Goal: Transaction & Acquisition: Purchase product/service

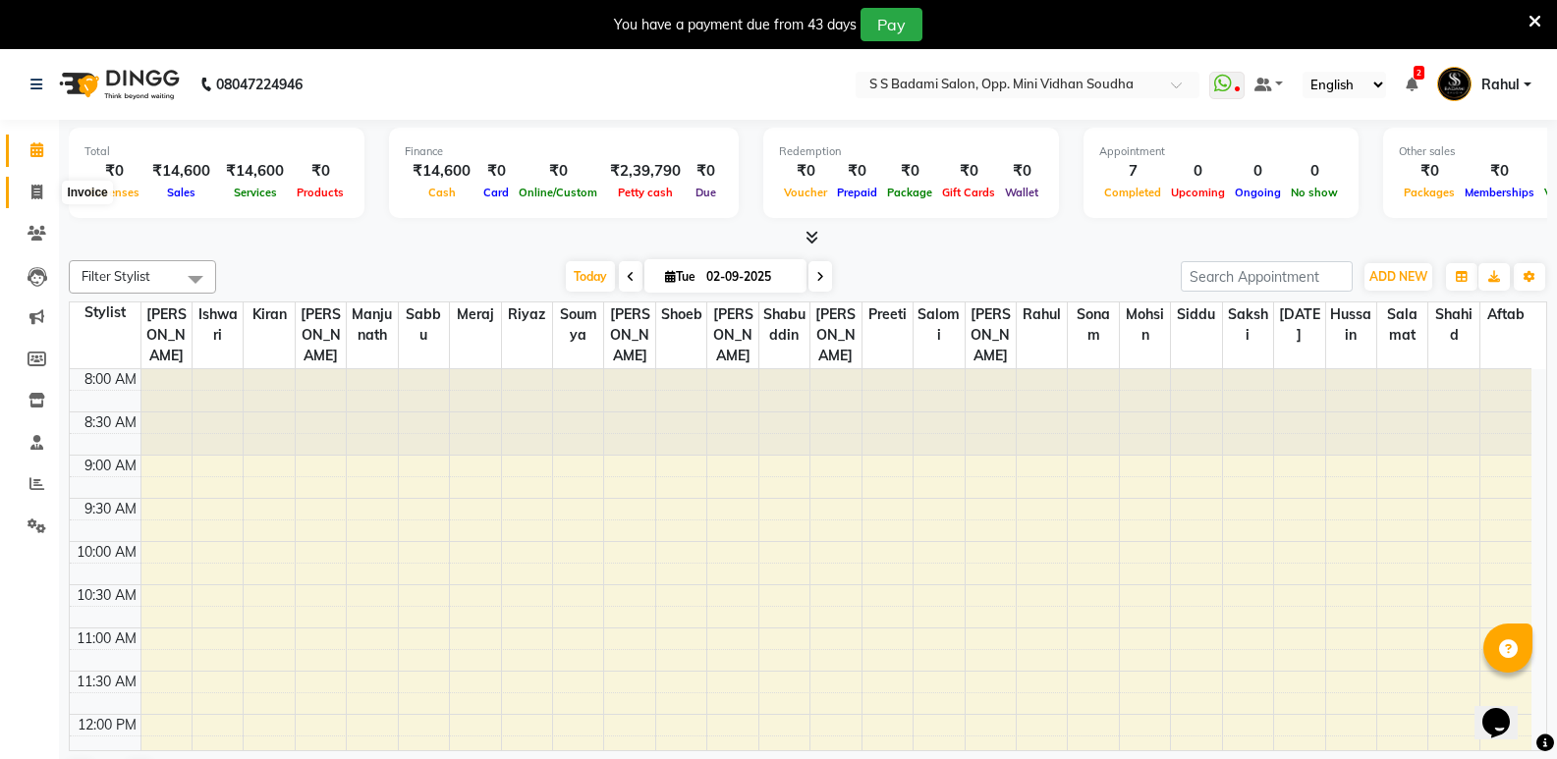
click at [20, 190] on span at bounding box center [37, 193] width 34 height 23
select select "4533"
select select "service"
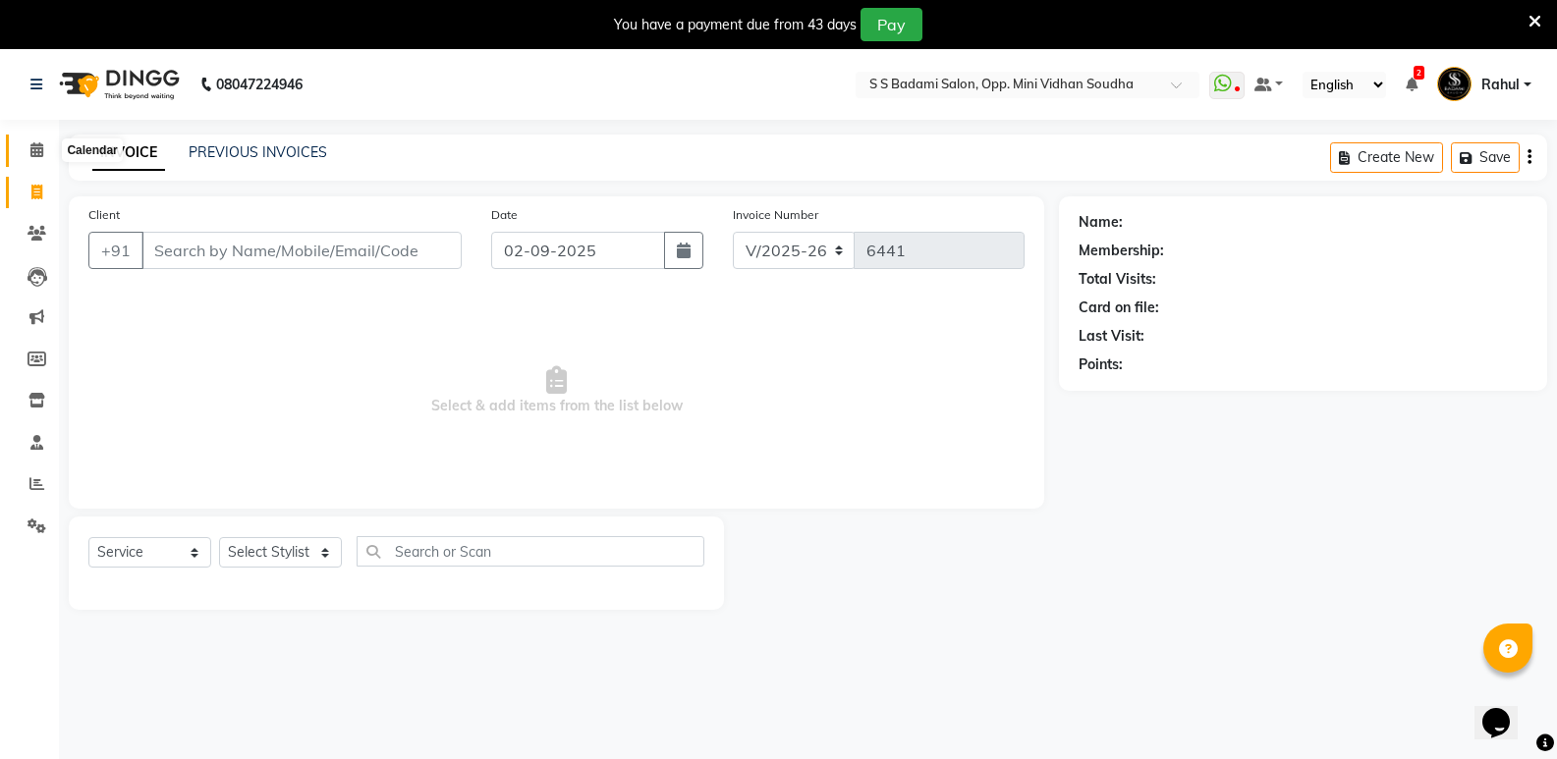
click at [30, 152] on icon at bounding box center [36, 149] width 13 height 15
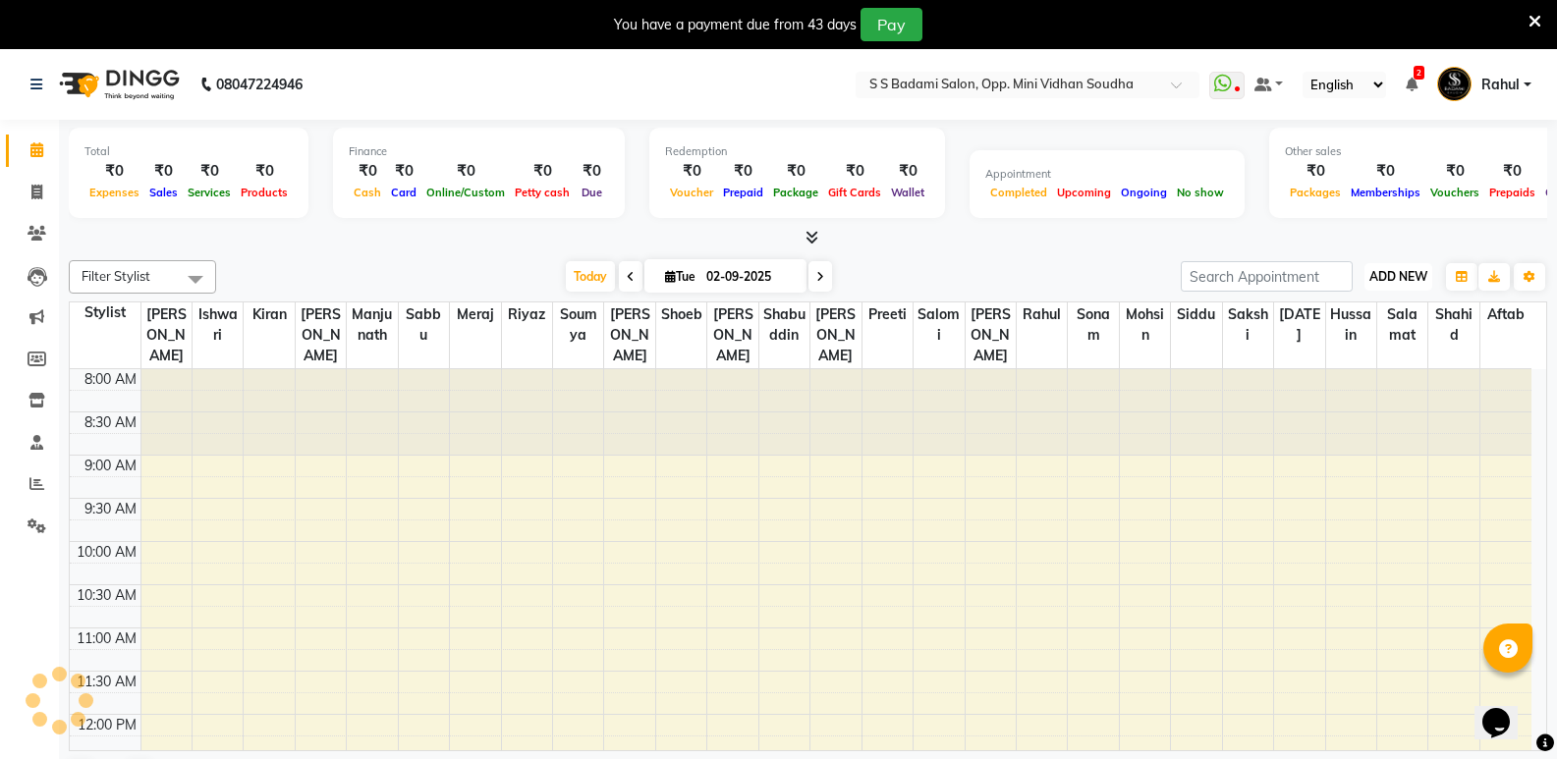
click at [1415, 273] on span "ADD NEW" at bounding box center [1398, 276] width 58 height 15
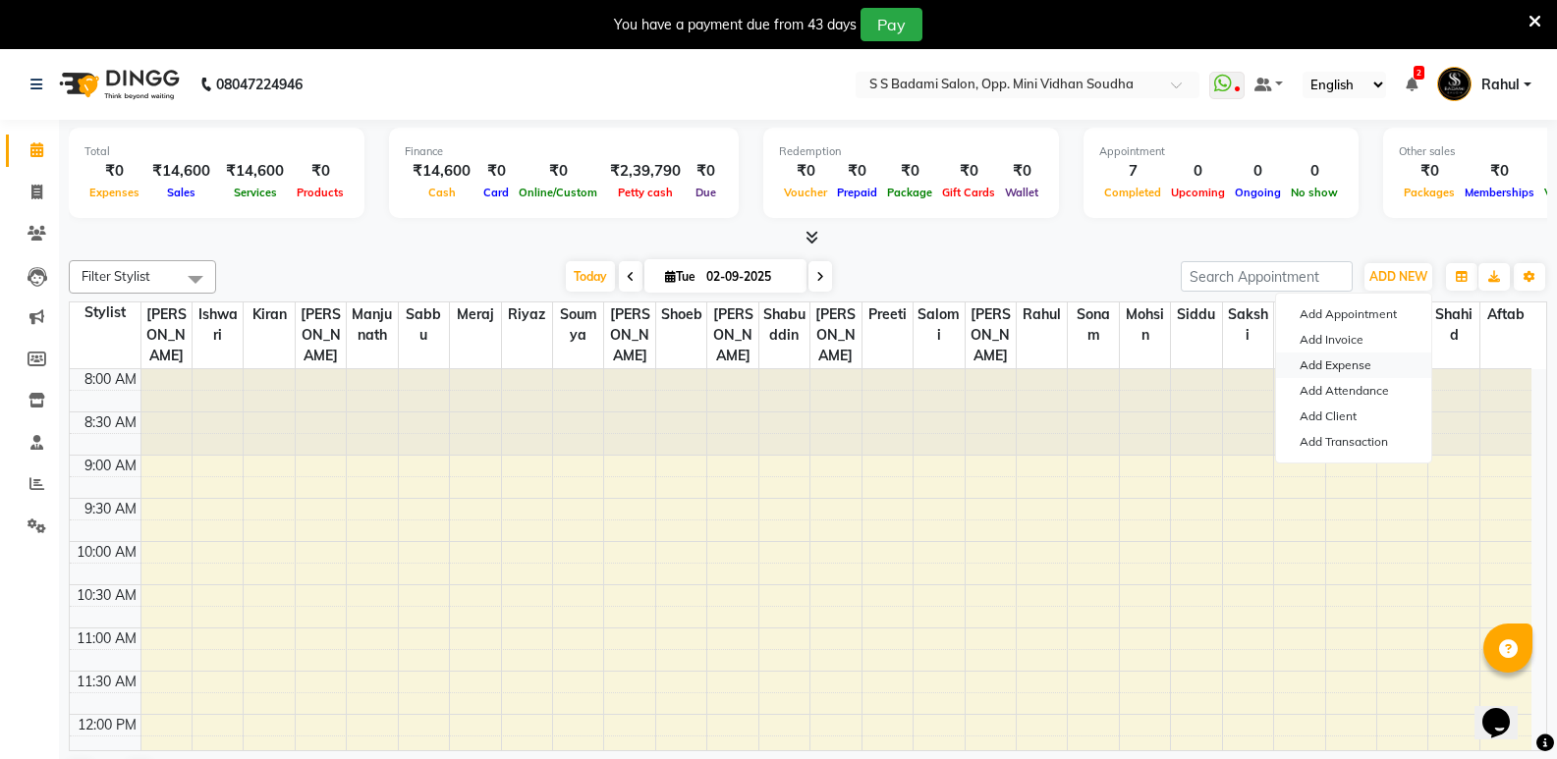
click at [1325, 355] on link "Add Expense" at bounding box center [1353, 366] width 155 height 26
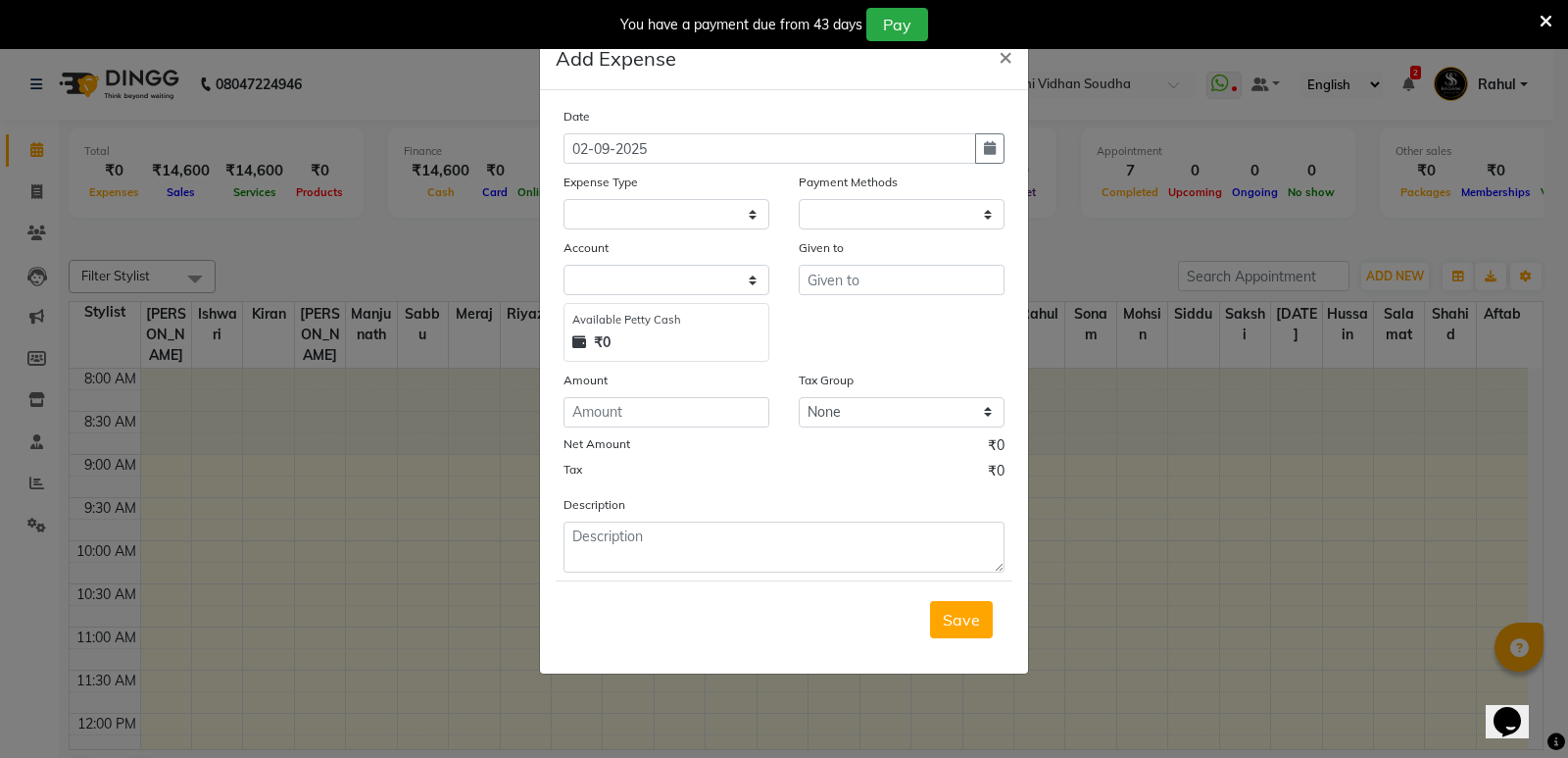
select select "1"
select select "3356"
select select "6029"
type input "Siddu"
type input "200"
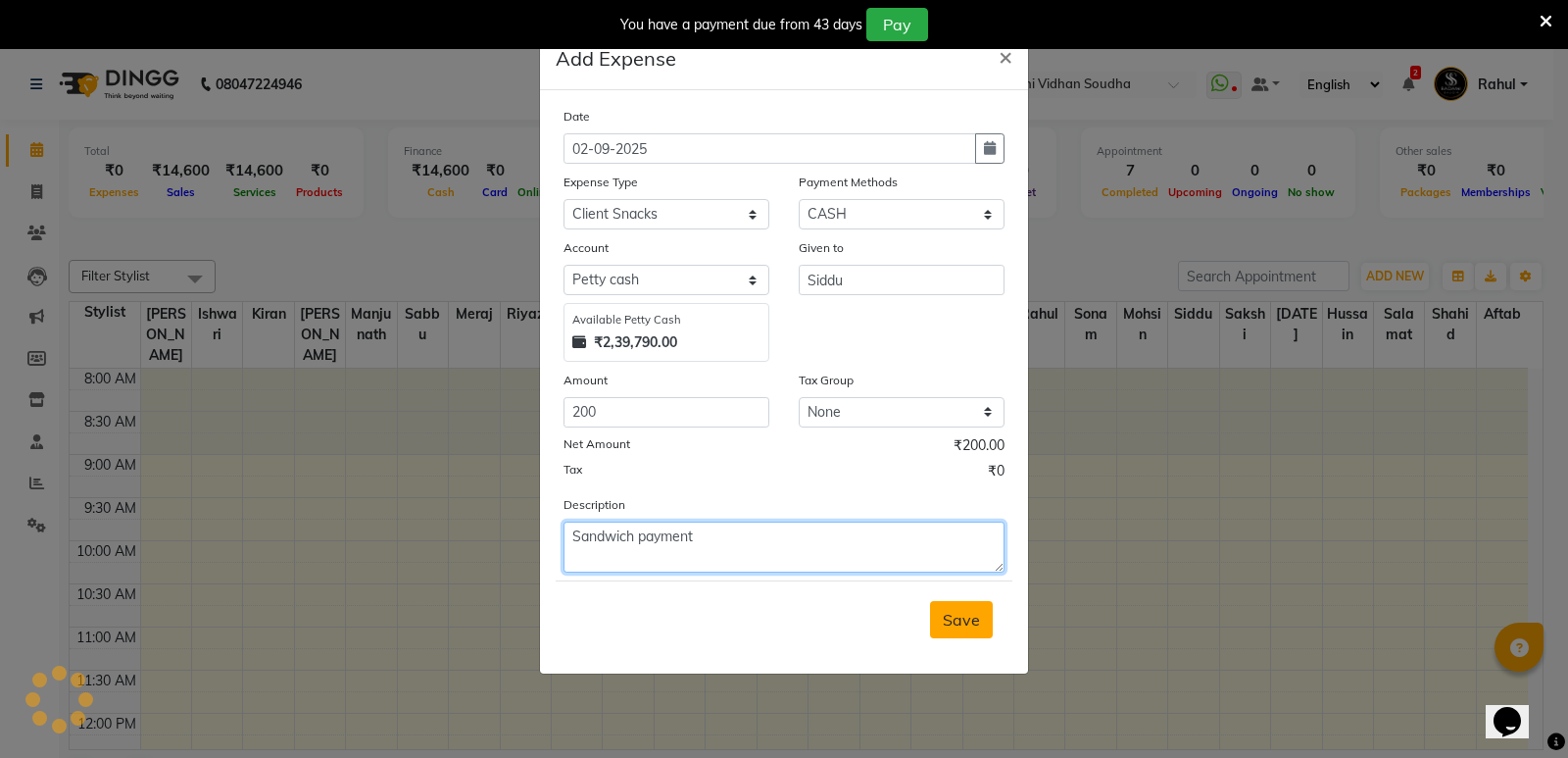
type textarea "Sandwich payment"
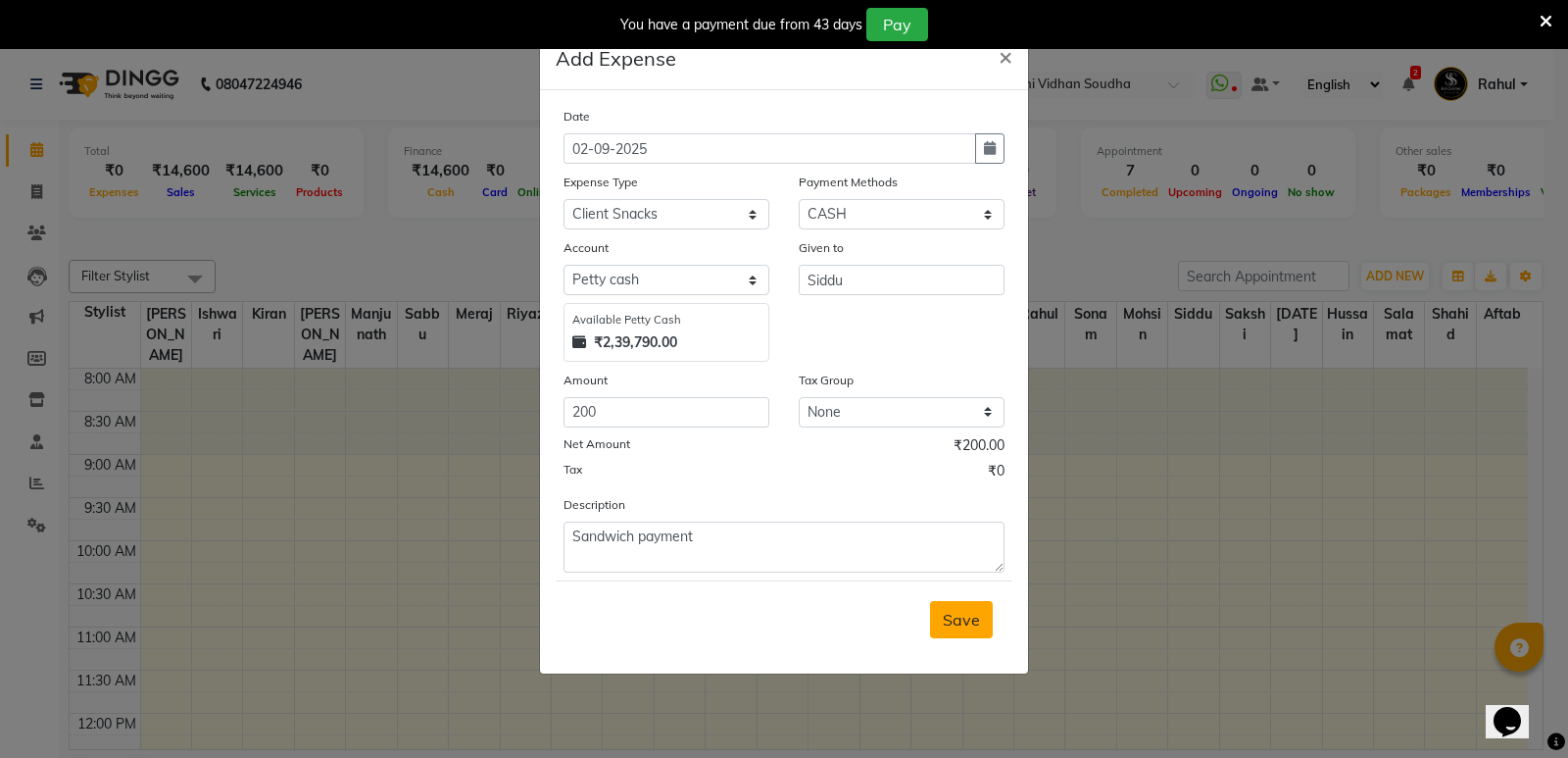
click at [982, 619] on button "Save" at bounding box center [961, 619] width 63 height 37
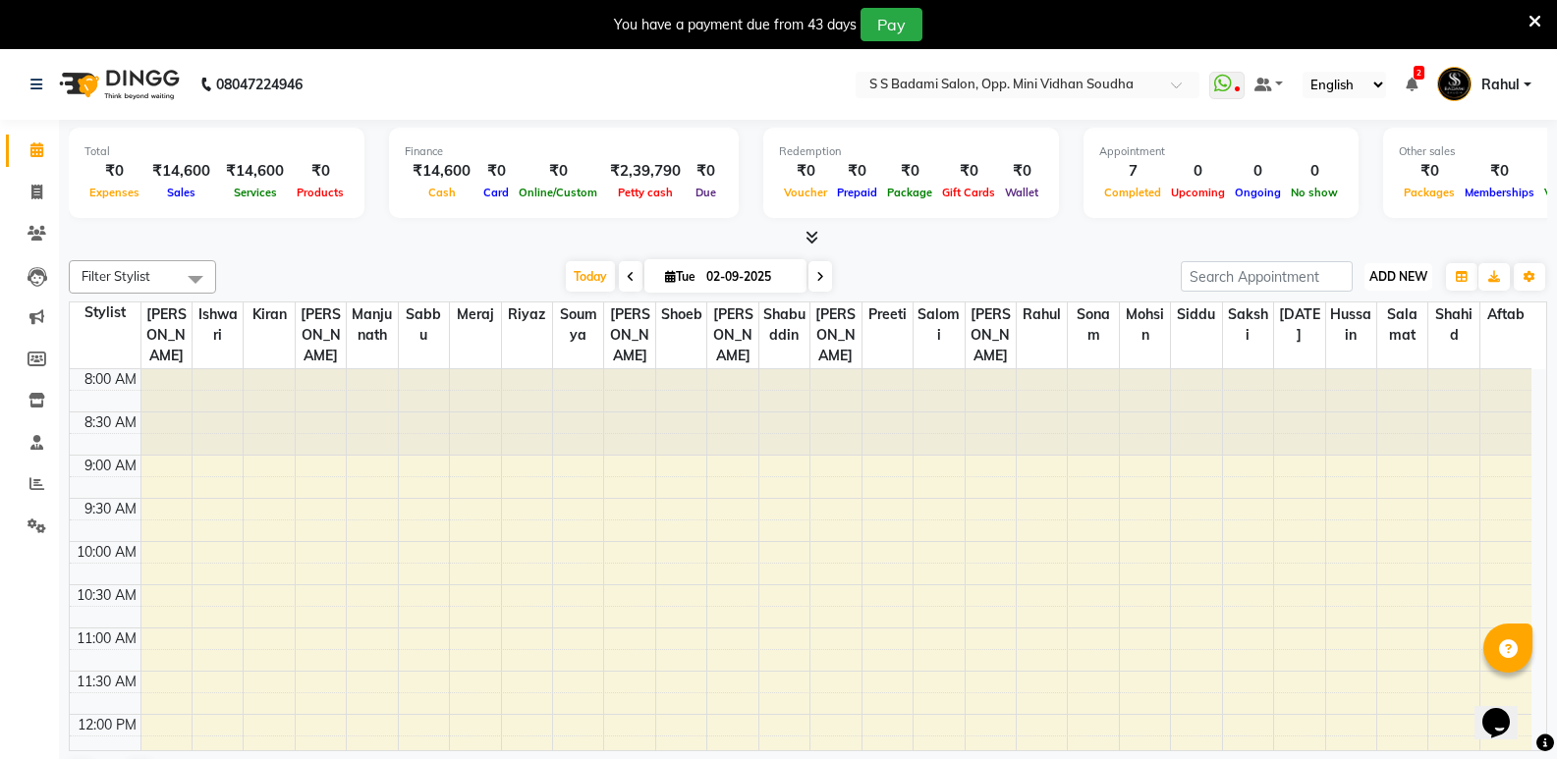
click at [1374, 273] on span "ADD NEW" at bounding box center [1398, 276] width 58 height 15
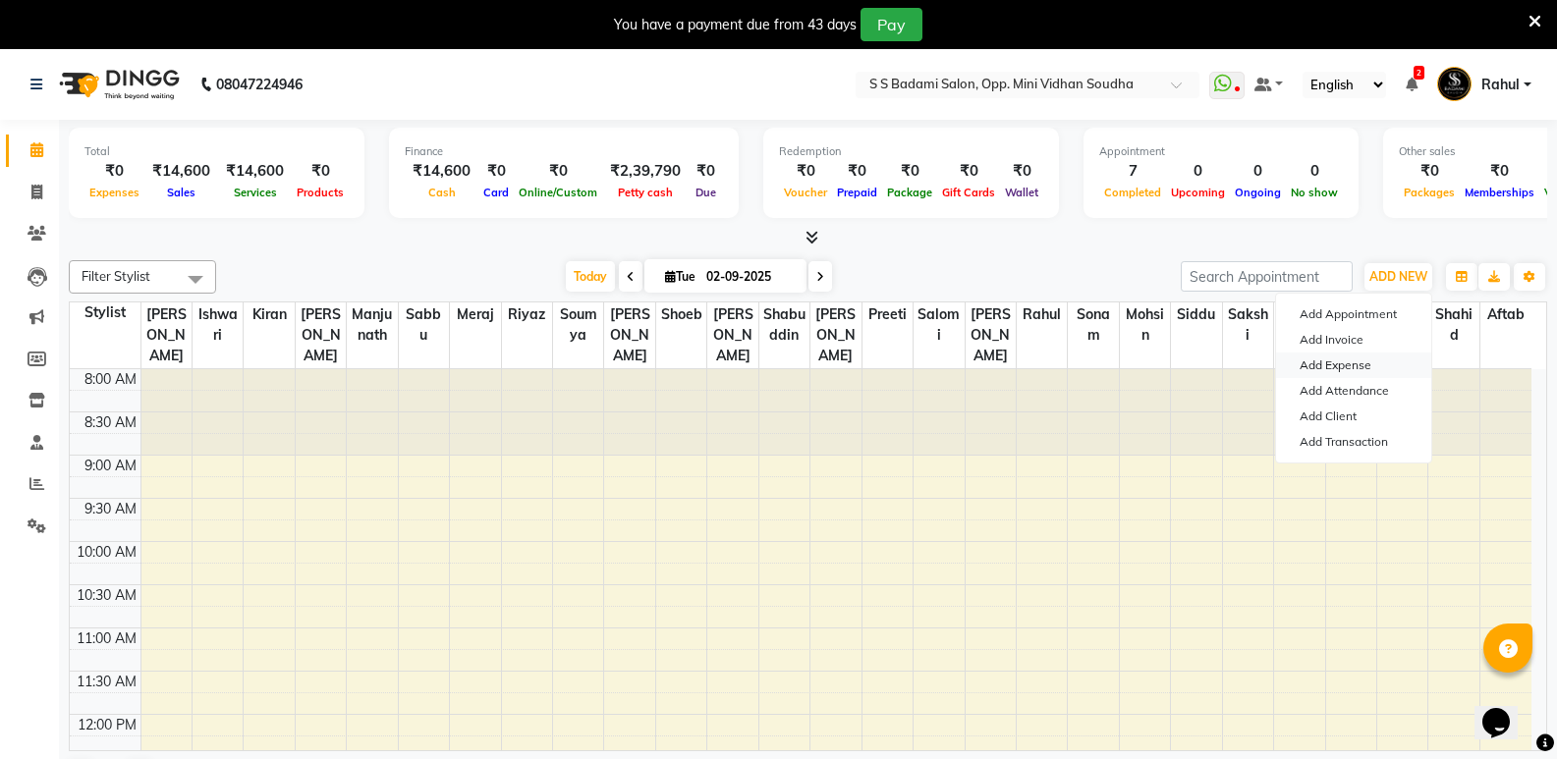
click at [1366, 362] on link "Add Expense" at bounding box center [1353, 366] width 155 height 26
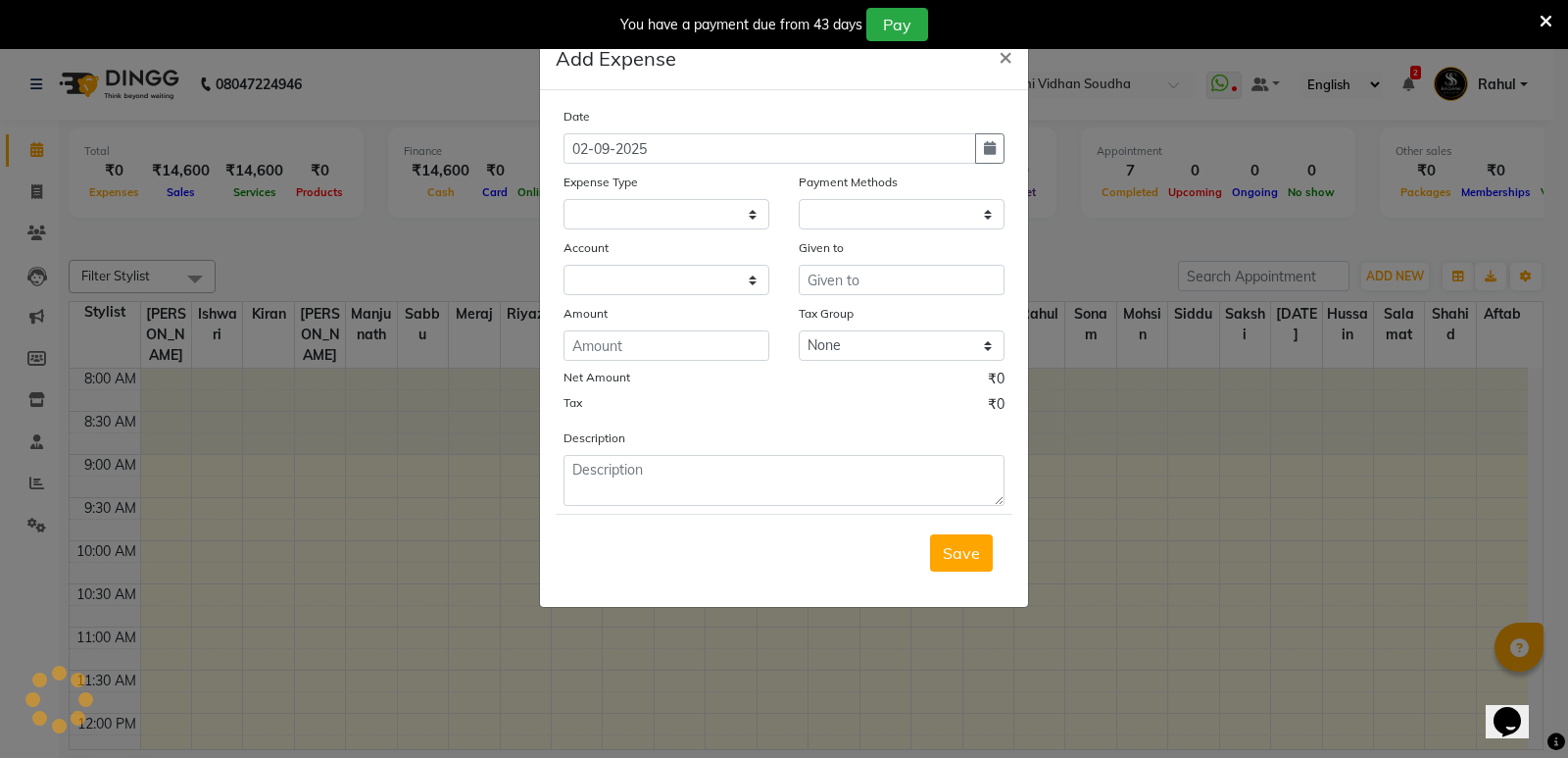
select select
select select "1"
select select "3356"
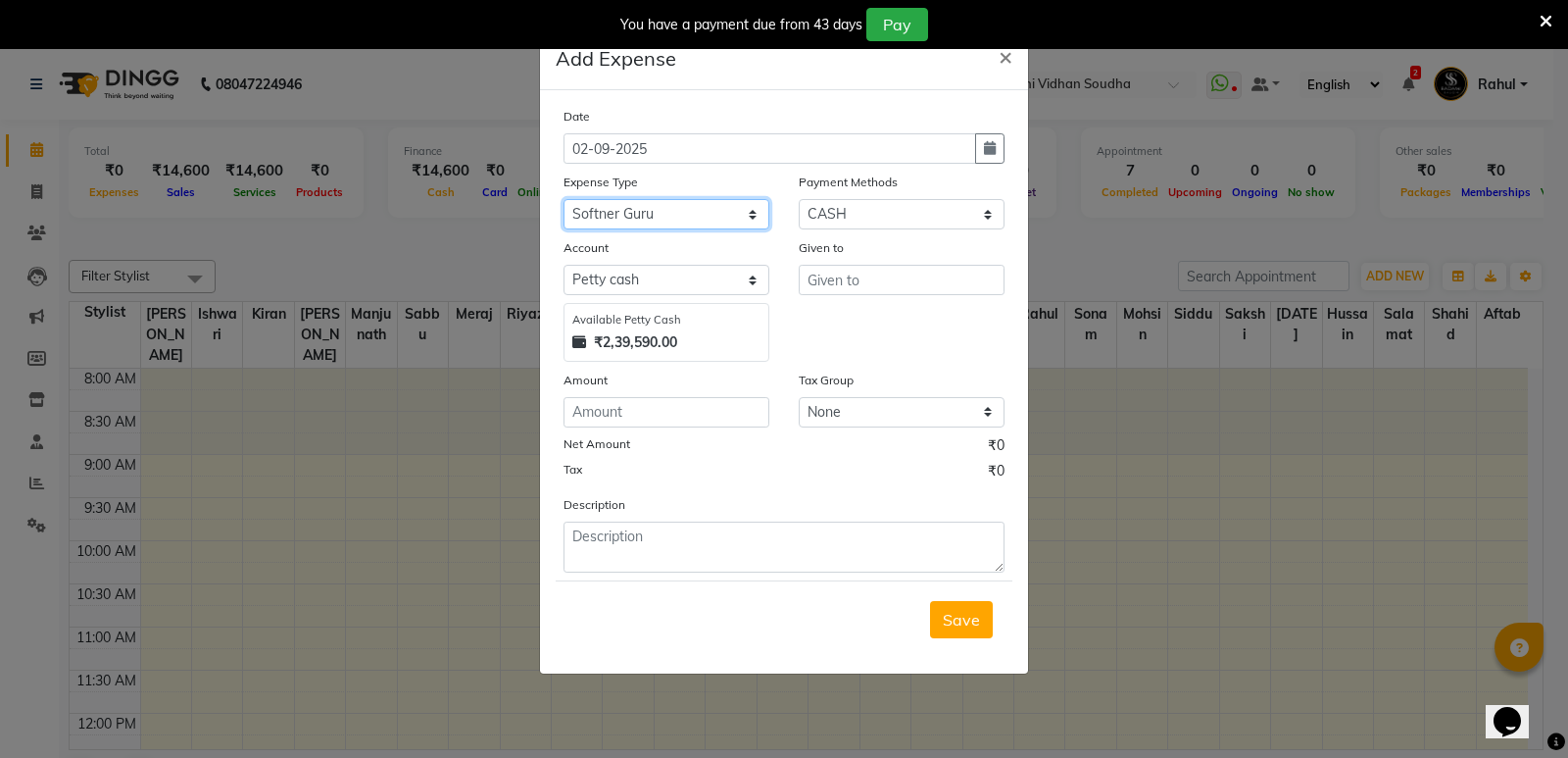
select select "6891"
type input "Siddu"
type input "80"
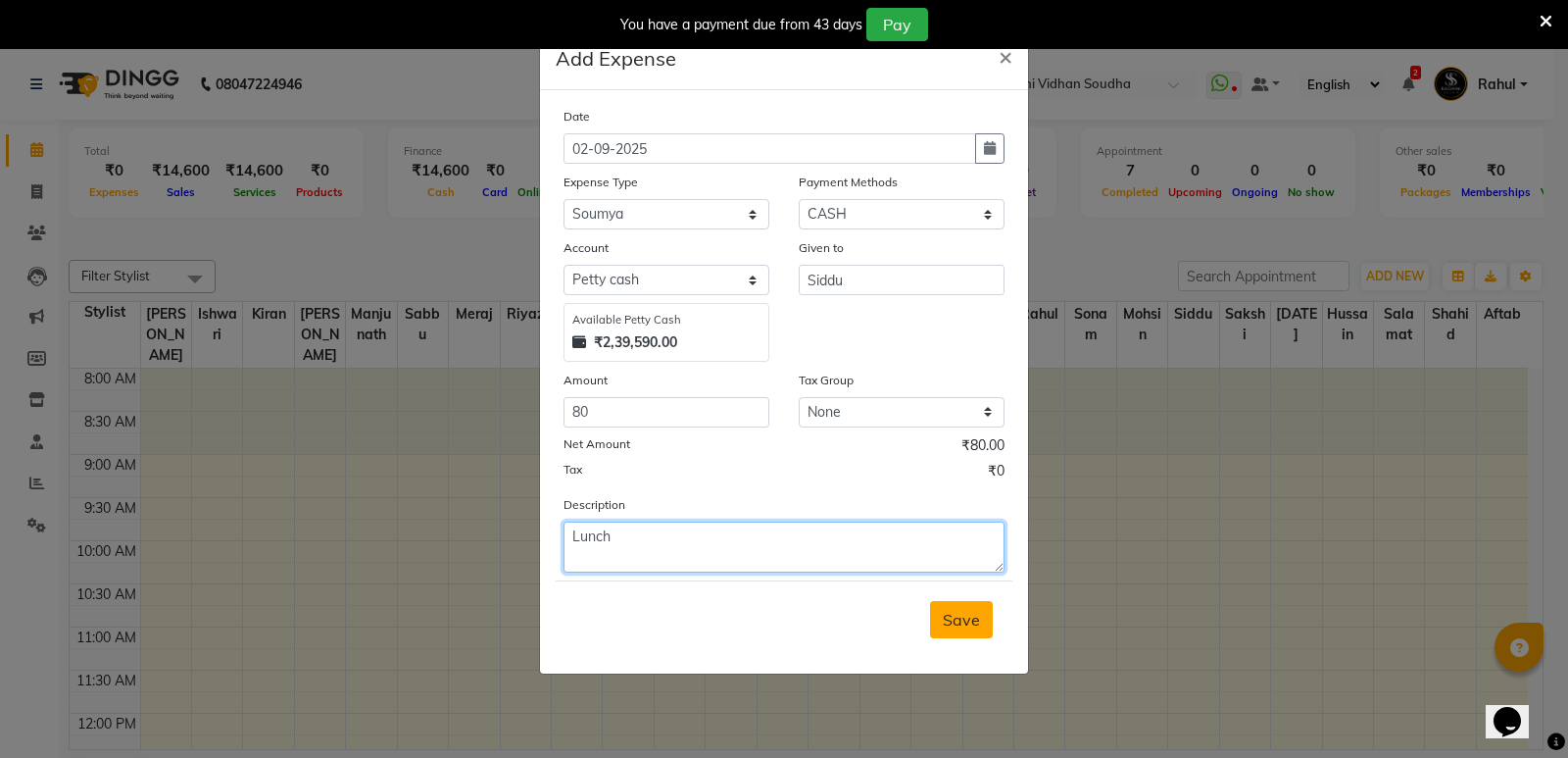
type textarea "Lunch"
click at [958, 621] on span "Save" at bounding box center [961, 620] width 37 height 20
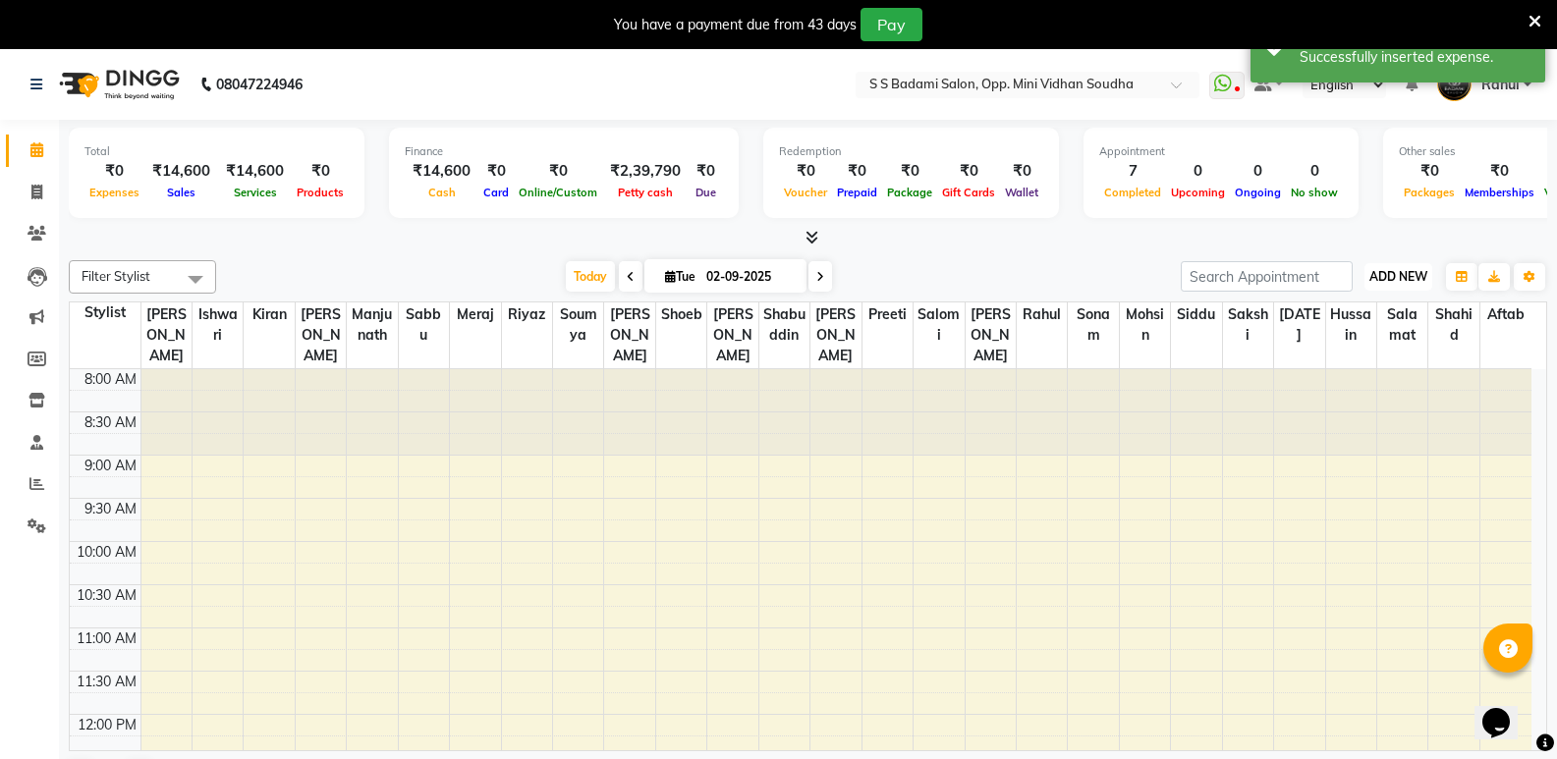
click at [1405, 265] on button "ADD NEW Toggle Dropdown" at bounding box center [1398, 276] width 68 height 27
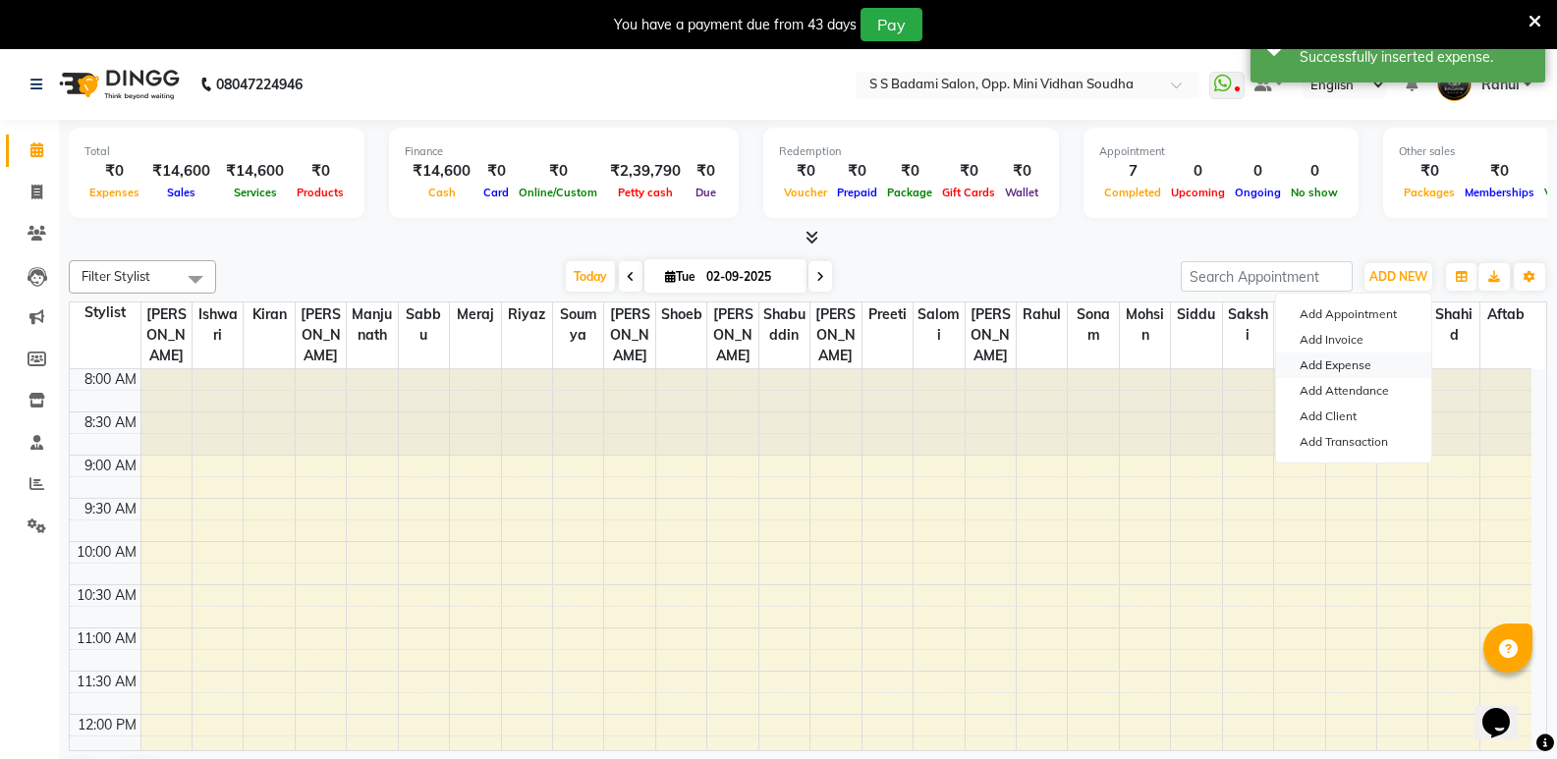
click at [1373, 359] on link "Add Expense" at bounding box center [1353, 366] width 155 height 26
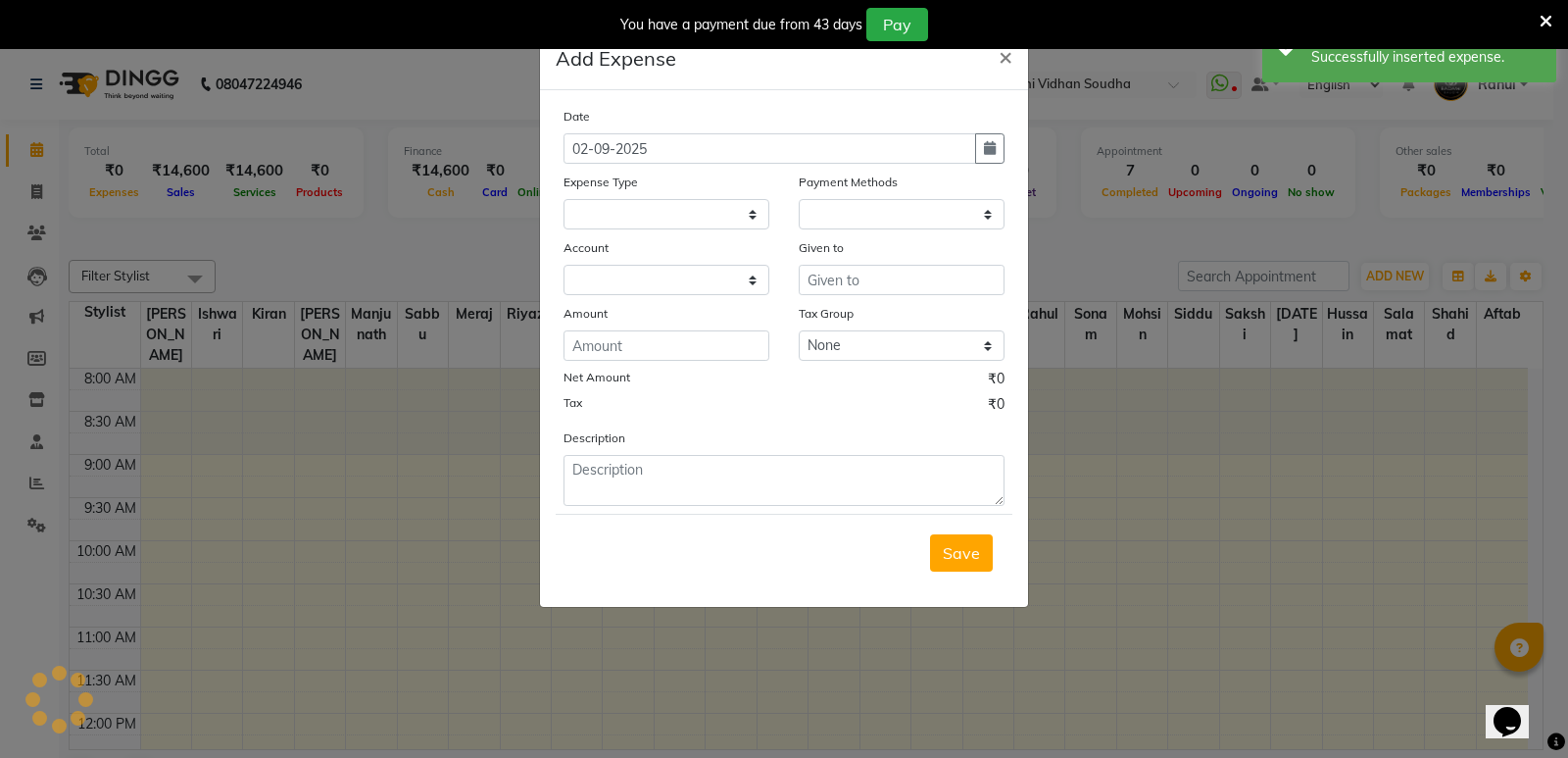
select select
select select "1"
select select "3356"
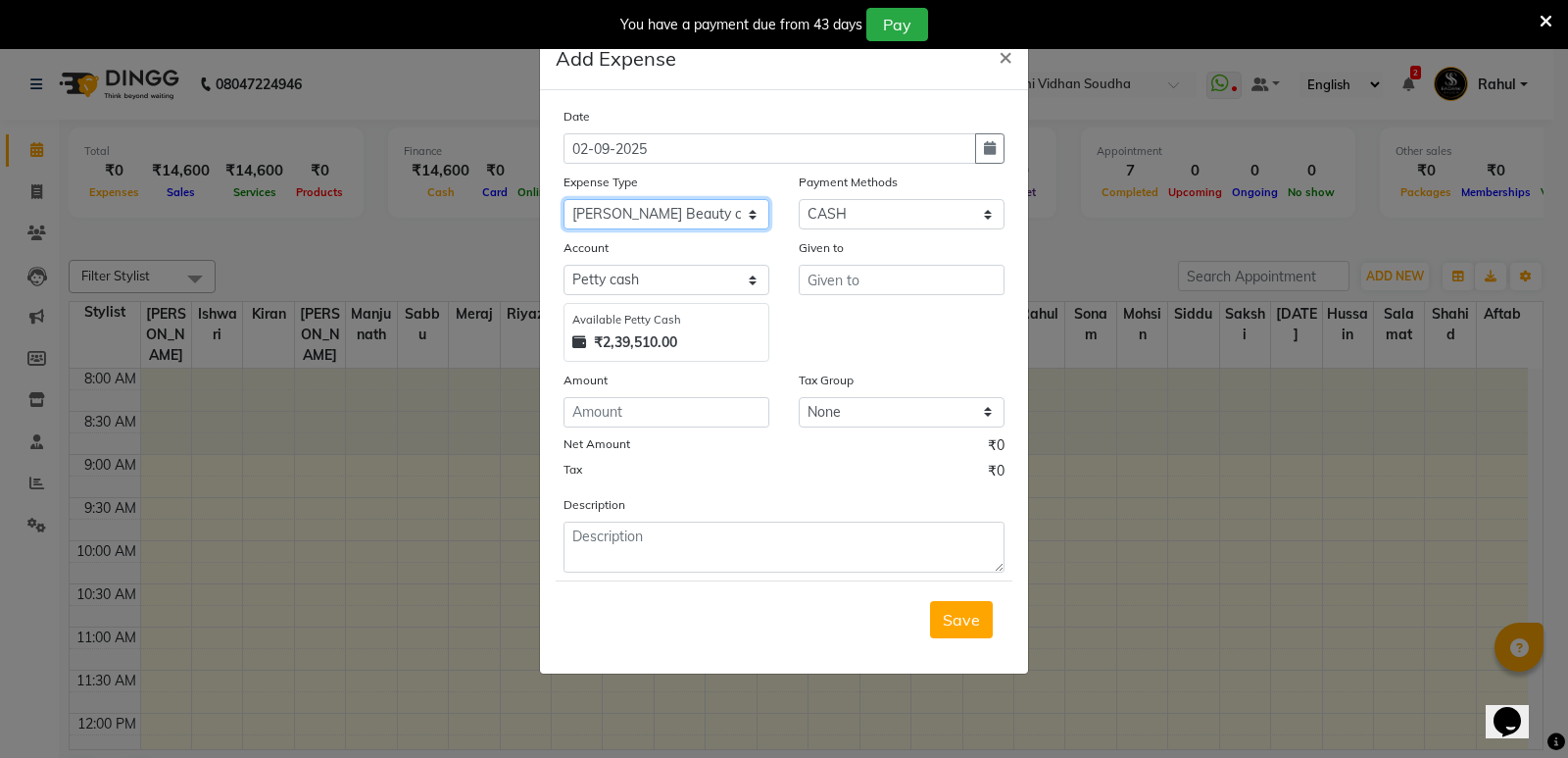
select select "8077"
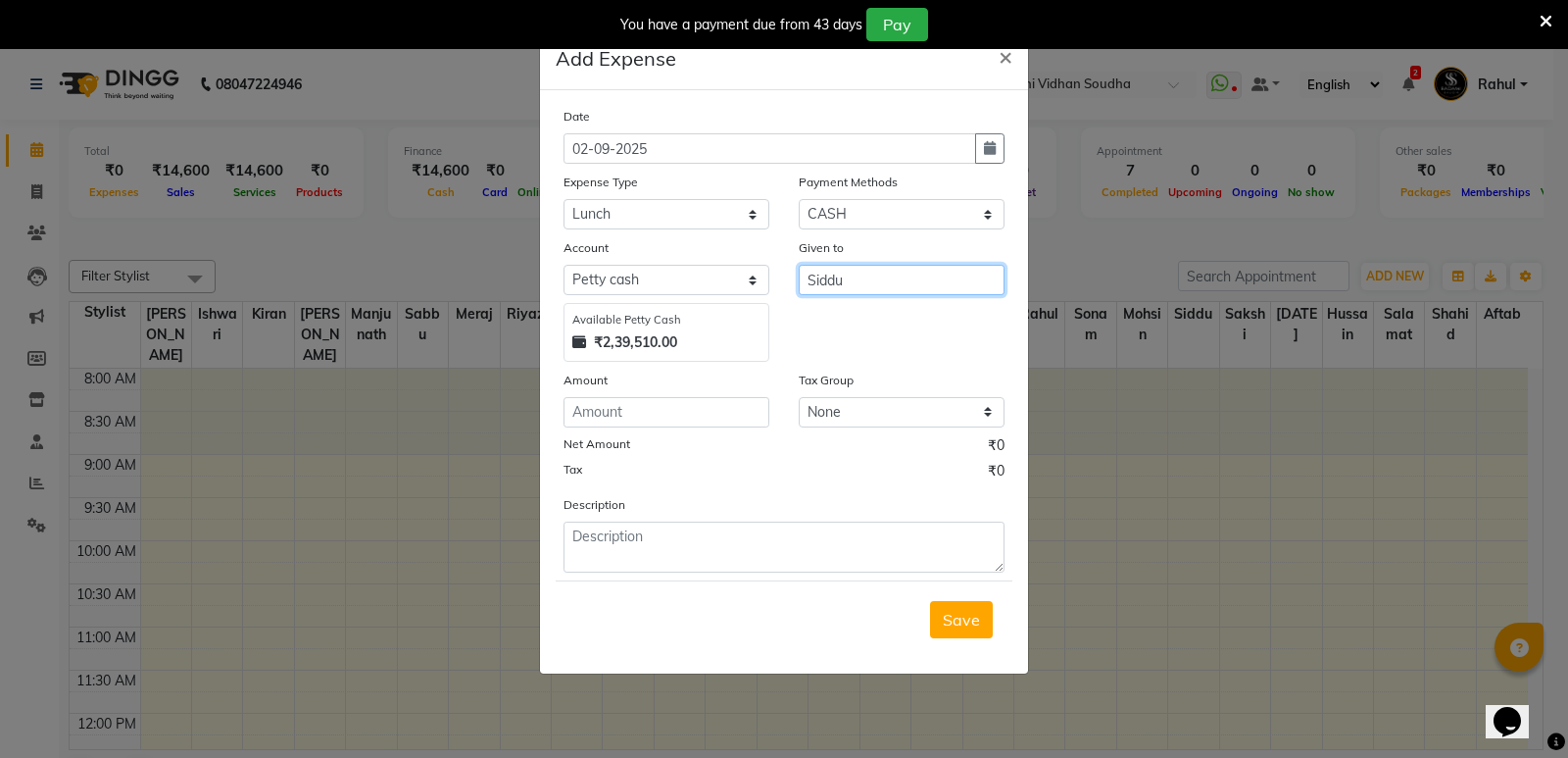
type input "Siddu"
type input "150"
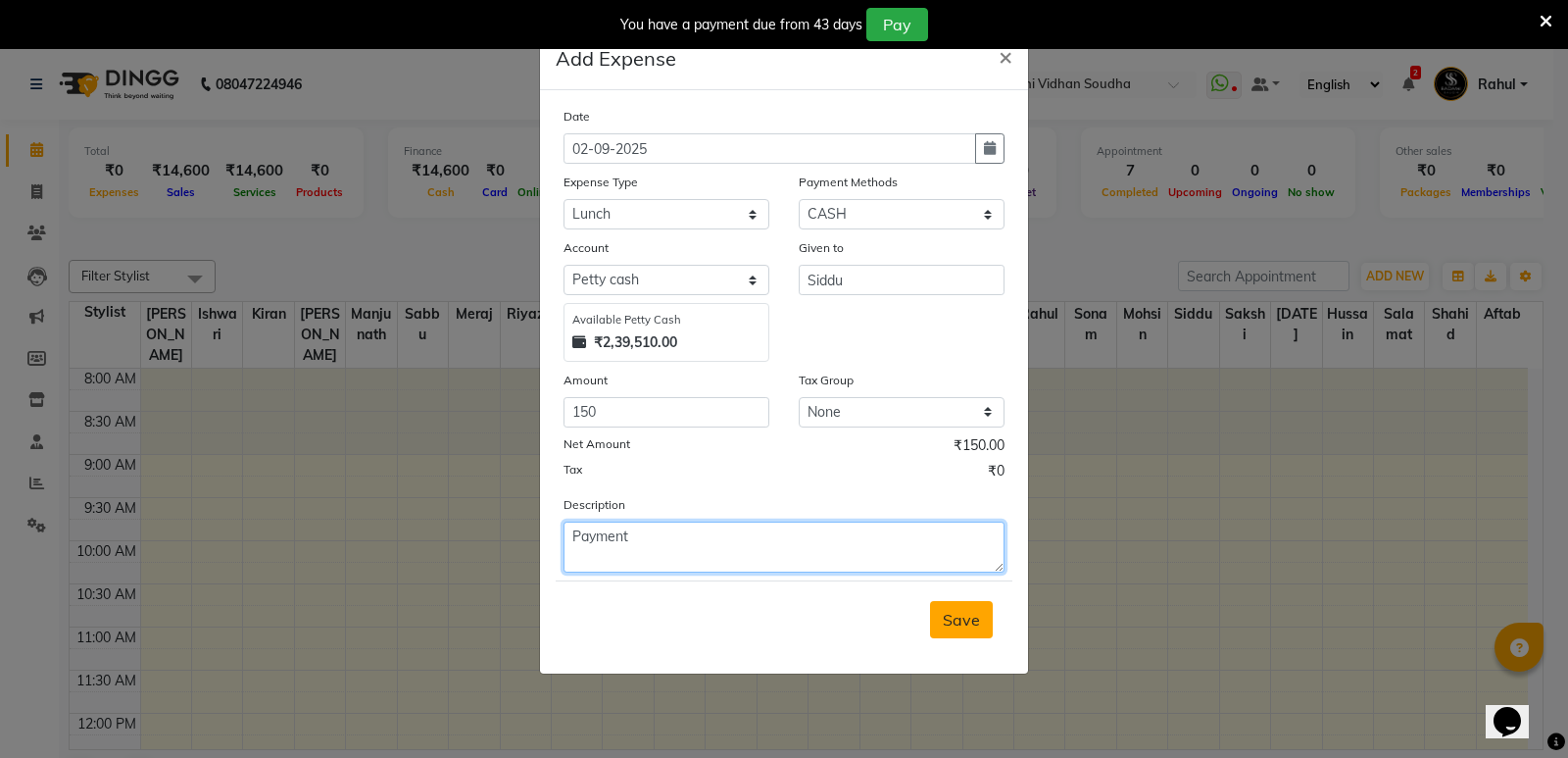
type textarea "Payment"
click at [984, 626] on button "Save" at bounding box center [961, 619] width 63 height 37
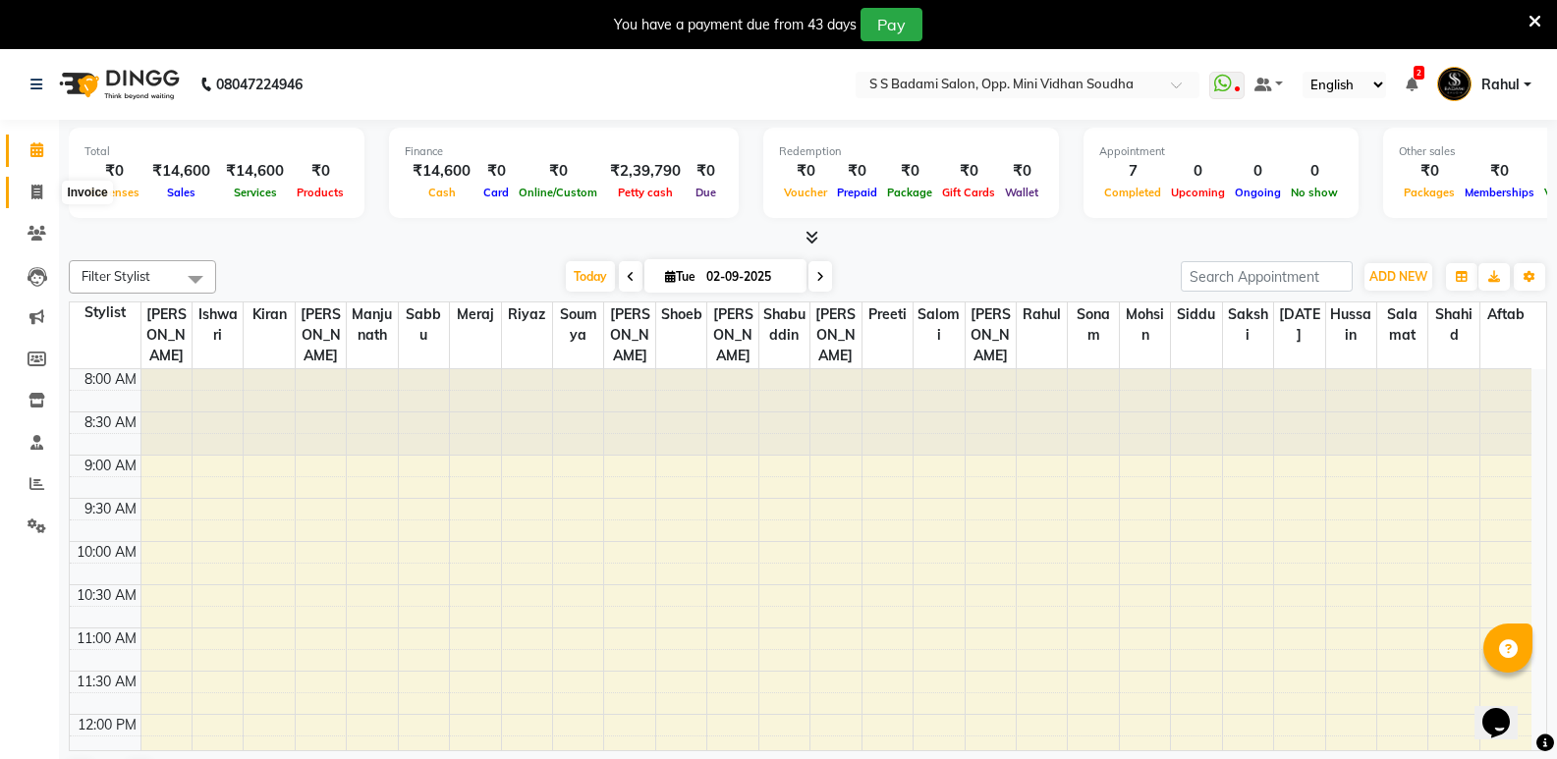
drag, startPoint x: 37, startPoint y: 190, endPoint x: 36, endPoint y: 148, distance: 41.3
click at [37, 189] on icon at bounding box center [36, 192] width 11 height 15
select select "4533"
select select "service"
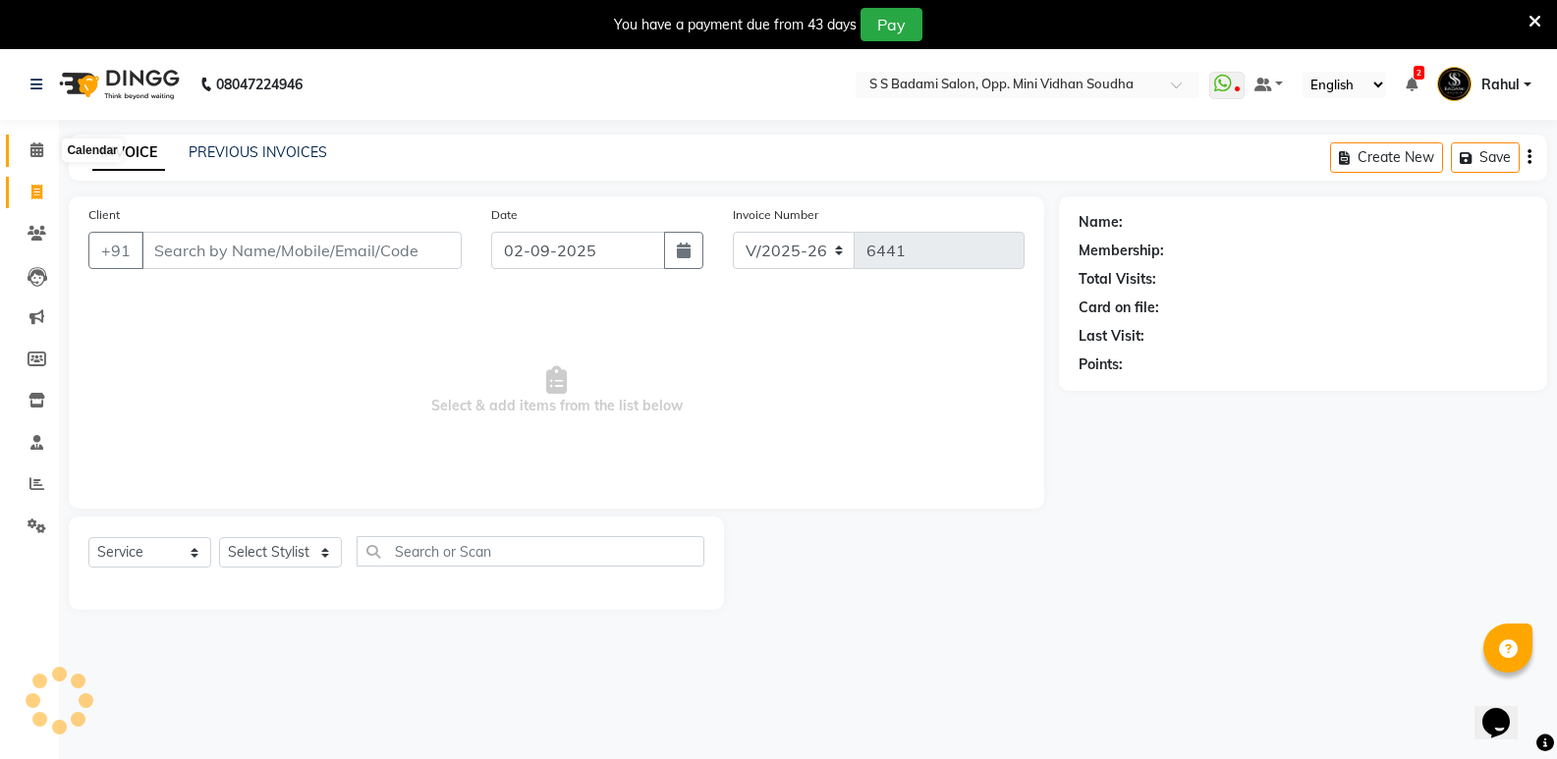
click at [36, 148] on icon at bounding box center [36, 149] width 13 height 15
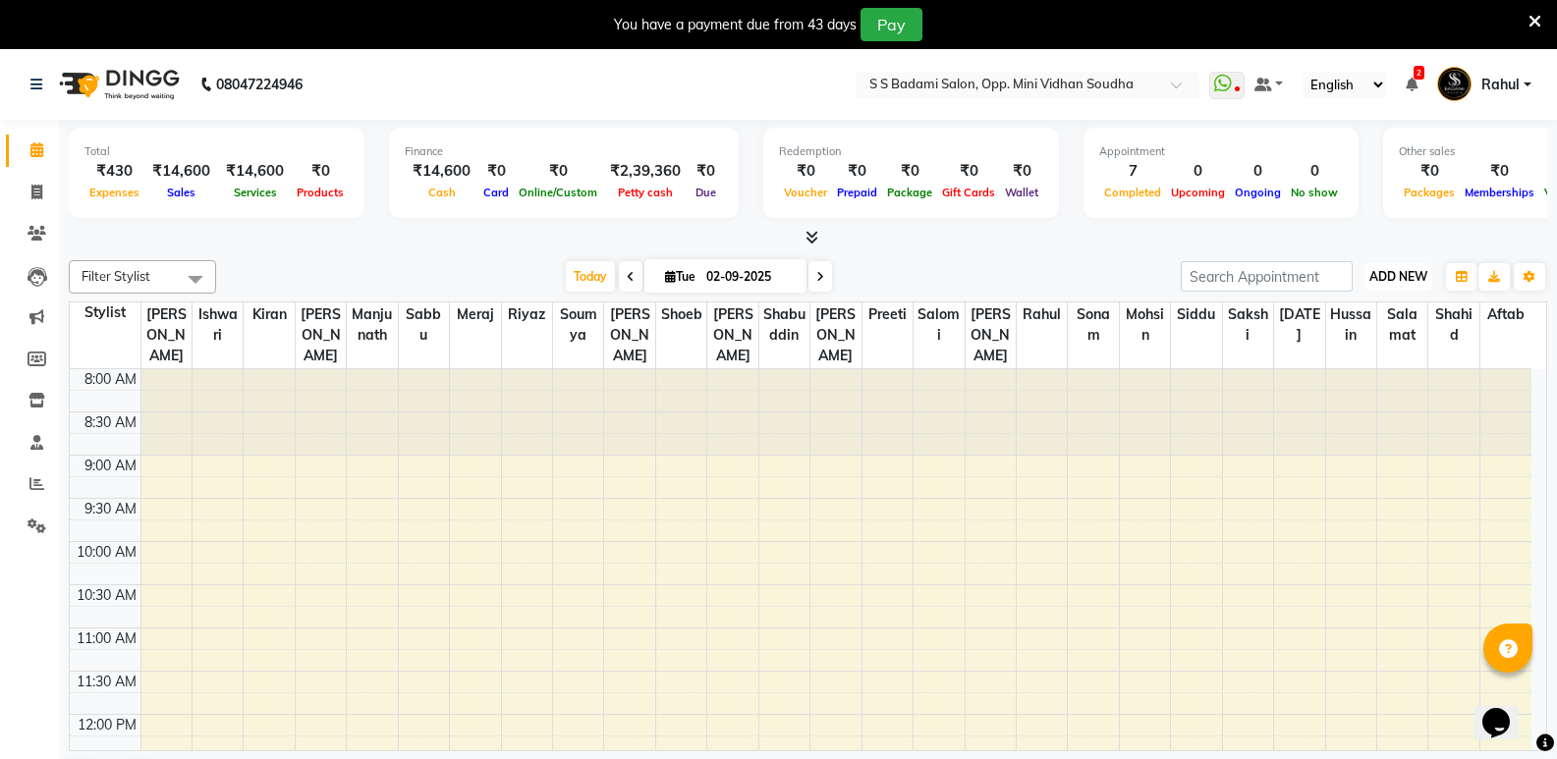
click at [1399, 279] on span "ADD NEW" at bounding box center [1398, 276] width 58 height 15
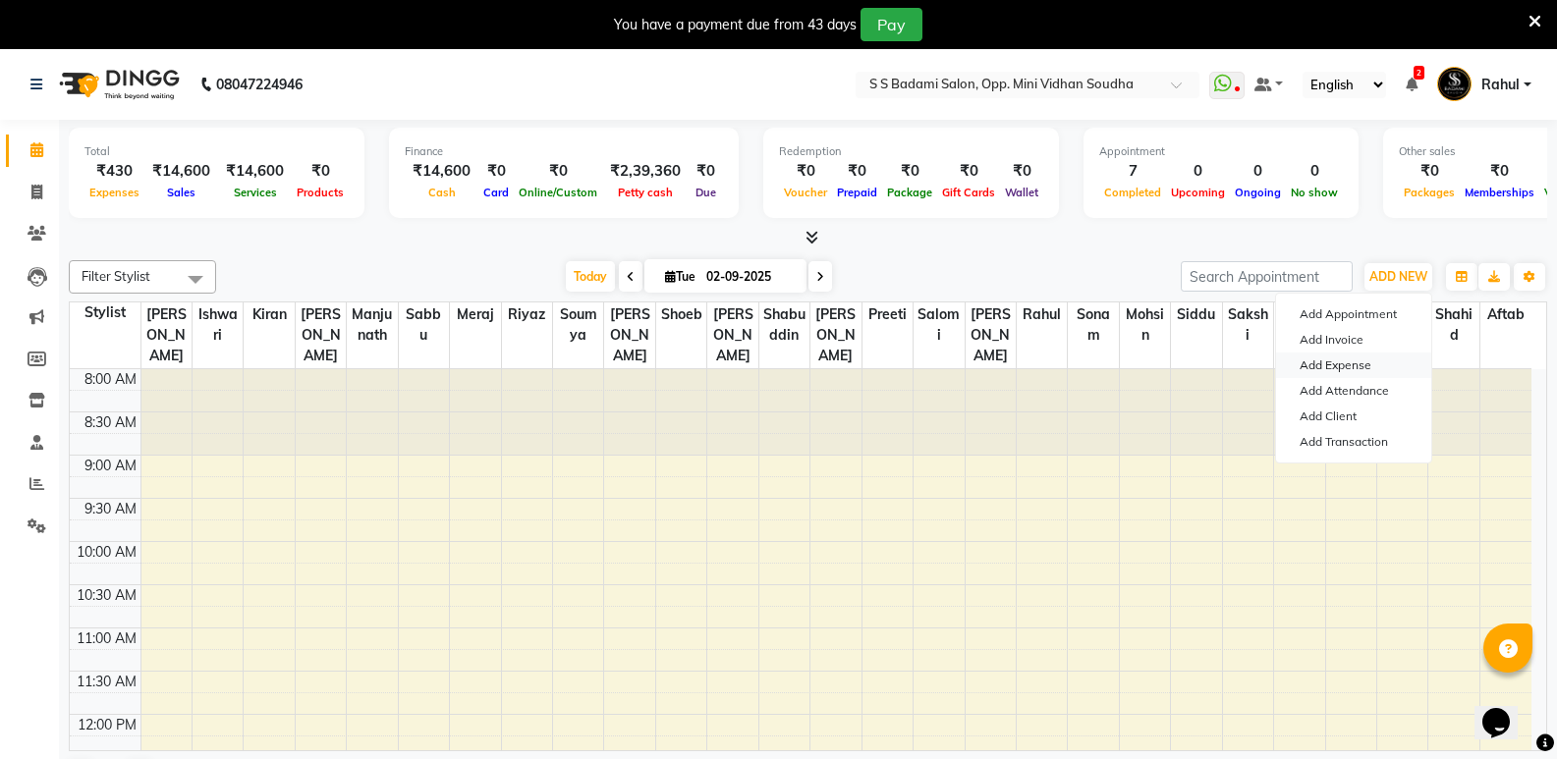
click at [1336, 362] on link "Add Expense" at bounding box center [1353, 366] width 155 height 26
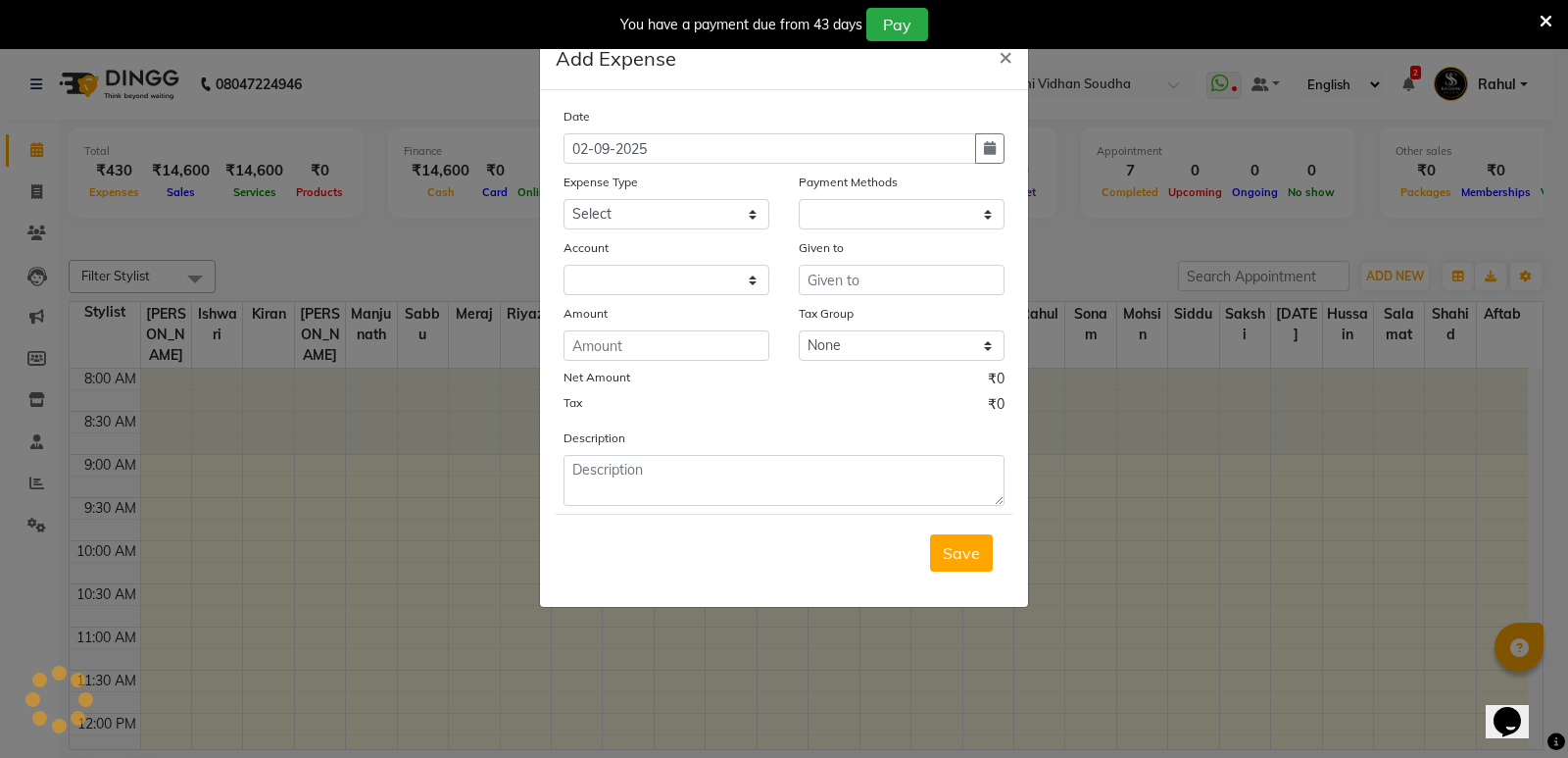
select select "1"
select select "3356"
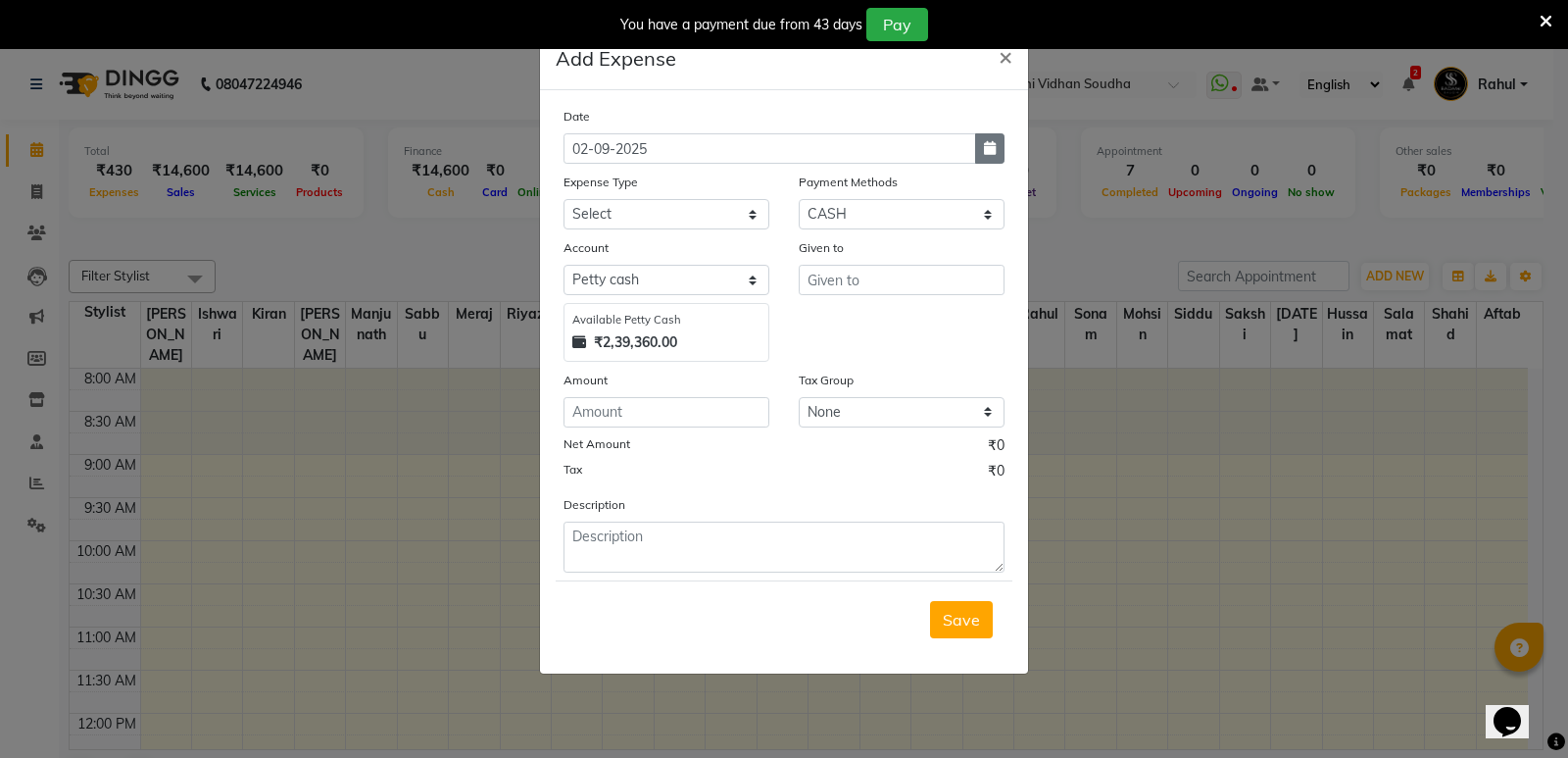
click at [984, 151] on icon "button" at bounding box center [990, 148] width 12 height 14
select select "9"
select select "2025"
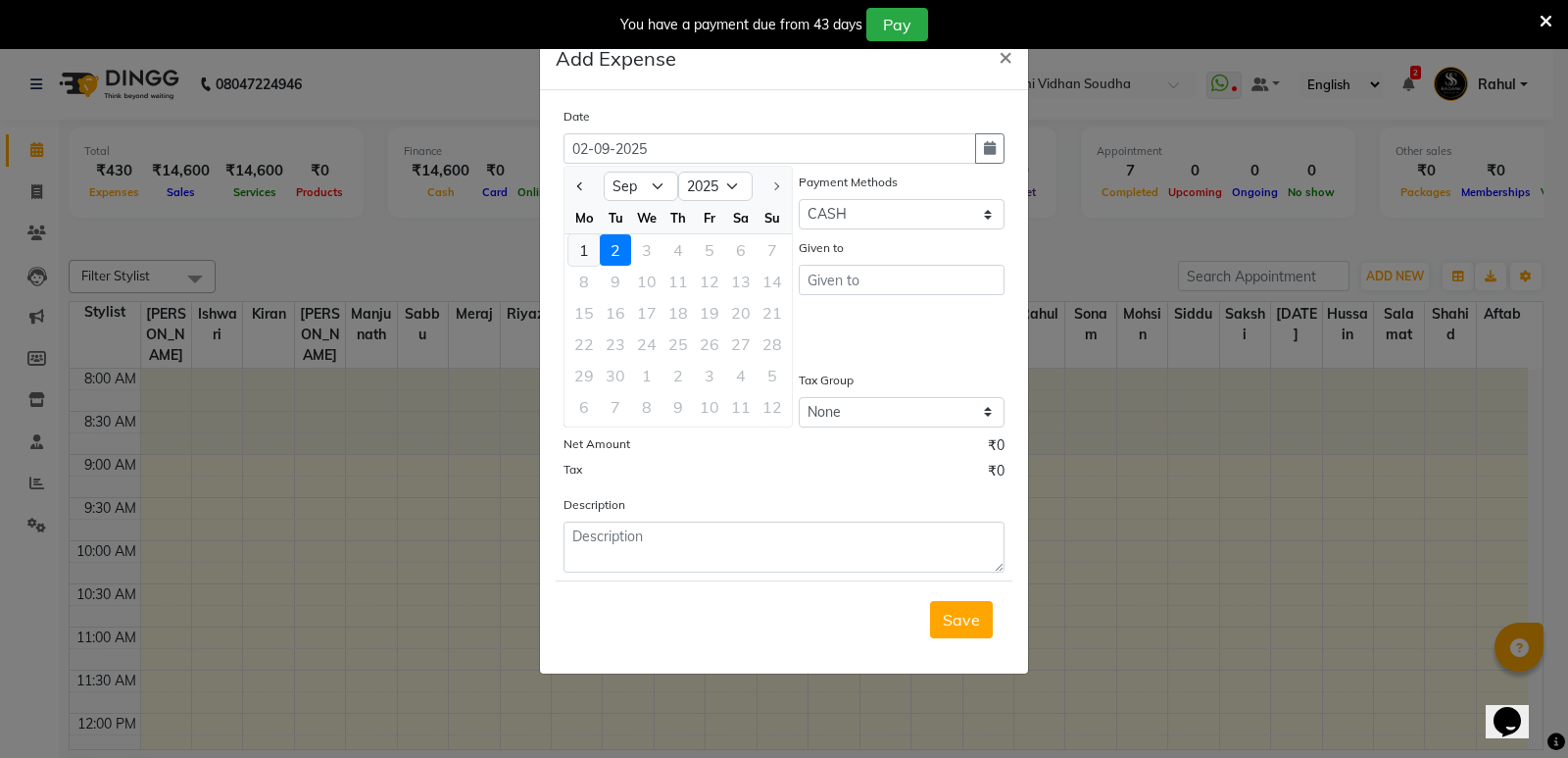
click at [580, 246] on div "1" at bounding box center [584, 250] width 31 height 31
type input "01-09-2025"
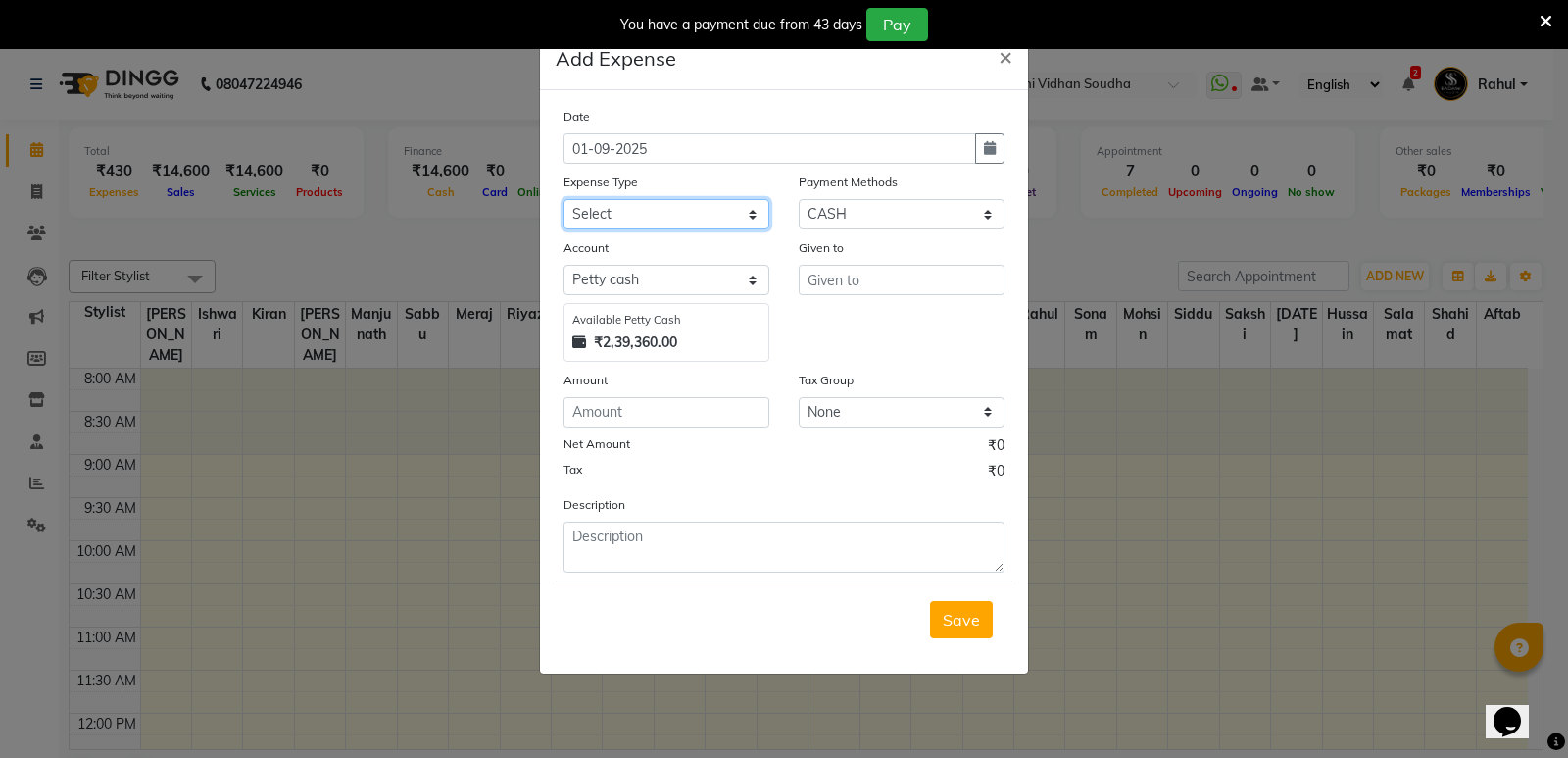
click at [665, 215] on select "Select Abhishek Gutedar AC Service Advance Salary [PERSON_NAME] Ambu Finance Am…" at bounding box center [667, 214] width 206 height 30
select select "7956"
click at [564, 199] on select "Select Abhishek Gutedar AC Service Advance Salary [PERSON_NAME] Ambu Finance Am…" at bounding box center [667, 214] width 206 height 30
type input "Salomi"
type input "2500"
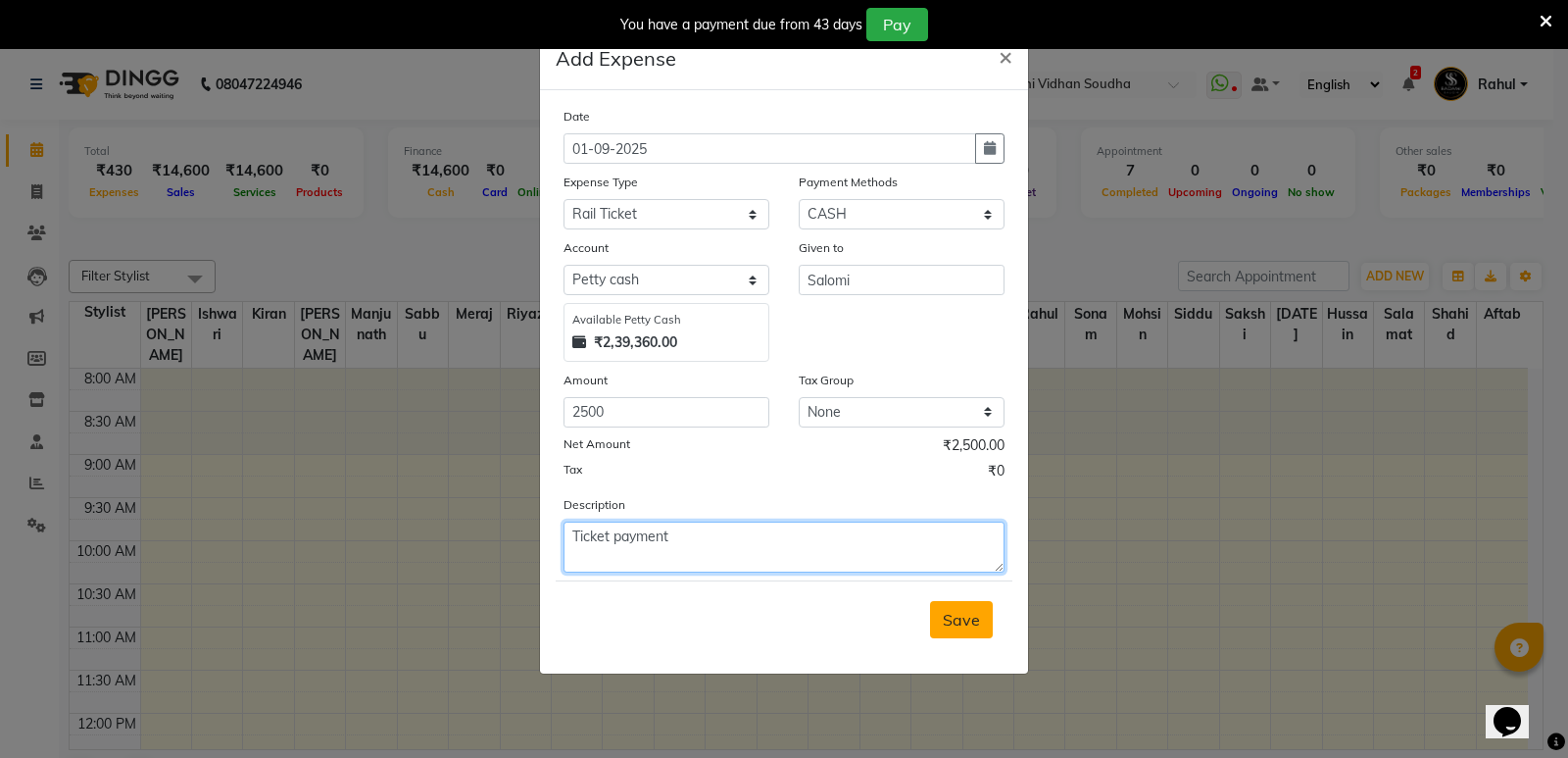
type textarea "Ticket payment"
click at [962, 620] on span "Save" at bounding box center [961, 620] width 37 height 20
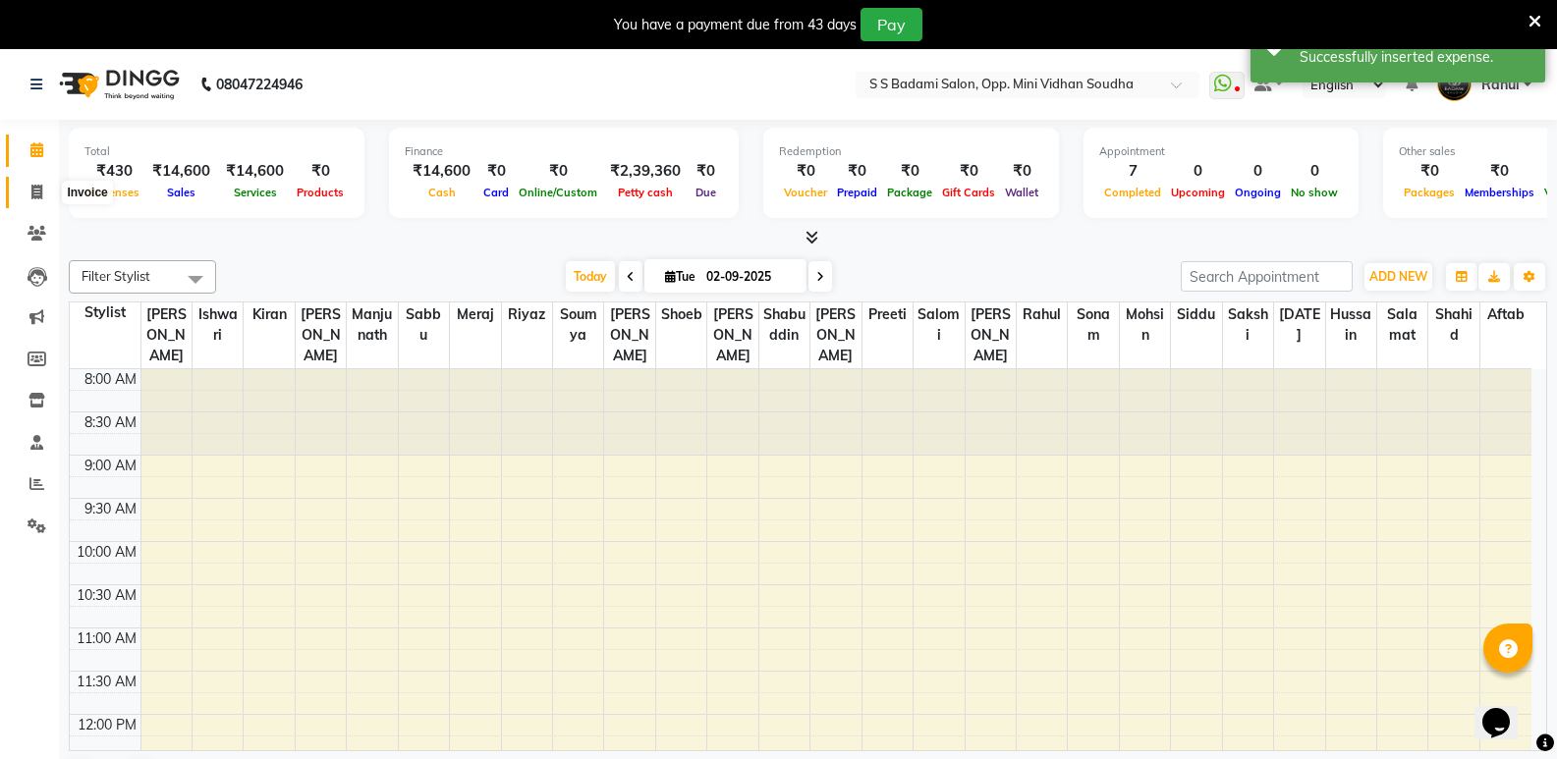
click at [38, 186] on icon at bounding box center [36, 192] width 11 height 15
select select "service"
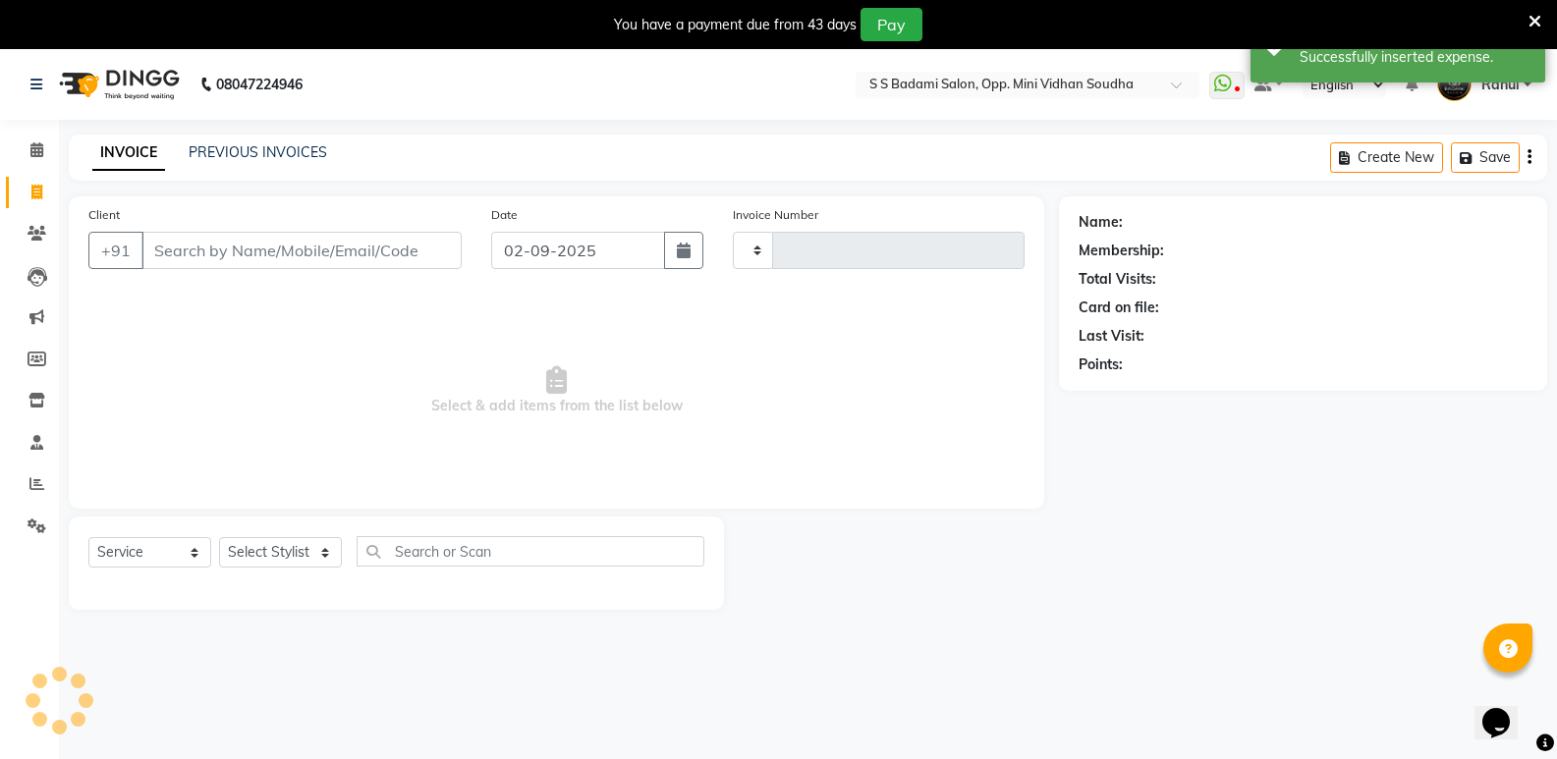
type input "6441"
select select "4533"
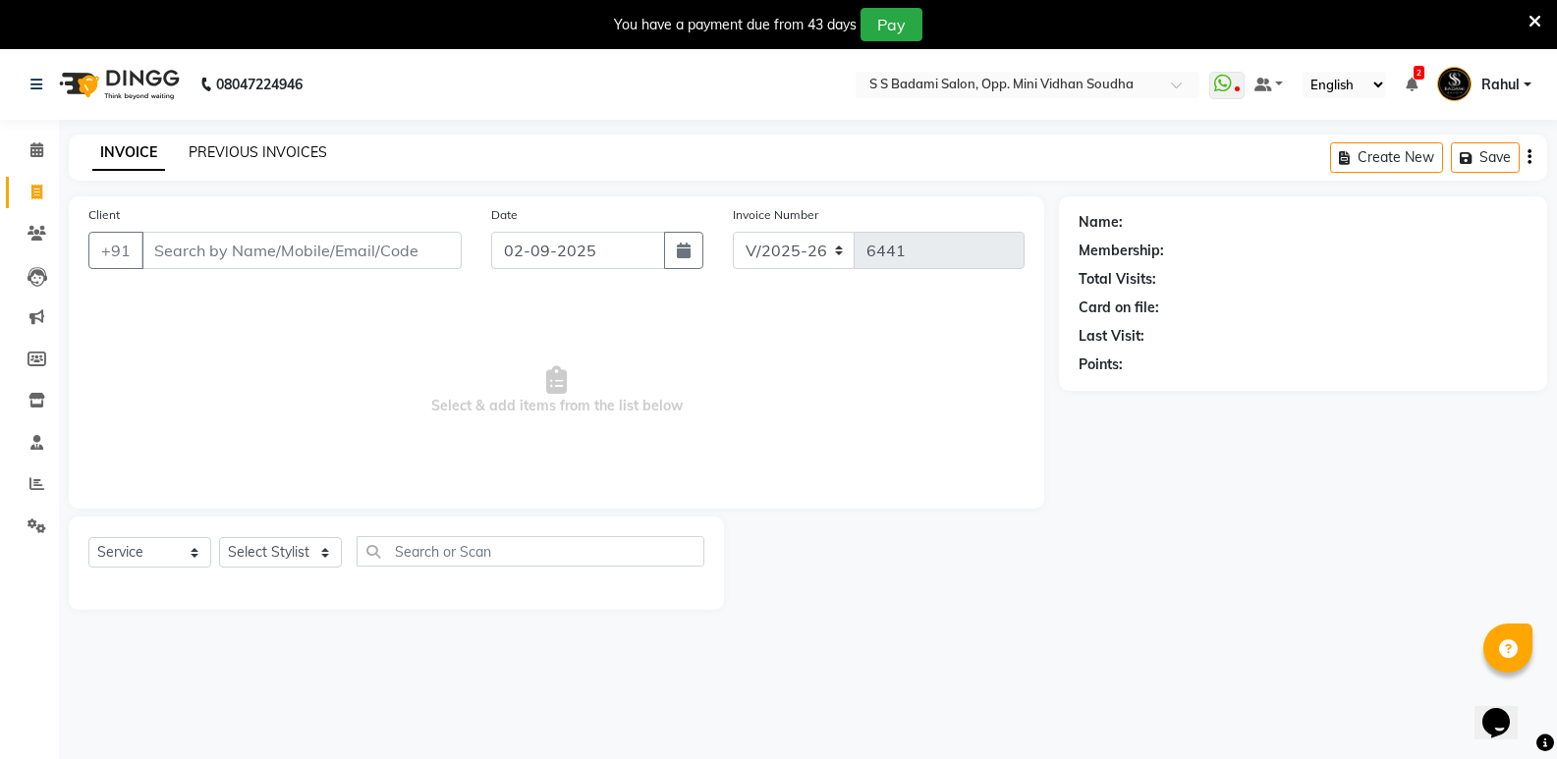
click at [240, 151] on link "PREVIOUS INVOICES" at bounding box center [258, 152] width 138 height 18
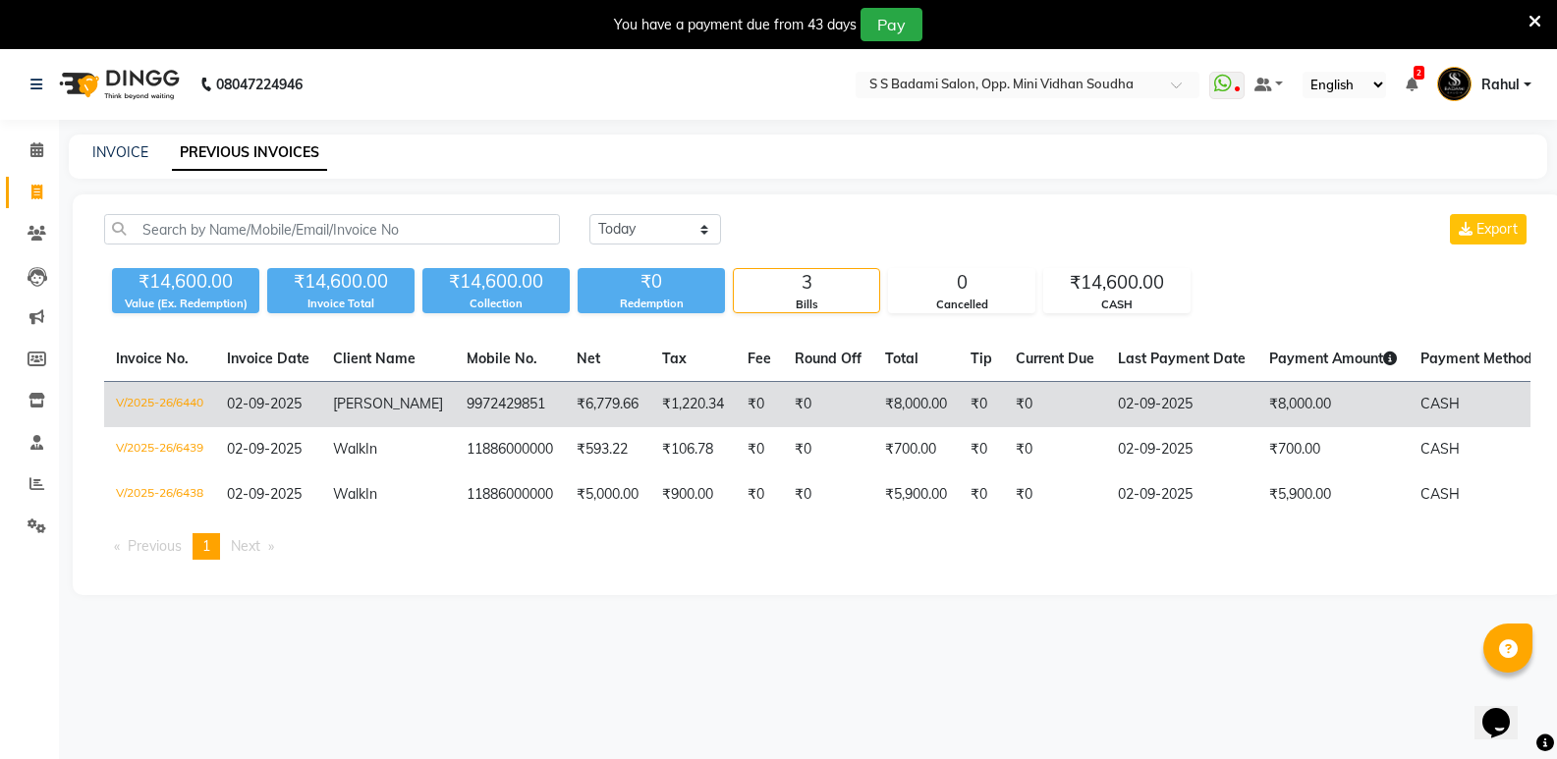
click at [711, 402] on td "₹1,220.34" at bounding box center [692, 405] width 85 height 46
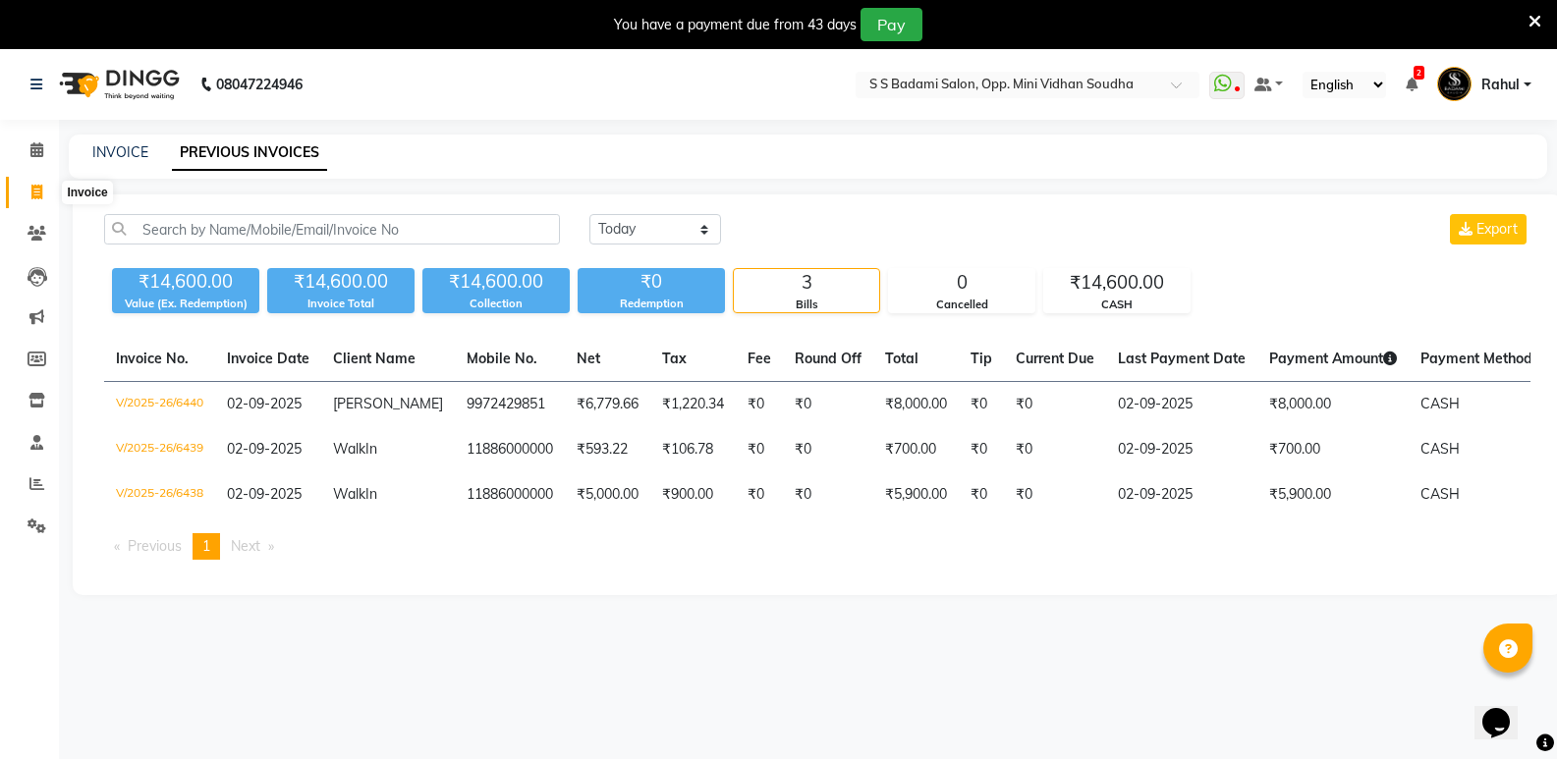
click at [22, 191] on span at bounding box center [37, 193] width 34 height 23
select select "4533"
select select "service"
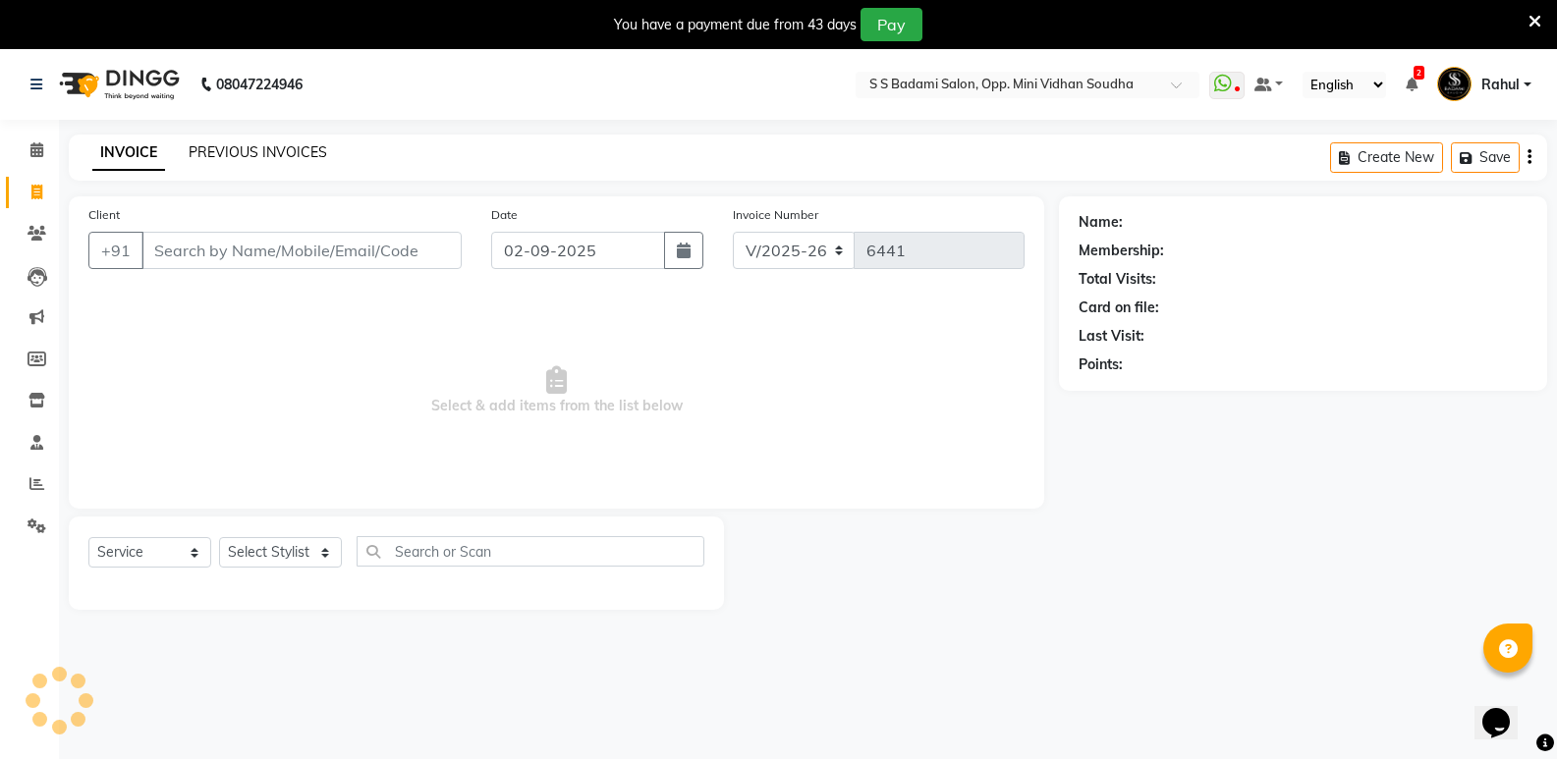
scroll to position [49, 0]
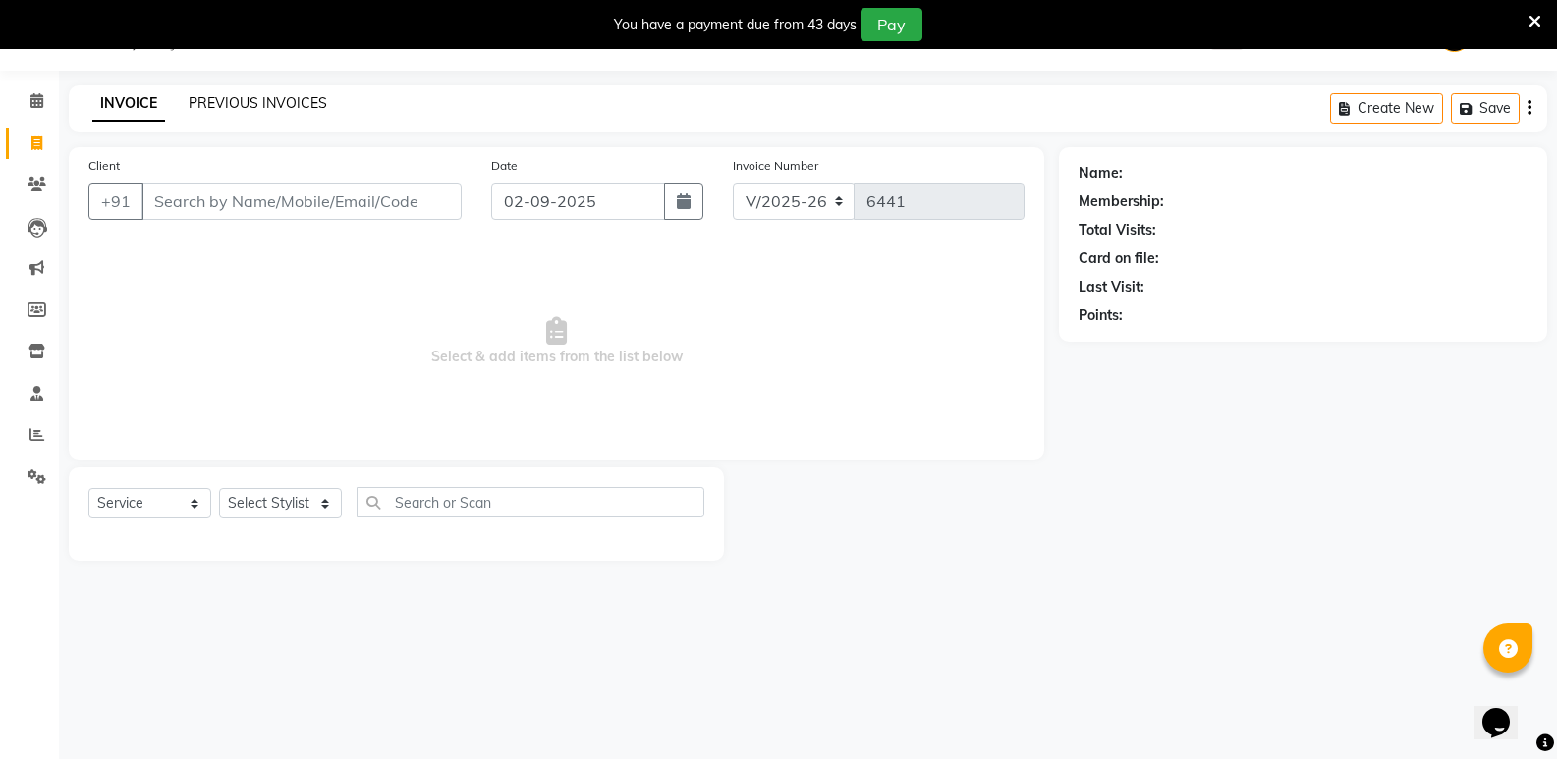
click at [244, 102] on link "PREVIOUS INVOICES" at bounding box center [258, 103] width 138 height 18
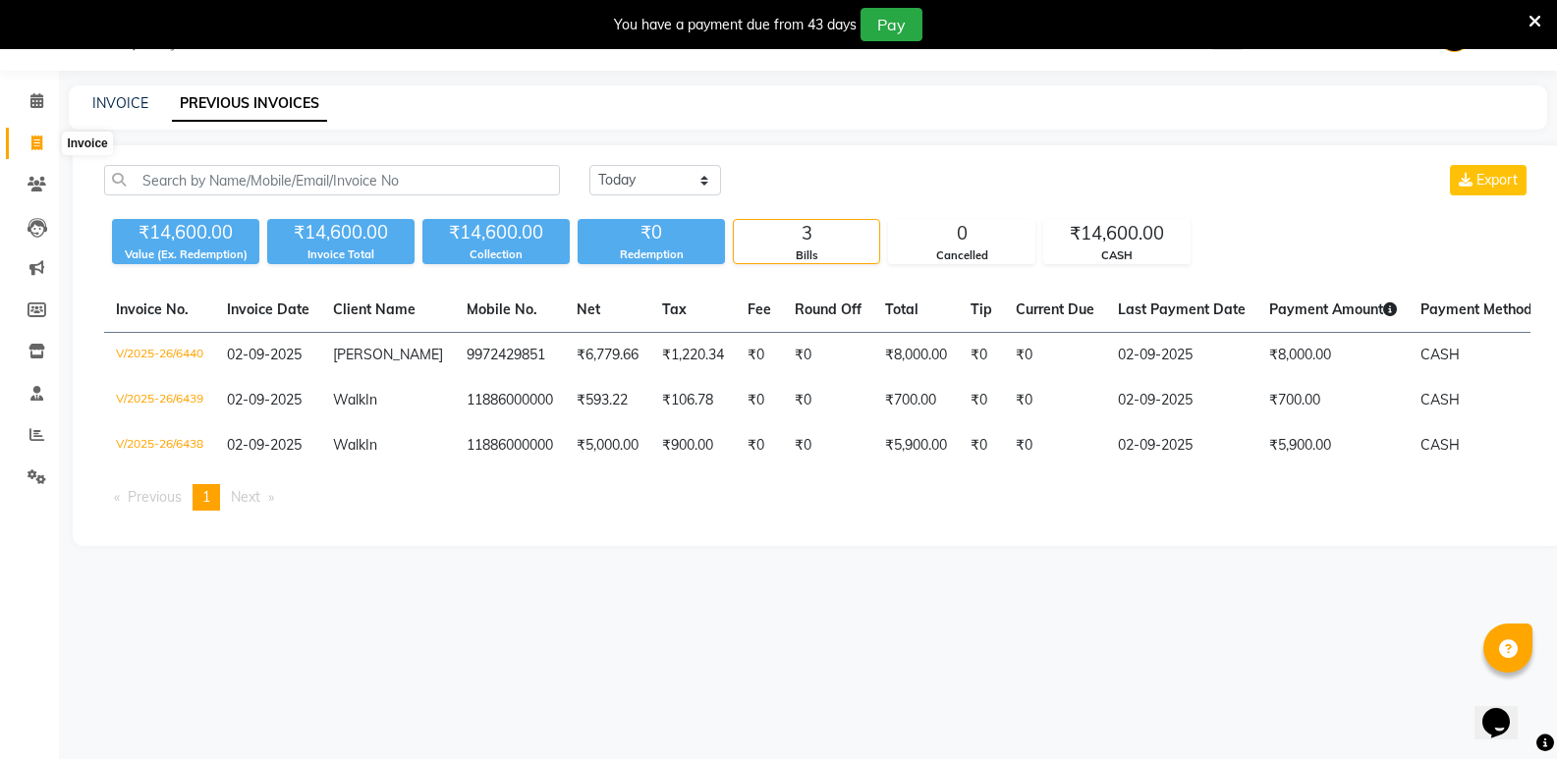
click at [27, 138] on span at bounding box center [37, 144] width 34 height 23
select select "service"
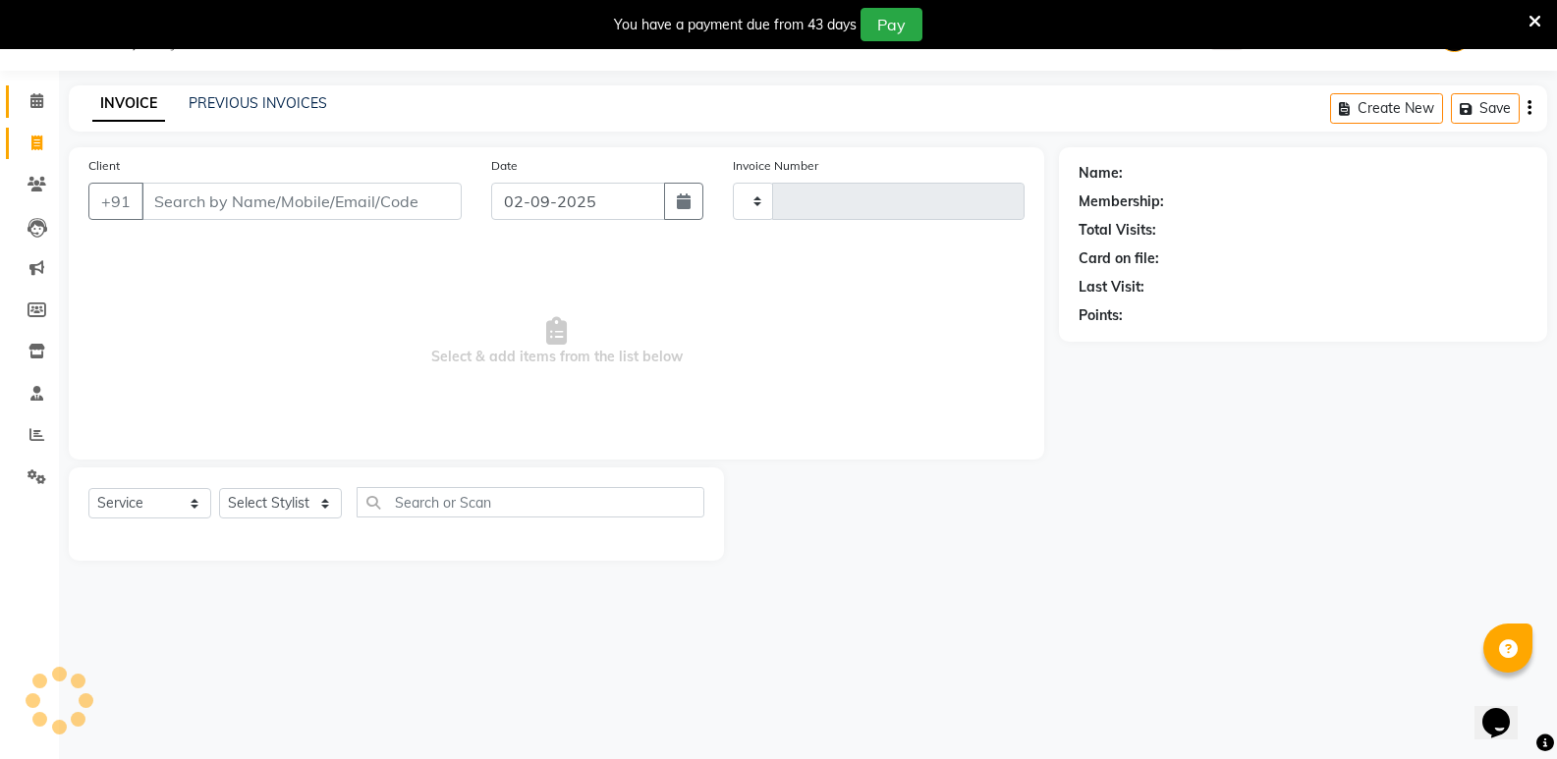
type input "6441"
select select "4533"
click at [39, 111] on span at bounding box center [37, 101] width 34 height 23
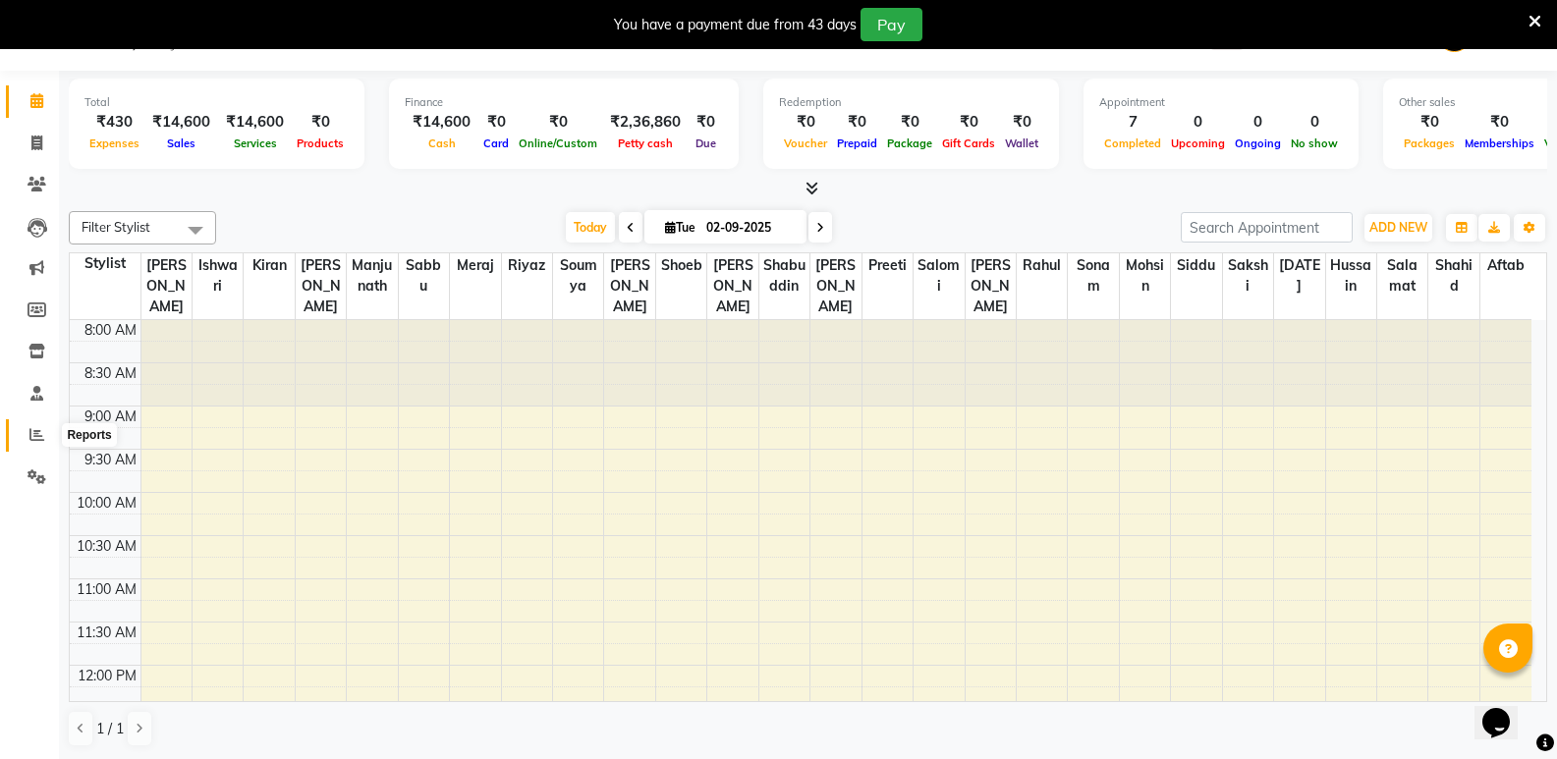
click at [33, 430] on icon at bounding box center [36, 434] width 15 height 15
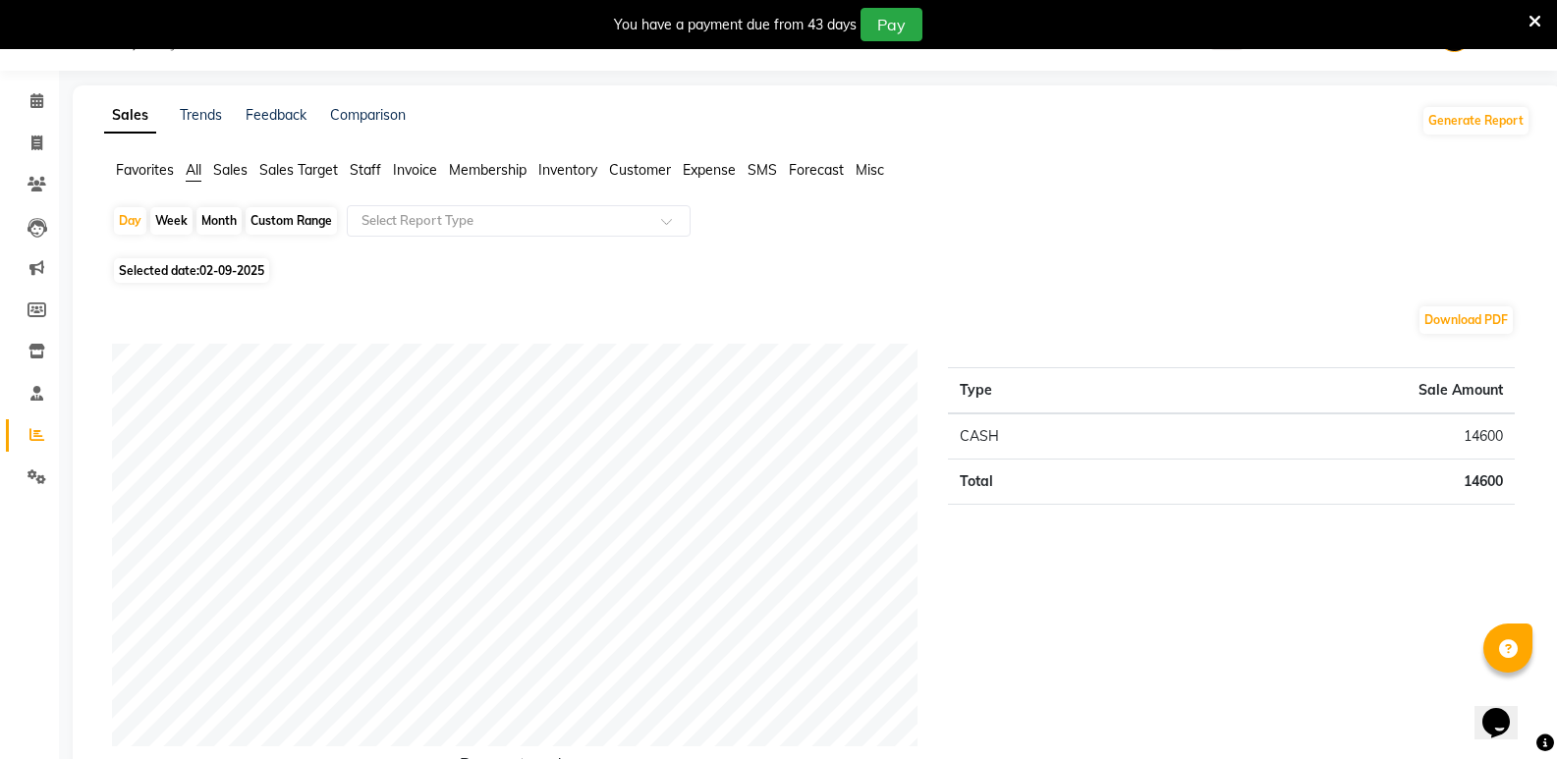
click at [727, 163] on span "Expense" at bounding box center [709, 170] width 53 height 18
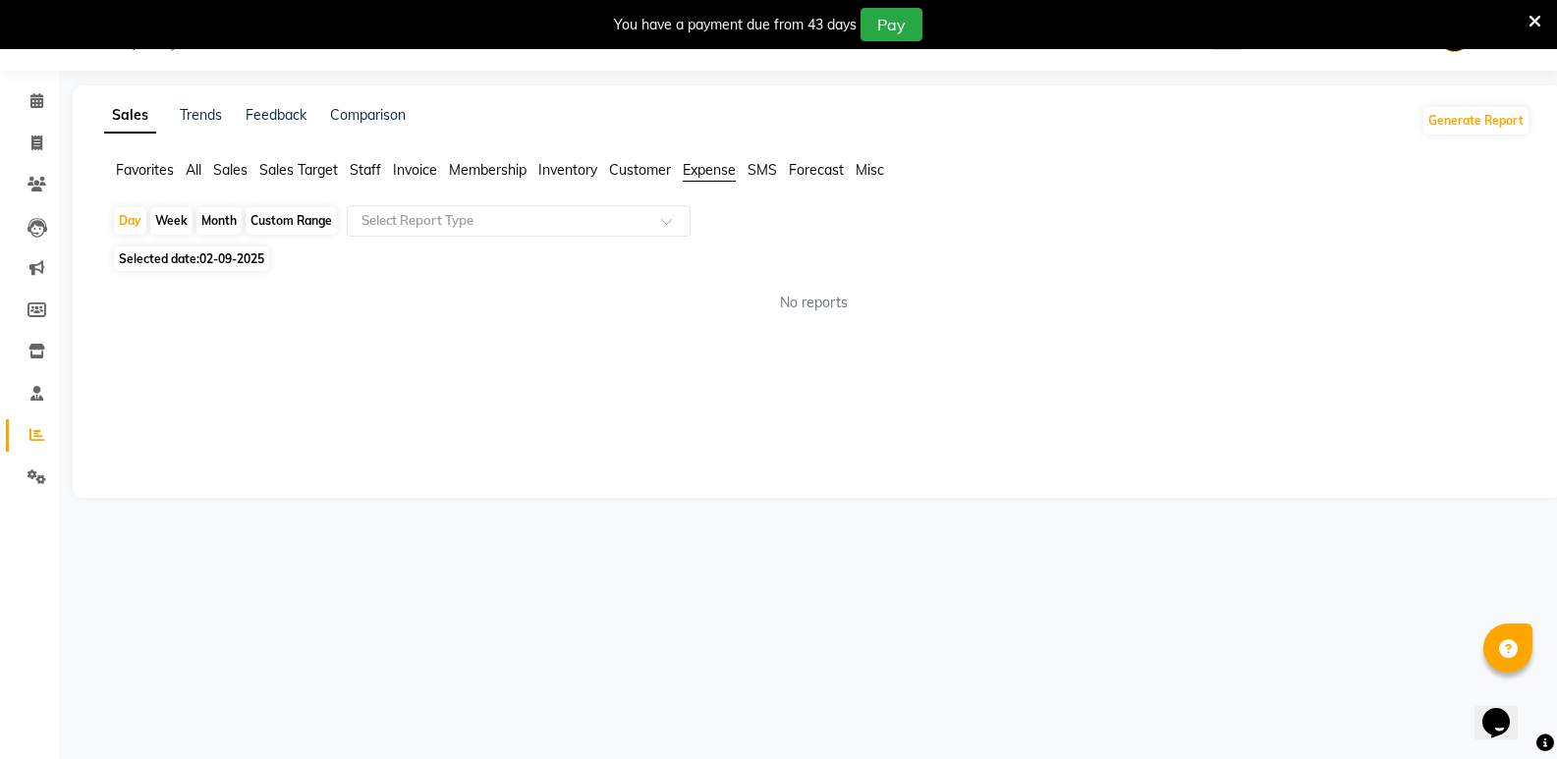
click at [216, 225] on div "Month" at bounding box center [218, 220] width 45 height 27
select select "9"
select select "2025"
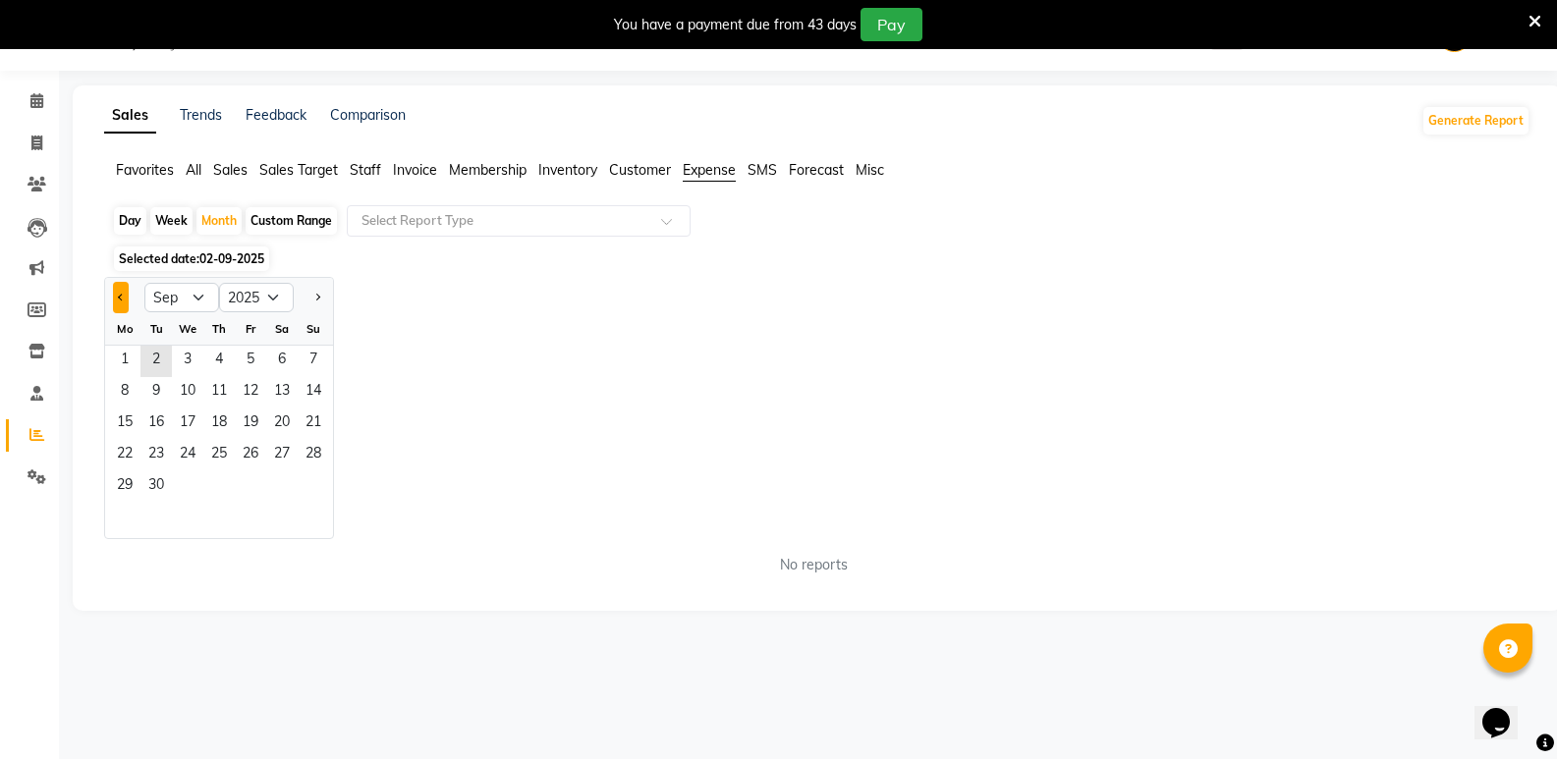
click at [120, 300] on span "Previous month" at bounding box center [121, 297] width 7 height 7
select select "8"
click at [315, 478] on span "31" at bounding box center [313, 486] width 31 height 31
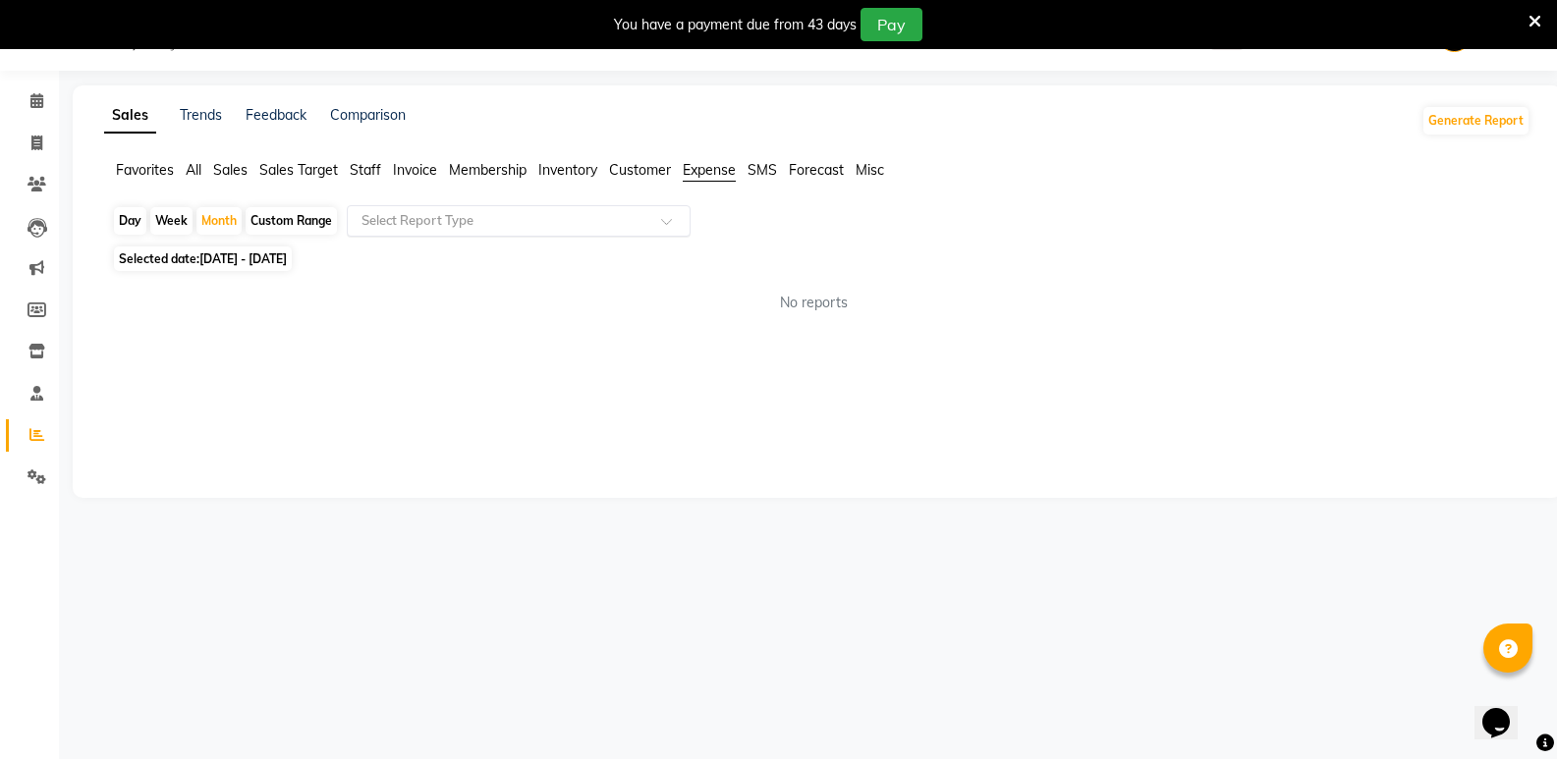
click at [465, 225] on input "text" at bounding box center [498, 221] width 283 height 20
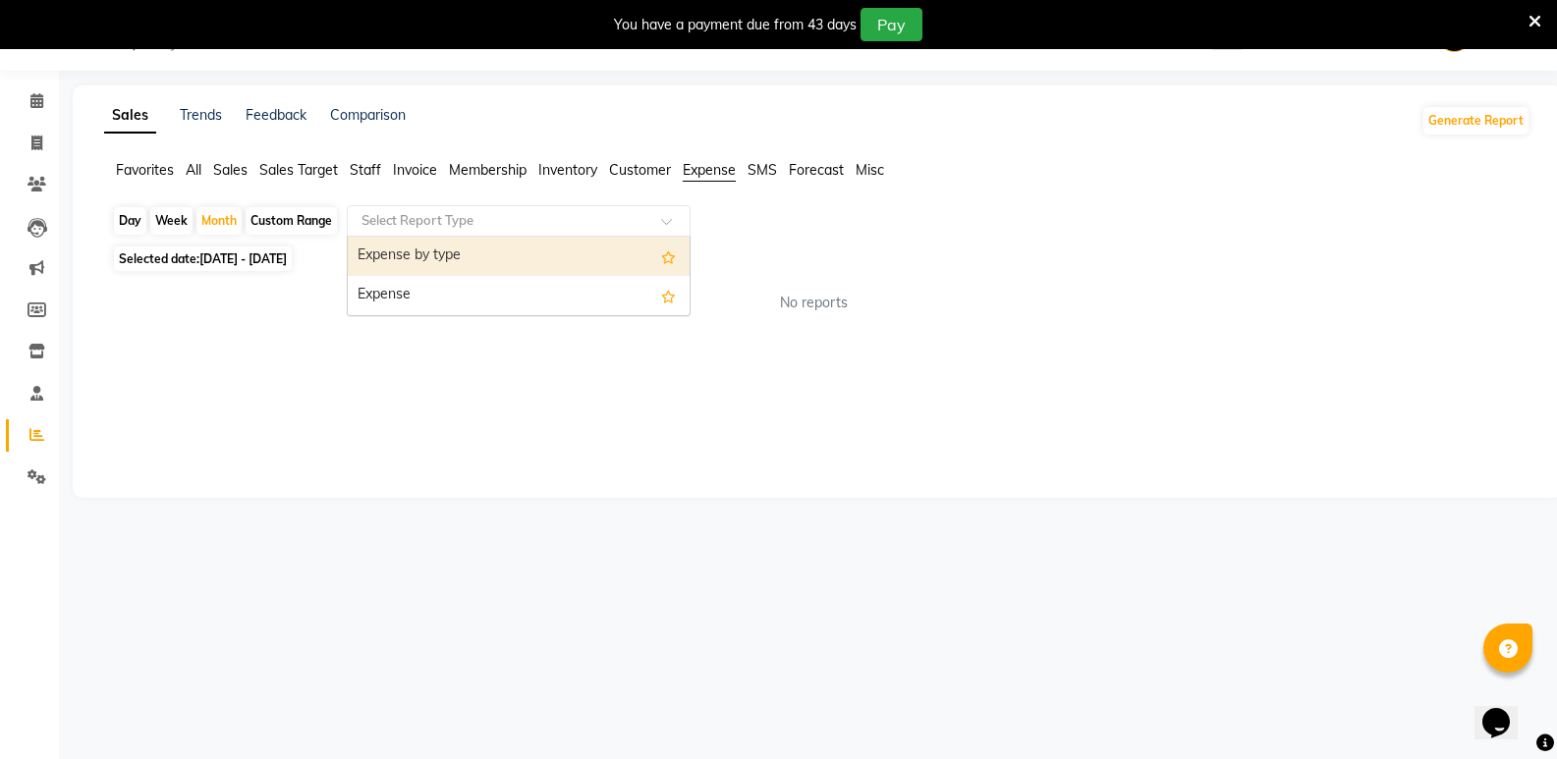
click at [456, 262] on div "Expense by type" at bounding box center [519, 256] width 342 height 39
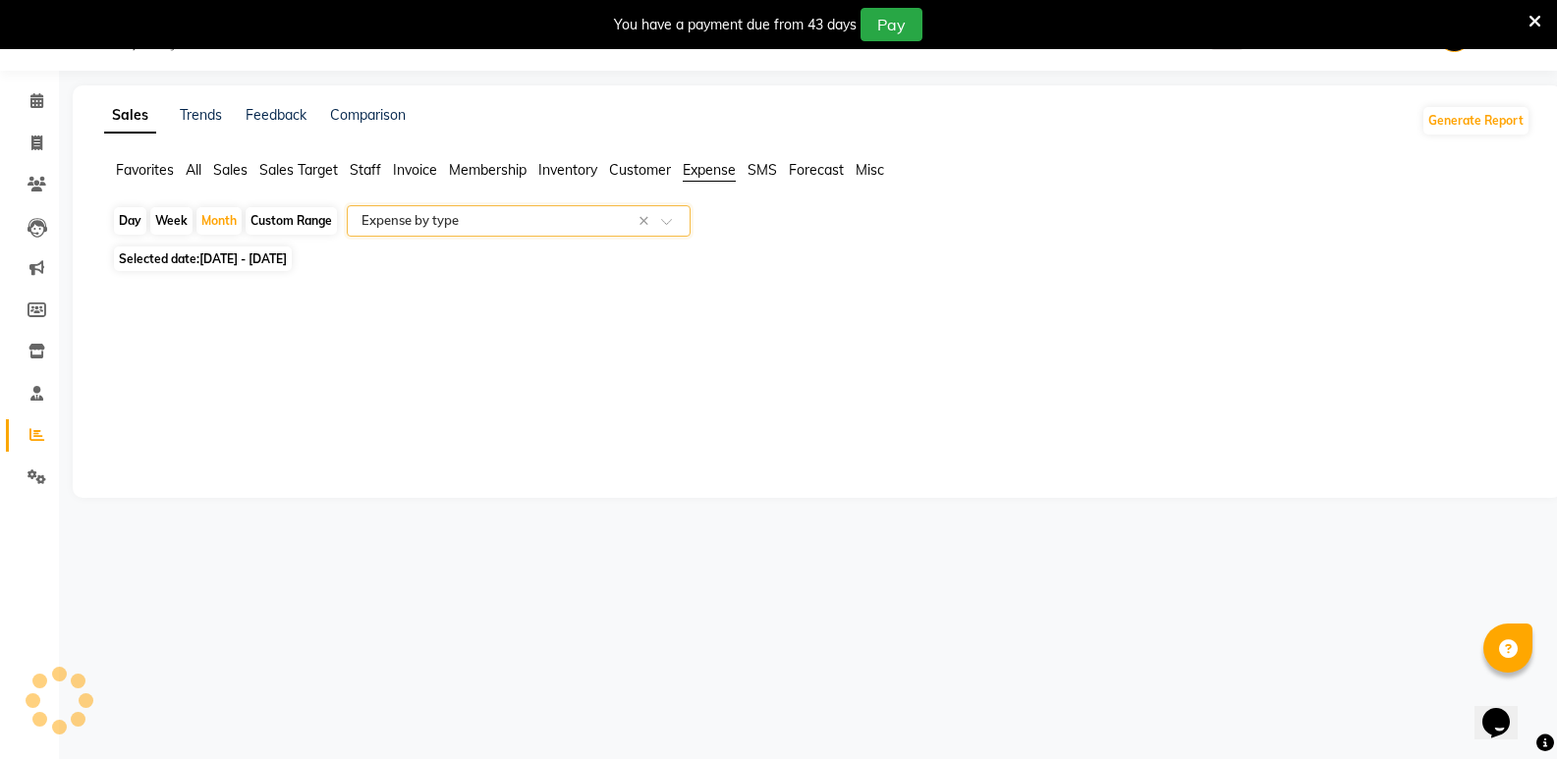
select select "full_report"
select select "csv"
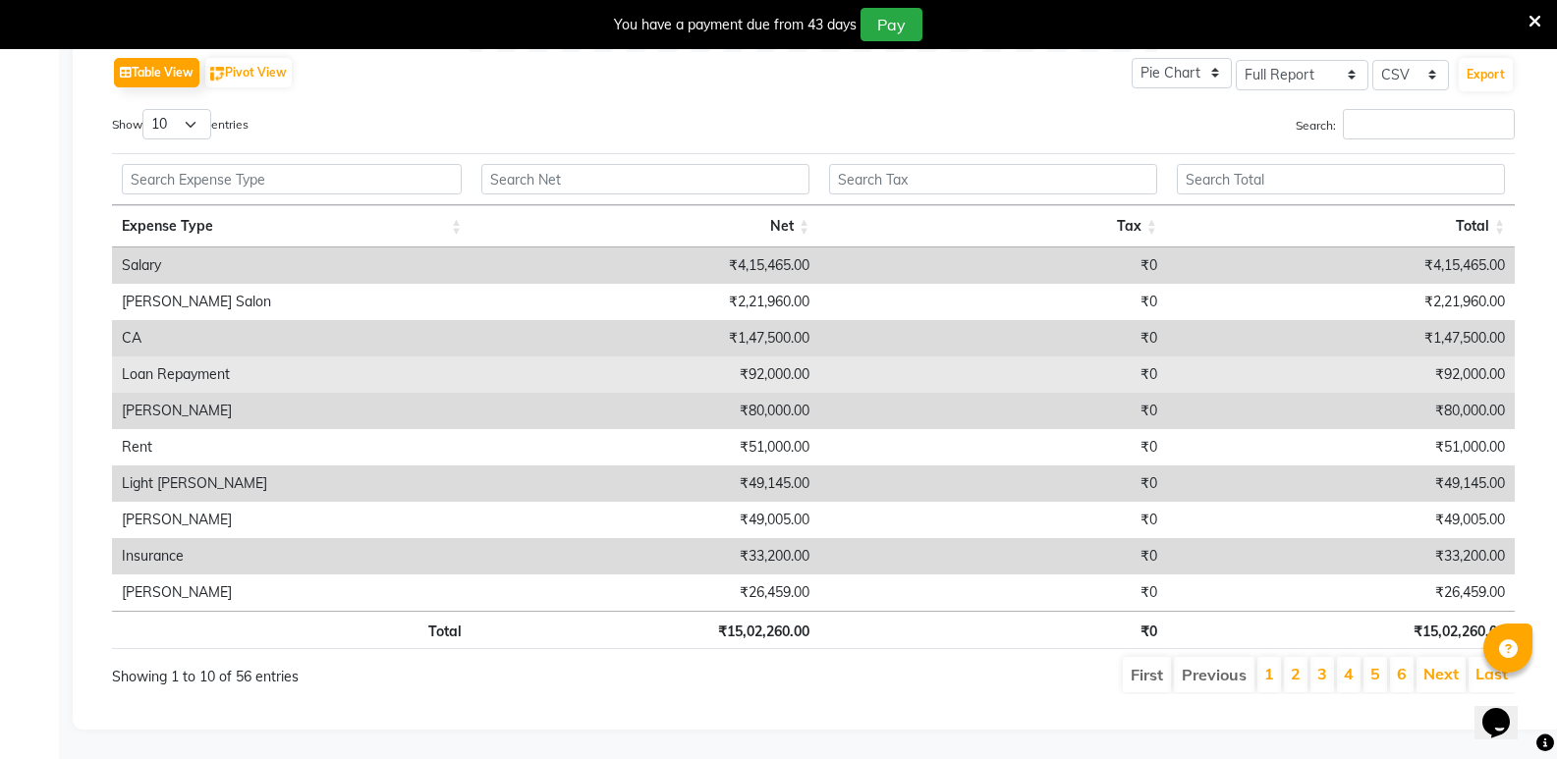
scroll to position [819, 0]
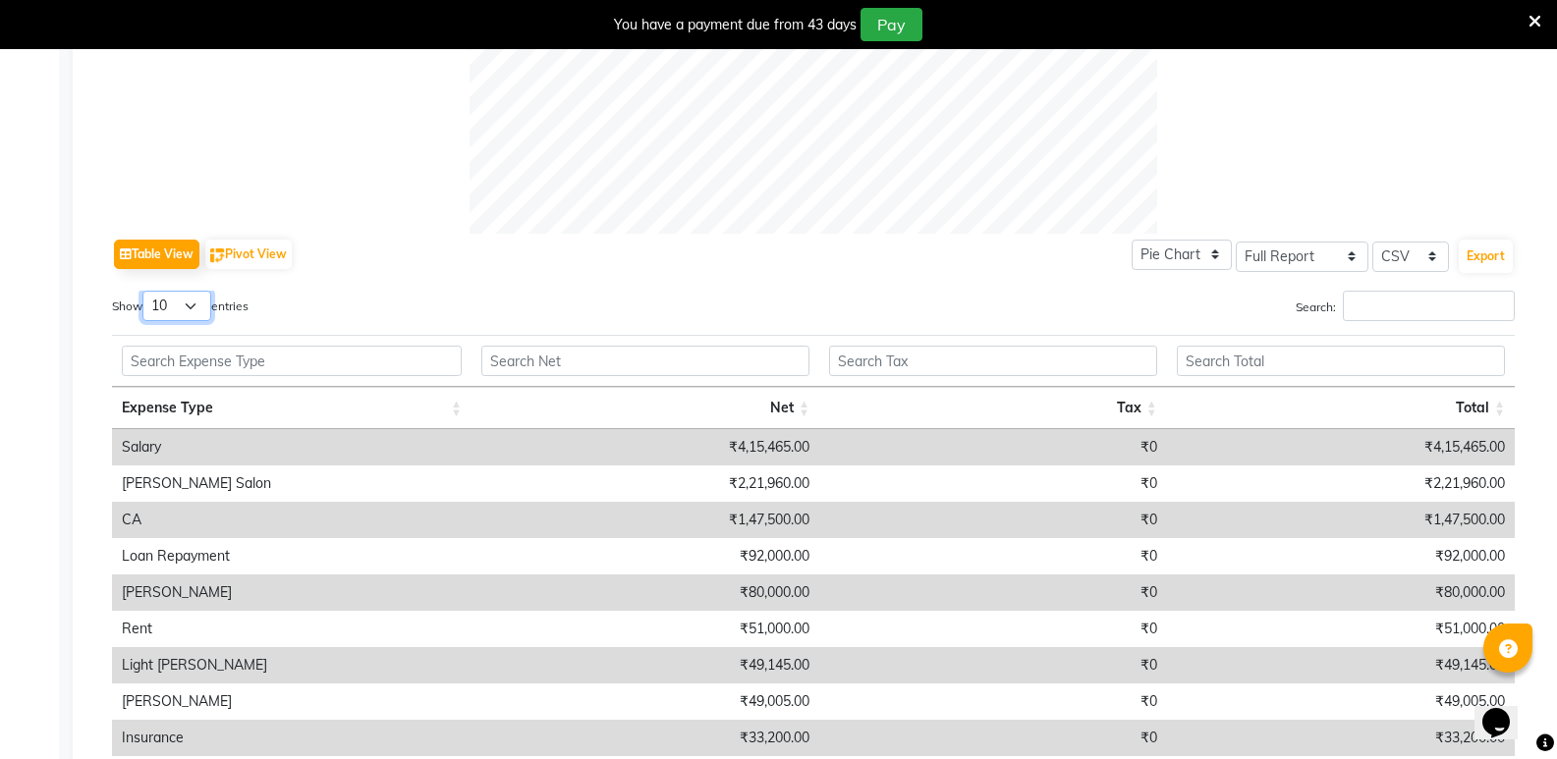
click at [195, 300] on select "10 25 50 100" at bounding box center [176, 306] width 69 height 30
select select "50"
click at [145, 291] on select "10 25 50 100" at bounding box center [176, 306] width 69 height 30
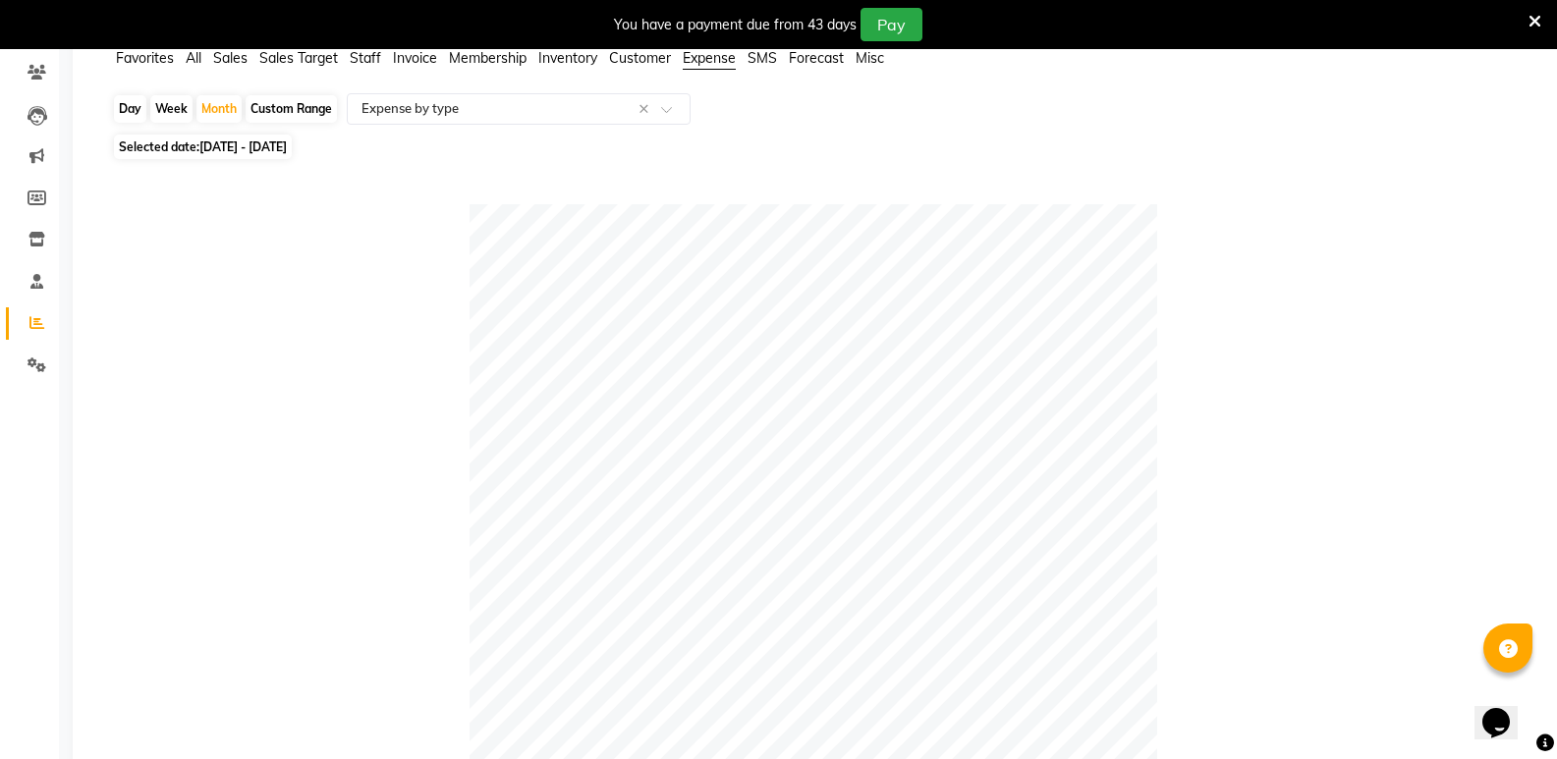
scroll to position [0, 0]
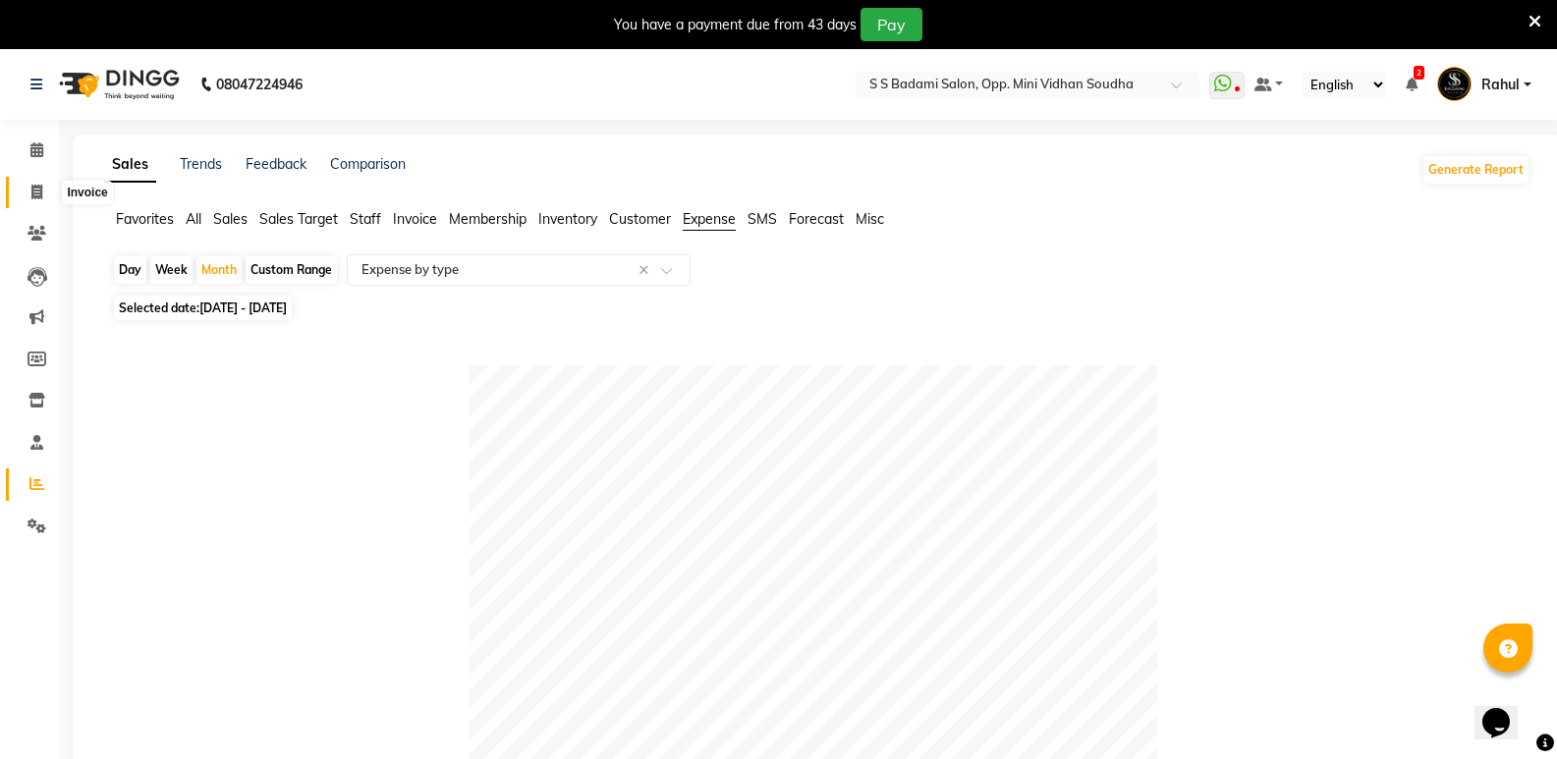
click at [35, 188] on icon at bounding box center [36, 192] width 11 height 15
select select "service"
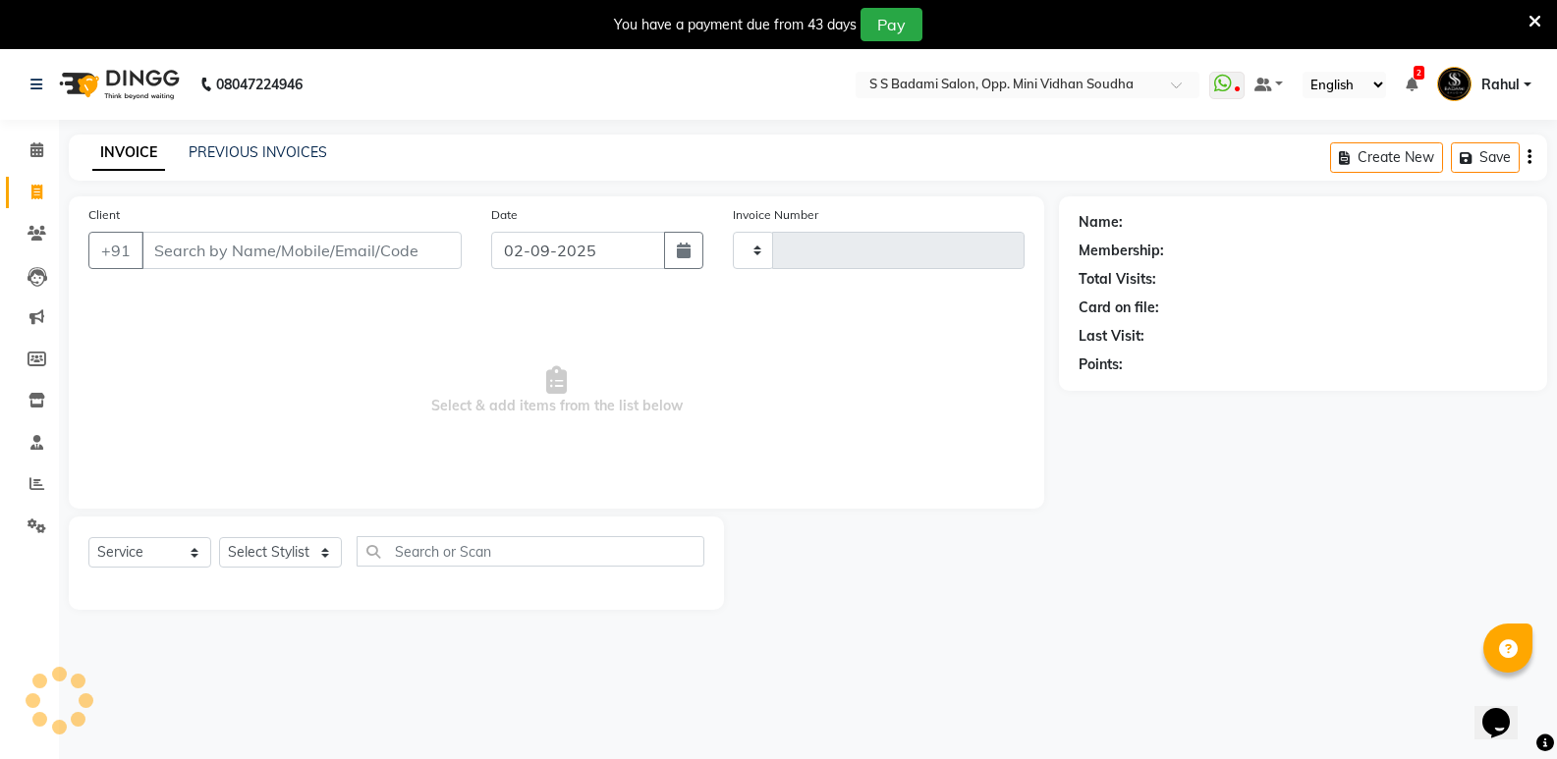
scroll to position [49, 0]
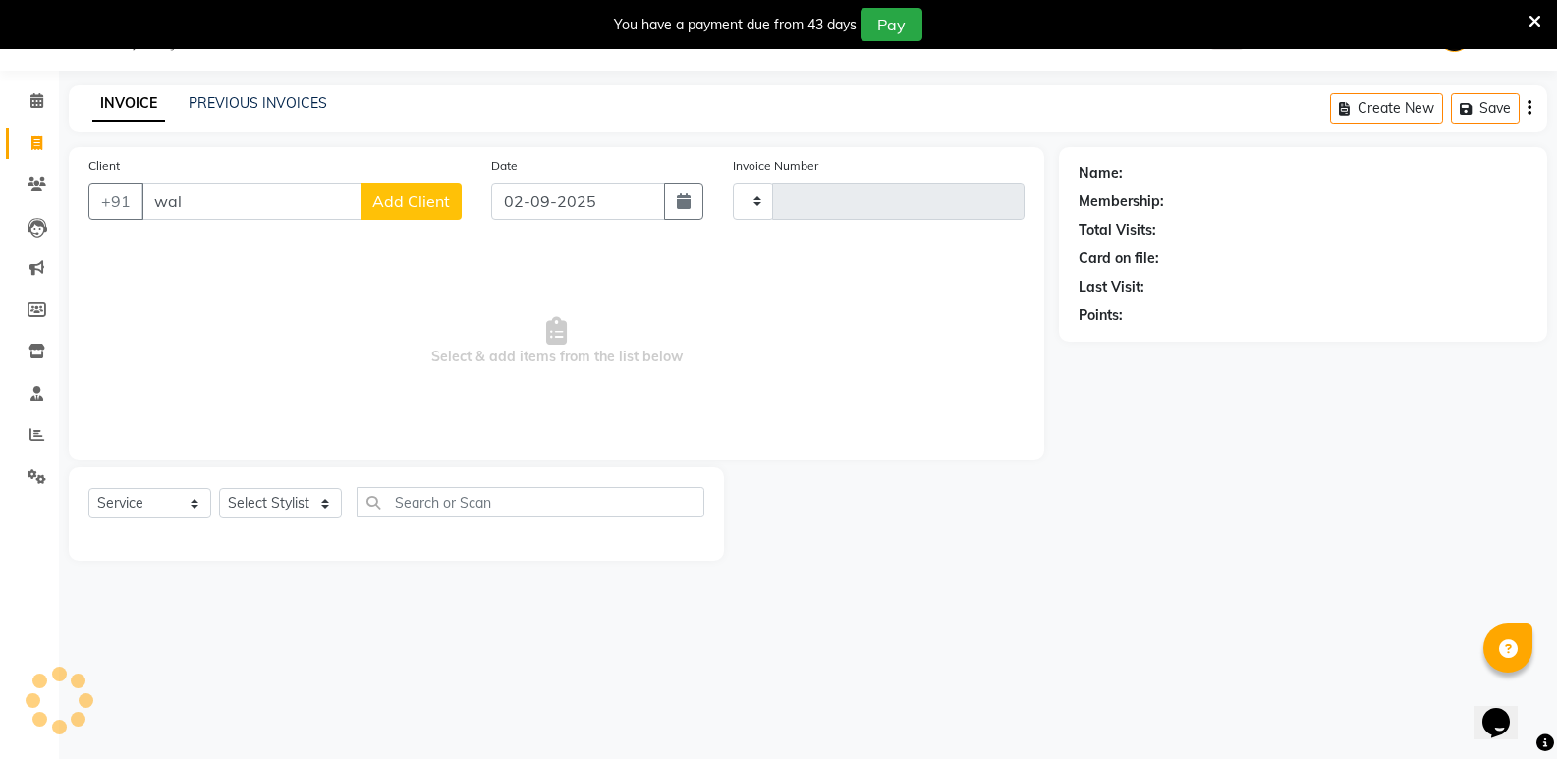
type input "walk"
type input "6441"
select select "4533"
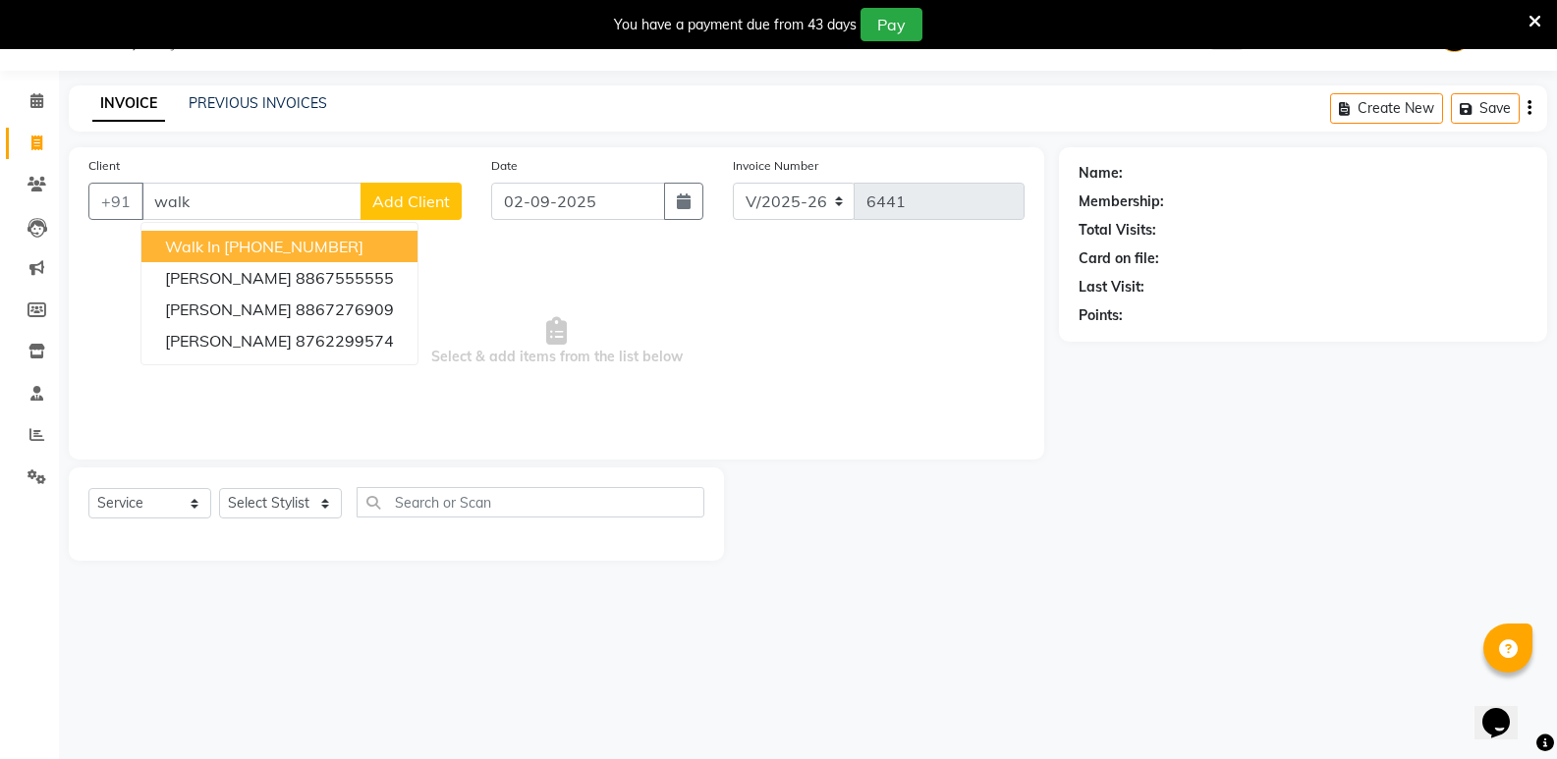
click at [360, 232] on button "Walk In [PHONE_NUMBER]" at bounding box center [279, 246] width 276 height 31
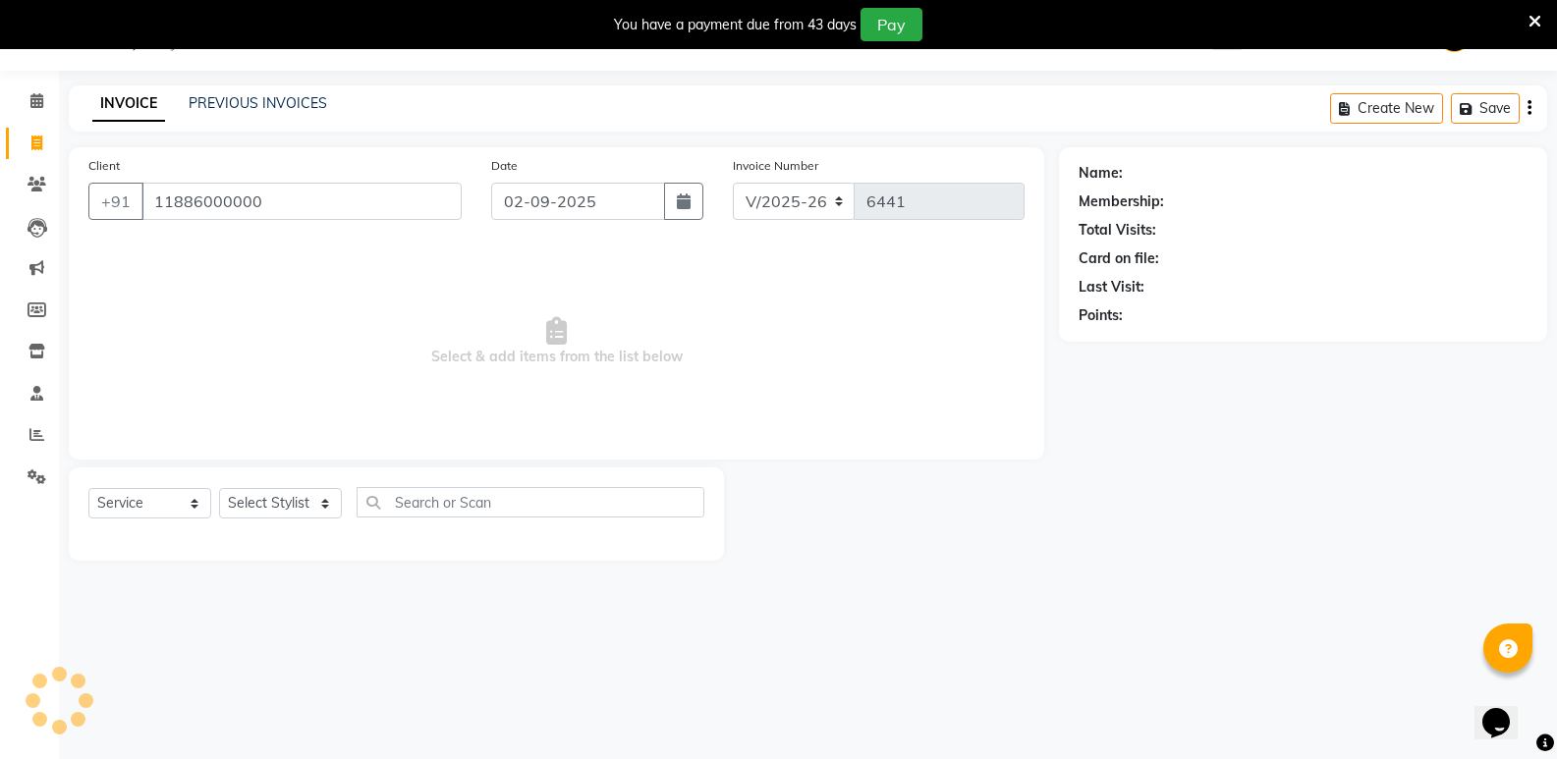
type input "11886000000"
click at [291, 508] on select "Select Stylist [PERSON_NAME] [PERSON_NAME] [PERSON_NAME] Mallu [PERSON_NAME] [P…" at bounding box center [280, 503] width 123 height 30
select select "1: Object"
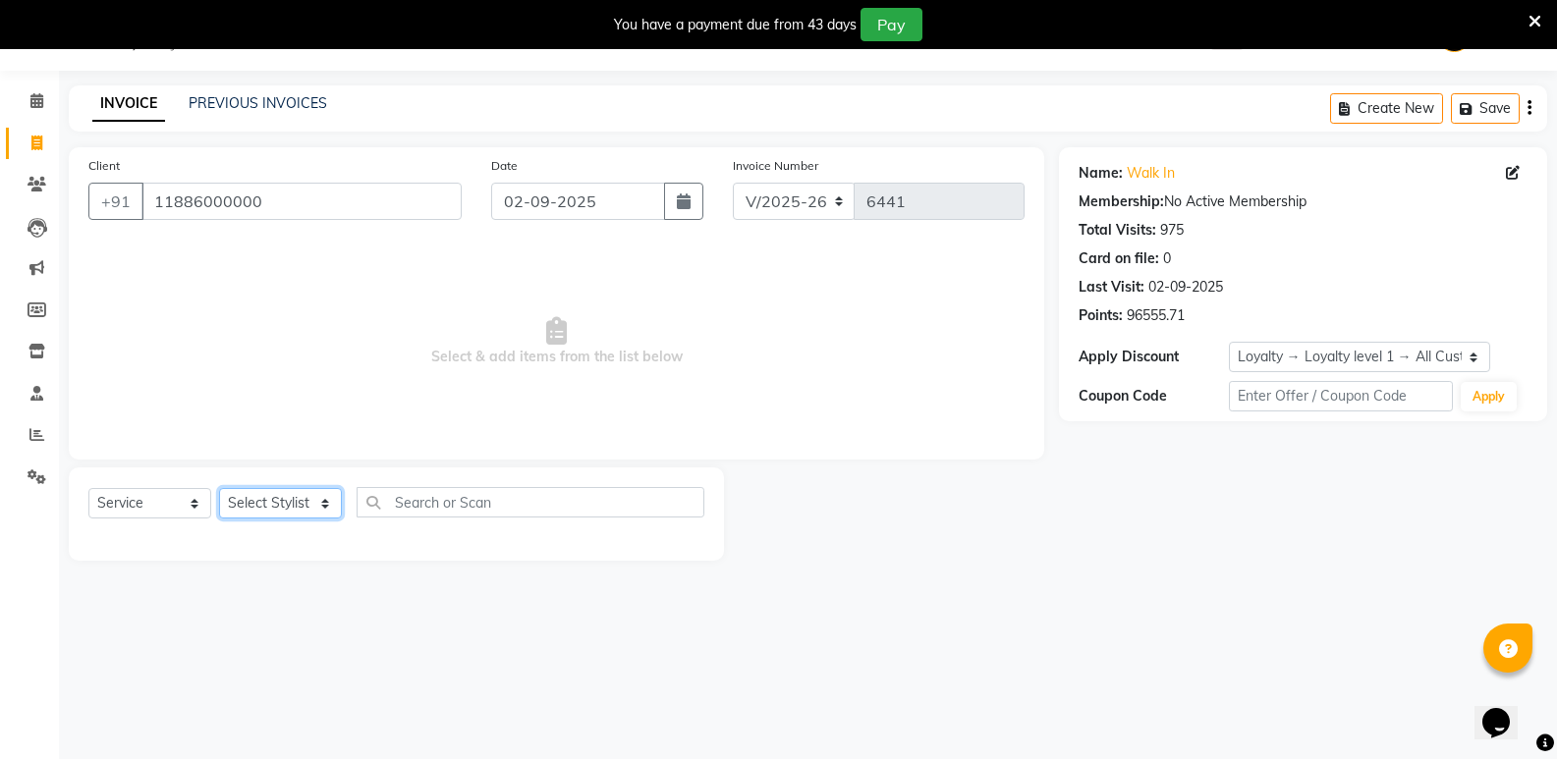
select select "70683"
click at [219, 488] on select "Select Stylist [PERSON_NAME] [PERSON_NAME] [PERSON_NAME] Mallu [PERSON_NAME] [P…" at bounding box center [280, 503] width 123 height 30
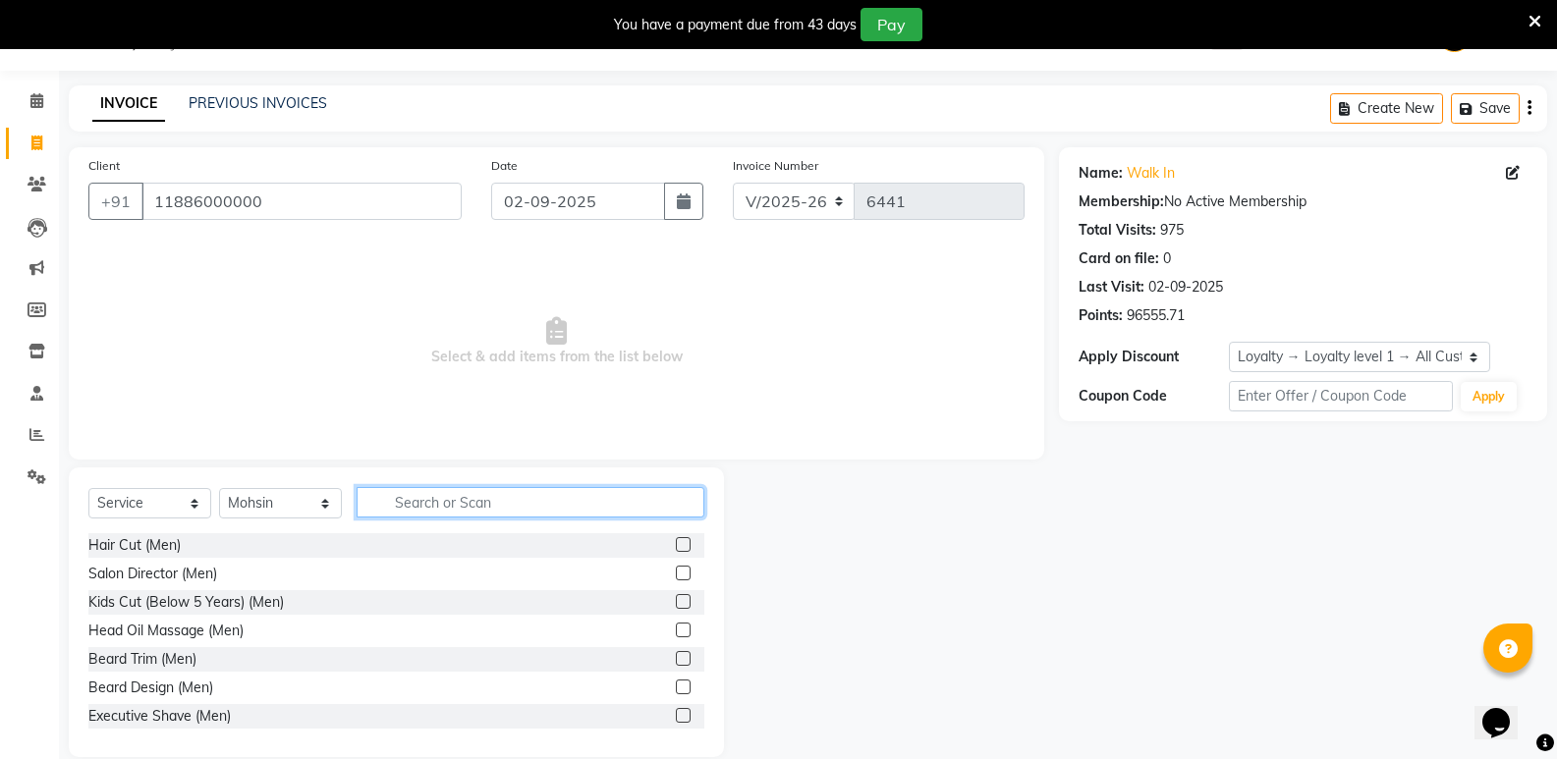
click at [521, 498] on input "text" at bounding box center [530, 502] width 348 height 30
type input "women"
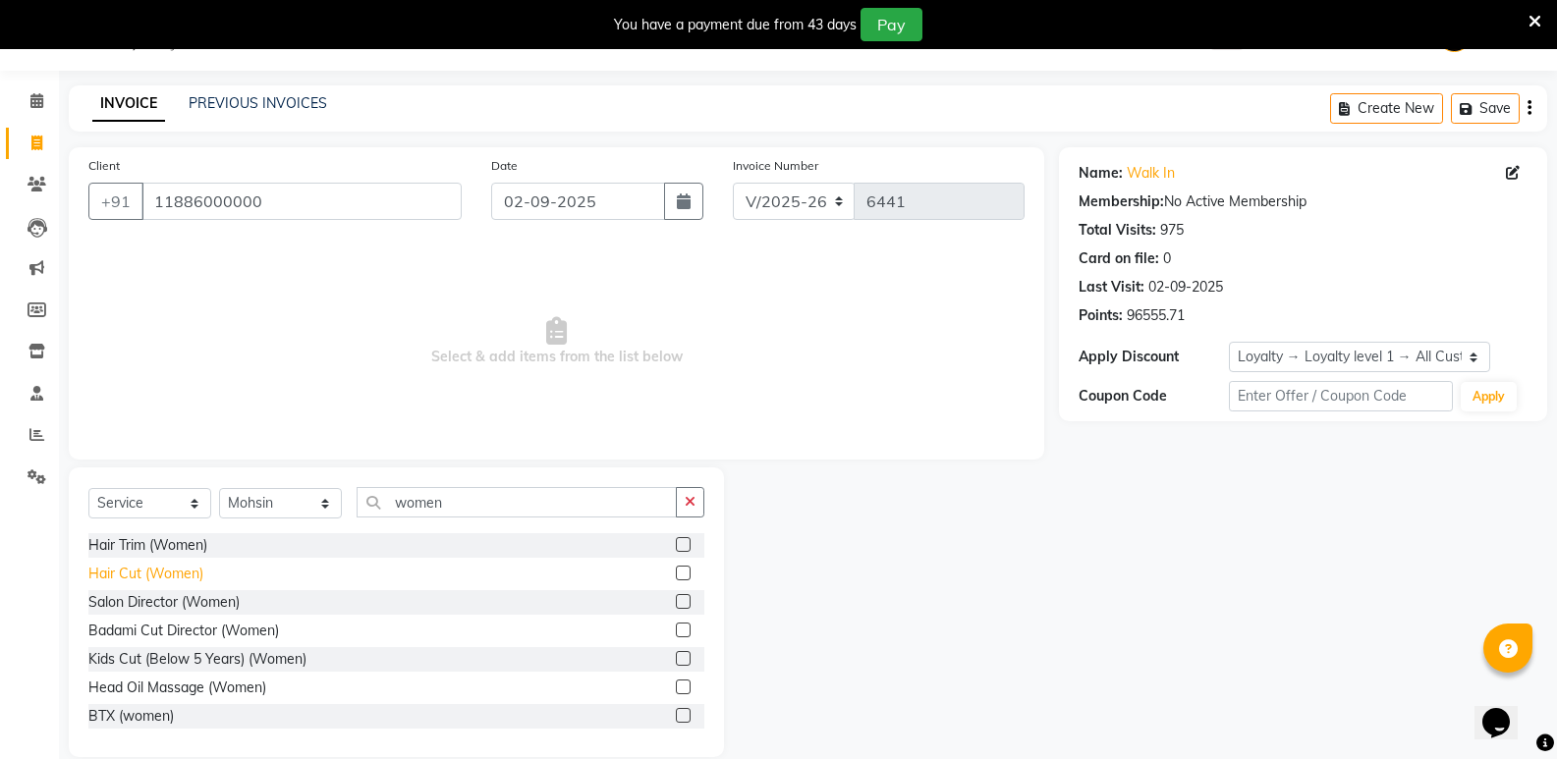
click at [194, 574] on div "Hair Cut (Women)" at bounding box center [145, 574] width 115 height 21
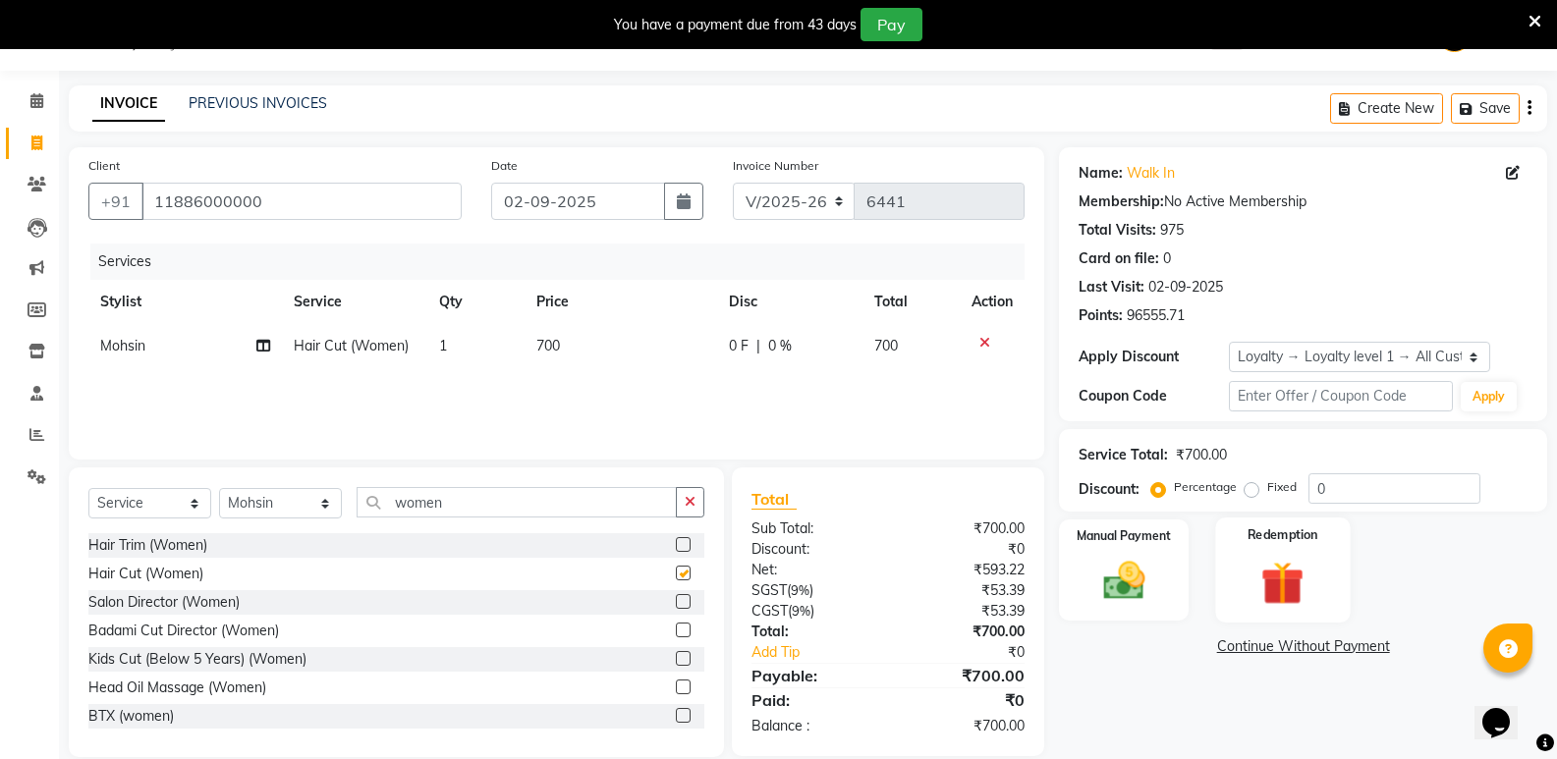
checkbox input "false"
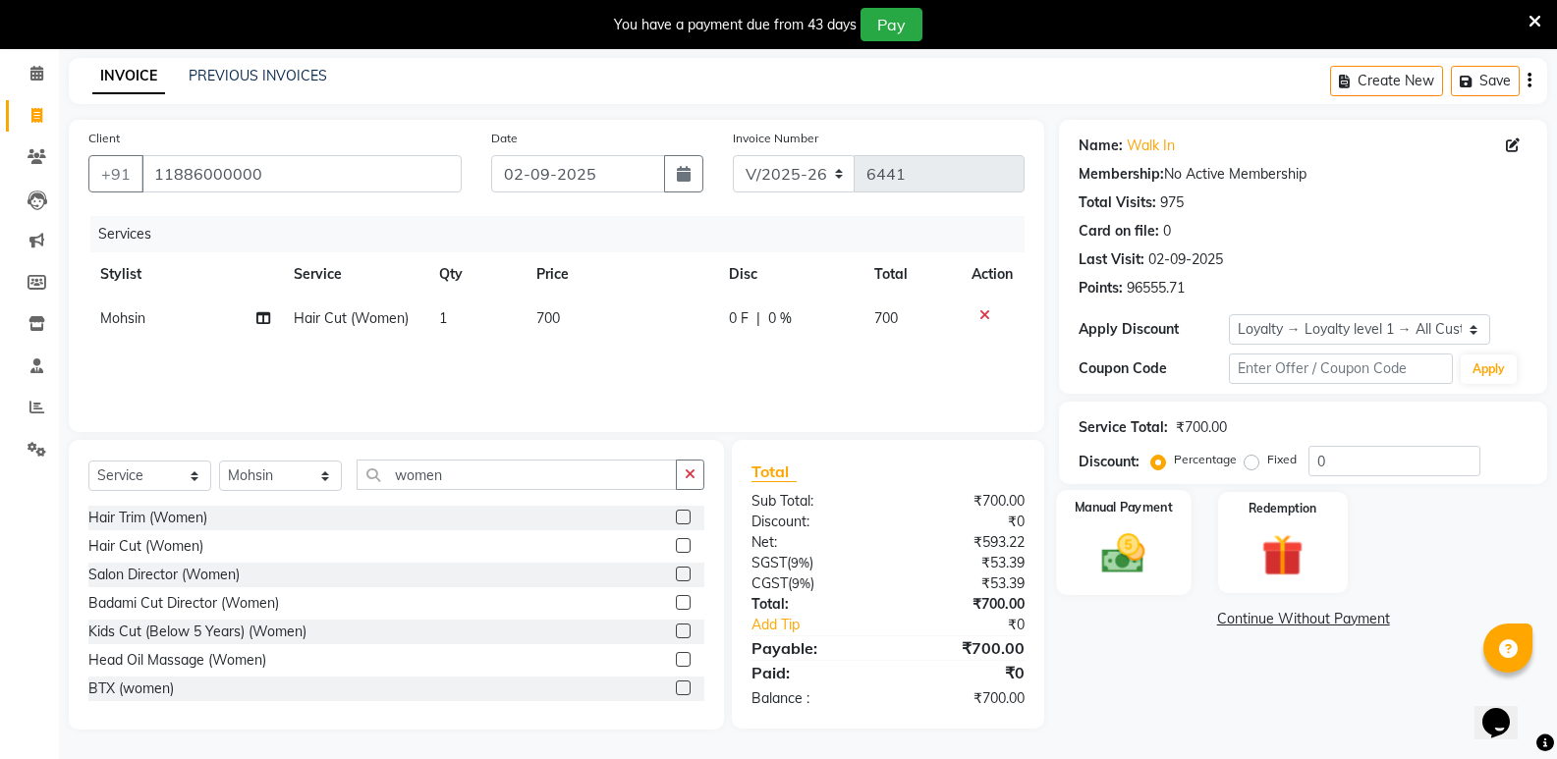
click at [1125, 528] on img at bounding box center [1123, 553] width 70 height 50
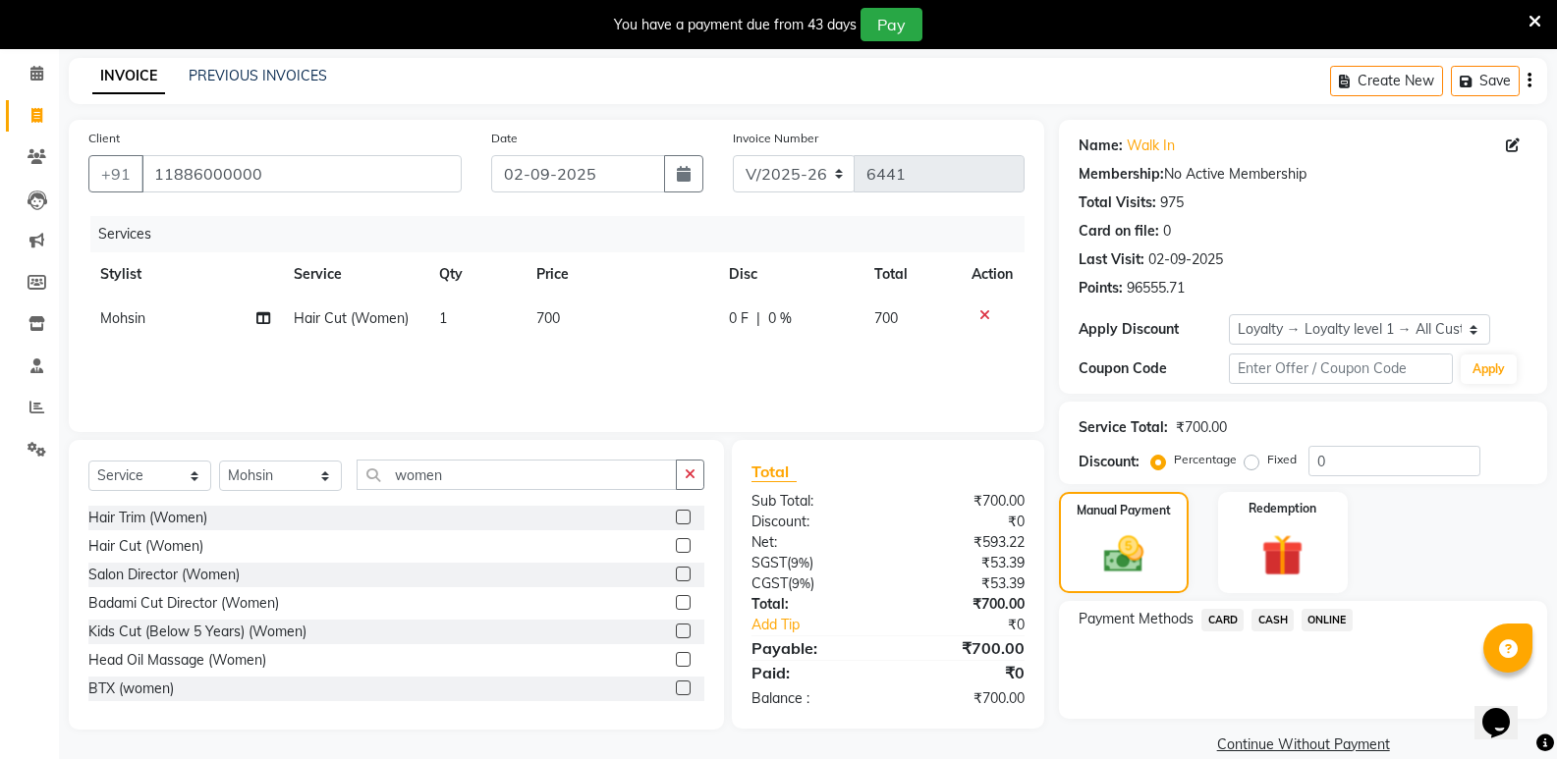
drag, startPoint x: 1282, startPoint y: 619, endPoint x: 1282, endPoint y: 633, distance: 14.7
click at [1282, 627] on span "CASH" at bounding box center [1272, 620] width 42 height 23
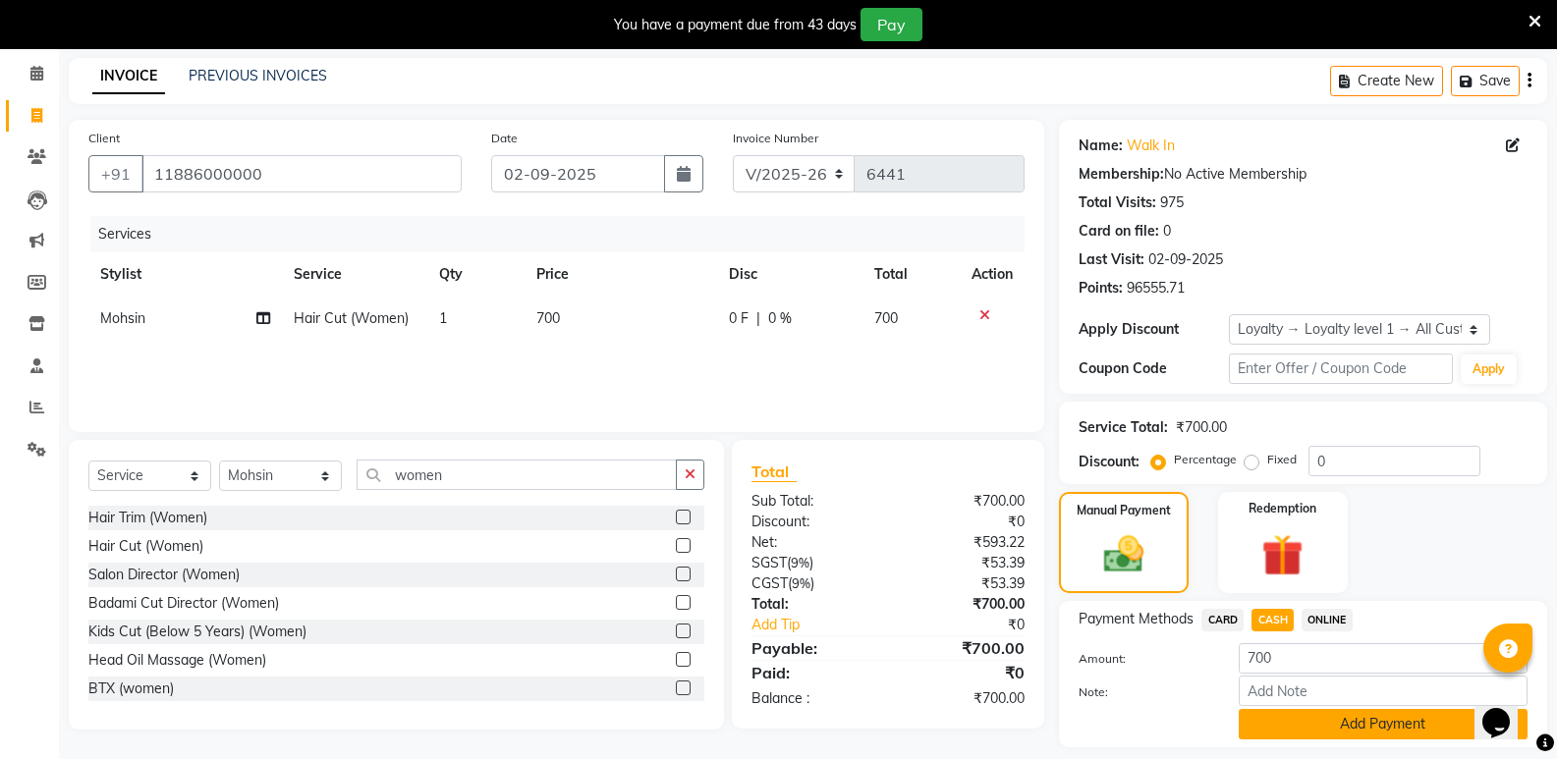
click at [1295, 729] on button "Add Payment" at bounding box center [1382, 724] width 289 height 30
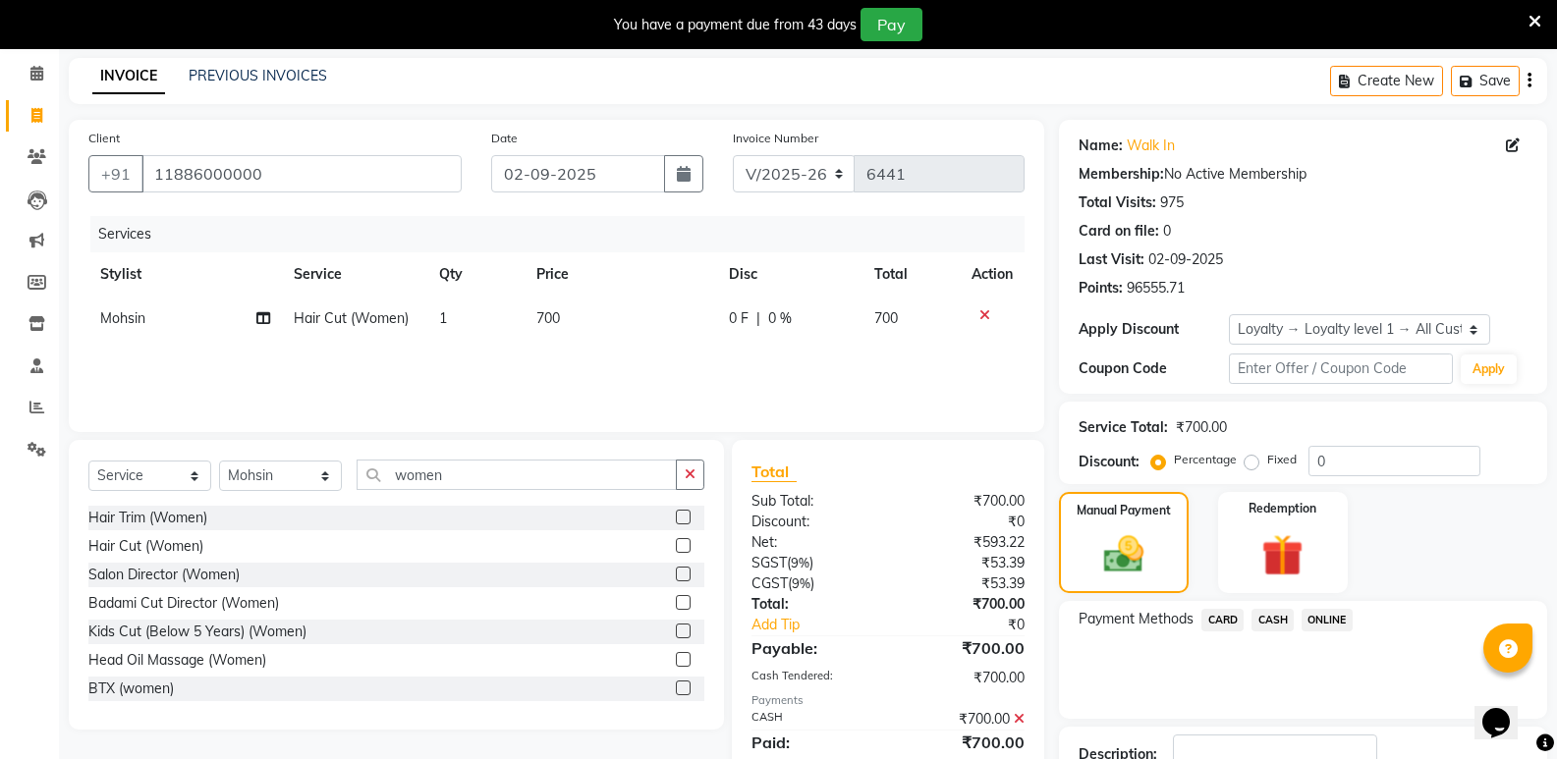
scroll to position [243, 0]
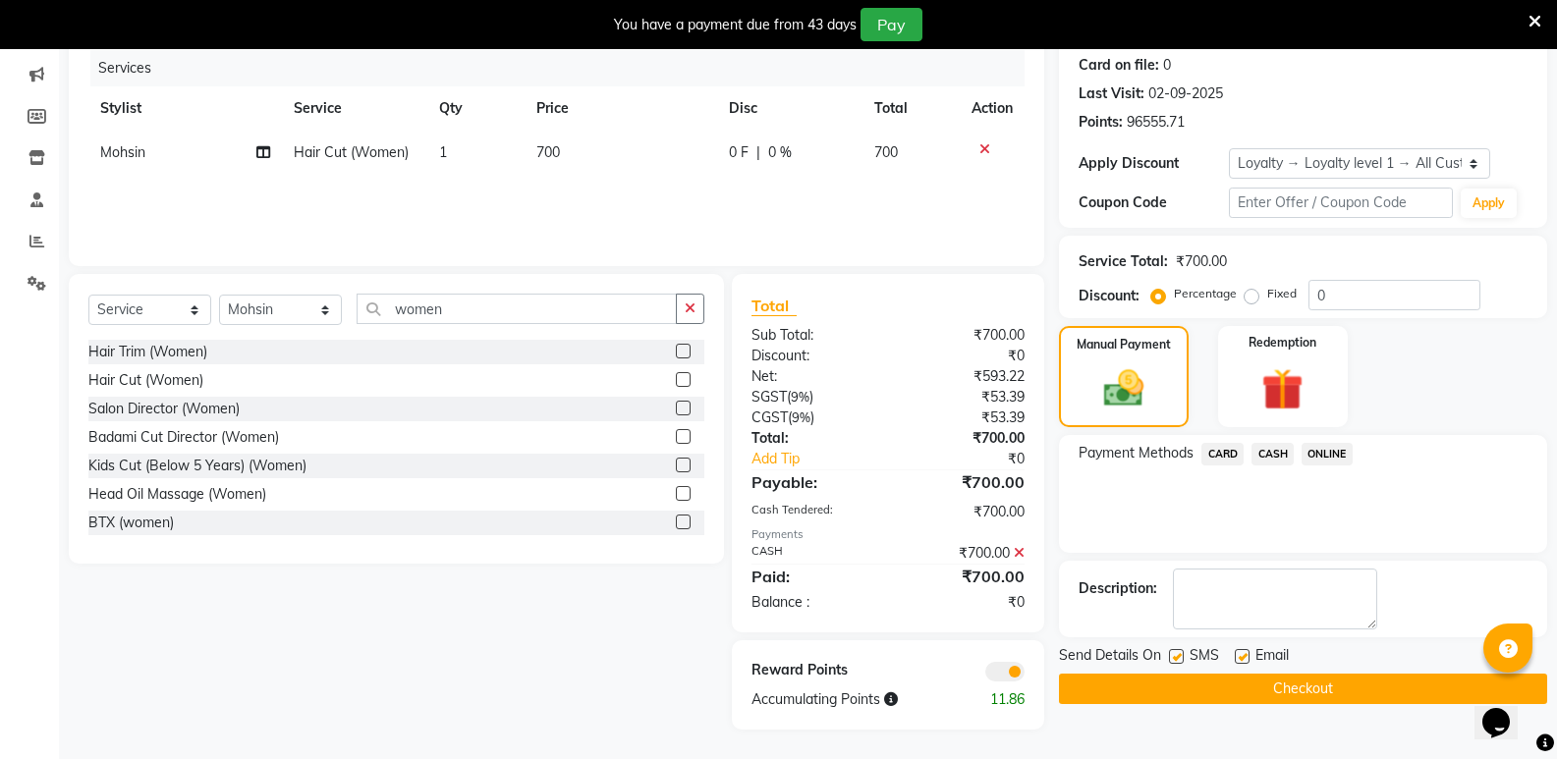
click at [1308, 695] on button "Checkout" at bounding box center [1303, 689] width 488 height 30
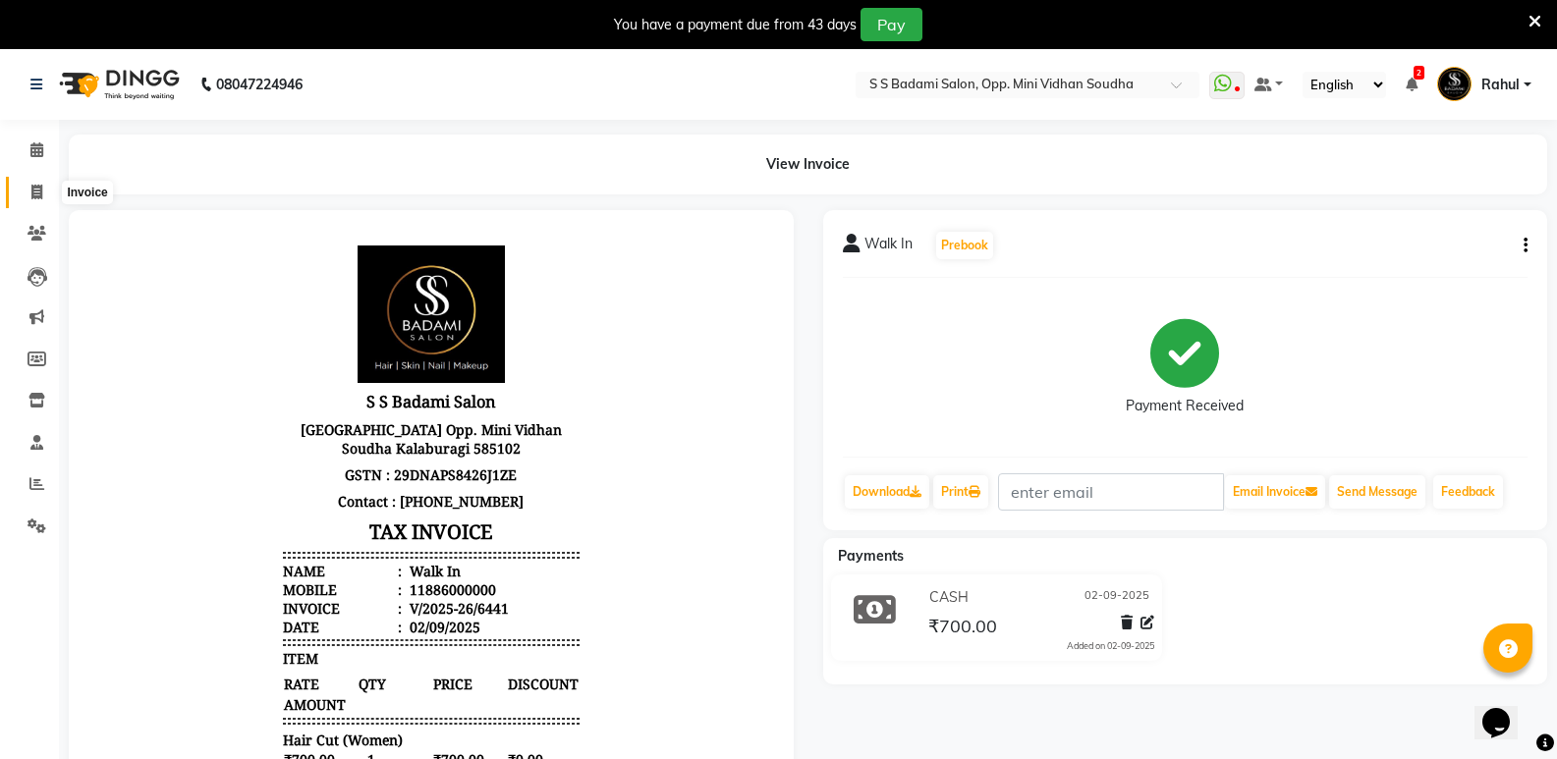
click at [41, 187] on icon at bounding box center [36, 192] width 11 height 15
select select "service"
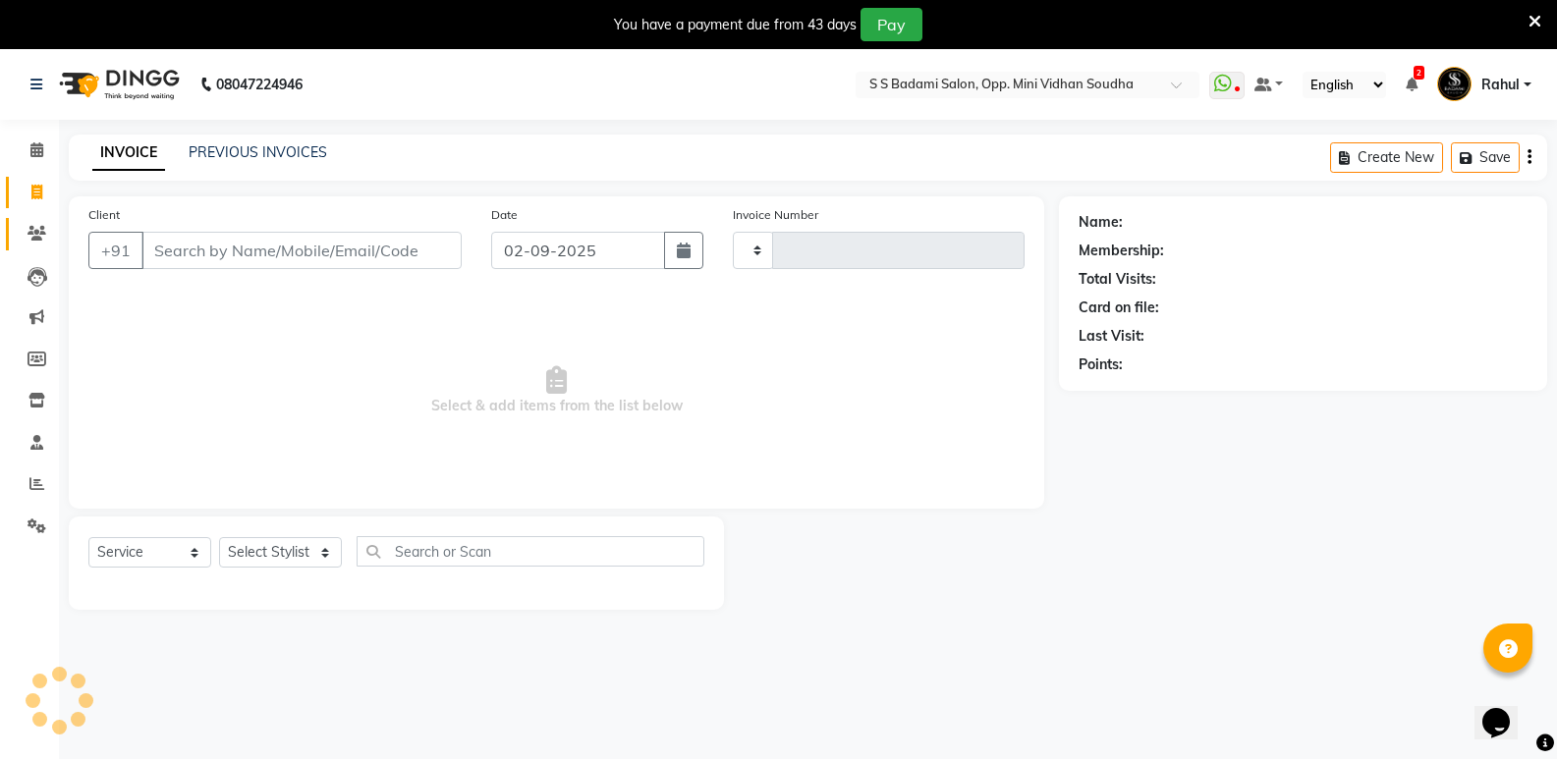
scroll to position [49, 0]
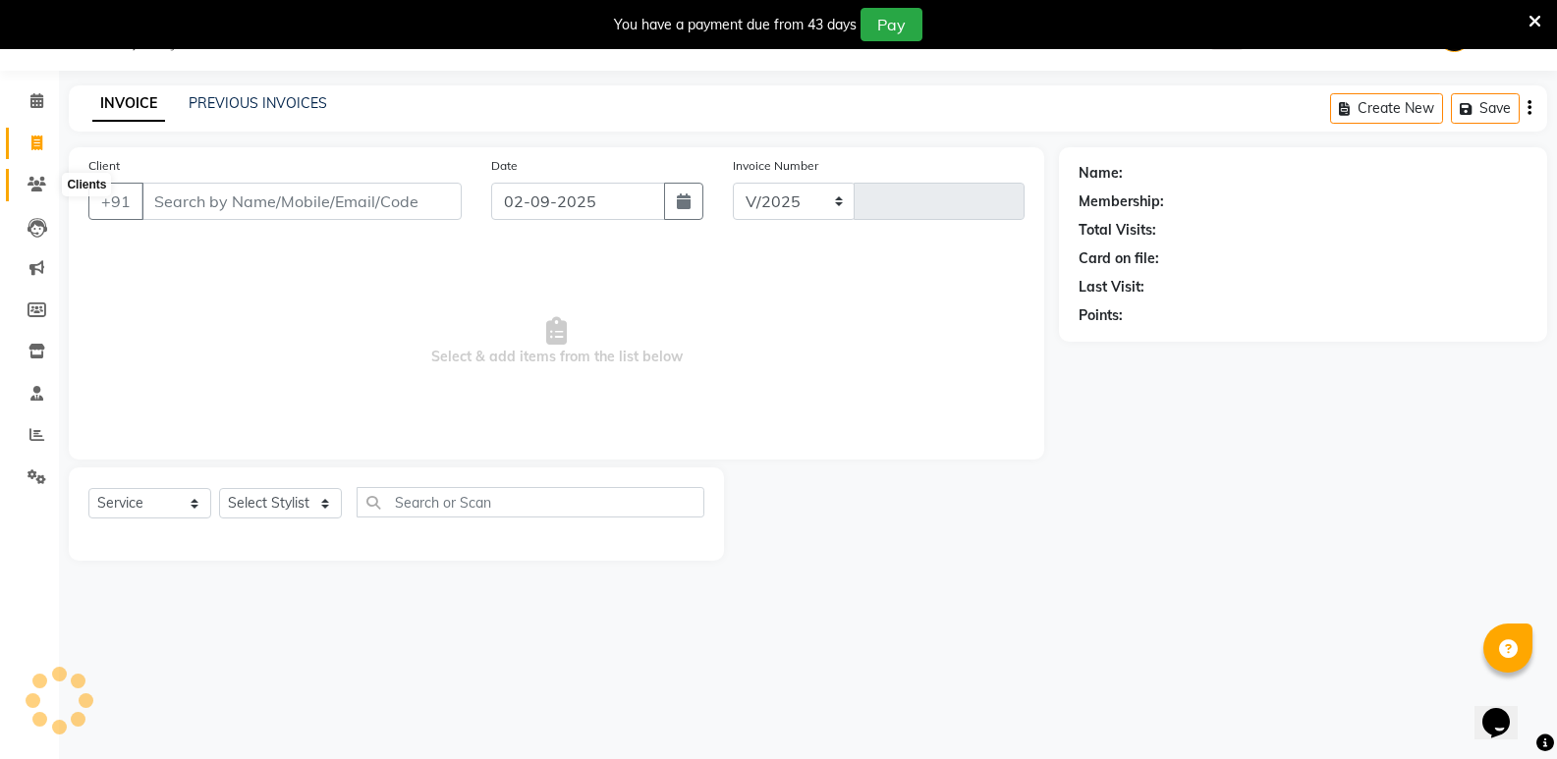
select select "4533"
type input "6442"
click at [41, 111] on span at bounding box center [37, 101] width 34 height 23
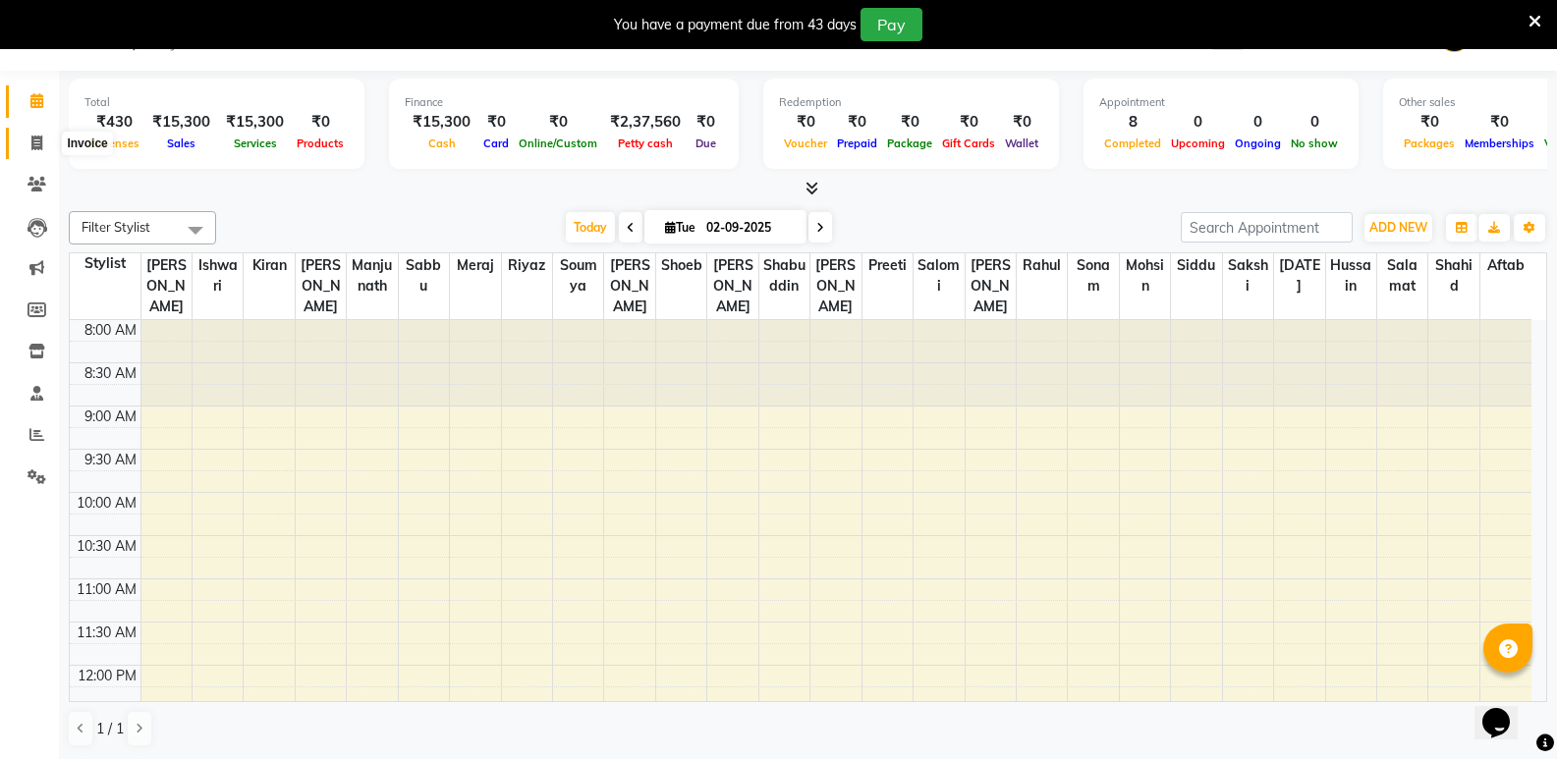
click at [40, 149] on icon at bounding box center [36, 143] width 11 height 15
select select "4533"
select select "service"
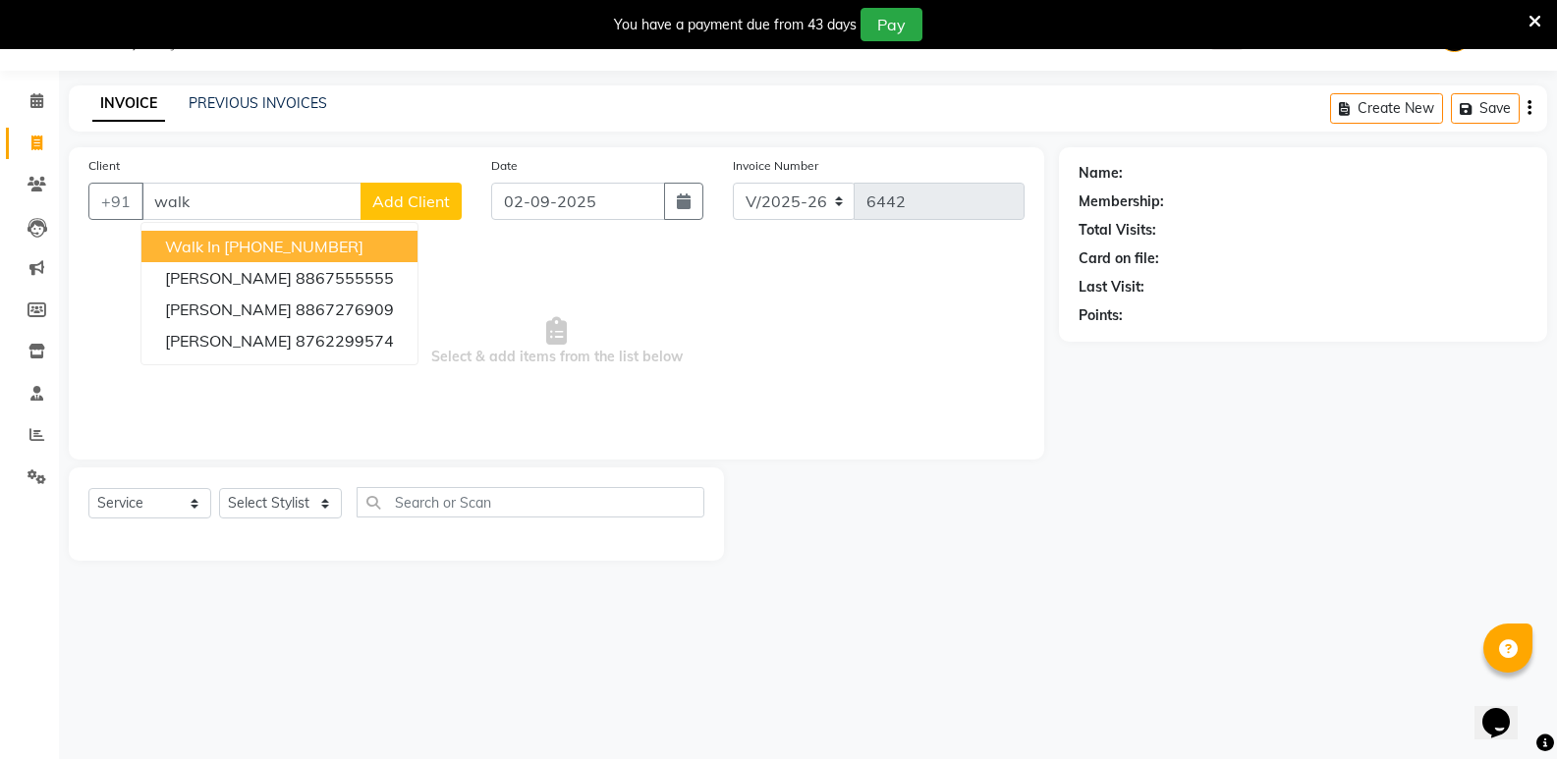
click at [355, 251] on ngb-highlight "[PHONE_NUMBER]" at bounding box center [293, 247] width 139 height 20
type input "11886000000"
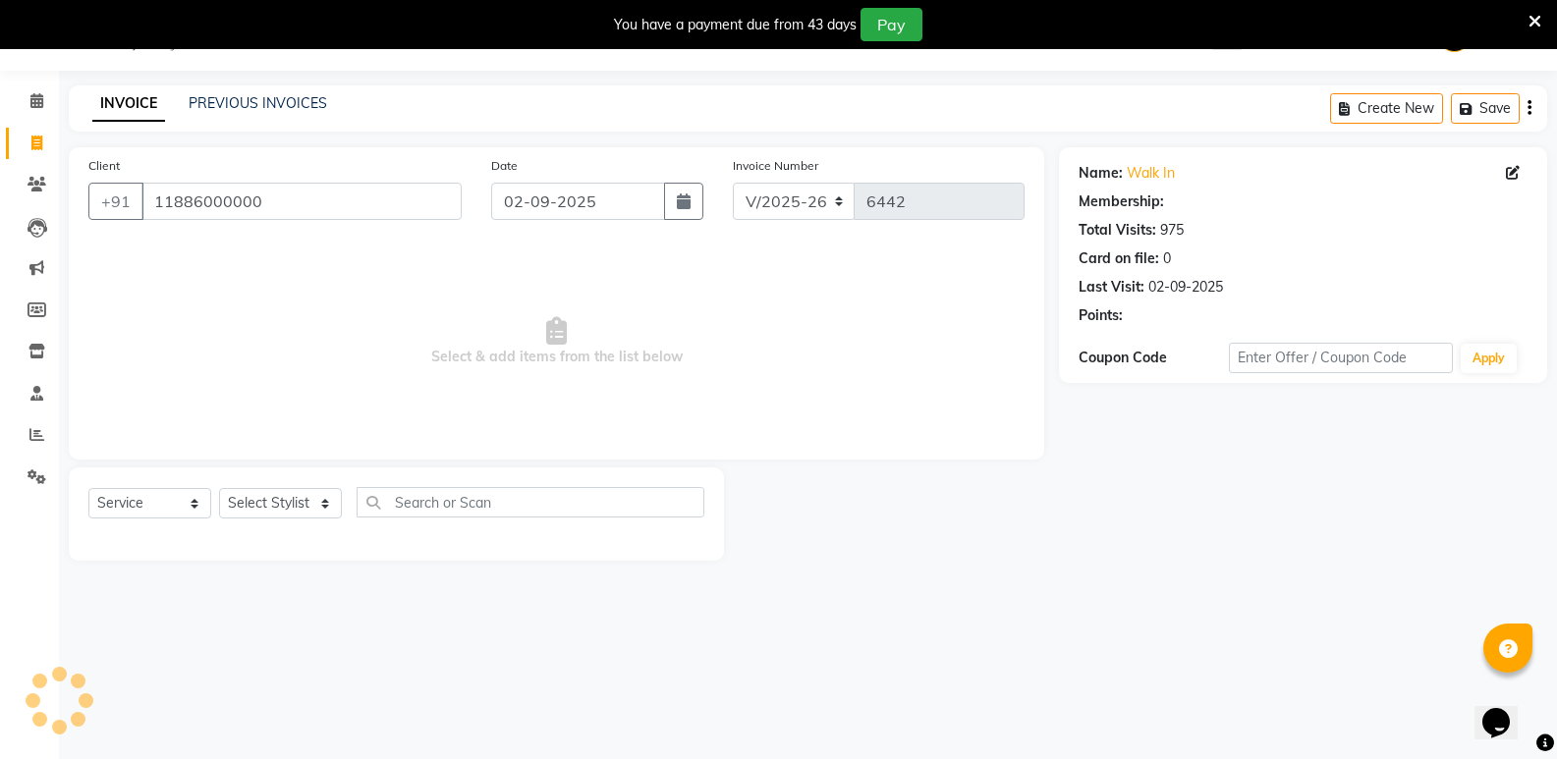
select select "1: Object"
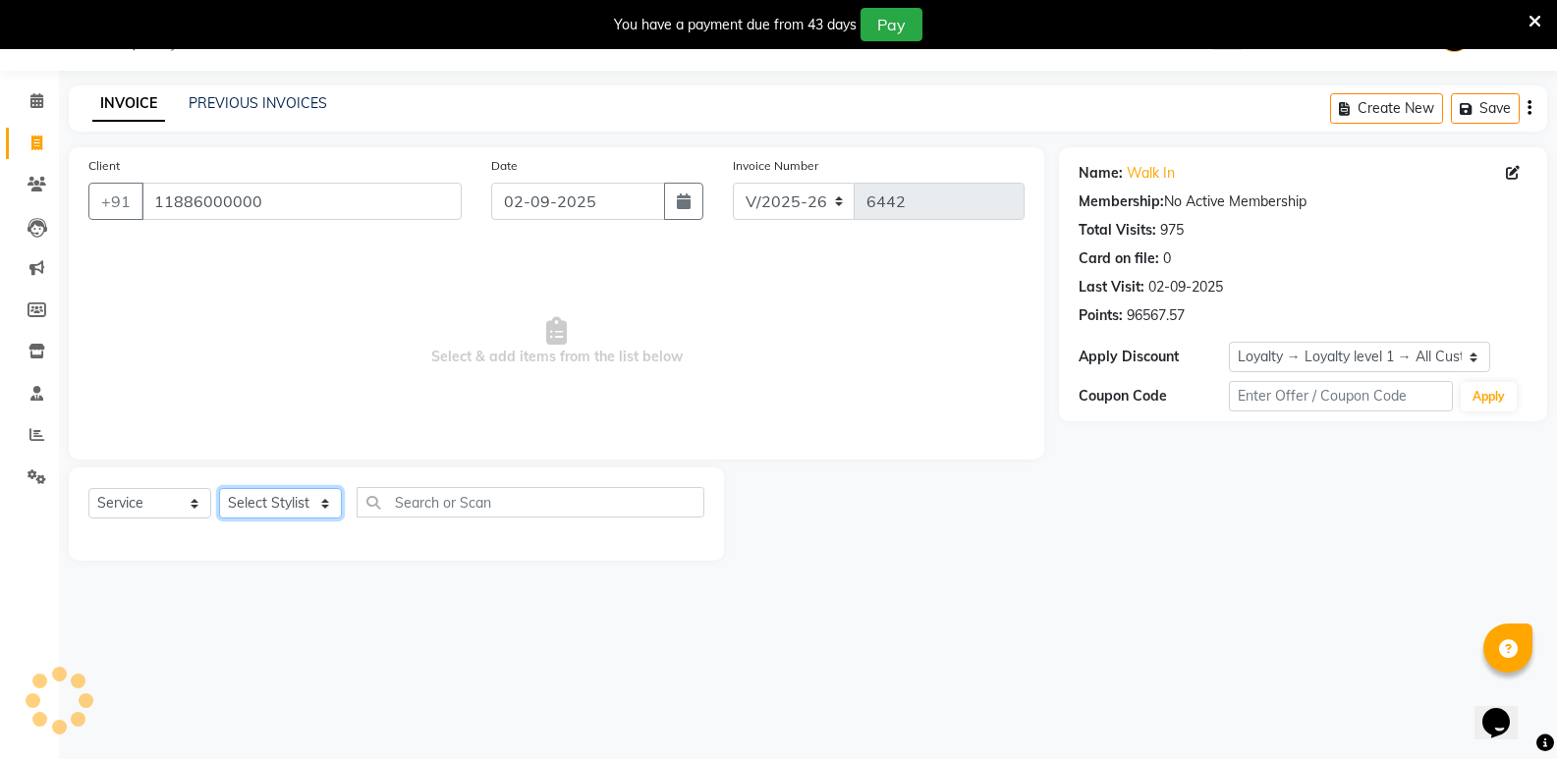
click at [270, 514] on select "Select Stylist [PERSON_NAME] [PERSON_NAME] [PERSON_NAME] Mallu [PERSON_NAME] [P…" at bounding box center [280, 503] width 123 height 30
select select "63628"
click at [219, 488] on select "Select Stylist [PERSON_NAME] [PERSON_NAME] [PERSON_NAME] Mallu [PERSON_NAME] [P…" at bounding box center [280, 503] width 123 height 30
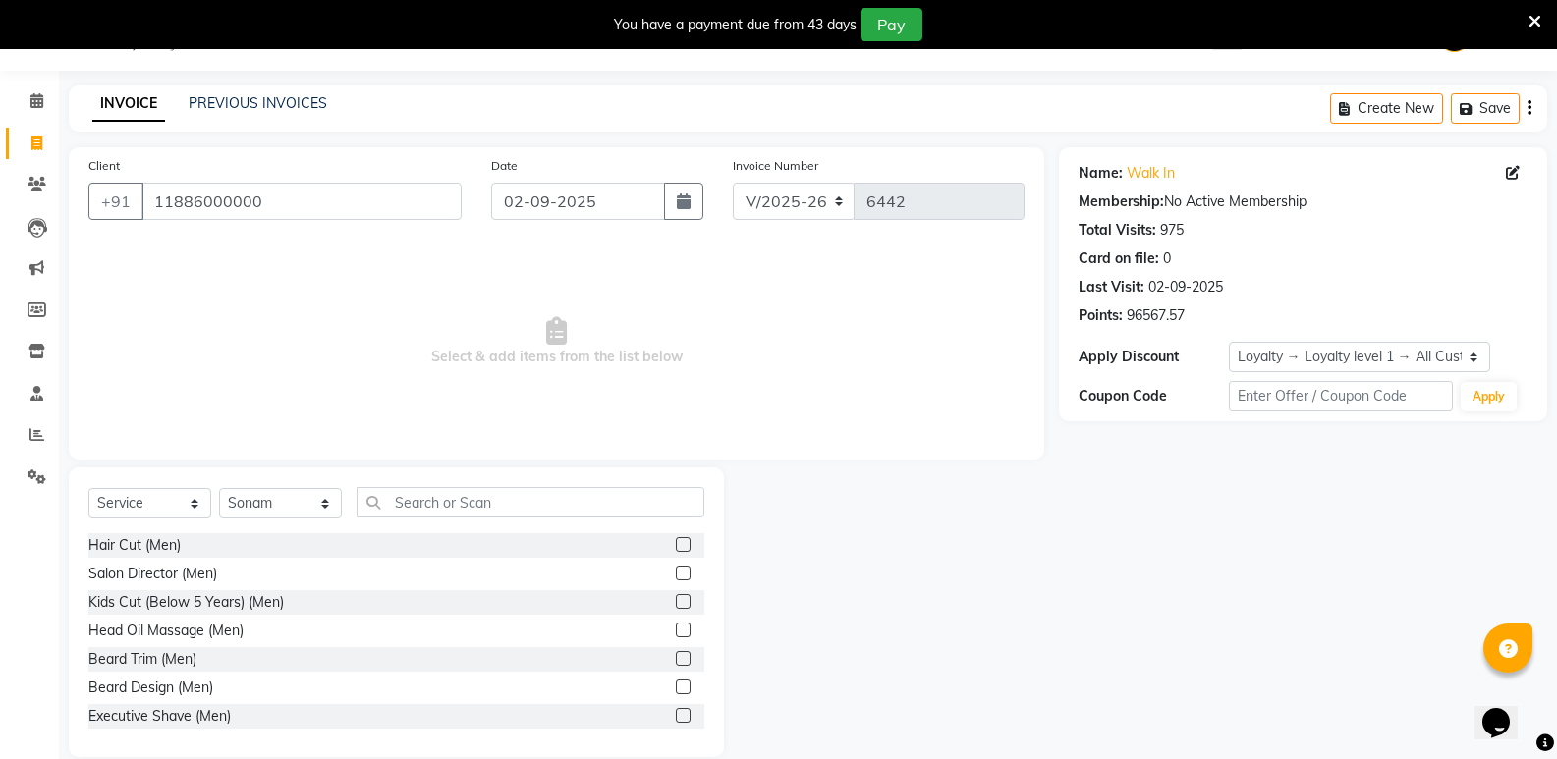
click at [545, 481] on div "Select Service Product Membership Package Voucher Prepaid Gift Card Select Styl…" at bounding box center [396, 612] width 655 height 290
click at [486, 501] on input "text" at bounding box center [530, 502] width 348 height 30
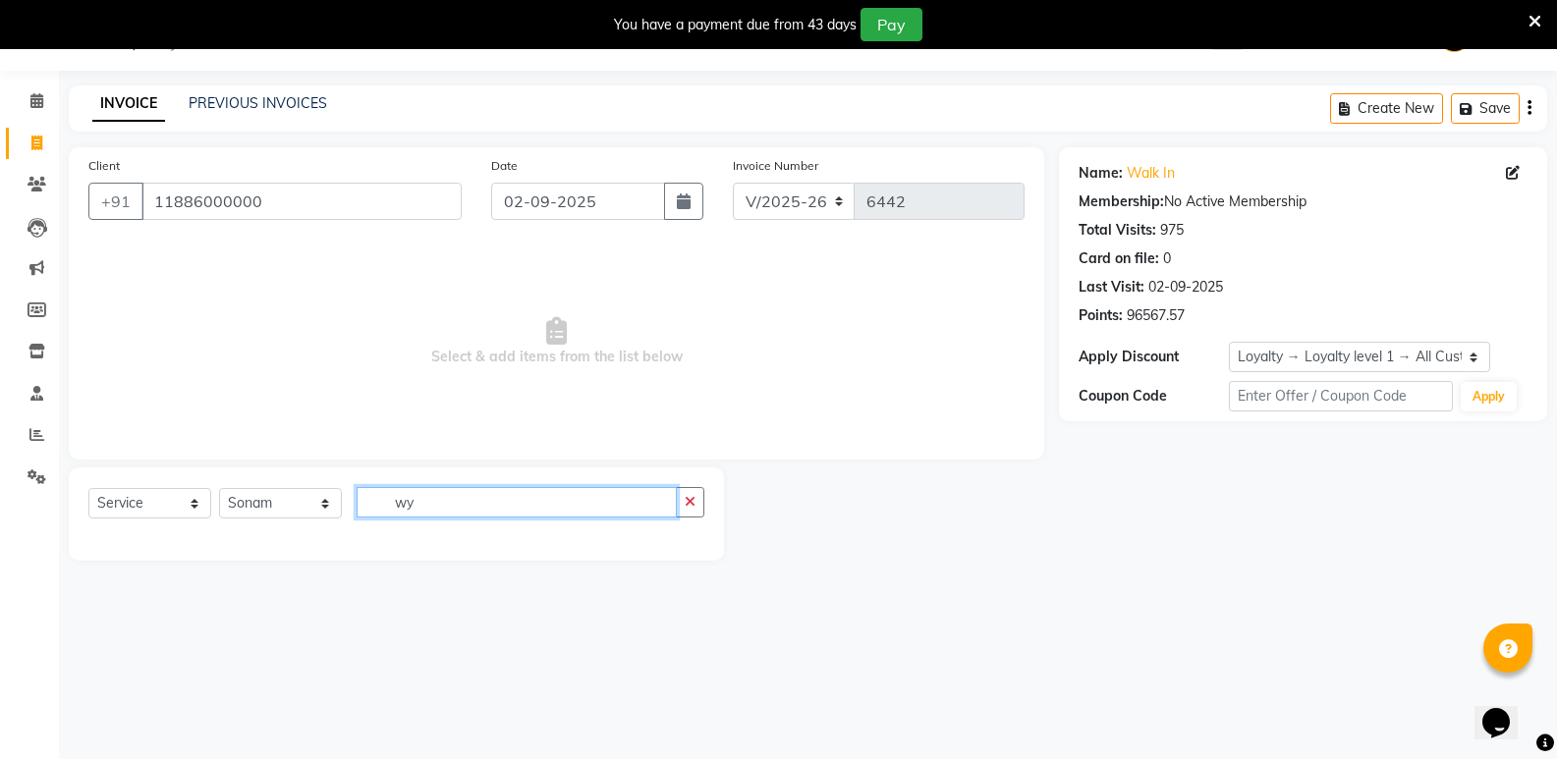
type input "w"
type input "eye"
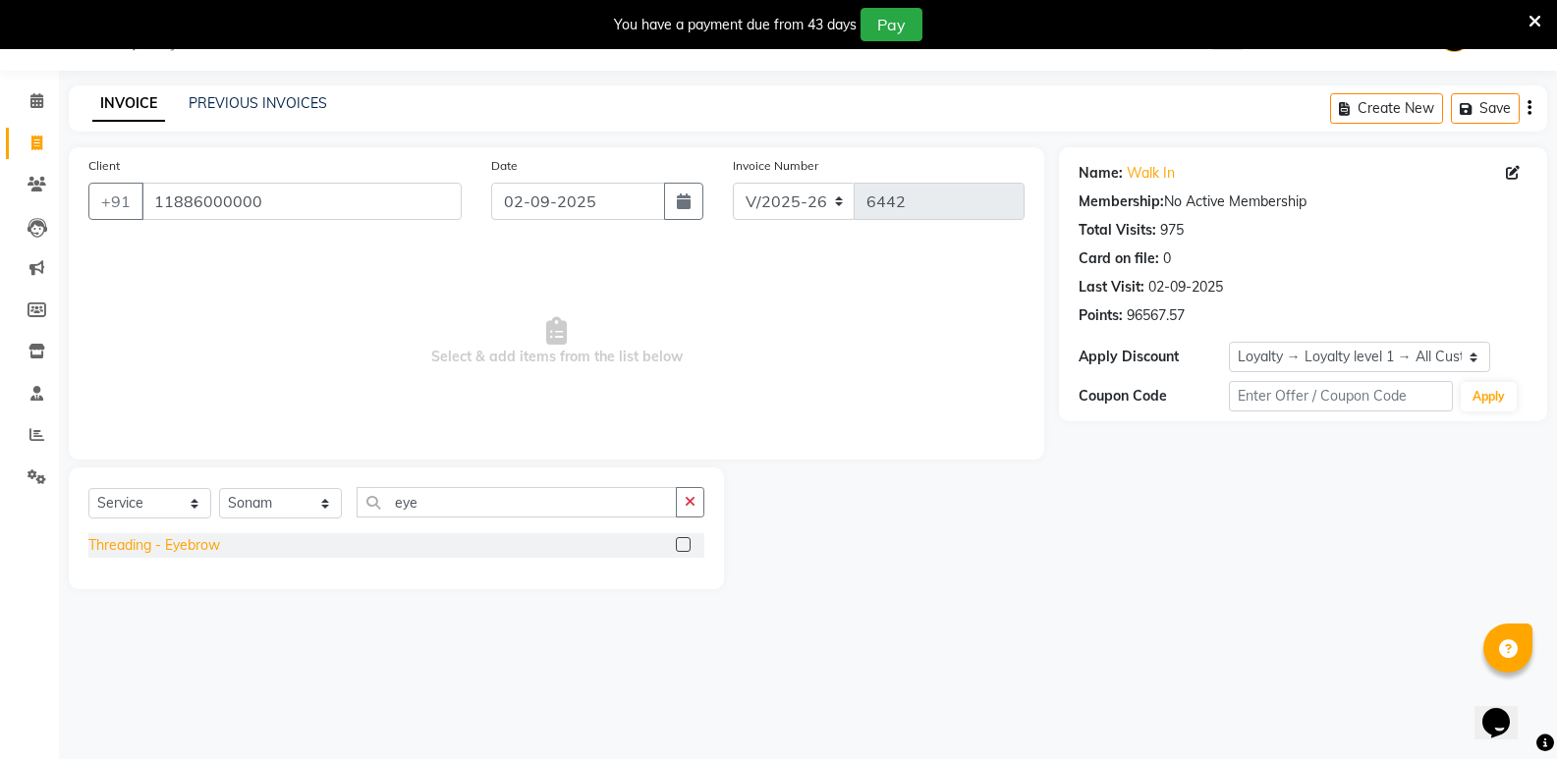
click at [144, 544] on div "Threading - Eyebrow" at bounding box center [154, 545] width 132 height 21
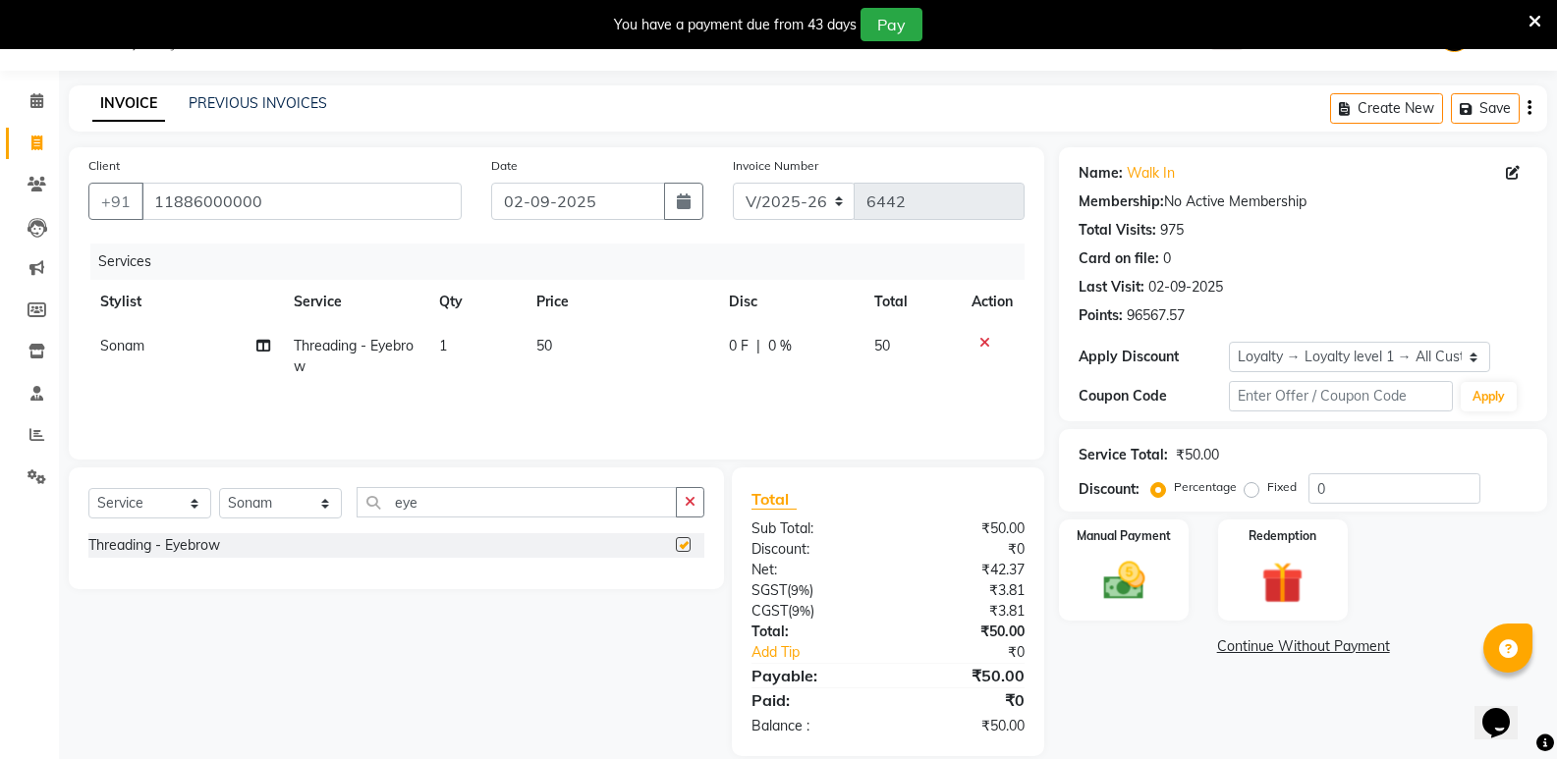
checkbox input "false"
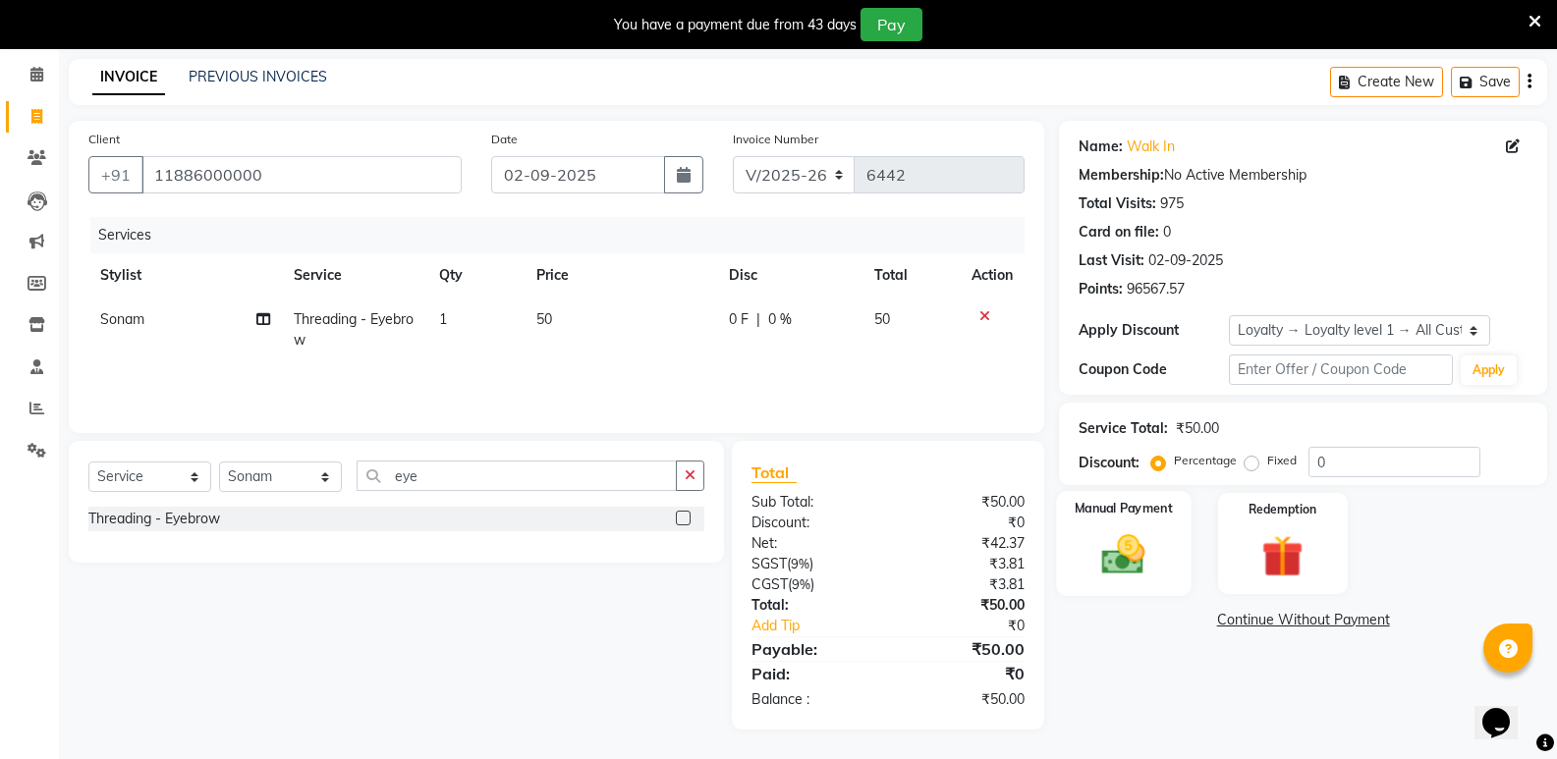
click at [1126, 563] on img at bounding box center [1123, 554] width 70 height 50
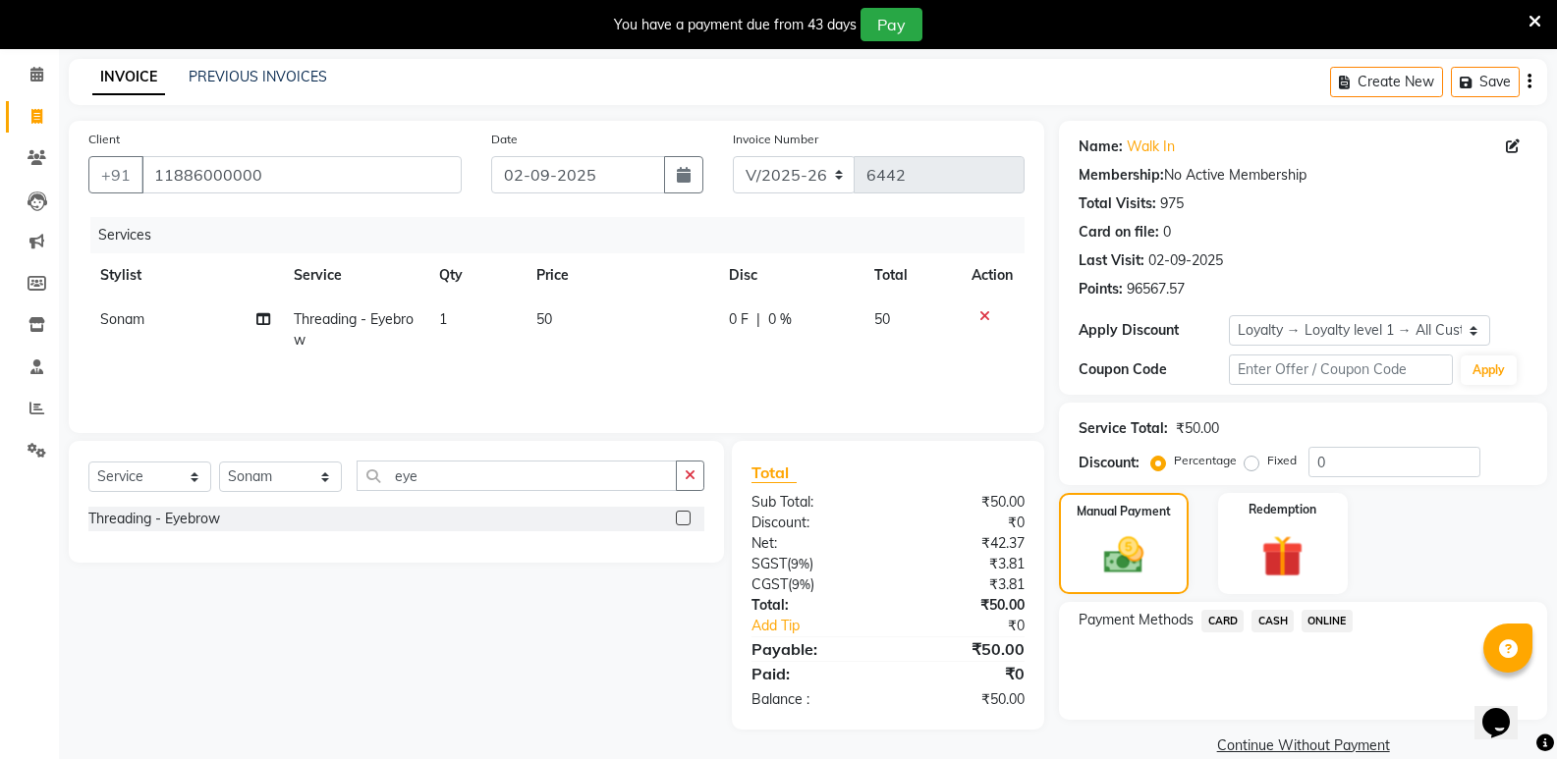
click at [1278, 619] on span "CASH" at bounding box center [1272, 621] width 42 height 23
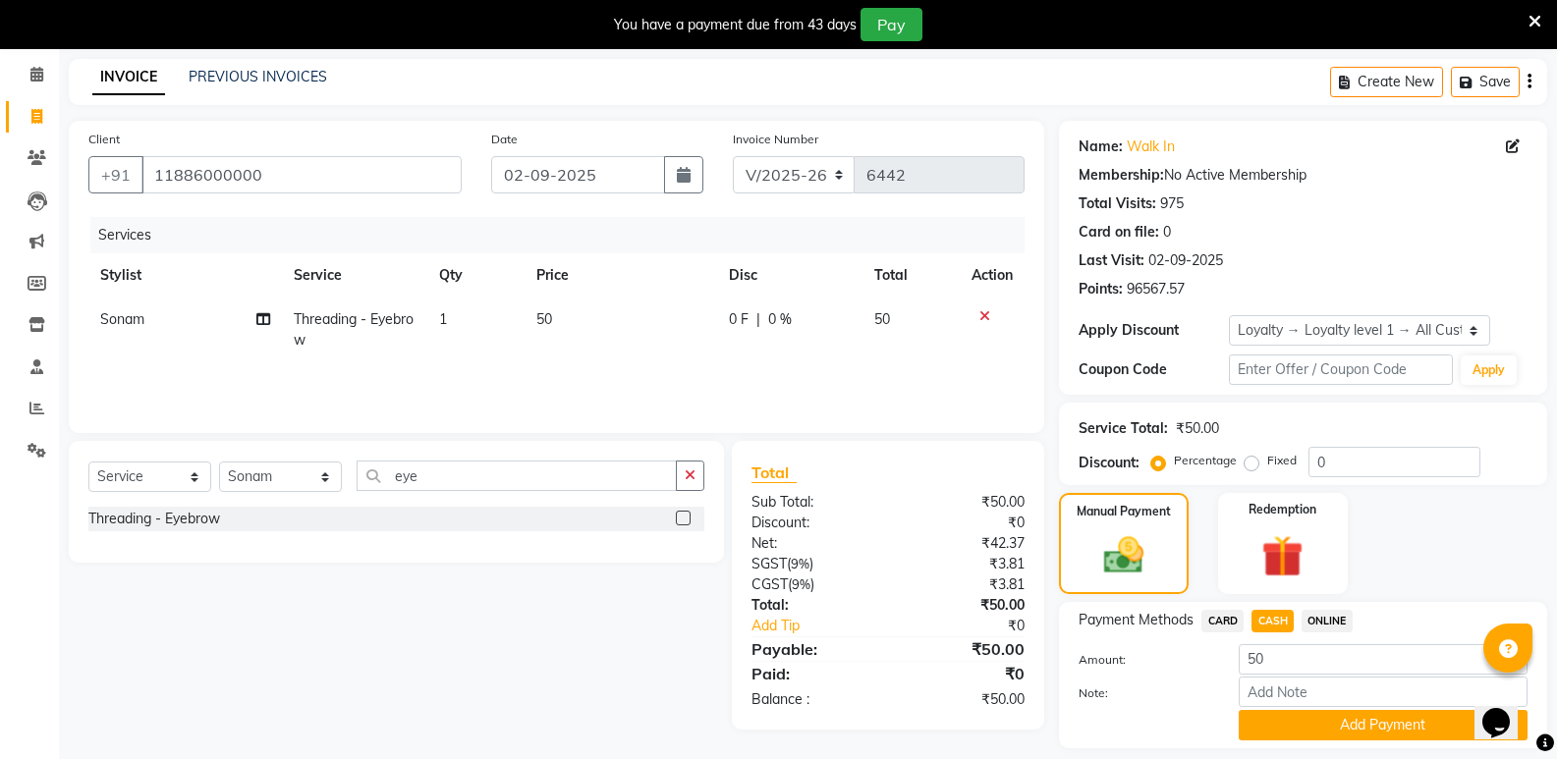
click at [1308, 724] on button "Add Payment" at bounding box center [1382, 725] width 289 height 30
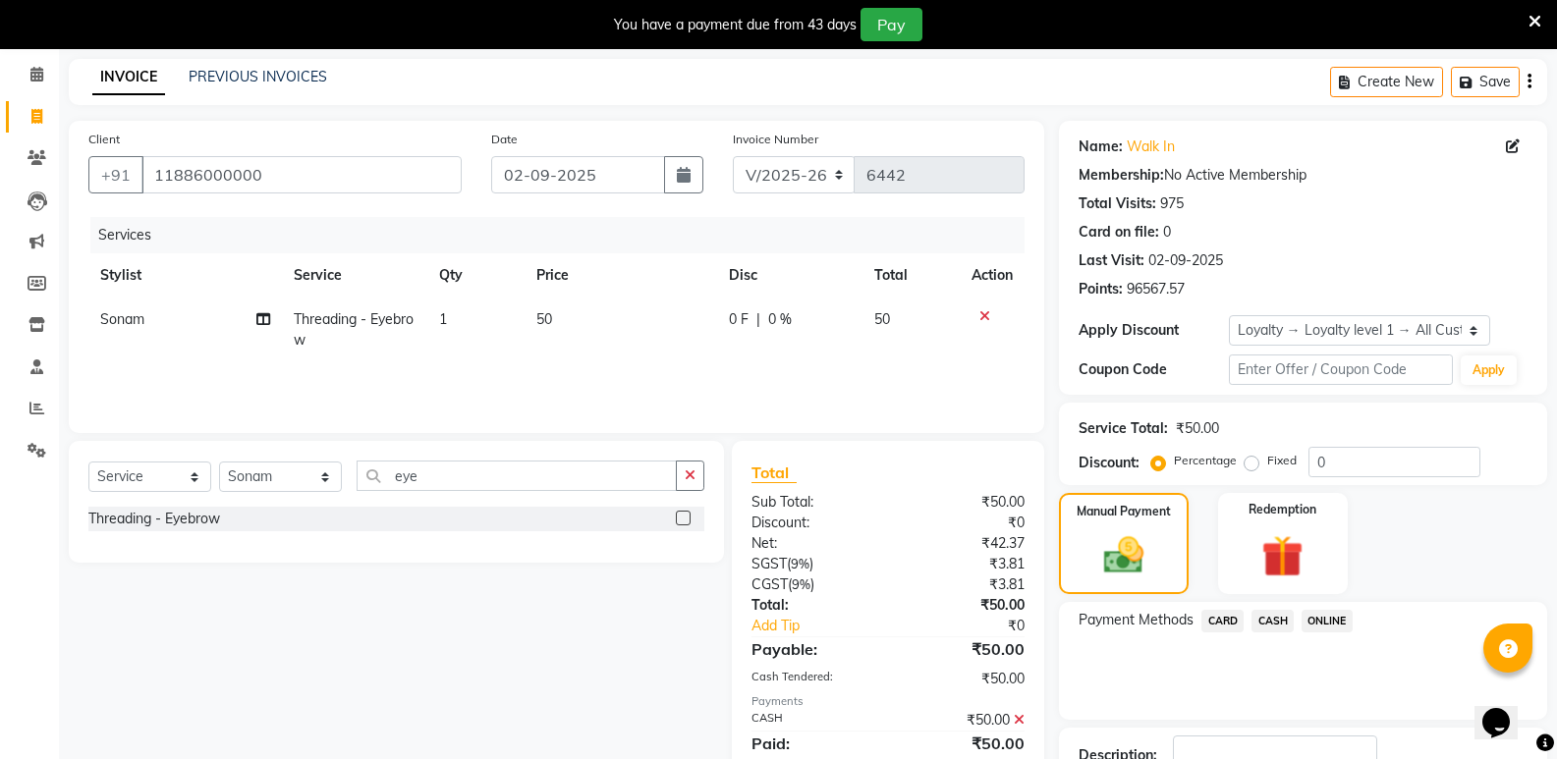
scroll to position [243, 0]
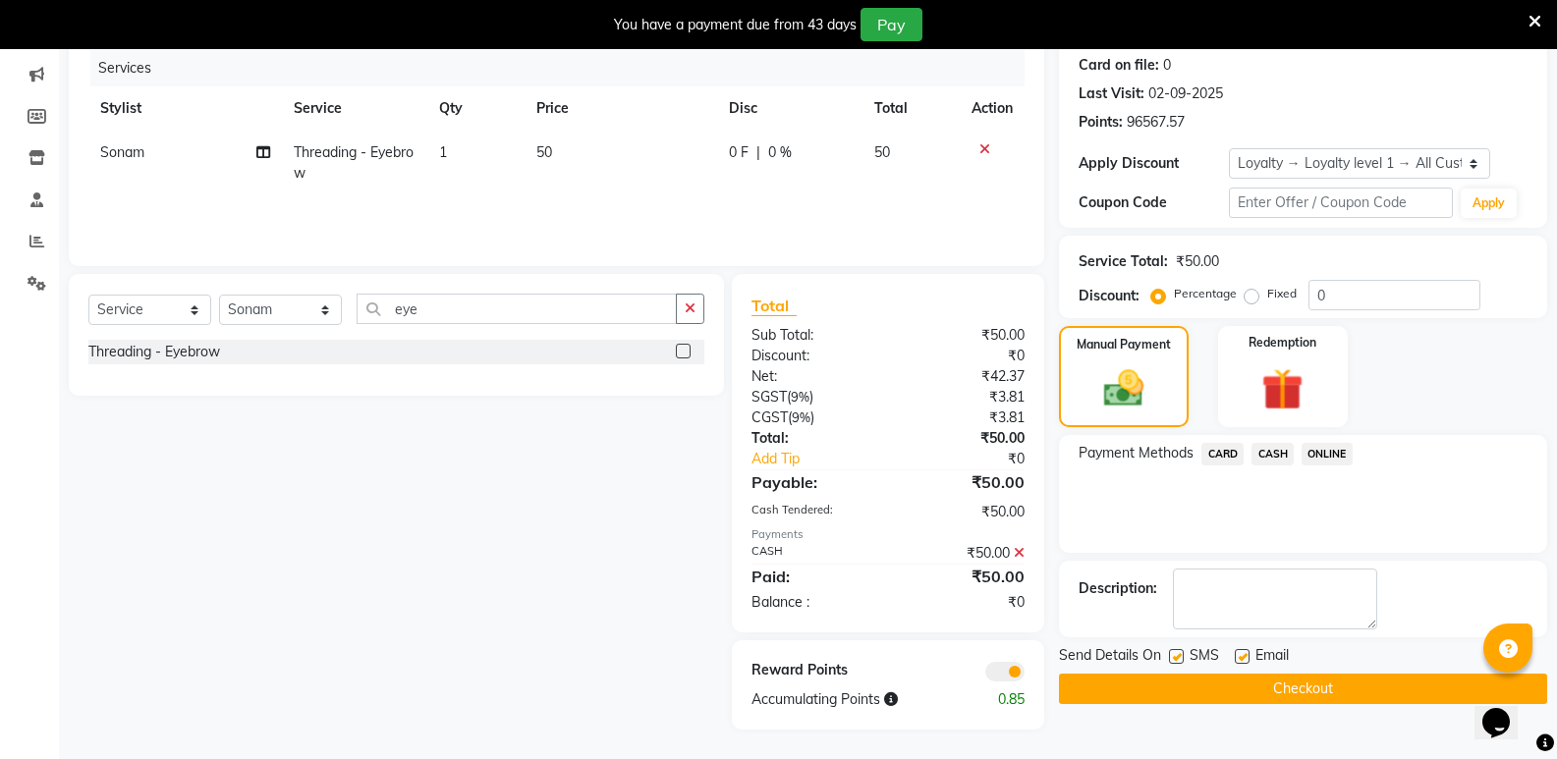
click at [1315, 695] on button "Checkout" at bounding box center [1303, 689] width 488 height 30
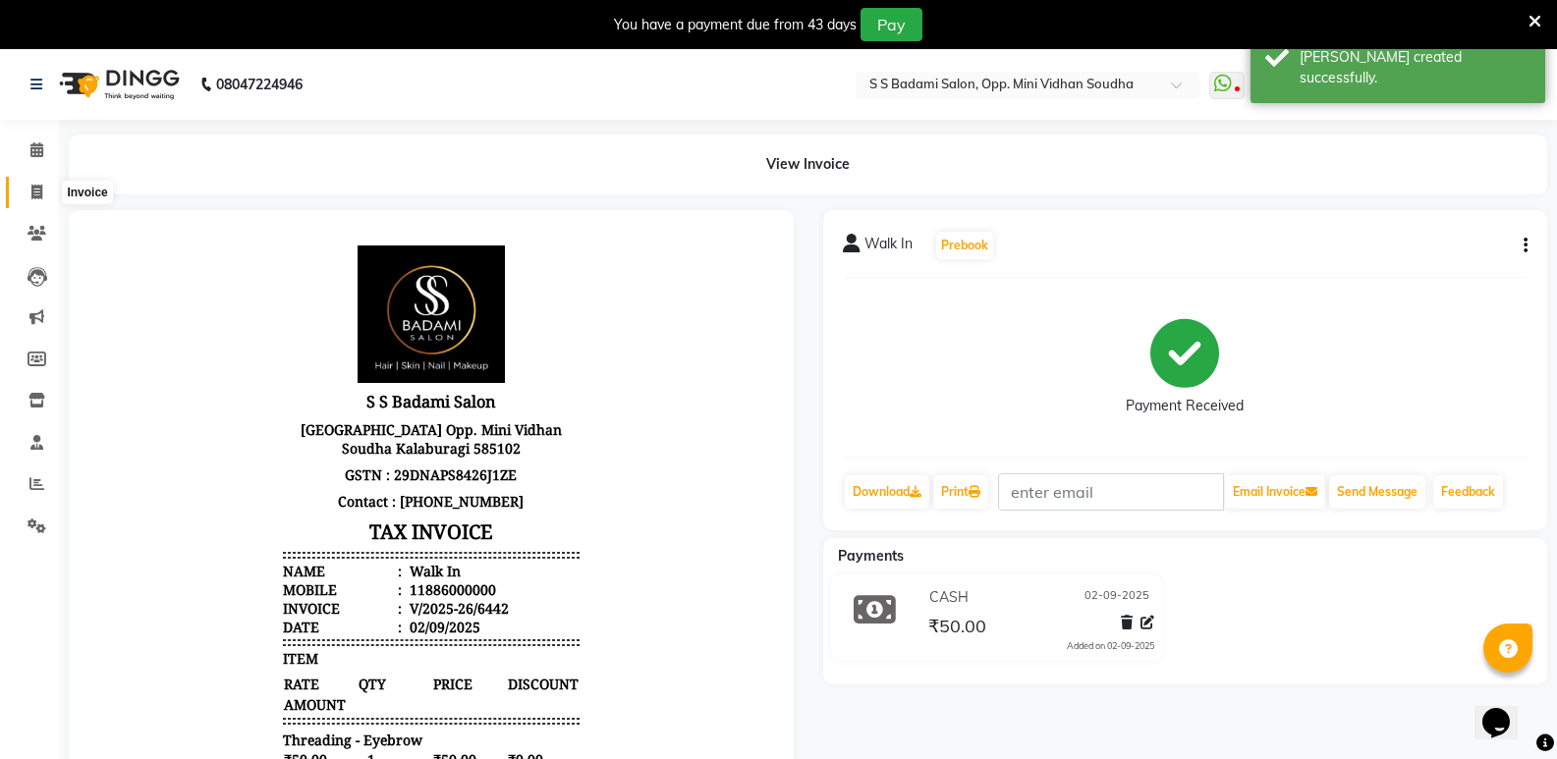
click at [40, 191] on icon at bounding box center [36, 192] width 11 height 15
select select "4533"
select select "service"
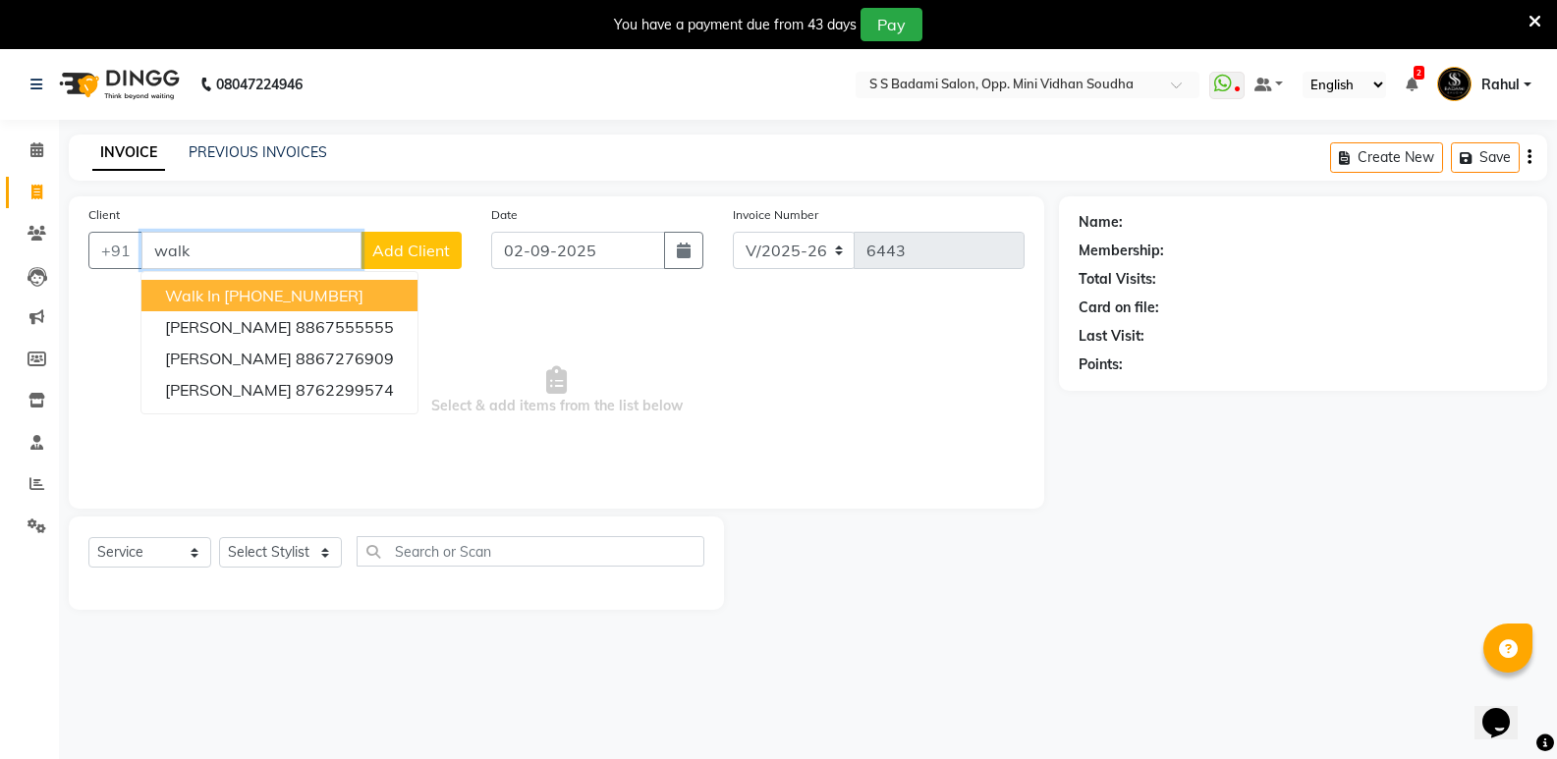
click at [264, 291] on ngb-highlight "[PHONE_NUMBER]" at bounding box center [293, 296] width 139 height 20
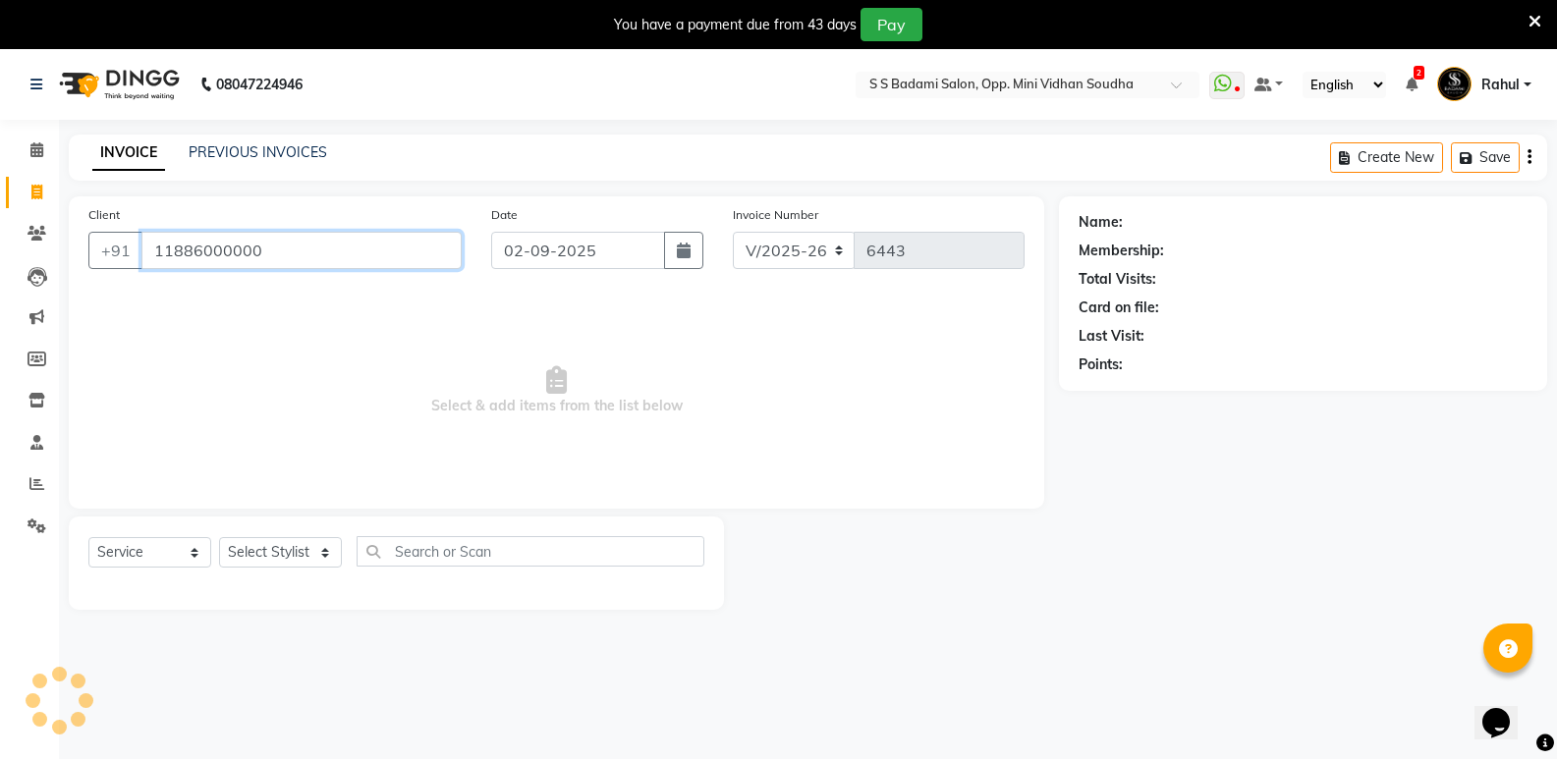
type input "11886000000"
click at [296, 568] on select "Select Stylist [PERSON_NAME] [PERSON_NAME] [PERSON_NAME] Mallu [PERSON_NAME] [P…" at bounding box center [280, 552] width 123 height 30
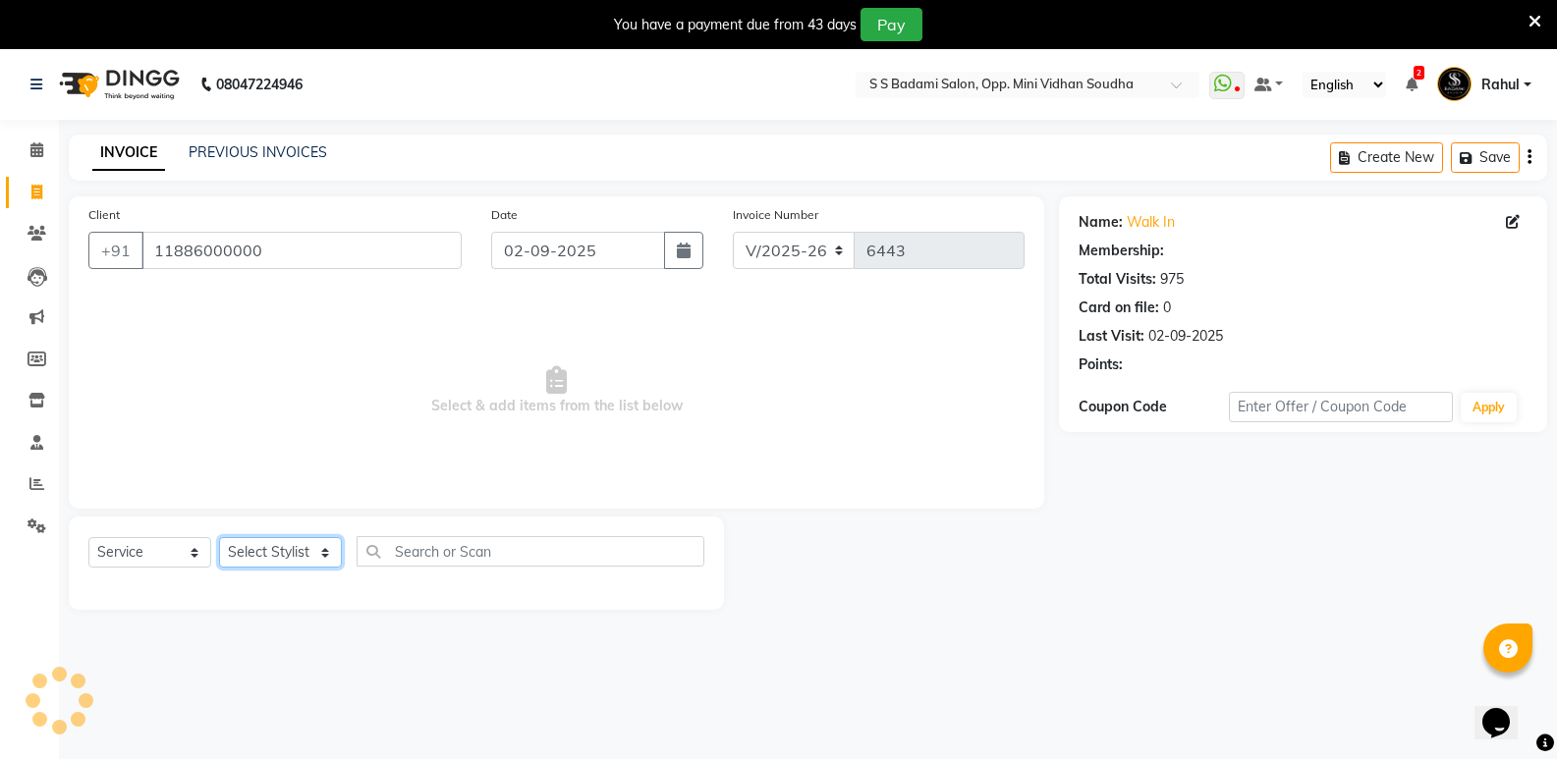
select select "1: Object"
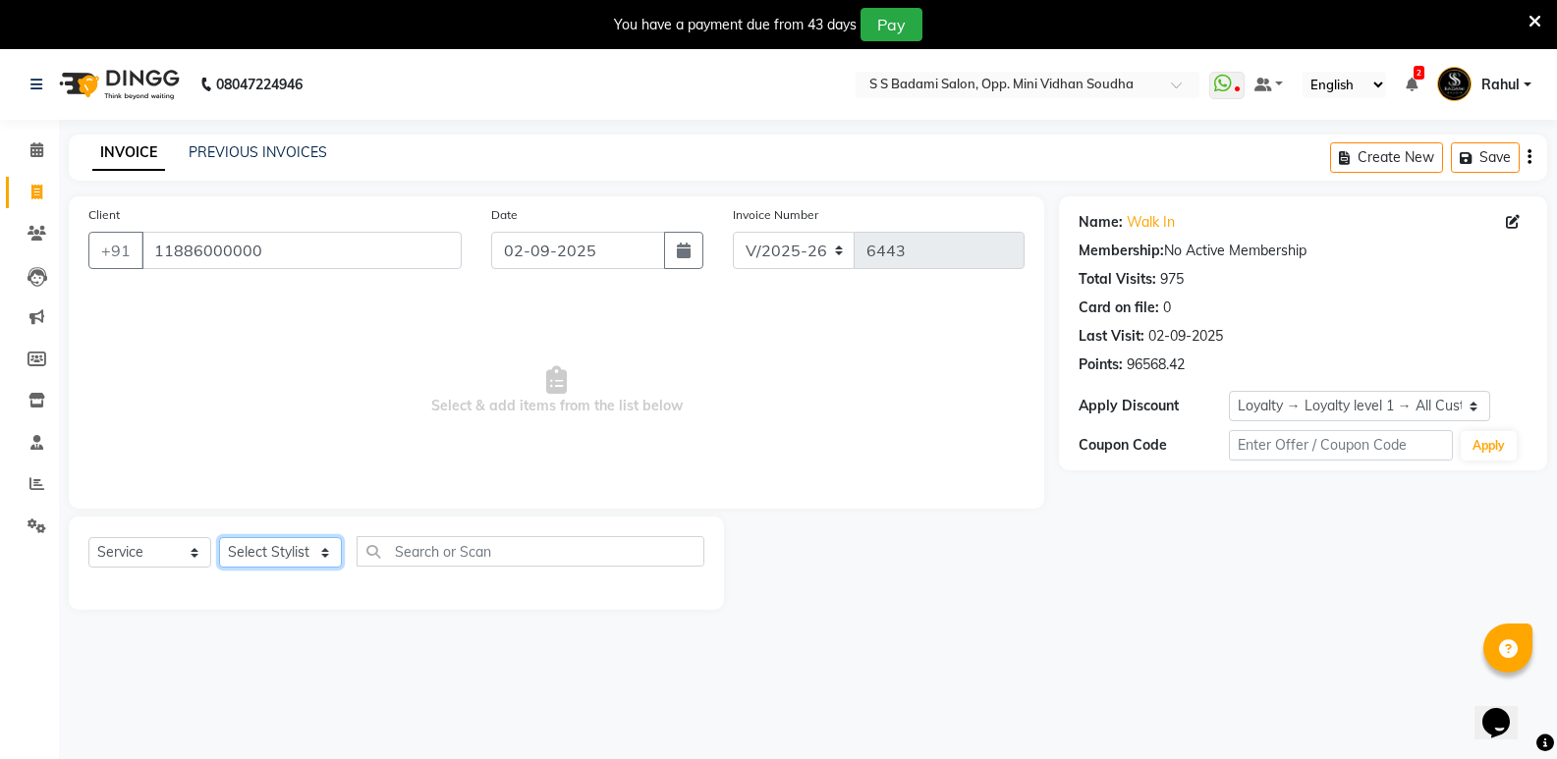
select select "63628"
click at [219, 537] on select "Select Stylist [PERSON_NAME] [PERSON_NAME] [PERSON_NAME] Mallu [PERSON_NAME] [P…" at bounding box center [280, 552] width 123 height 30
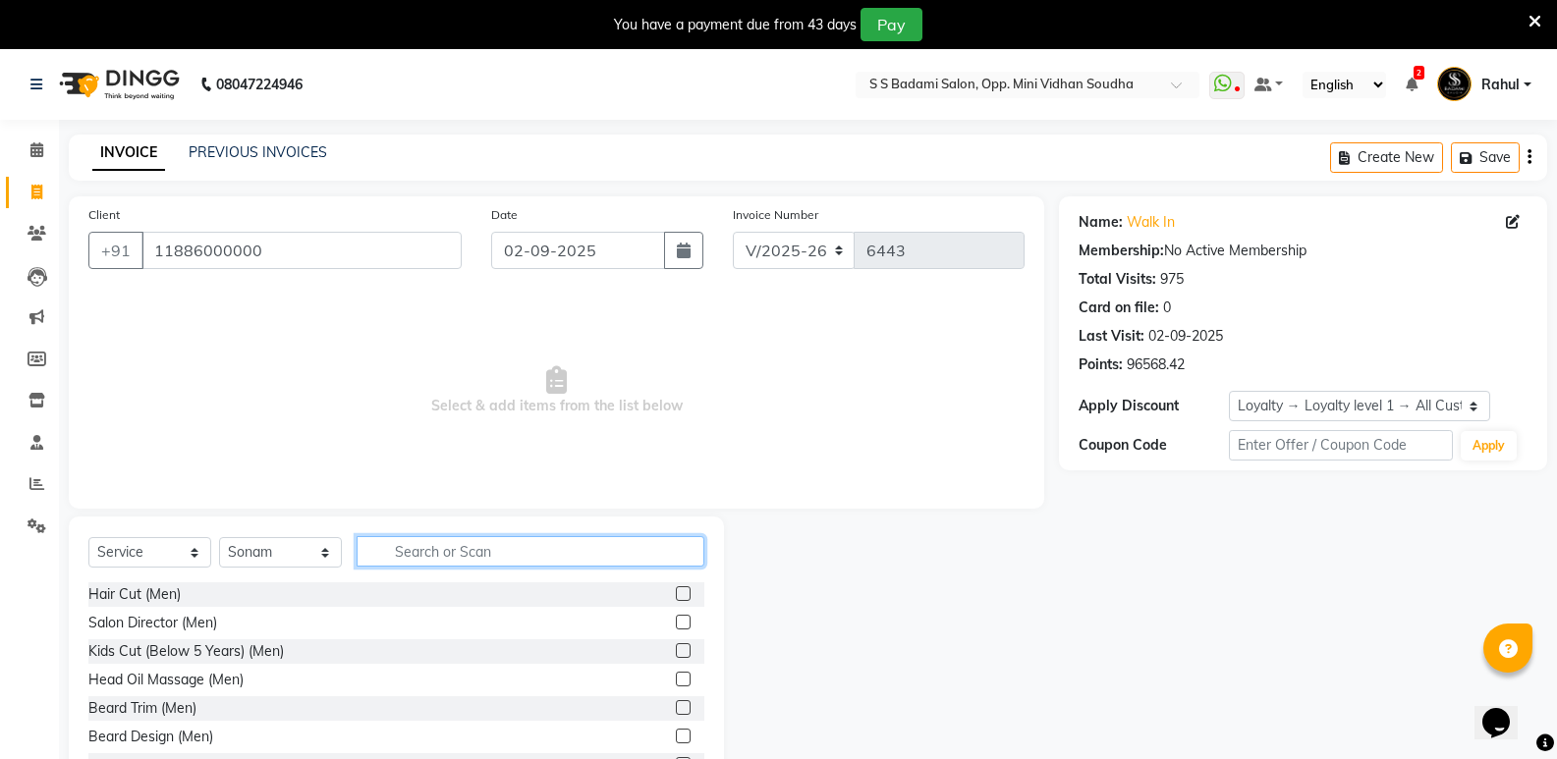
click at [447, 549] on input "text" at bounding box center [530, 551] width 348 height 30
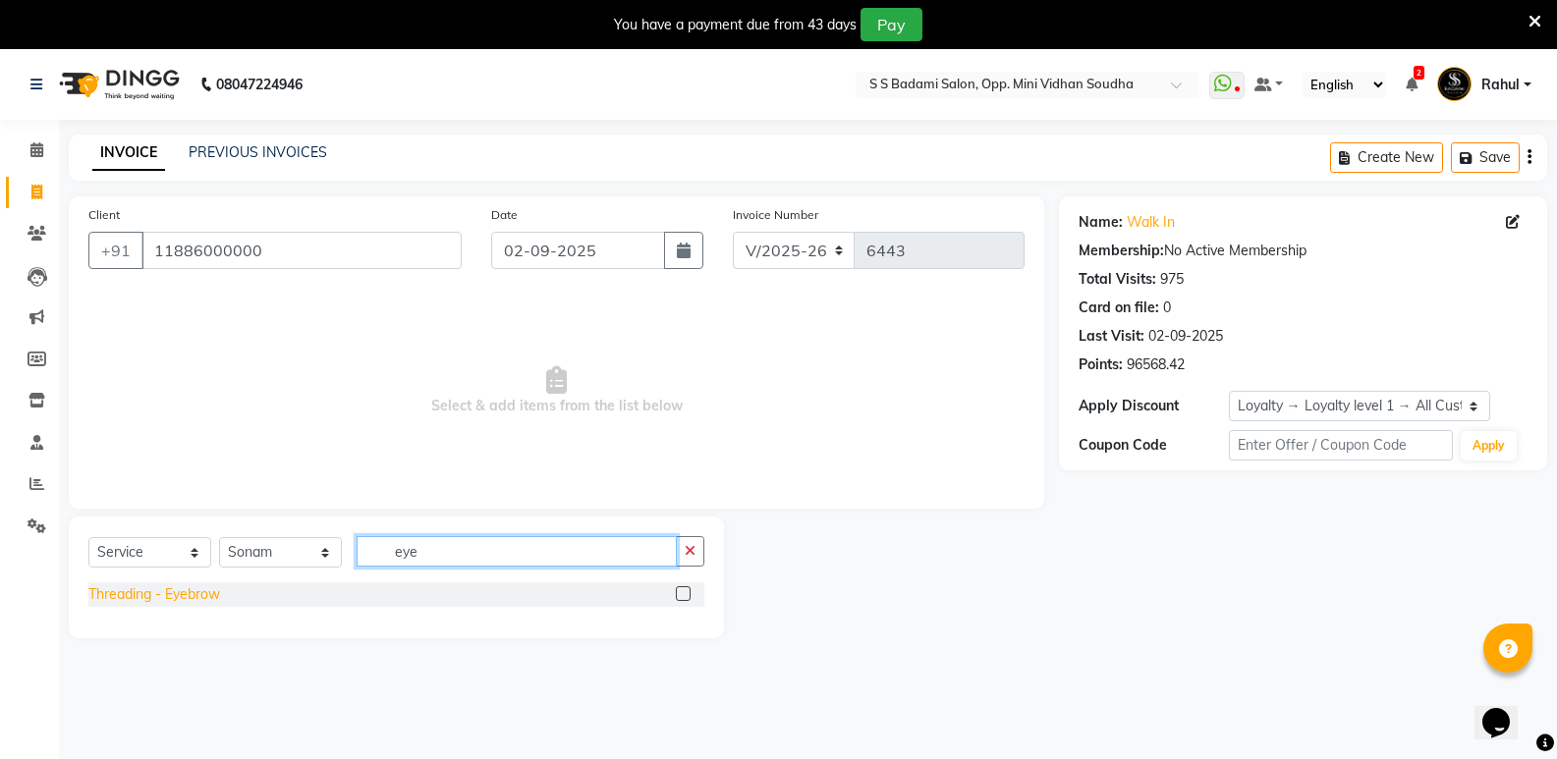
type input "eye"
drag, startPoint x: 150, startPoint y: 603, endPoint x: 287, endPoint y: 557, distance: 144.1
click at [156, 601] on div "Threading - Eyebrow" at bounding box center [154, 594] width 132 height 21
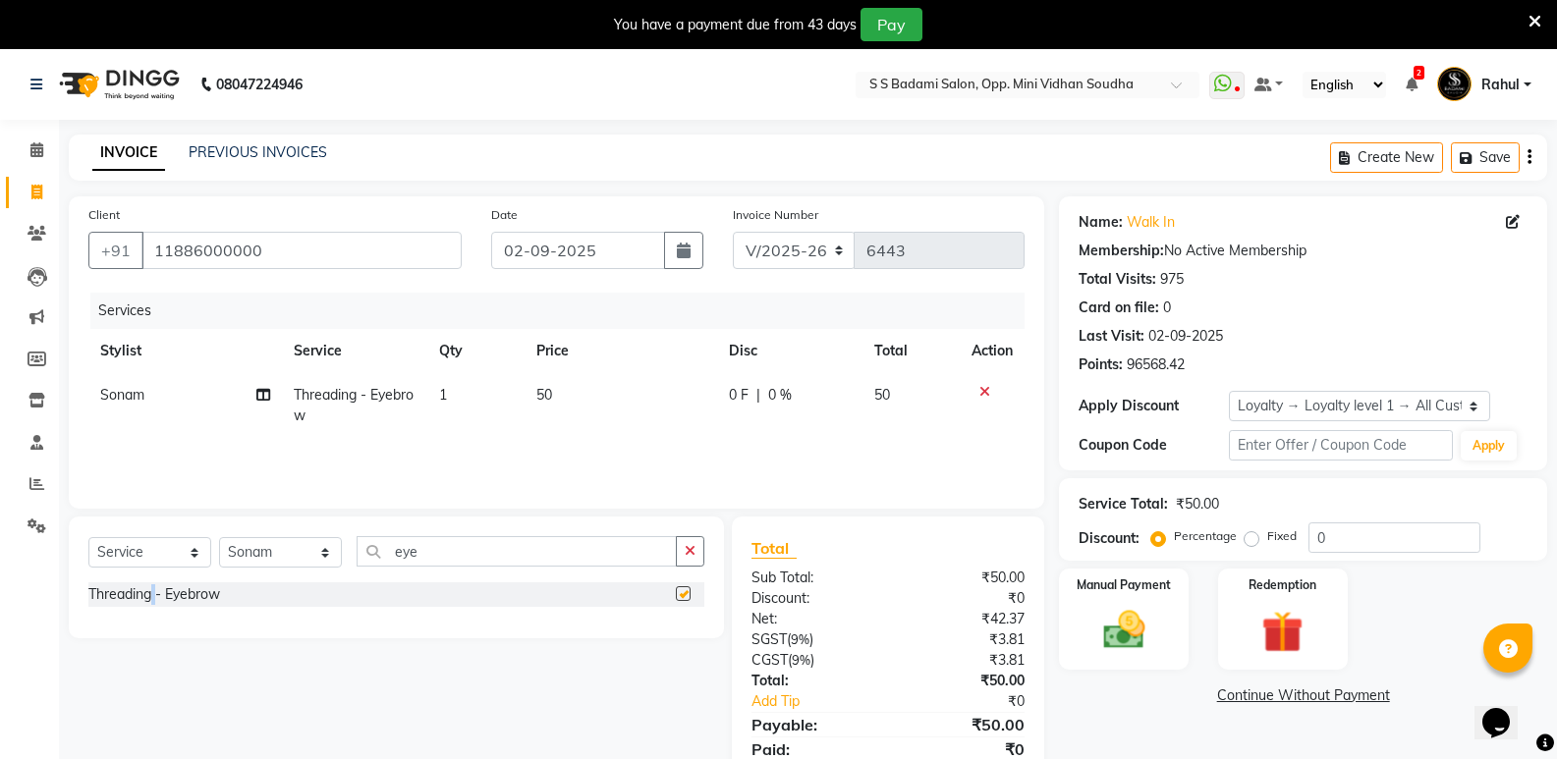
checkbox input "false"
click at [287, 557] on select "Select Stylist [PERSON_NAME] [PERSON_NAME] [PERSON_NAME] Mallu [PERSON_NAME] [P…" at bounding box center [280, 552] width 123 height 30
select select "50243"
click at [219, 537] on select "Select Stylist [PERSON_NAME] [PERSON_NAME] [PERSON_NAME] Mallu [PERSON_NAME] [P…" at bounding box center [280, 552] width 123 height 30
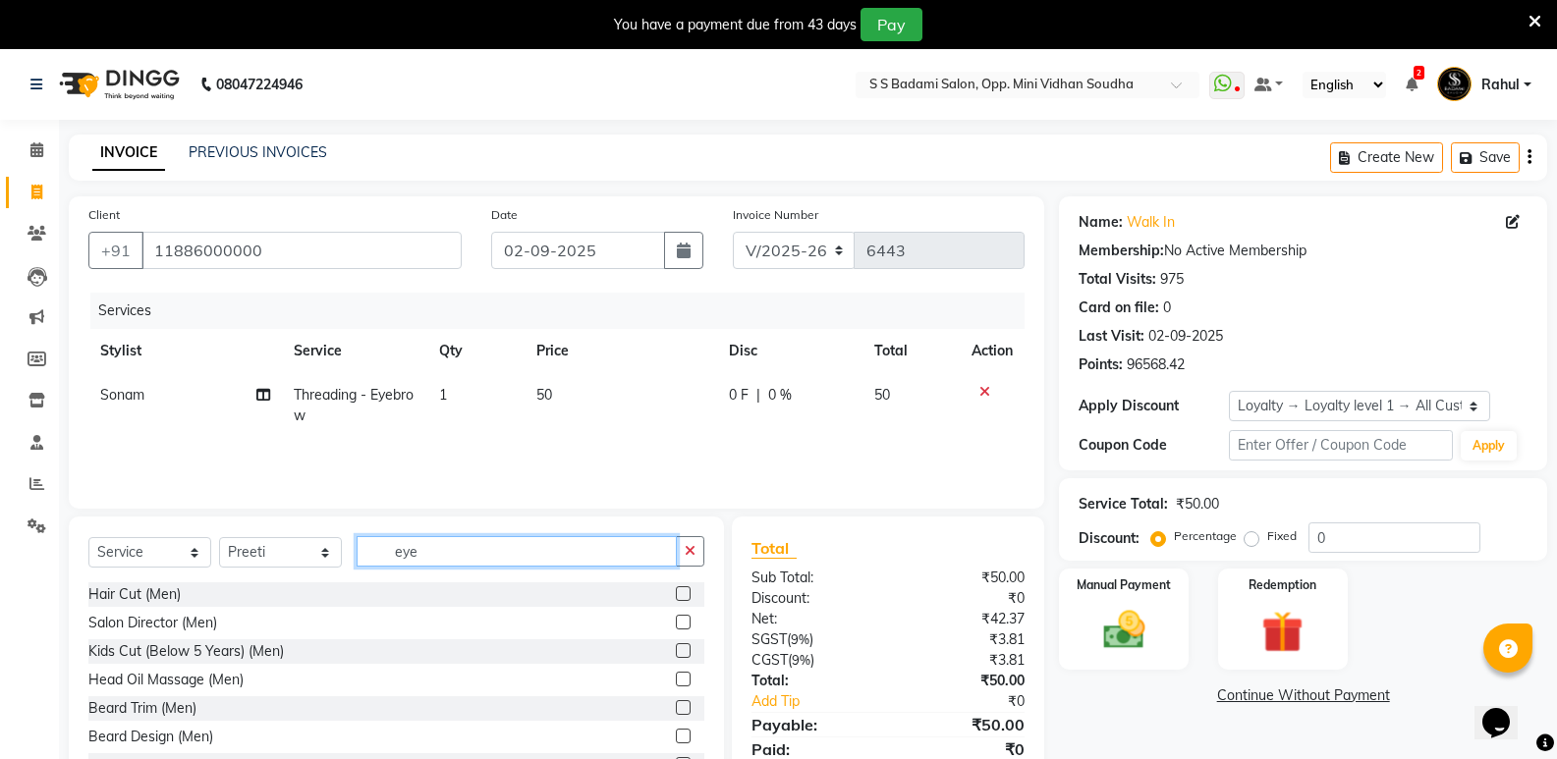
drag, startPoint x: 473, startPoint y: 551, endPoint x: 342, endPoint y: 558, distance: 131.8
click at [342, 558] on div "Select Service Product Membership Package Voucher Prepaid Gift Card Select Styl…" at bounding box center [396, 559] width 616 height 46
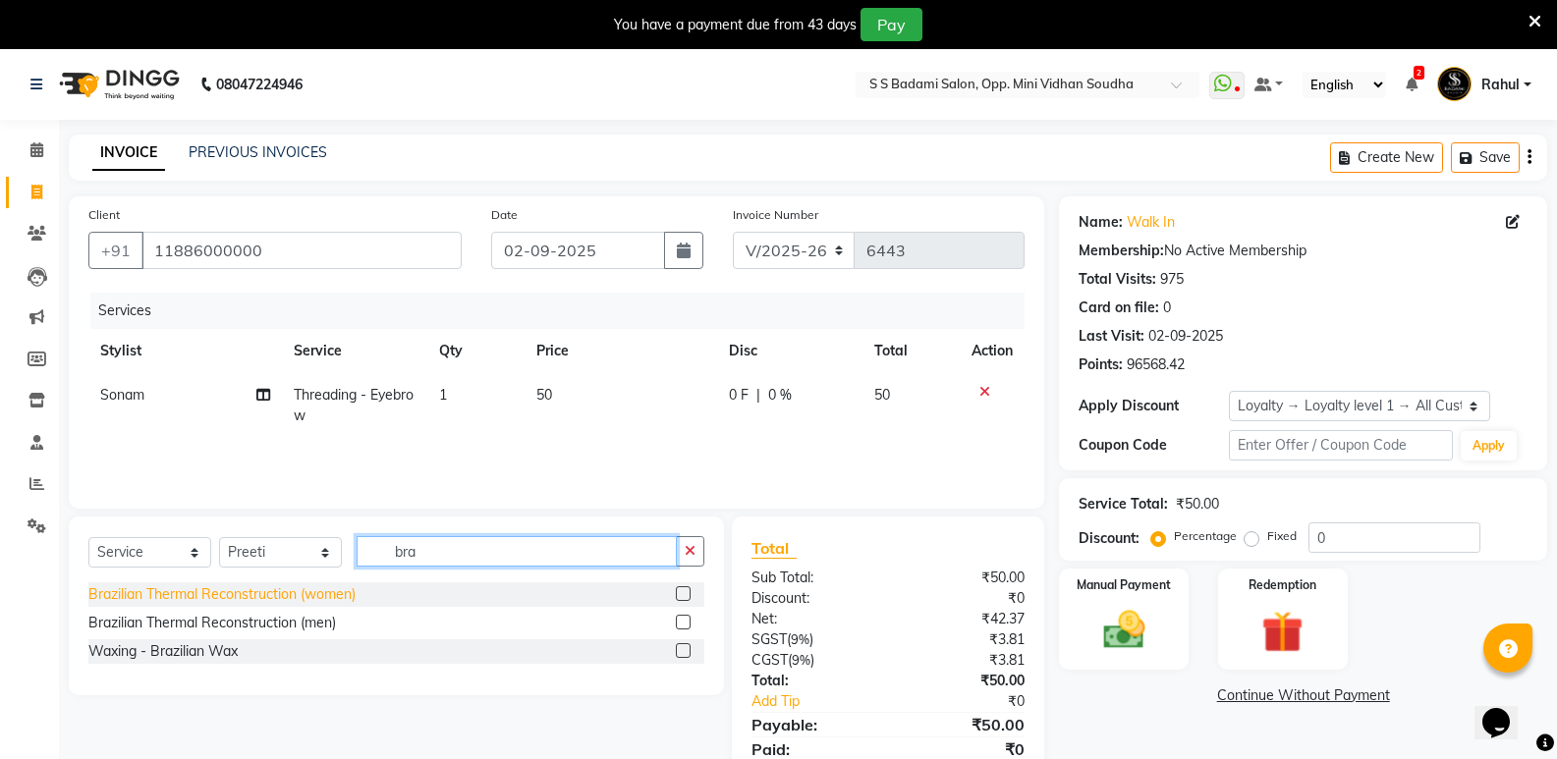
type input "bra"
click at [315, 596] on div "Brazilian Thermal Reconstruction (women)" at bounding box center [221, 594] width 267 height 21
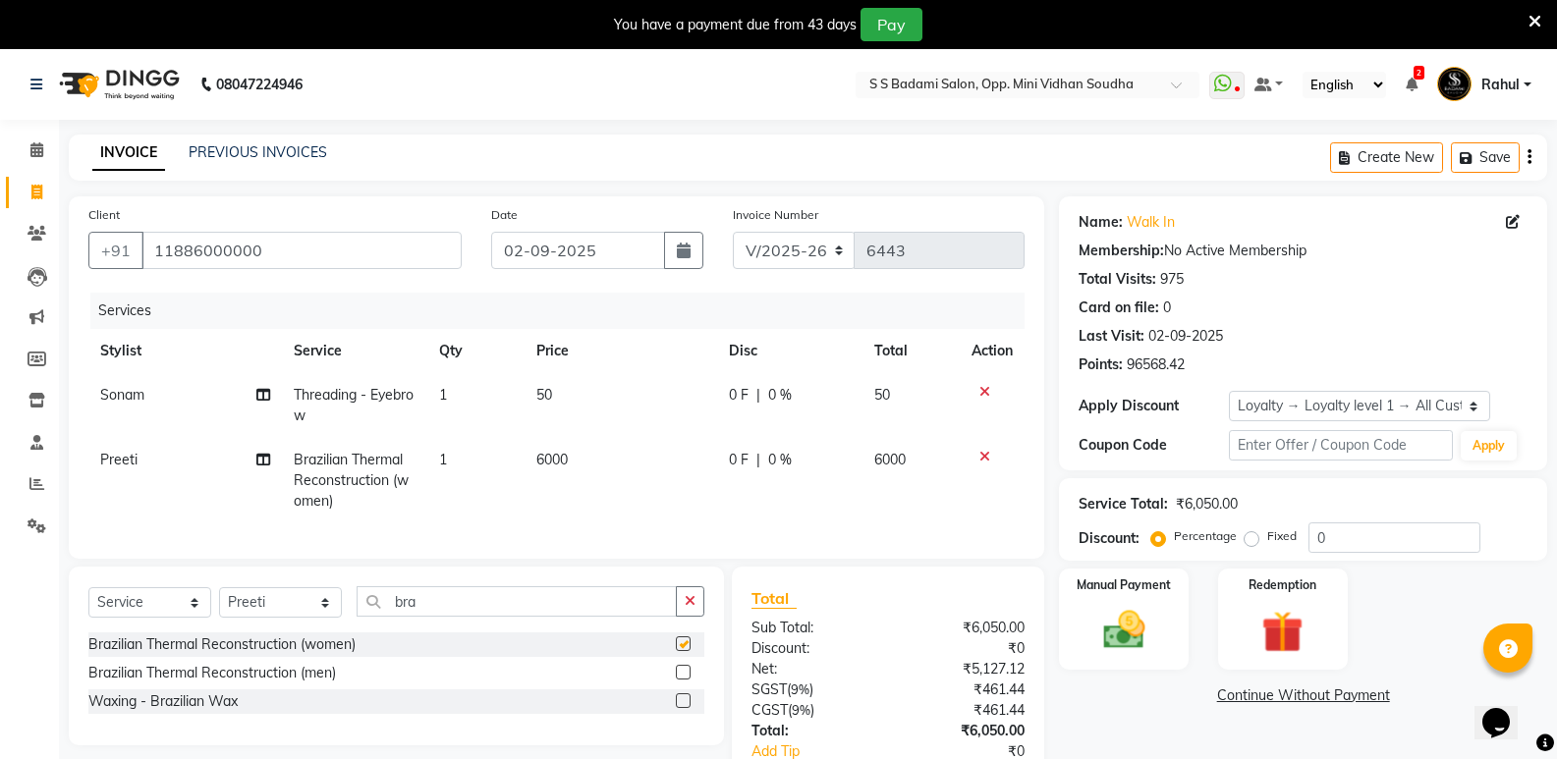
checkbox input "false"
click at [555, 454] on span "6000" at bounding box center [551, 460] width 31 height 18
select select "50243"
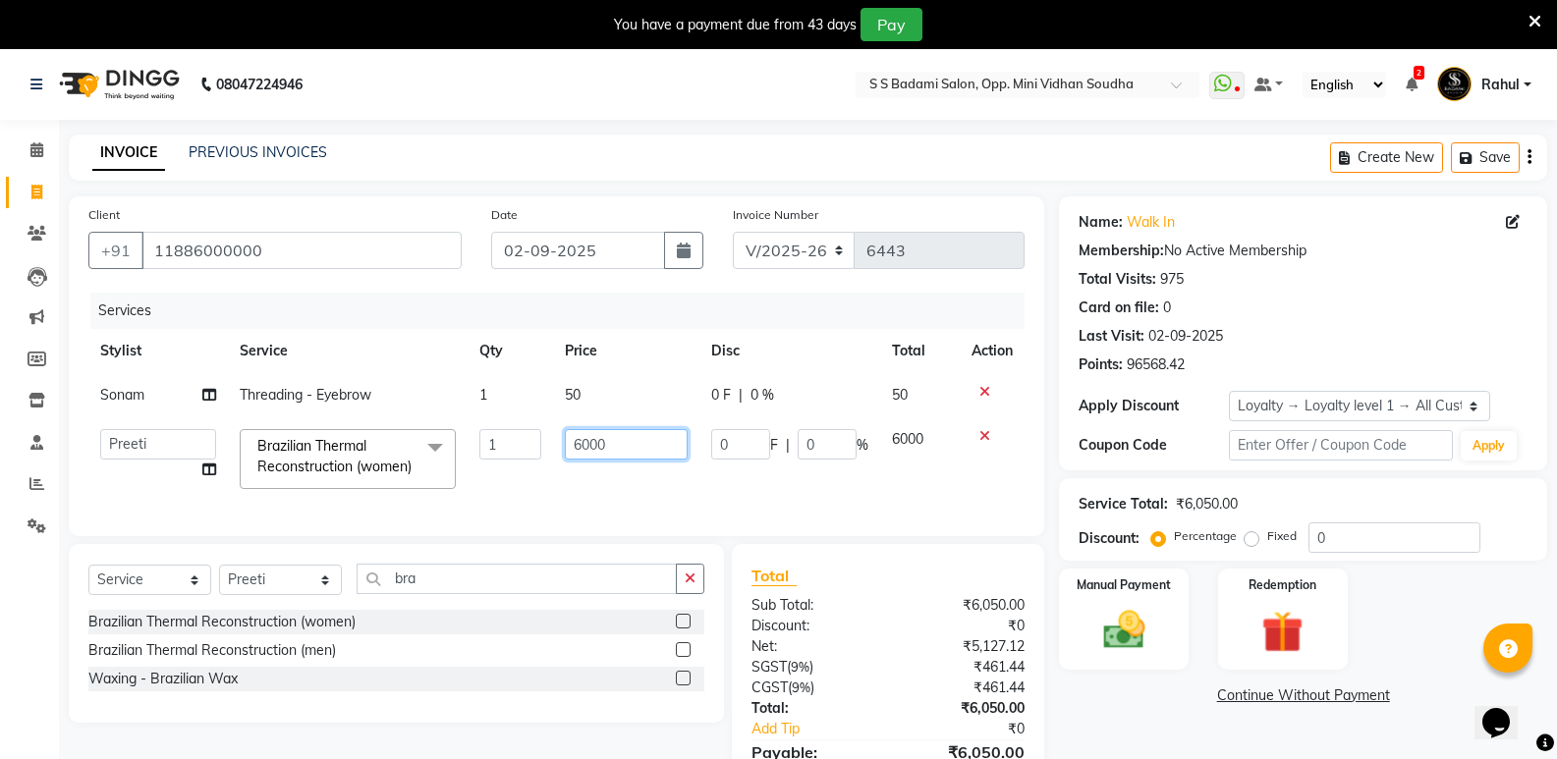
click at [581, 450] on input "6000" at bounding box center [626, 444] width 123 height 30
type input "6000"
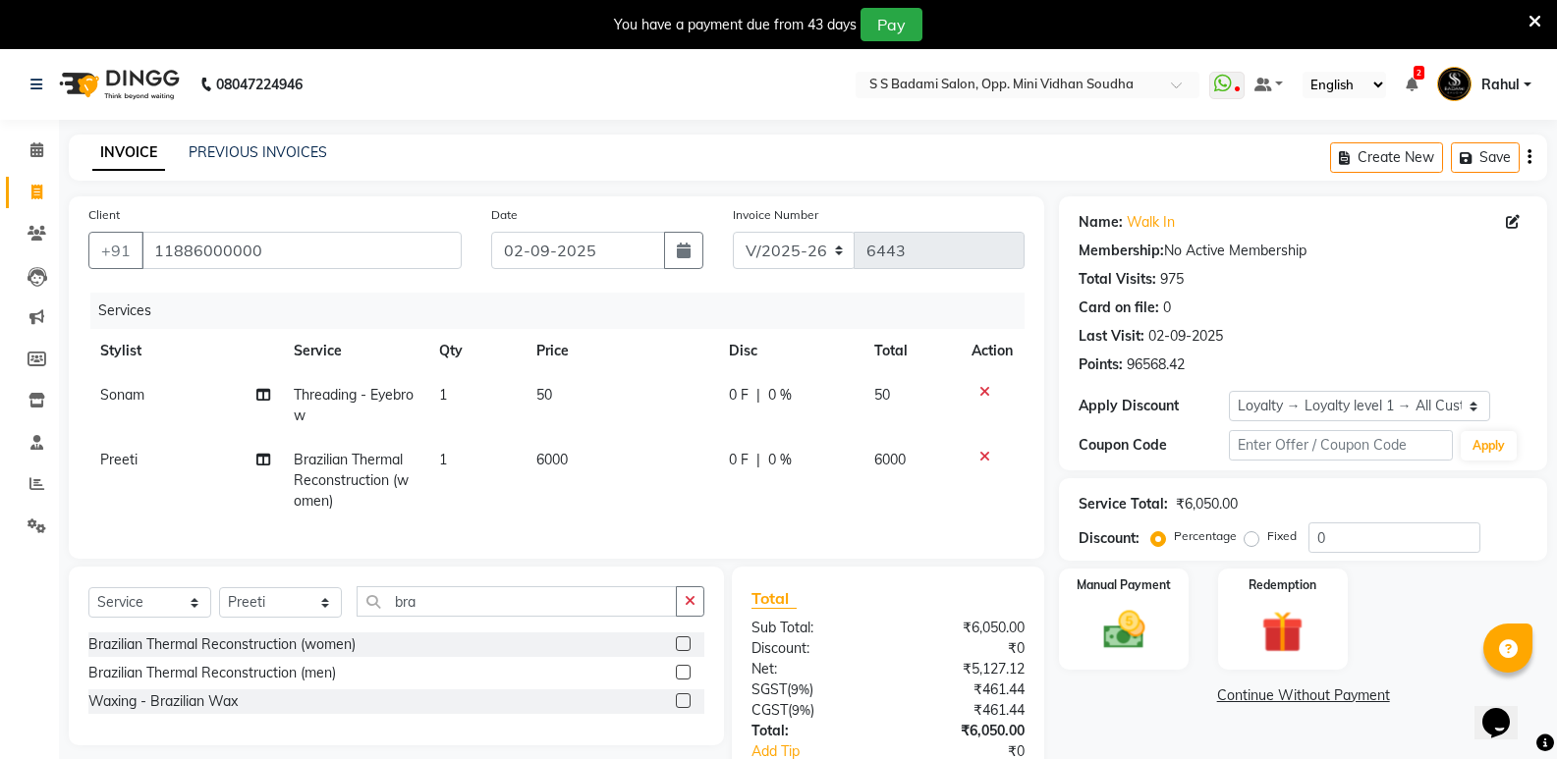
click at [475, 450] on td "1" at bounding box center [475, 480] width 97 height 85
select select "50243"
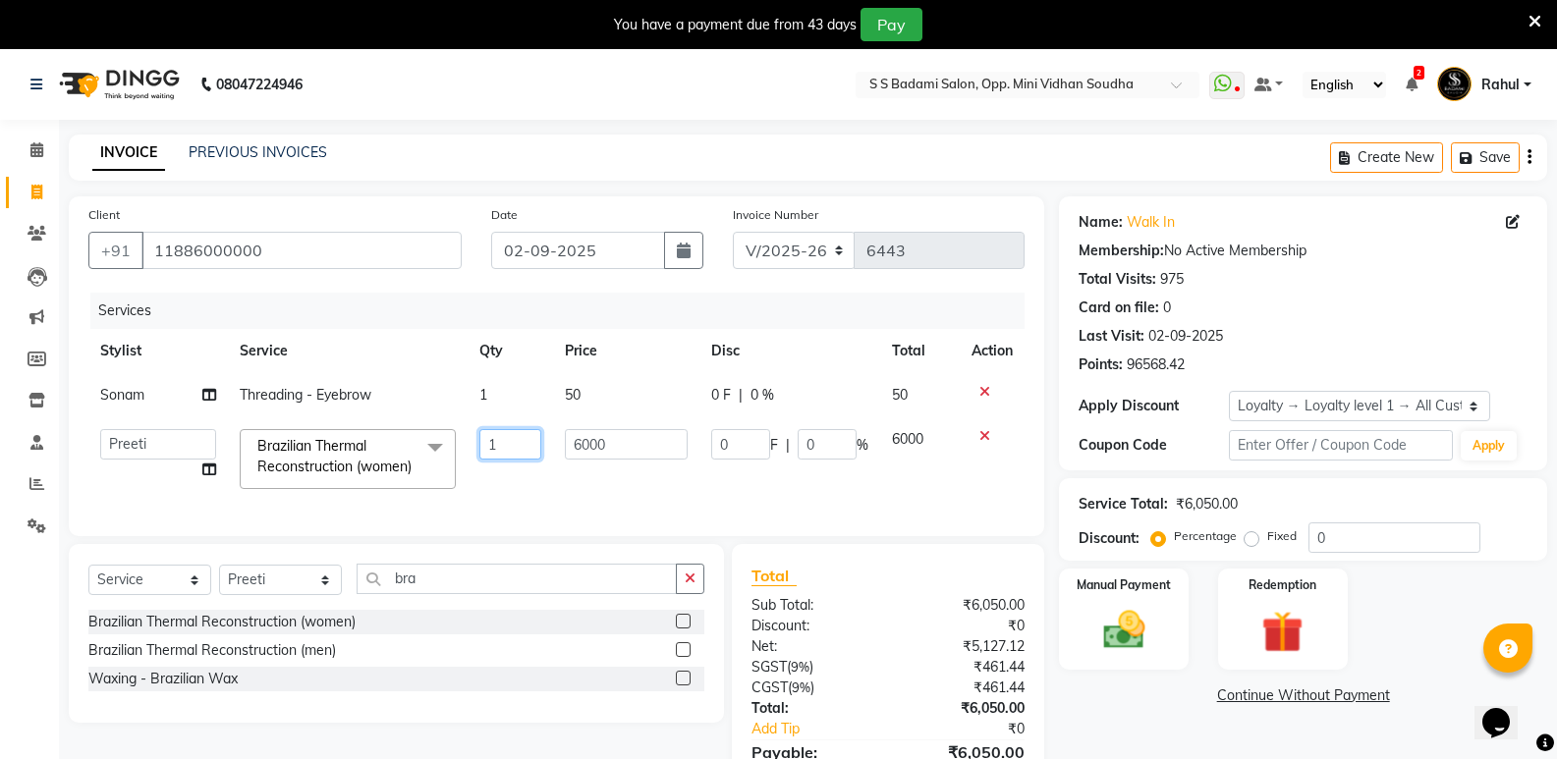
click at [520, 454] on input "1" at bounding box center [509, 444] width 61 height 30
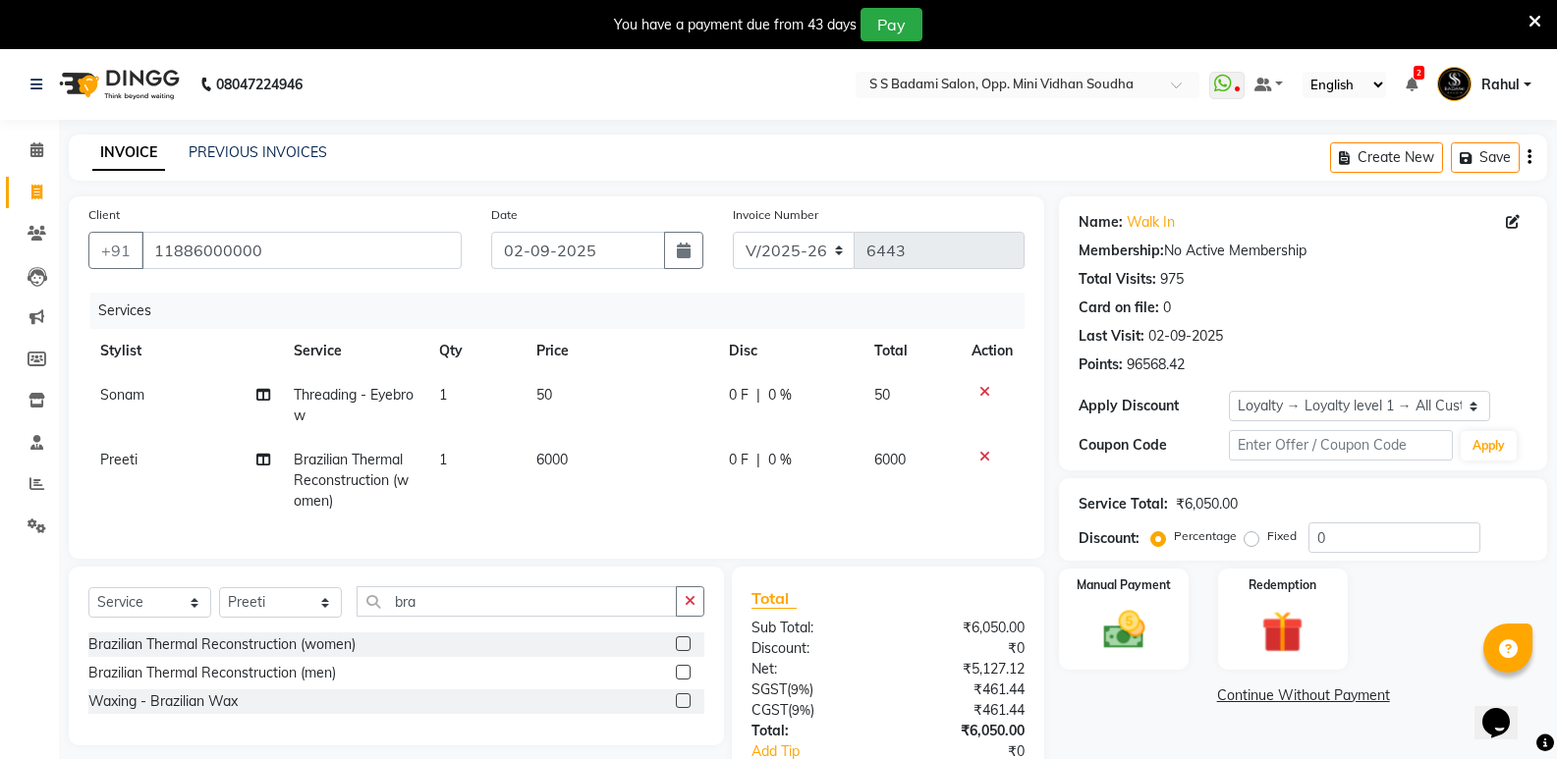
click at [984, 436] on tbody "[PERSON_NAME] Threading - Eyebrow 1 50 0 F | 0 % 50 Preeti Brazilian Thermal Re…" at bounding box center [556, 448] width 936 height 150
click at [466, 457] on td "1" at bounding box center [475, 480] width 97 height 85
select select "50243"
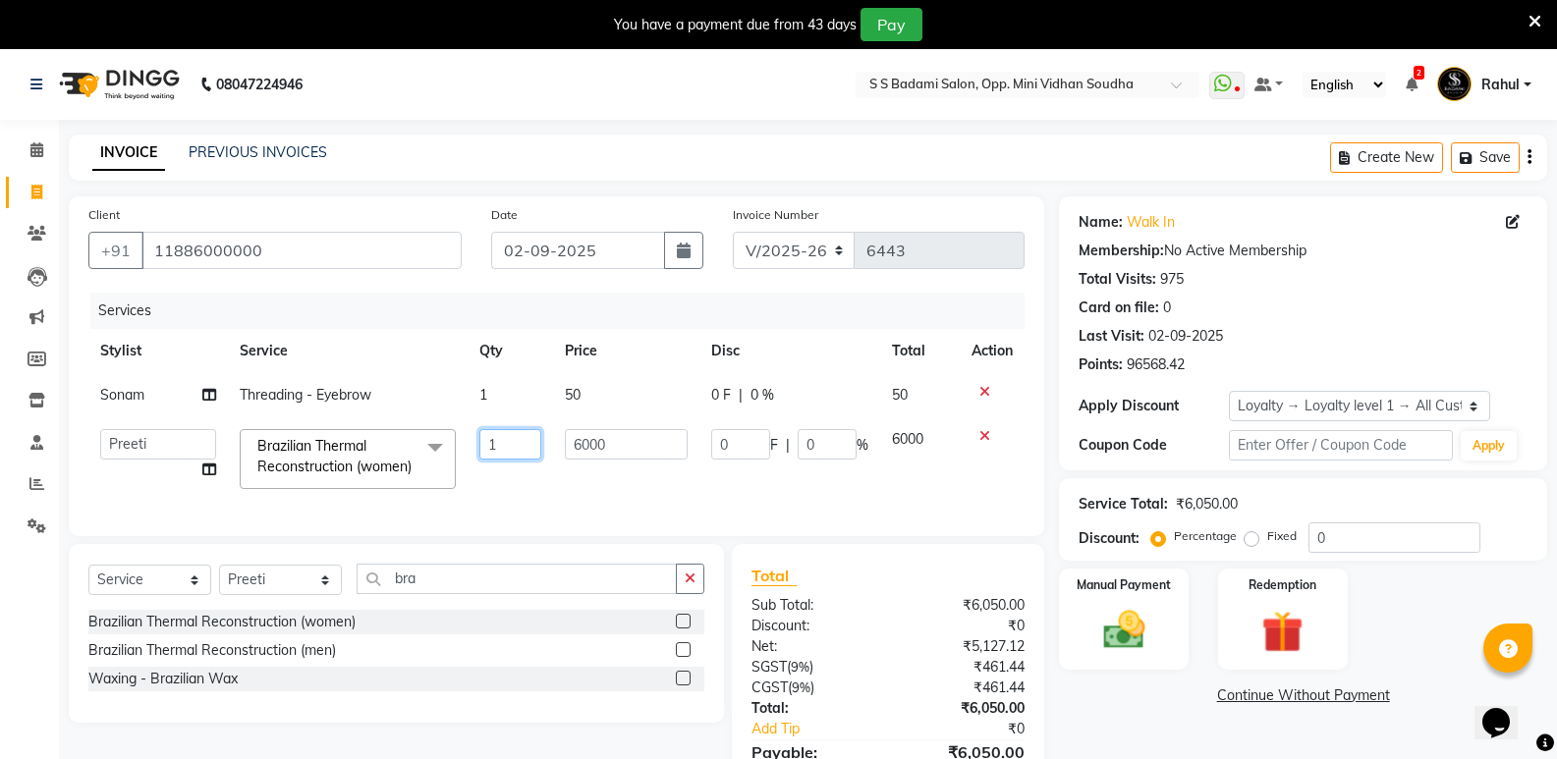
drag, startPoint x: 547, startPoint y: 434, endPoint x: 493, endPoint y: 452, distance: 56.8
click at [542, 434] on td "1" at bounding box center [509, 458] width 84 height 83
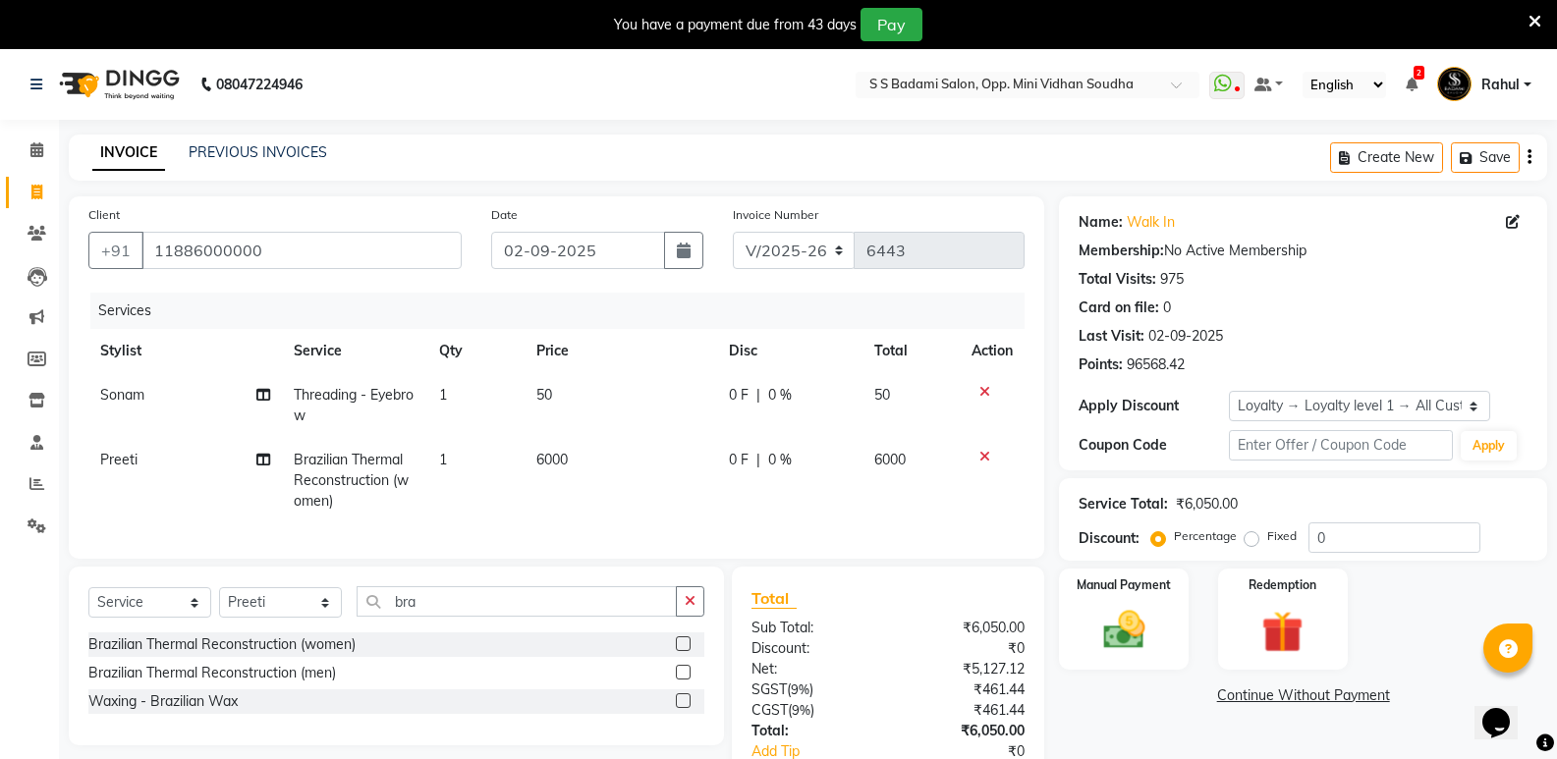
click at [982, 434] on tbody "[PERSON_NAME] Threading - Eyebrow 1 50 0 F | 0 % 50 Preeti Brazilian Thermal Re…" at bounding box center [556, 448] width 936 height 150
click at [982, 457] on icon at bounding box center [984, 457] width 11 height 14
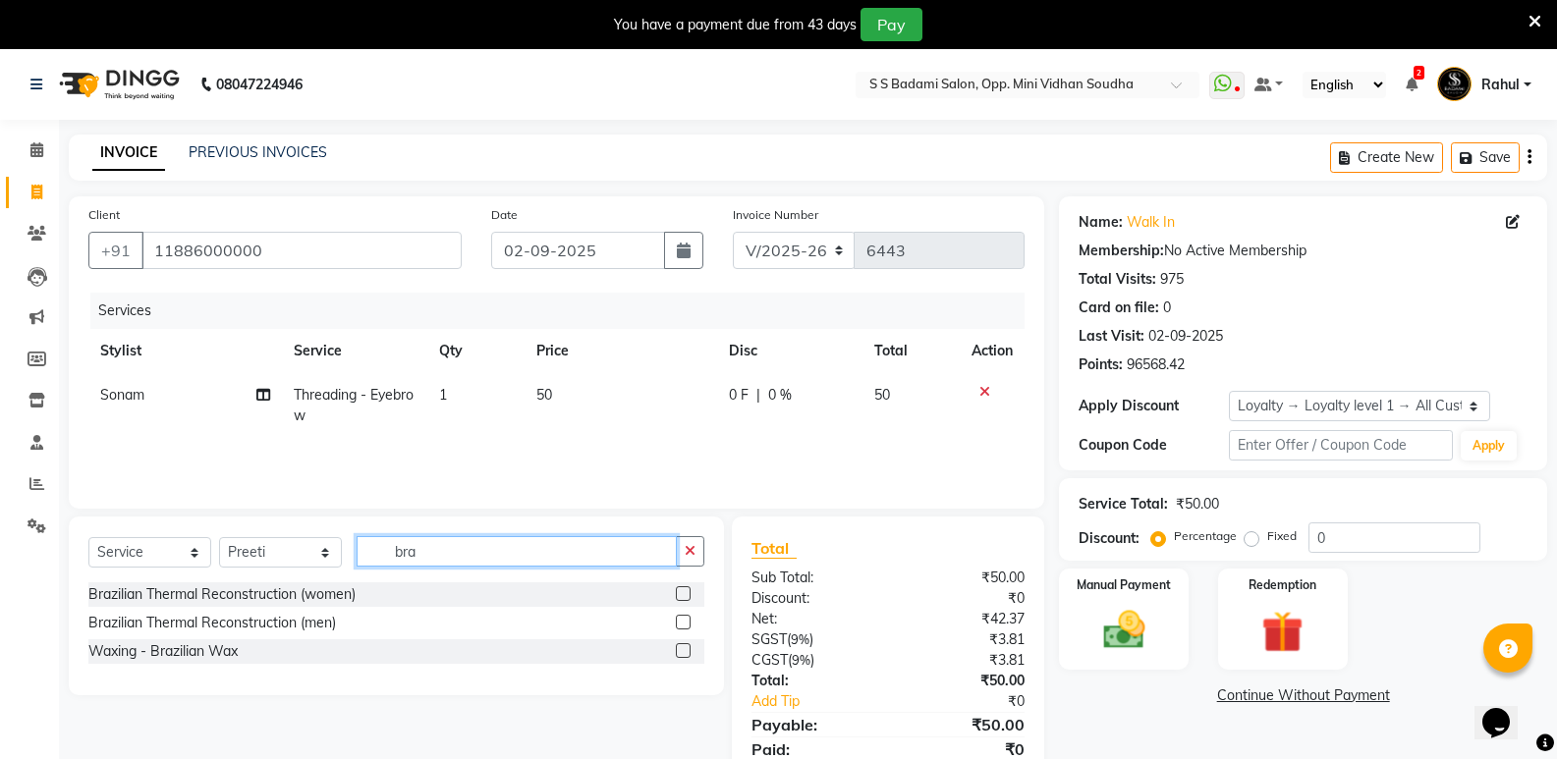
drag, startPoint x: 449, startPoint y: 558, endPoint x: 376, endPoint y: 571, distance: 73.8
click at [376, 571] on div "Select Service Product Membership Package Voucher Prepaid Gift Card Select Styl…" at bounding box center [396, 559] width 616 height 46
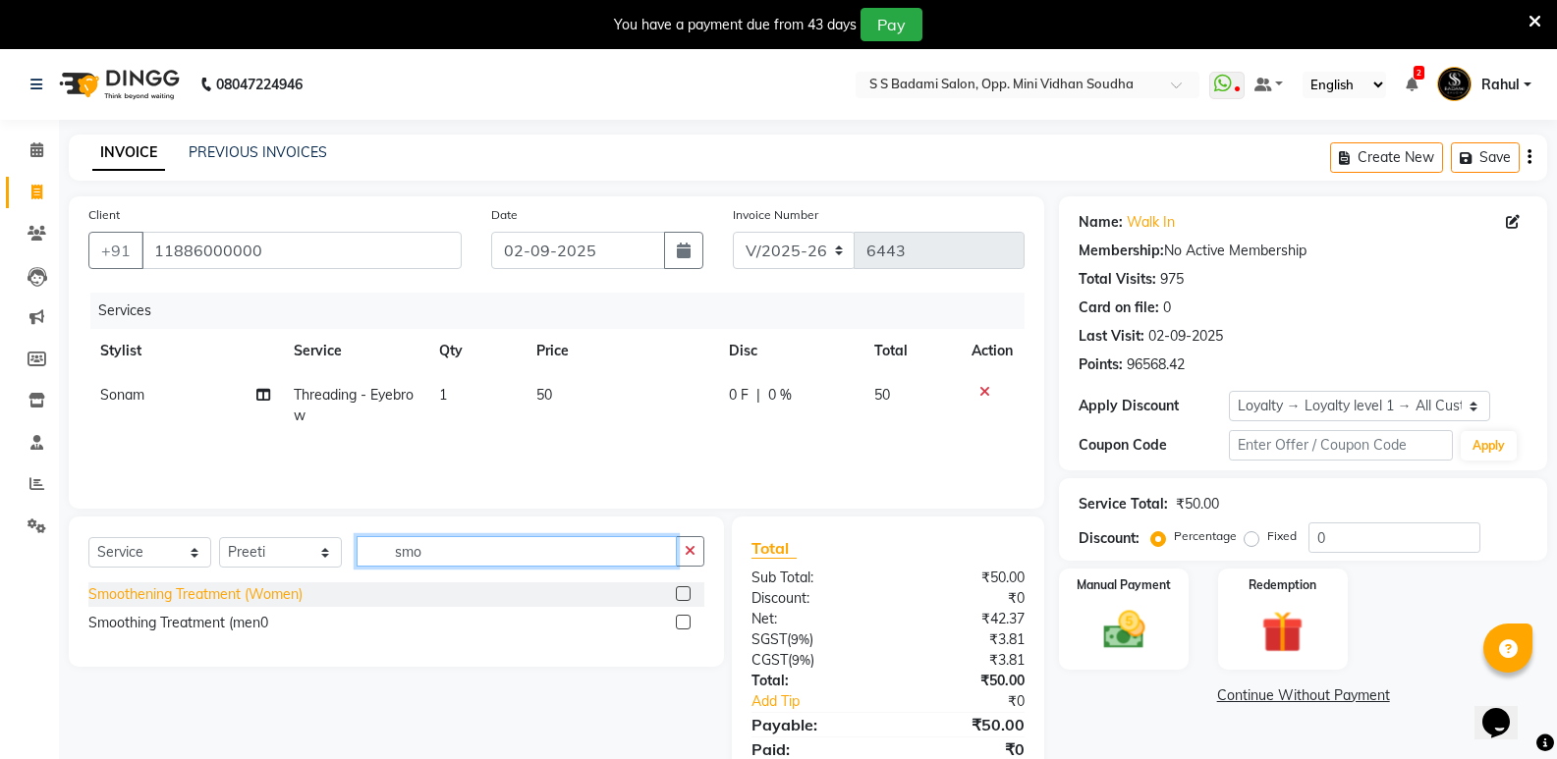
type input "smo"
click at [243, 595] on div "Smoothening Treatment (Women)" at bounding box center [195, 594] width 214 height 21
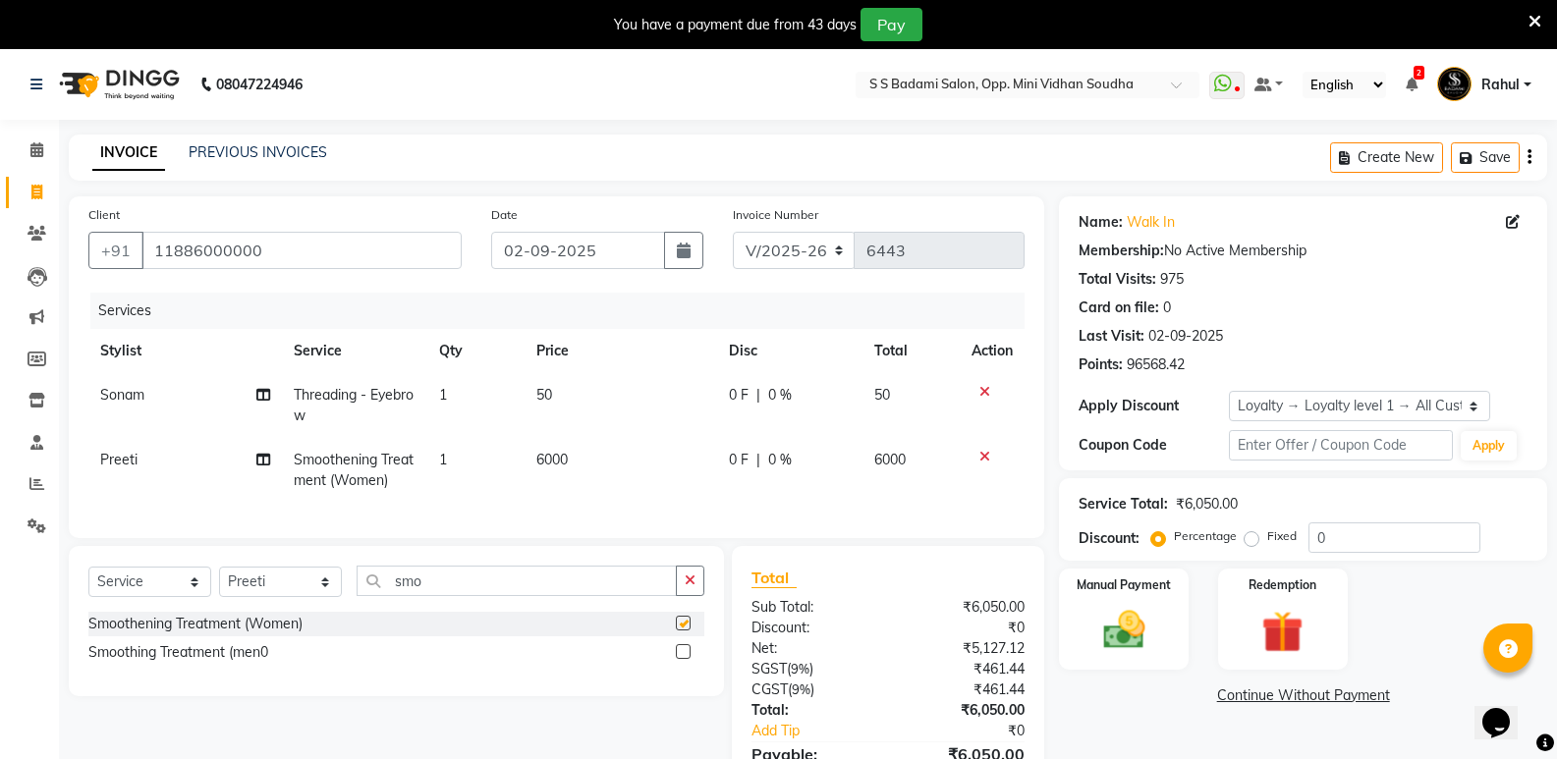
checkbox input "false"
click at [467, 461] on td "1" at bounding box center [475, 470] width 97 height 65
select select "50243"
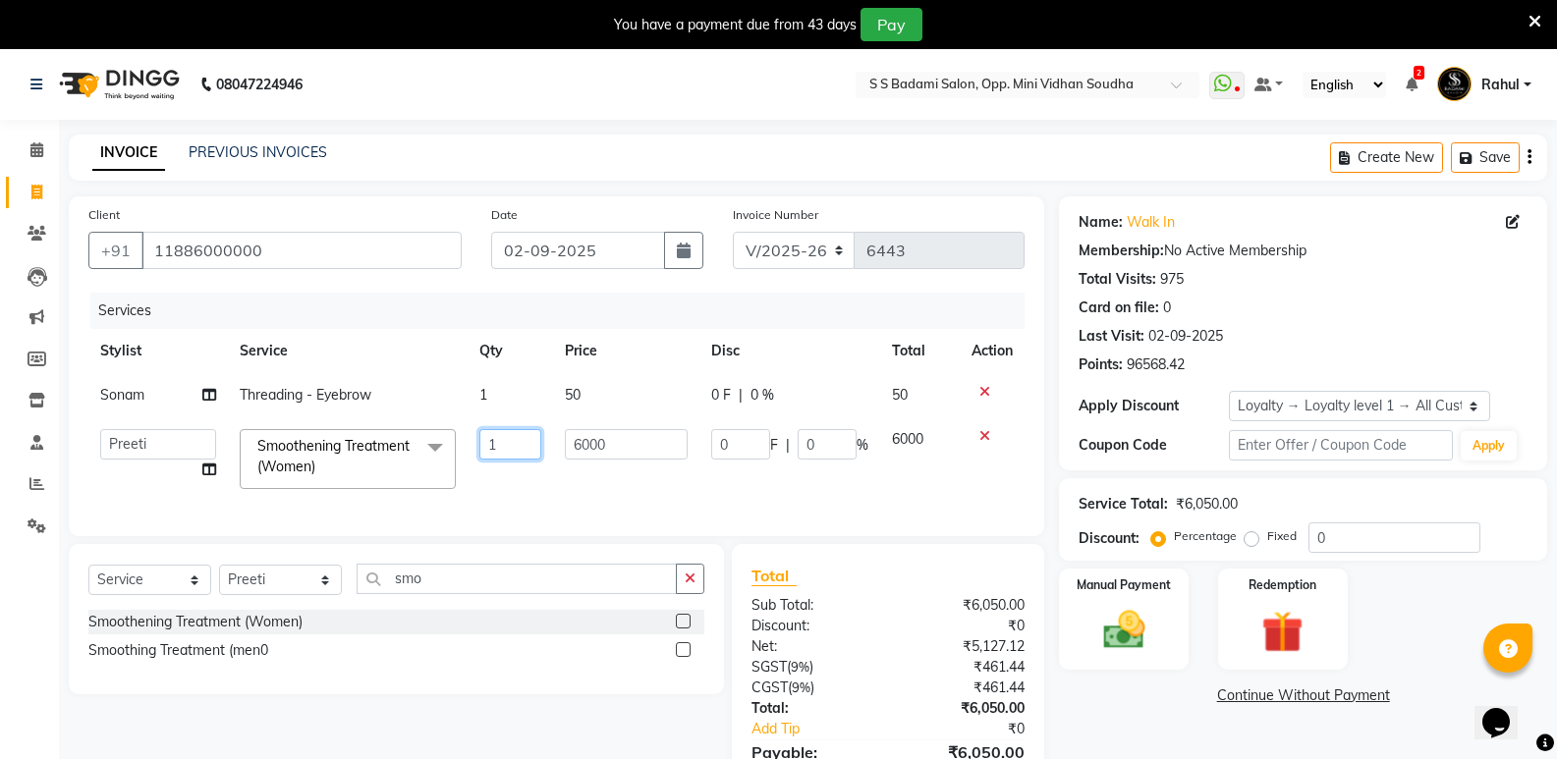
click at [502, 451] on input "1" at bounding box center [509, 444] width 61 height 30
type input "2"
click at [1098, 715] on div "Name: Walk In Membership: No Active Membership Total Visits: 975 Card on file: …" at bounding box center [1310, 514] width 503 height 636
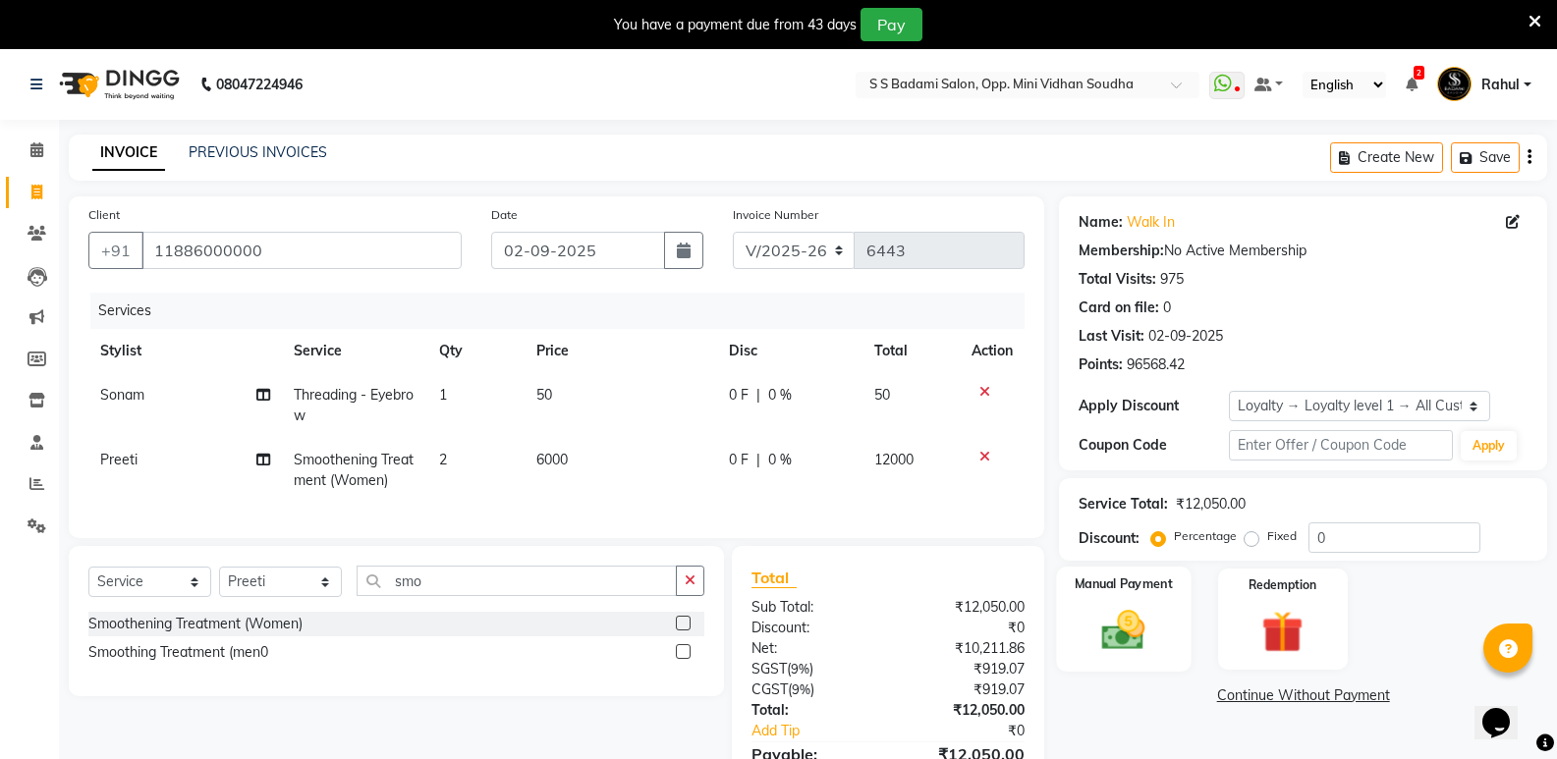
scroll to position [120, 0]
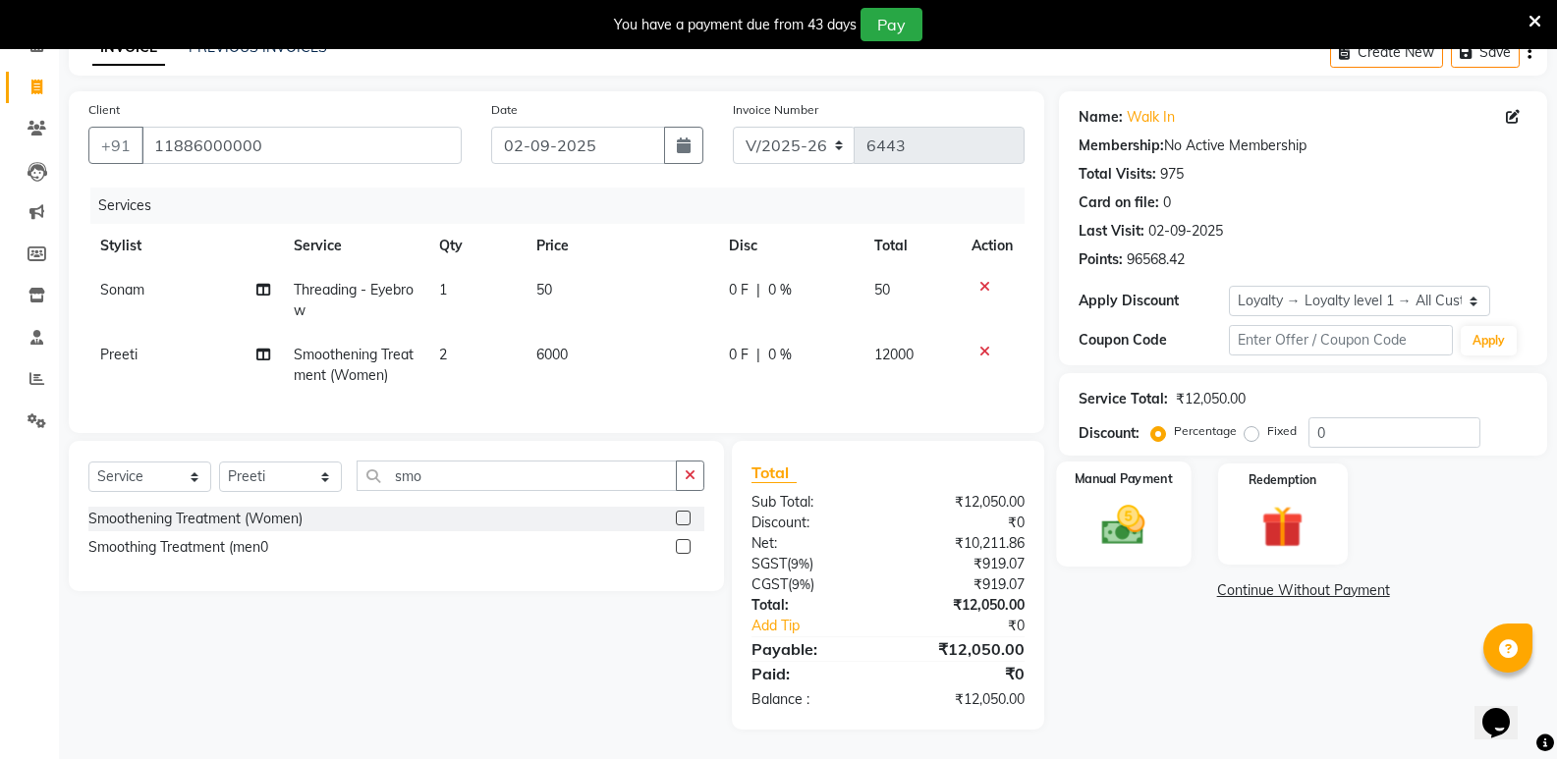
click at [1136, 527] on img at bounding box center [1123, 525] width 70 height 50
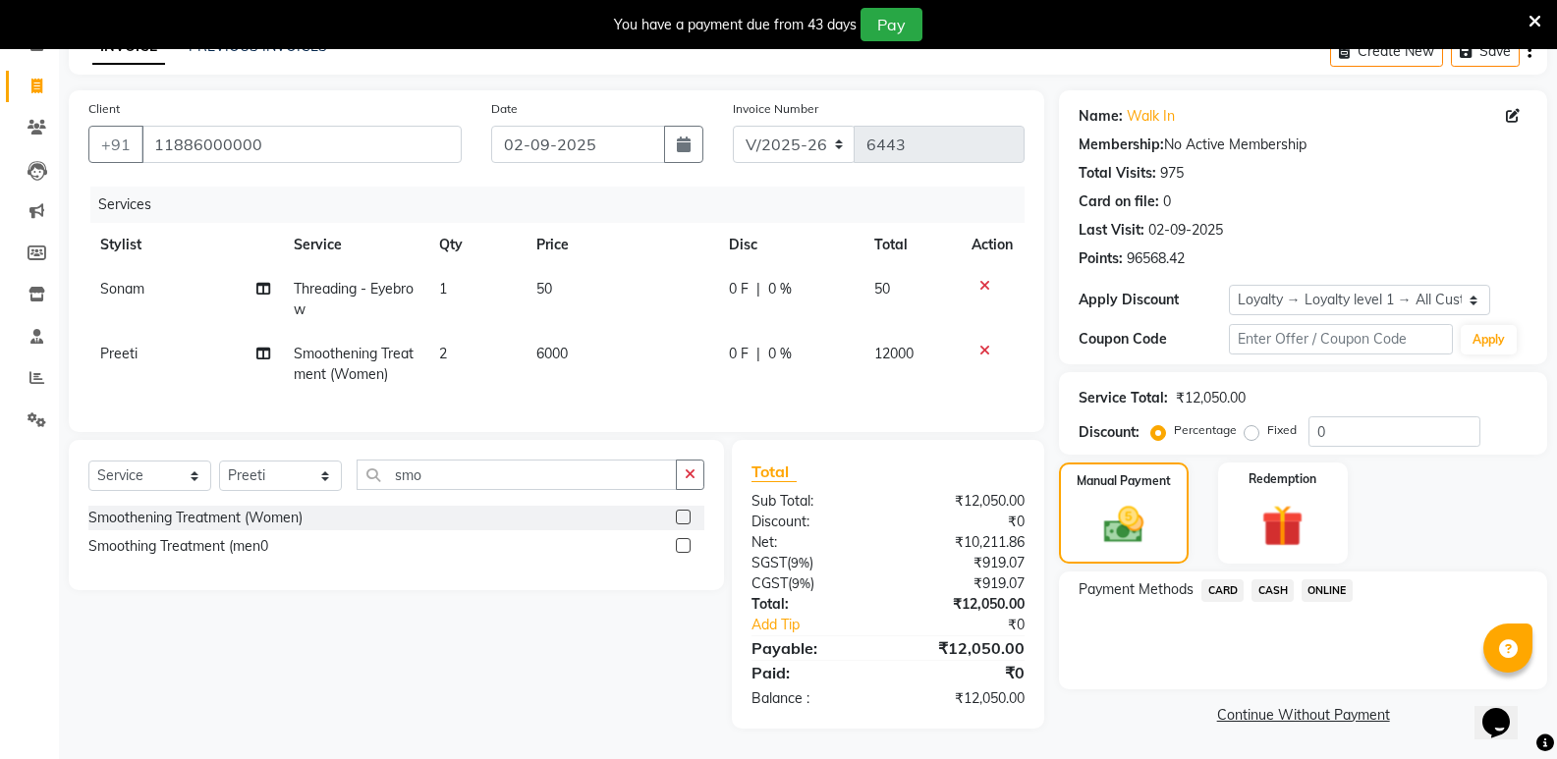
click at [1282, 579] on span "CASH" at bounding box center [1272, 590] width 42 height 23
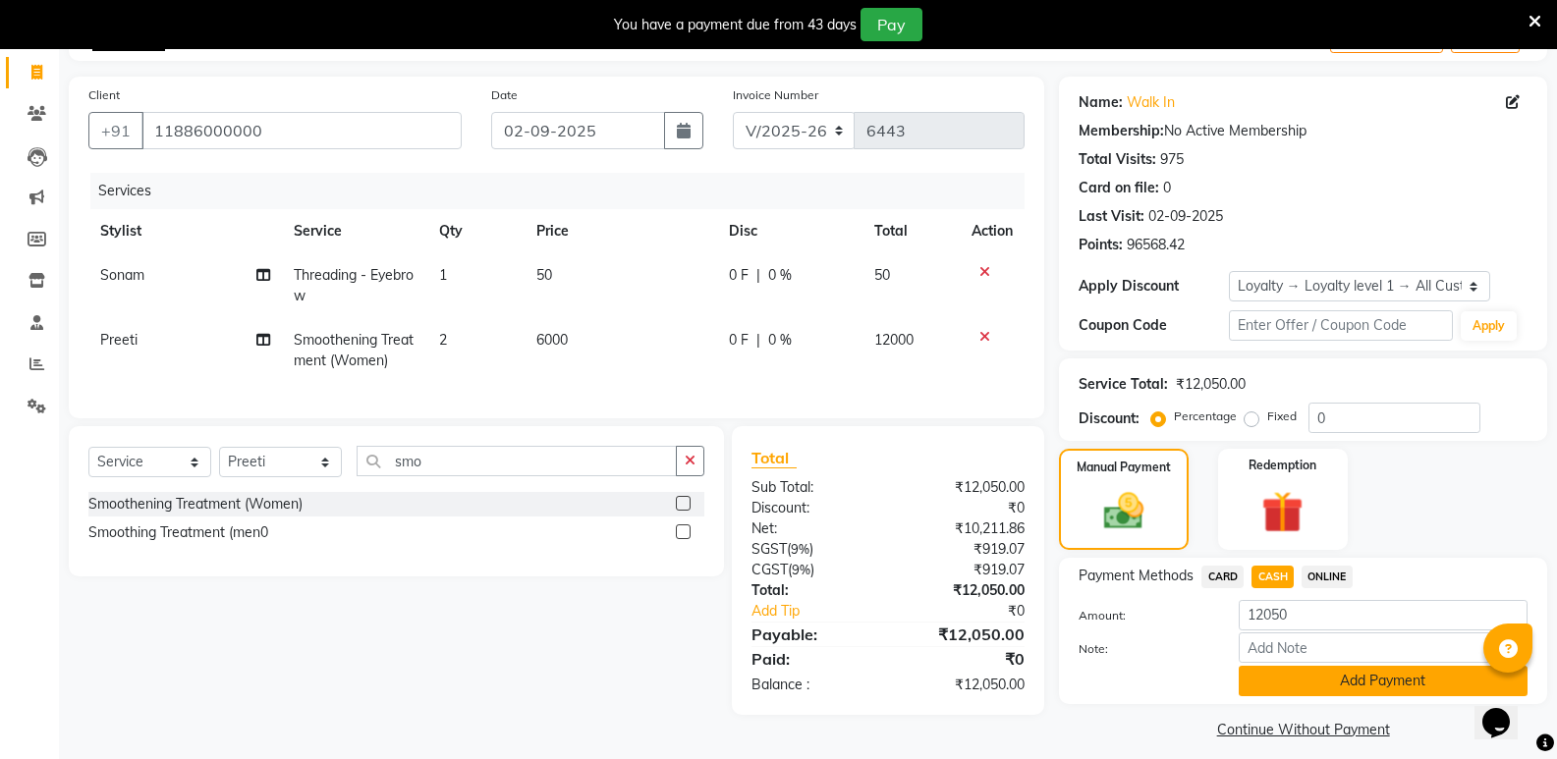
click at [1294, 668] on button "Add Payment" at bounding box center [1382, 681] width 289 height 30
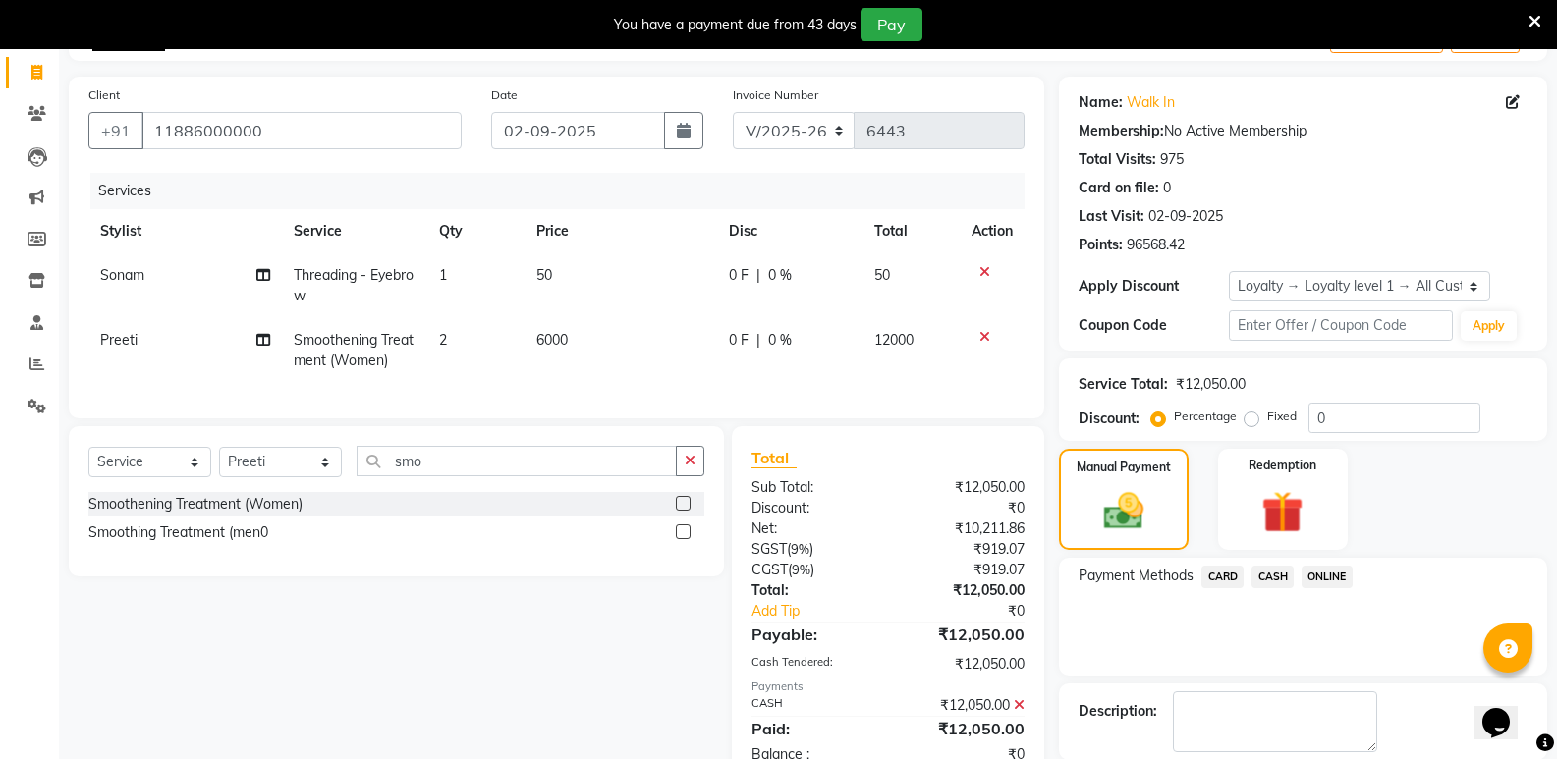
scroll to position [287, 0]
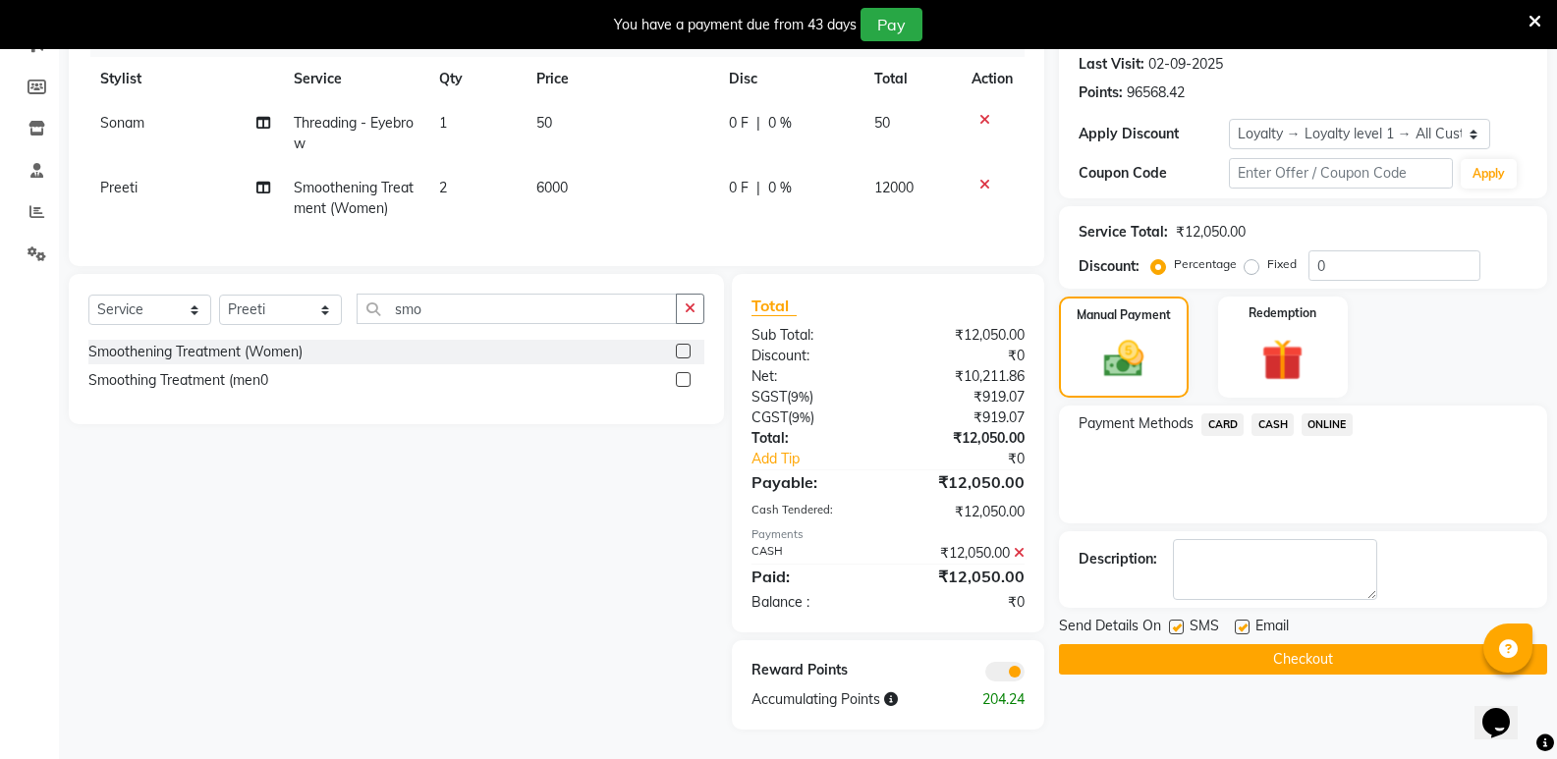
click at [1326, 644] on button "Checkout" at bounding box center [1303, 659] width 488 height 30
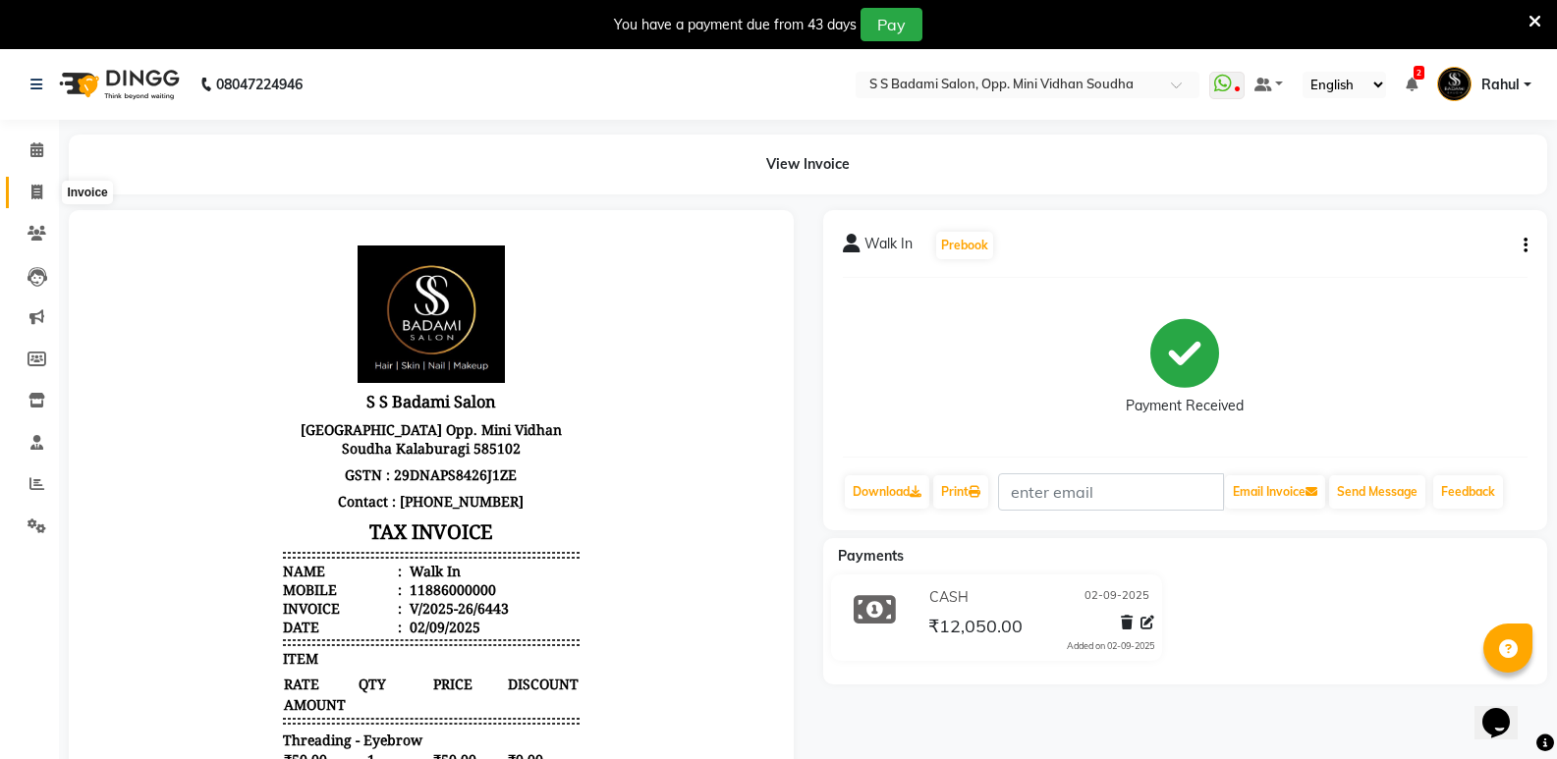
click at [44, 190] on span at bounding box center [37, 193] width 34 height 23
select select "service"
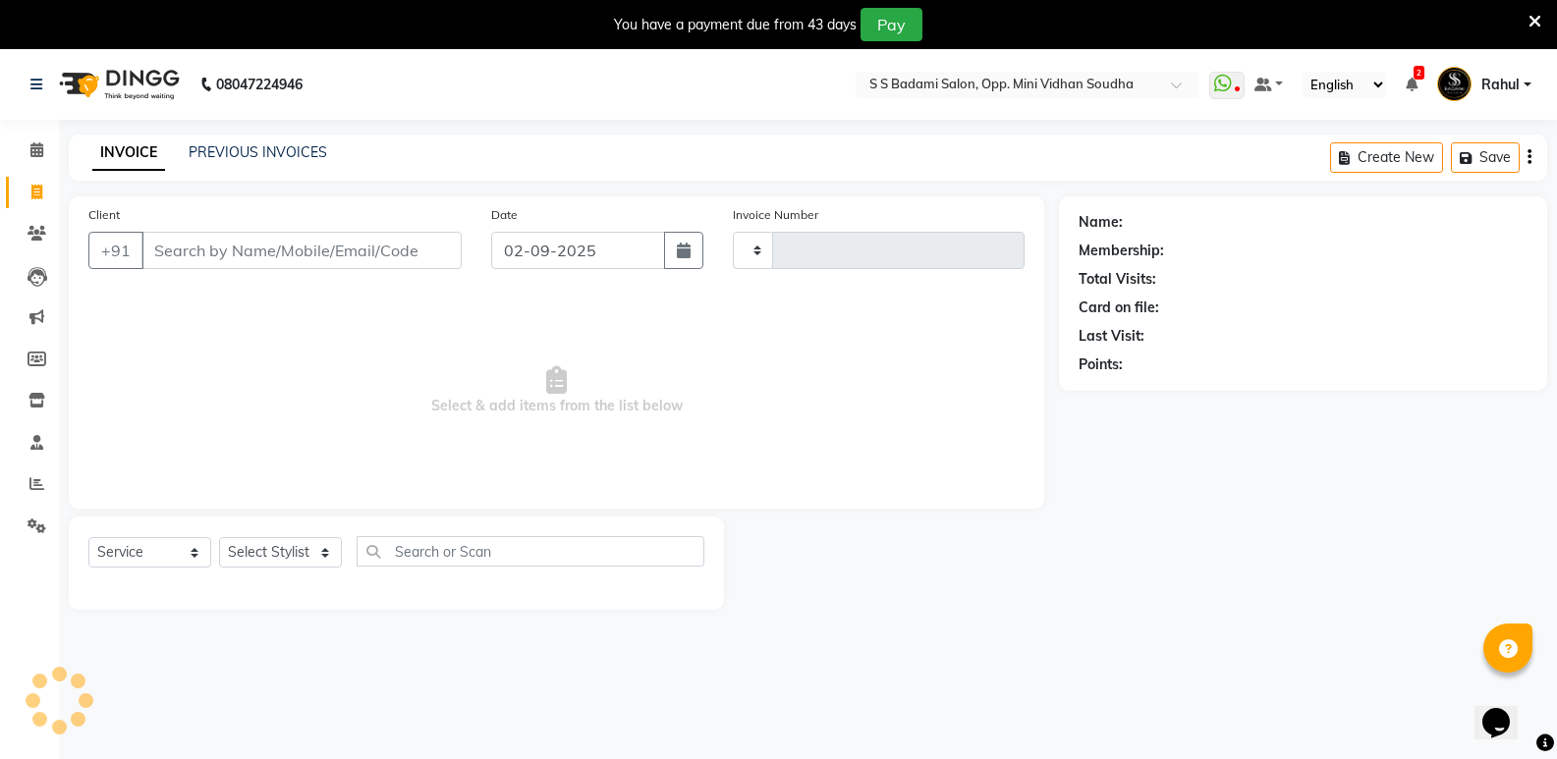
scroll to position [49, 0]
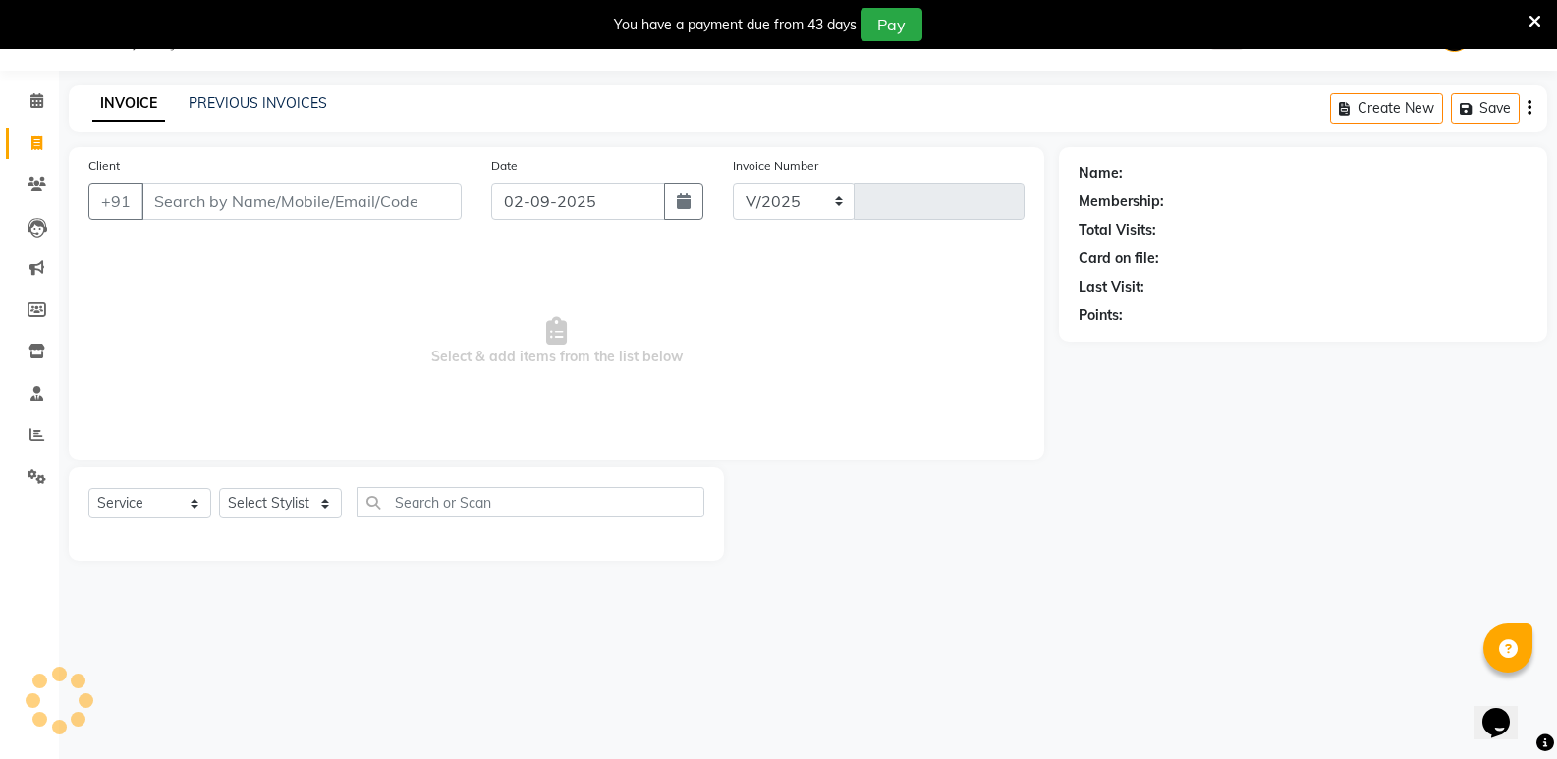
select select "4533"
type input "6444"
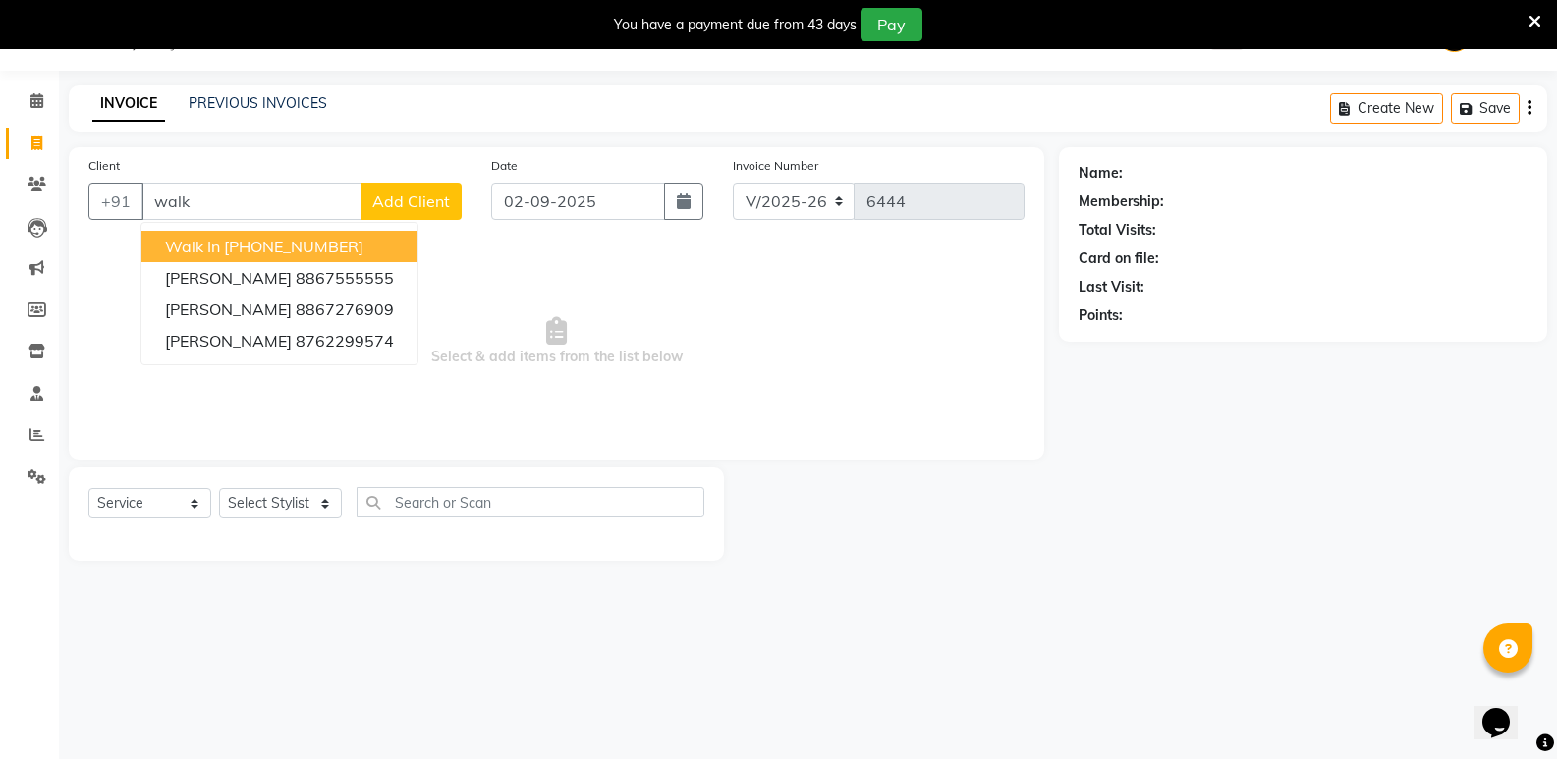
click at [324, 248] on ngb-highlight "[PHONE_NUMBER]" at bounding box center [293, 247] width 139 height 20
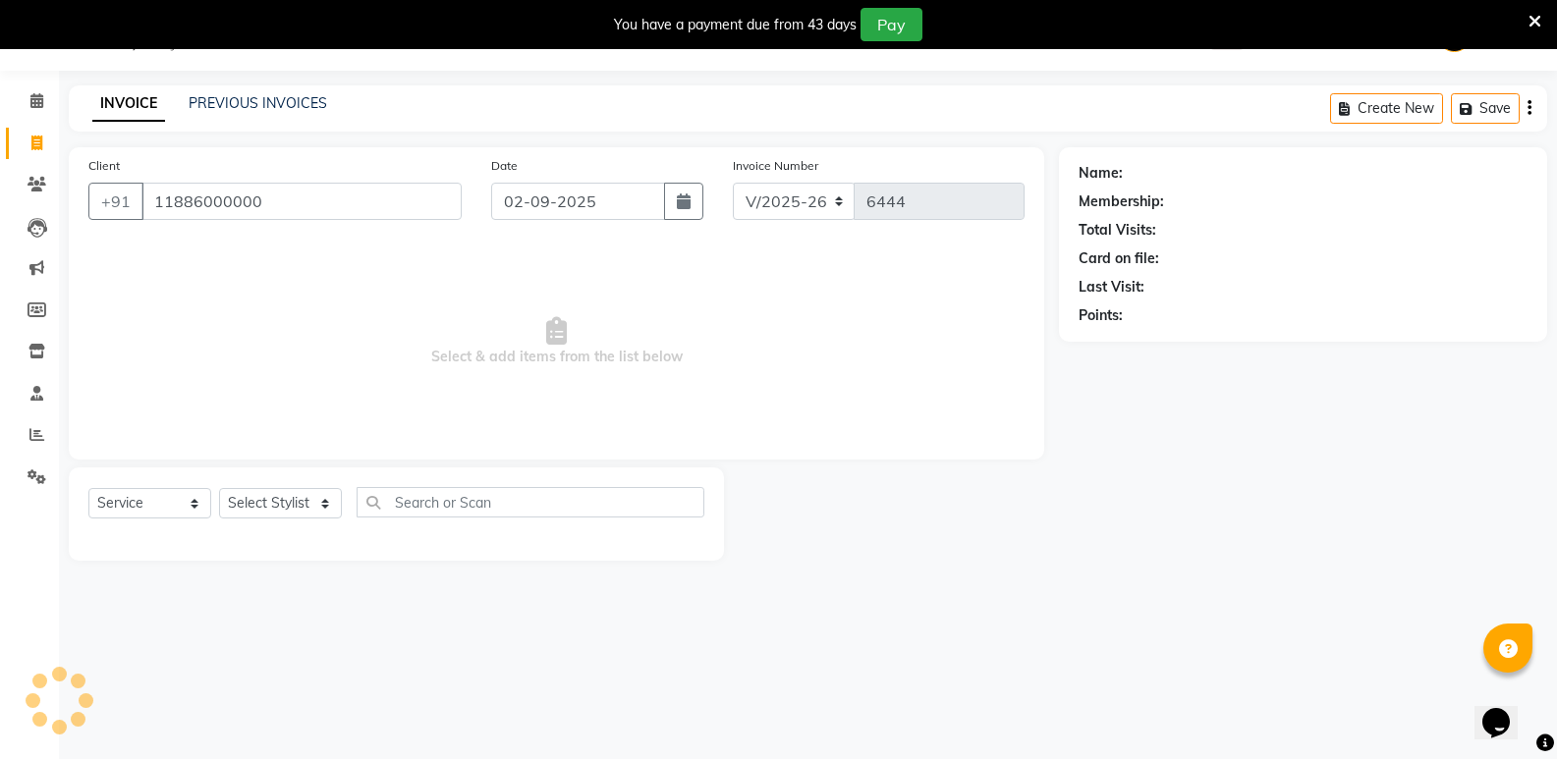
type input "11886000000"
select select "1: Object"
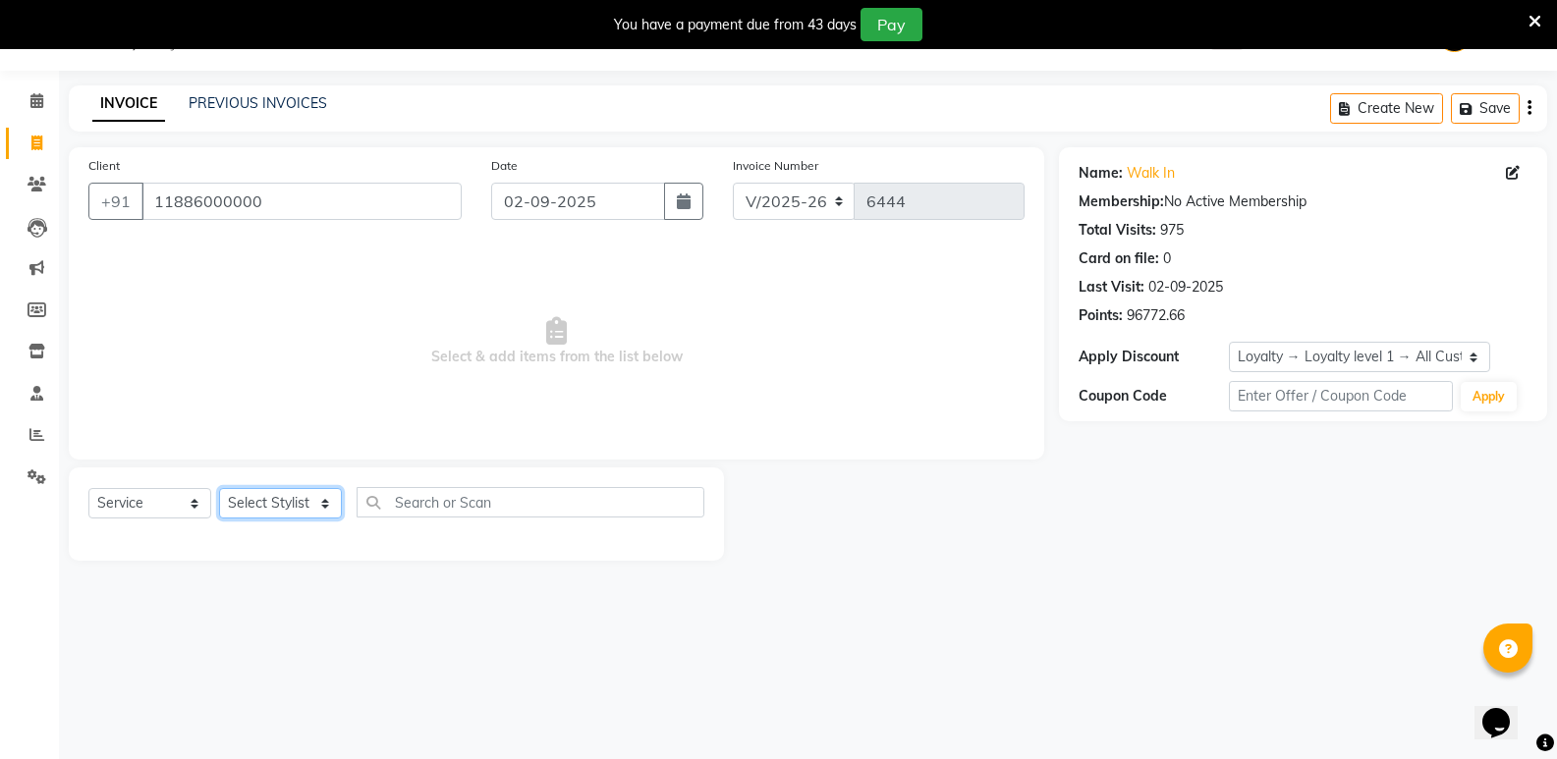
click at [273, 510] on select "Select Stylist [PERSON_NAME] [PERSON_NAME] [PERSON_NAME] Mallu [PERSON_NAME] [P…" at bounding box center [280, 503] width 123 height 30
click at [219, 488] on select "Select Stylist [PERSON_NAME] [PERSON_NAME] [PERSON_NAME] Mallu [PERSON_NAME] [P…" at bounding box center [280, 503] width 123 height 30
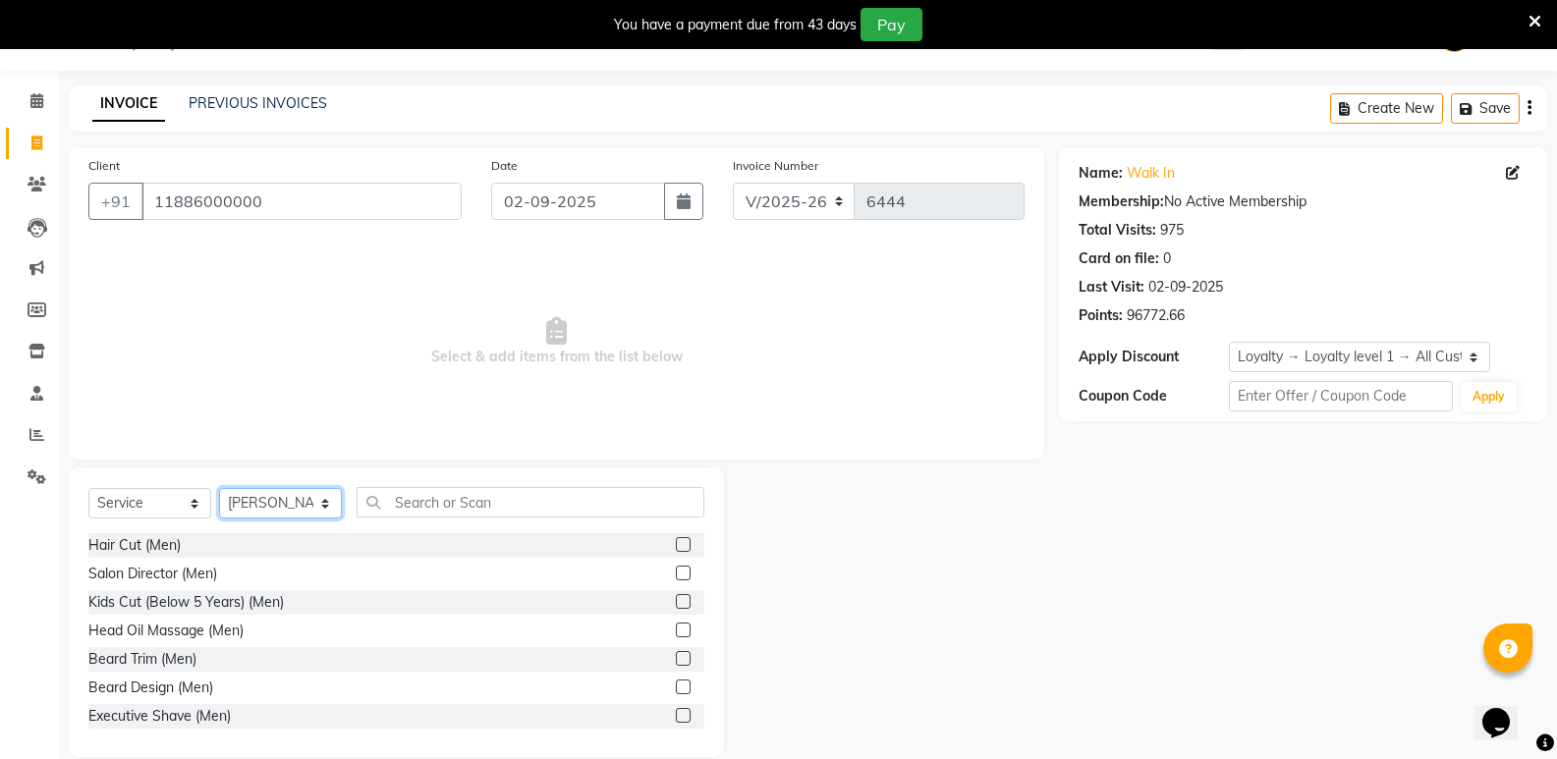
select select "70683"
click at [508, 507] on input "text" at bounding box center [530, 502] width 348 height 30
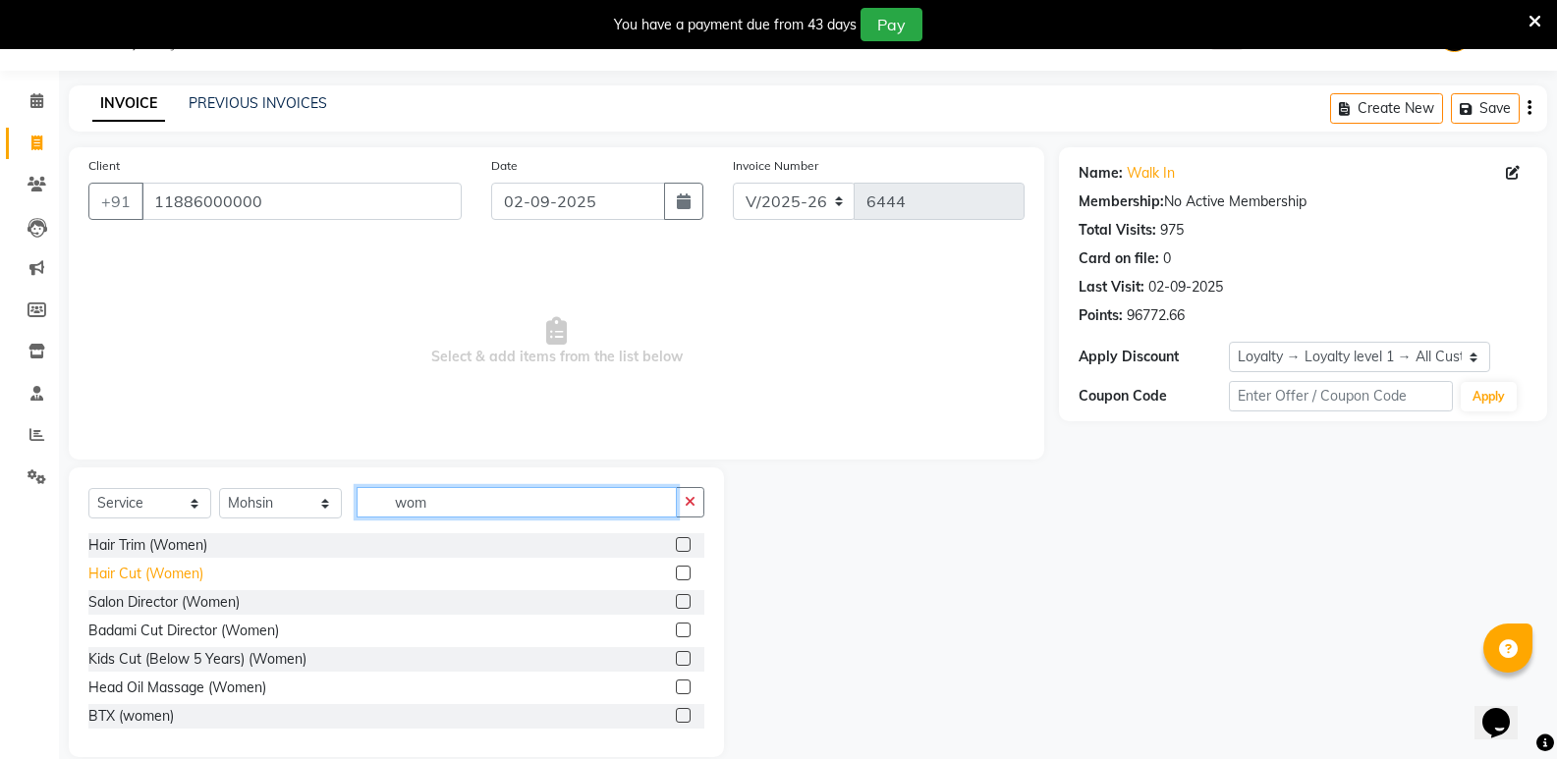
type input "wom"
click at [142, 573] on div "Hair Cut (Women)" at bounding box center [145, 574] width 115 height 21
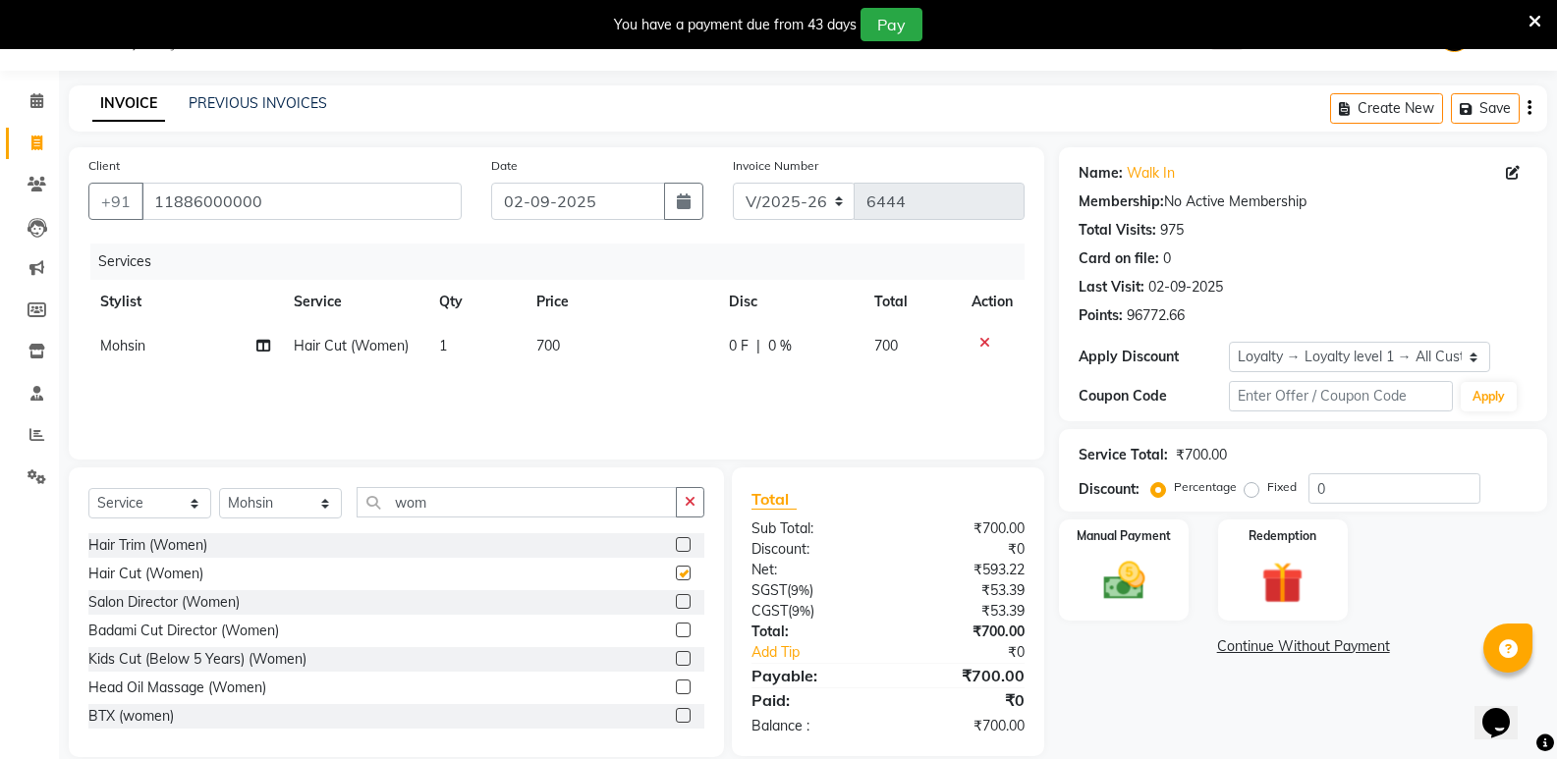
checkbox input "false"
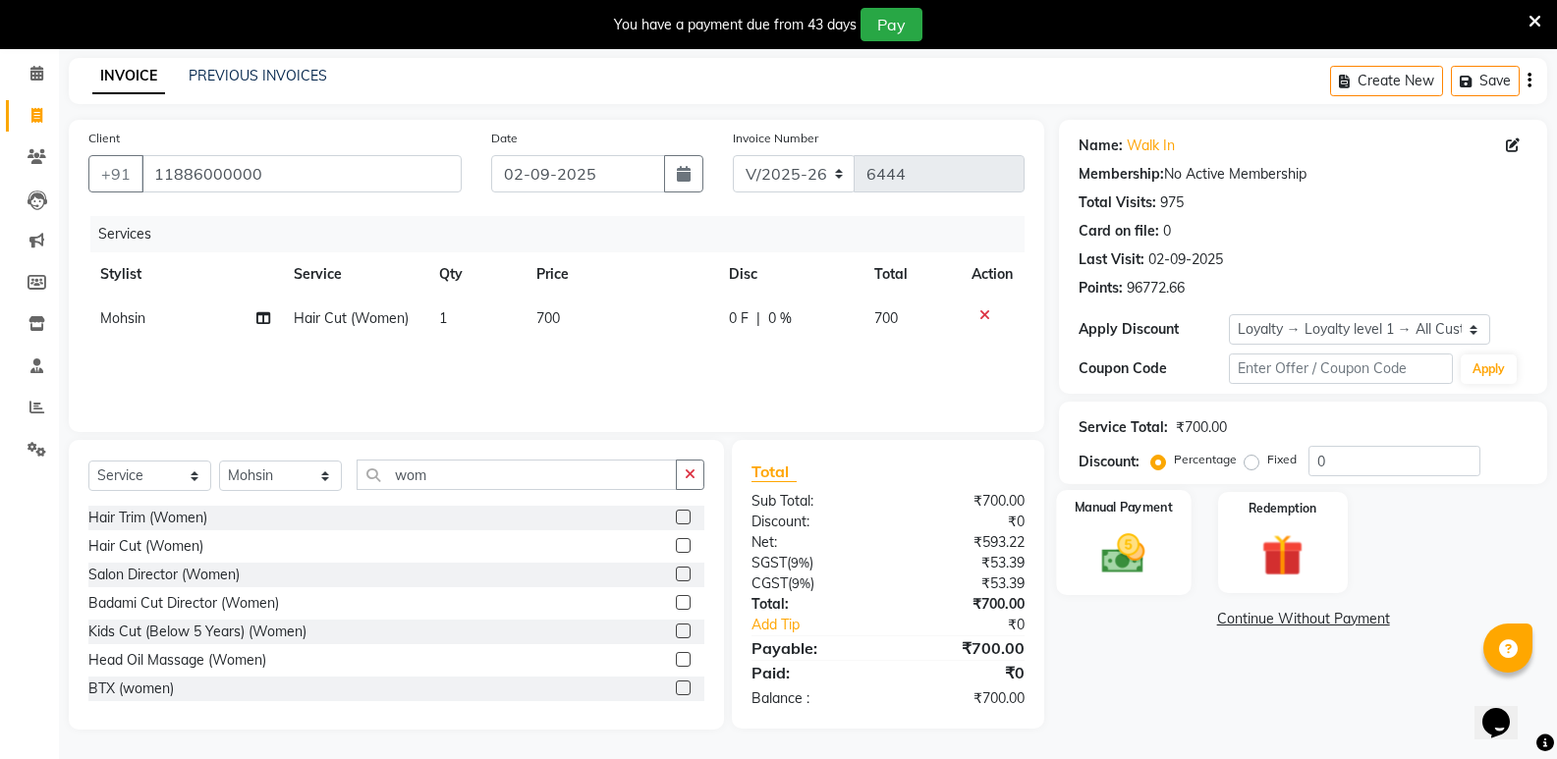
click at [1091, 573] on img at bounding box center [1123, 553] width 70 height 50
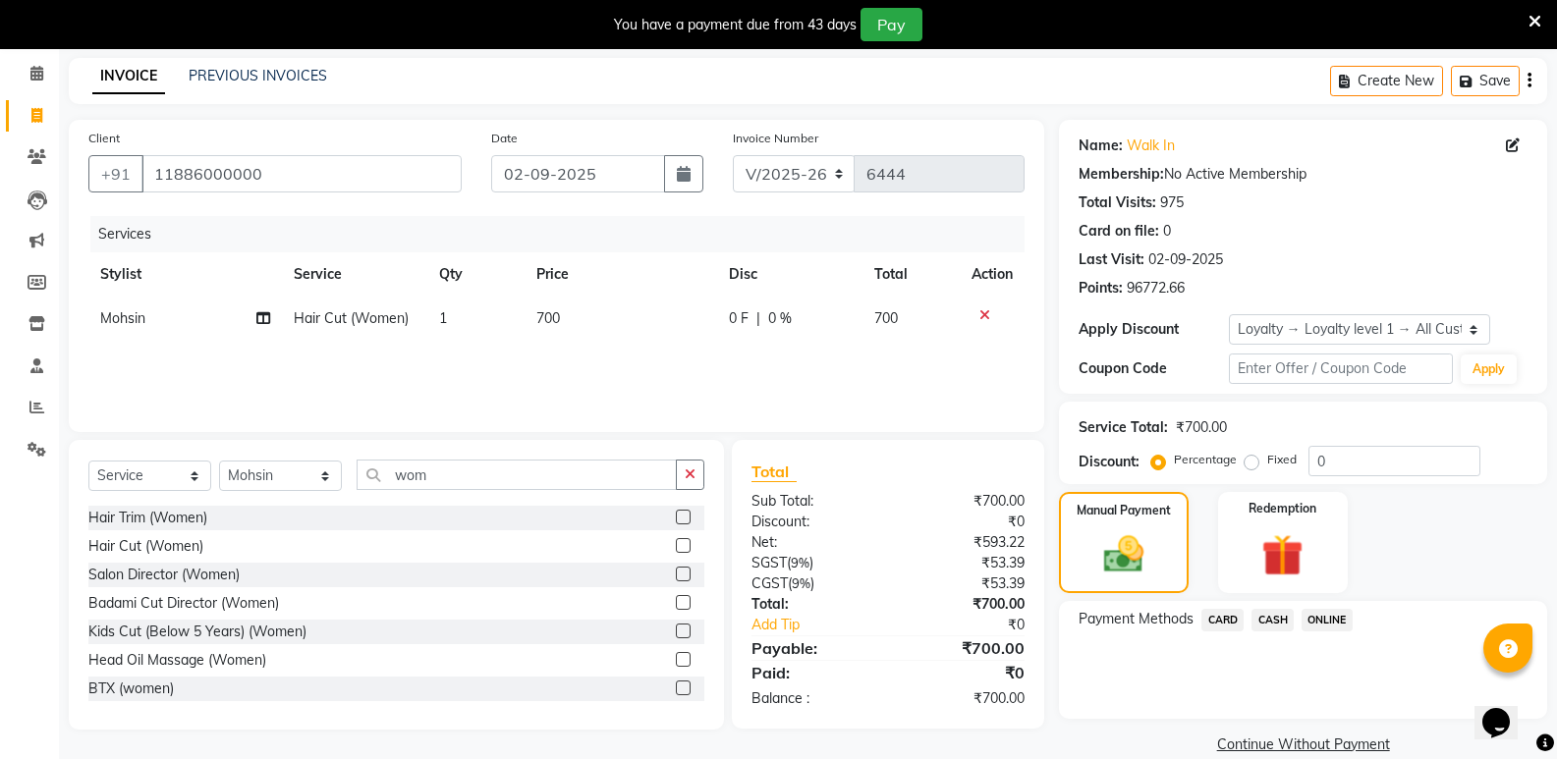
click at [1278, 611] on span "CASH" at bounding box center [1272, 620] width 42 height 23
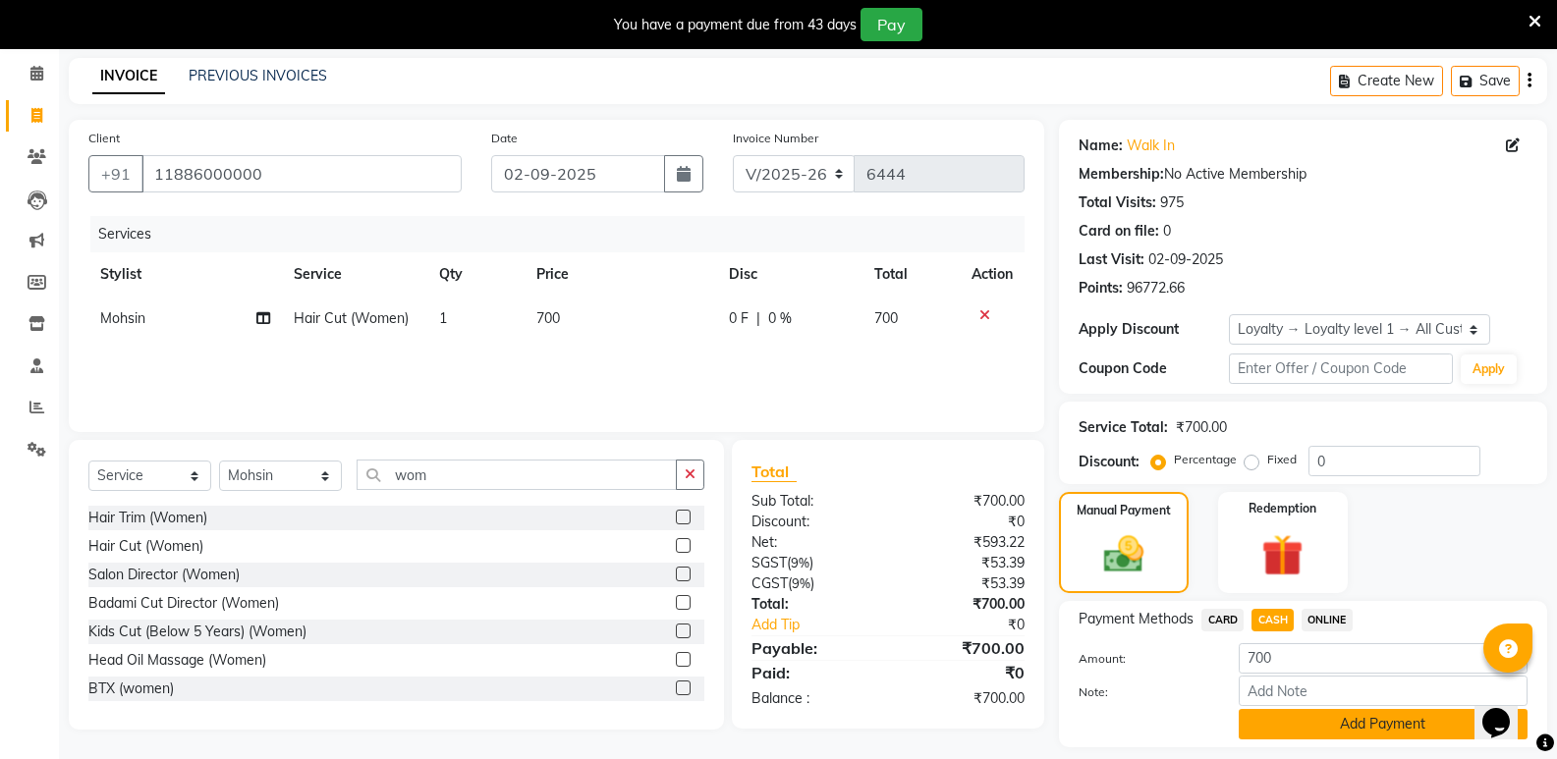
click at [1292, 730] on button "Add Payment" at bounding box center [1382, 724] width 289 height 30
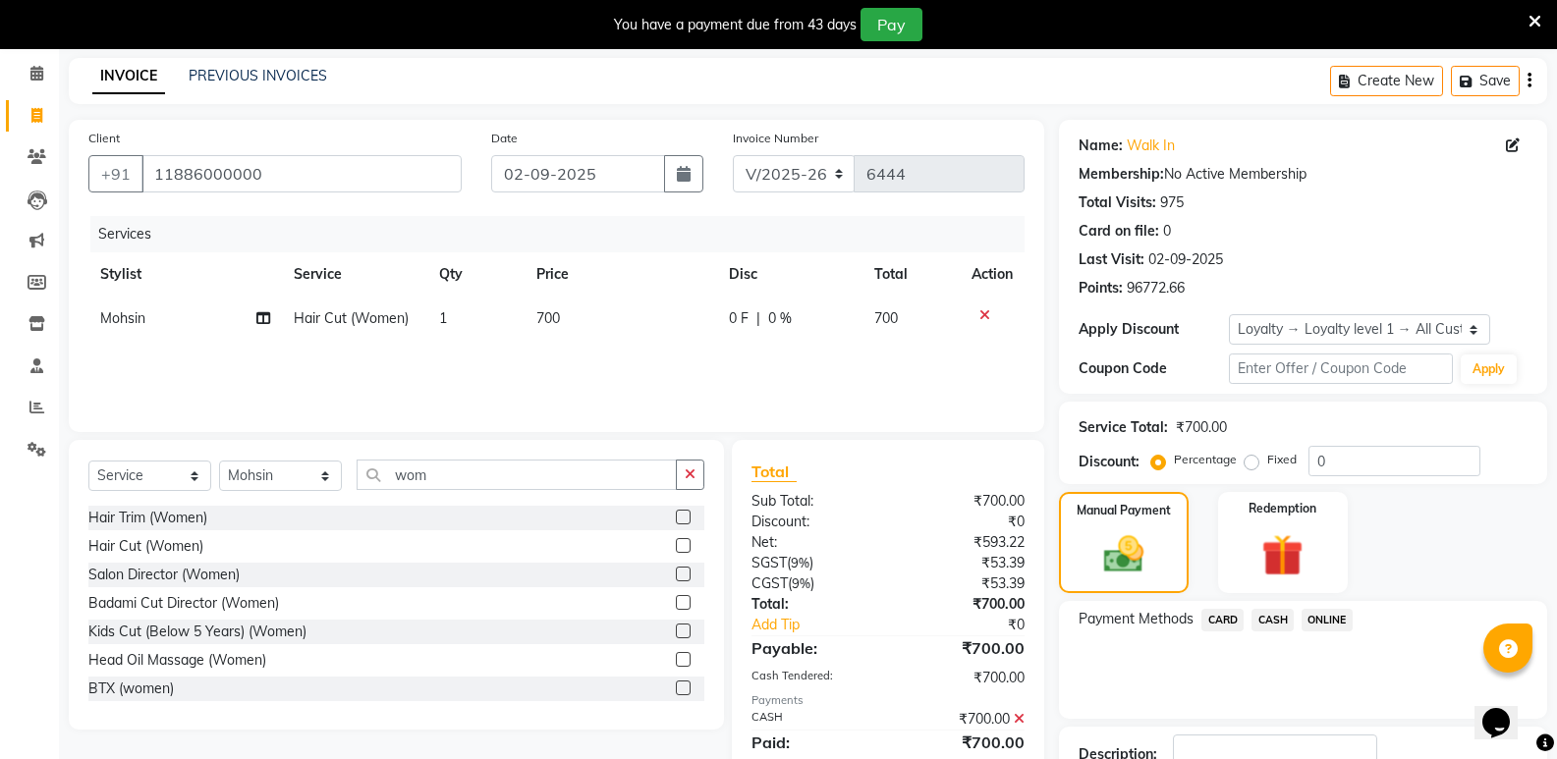
scroll to position [243, 0]
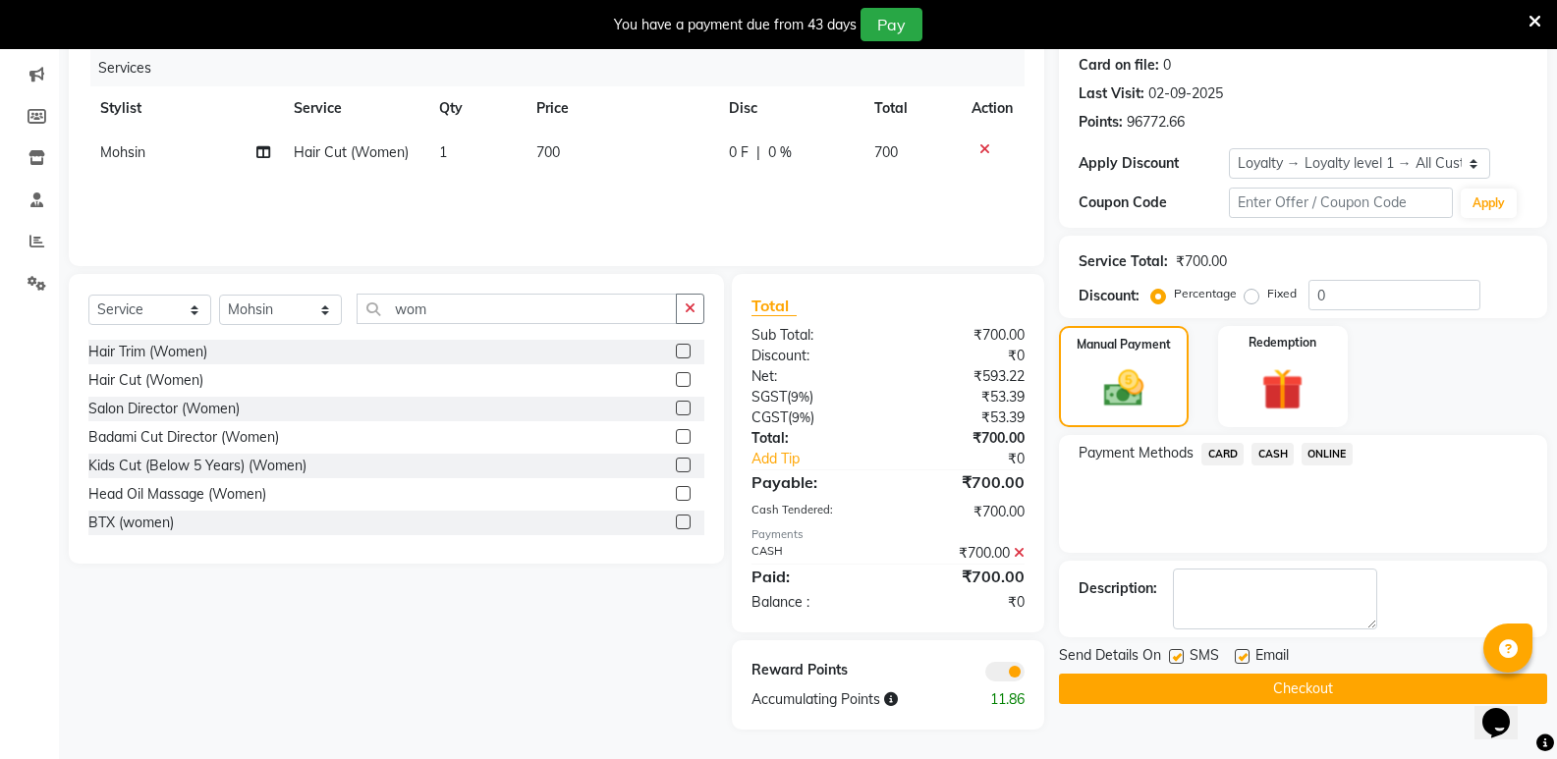
click at [1266, 685] on button "Checkout" at bounding box center [1303, 689] width 488 height 30
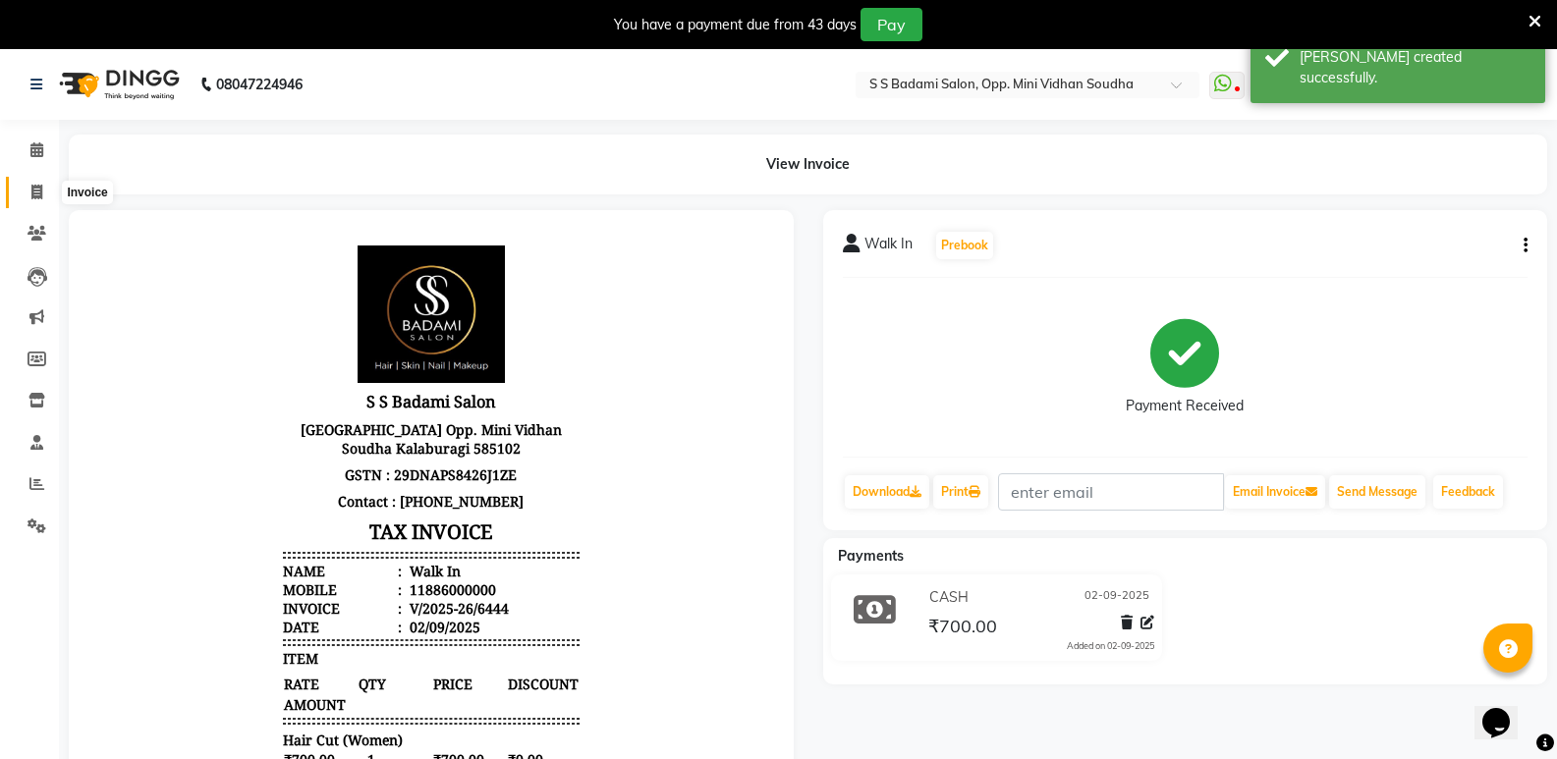
click at [44, 195] on span at bounding box center [37, 193] width 34 height 23
select select "service"
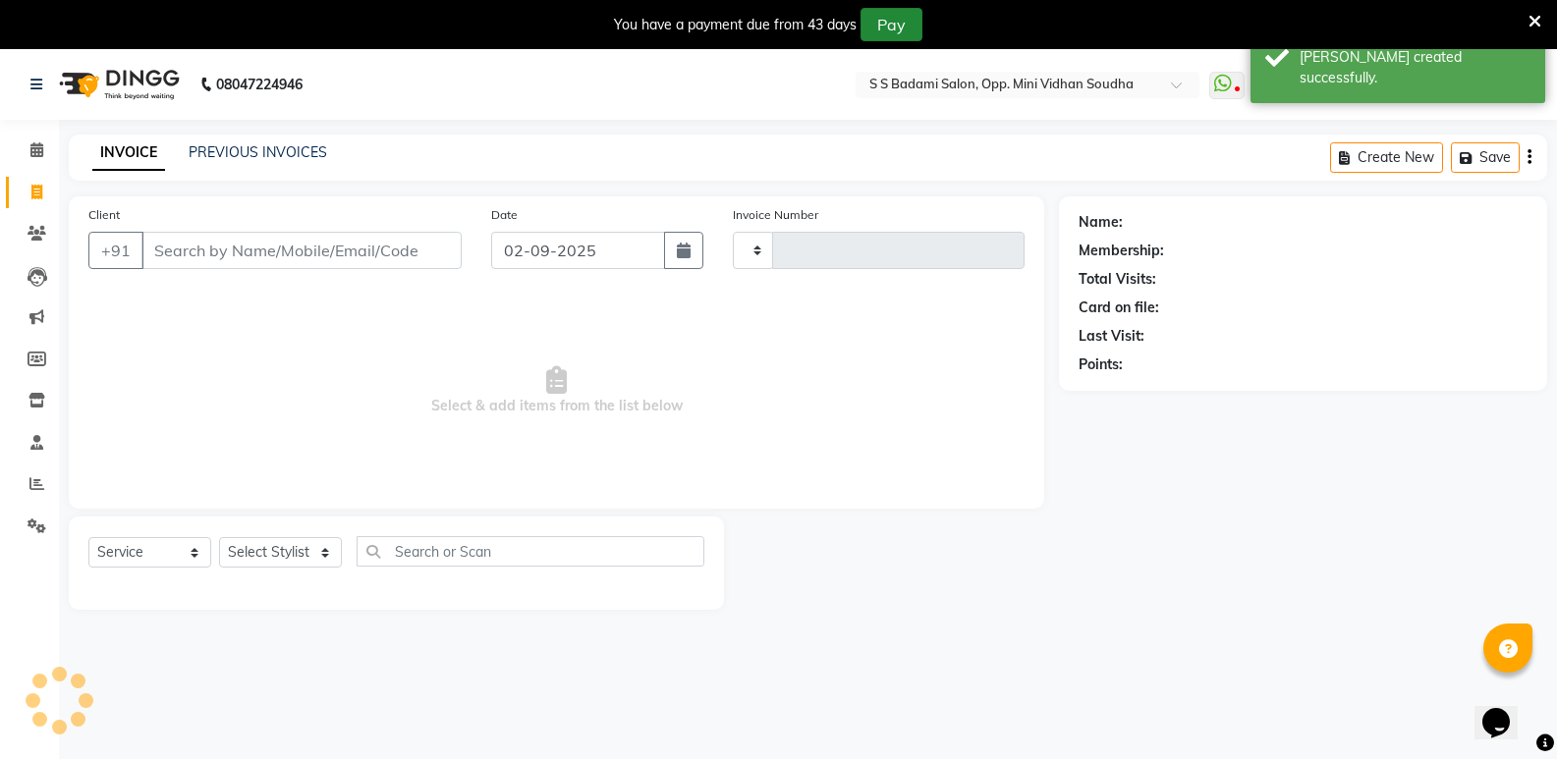
scroll to position [49, 0]
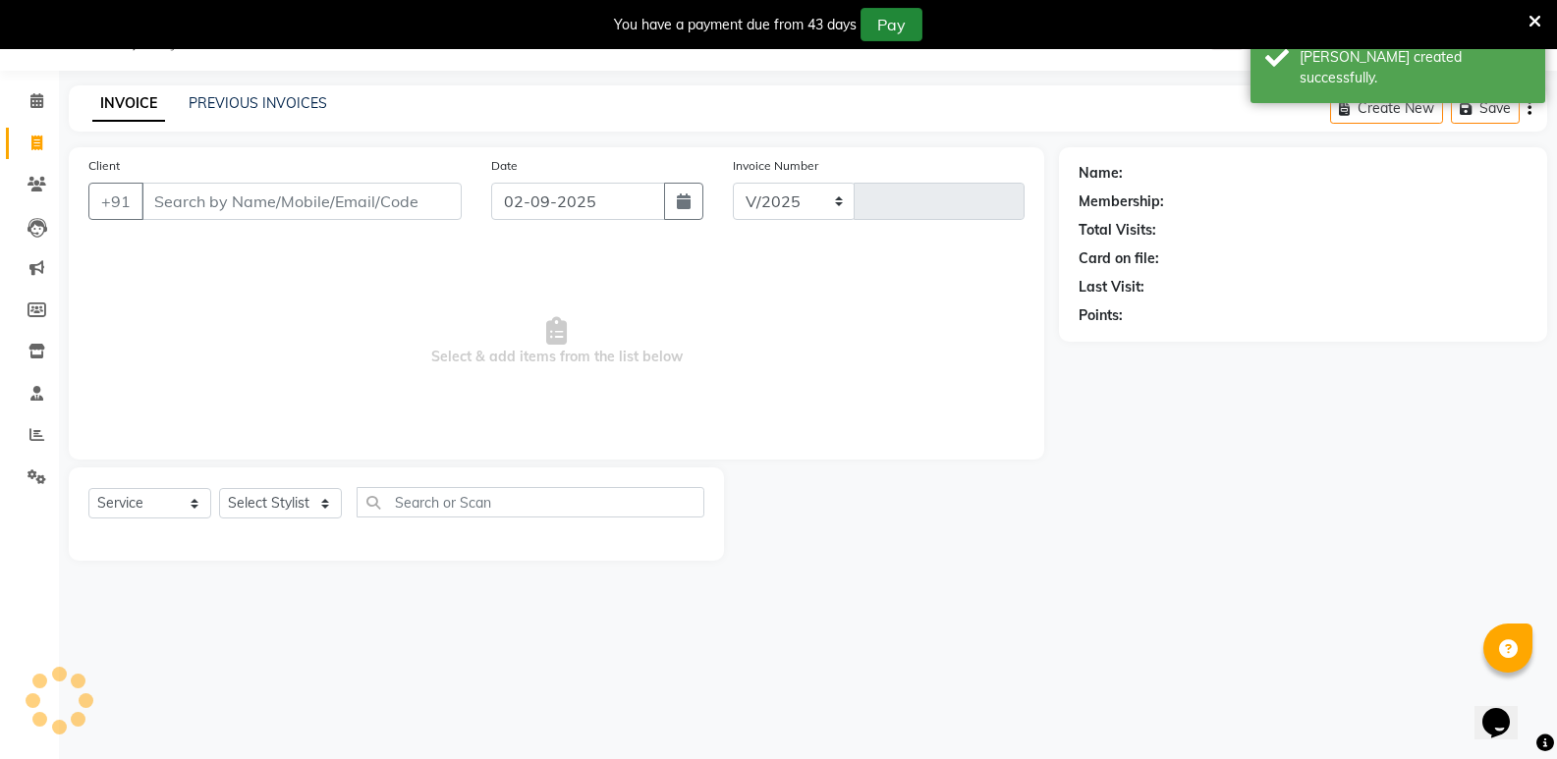
select select "4533"
type input "6445"
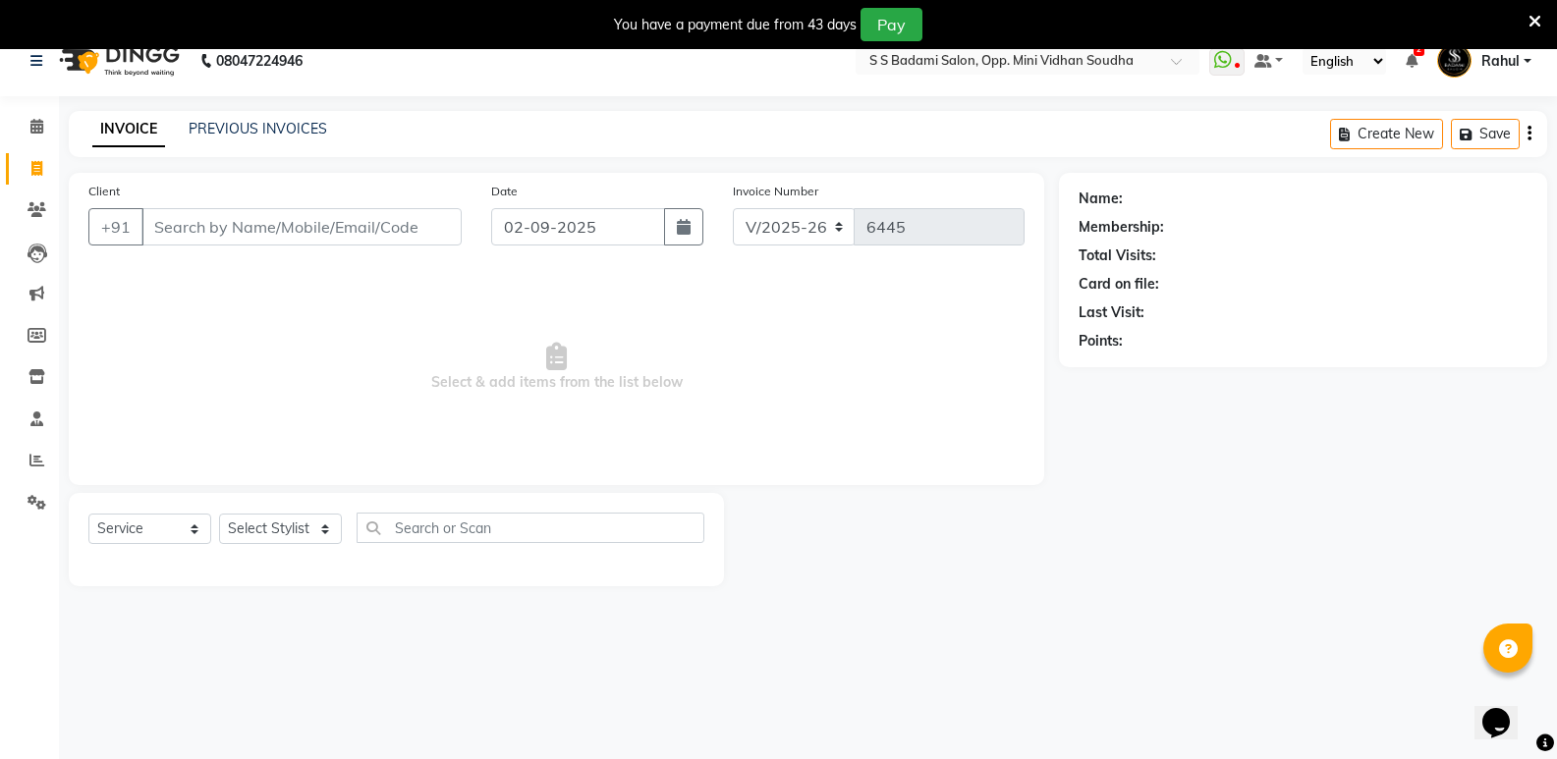
scroll to position [0, 0]
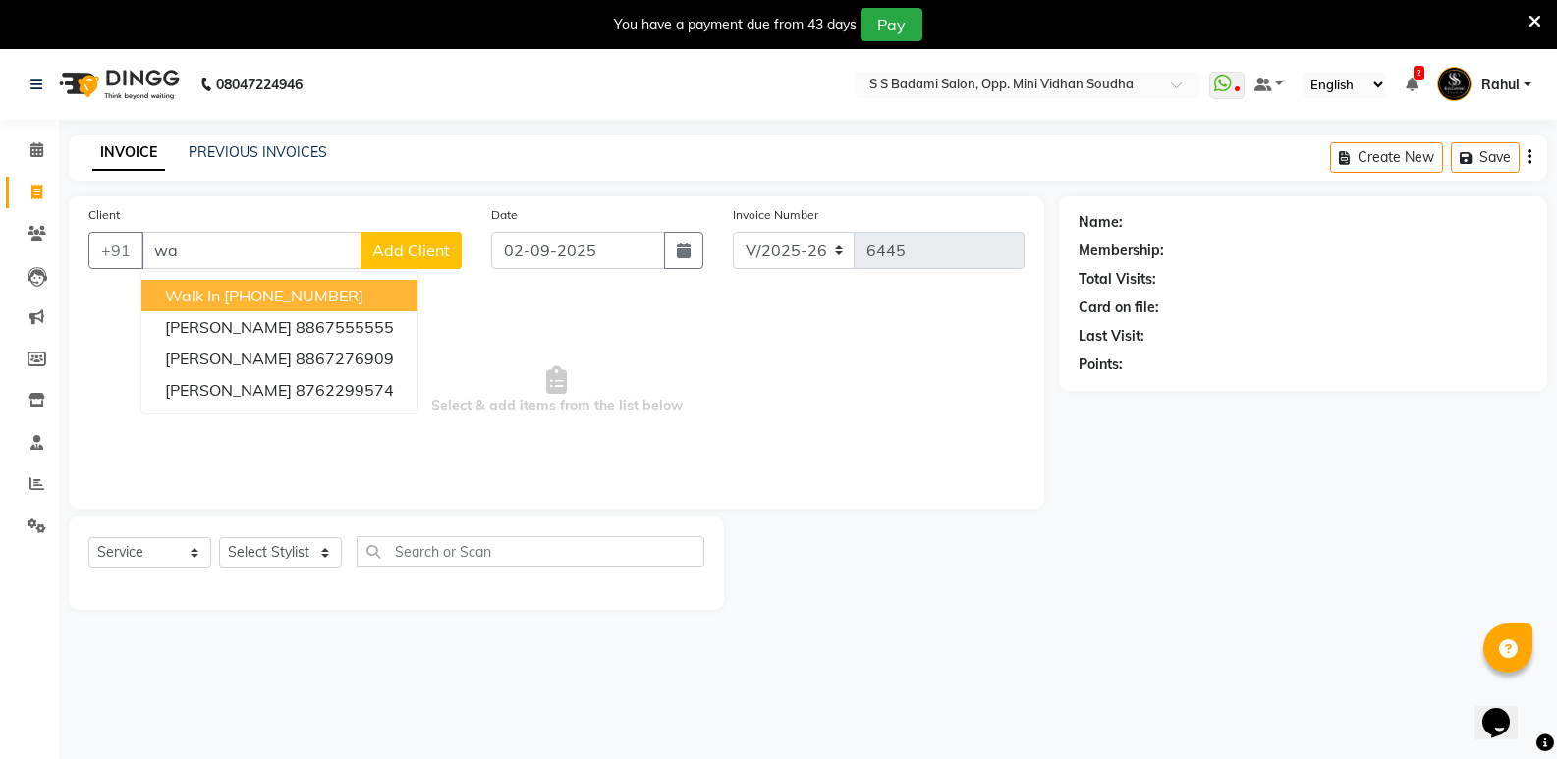
type input "w"
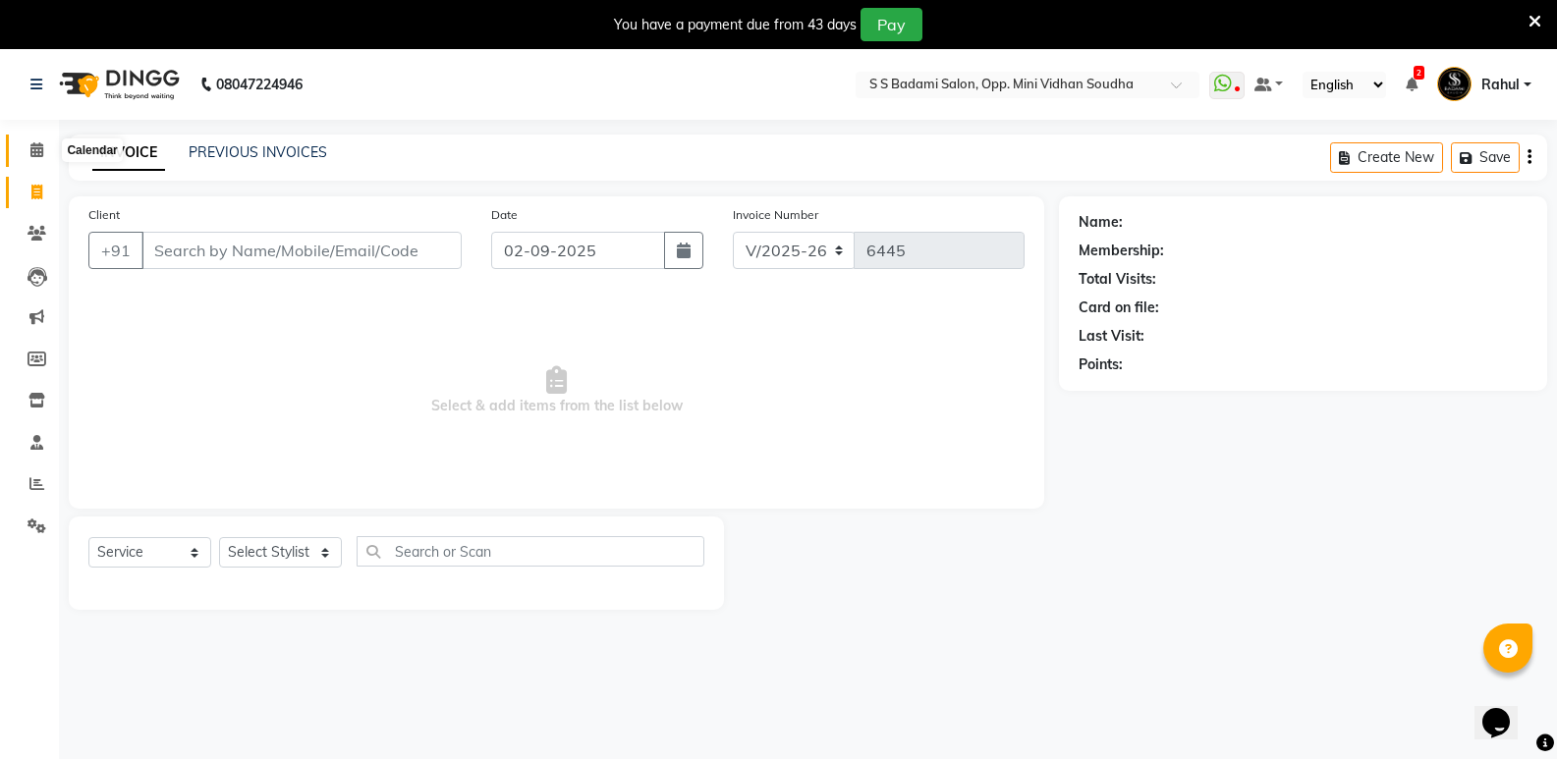
click at [31, 156] on icon at bounding box center [36, 149] width 13 height 15
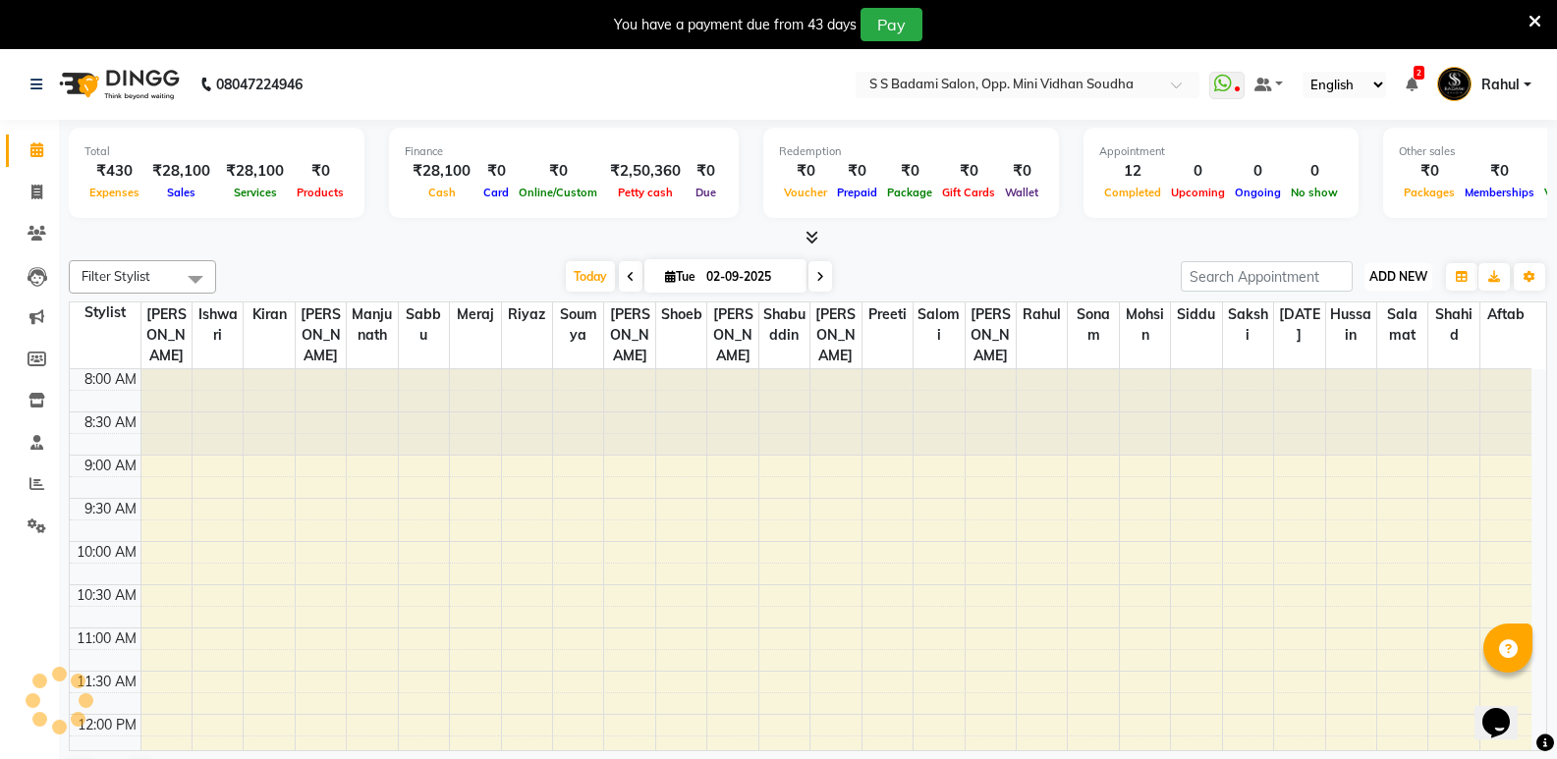
click at [1392, 282] on span "ADD NEW" at bounding box center [1398, 276] width 58 height 15
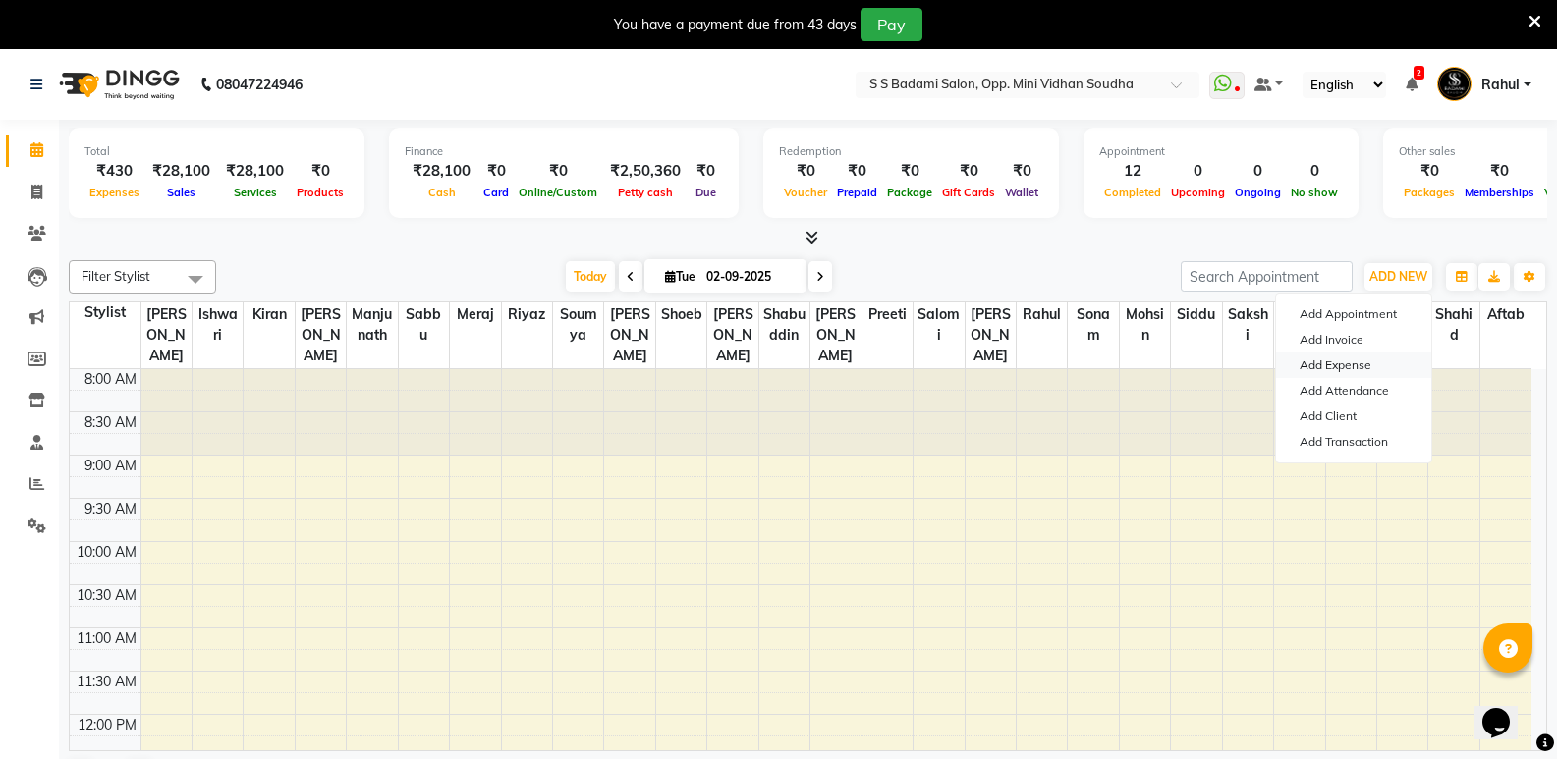
click at [1346, 373] on link "Add Expense" at bounding box center [1353, 366] width 155 height 26
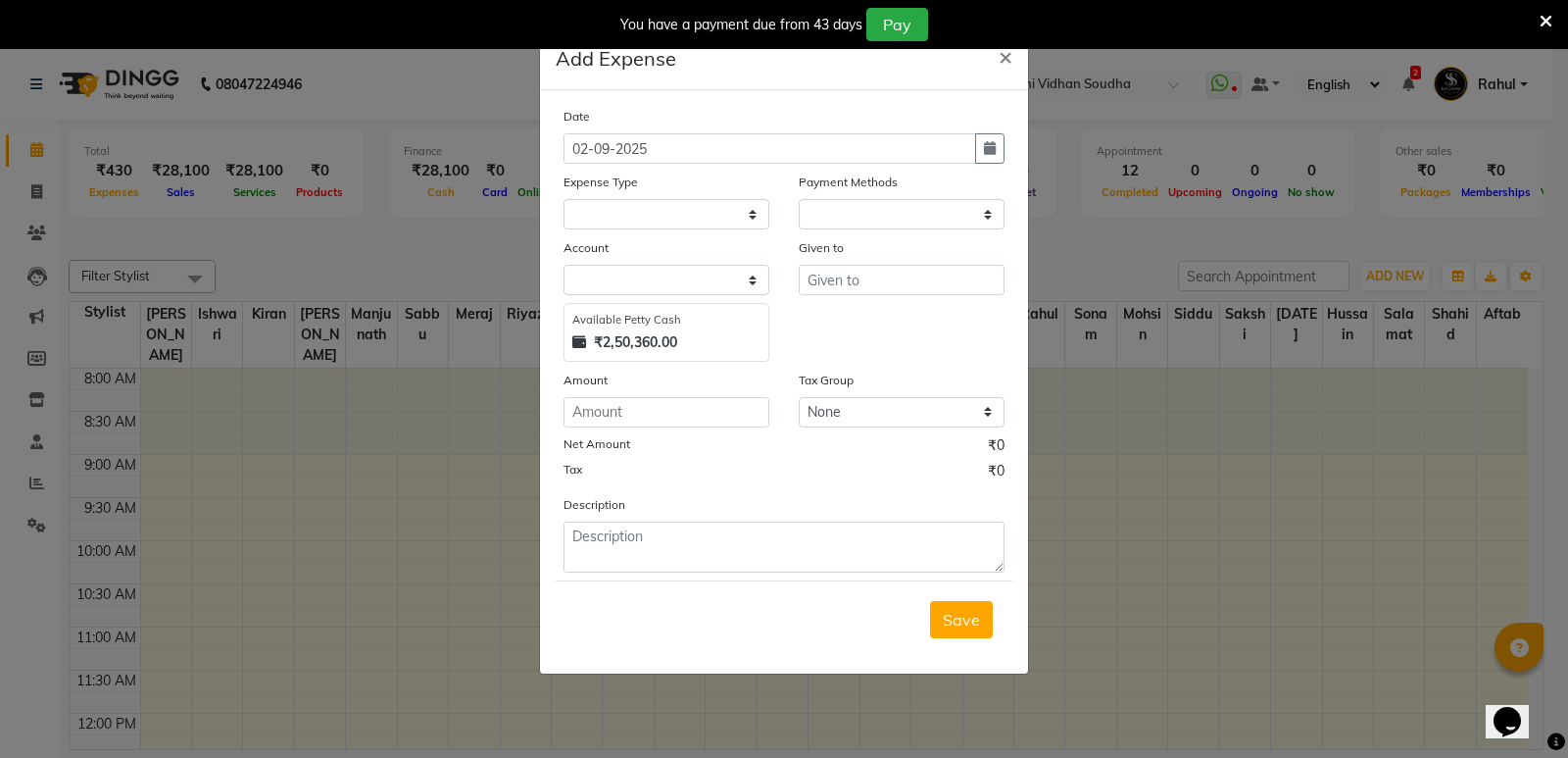
select select "1"
select select "3356"
select select "6021"
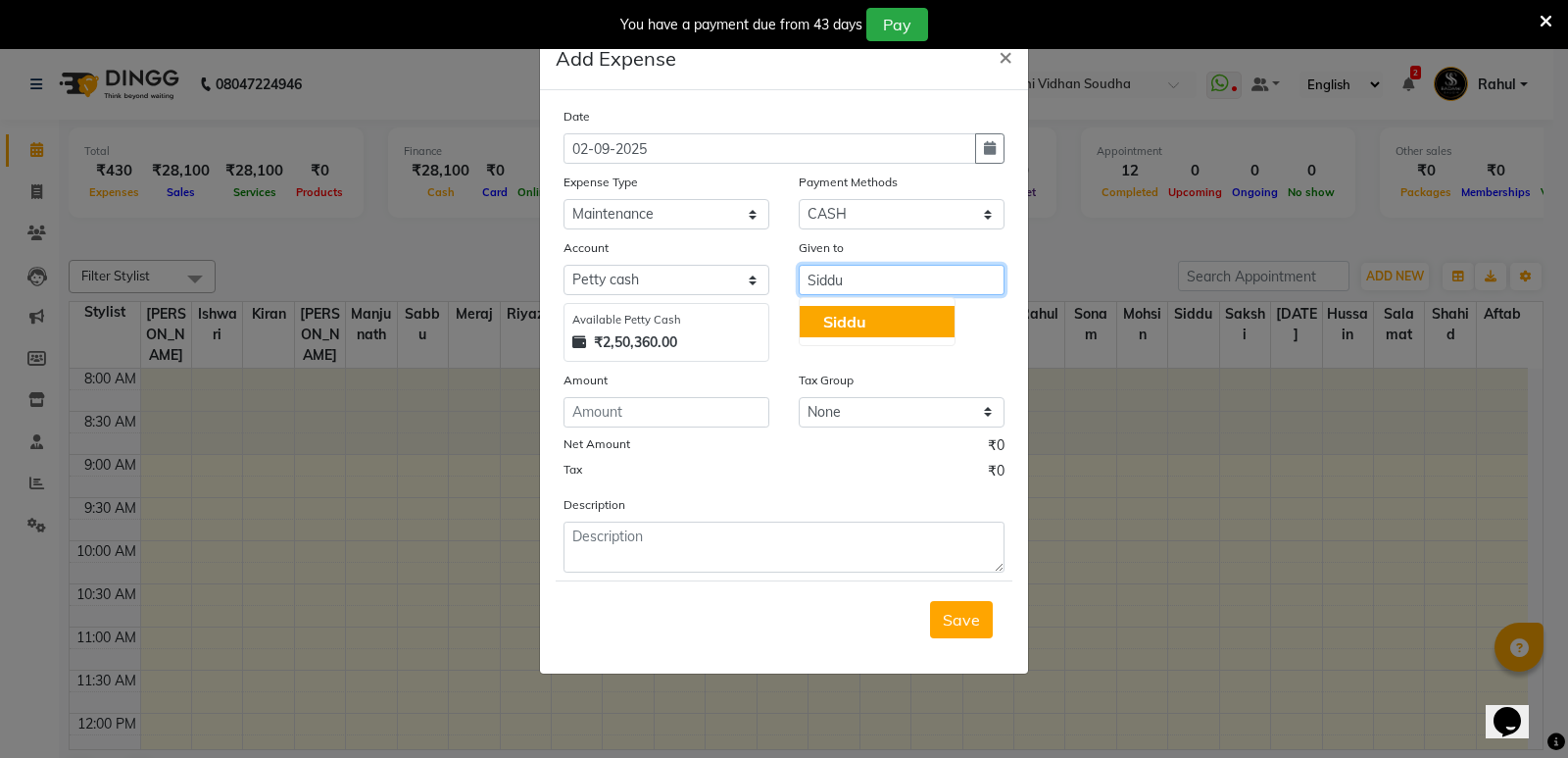
type input "Siddu"
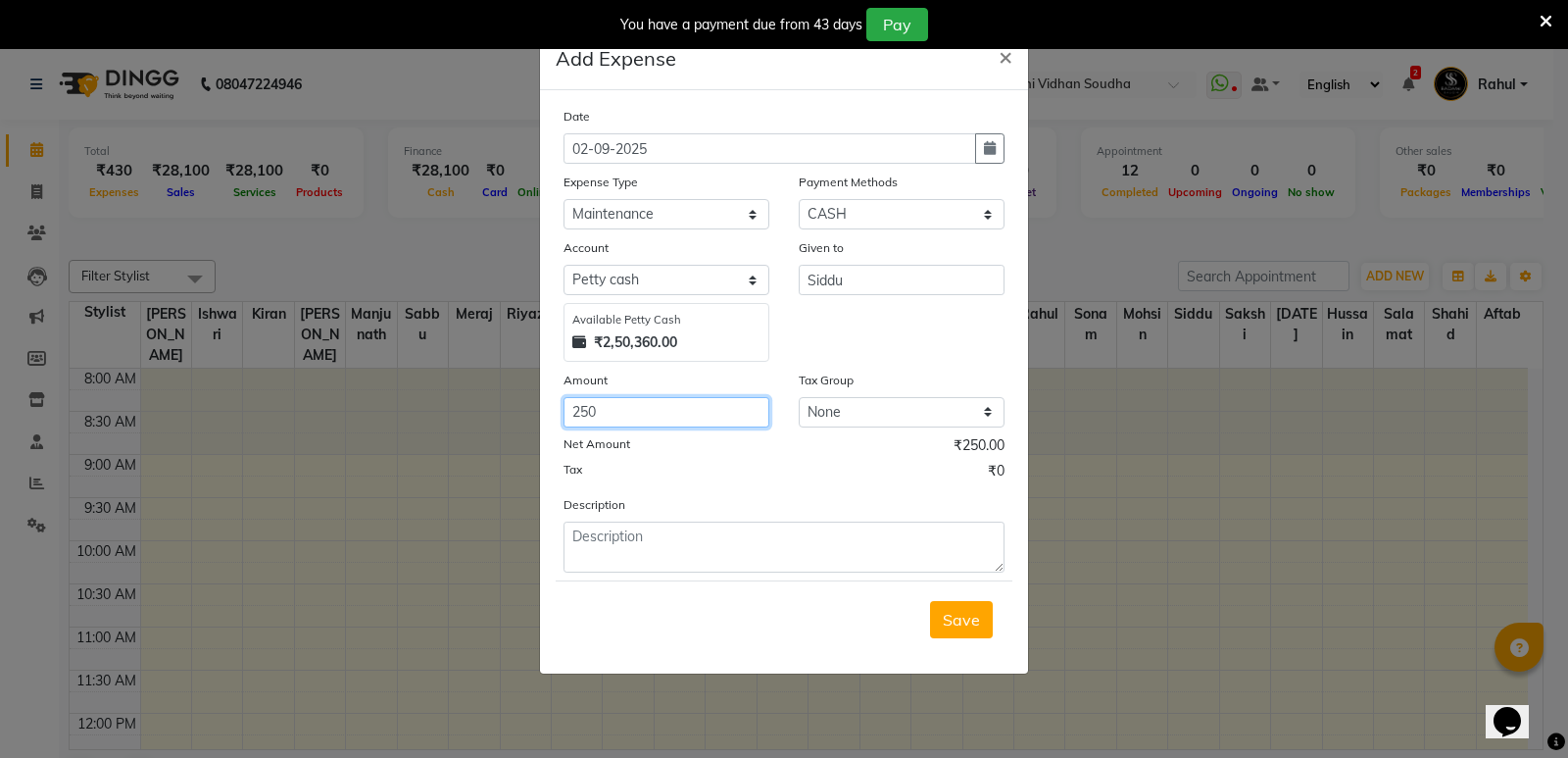
type input "250"
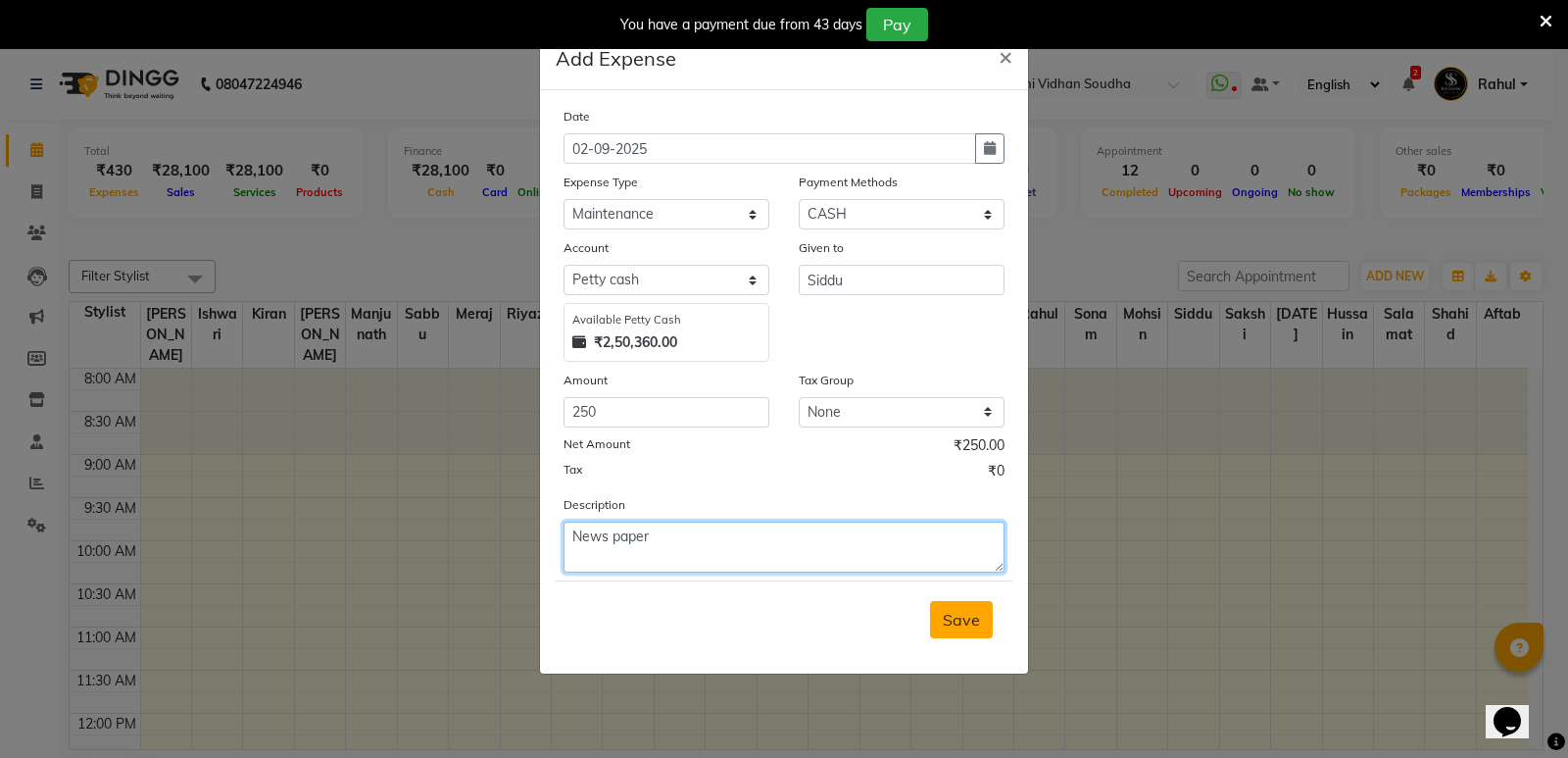
type textarea "News paper"
click at [967, 632] on button "Save" at bounding box center [961, 619] width 63 height 37
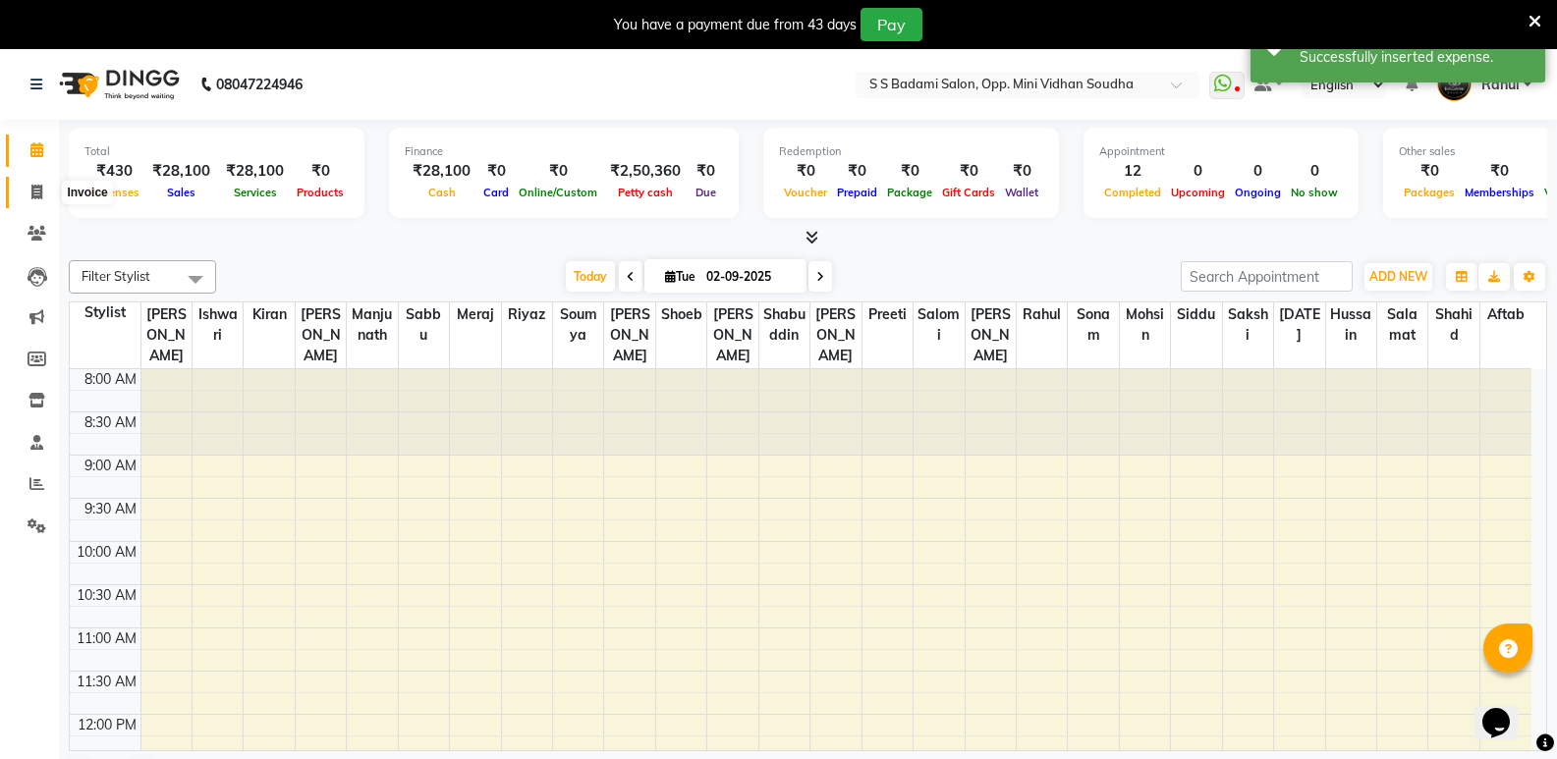
click at [24, 191] on span at bounding box center [37, 193] width 34 height 23
select select "service"
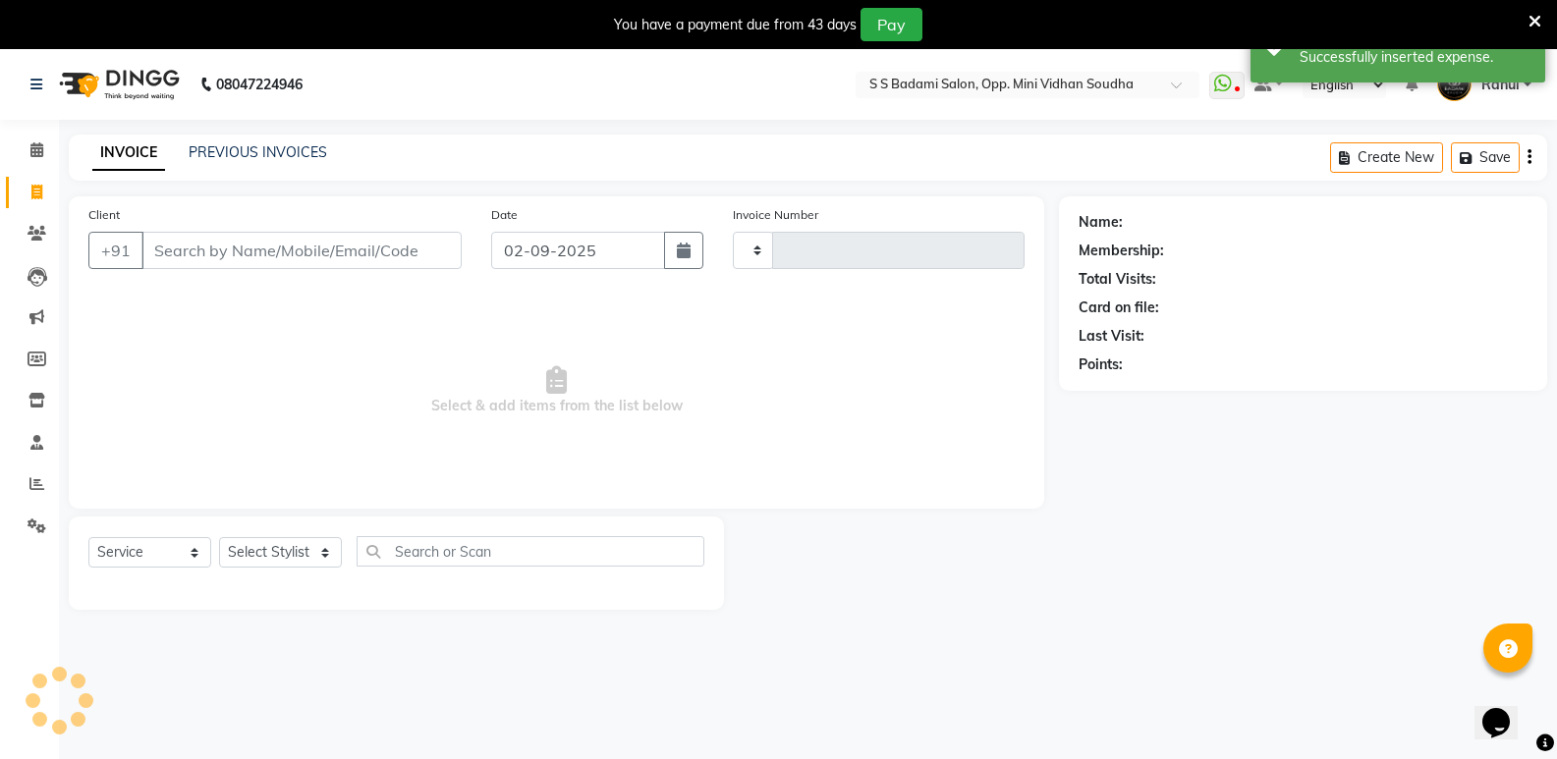
type input "6445"
select select "4533"
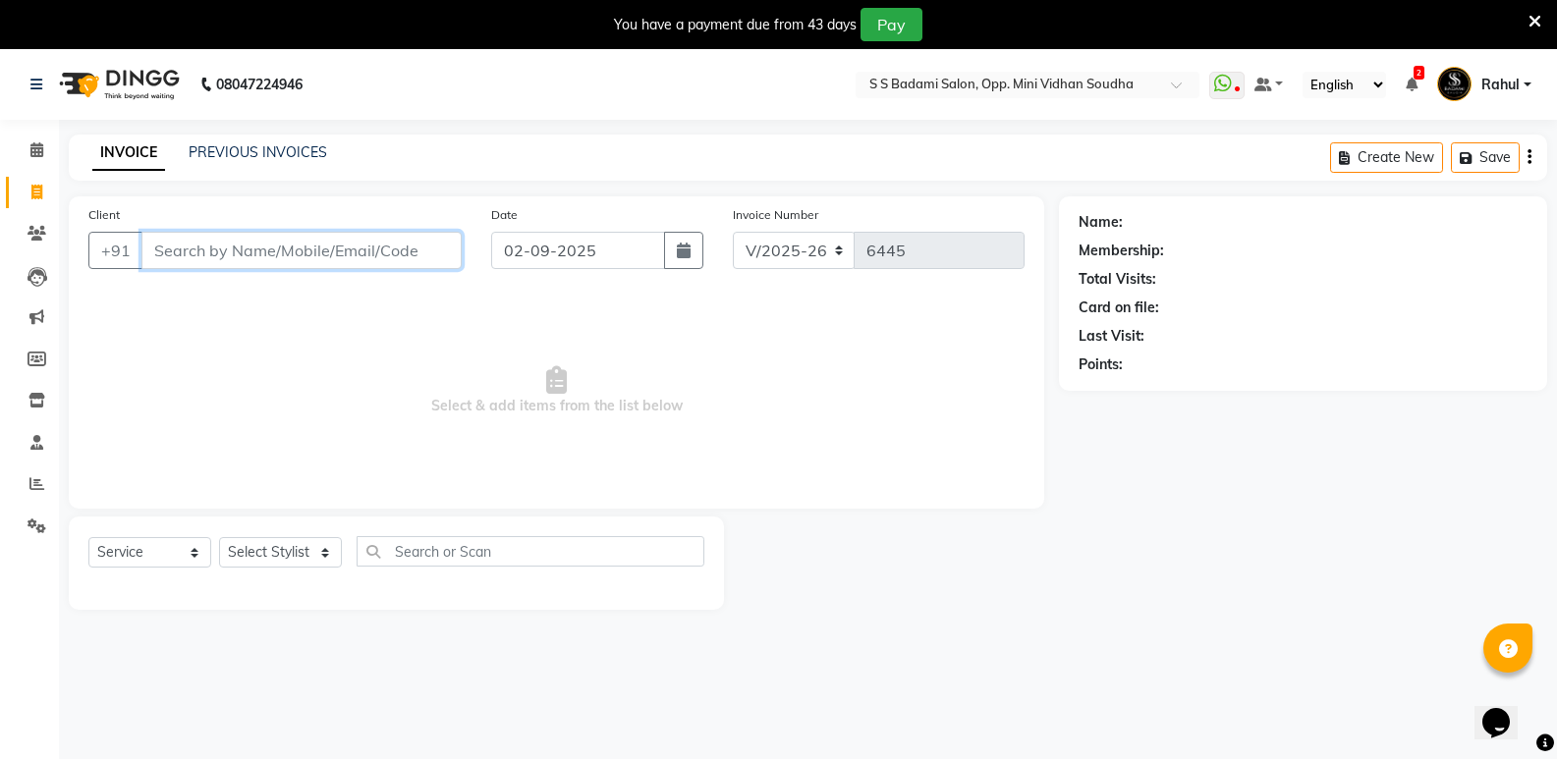
click at [218, 253] on input "Client" at bounding box center [301, 250] width 320 height 37
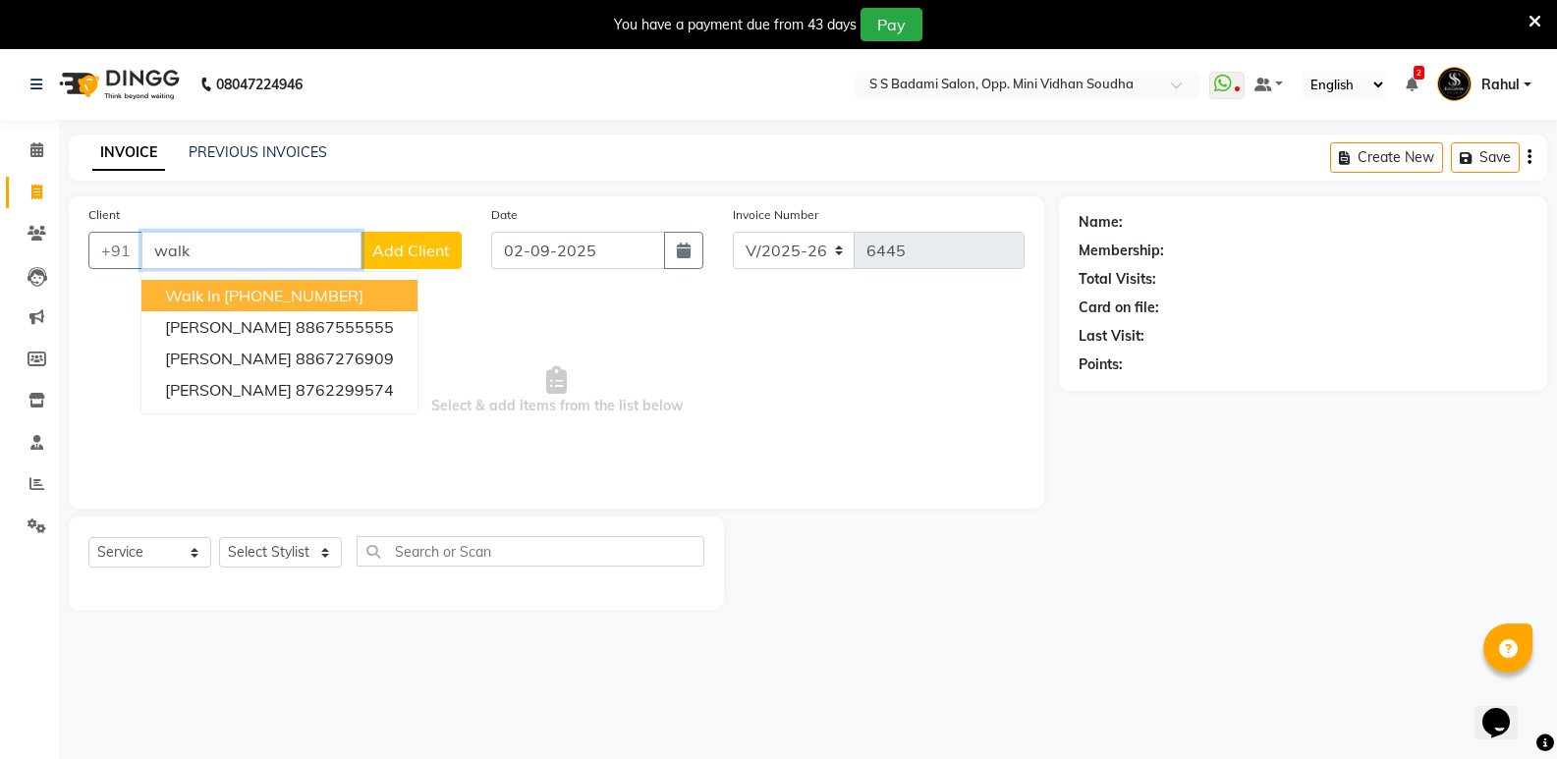
click at [324, 295] on ngb-highlight "[PHONE_NUMBER]" at bounding box center [293, 296] width 139 height 20
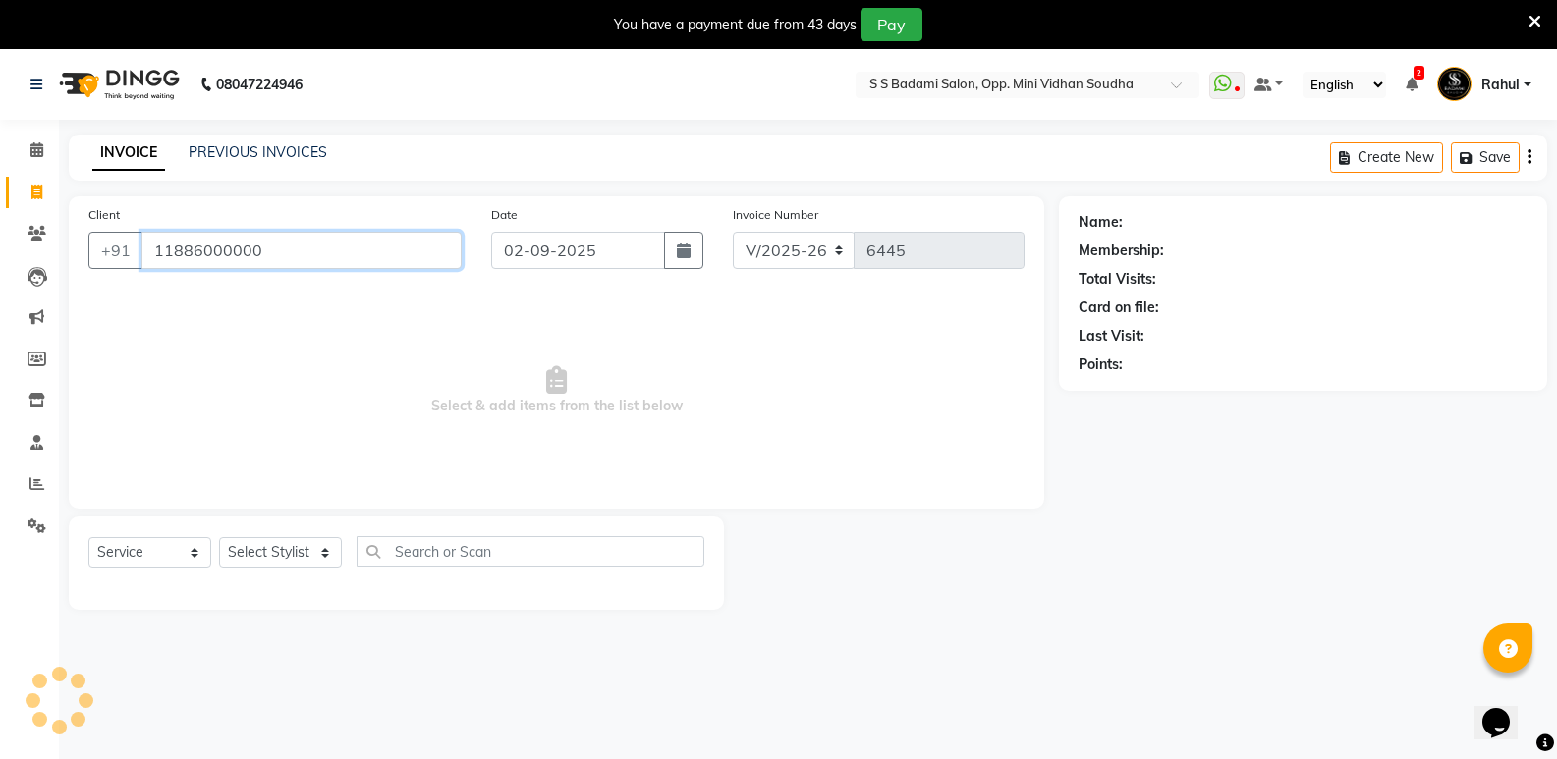
type input "11886000000"
click at [286, 560] on select "Select Stylist [PERSON_NAME] [PERSON_NAME] [PERSON_NAME] Mallu [PERSON_NAME] [P…" at bounding box center [280, 552] width 123 height 30
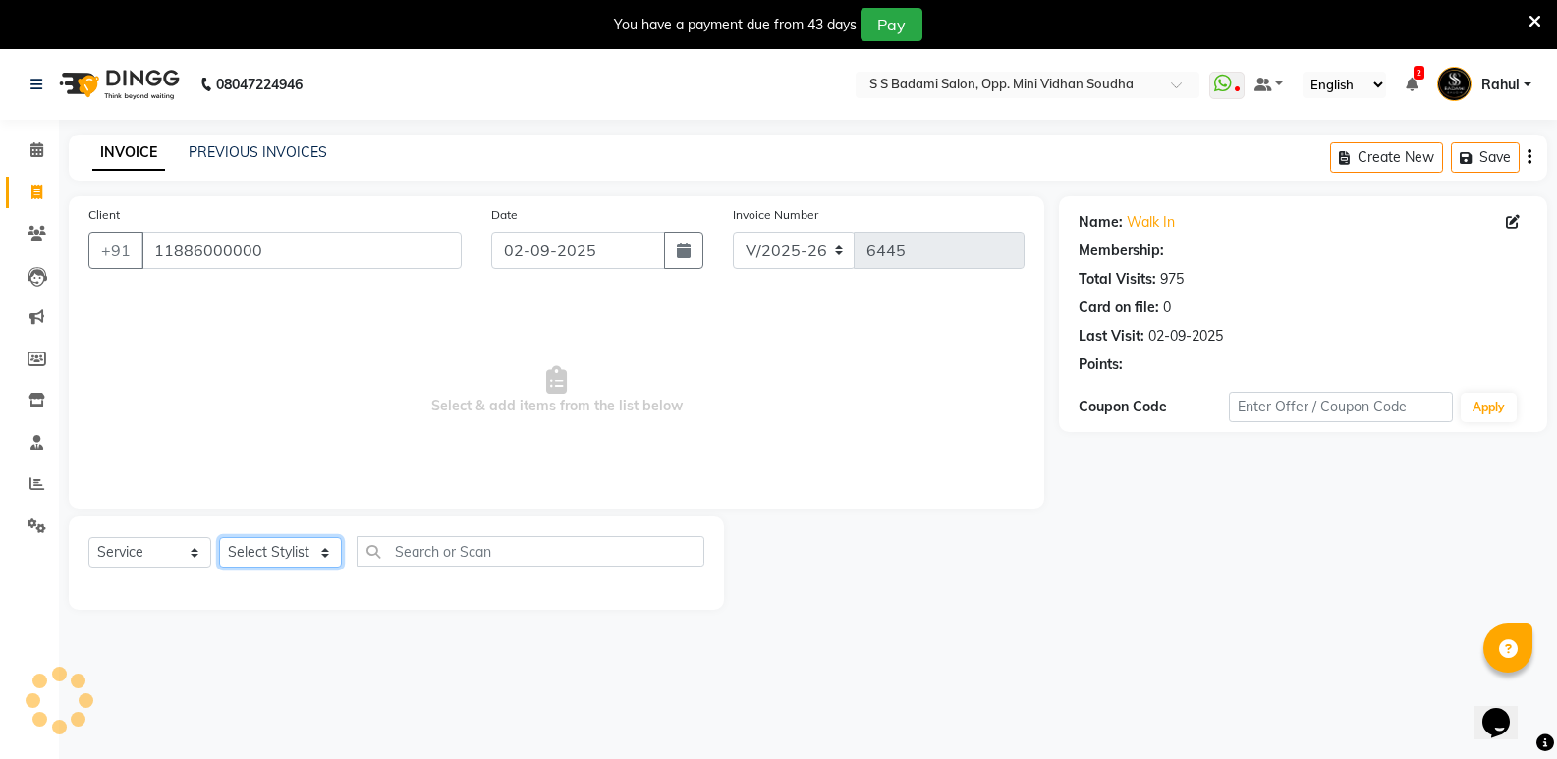
select select "1: Object"
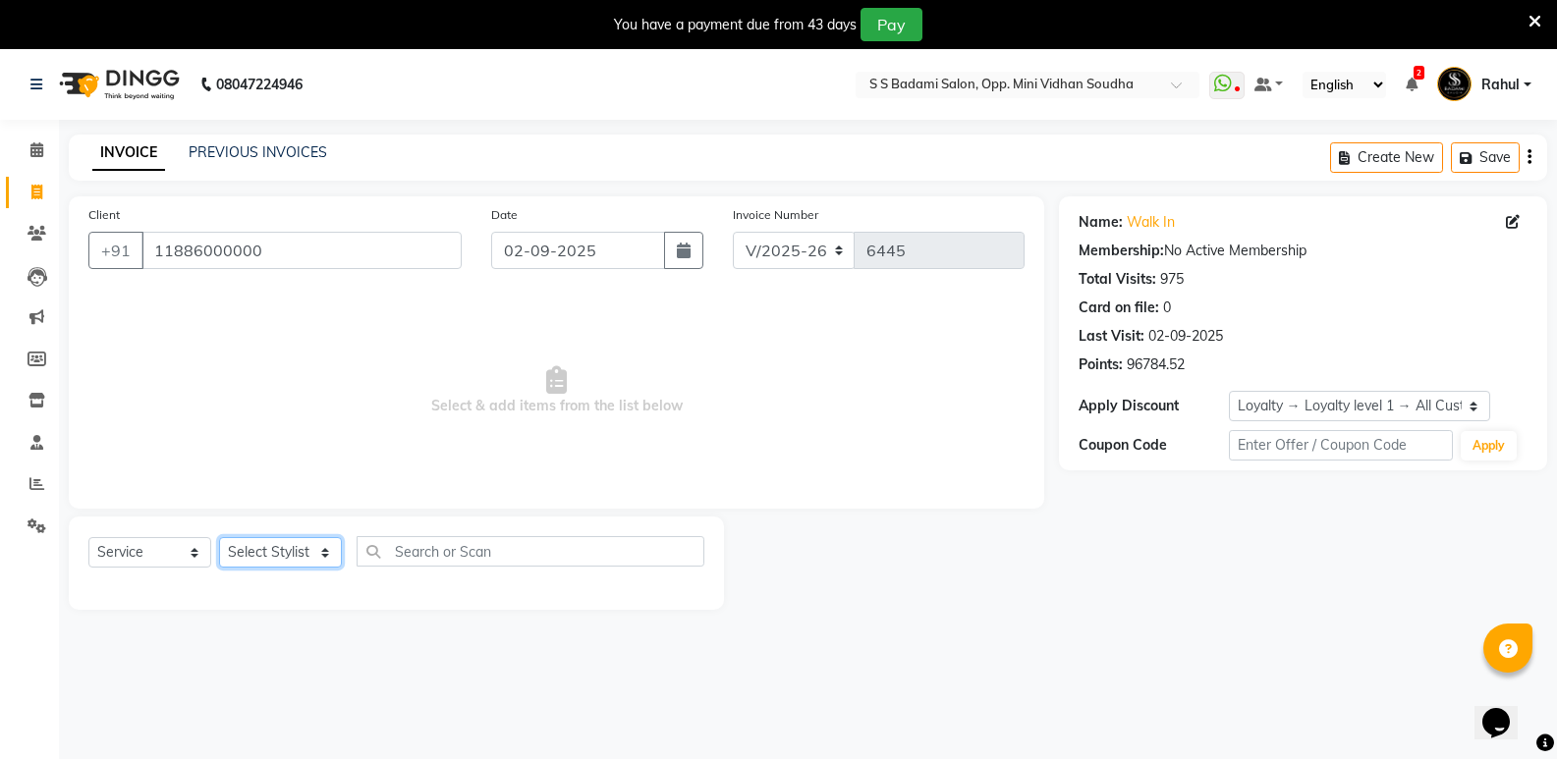
select select "50243"
click at [219, 537] on select "Select Stylist [PERSON_NAME] [PERSON_NAME] [PERSON_NAME] Mallu [PERSON_NAME] [P…" at bounding box center [280, 552] width 123 height 30
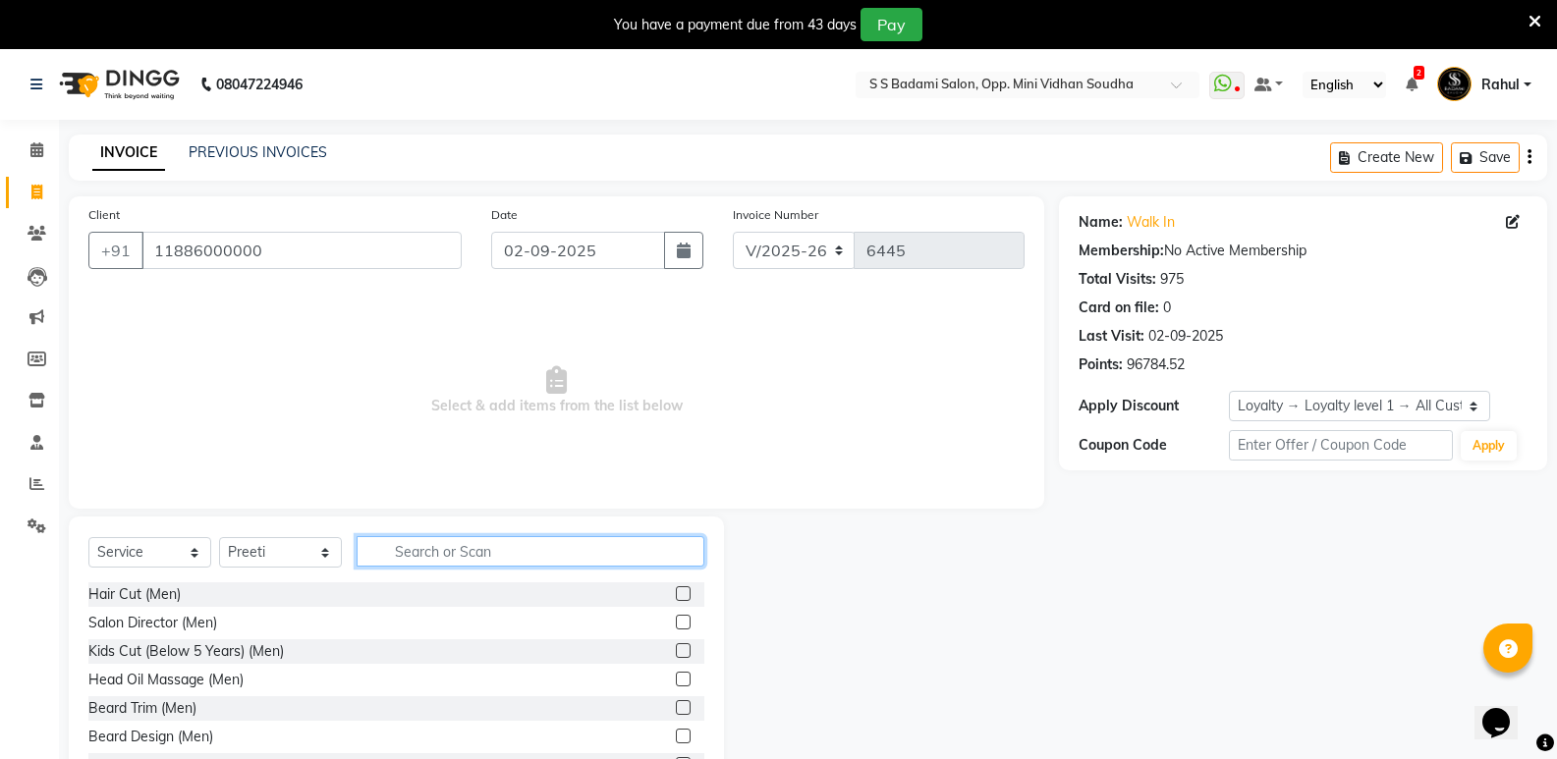
click at [522, 563] on input "text" at bounding box center [530, 551] width 348 height 30
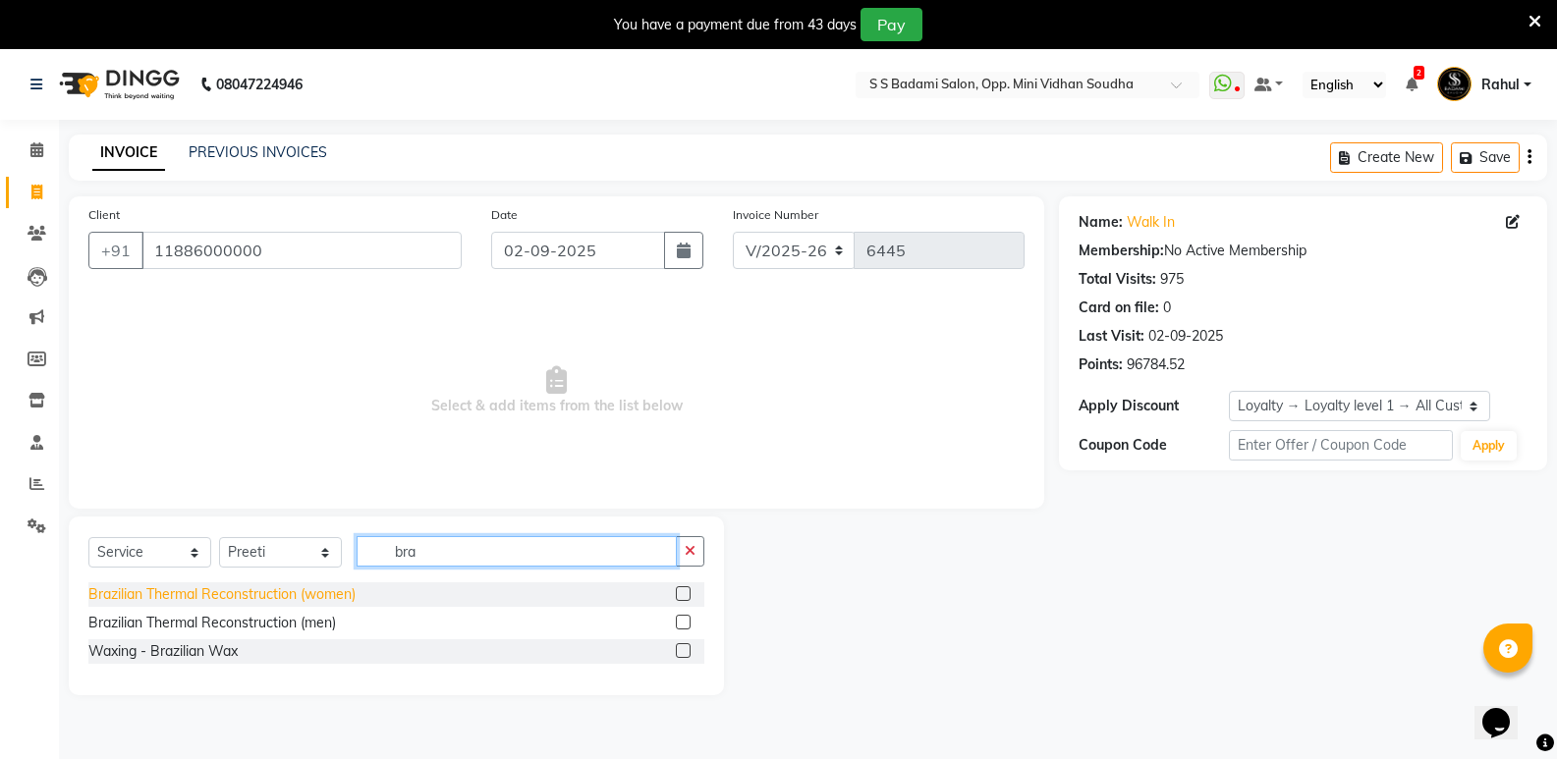
type input "bra"
click at [300, 594] on div "Brazilian Thermal Reconstruction (women)" at bounding box center [221, 594] width 267 height 21
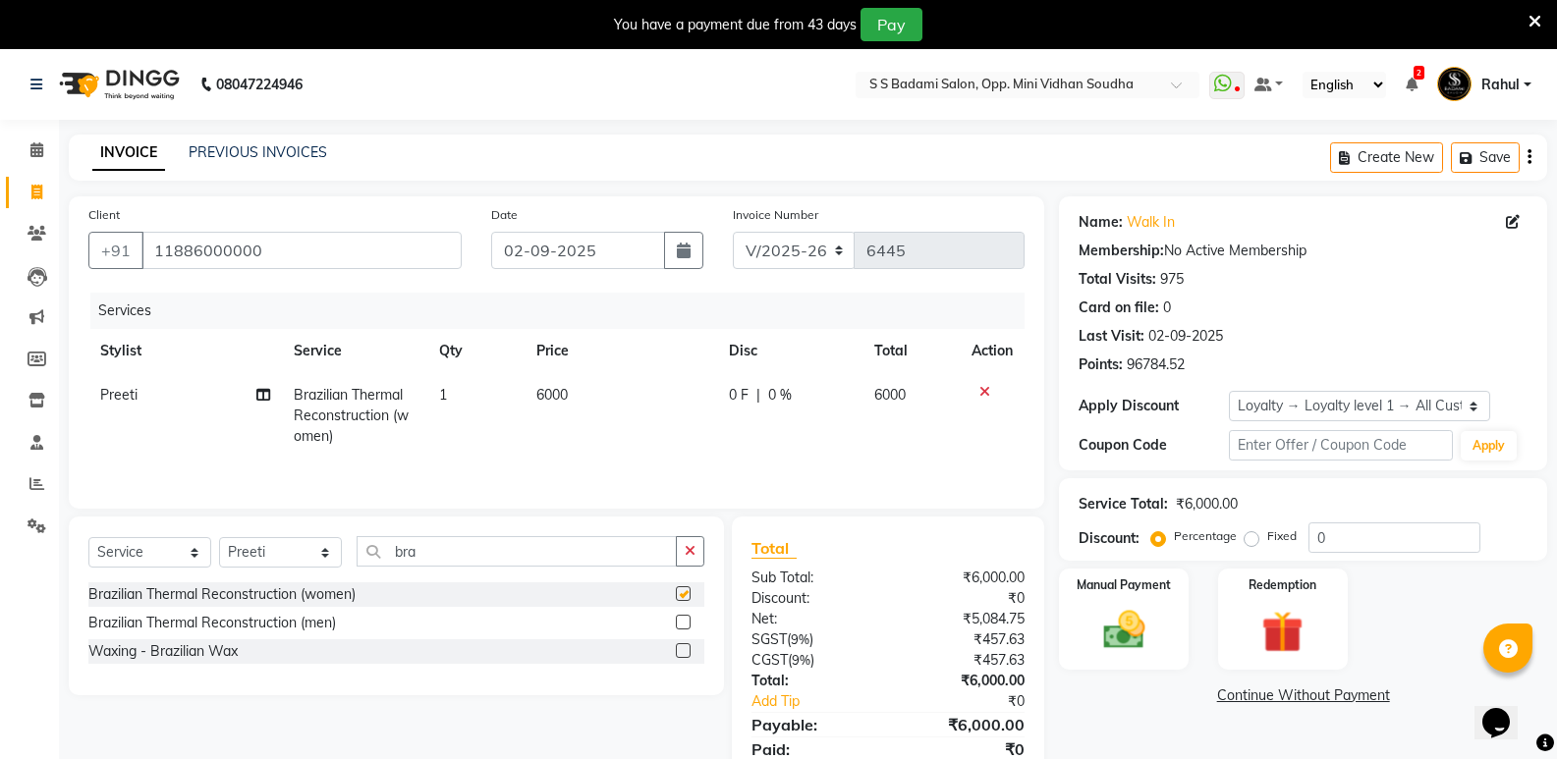
checkbox input "false"
click at [567, 407] on td "6000" at bounding box center [620, 415] width 193 height 85
select select "50243"
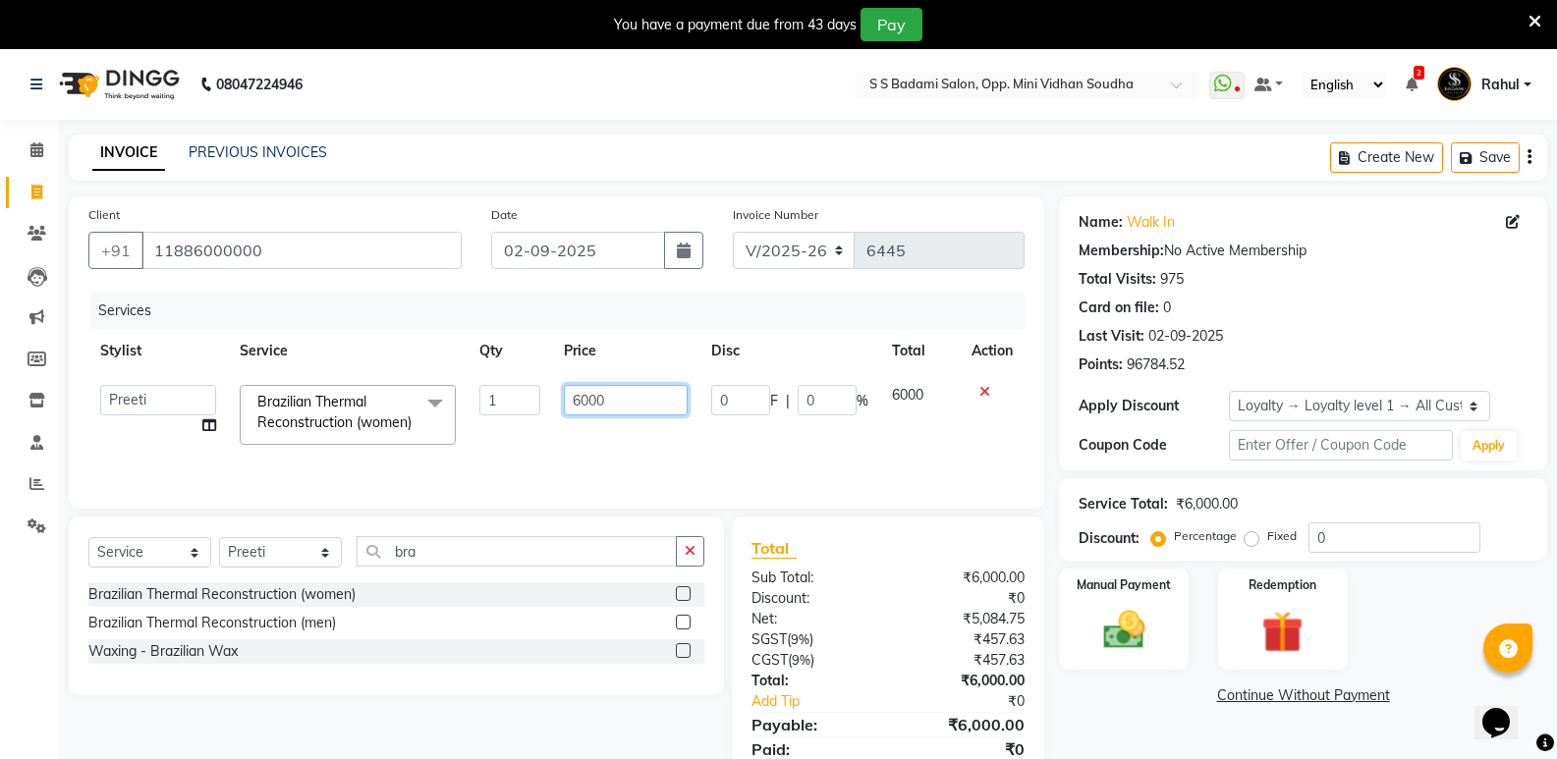
click at [580, 407] on input "6000" at bounding box center [625, 400] width 123 height 30
type input "8000"
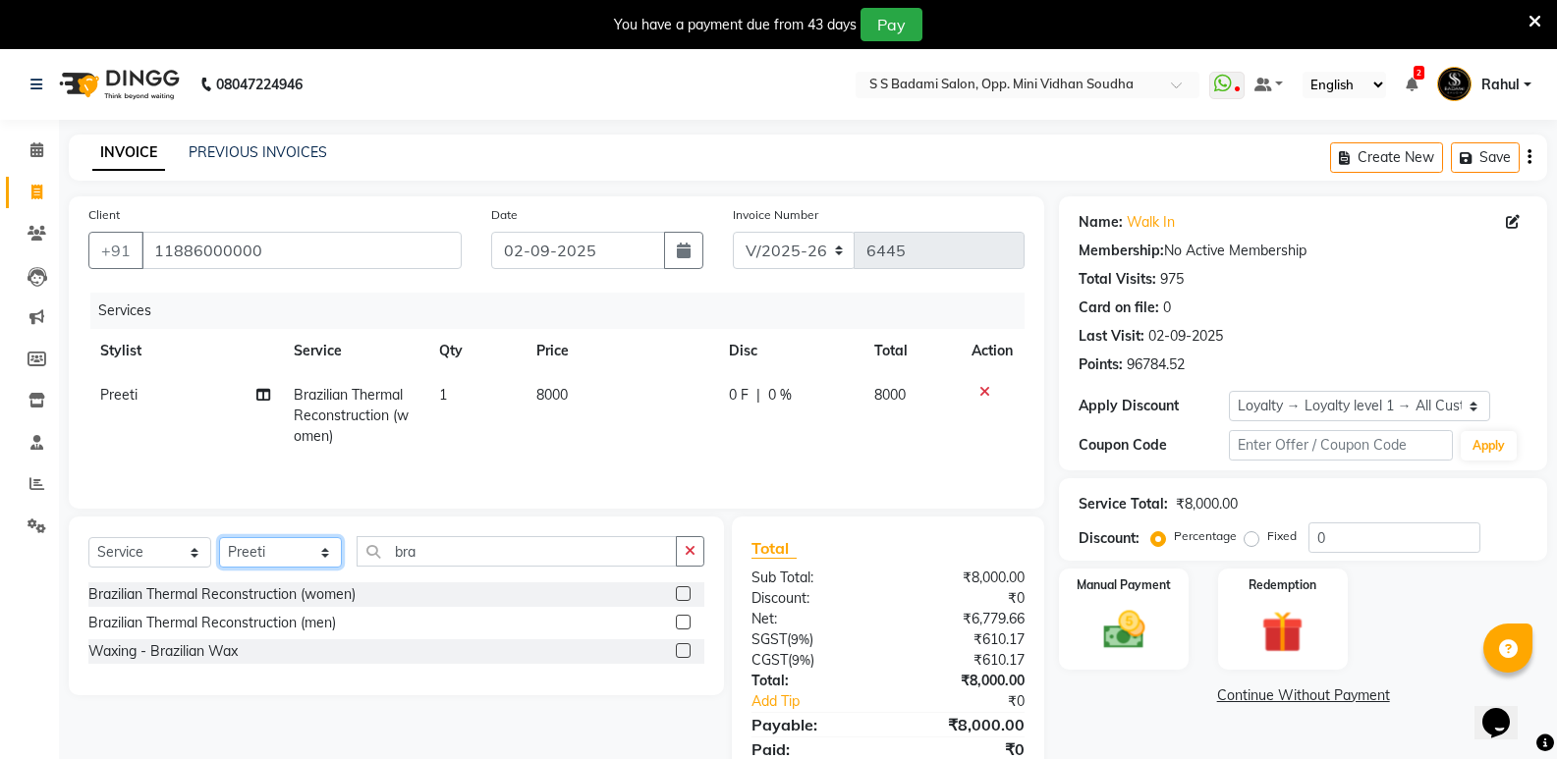
click at [260, 574] on div "Select Service Product Membership Package Voucher Prepaid Gift Card Select Styl…" at bounding box center [396, 559] width 616 height 46
select select "63628"
click at [219, 537] on select "Select Stylist [PERSON_NAME] [PERSON_NAME] [PERSON_NAME] Mallu [PERSON_NAME] [P…" at bounding box center [280, 552] width 123 height 30
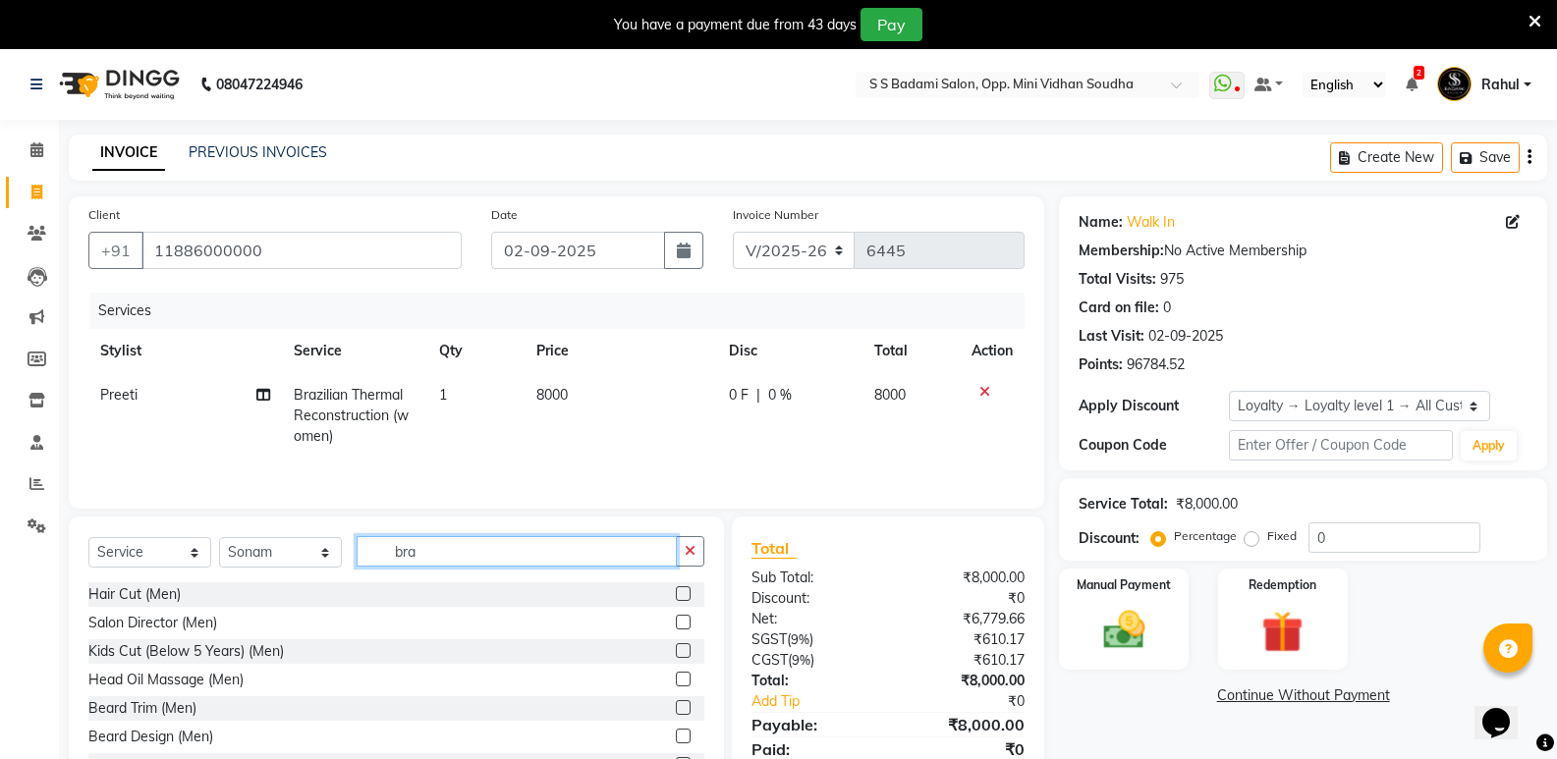
drag, startPoint x: 434, startPoint y: 565, endPoint x: 395, endPoint y: 582, distance: 43.1
click at [395, 582] on div "Select Service Product Membership Package Voucher Prepaid Gift Card Select Styl…" at bounding box center [396, 662] width 655 height 290
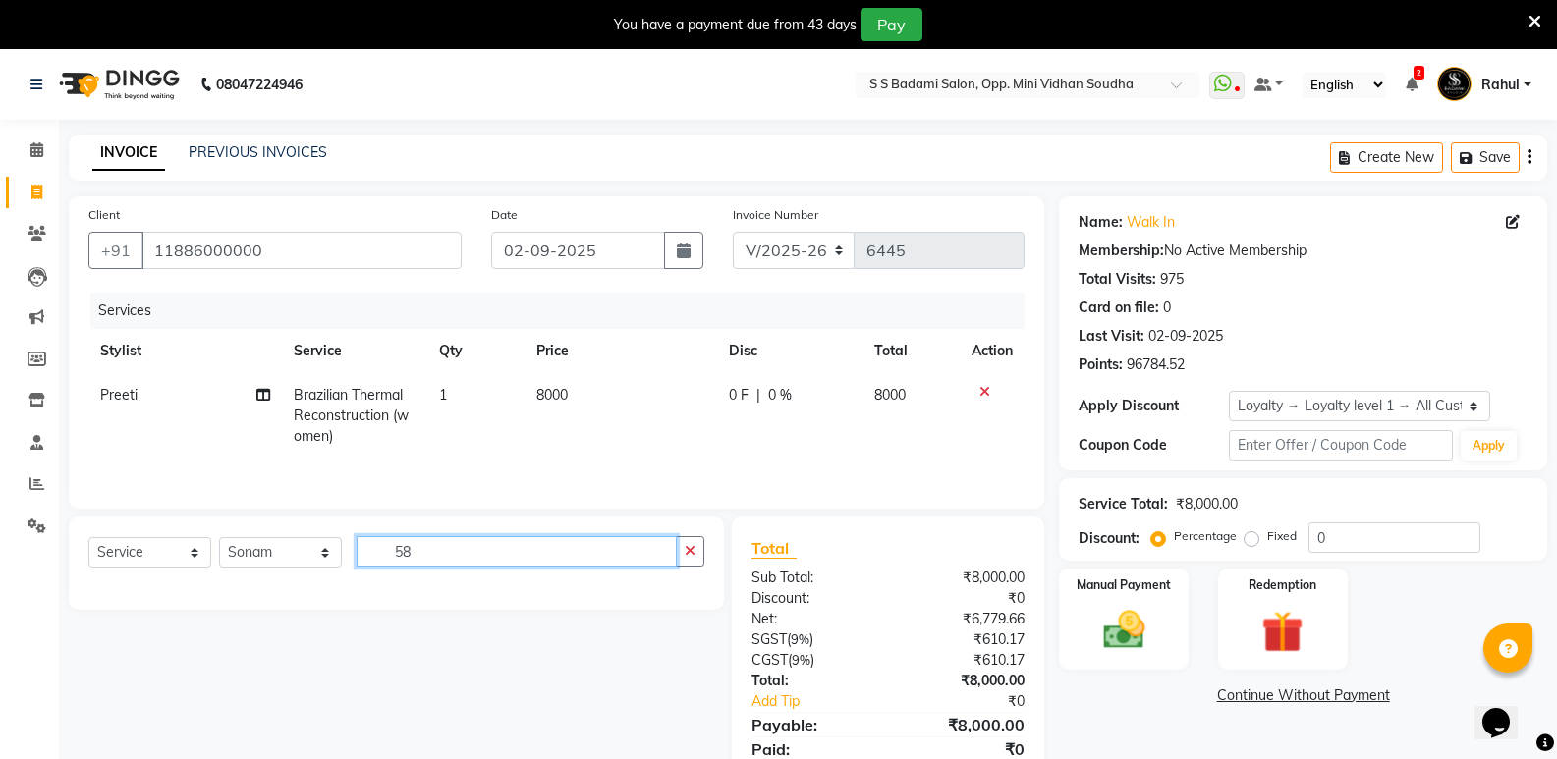
type input "5"
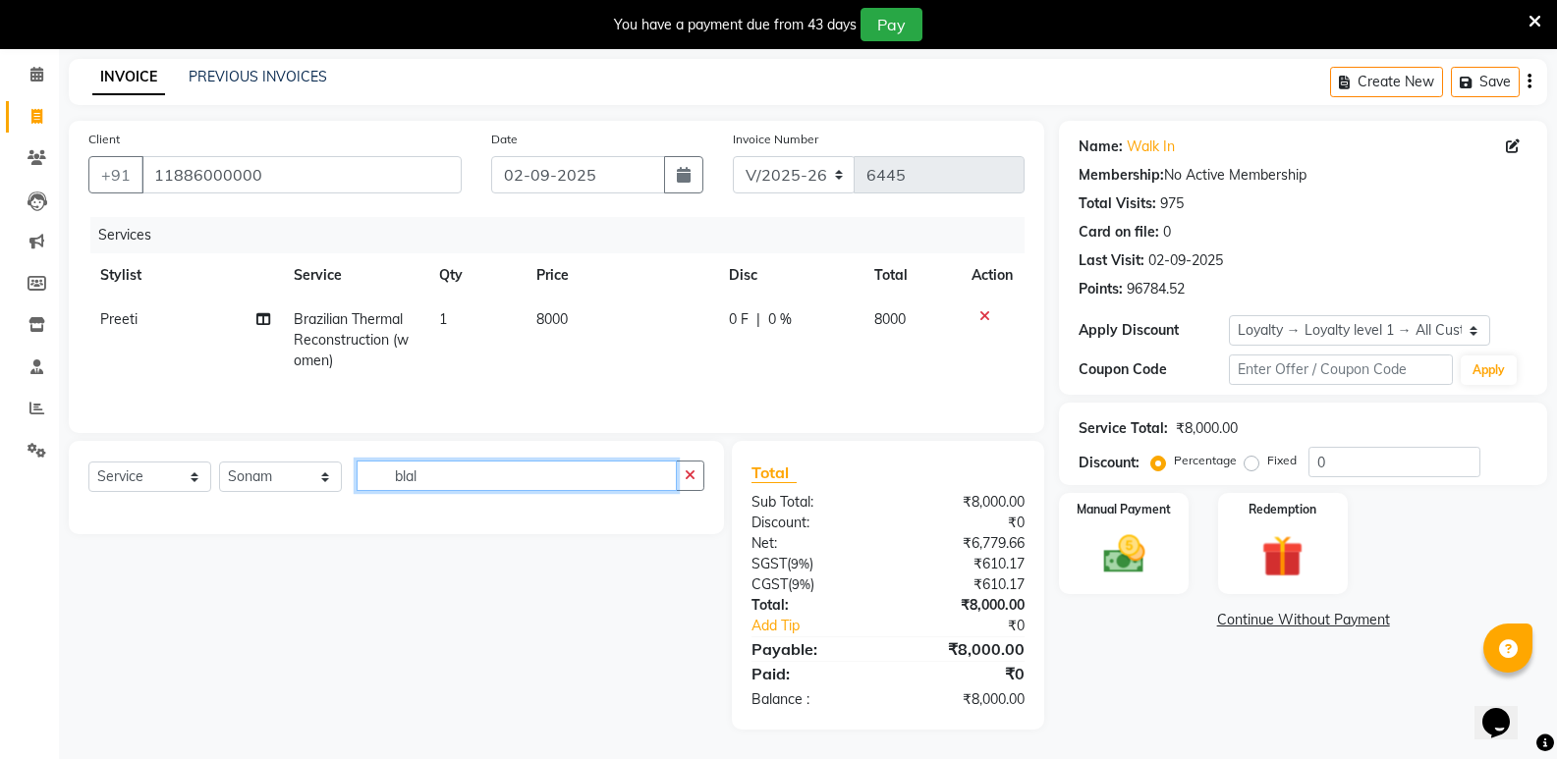
scroll to position [76, 0]
type input "bla"
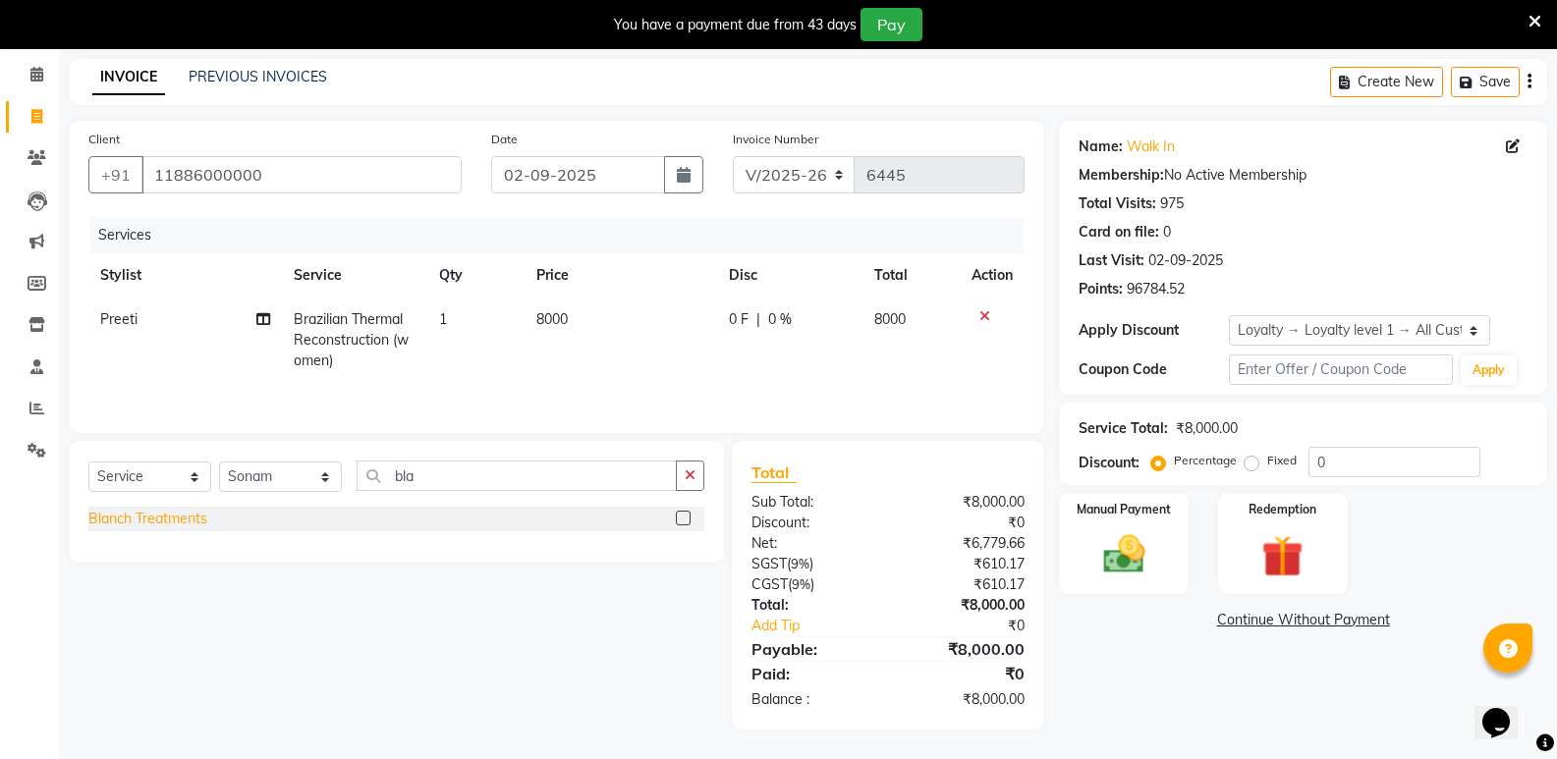
click at [173, 523] on div "Blanch Treatments" at bounding box center [147, 519] width 119 height 21
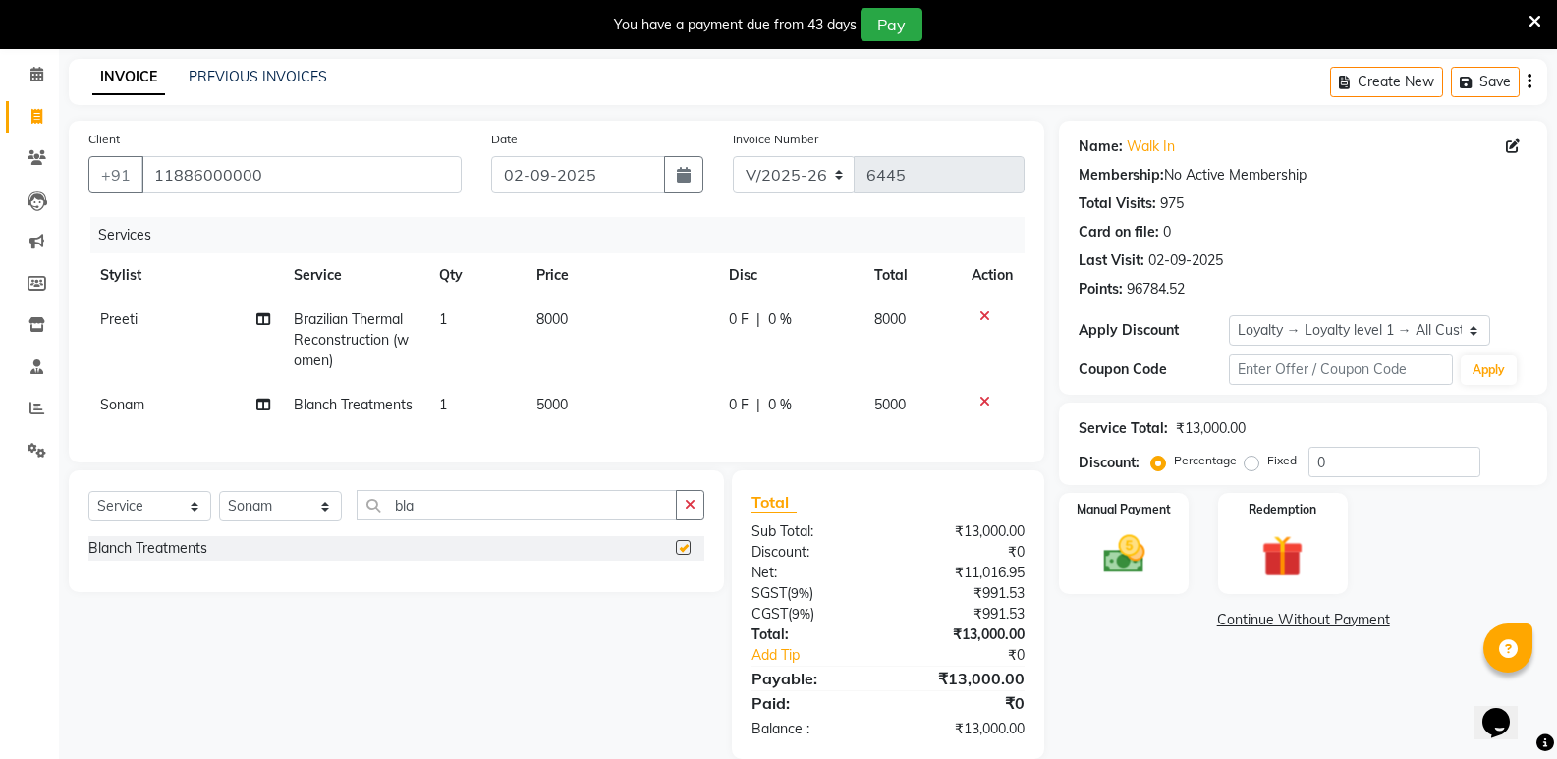
checkbox input "false"
click at [600, 394] on td "5000" at bounding box center [620, 405] width 193 height 44
select select "63628"
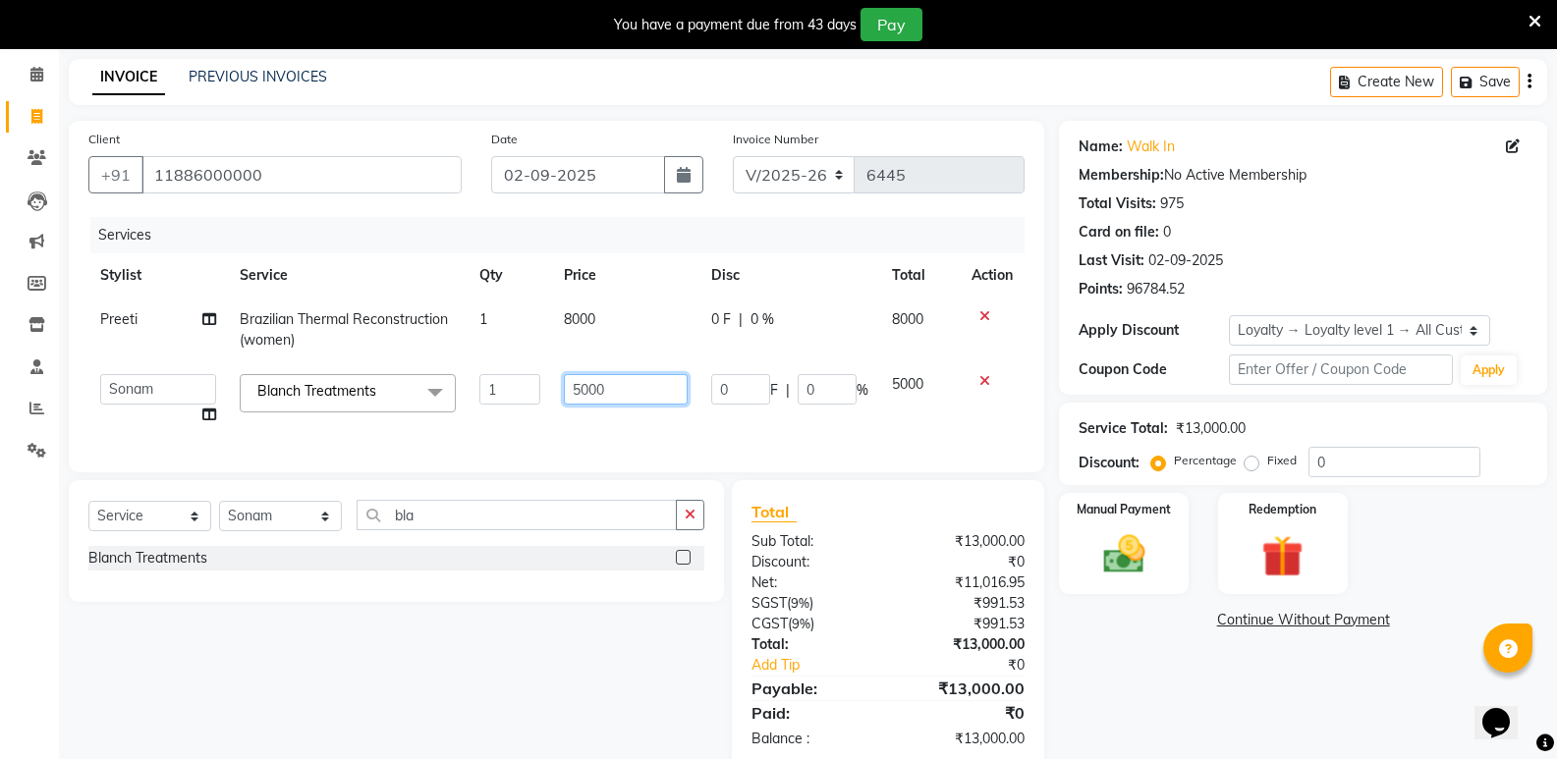
click at [597, 402] on input "5000" at bounding box center [625, 389] width 123 height 30
type input "5850"
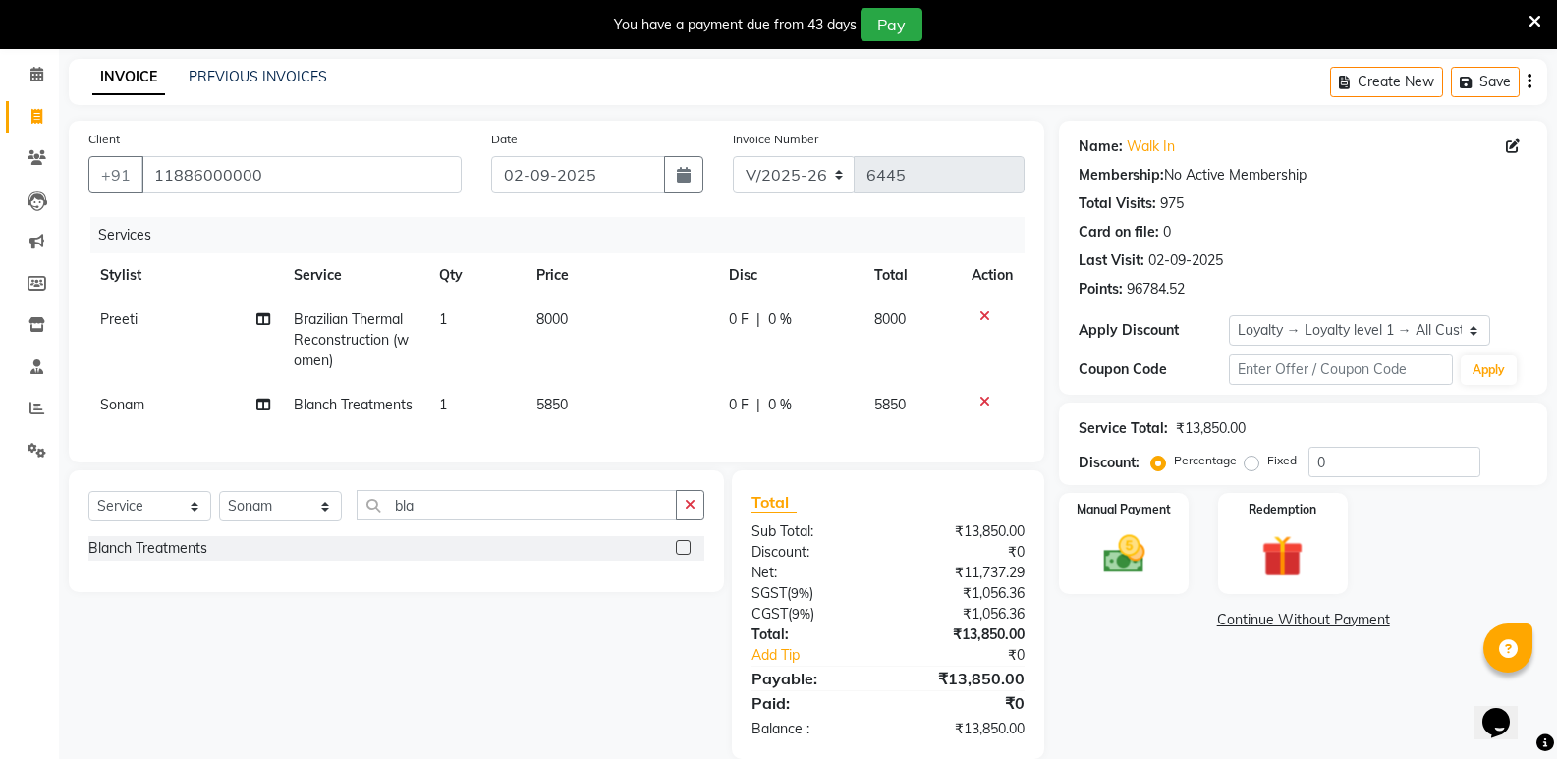
click at [772, 406] on span "0 %" at bounding box center [780, 405] width 24 height 21
select select "63628"
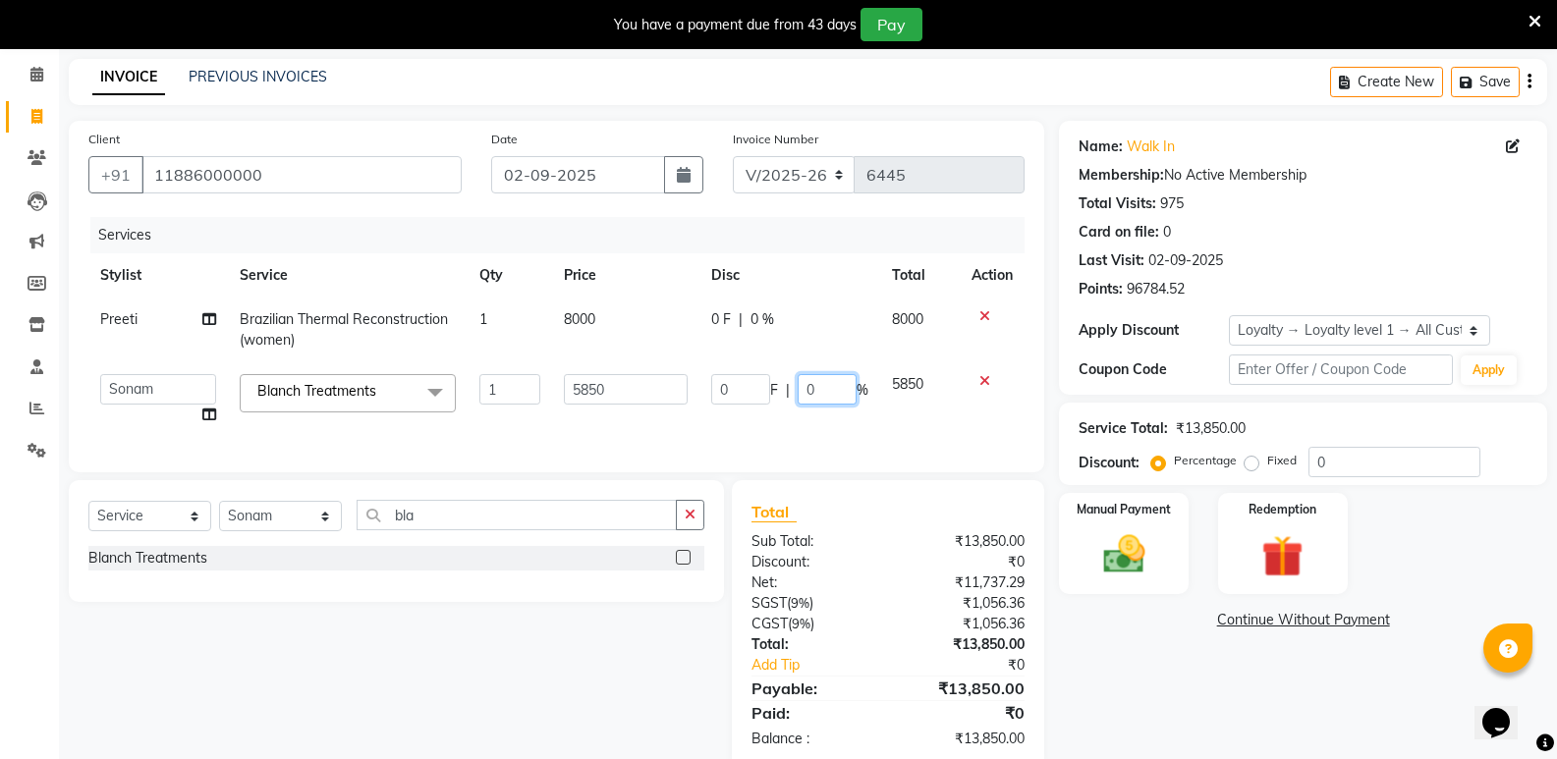
click at [812, 395] on input "0" at bounding box center [826, 389] width 59 height 30
type input "25"
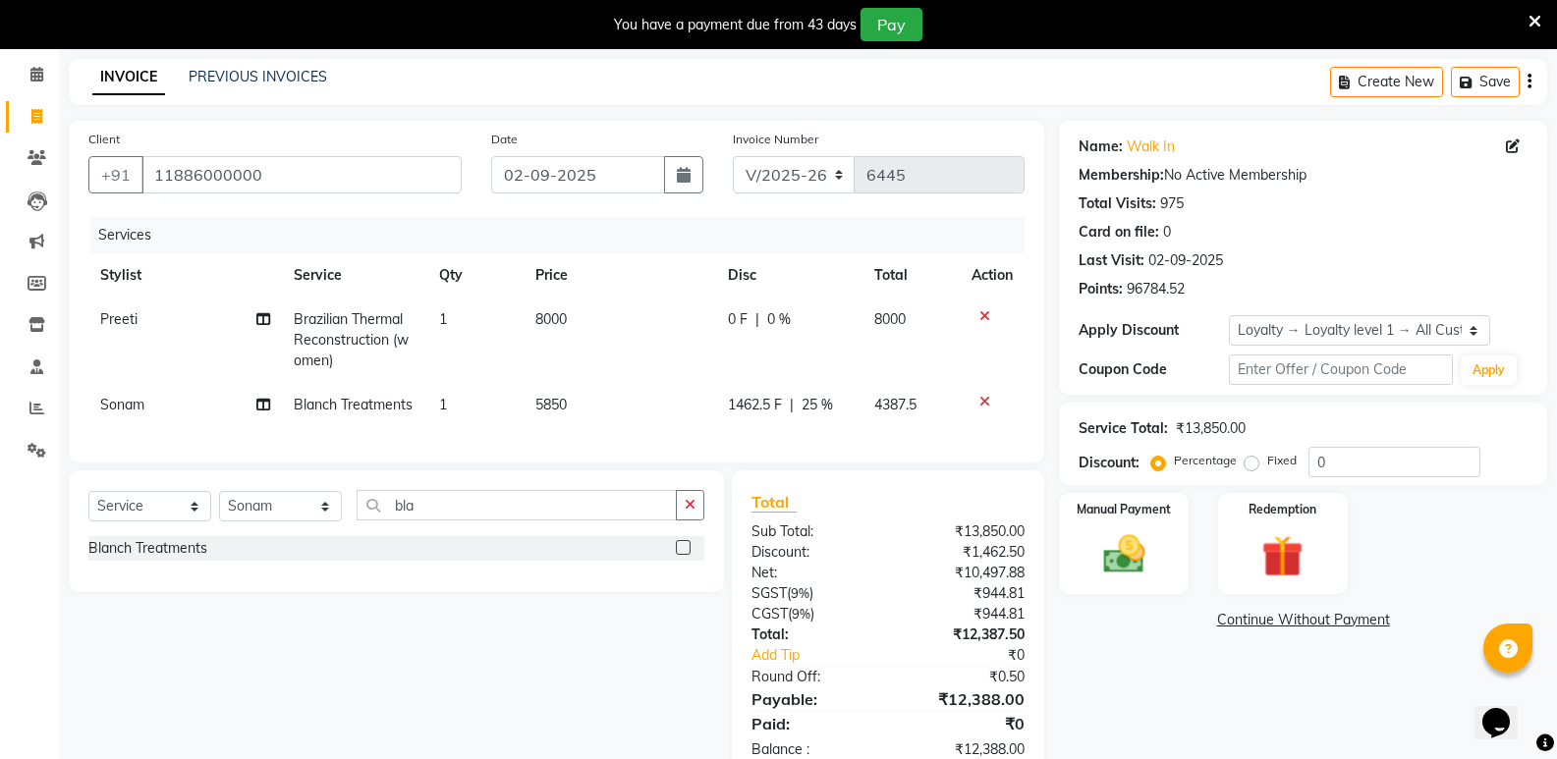
click at [1159, 667] on div "Name: Walk In Membership: No Active Membership Total Visits: 975 Card on file: …" at bounding box center [1310, 450] width 503 height 659
click at [1105, 564] on img at bounding box center [1123, 554] width 70 height 50
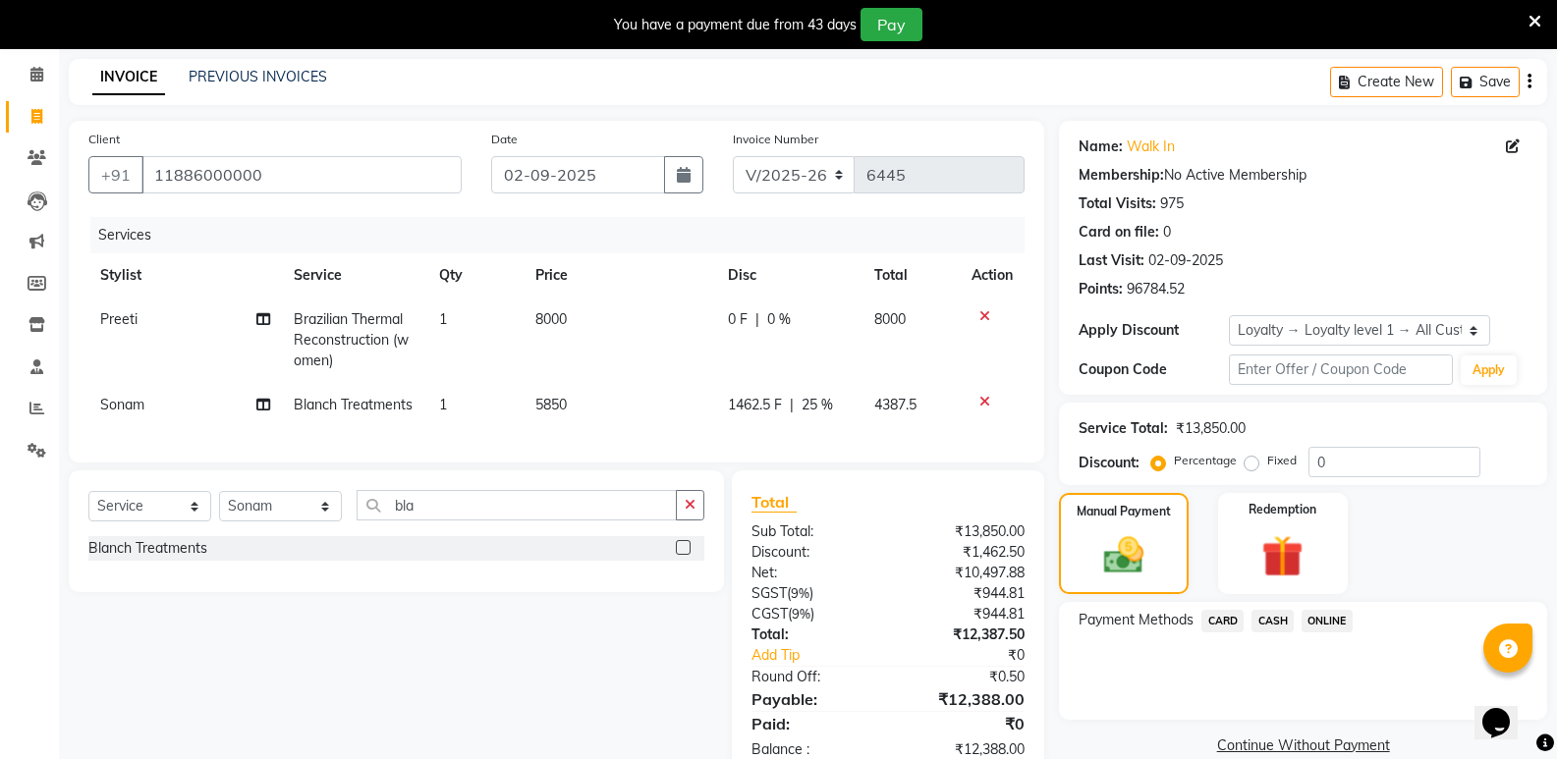
click at [1268, 621] on span "CASH" at bounding box center [1272, 621] width 42 height 23
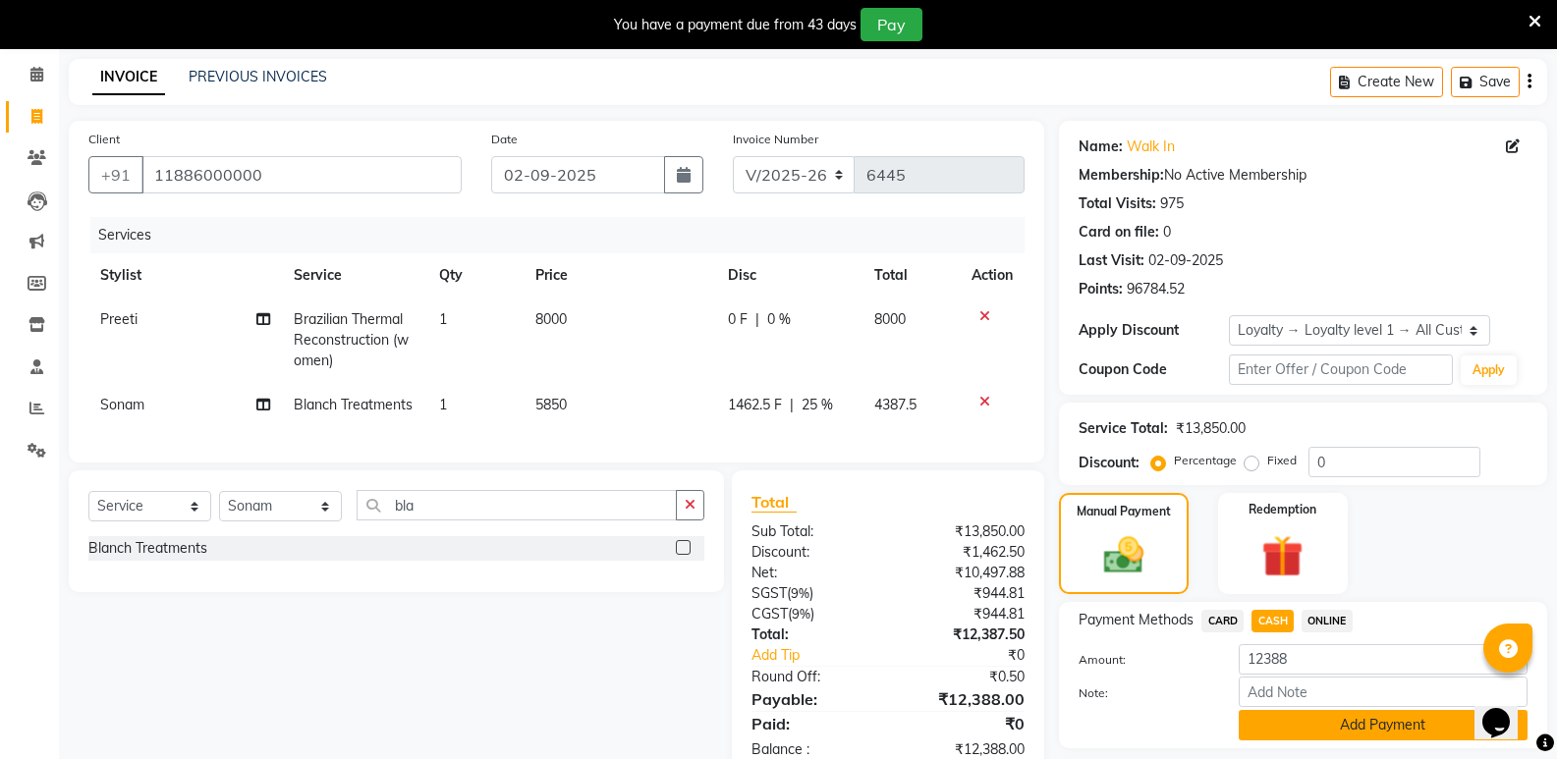
click at [1282, 728] on button "Add Payment" at bounding box center [1382, 725] width 289 height 30
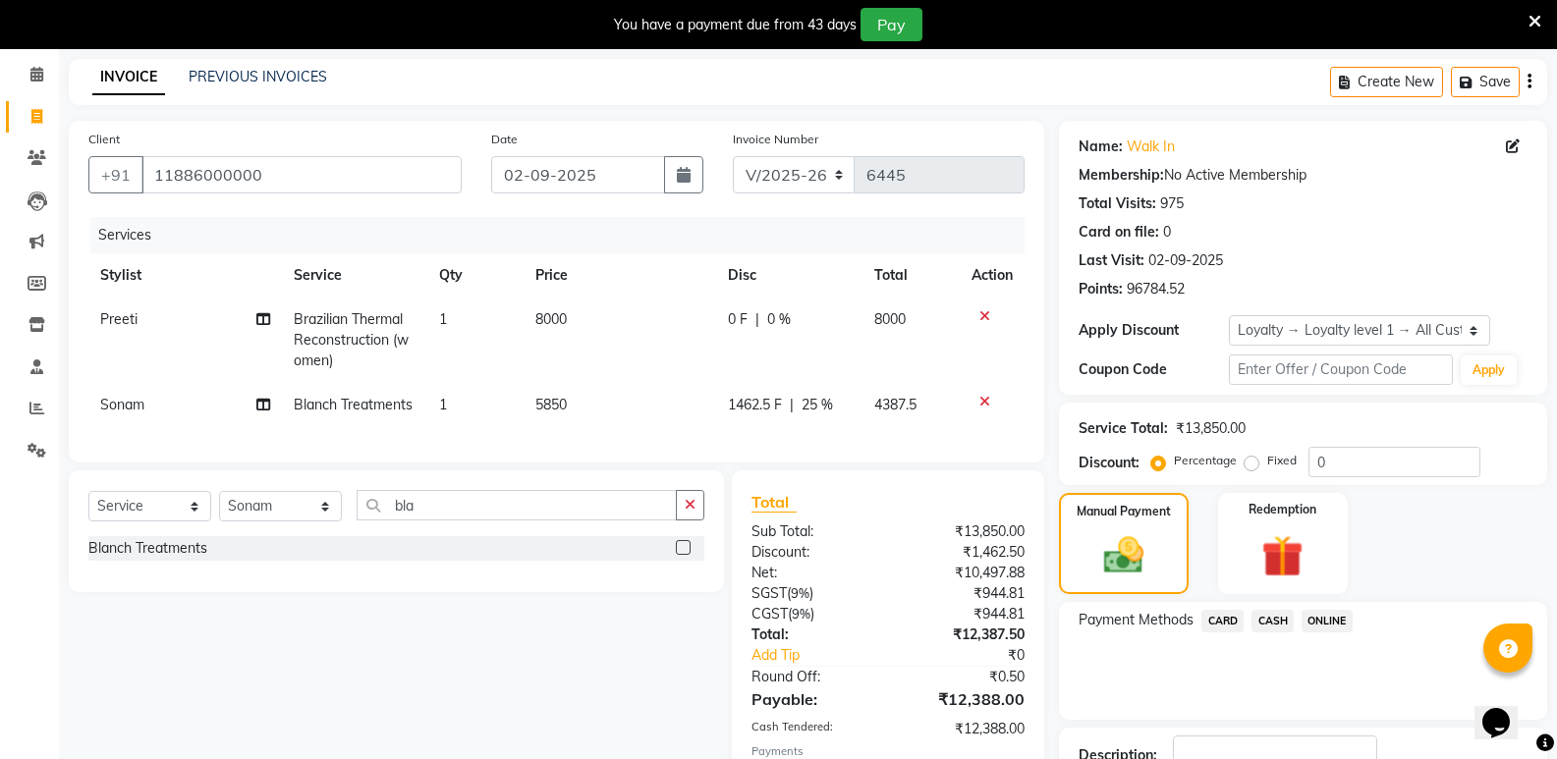
scroll to position [307, 0]
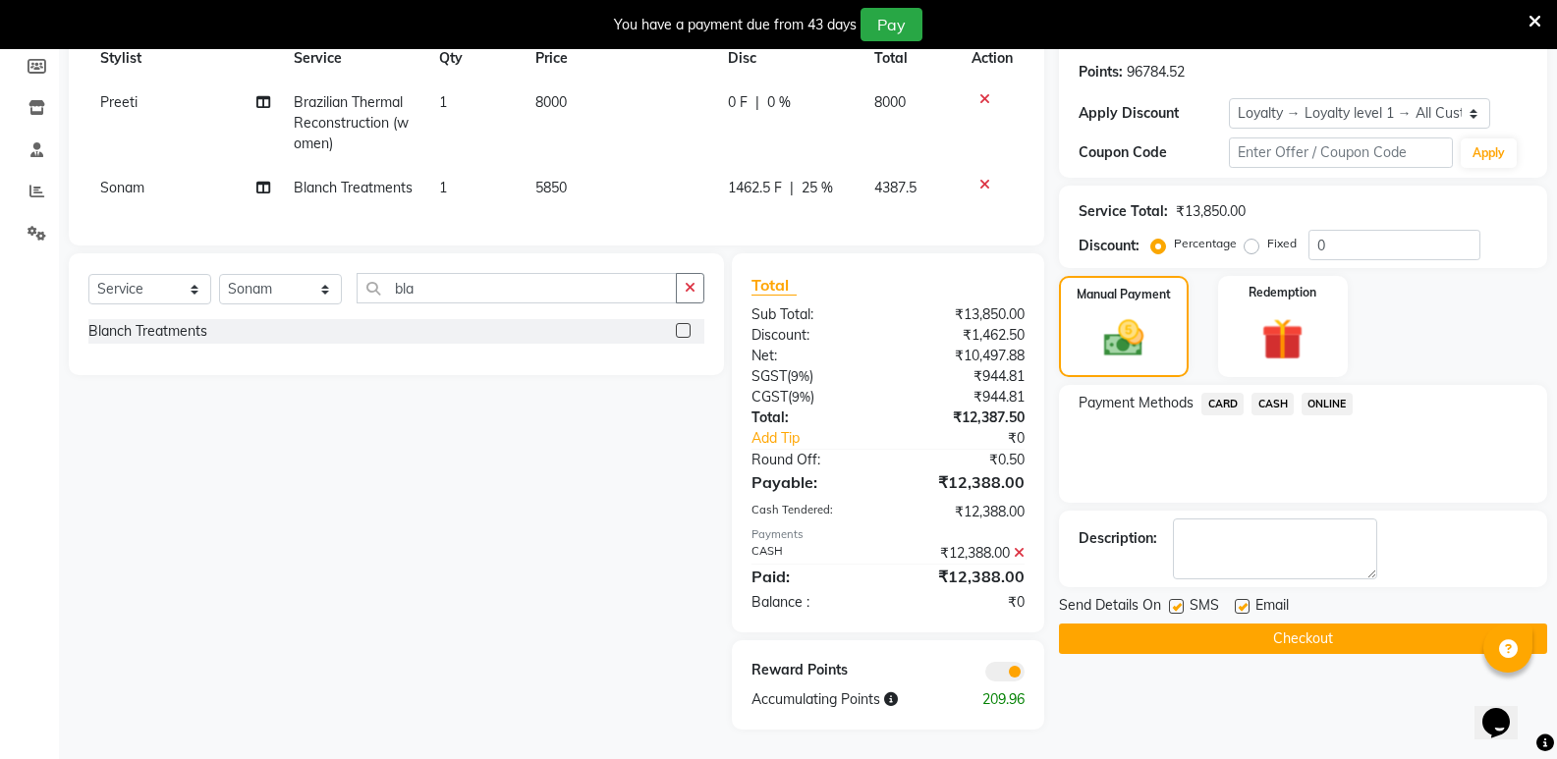
click at [1291, 627] on button "Checkout" at bounding box center [1303, 639] width 488 height 30
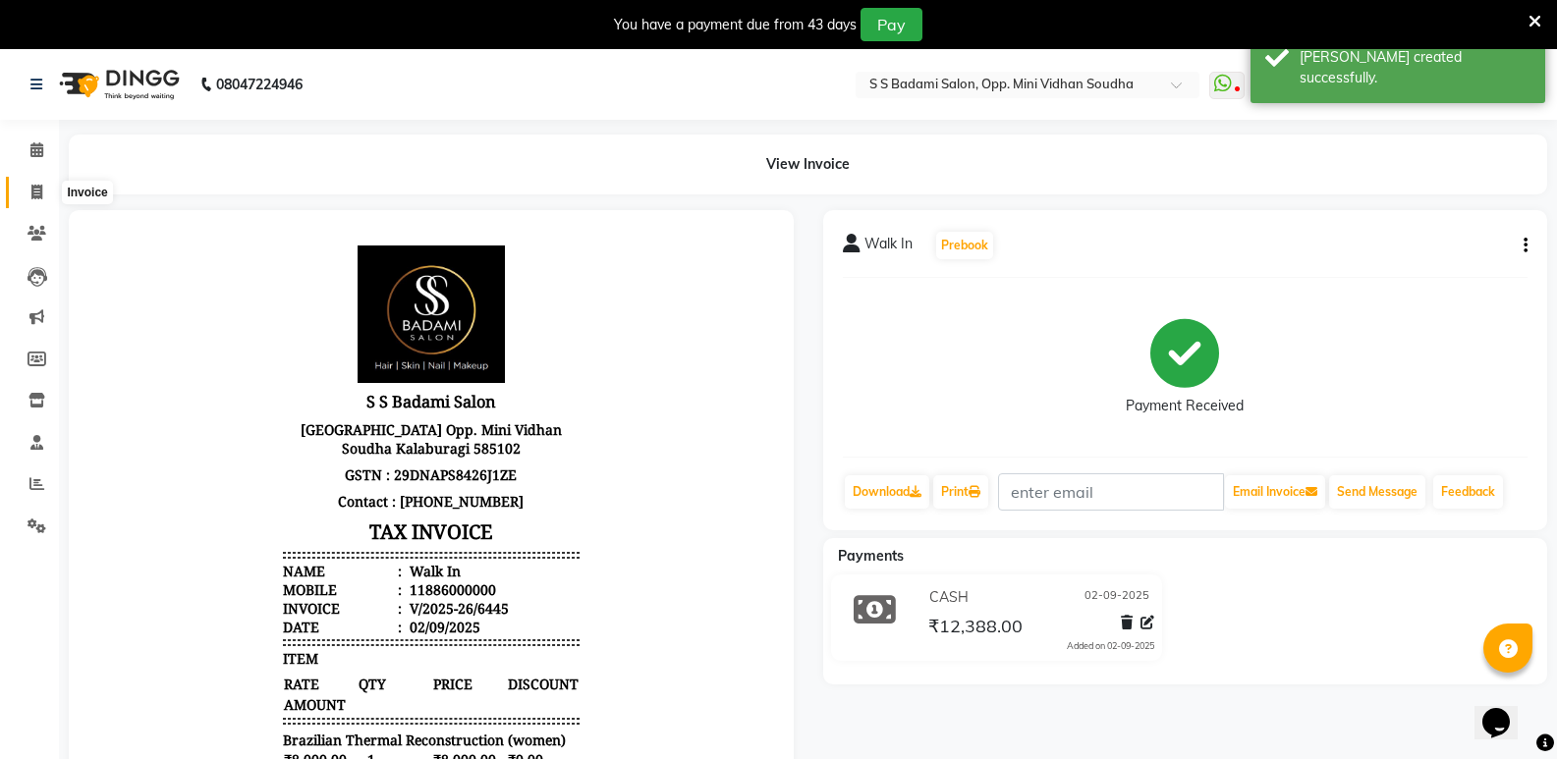
click at [34, 189] on icon at bounding box center [36, 192] width 11 height 15
select select "4533"
select select "service"
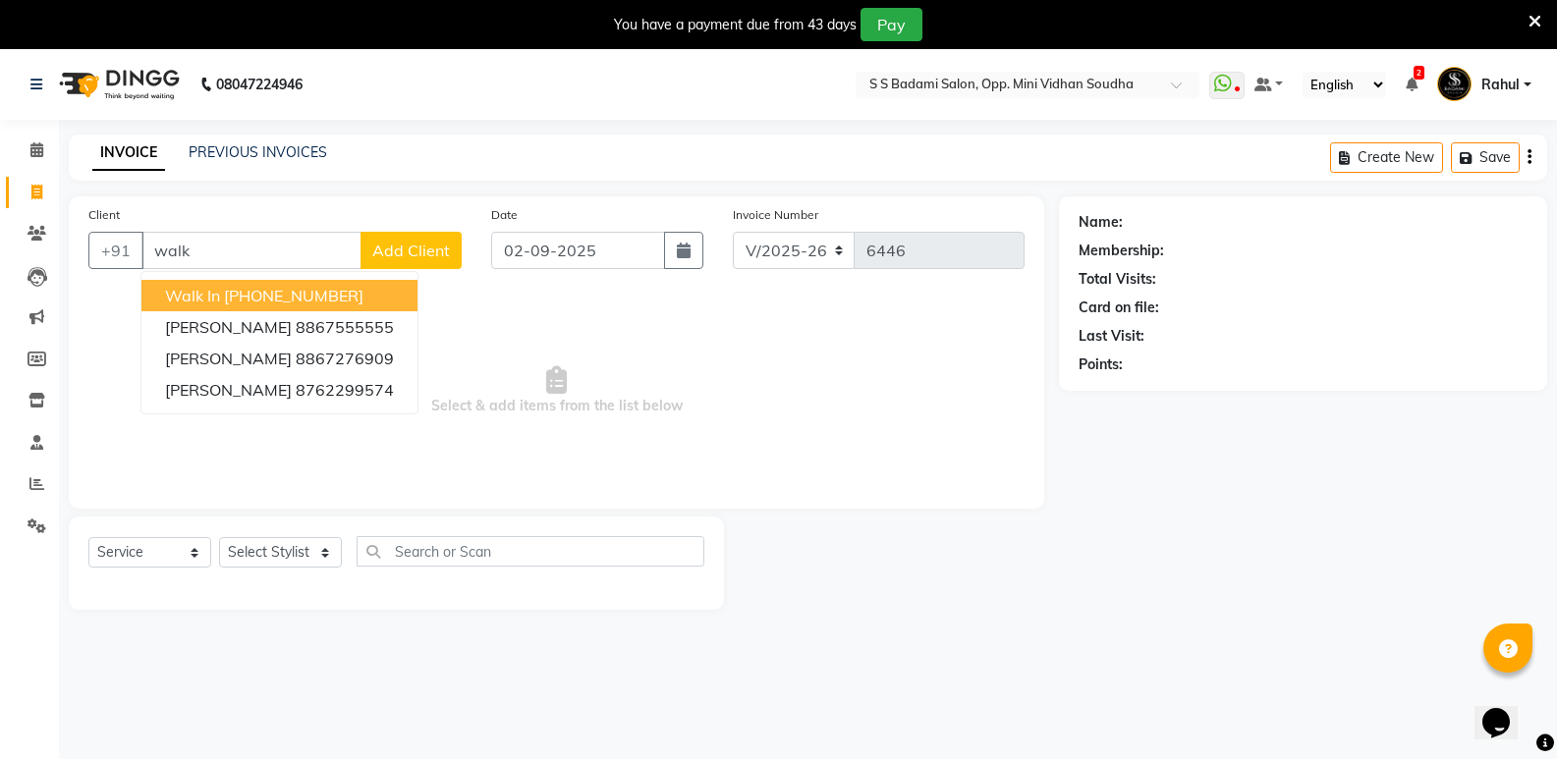
click at [187, 296] on span "Walk In" at bounding box center [192, 296] width 55 height 20
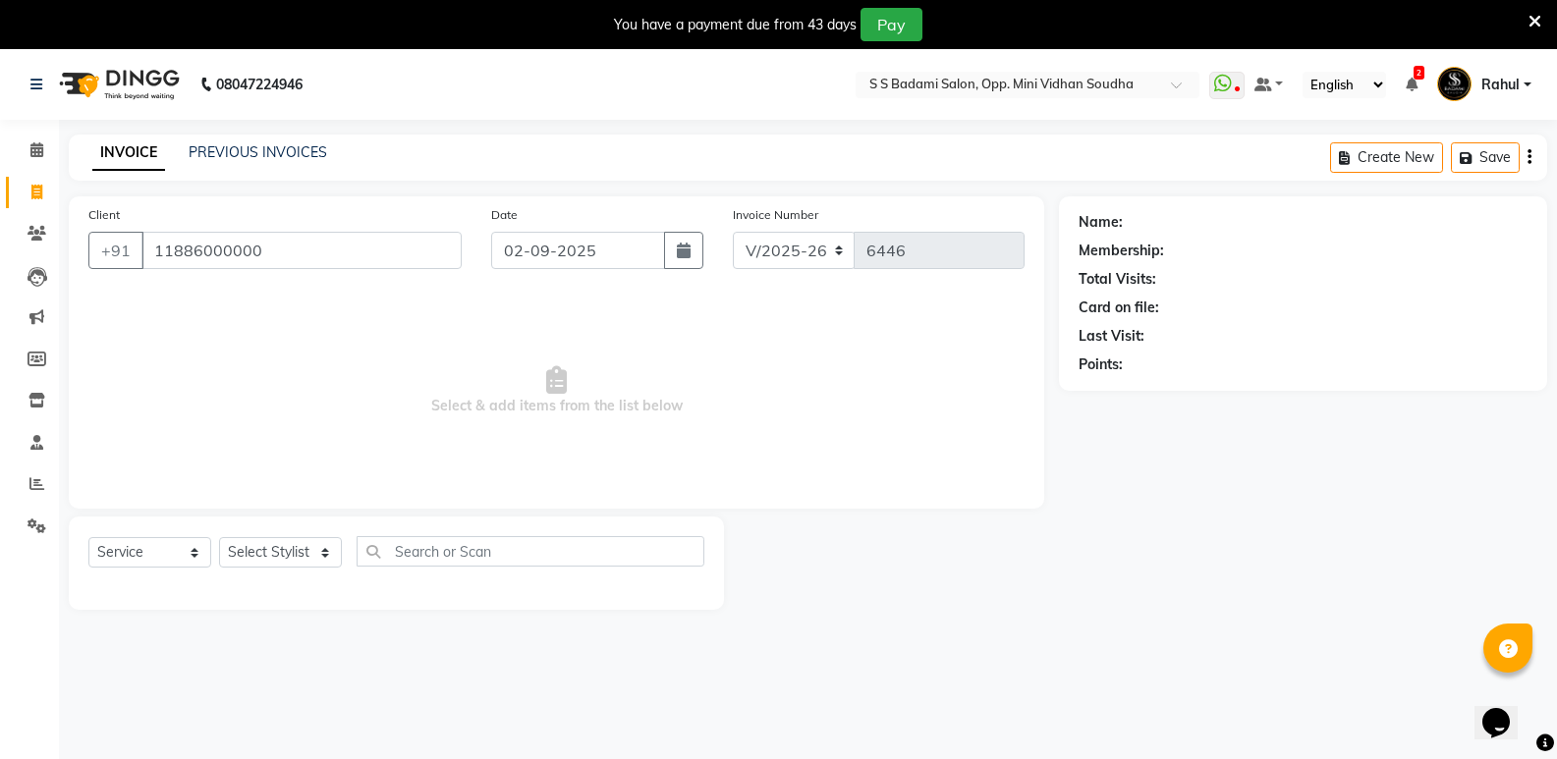
type input "11886000000"
select select "1: Object"
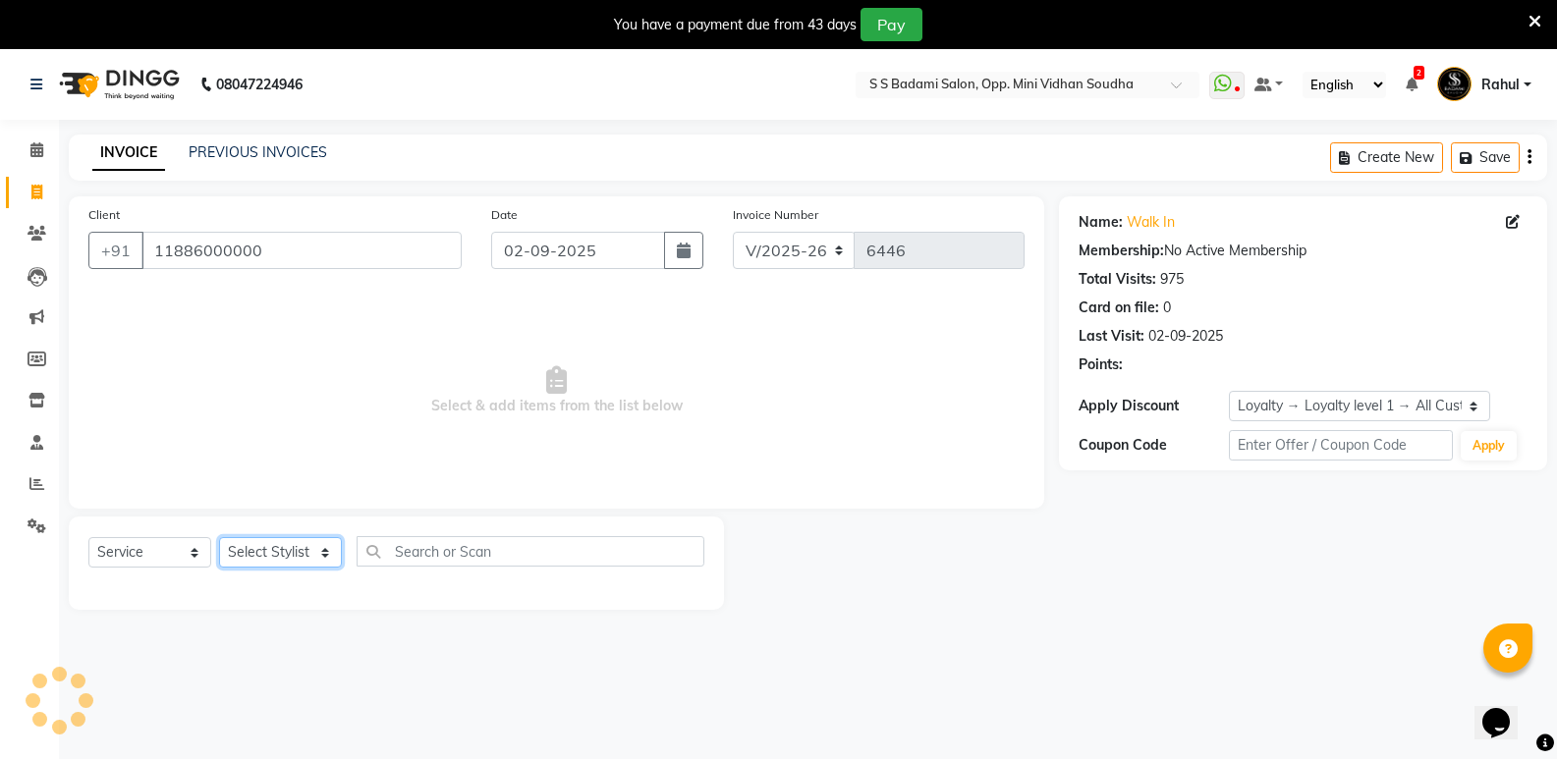
click at [263, 557] on select "Select Stylist [PERSON_NAME] [PERSON_NAME] [PERSON_NAME] Mallu [PERSON_NAME] [P…" at bounding box center [280, 552] width 123 height 30
select select "63628"
click at [219, 537] on select "Select Stylist [PERSON_NAME] [PERSON_NAME] [PERSON_NAME] Mallu [PERSON_NAME] [P…" at bounding box center [280, 552] width 123 height 30
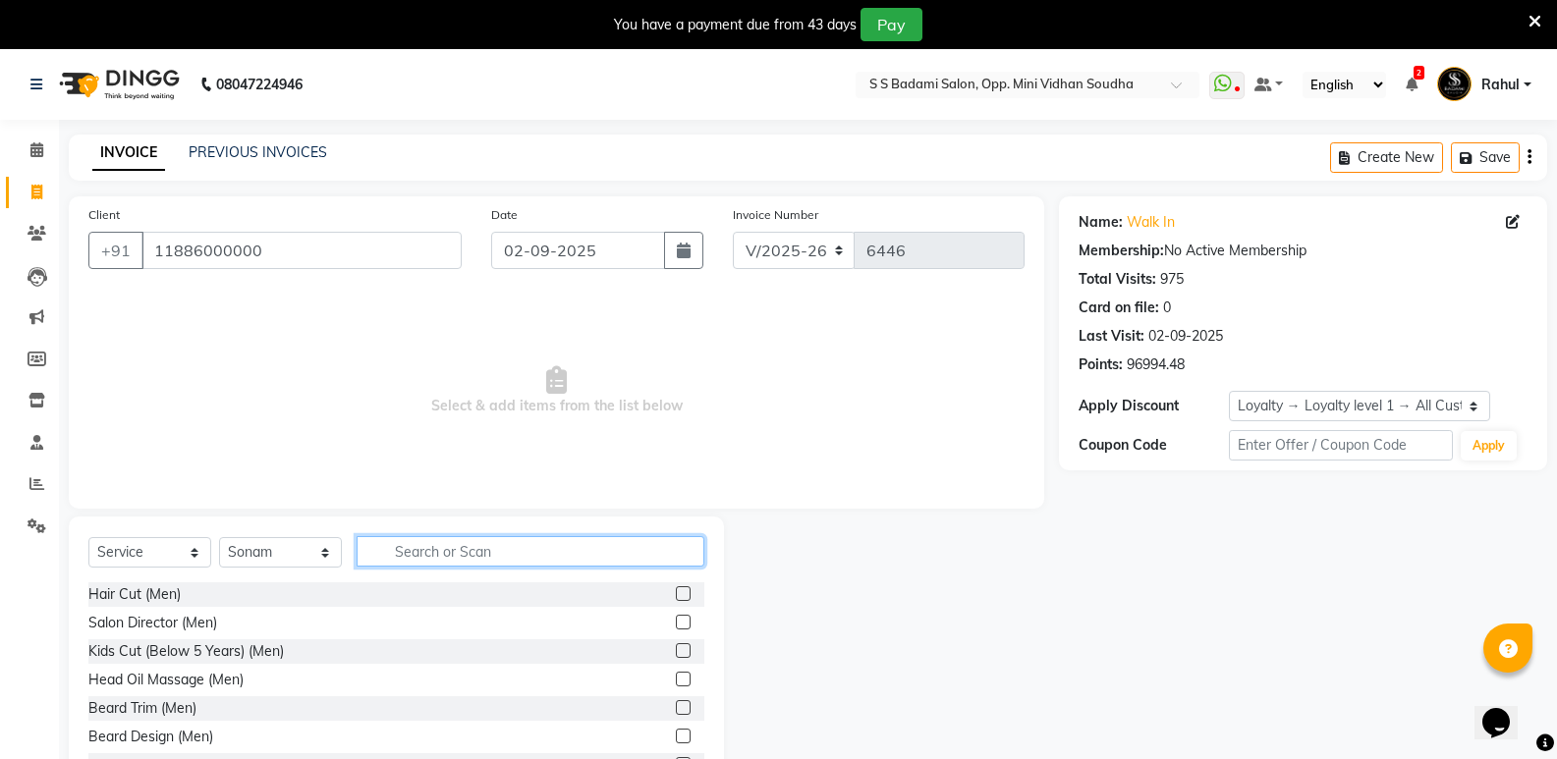
click at [443, 554] on input "text" at bounding box center [530, 551] width 348 height 30
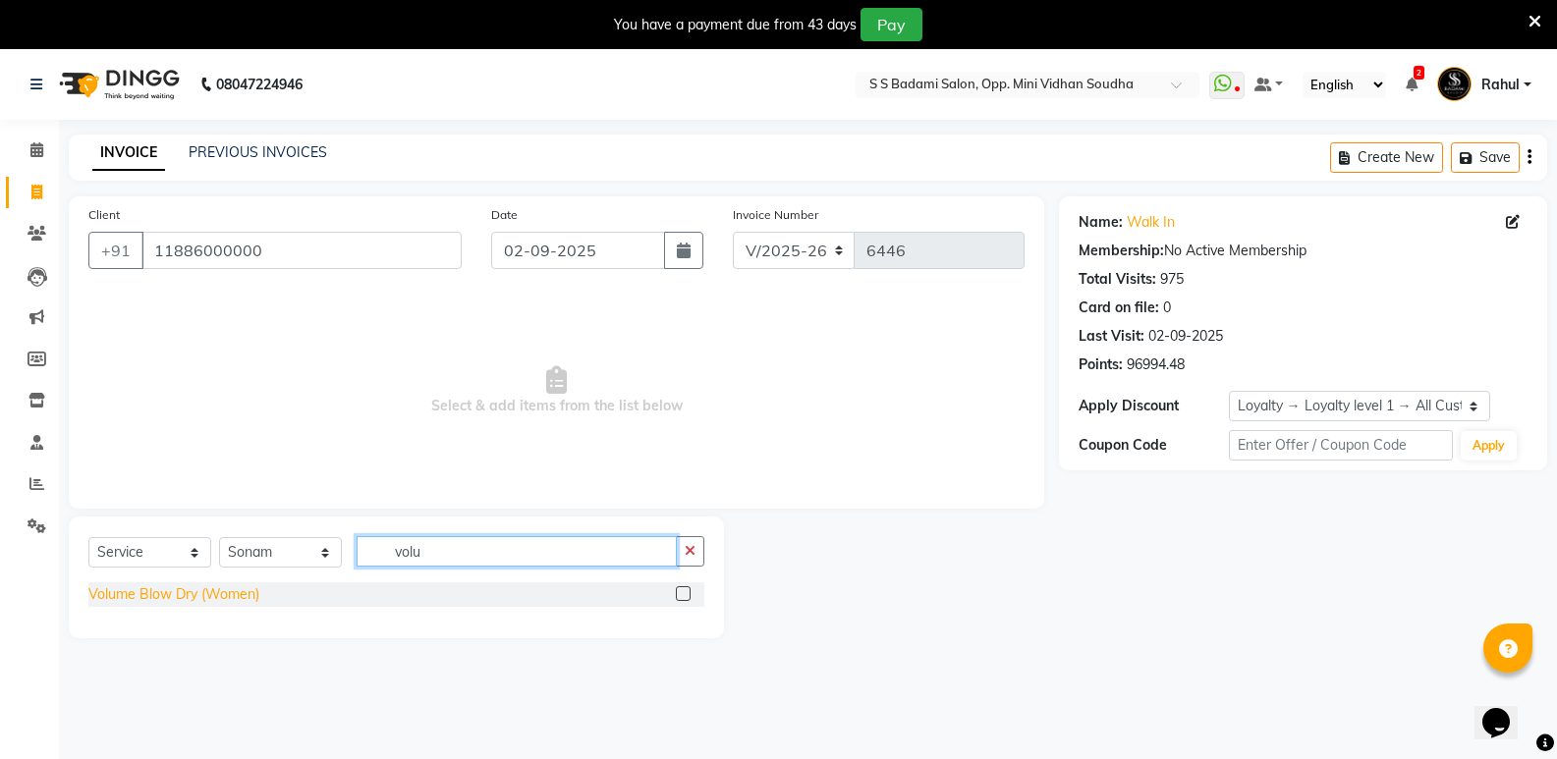
type input "volu"
click at [144, 593] on div "Volume Blow Dry (Women)" at bounding box center [173, 594] width 171 height 21
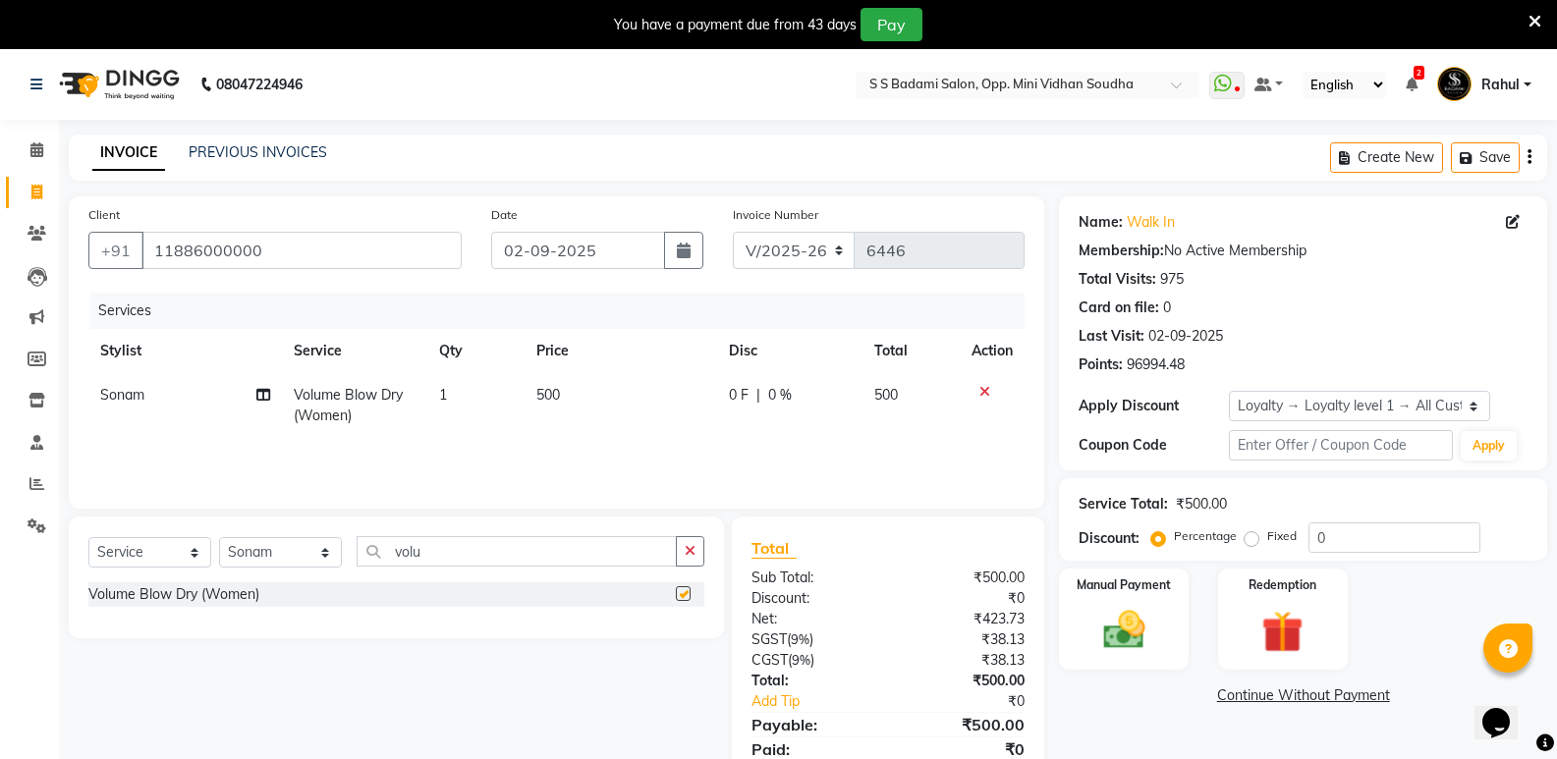
checkbox input "false"
click at [242, 555] on select "Select Stylist [PERSON_NAME] [PERSON_NAME] [PERSON_NAME] Mallu [PERSON_NAME] [P…" at bounding box center [280, 552] width 123 height 30
select select "50304"
click at [219, 537] on select "Select Stylist [PERSON_NAME] [PERSON_NAME] [PERSON_NAME] Mallu [PERSON_NAME] [P…" at bounding box center [280, 552] width 123 height 30
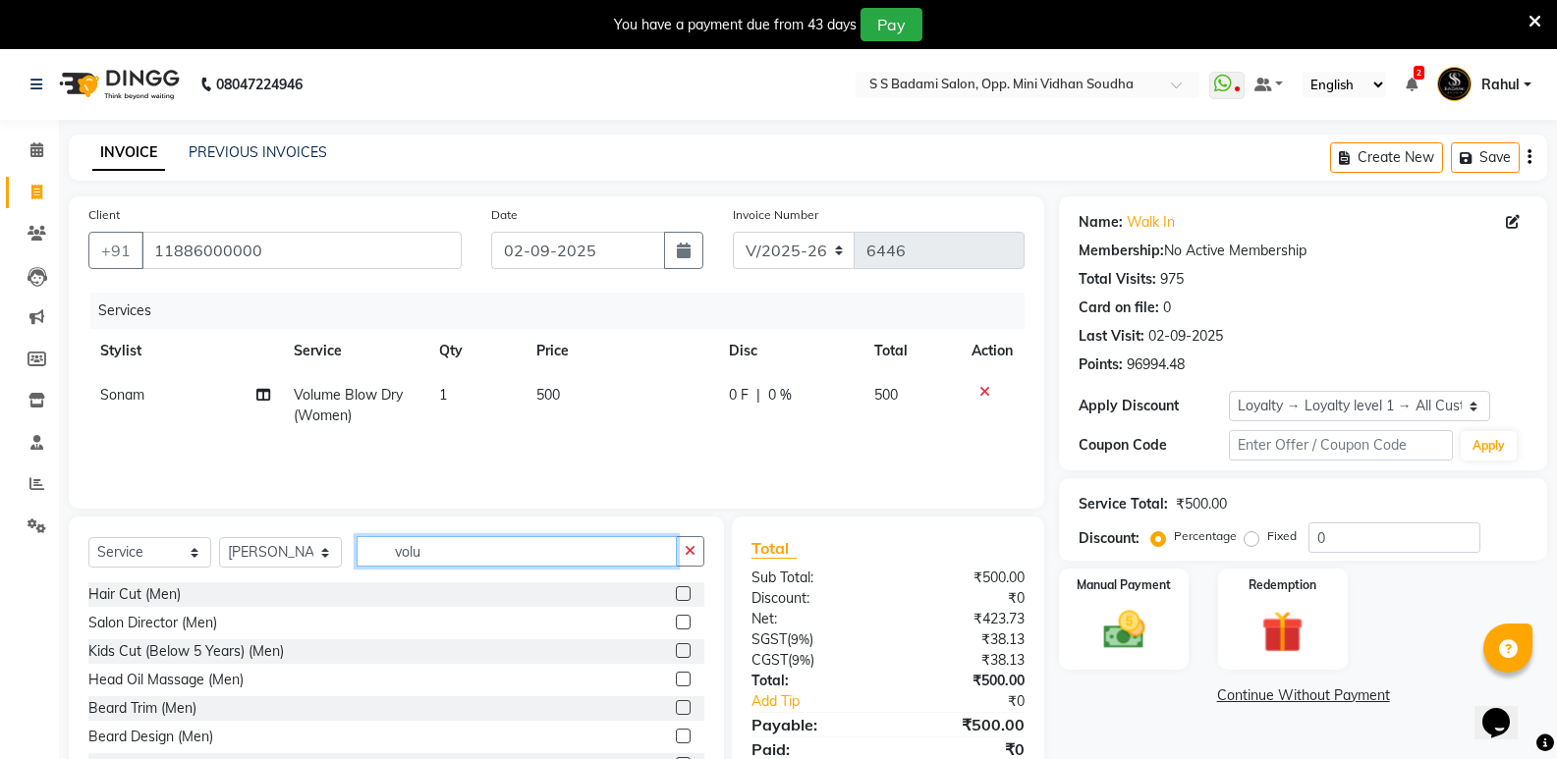
drag, startPoint x: 440, startPoint y: 556, endPoint x: 403, endPoint y: 565, distance: 38.3
click at [403, 565] on input "volu" at bounding box center [516, 551] width 320 height 30
click at [421, 561] on input "volu" at bounding box center [516, 551] width 320 height 30
drag, startPoint x: 440, startPoint y: 552, endPoint x: 387, endPoint y: 561, distance: 53.8
click at [387, 561] on input "volu" at bounding box center [516, 551] width 320 height 30
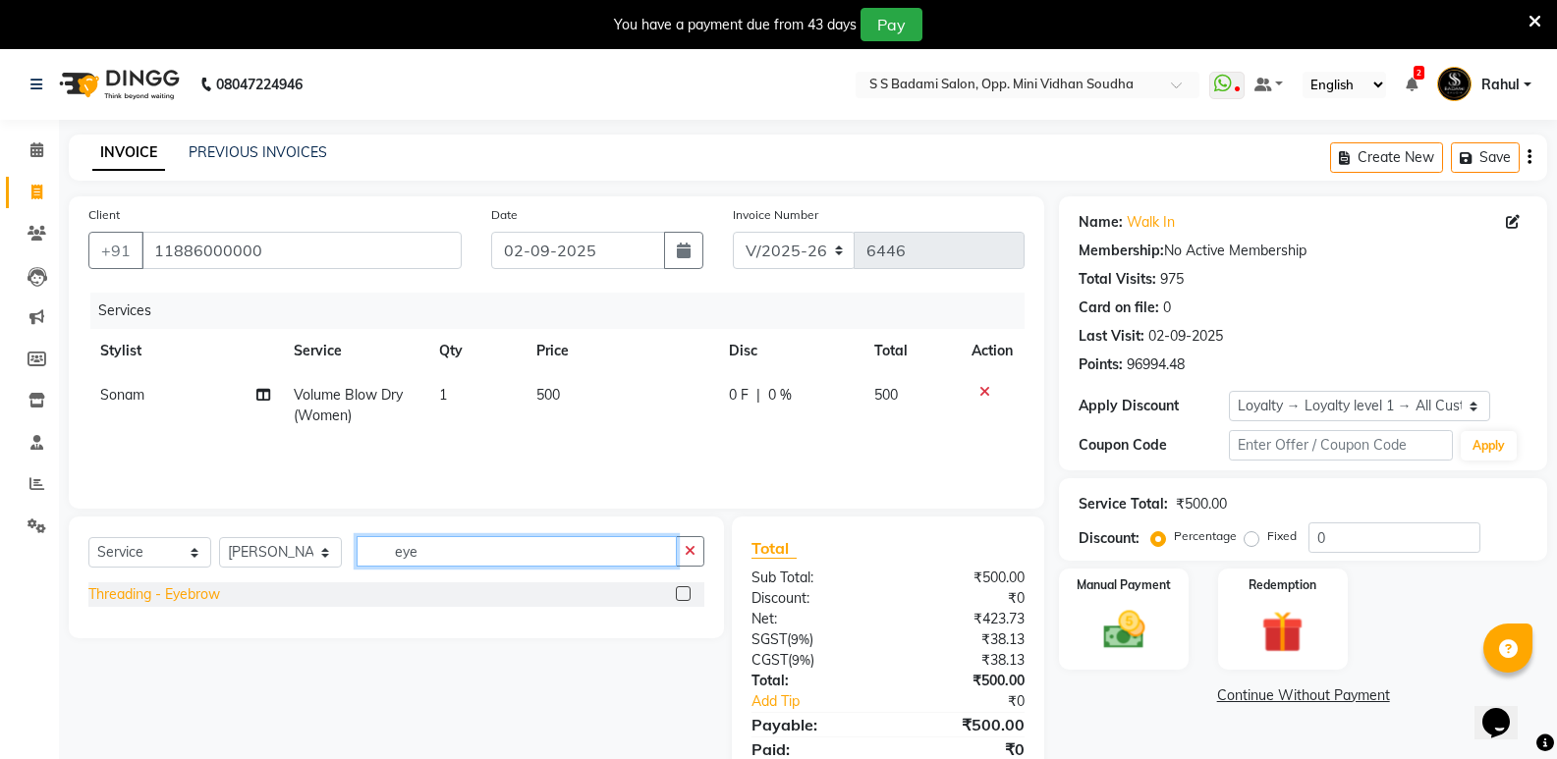
type input "eye"
click at [190, 590] on div "Threading - Eyebrow" at bounding box center [154, 594] width 132 height 21
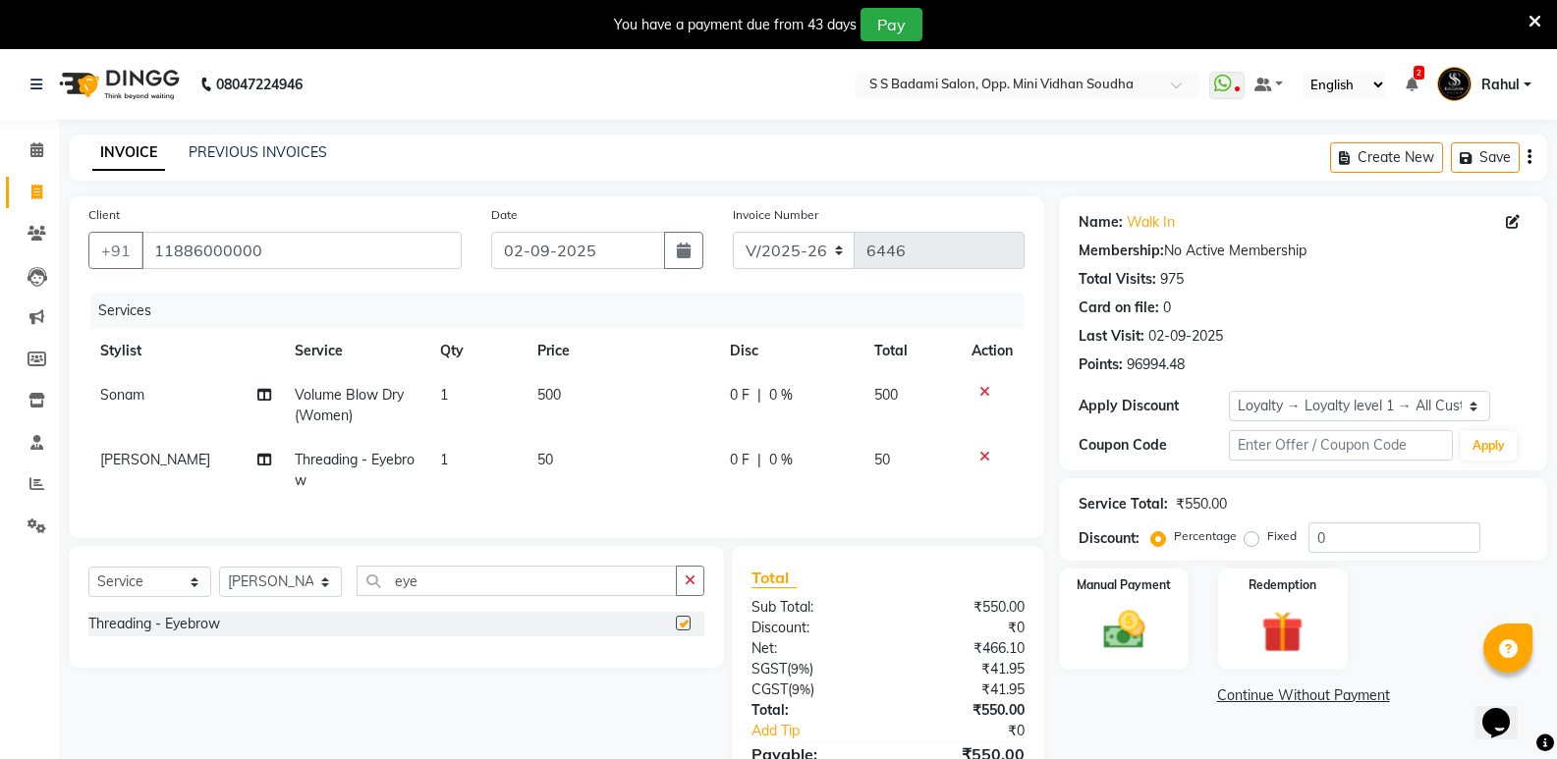
checkbox input "false"
drag, startPoint x: 428, startPoint y: 595, endPoint x: 388, endPoint y: 599, distance: 40.5
click at [388, 596] on input "eye" at bounding box center [516, 581] width 320 height 30
type input "upp"
click at [165, 663] on div "Threading - Upperlip" at bounding box center [152, 652] width 129 height 21
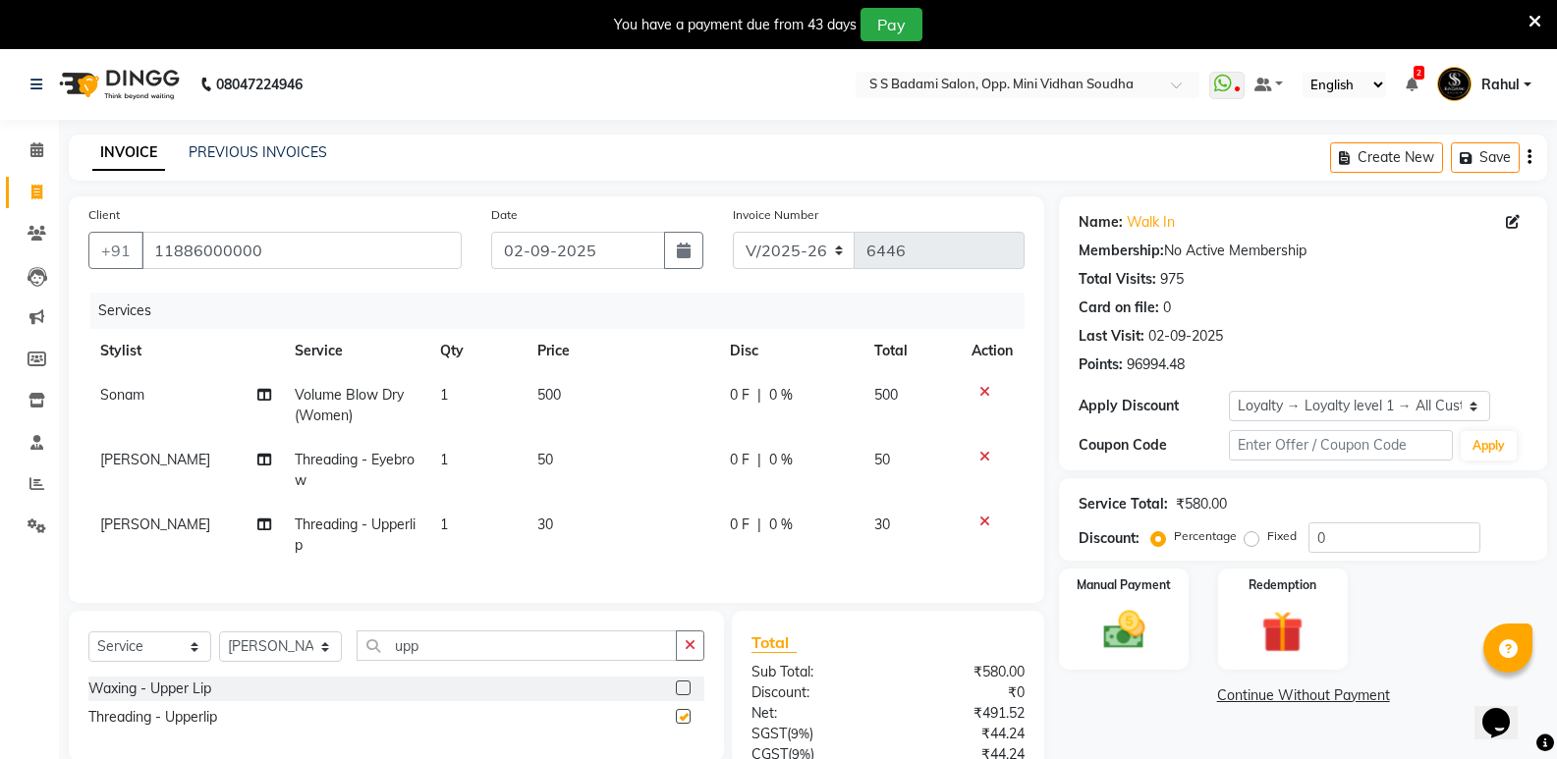
checkbox input "false"
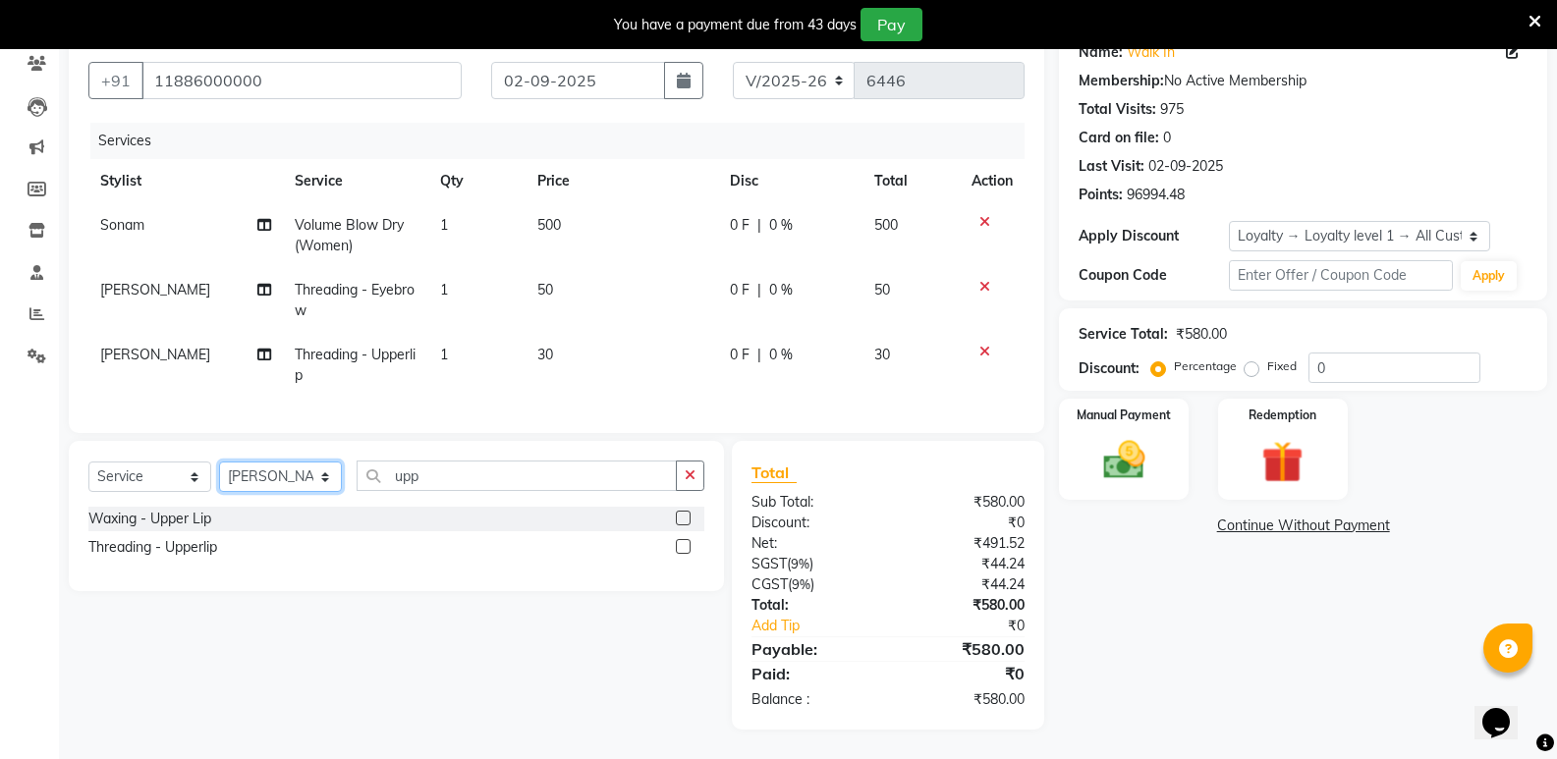
click at [279, 482] on select "Select Stylist [PERSON_NAME] [PERSON_NAME] [PERSON_NAME] Mallu [PERSON_NAME] [P…" at bounding box center [280, 477] width 123 height 30
click at [1176, 637] on div "Name: Walk In Membership: No Active Membership Total Visits: 975 Card on file: …" at bounding box center [1310, 378] width 503 height 703
click at [1128, 470] on img at bounding box center [1123, 460] width 70 height 50
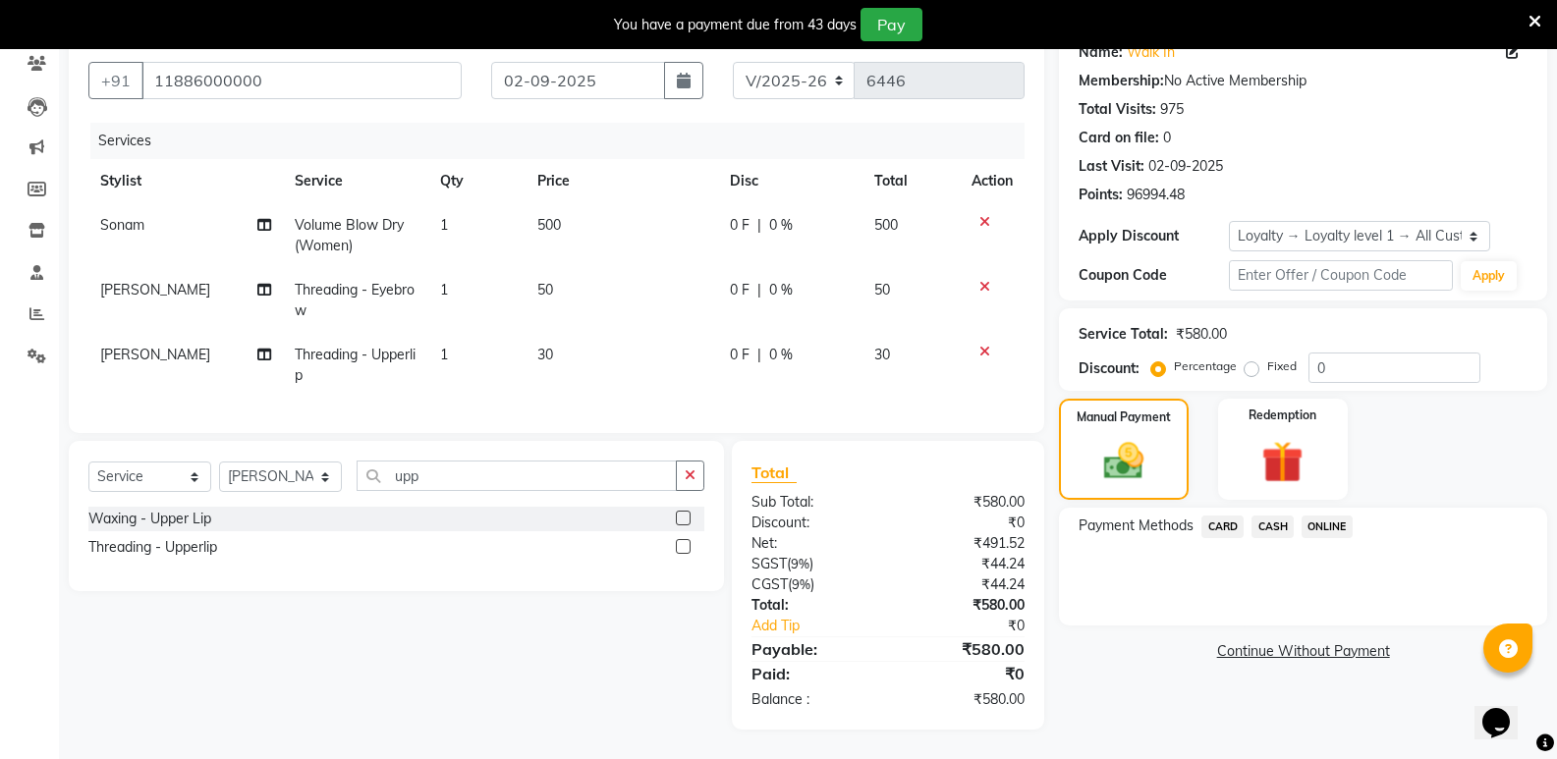
click at [1260, 516] on span "CASH" at bounding box center [1272, 527] width 42 height 23
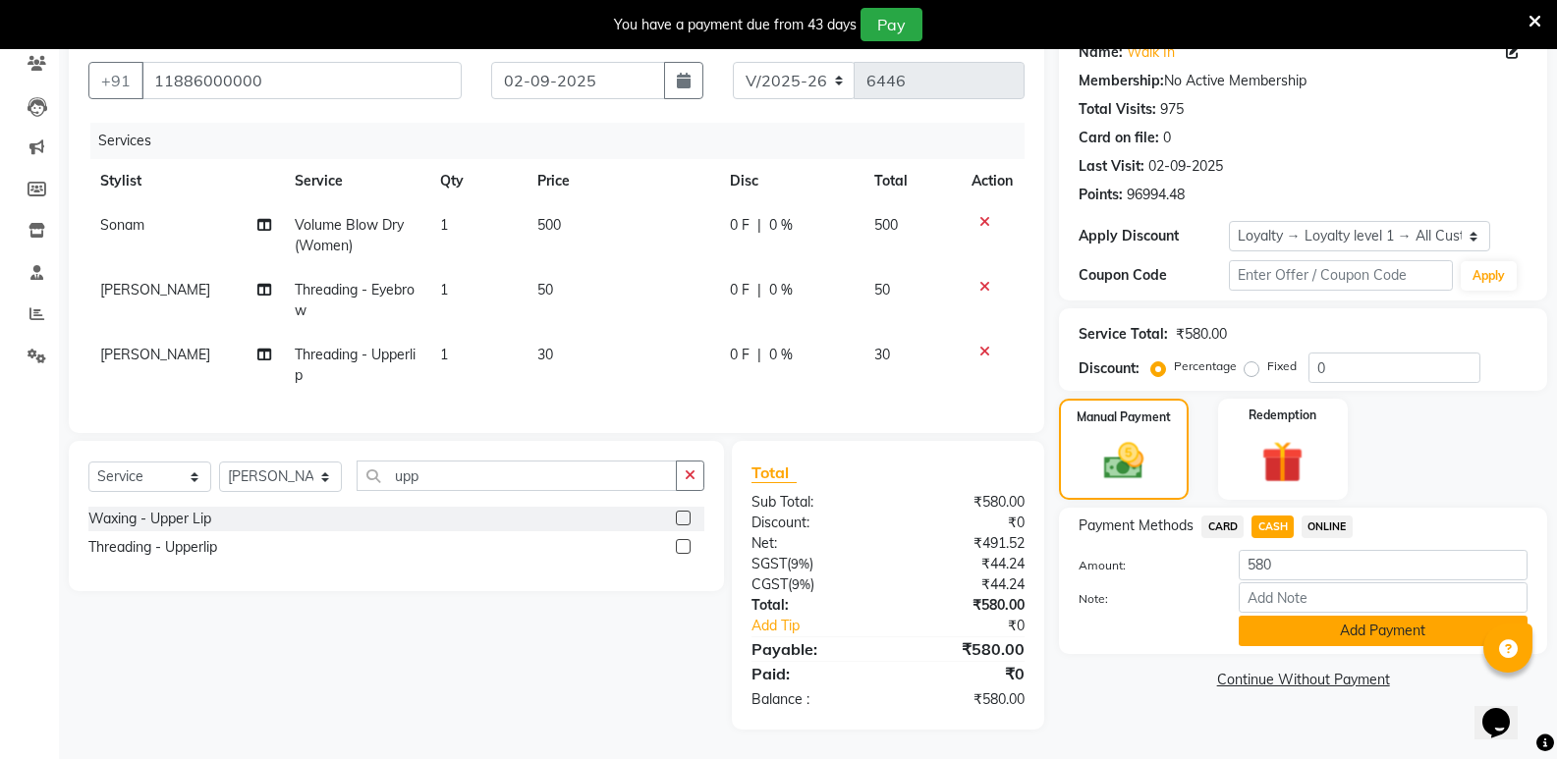
click at [1297, 616] on button "Add Payment" at bounding box center [1382, 631] width 289 height 30
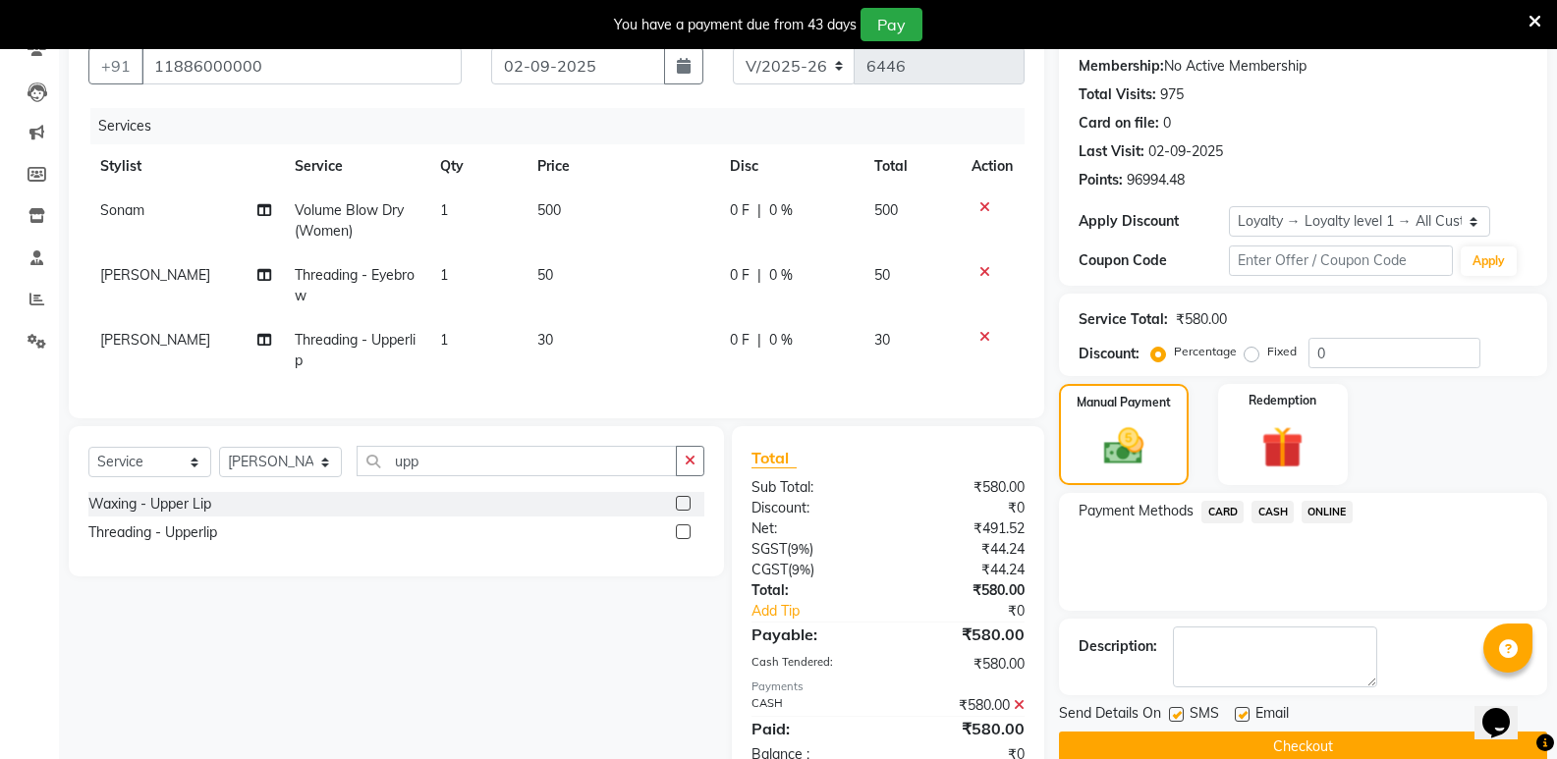
scroll to position [352, 0]
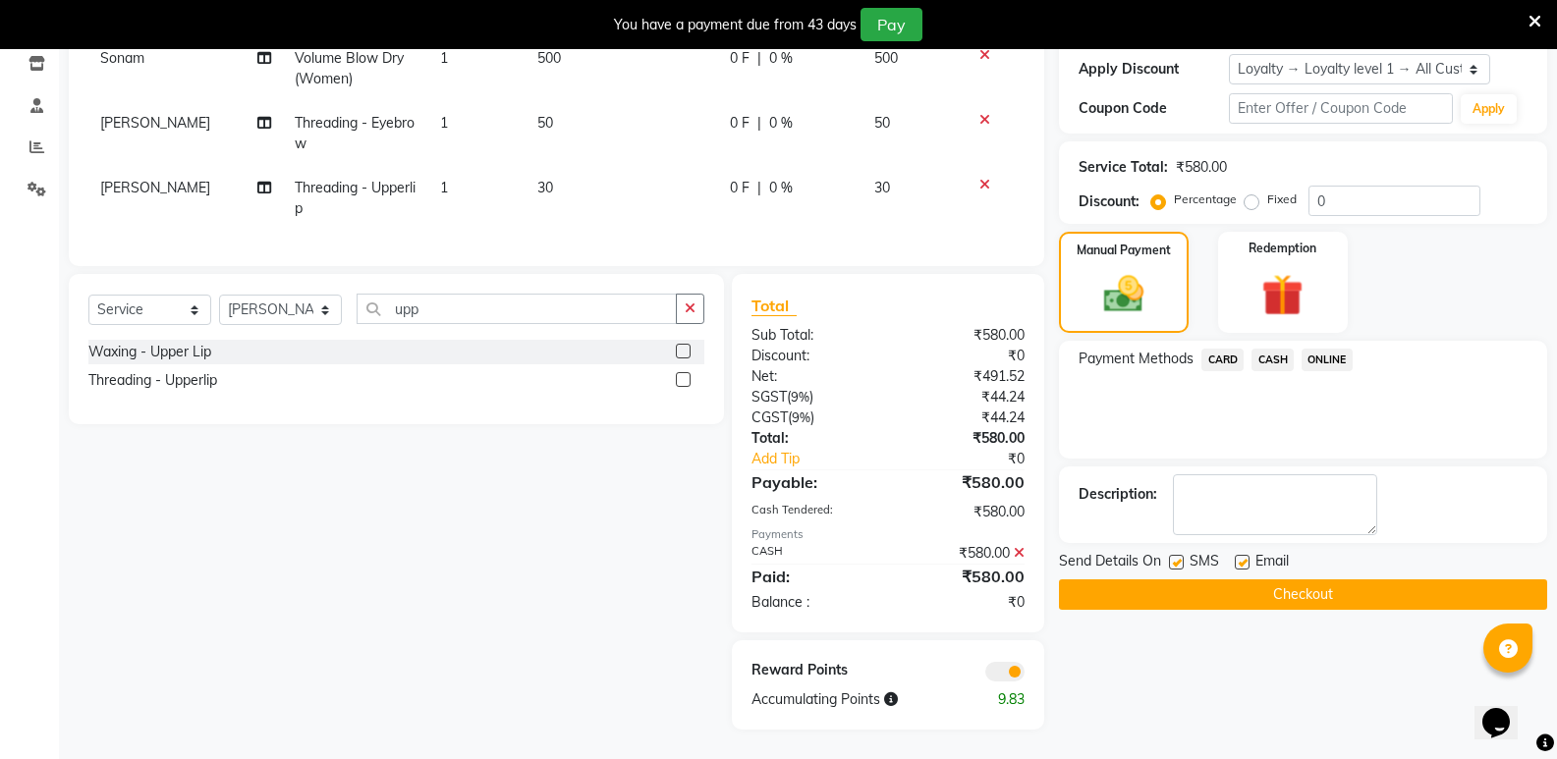
click at [1302, 579] on button "Checkout" at bounding box center [1303, 594] width 488 height 30
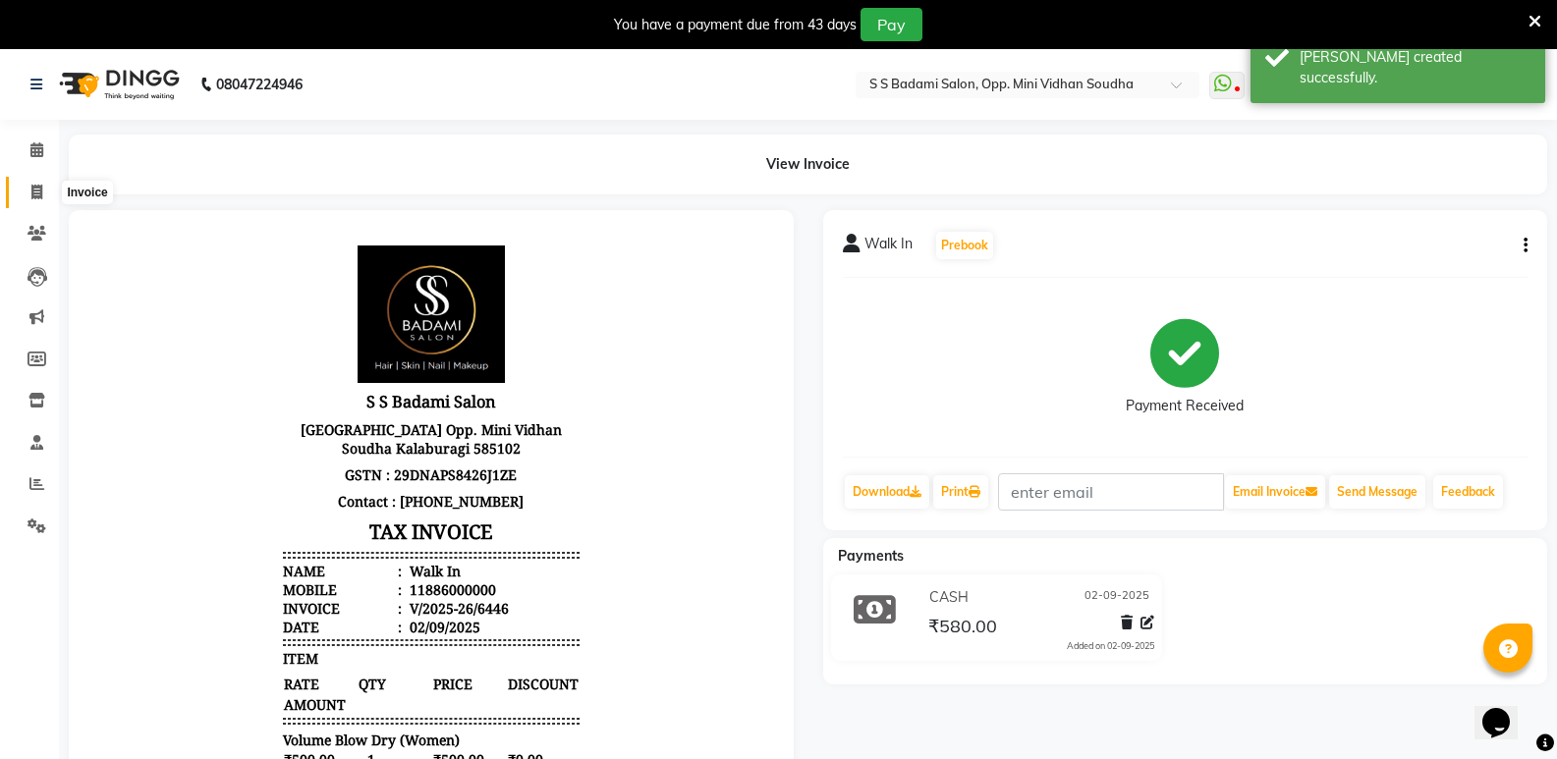
click at [29, 193] on span at bounding box center [37, 193] width 34 height 23
select select "service"
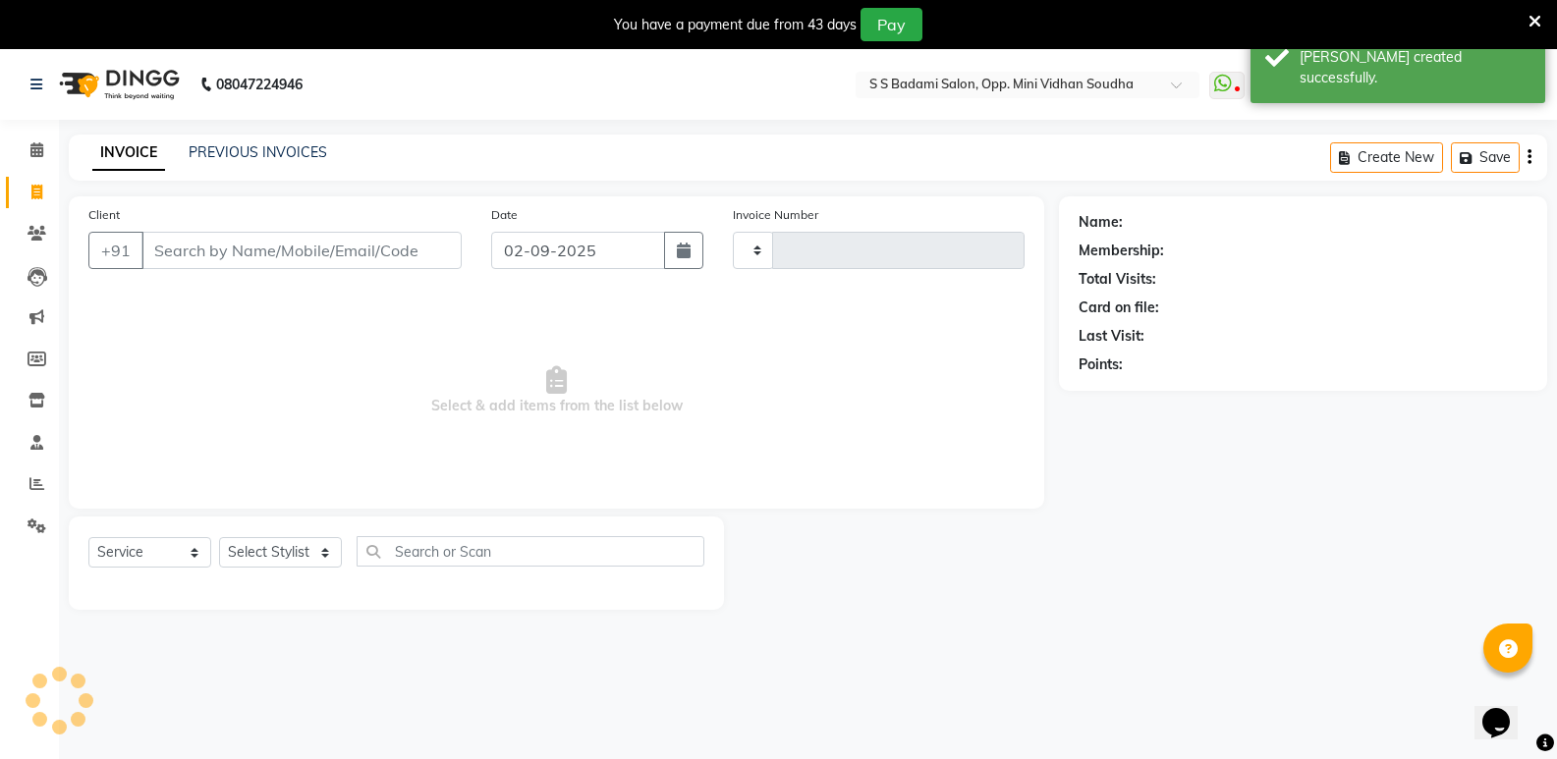
scroll to position [49, 0]
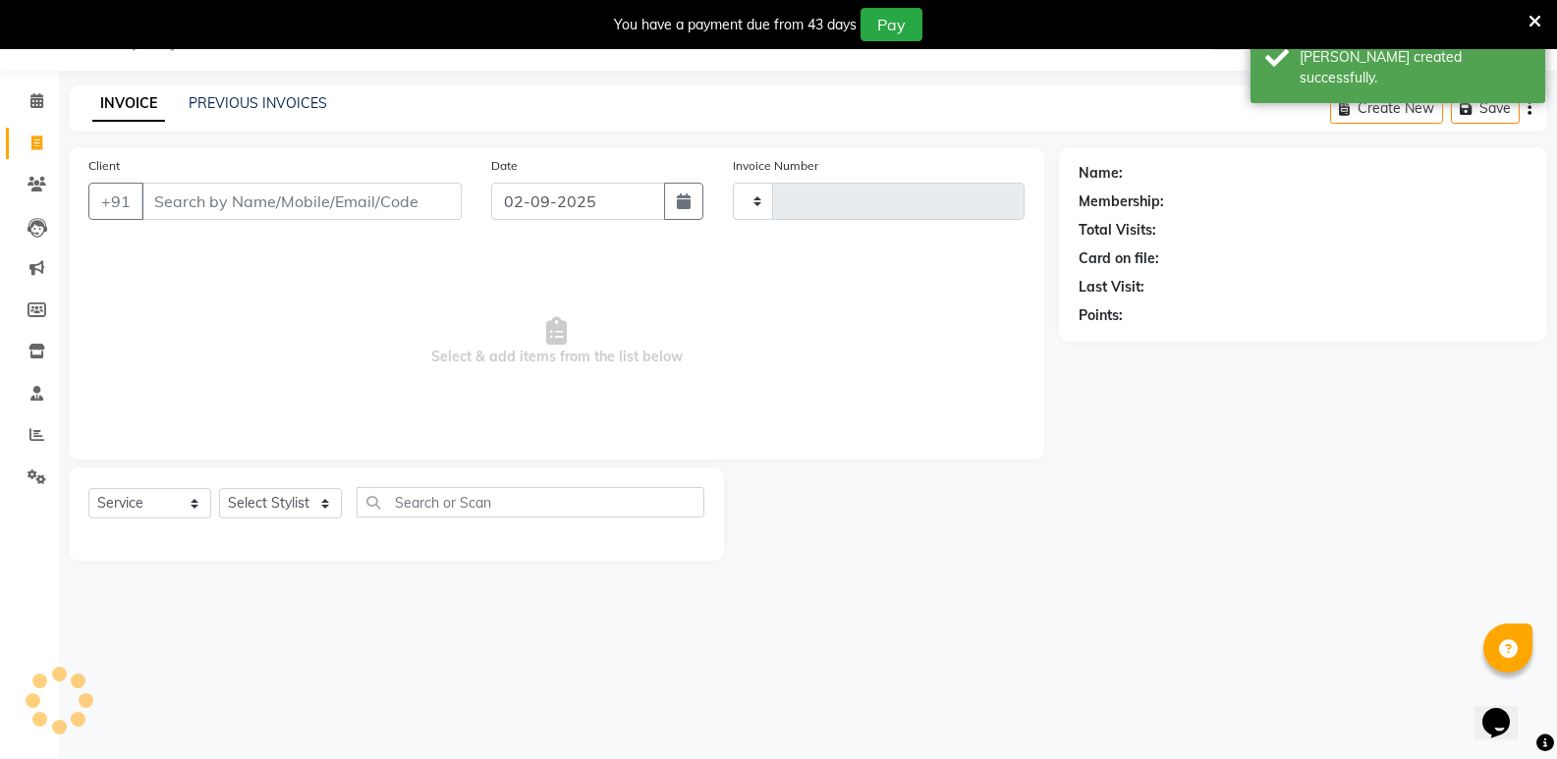
type input "6447"
select select "4533"
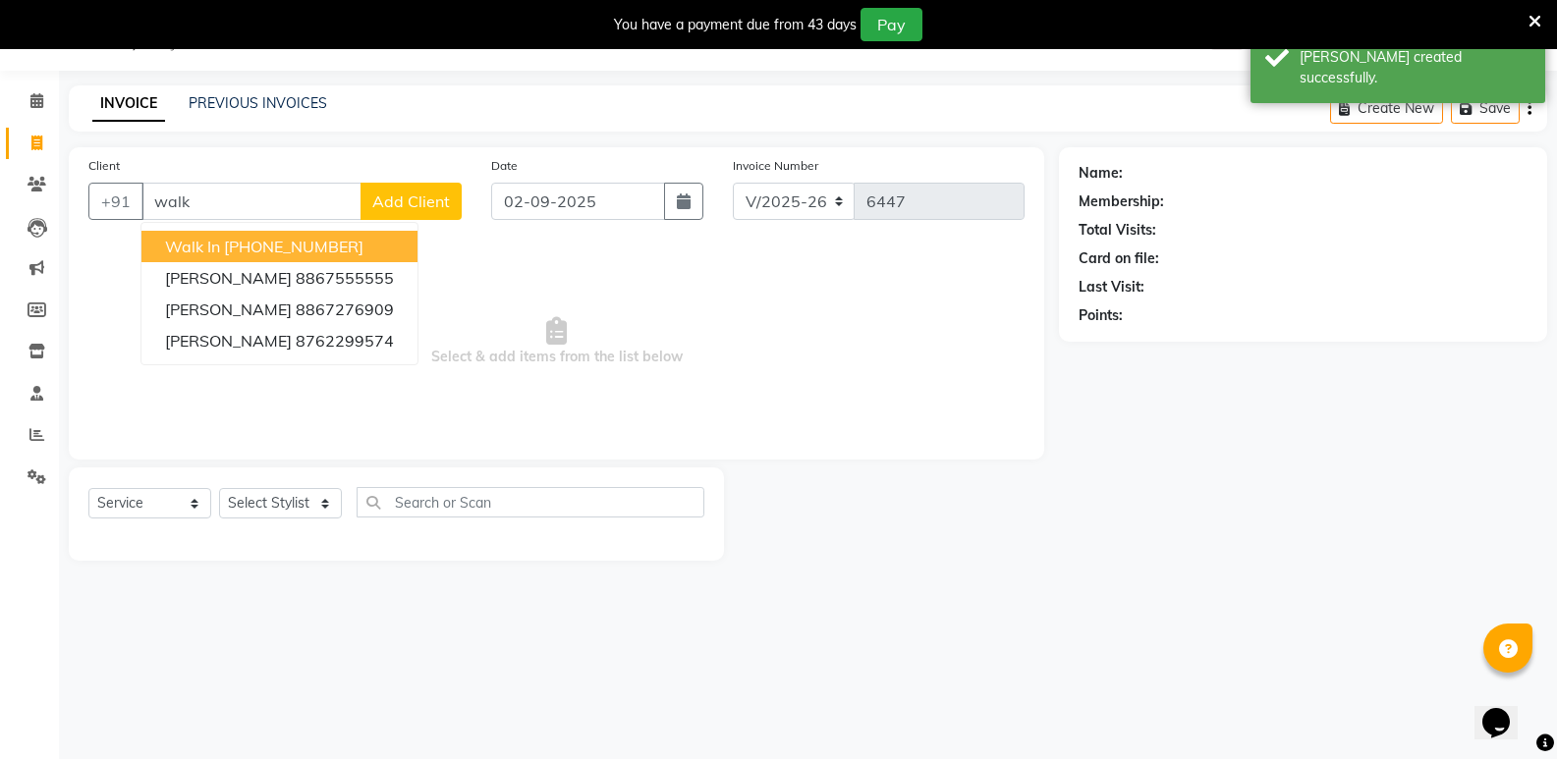
click at [283, 252] on ngb-highlight "[PHONE_NUMBER]" at bounding box center [293, 247] width 139 height 20
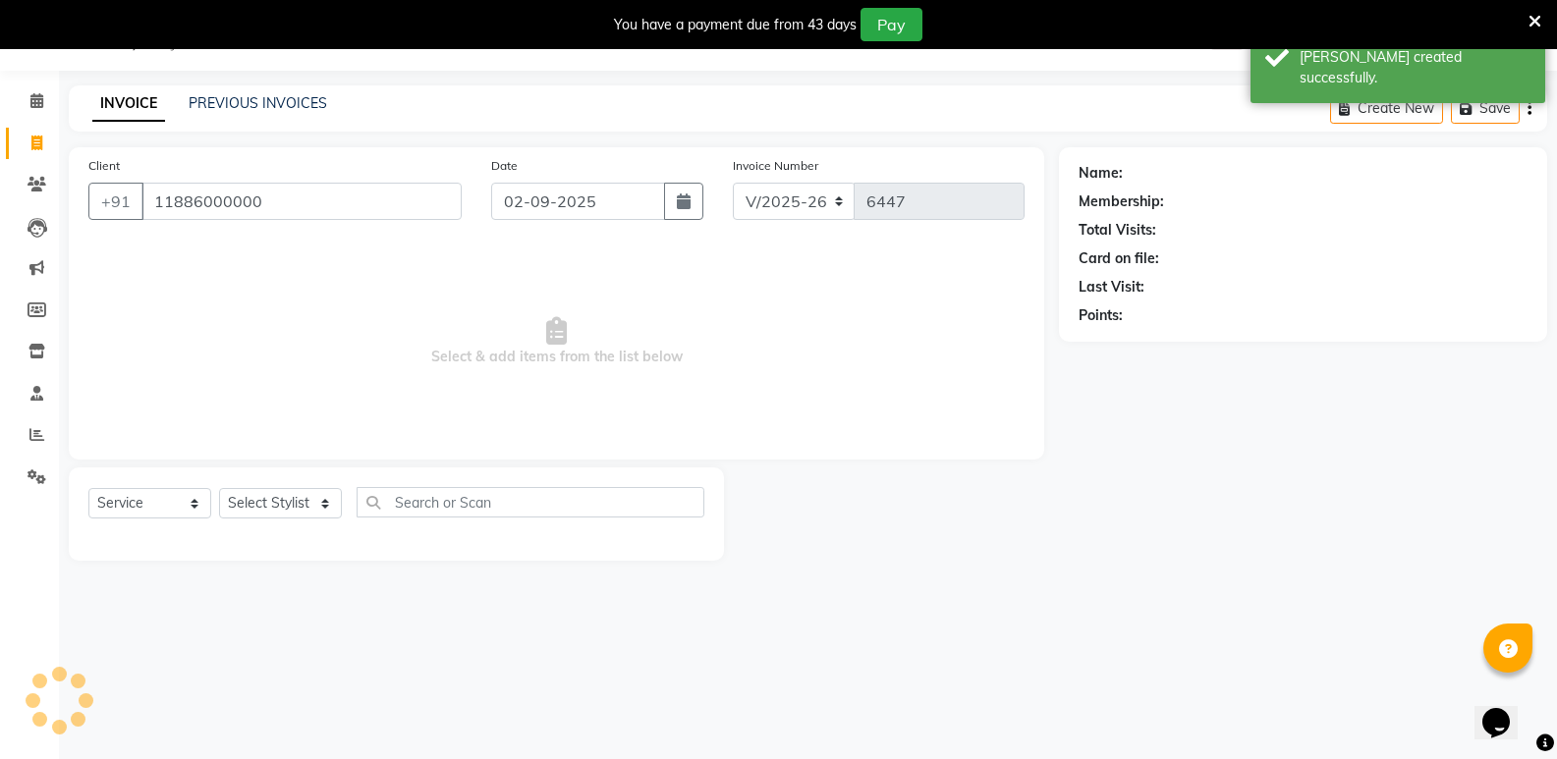
type input "11886000000"
select select "1: Object"
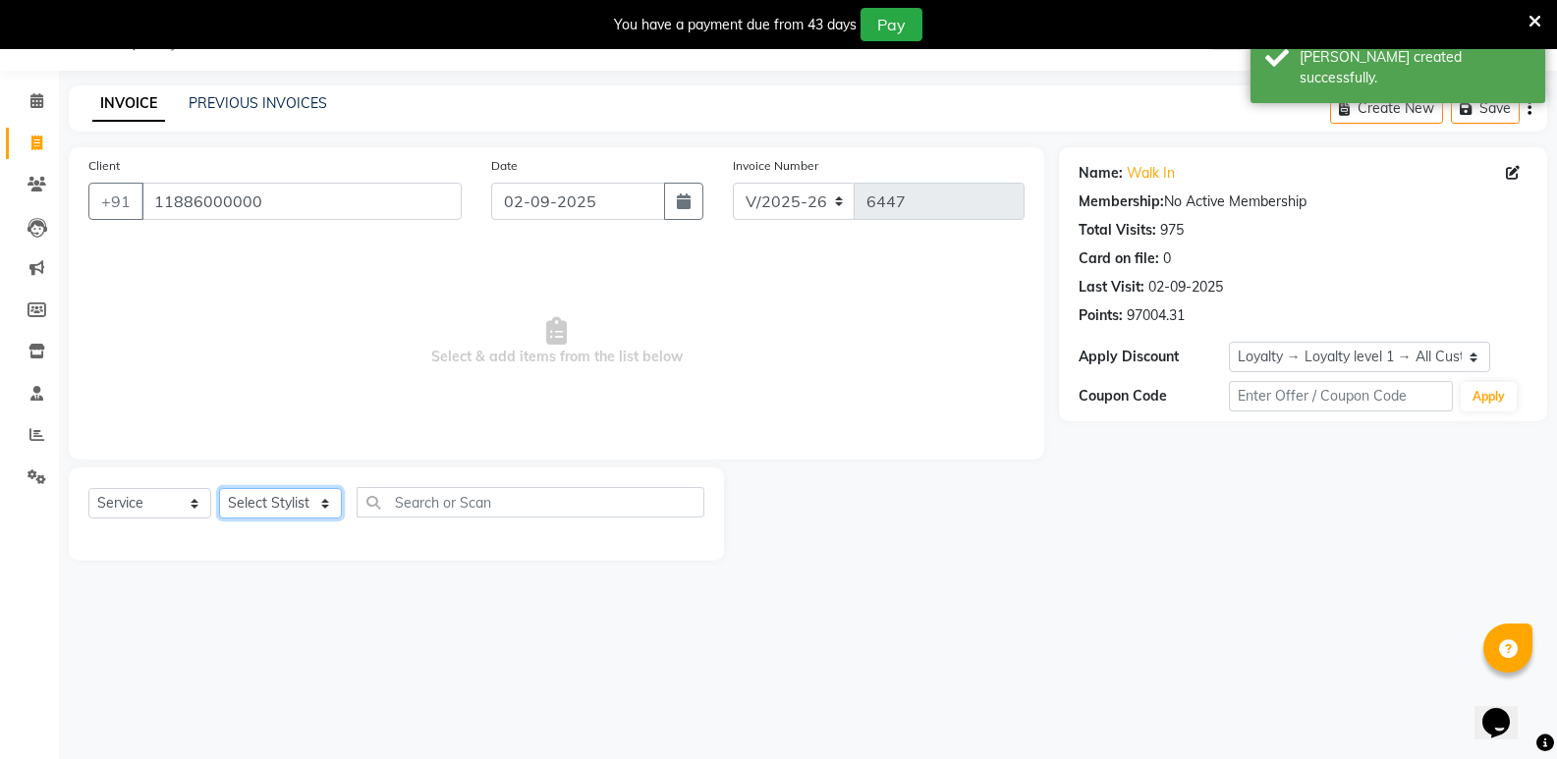
click at [278, 512] on select "Select Stylist [PERSON_NAME] [PERSON_NAME] [PERSON_NAME] Mallu [PERSON_NAME] [P…" at bounding box center [280, 503] width 123 height 30
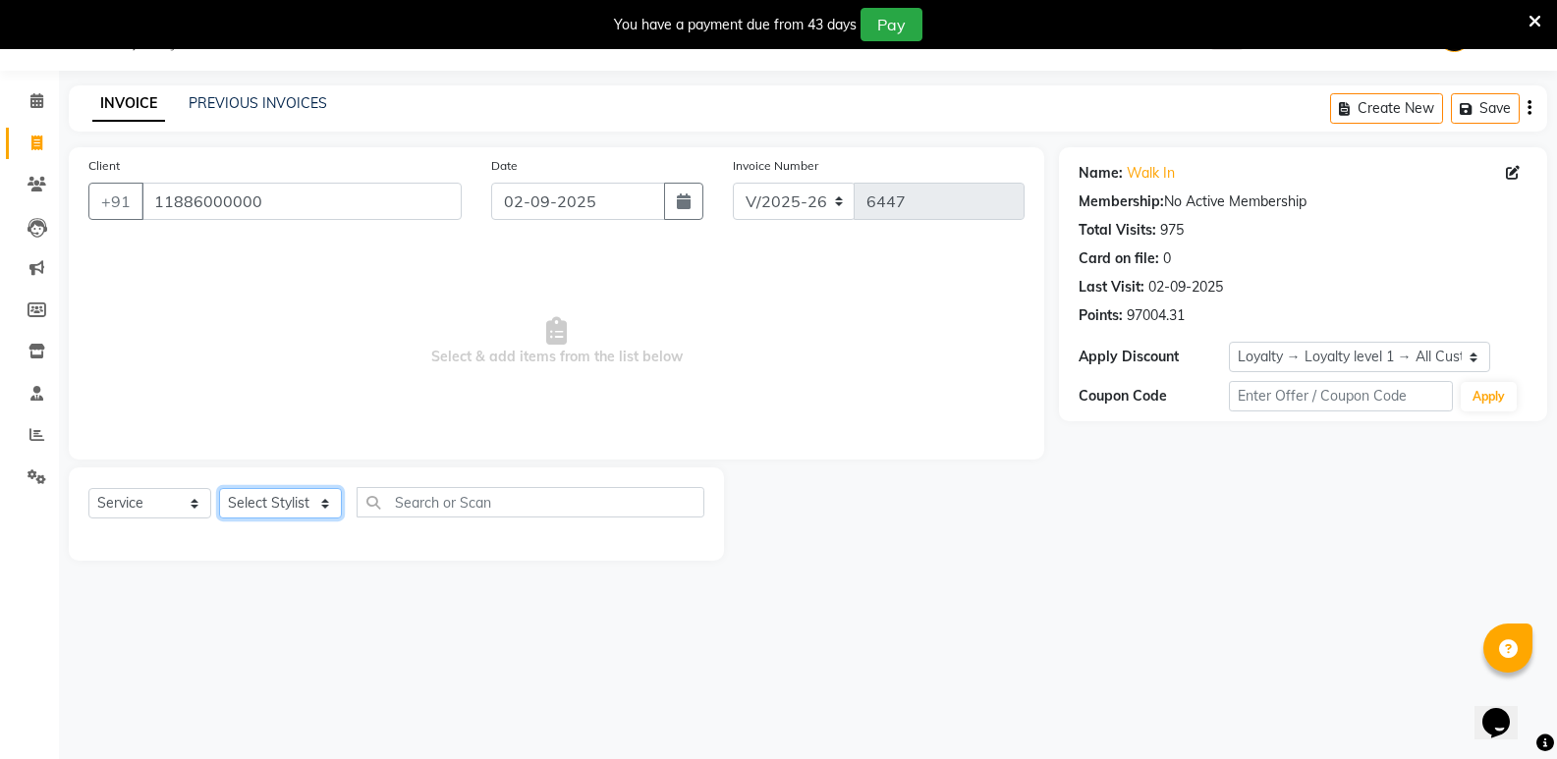
select select "50304"
click at [219, 488] on select "Select Stylist [PERSON_NAME] [PERSON_NAME] [PERSON_NAME] Mallu [PERSON_NAME] [P…" at bounding box center [280, 503] width 123 height 30
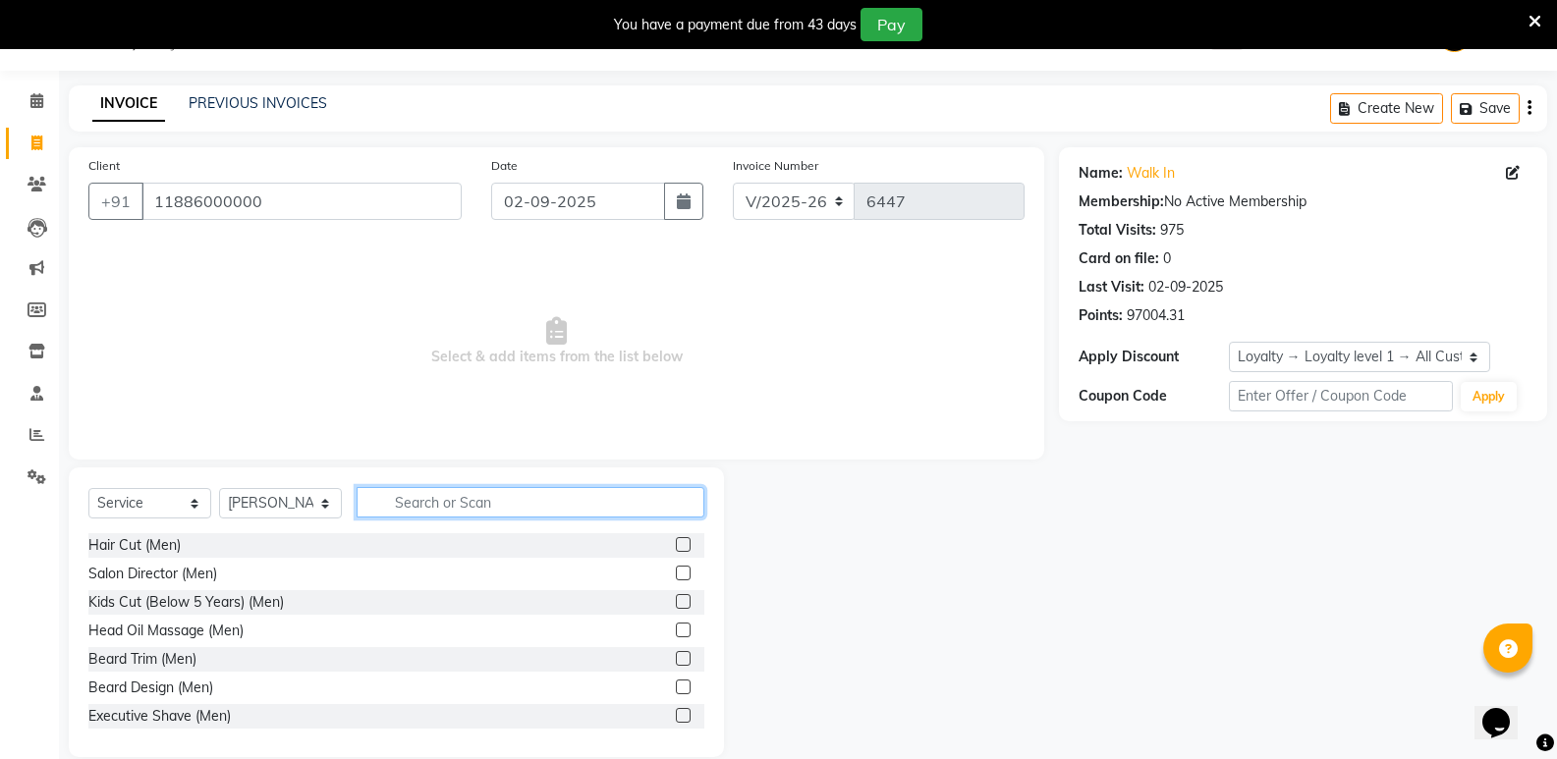
click at [588, 510] on input "text" at bounding box center [530, 502] width 348 height 30
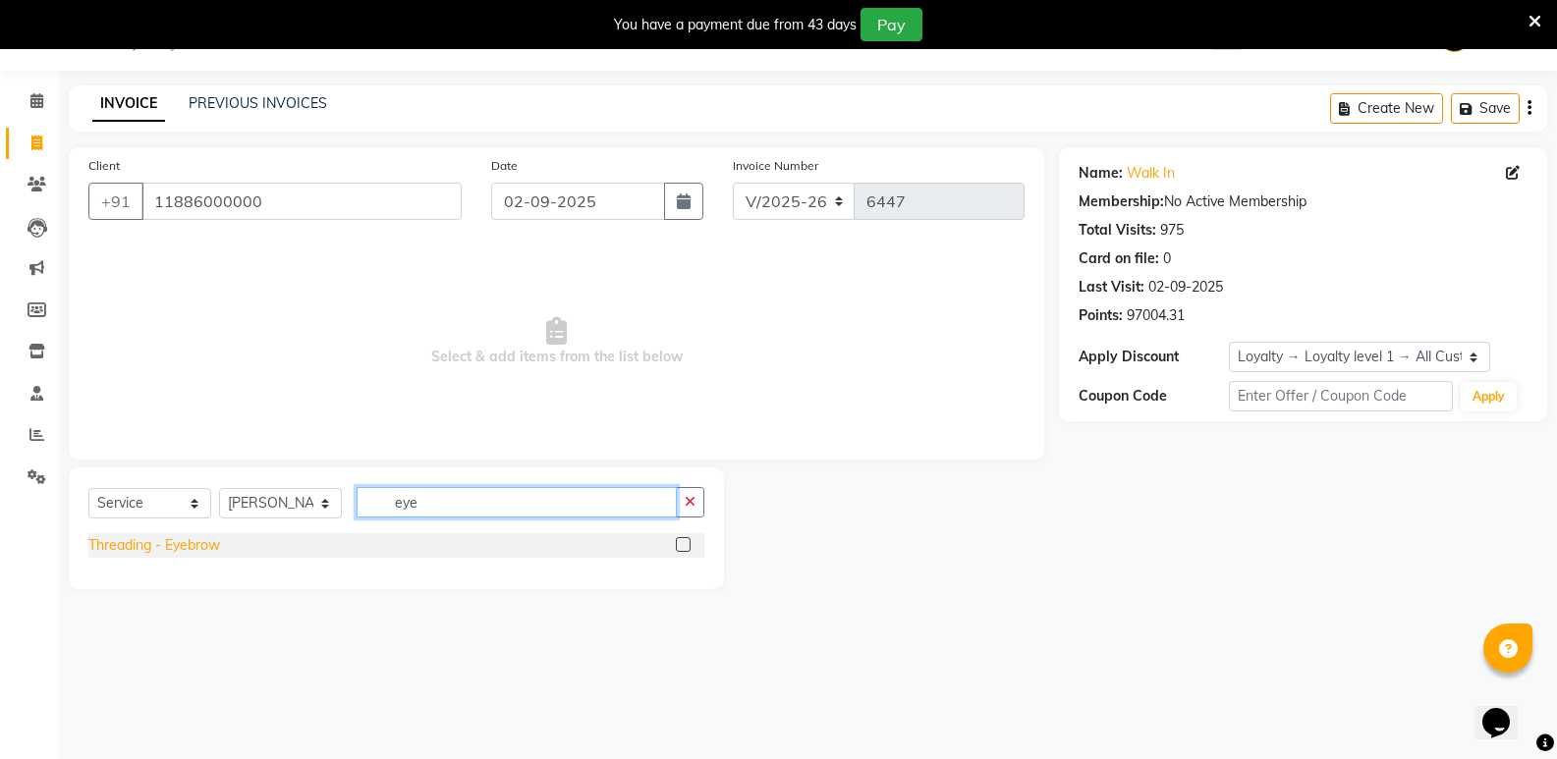
type input "eye"
click at [184, 550] on div "Threading - Eyebrow" at bounding box center [154, 545] width 132 height 21
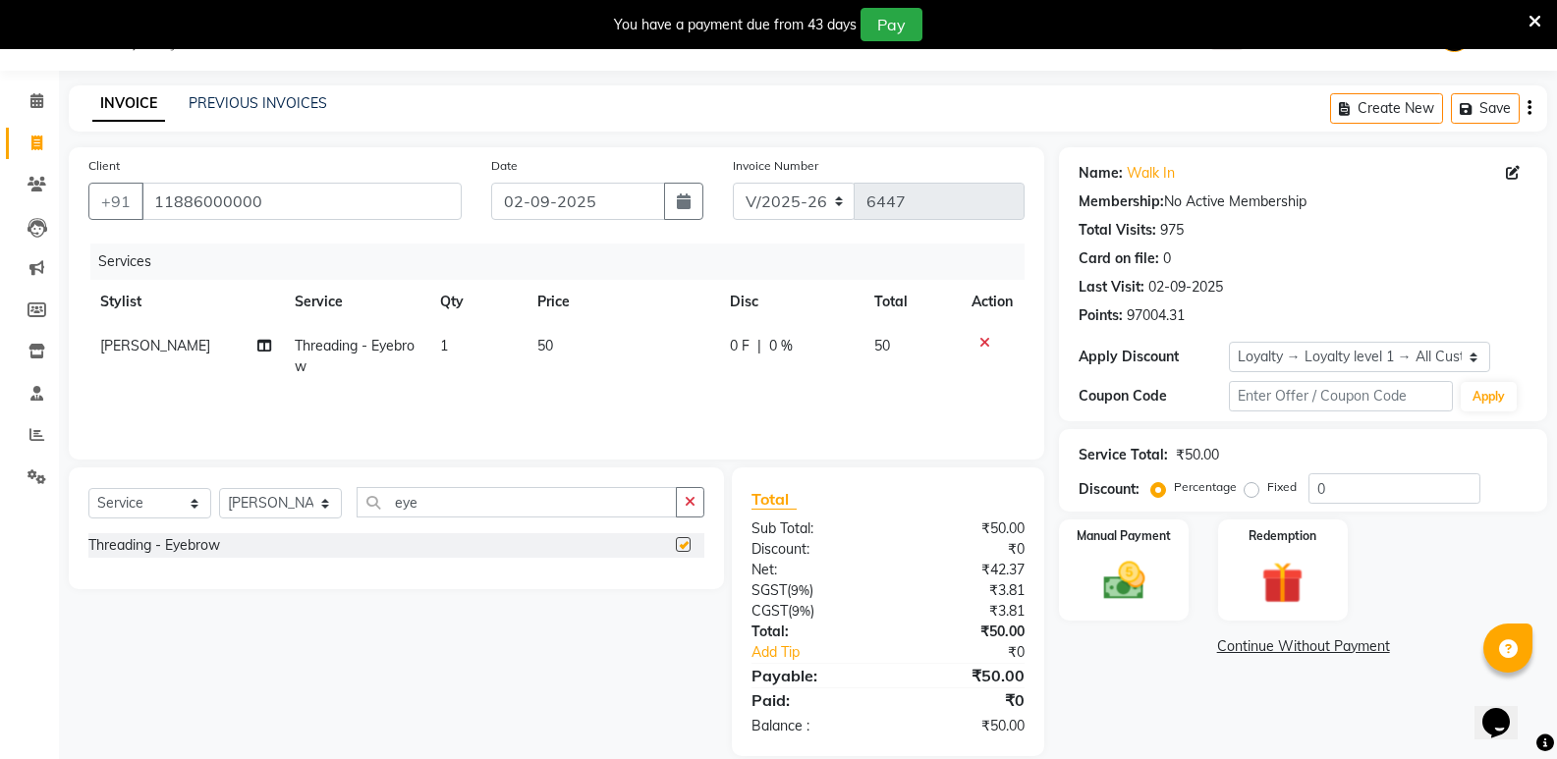
checkbox input "false"
drag, startPoint x: 439, startPoint y: 502, endPoint x: 346, endPoint y: 516, distance: 94.3
click at [346, 516] on div "Select Service Product Membership Package Voucher Prepaid Gift Card Select Styl…" at bounding box center [396, 510] width 616 height 46
type input "upp"
click at [175, 574] on div "Threading - Upperlip" at bounding box center [152, 574] width 129 height 21
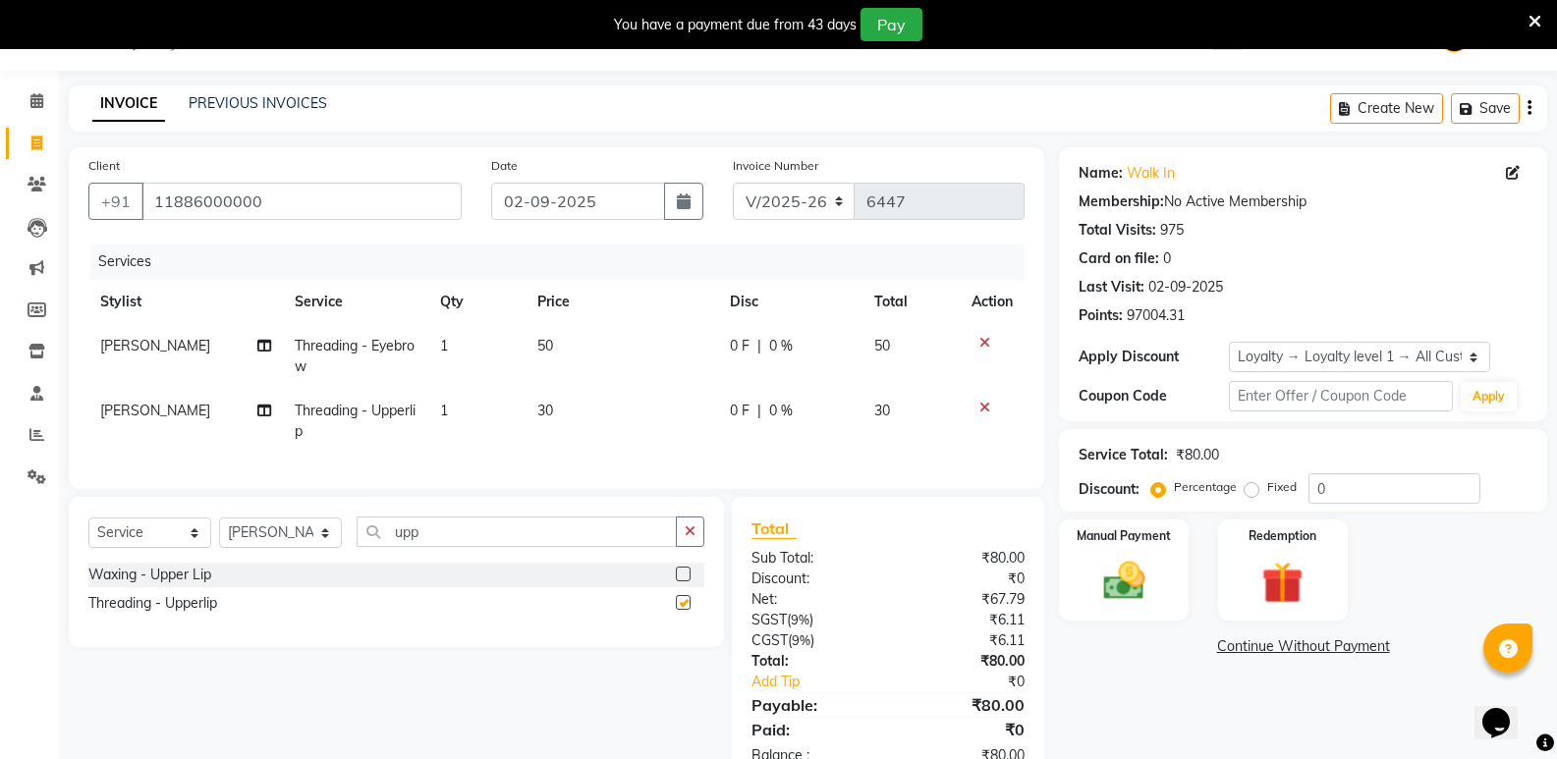
checkbox input "false"
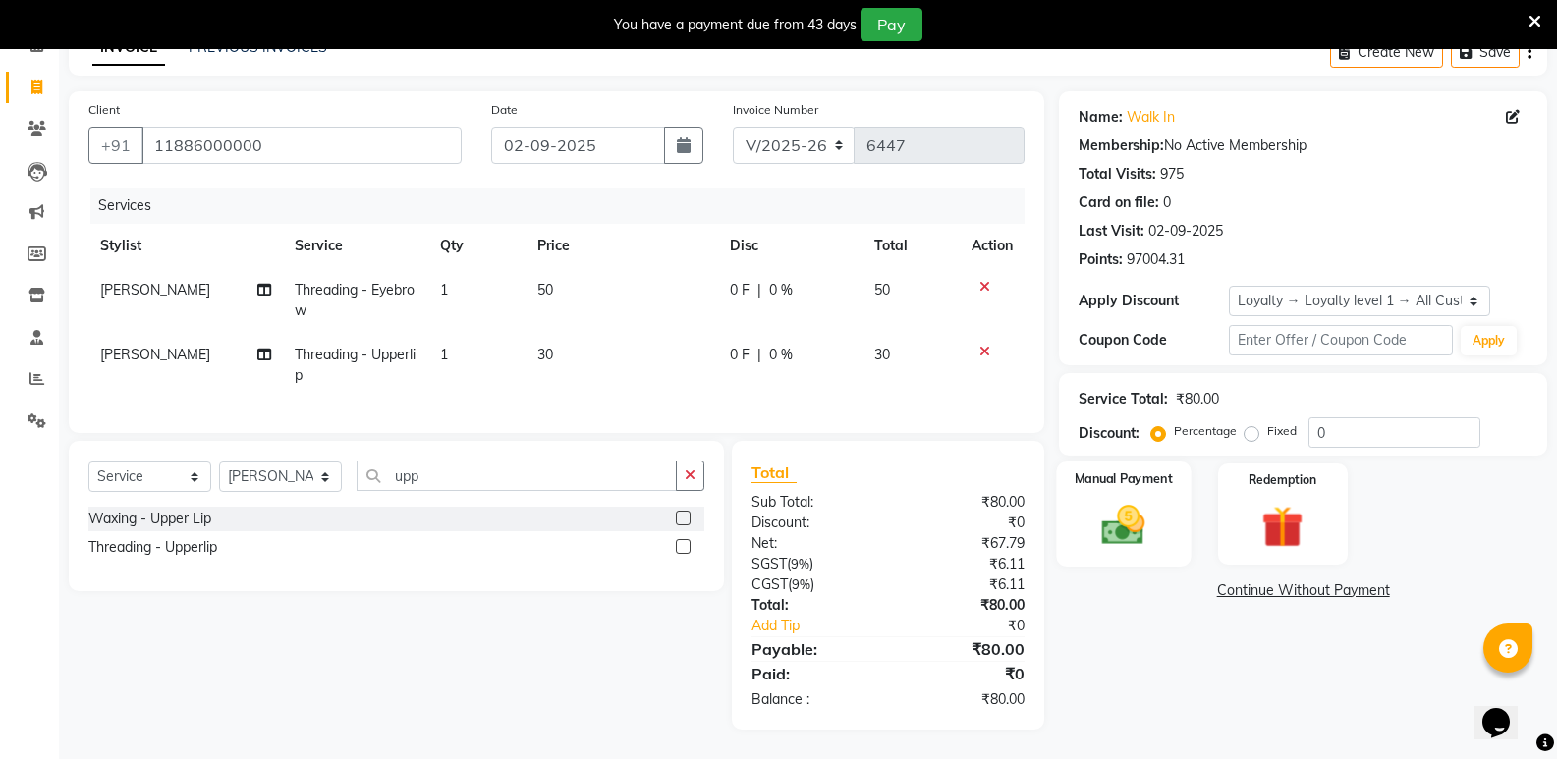
click at [1114, 505] on img at bounding box center [1123, 525] width 70 height 50
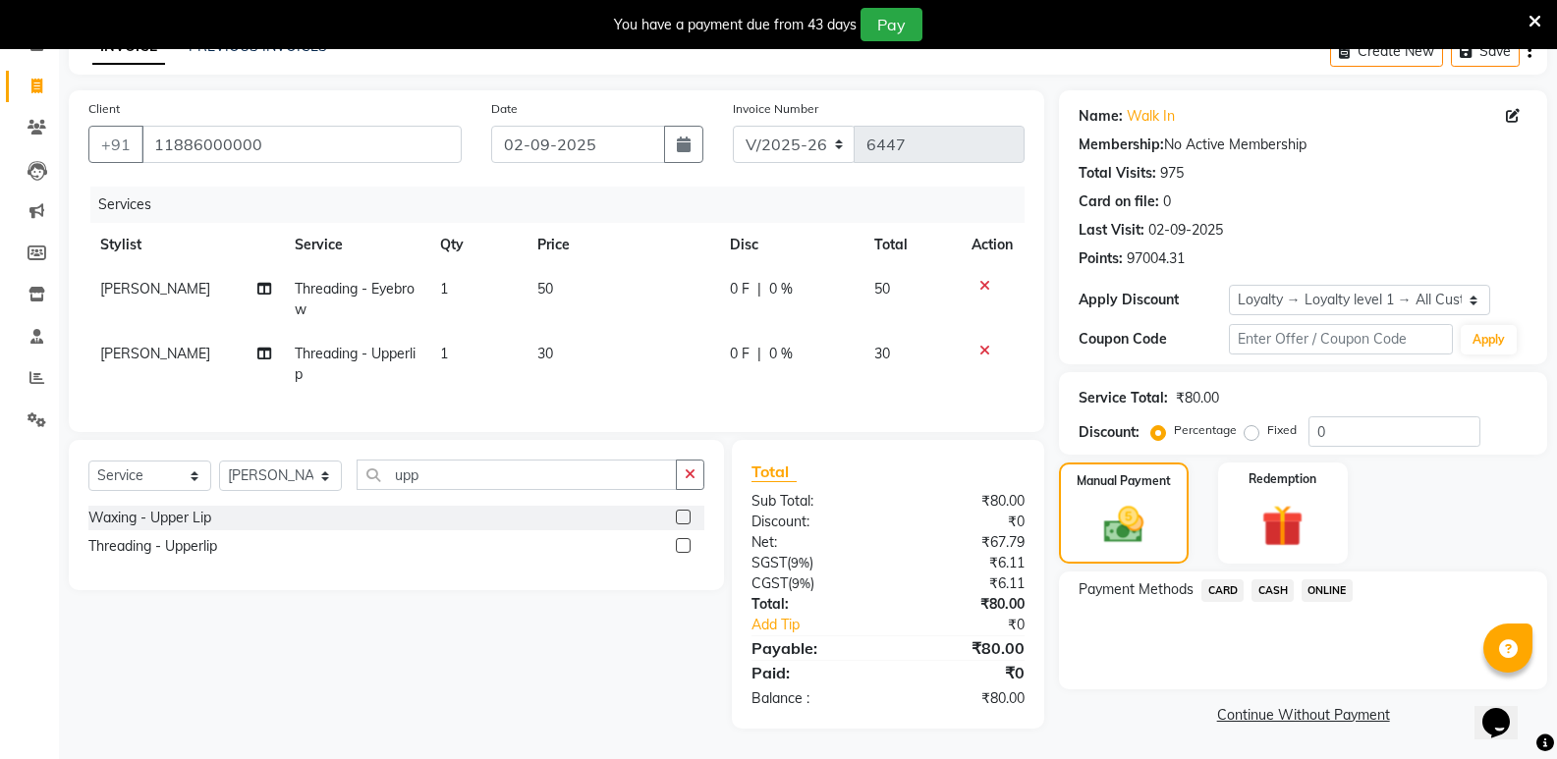
click at [1261, 579] on span "CASH" at bounding box center [1272, 590] width 42 height 23
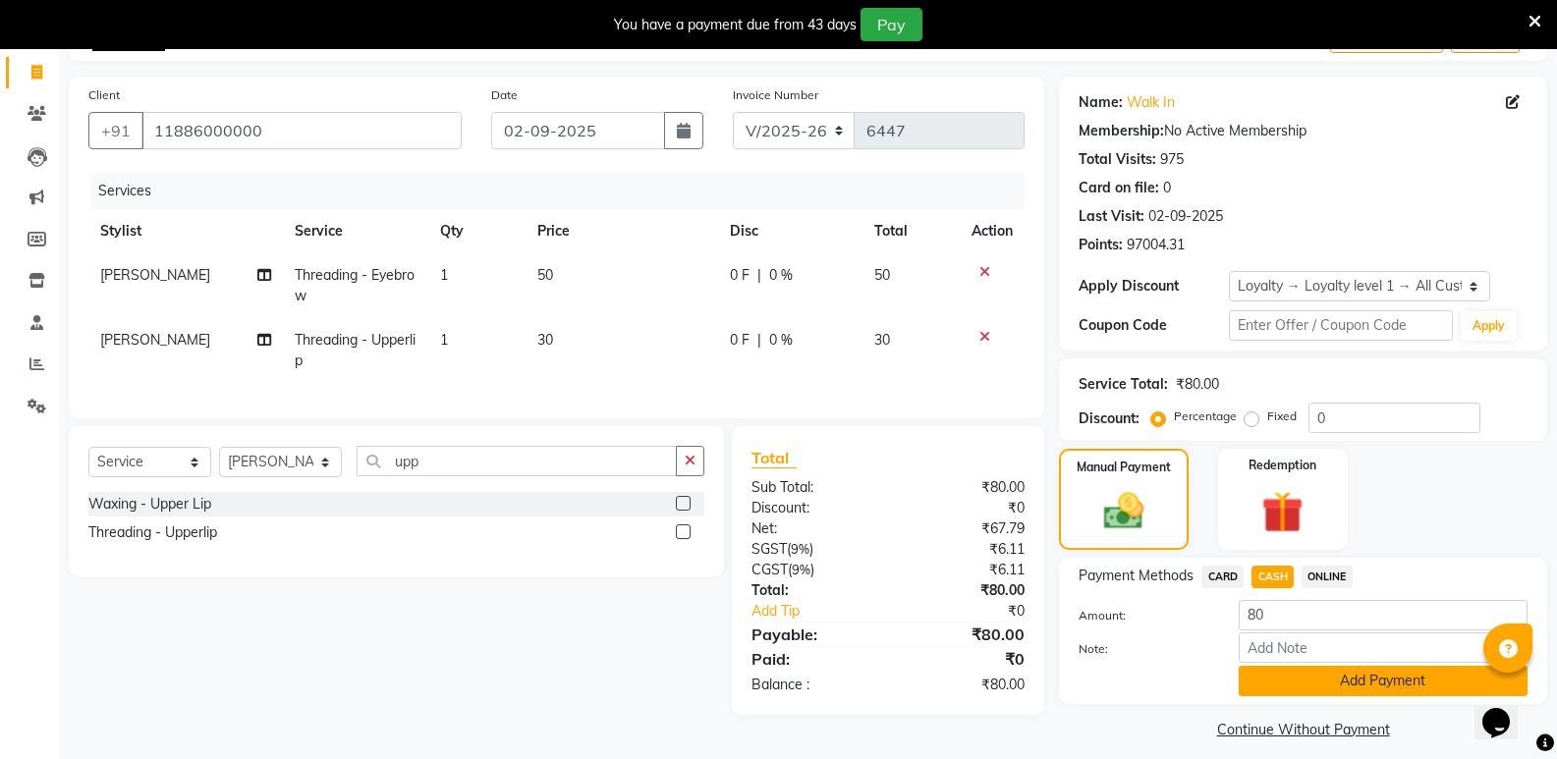
click at [1277, 675] on button "Add Payment" at bounding box center [1382, 681] width 289 height 30
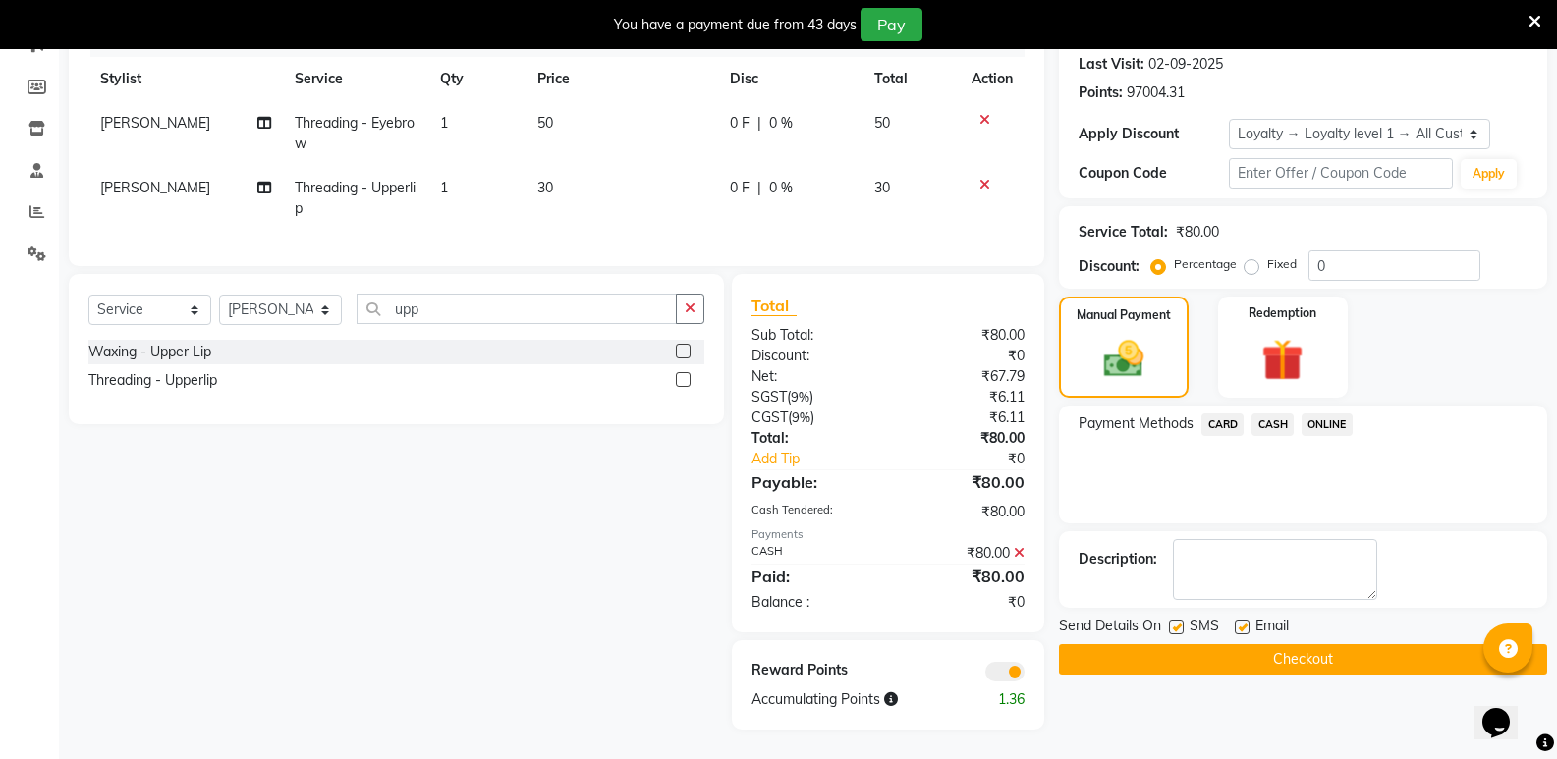
click at [1271, 644] on button "Checkout" at bounding box center [1303, 659] width 488 height 30
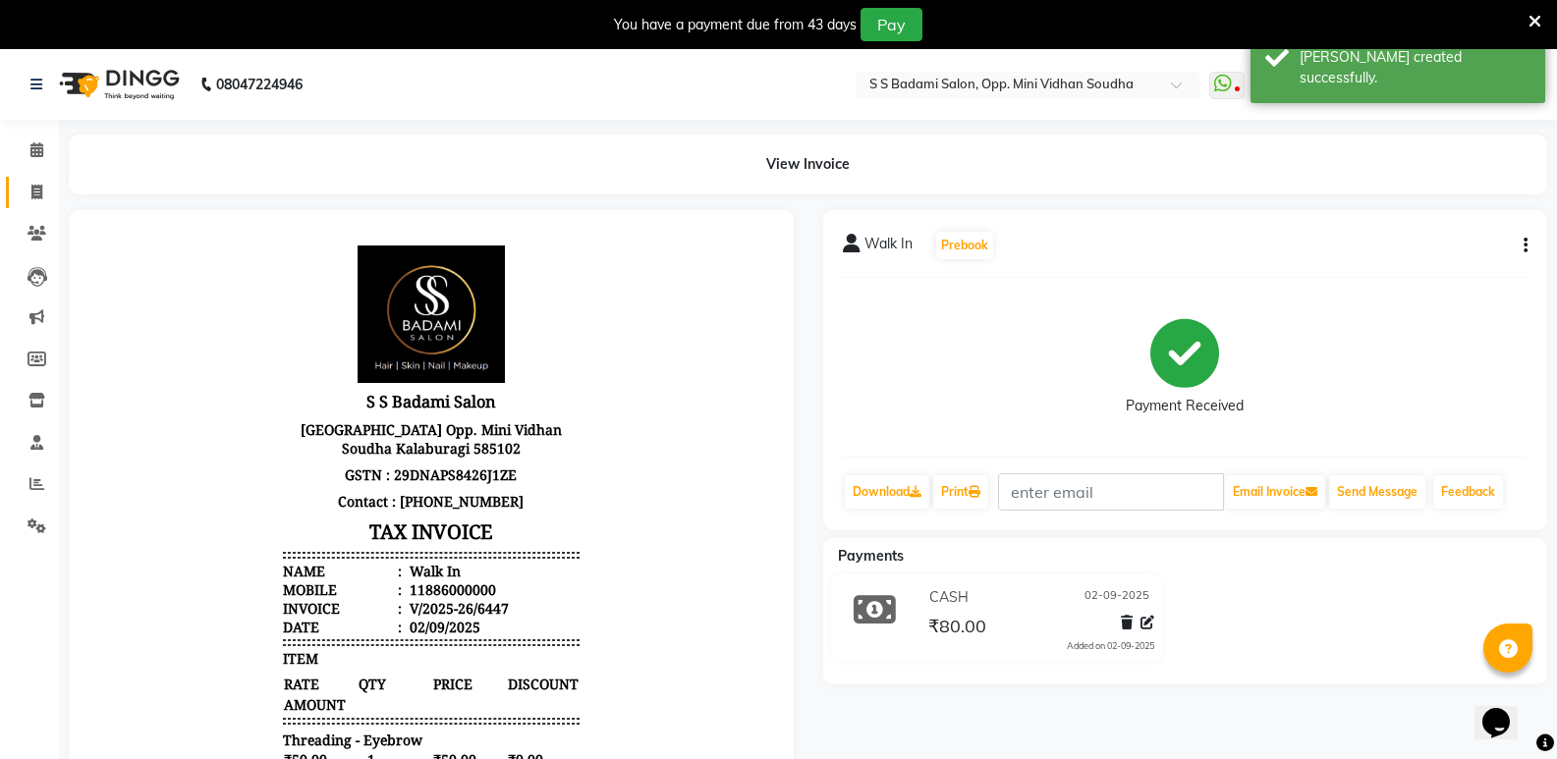
click at [17, 186] on link "Invoice" at bounding box center [29, 193] width 47 height 32
select select "service"
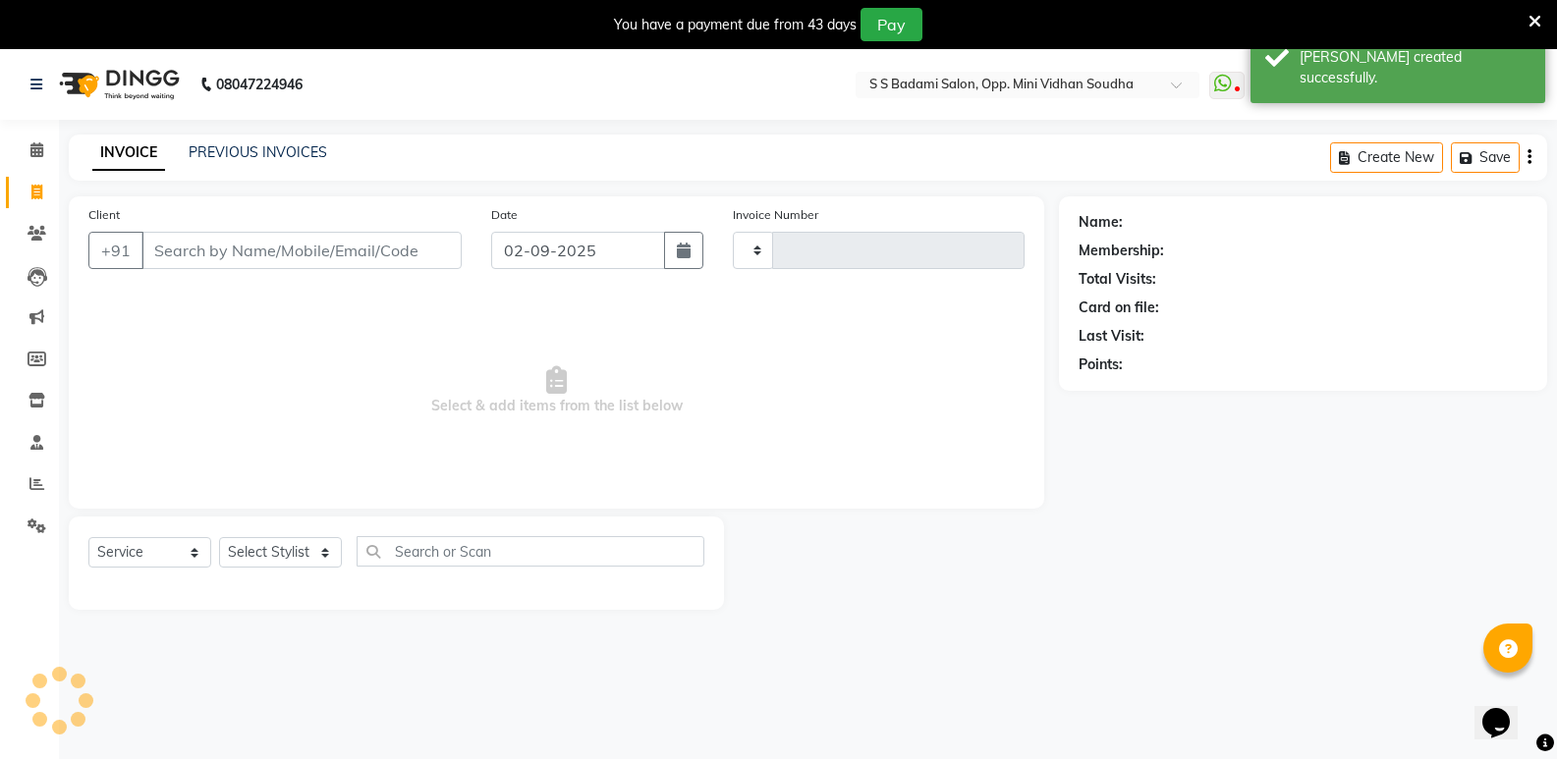
scroll to position [49, 0]
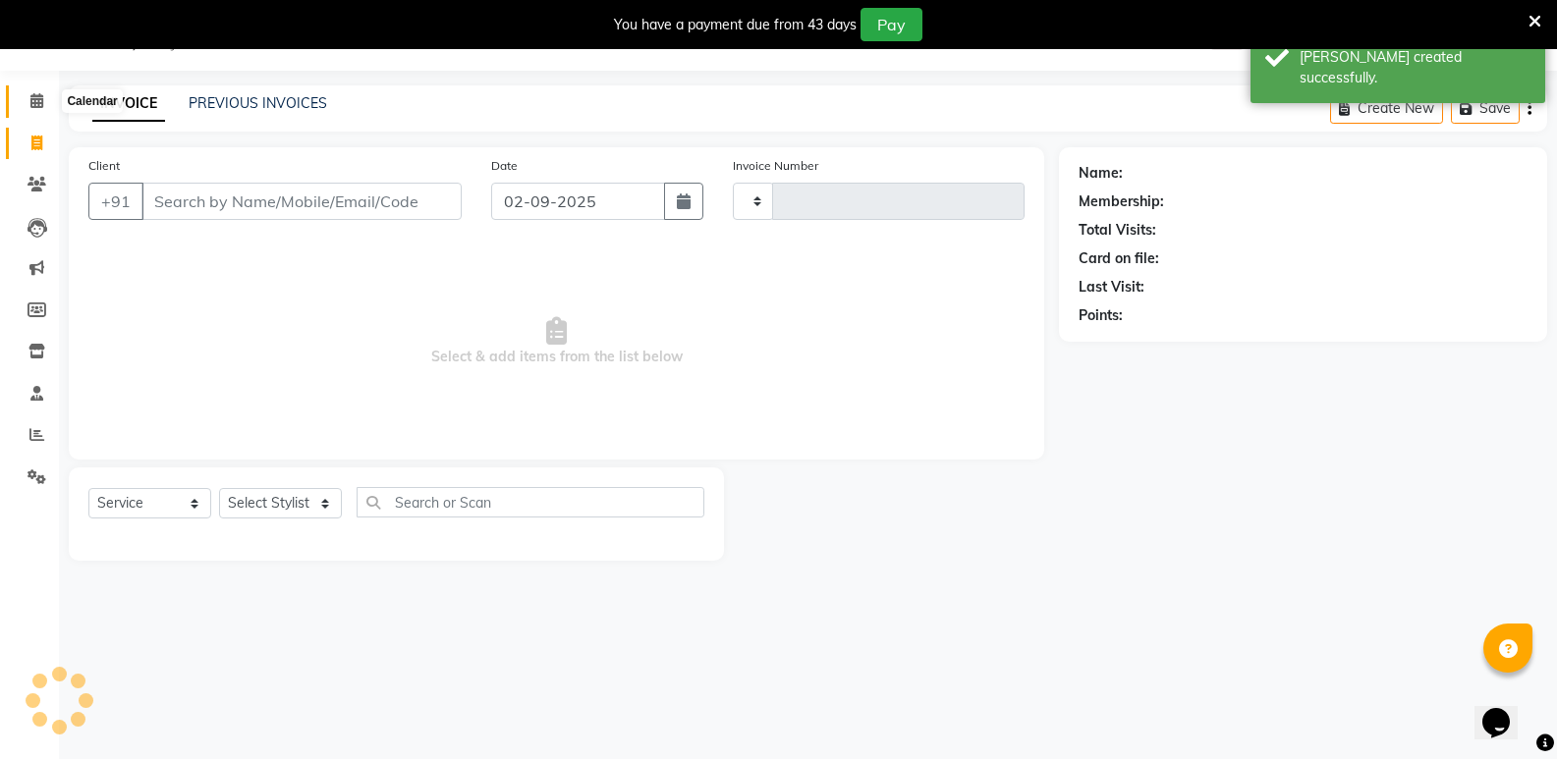
click at [27, 100] on span at bounding box center [37, 101] width 34 height 23
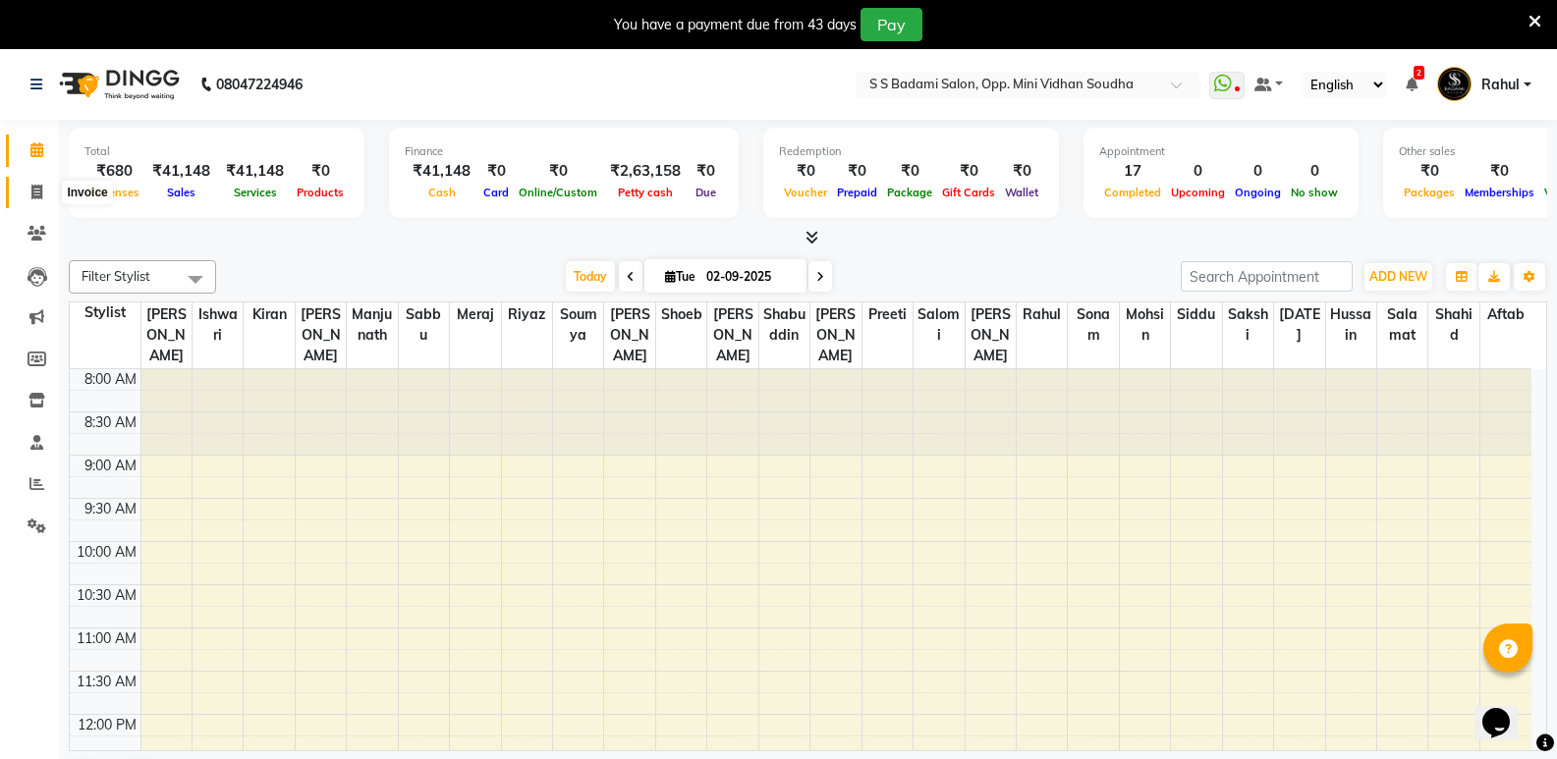
click at [36, 191] on icon at bounding box center [36, 192] width 11 height 15
select select "service"
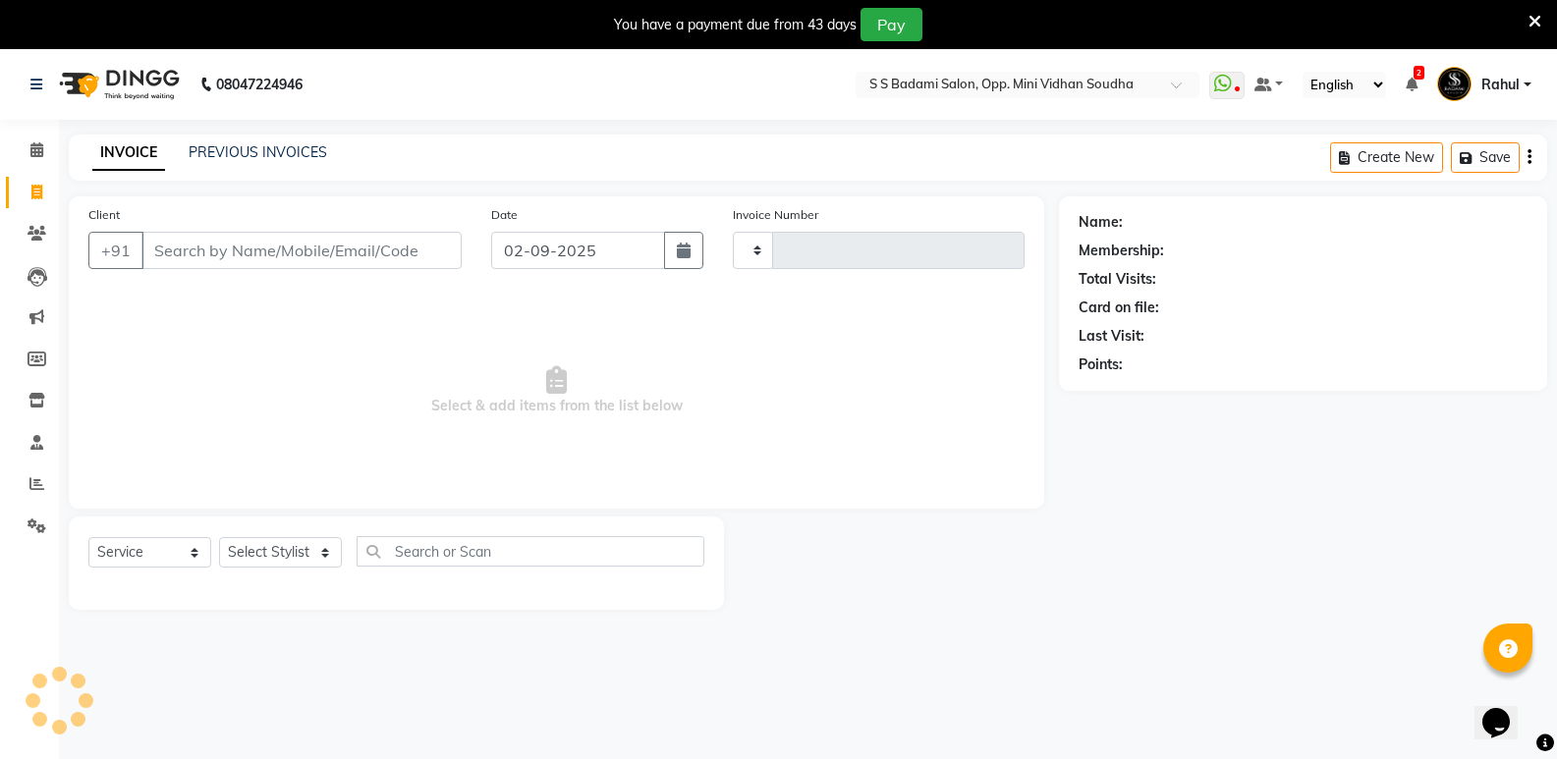
type input "6448"
select select "4533"
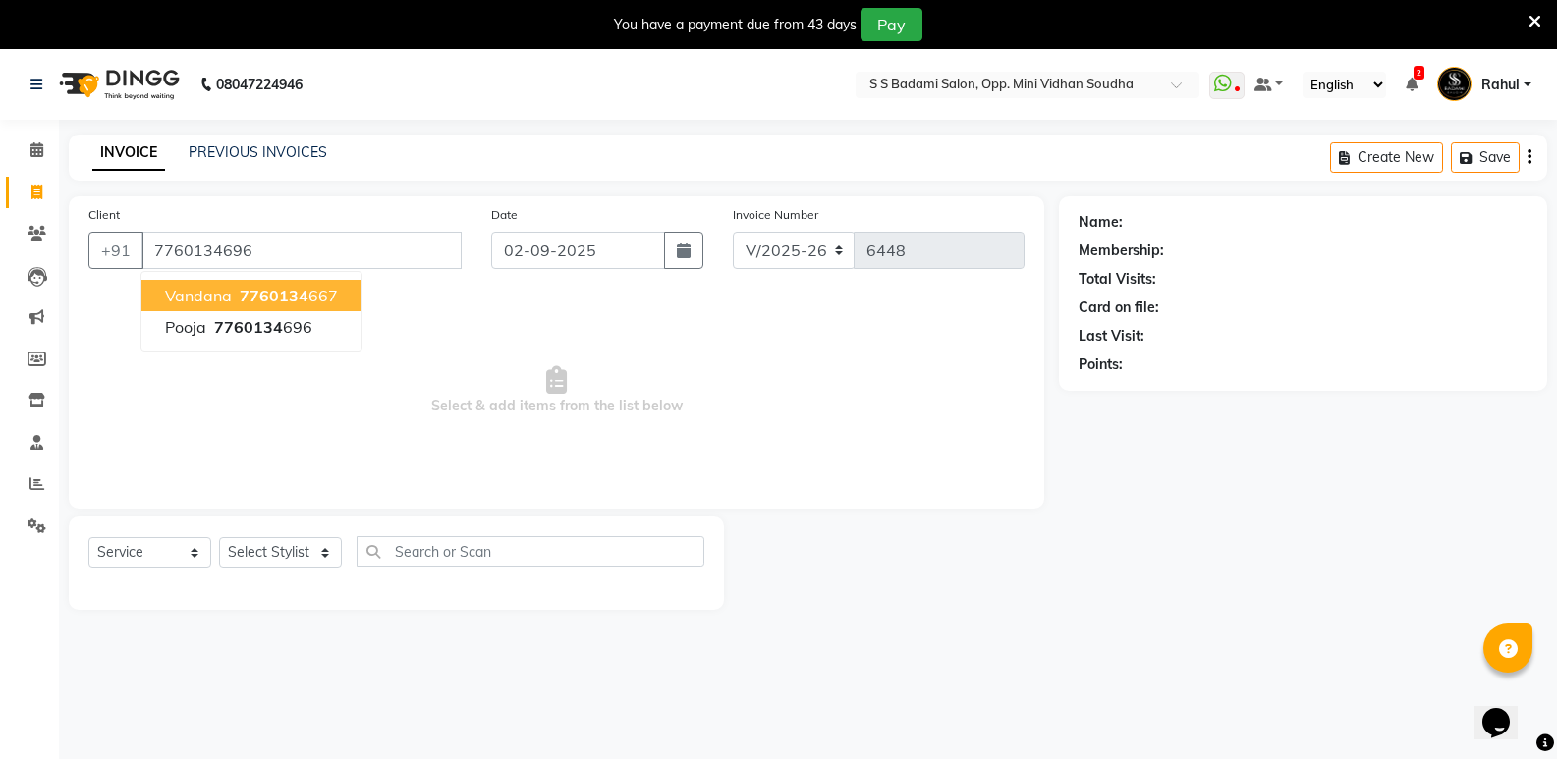
type input "7760134696"
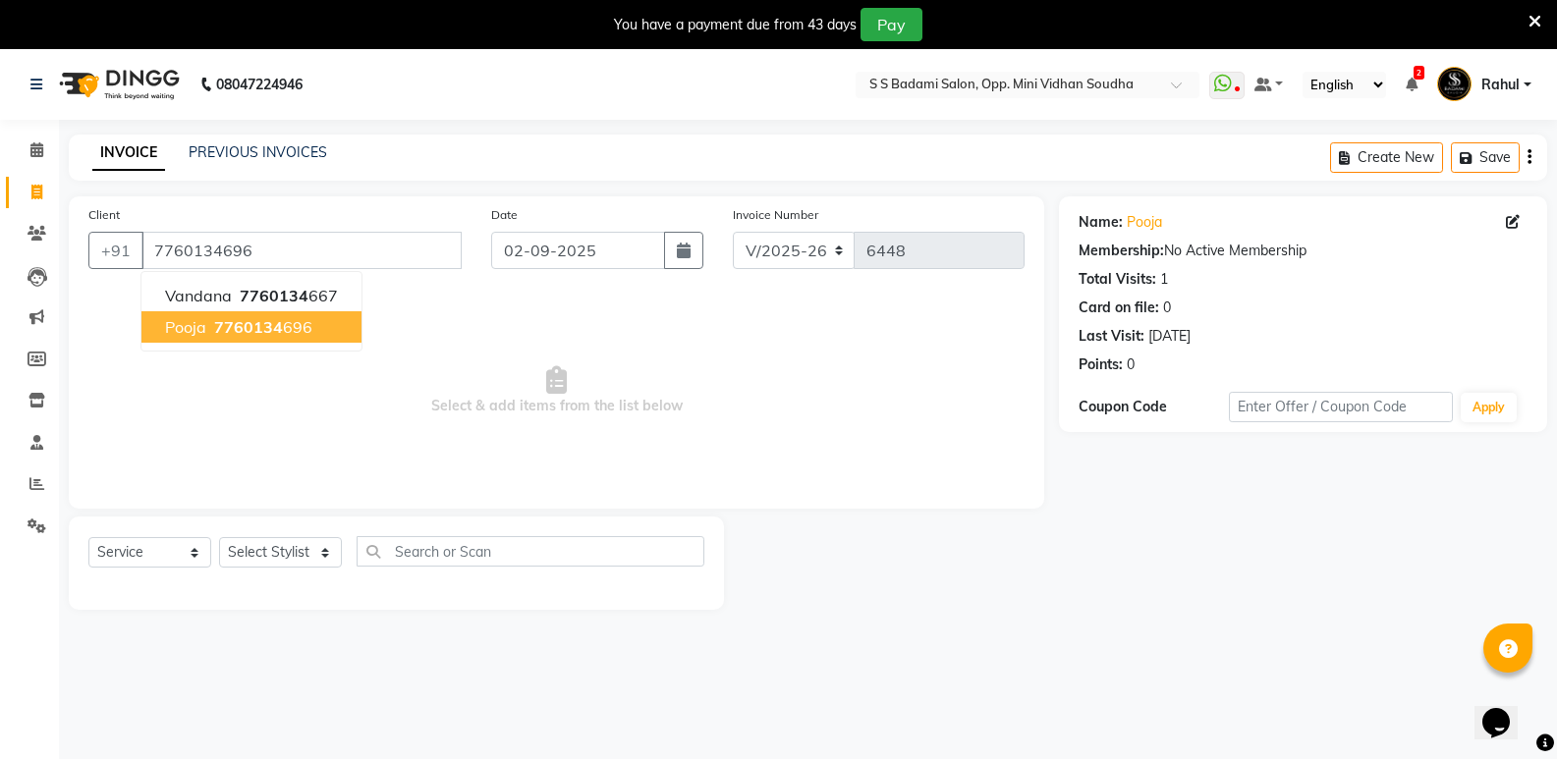
click at [258, 321] on span "7760134" at bounding box center [248, 327] width 69 height 20
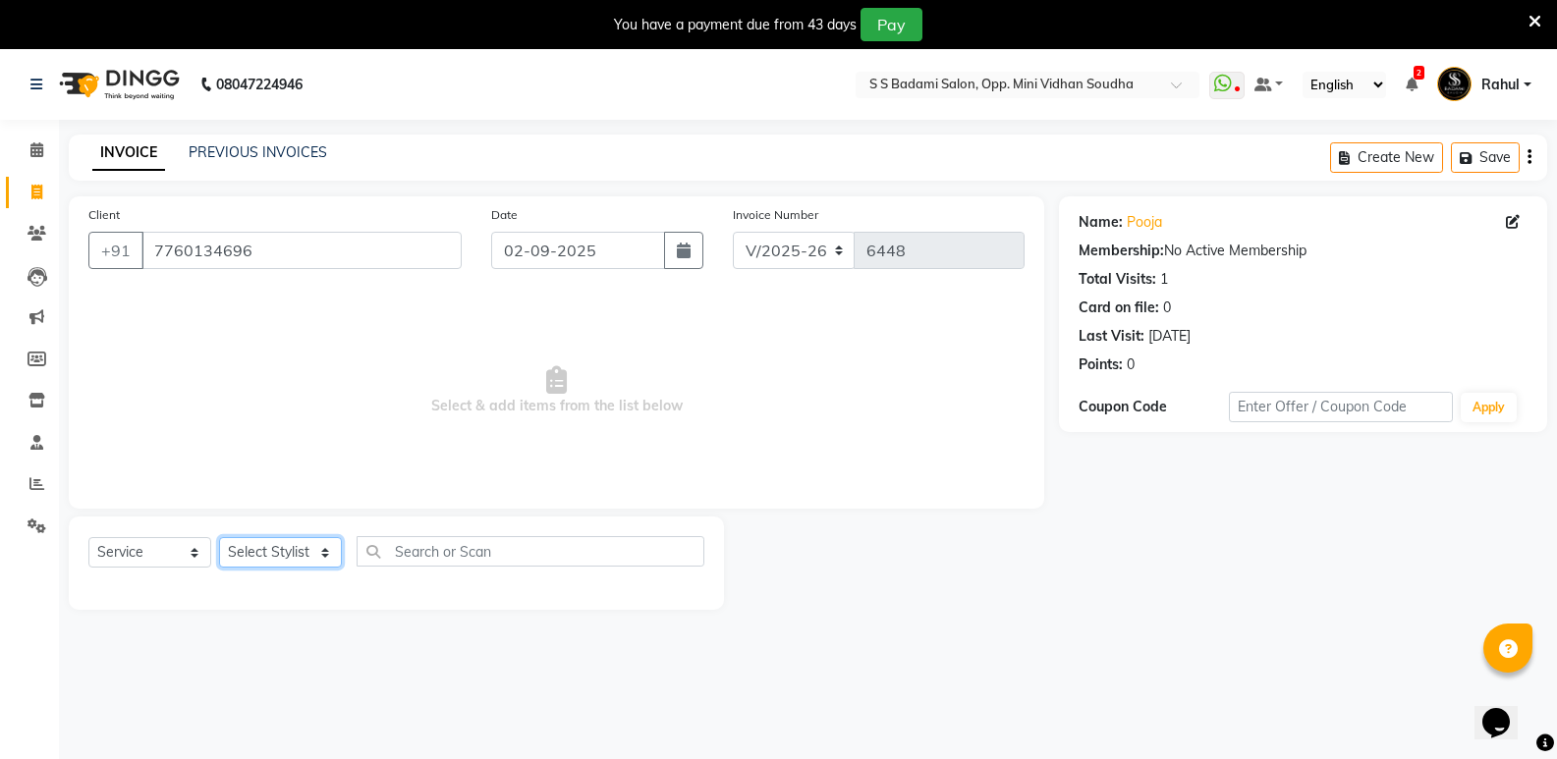
click at [299, 554] on select "Select Stylist [PERSON_NAME] [PERSON_NAME] [PERSON_NAME] Mallu [PERSON_NAME] [P…" at bounding box center [280, 552] width 123 height 30
select select "70683"
click at [219, 537] on select "Select Stylist [PERSON_NAME] [PERSON_NAME] [PERSON_NAME] Mallu [PERSON_NAME] [P…" at bounding box center [280, 552] width 123 height 30
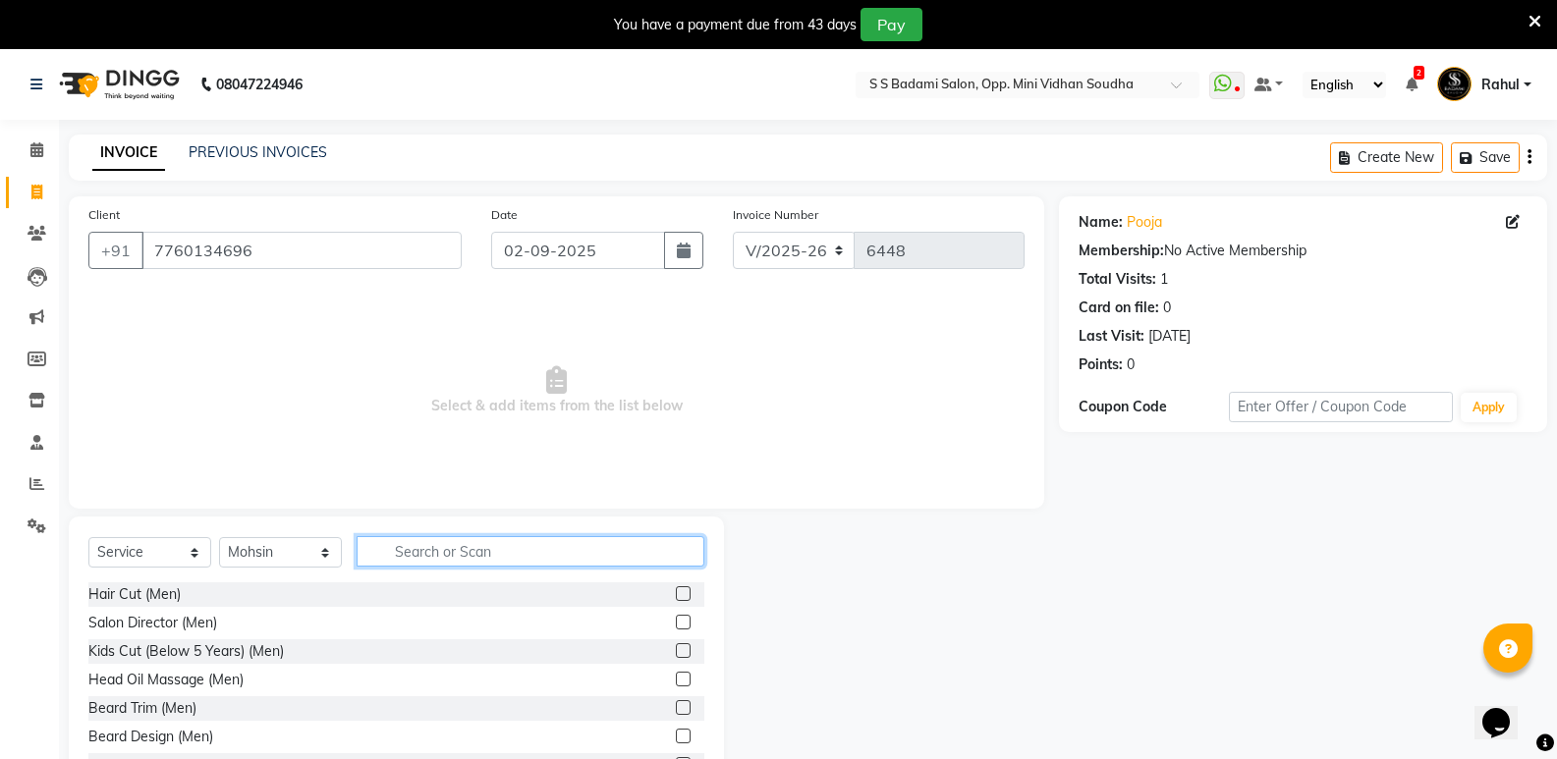
click at [503, 542] on input "text" at bounding box center [530, 551] width 348 height 30
type input "women"
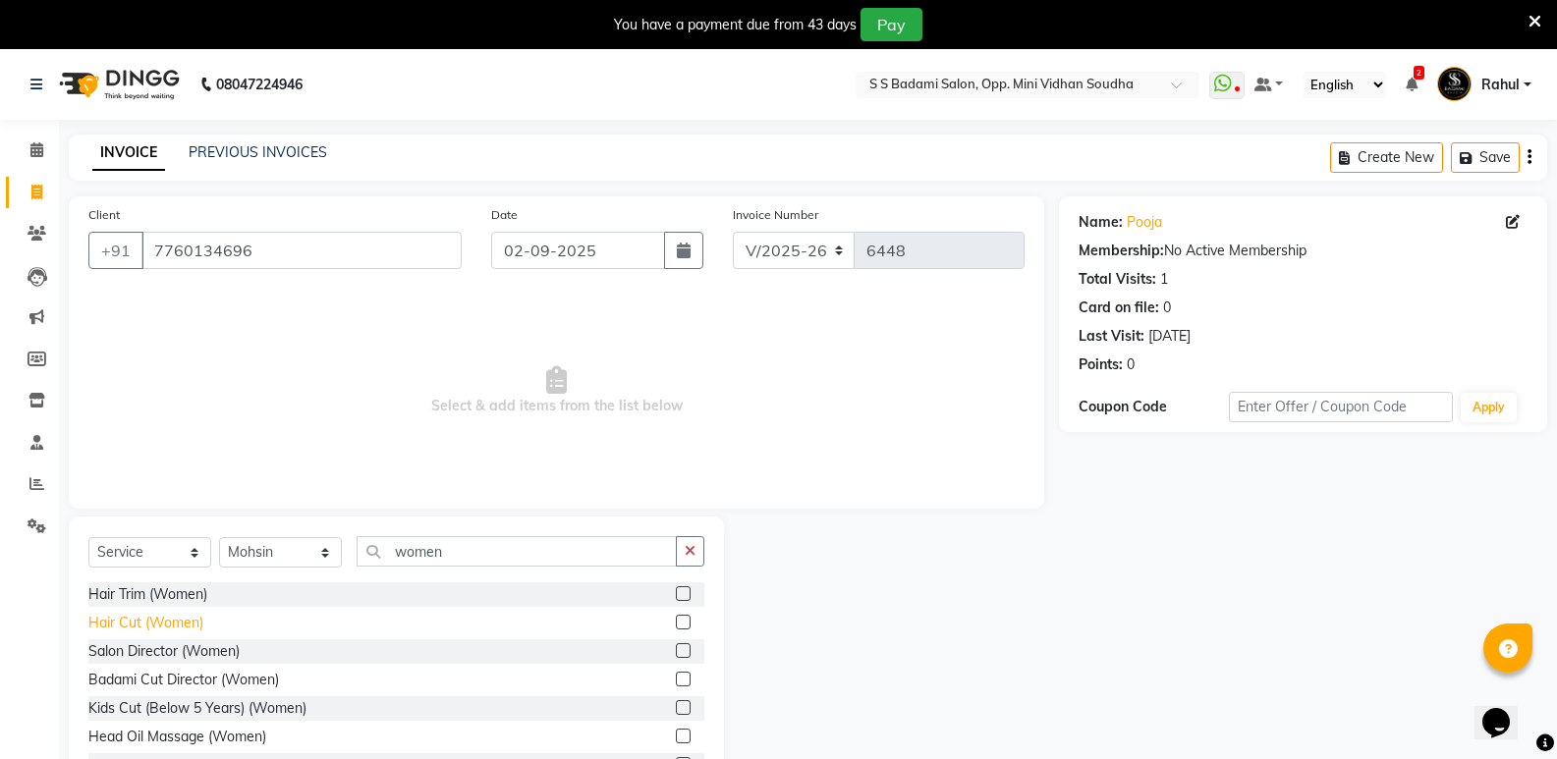
click at [167, 625] on div "Hair Cut (Women)" at bounding box center [145, 623] width 115 height 21
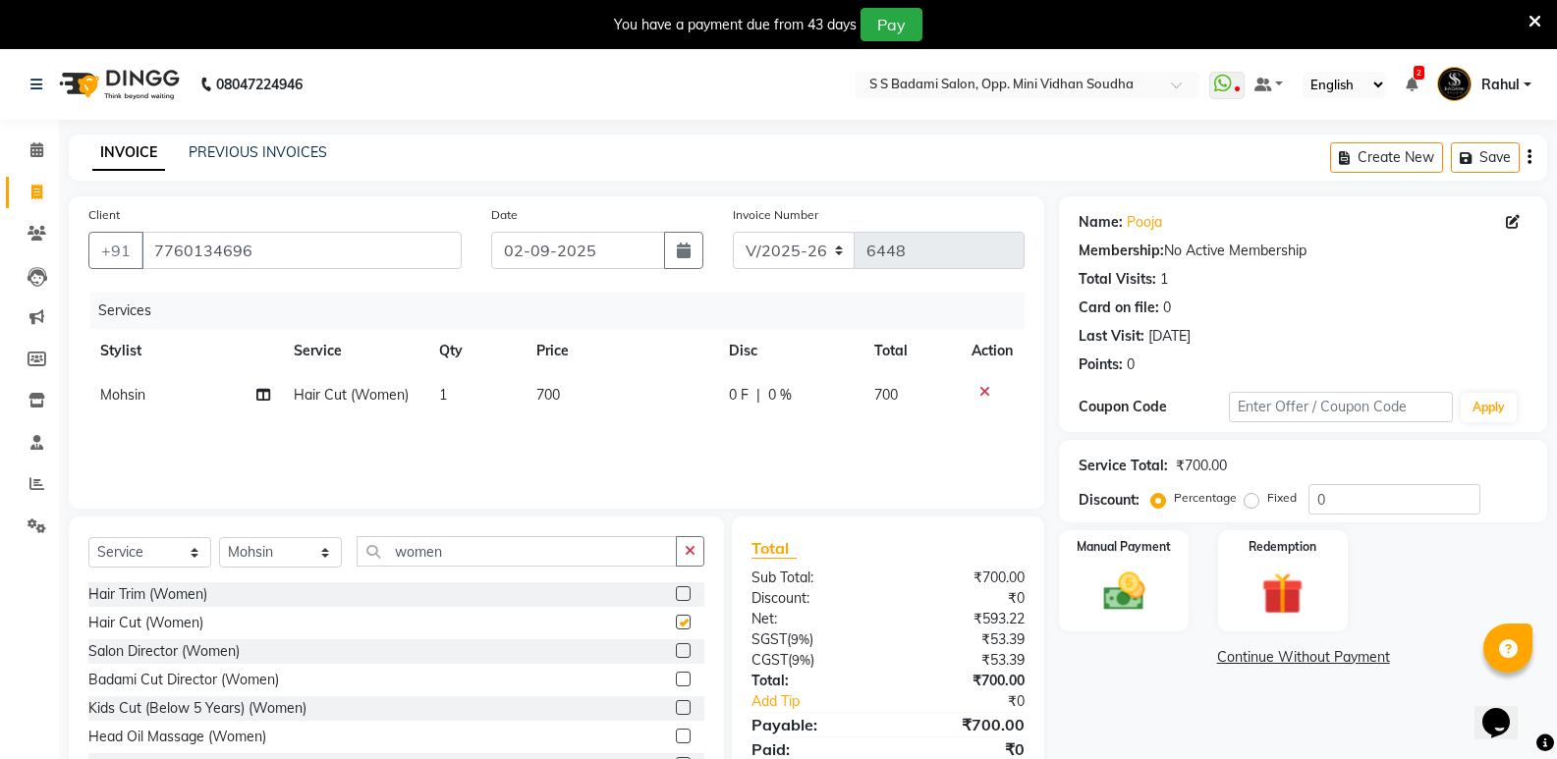
checkbox input "false"
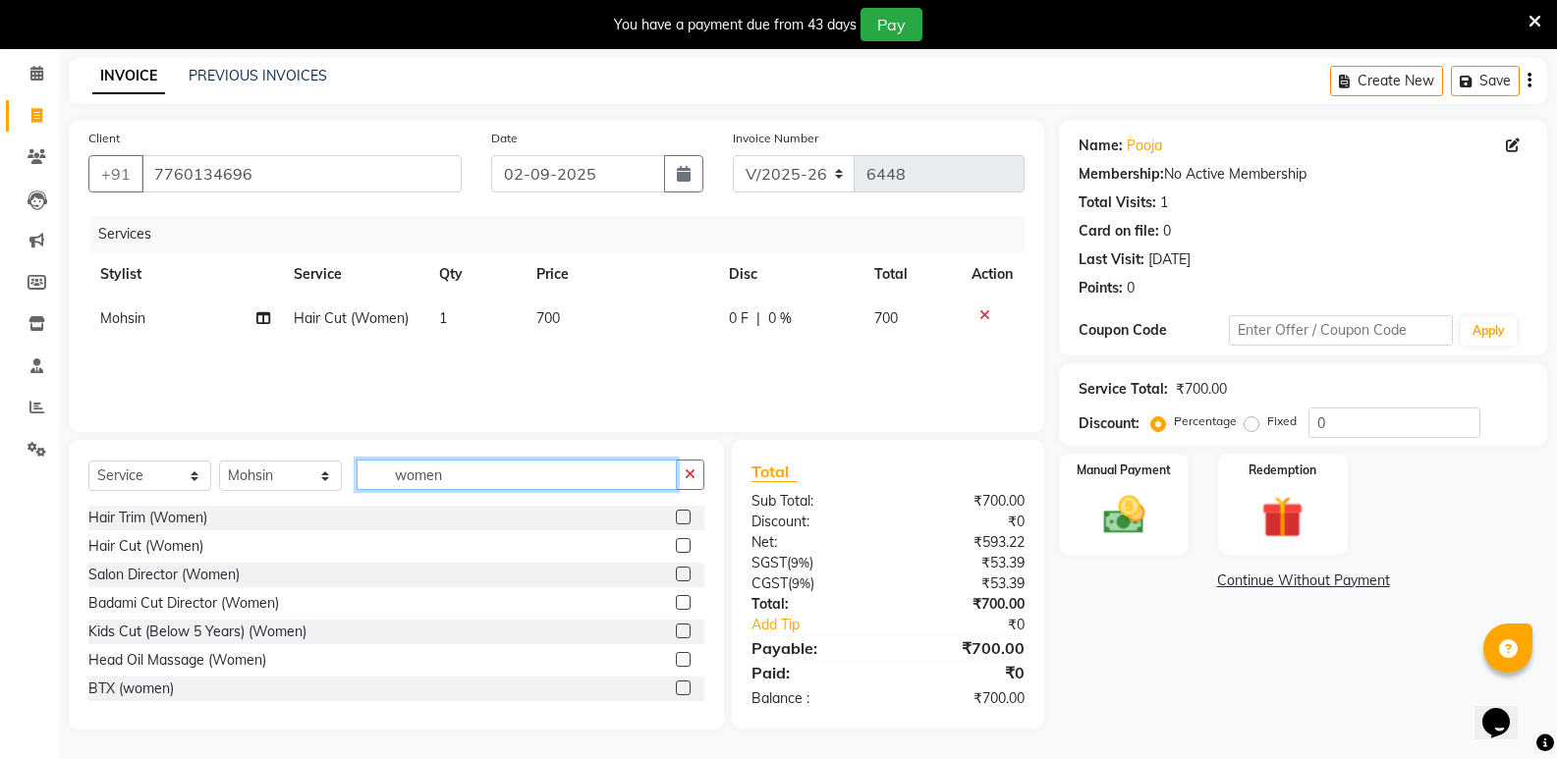
drag, startPoint x: 466, startPoint y: 475, endPoint x: 309, endPoint y: 479, distance: 157.2
click at [309, 479] on div "Select Service Product Membership Package Voucher Prepaid Gift Card Select Styl…" at bounding box center [396, 483] width 616 height 46
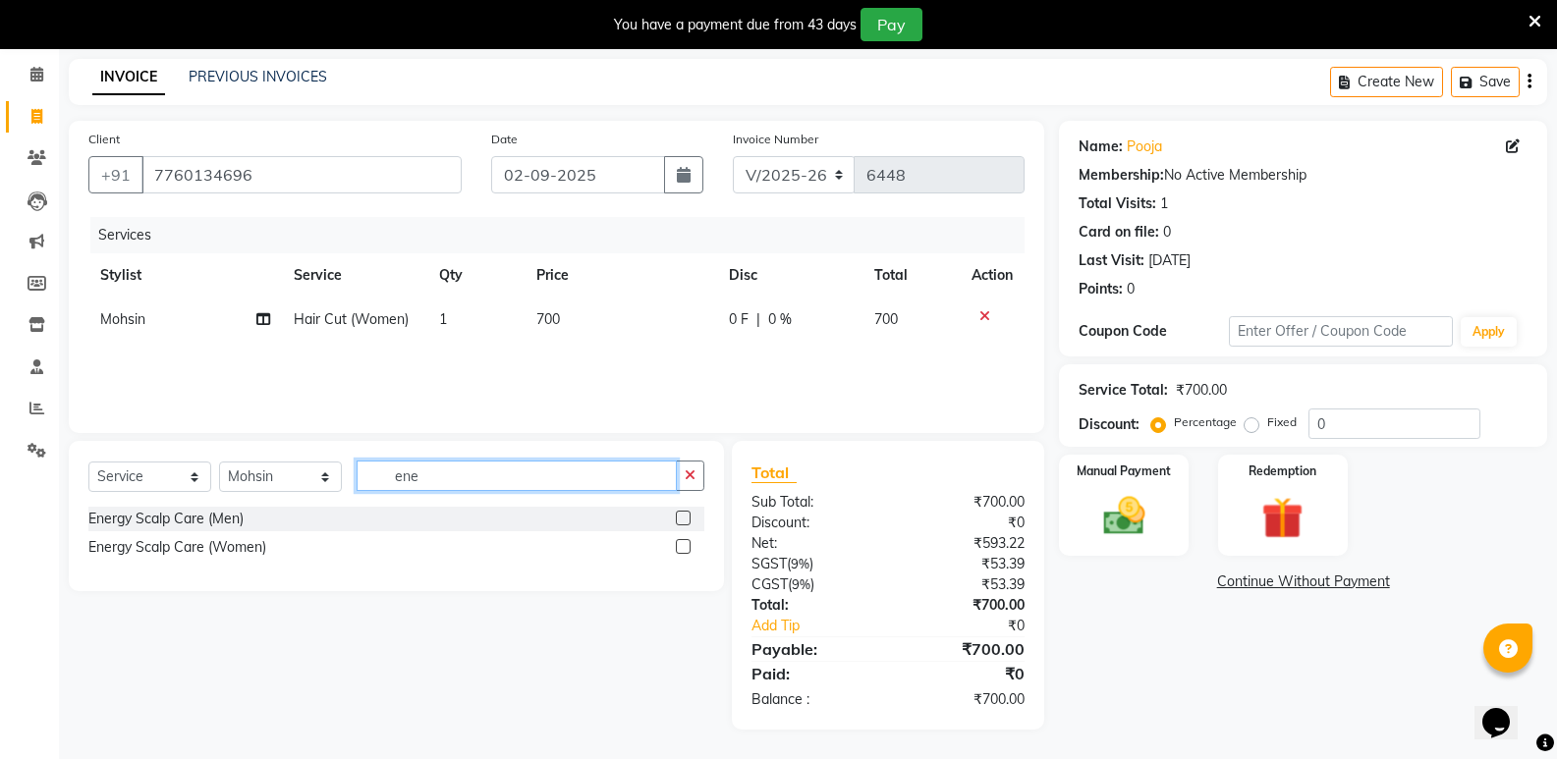
scroll to position [76, 0]
type input "ene"
click at [252, 547] on div "Energy Scalp Care (Women)" at bounding box center [177, 547] width 178 height 21
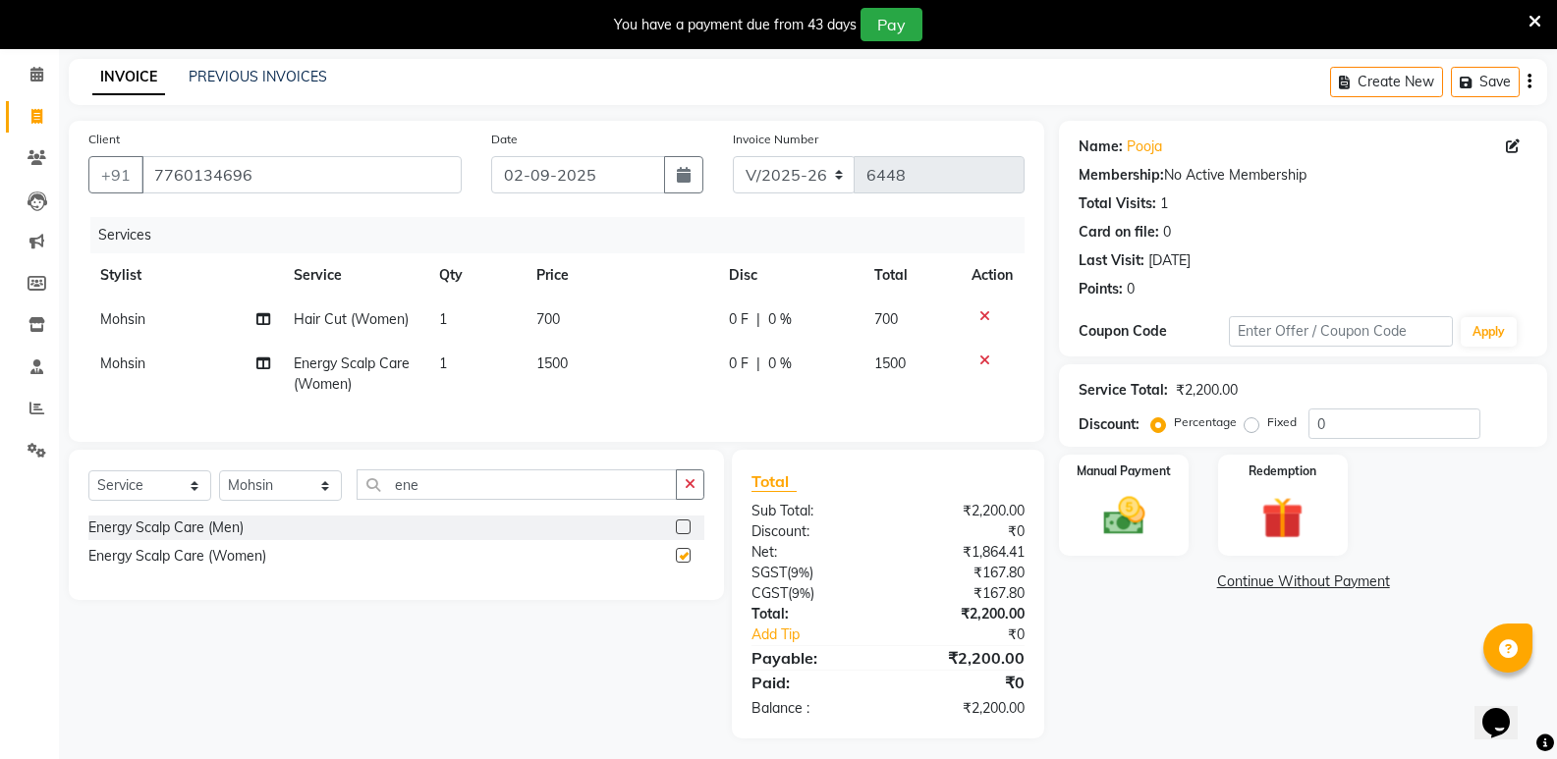
checkbox input "false"
click at [1165, 524] on div "Manual Payment" at bounding box center [1124, 505] width 135 height 105
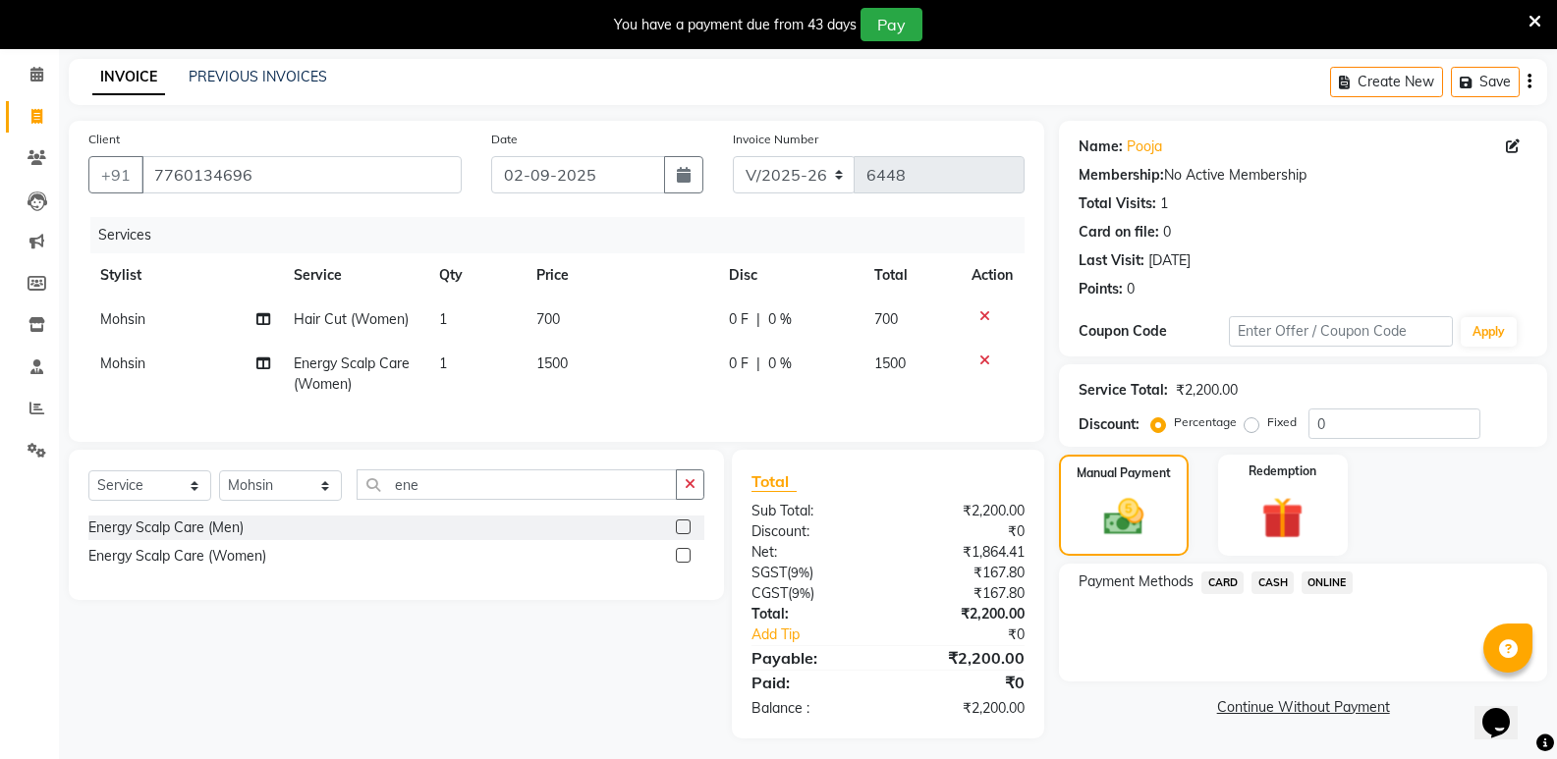
click at [1306, 584] on span "ONLINE" at bounding box center [1326, 583] width 51 height 23
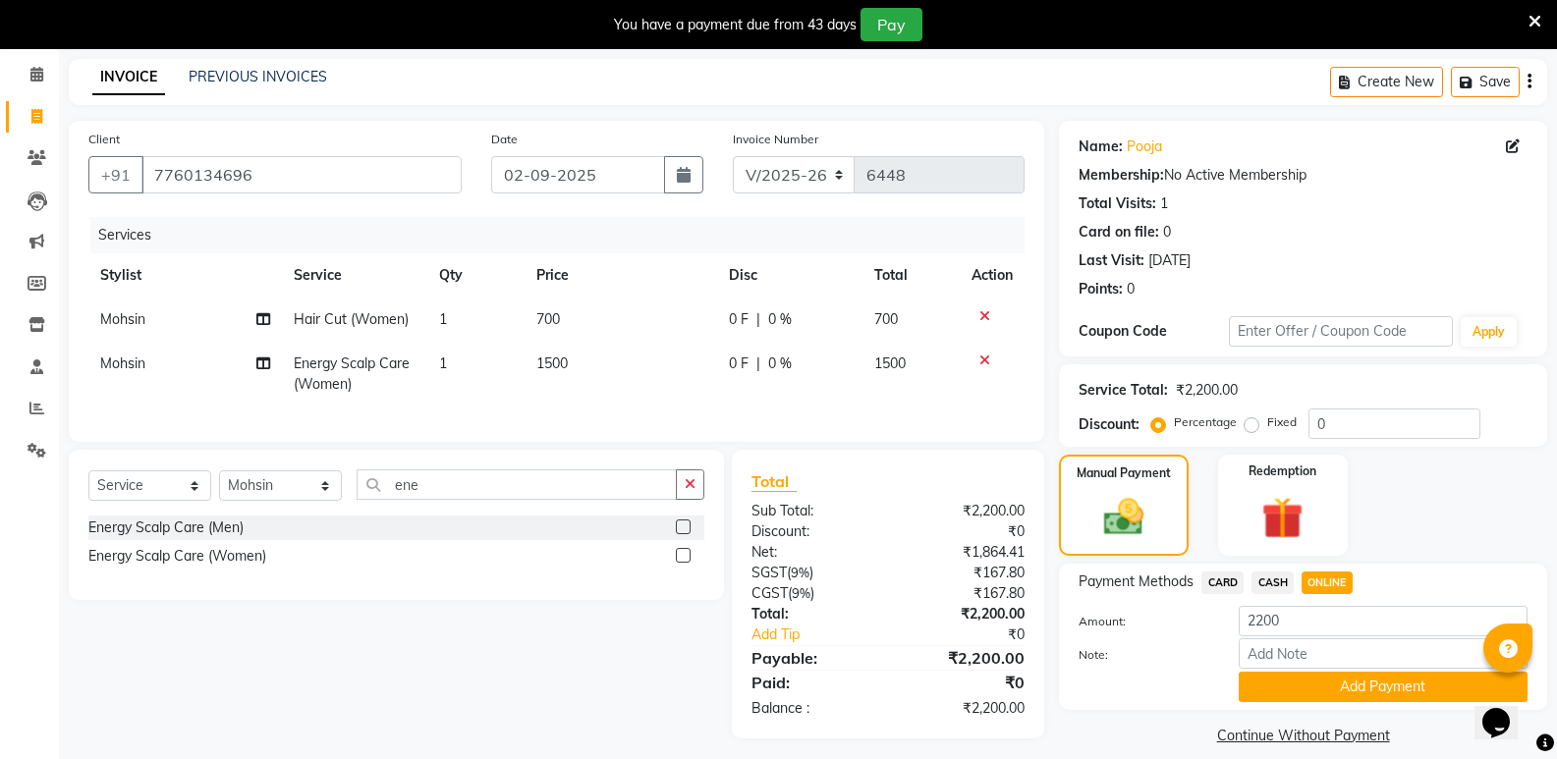
click at [1265, 583] on span "CASH" at bounding box center [1272, 583] width 42 height 23
click at [1295, 693] on button "Add Payment" at bounding box center [1382, 687] width 289 height 30
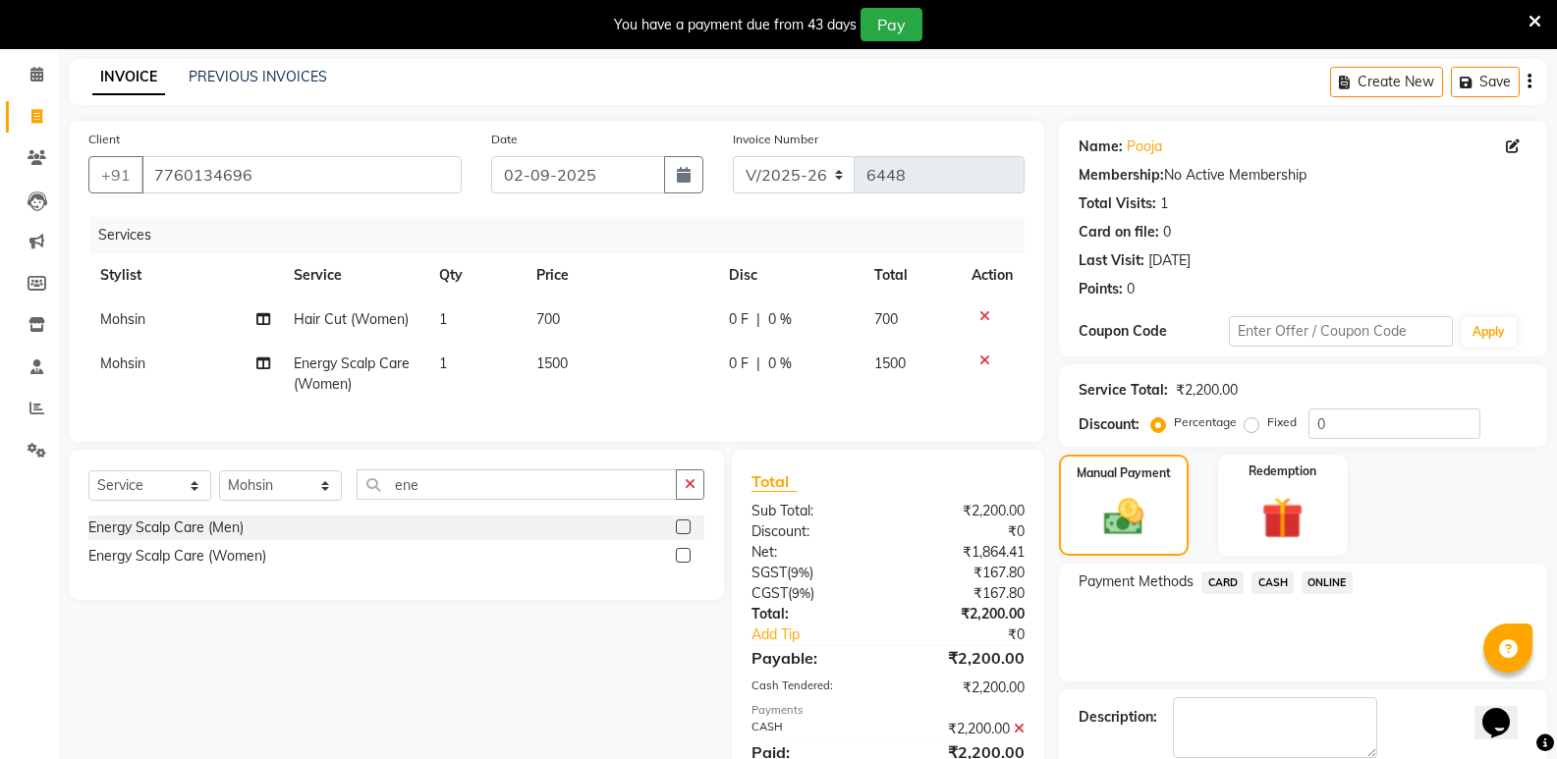
scroll to position [179, 0]
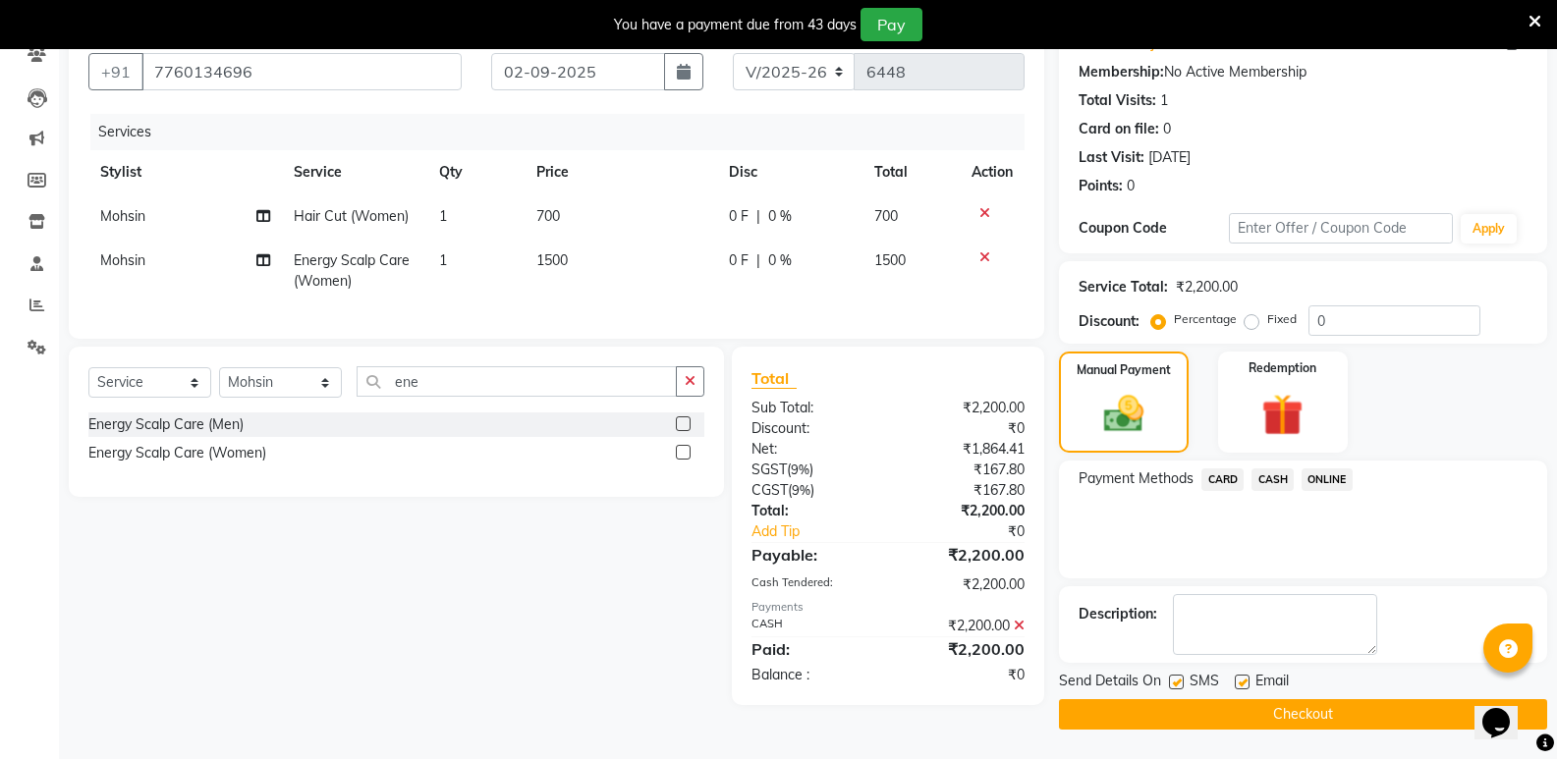
click at [1300, 719] on button "Checkout" at bounding box center [1303, 714] width 488 height 30
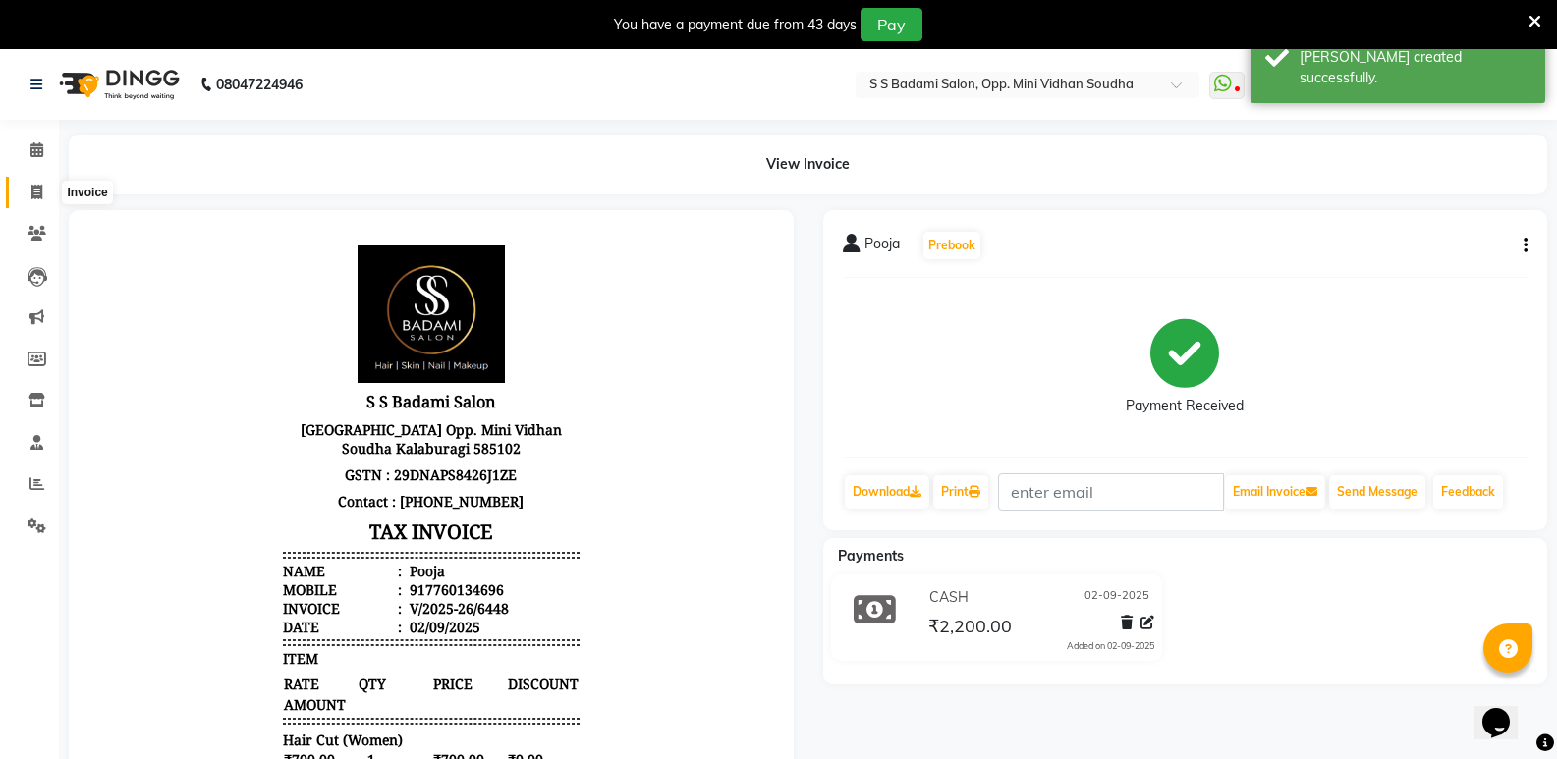
click at [23, 194] on span at bounding box center [37, 193] width 34 height 23
select select "service"
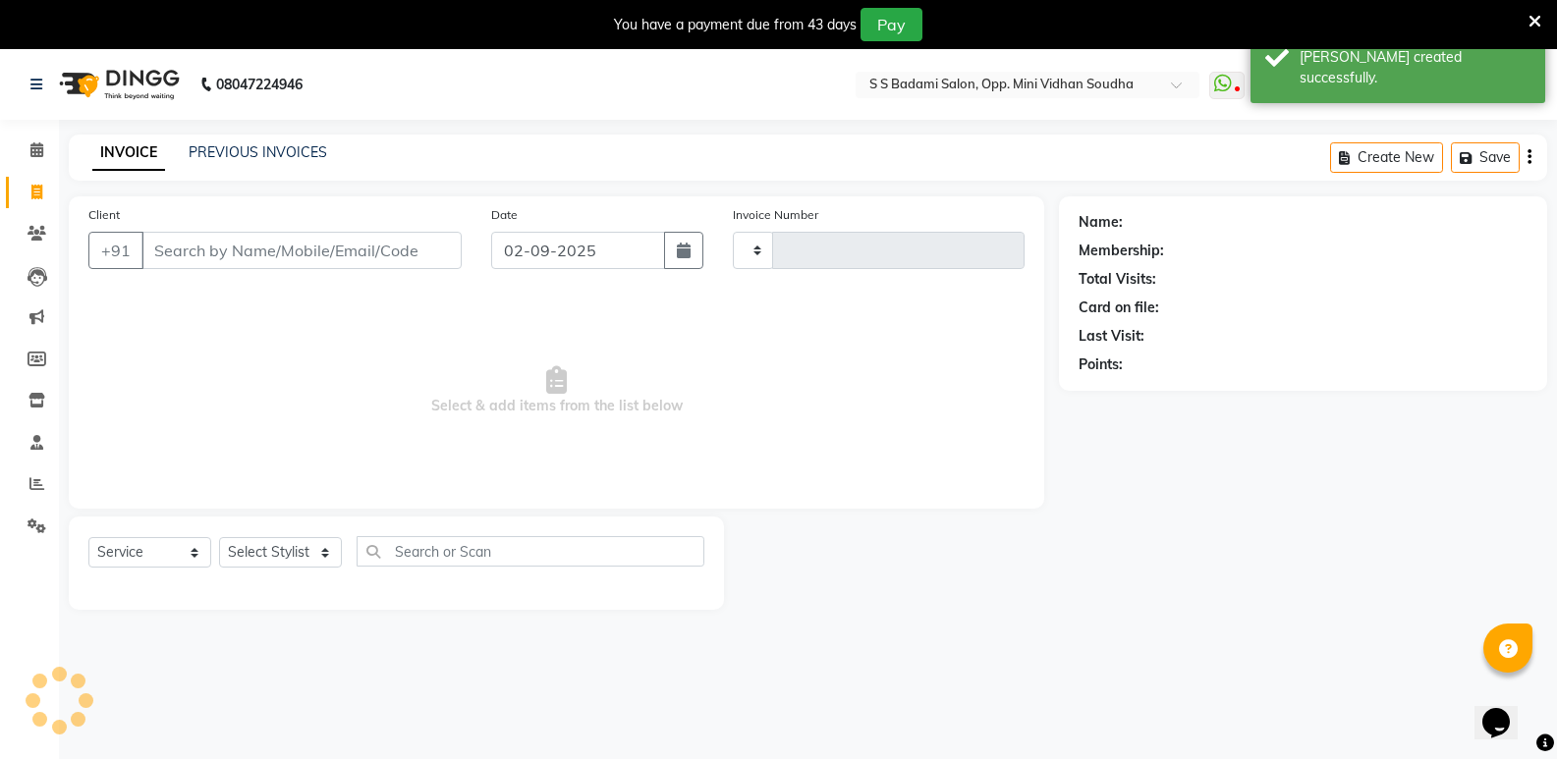
scroll to position [49, 0]
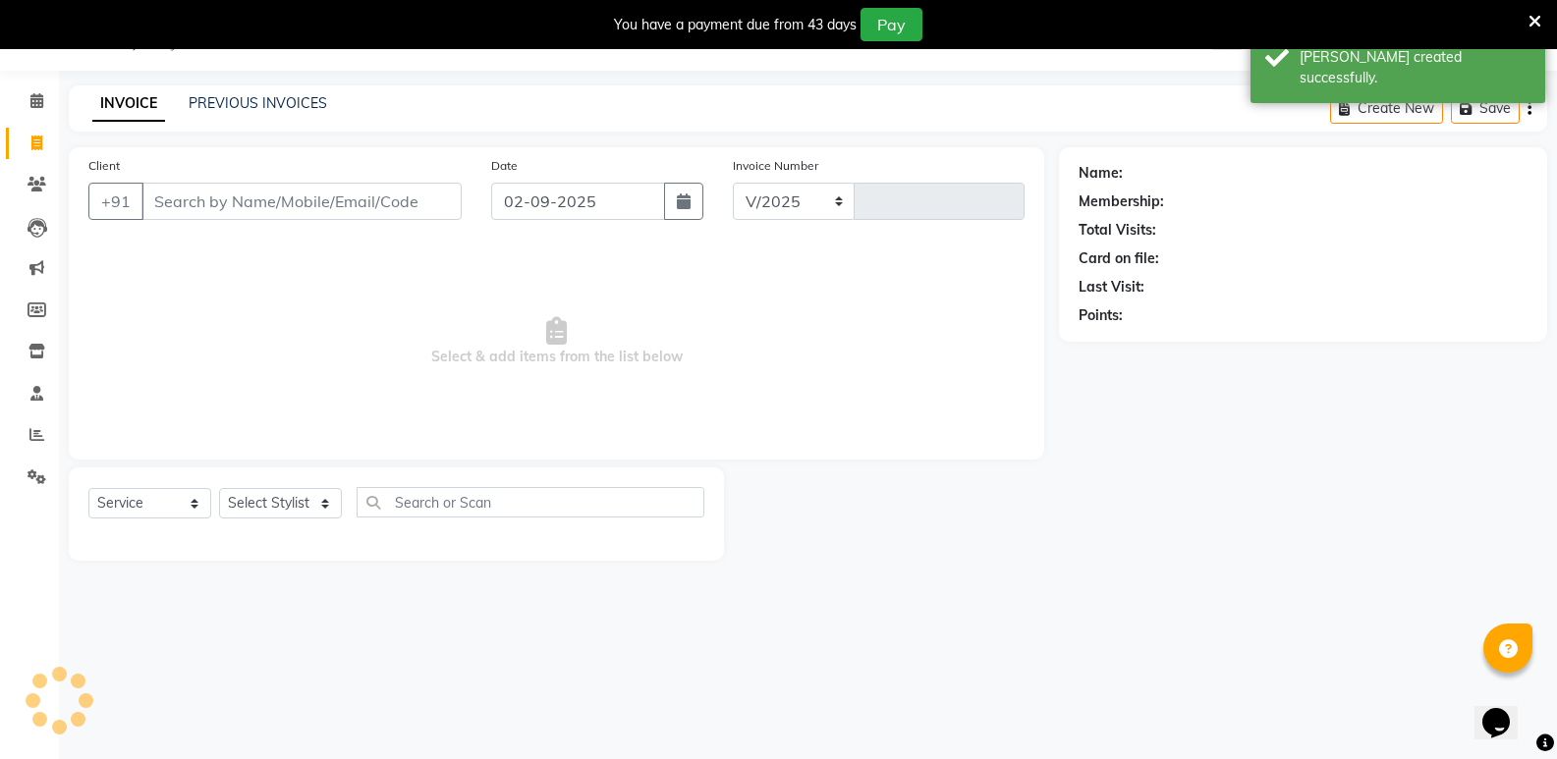
select select "4533"
type input "6449"
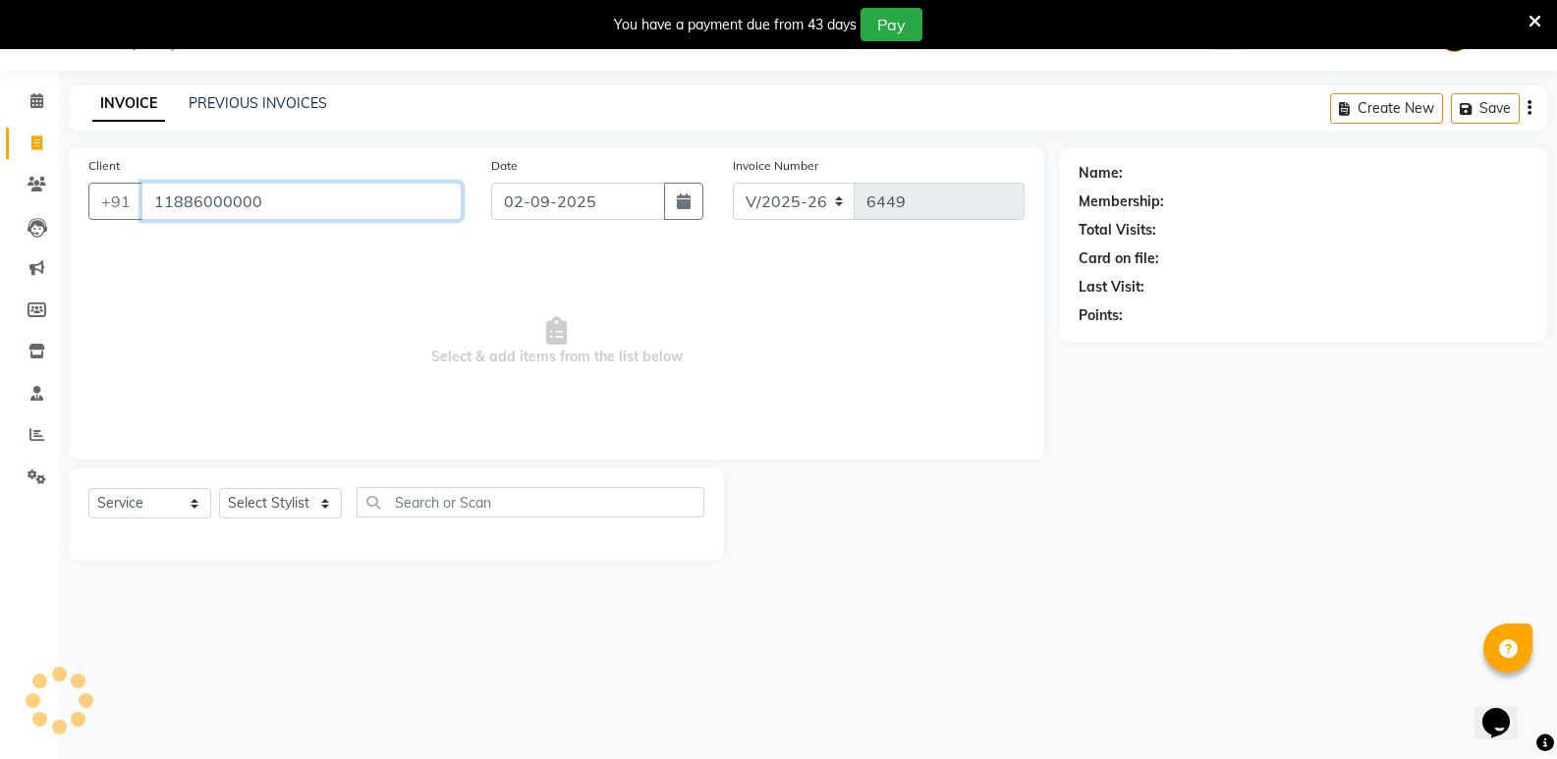
type input "11886000000"
select select "1: Object"
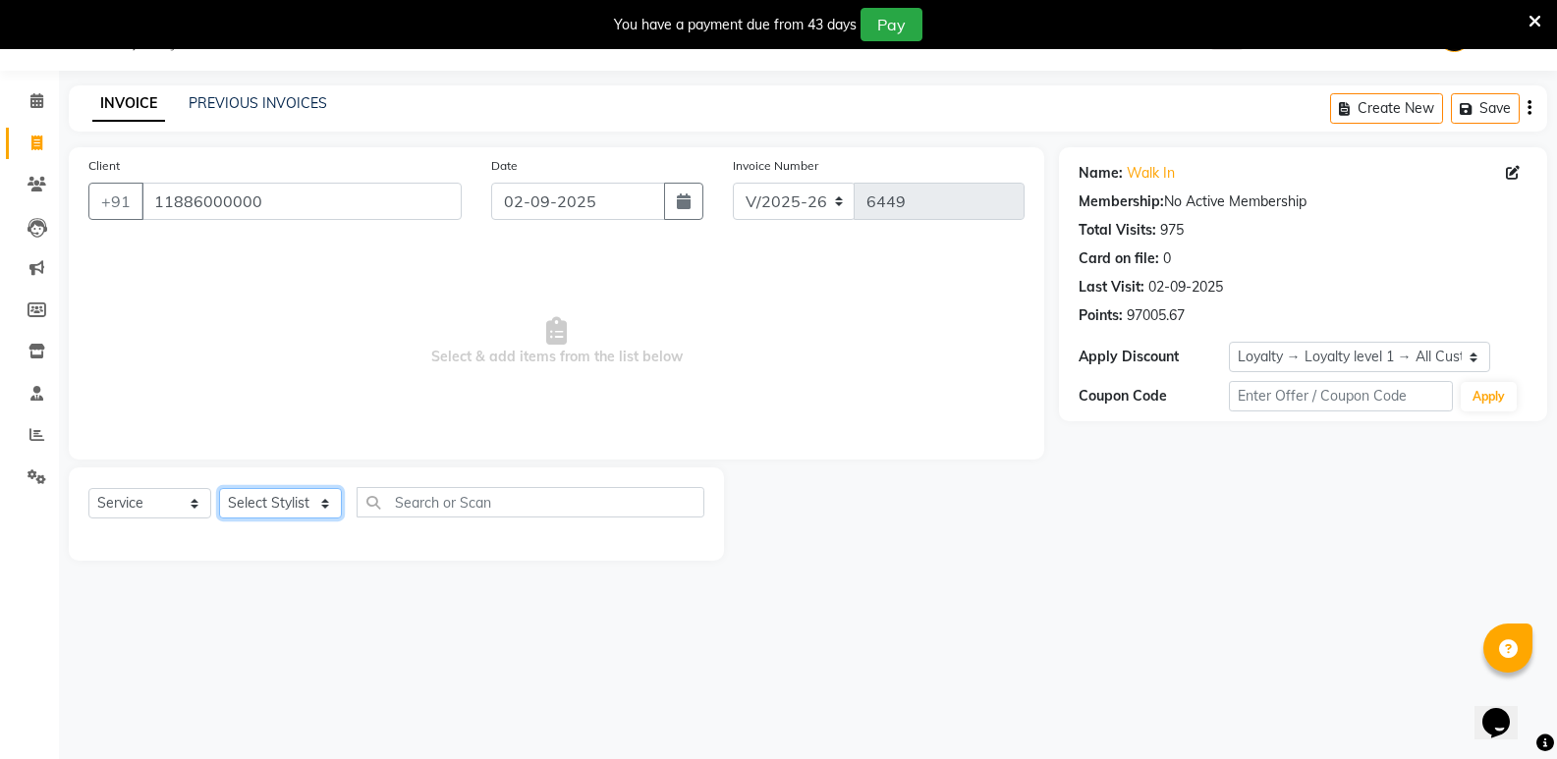
click at [293, 506] on select "Select Stylist [PERSON_NAME] [PERSON_NAME] [PERSON_NAME] Mallu [PERSON_NAME] [P…" at bounding box center [280, 503] width 123 height 30
select select "85347"
click at [219, 488] on select "Select Stylist [PERSON_NAME] [PERSON_NAME] [PERSON_NAME] Mallu [PERSON_NAME] [P…" at bounding box center [280, 503] width 123 height 30
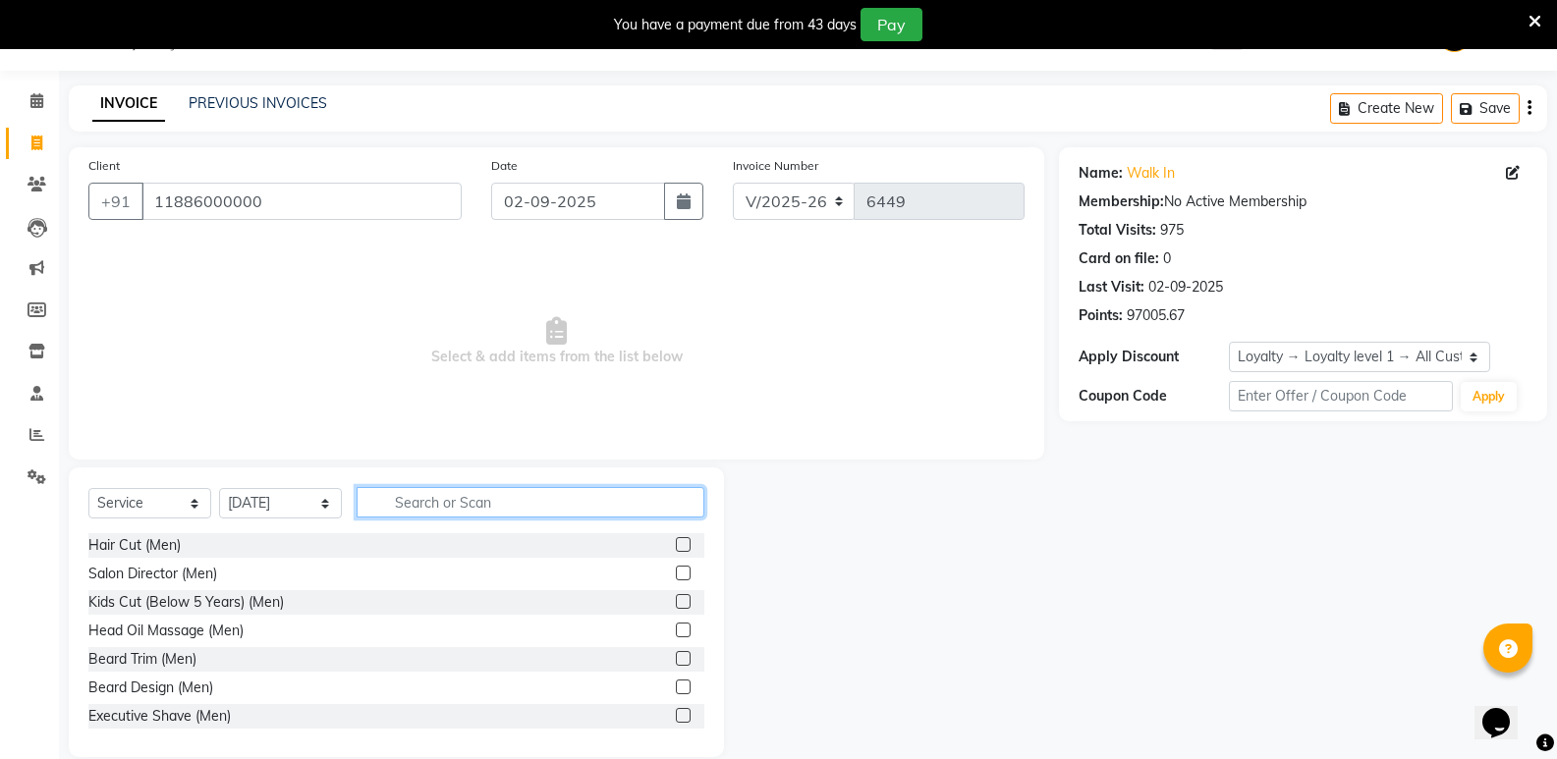
click at [472, 504] on input "text" at bounding box center [530, 502] width 348 height 30
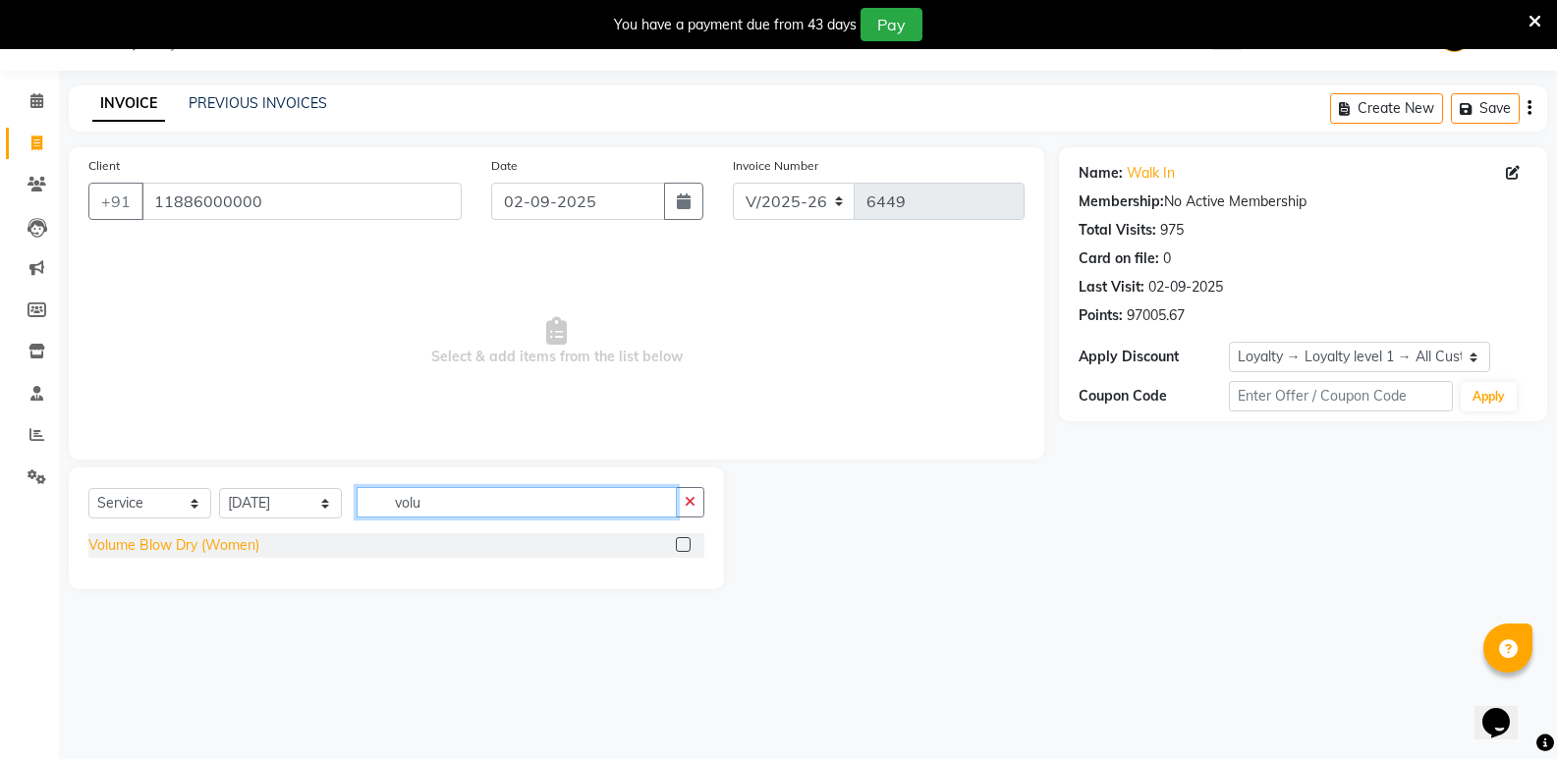
type input "volu"
click at [220, 546] on div "Volume Blow Dry (Women)" at bounding box center [173, 545] width 171 height 21
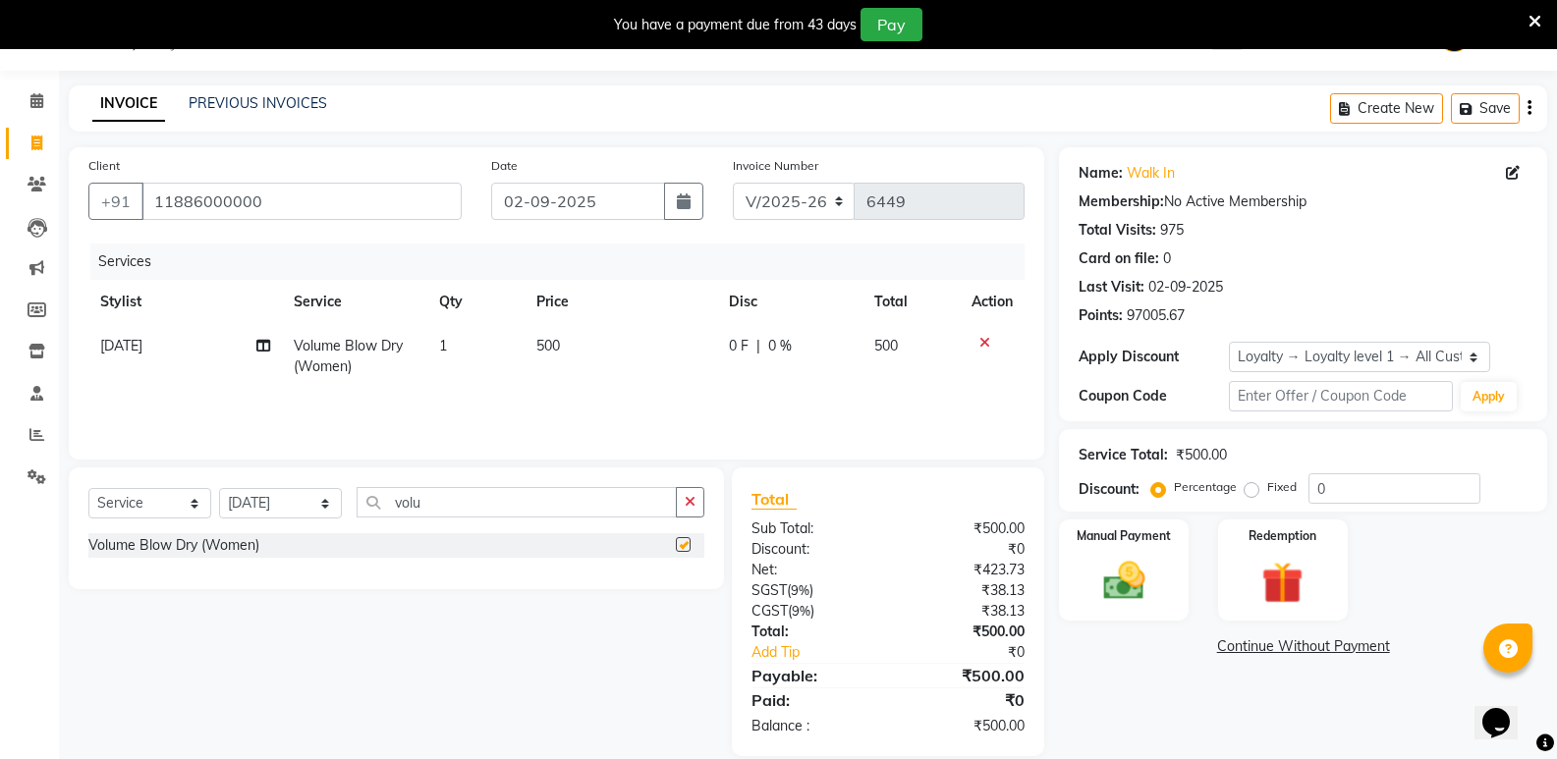
checkbox input "false"
click at [262, 501] on select "Select Stylist [PERSON_NAME] [PERSON_NAME] [PERSON_NAME] Mallu [PERSON_NAME] [P…" at bounding box center [280, 503] width 123 height 30
select select "50304"
click at [219, 488] on select "Select Stylist [PERSON_NAME] [PERSON_NAME] [PERSON_NAME] Mallu [PERSON_NAME] [P…" at bounding box center [280, 503] width 123 height 30
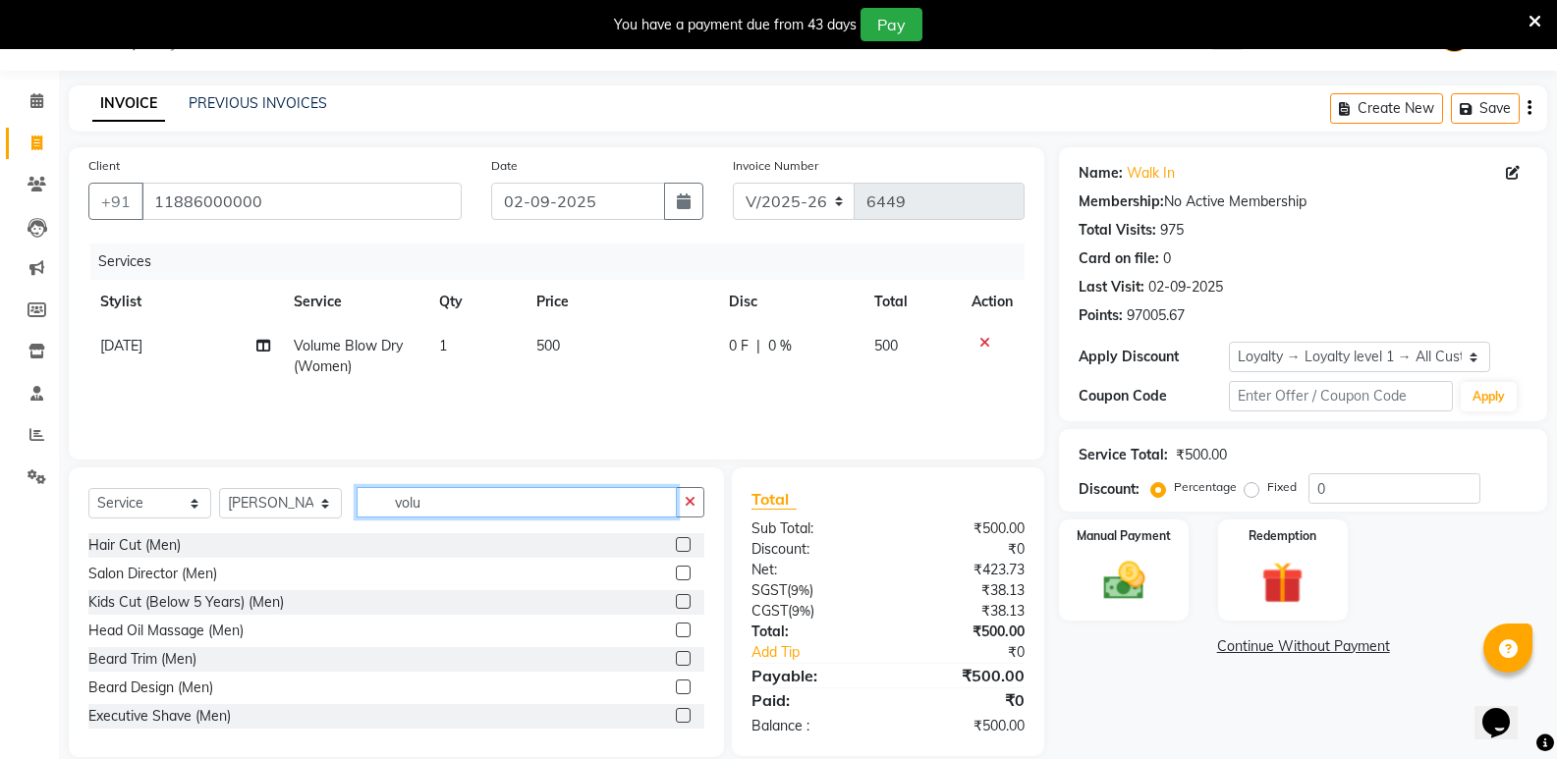
drag, startPoint x: 440, startPoint y: 510, endPoint x: 356, endPoint y: 521, distance: 84.3
click at [356, 521] on div "Select Service Product Membership Package Voucher Prepaid Gift Card Select Styl…" at bounding box center [396, 510] width 616 height 46
type input "waxin"
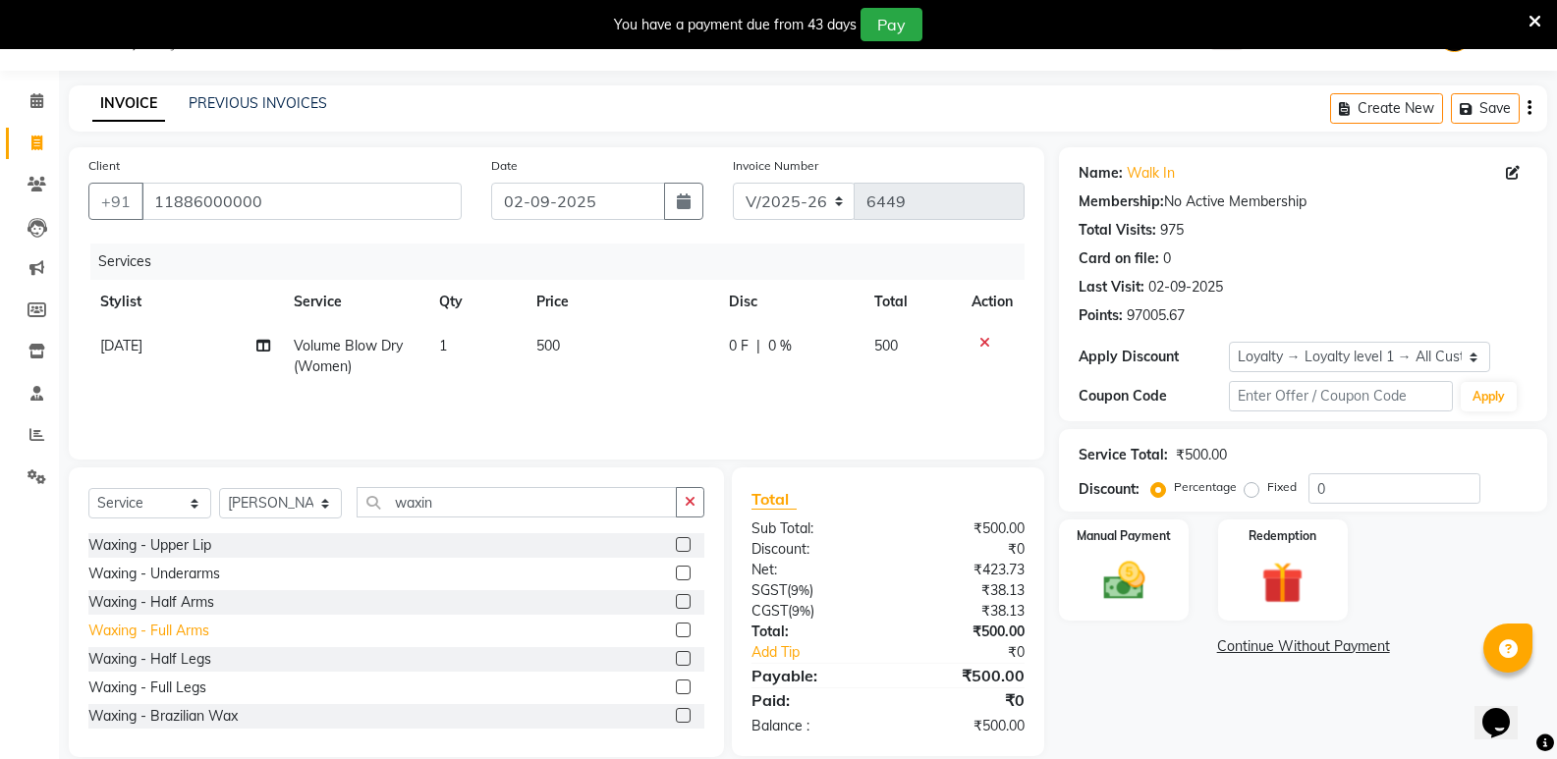
click at [205, 630] on div "Waxing - Full Arms" at bounding box center [148, 631] width 121 height 21
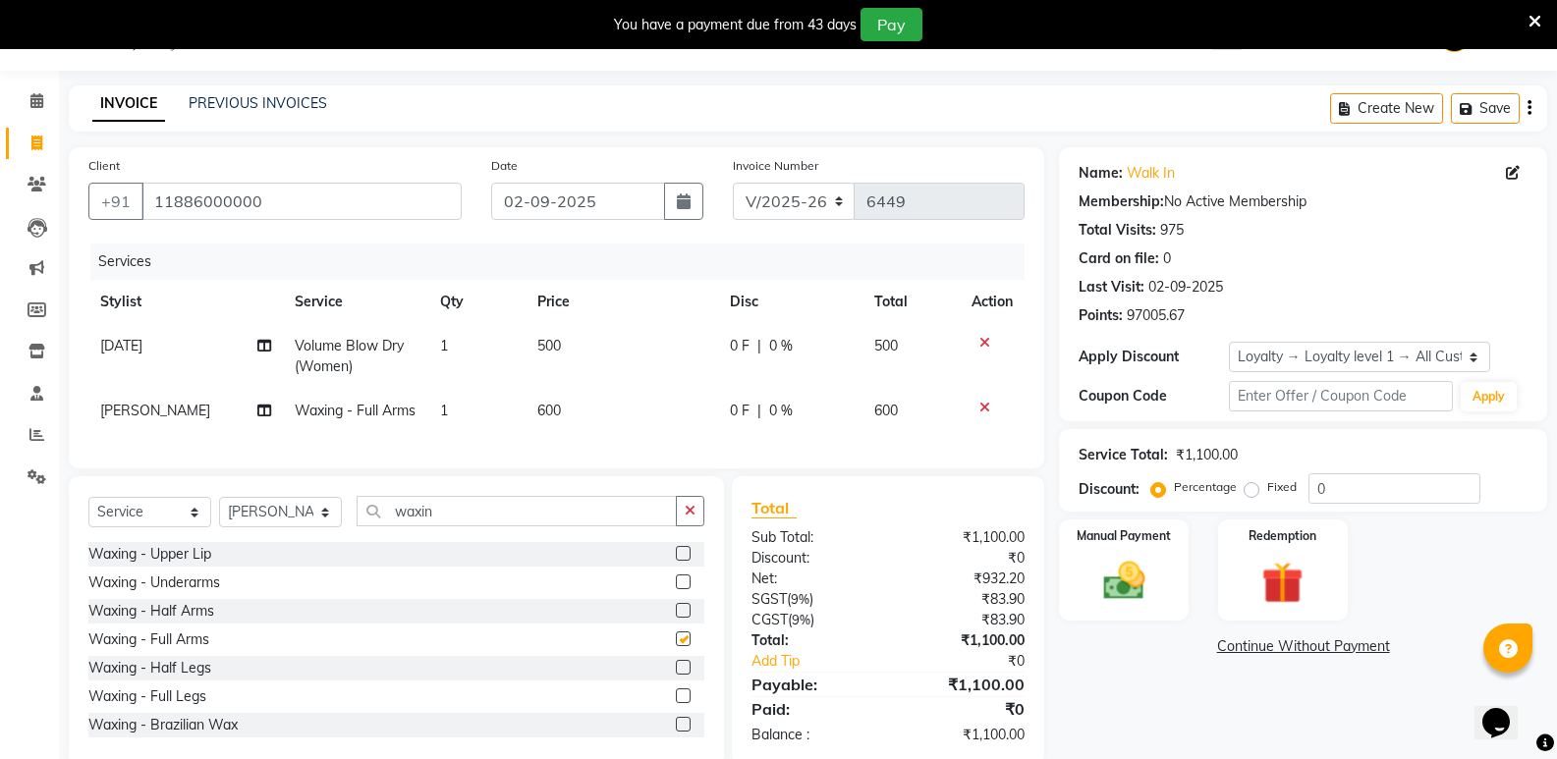
checkbox input "false"
click at [187, 565] on div "Waxing - Upper Lip" at bounding box center [149, 554] width 123 height 21
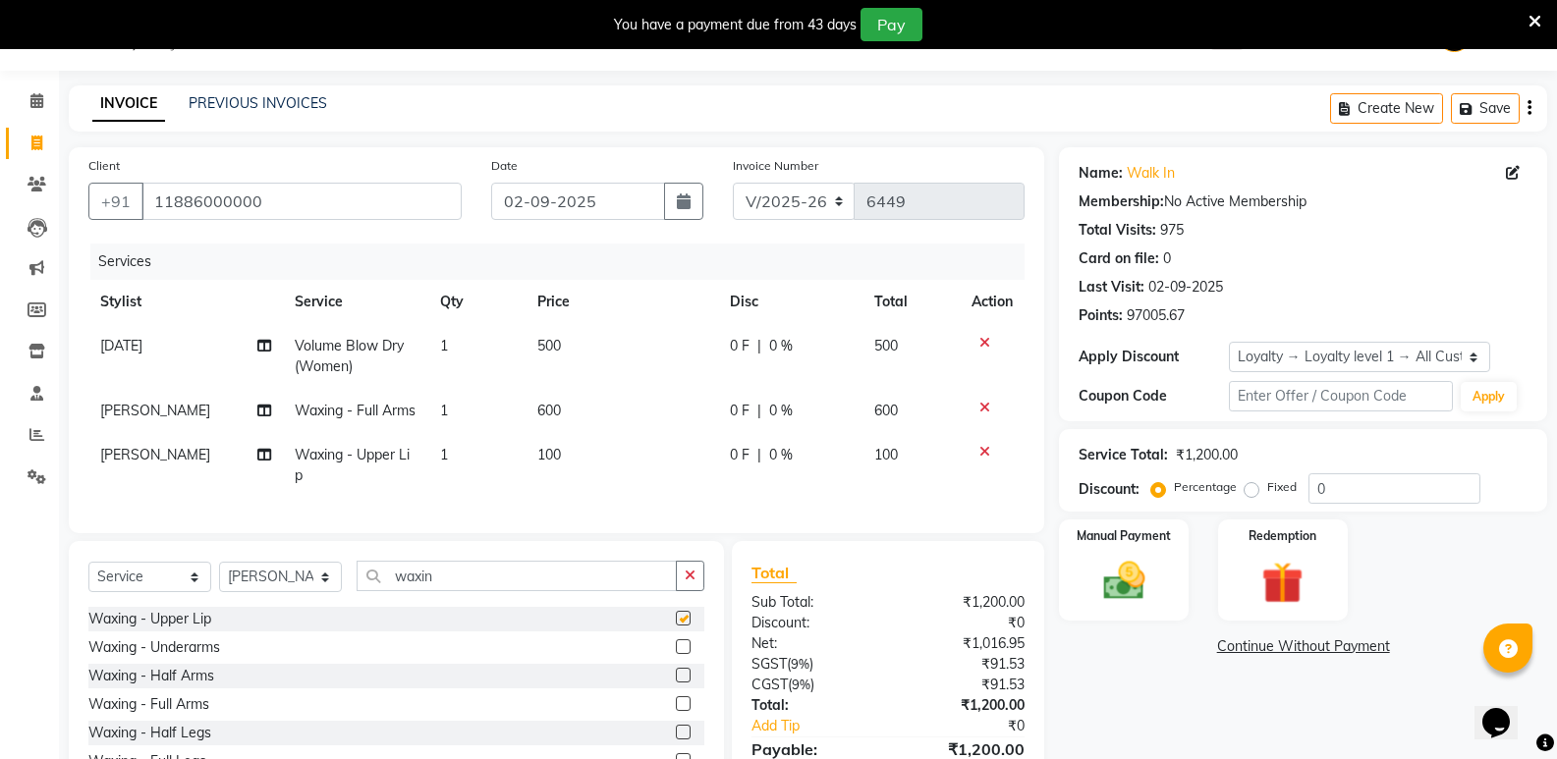
checkbox input "false"
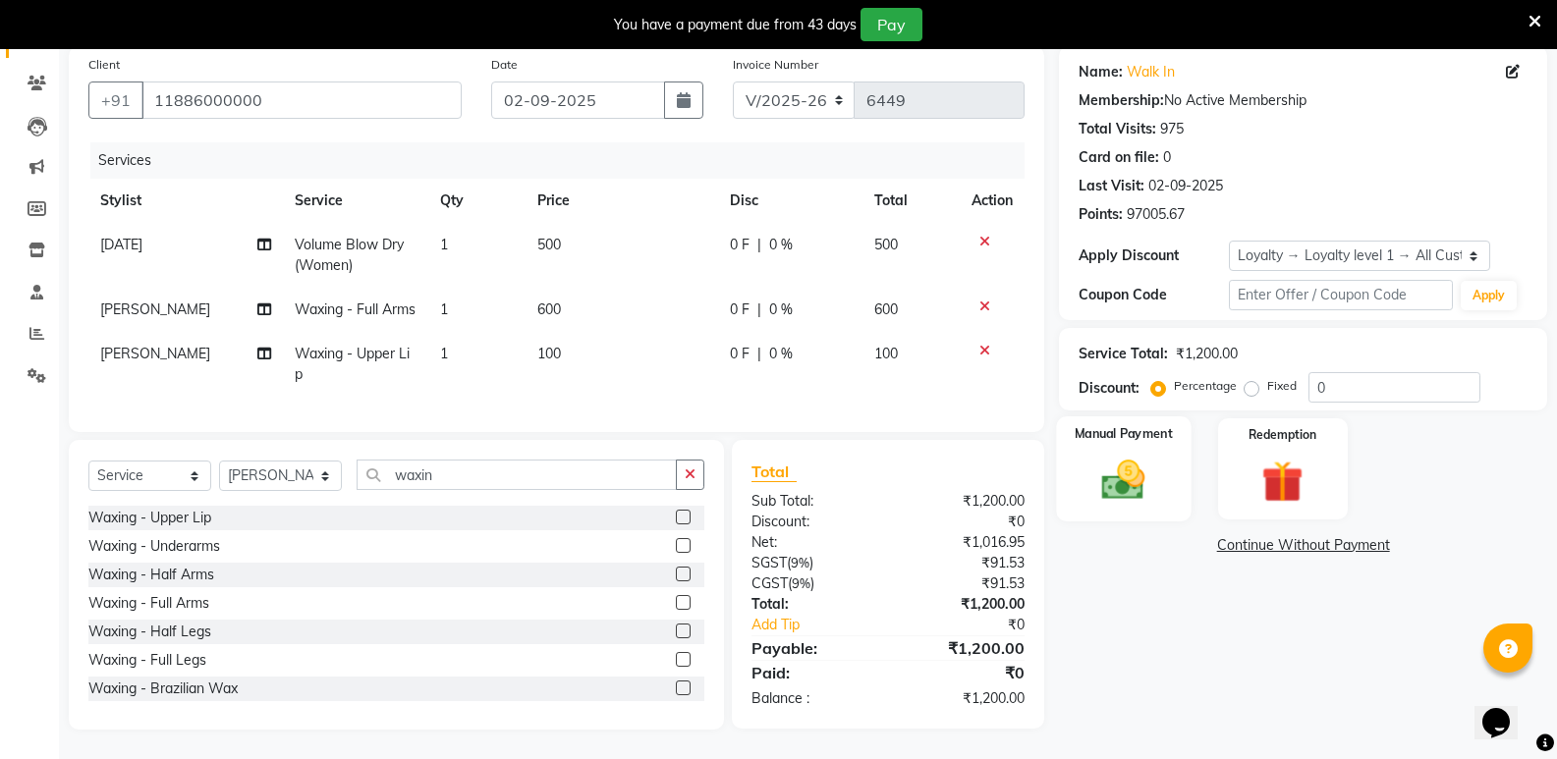
click at [1152, 455] on img at bounding box center [1123, 480] width 70 height 50
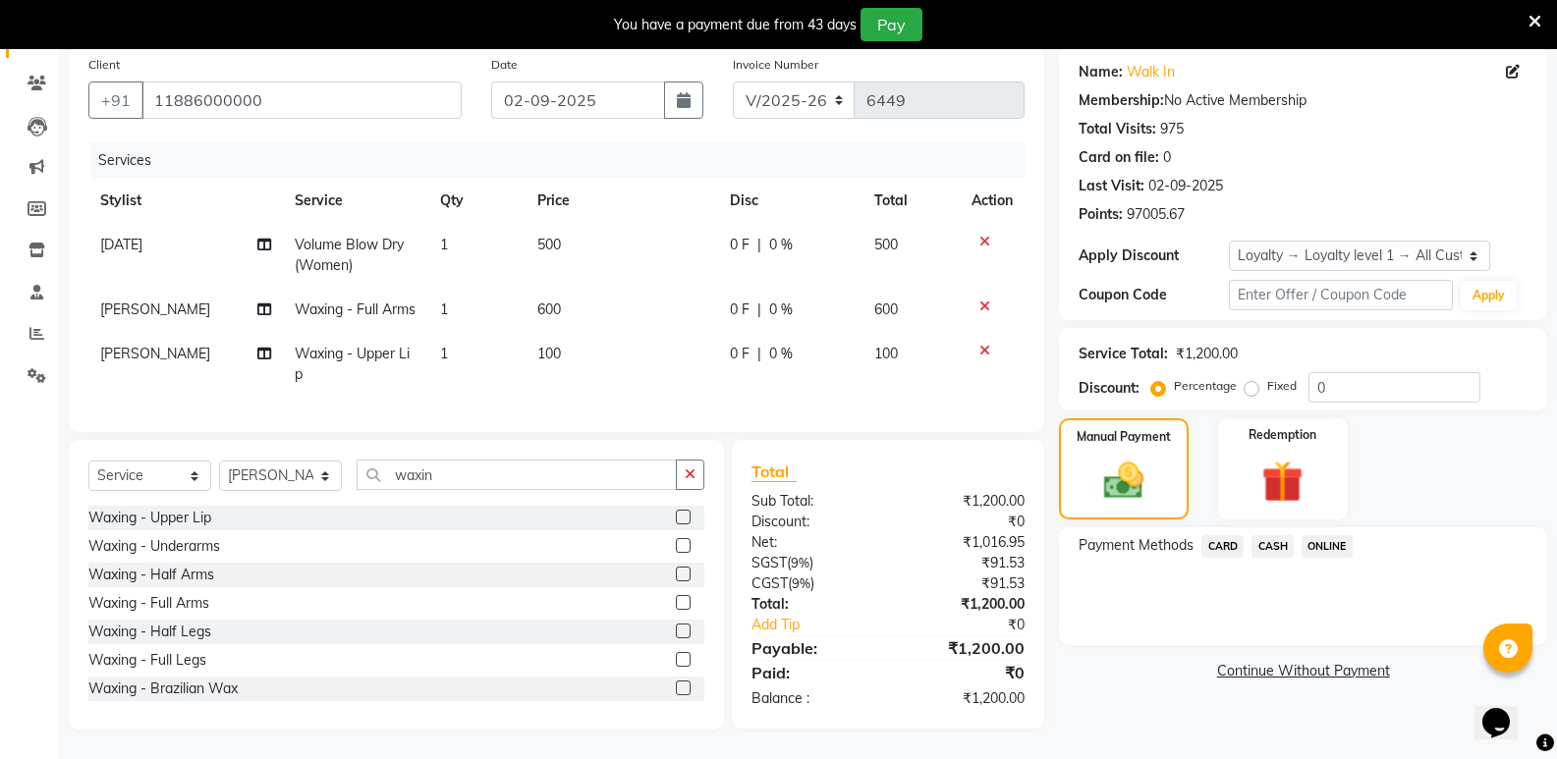
click at [1266, 535] on span "CASH" at bounding box center [1272, 546] width 42 height 23
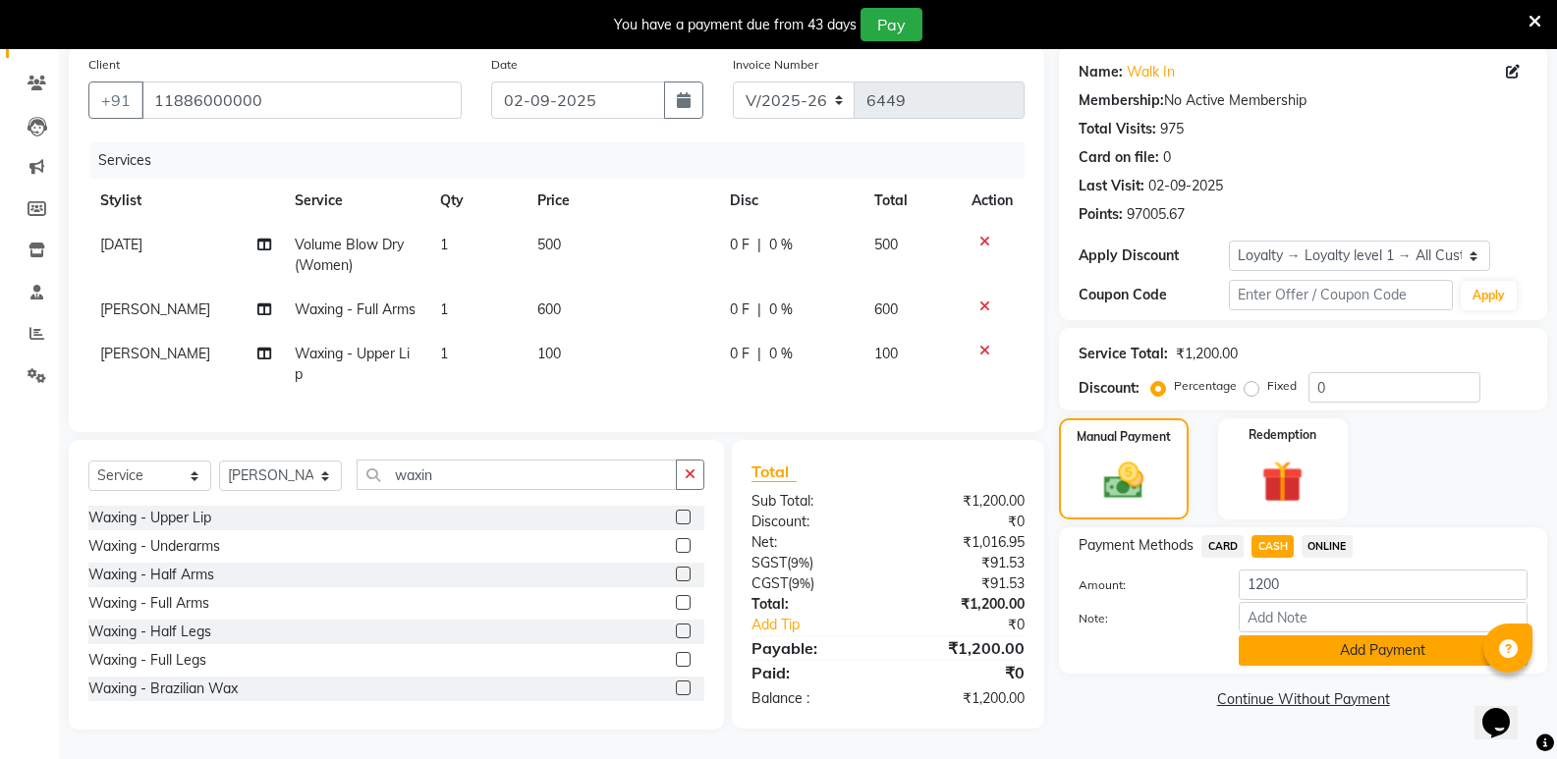
click at [1282, 635] on button "Add Payment" at bounding box center [1382, 650] width 289 height 30
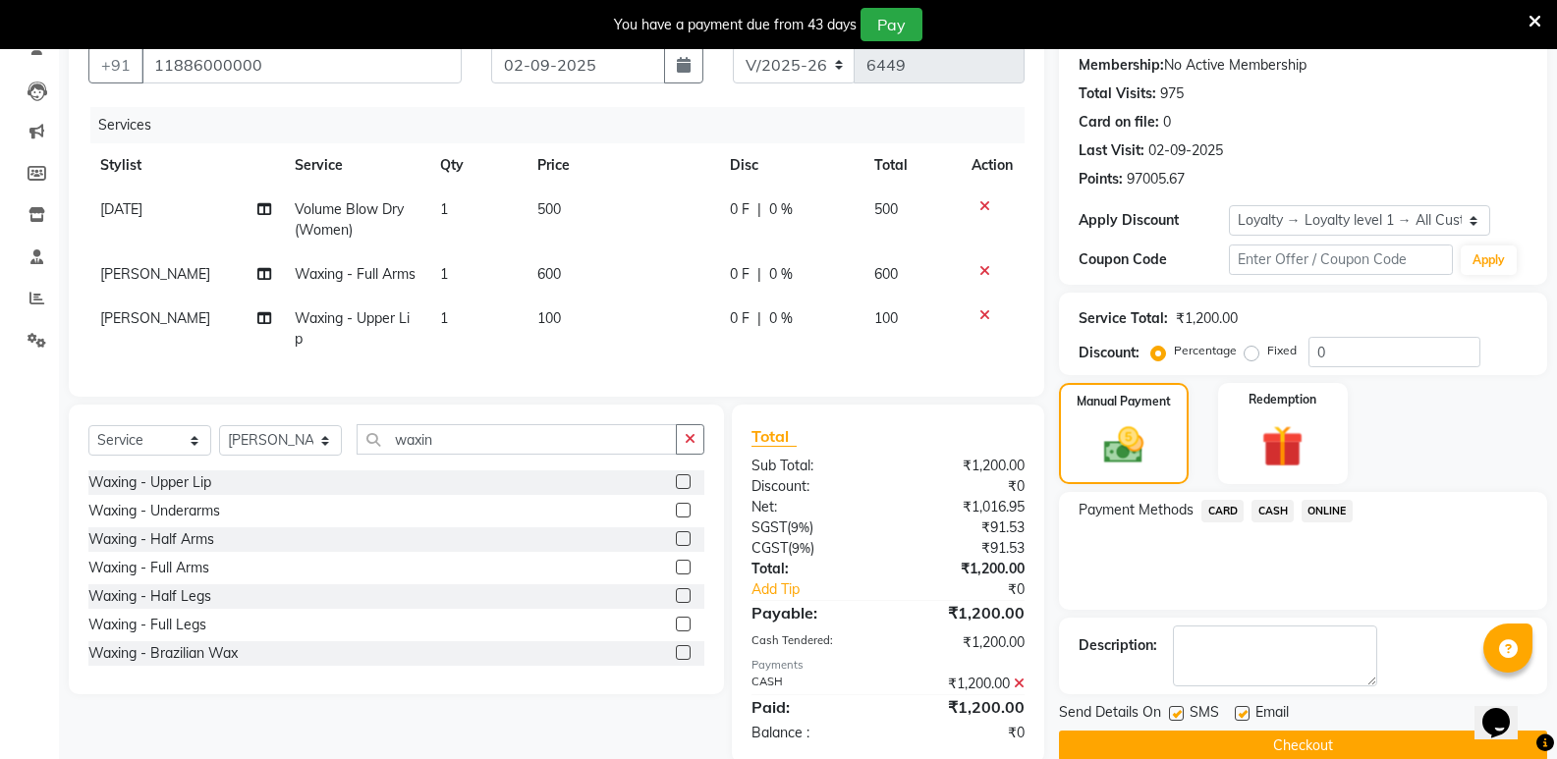
scroll to position [352, 0]
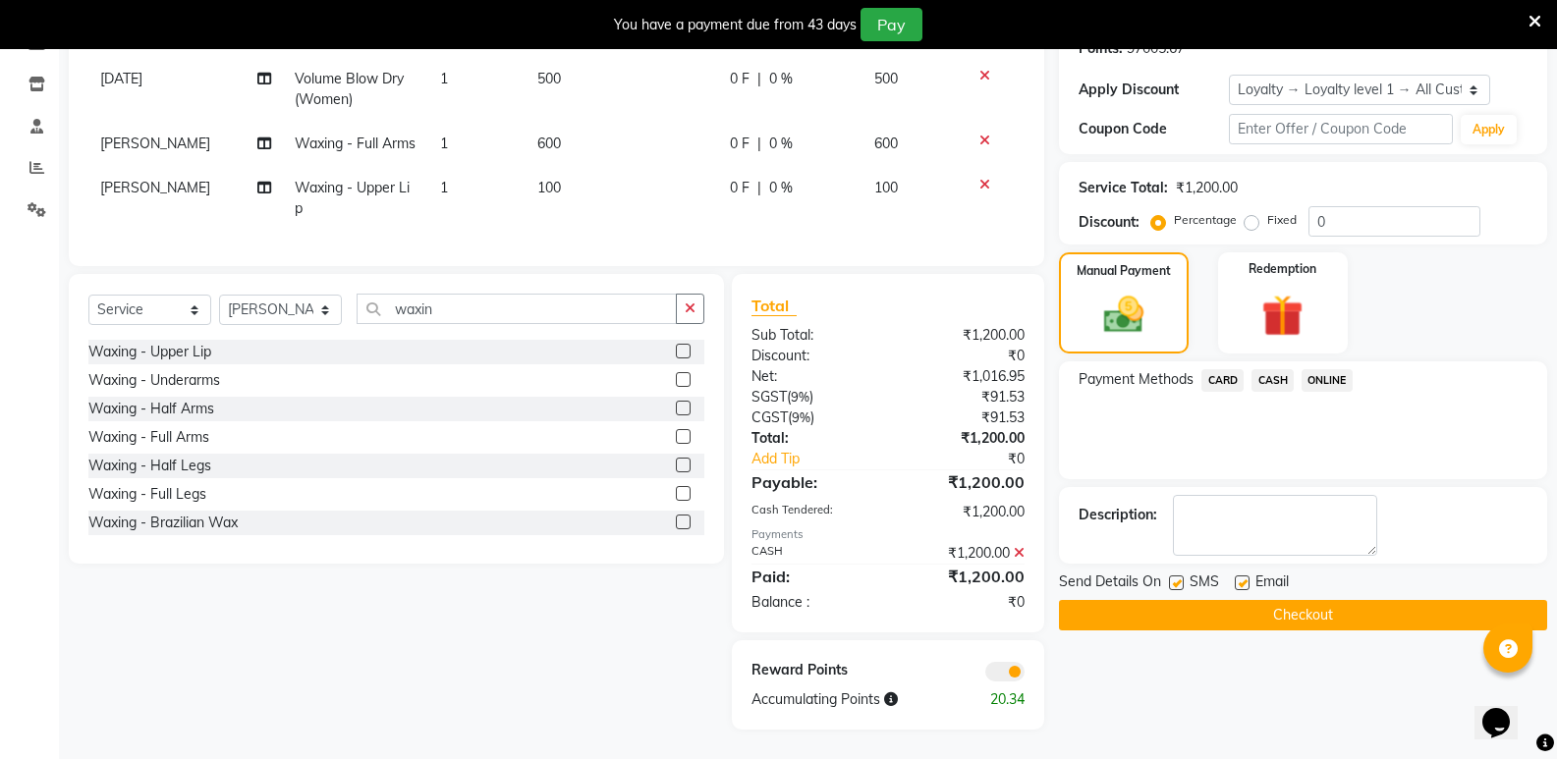
click at [1282, 600] on button "Checkout" at bounding box center [1303, 615] width 488 height 30
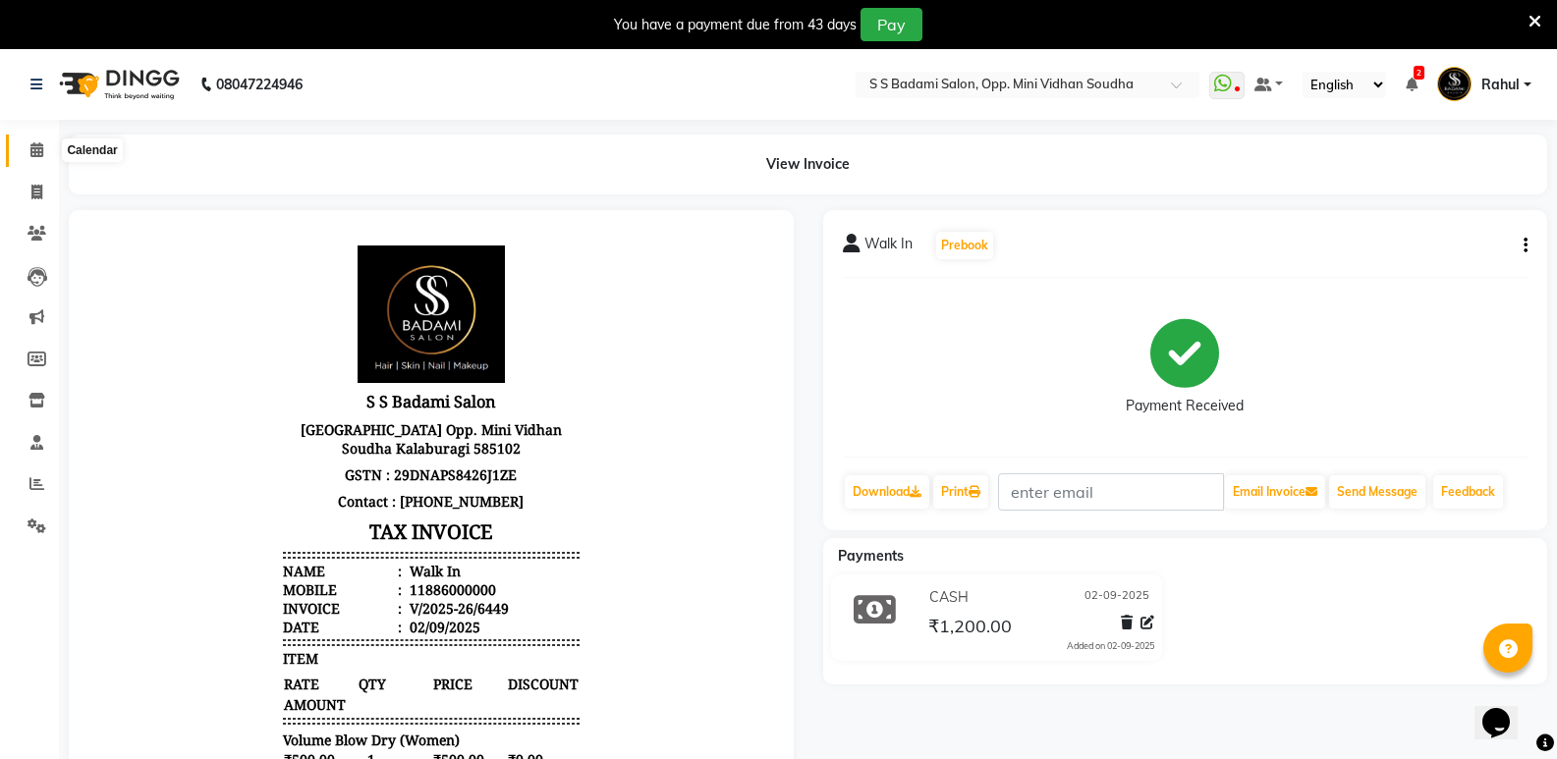
click at [35, 151] on icon at bounding box center [36, 149] width 13 height 15
click at [25, 194] on span at bounding box center [37, 193] width 34 height 23
select select "4533"
select select "service"
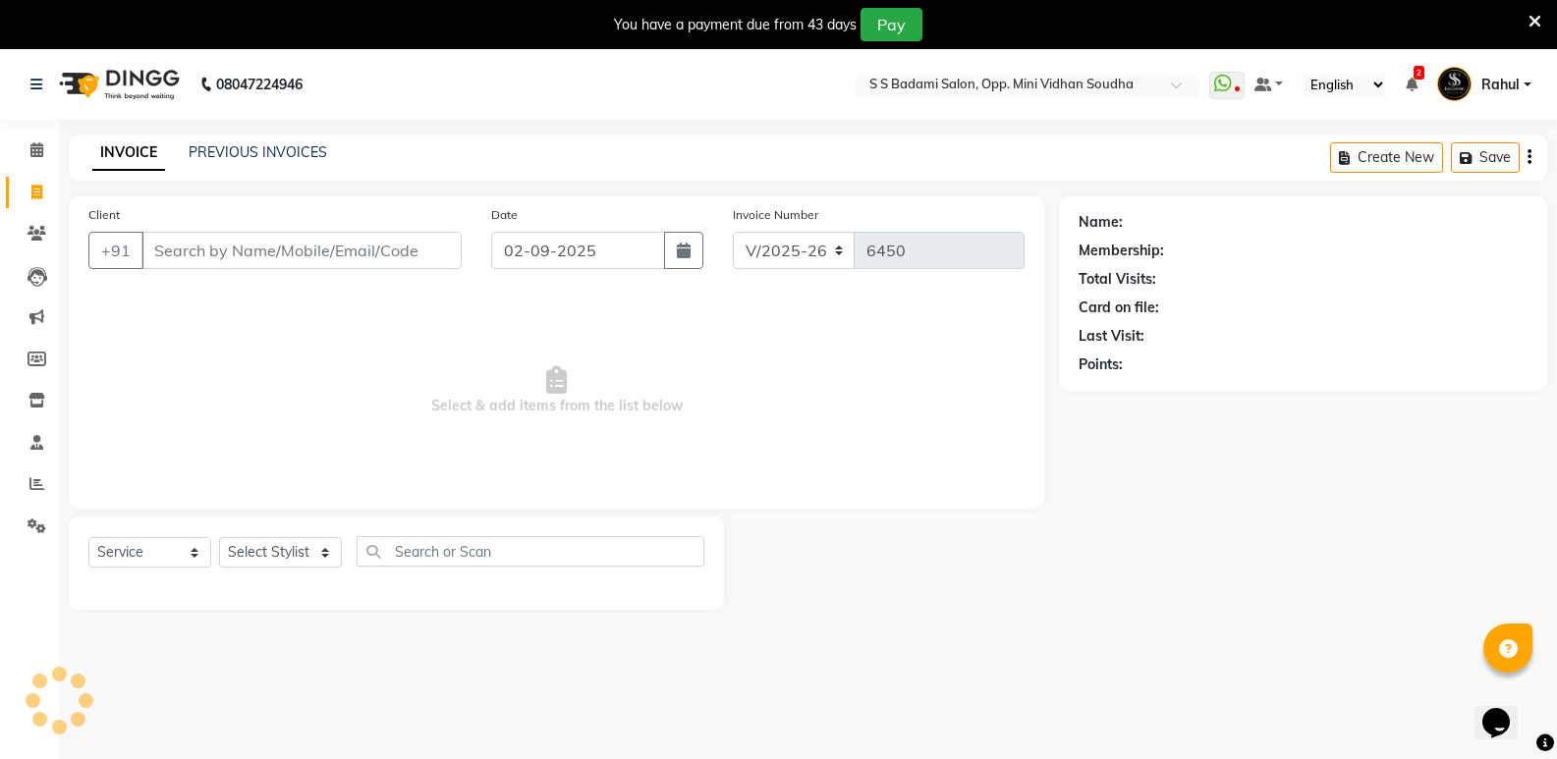
scroll to position [49, 0]
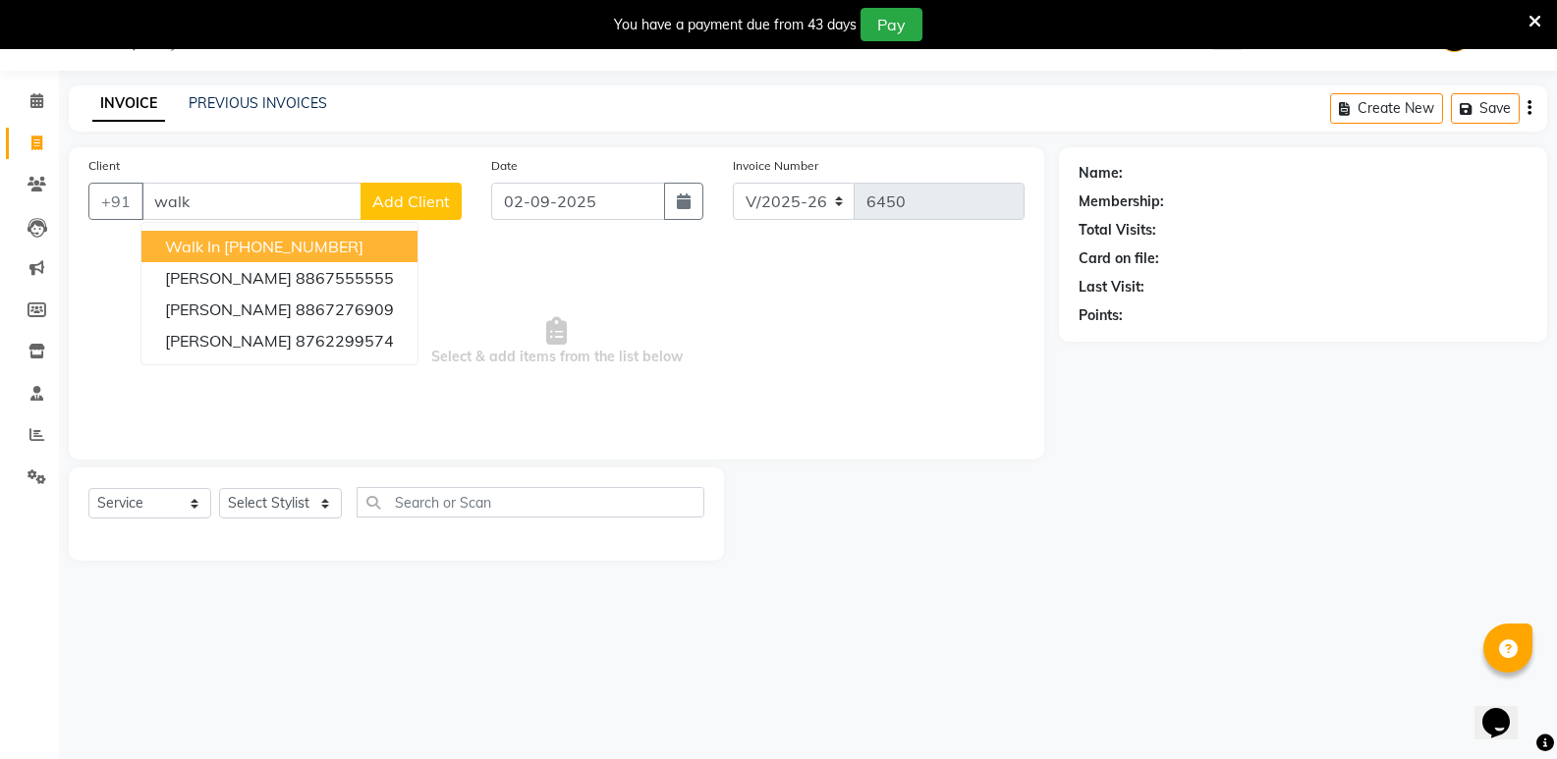
click at [241, 241] on ngb-highlight "[PHONE_NUMBER]" at bounding box center [293, 247] width 139 height 20
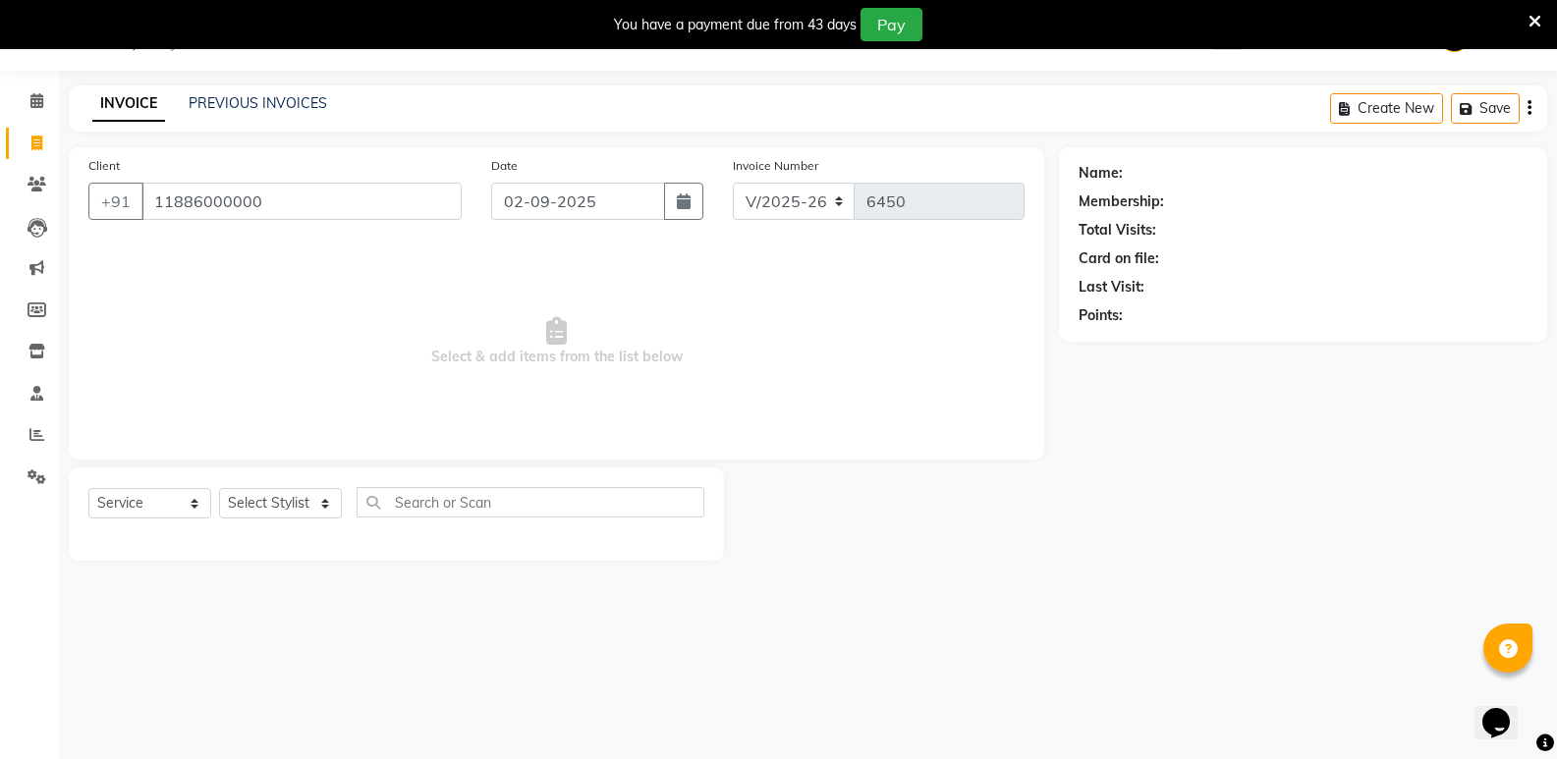
type input "11886000000"
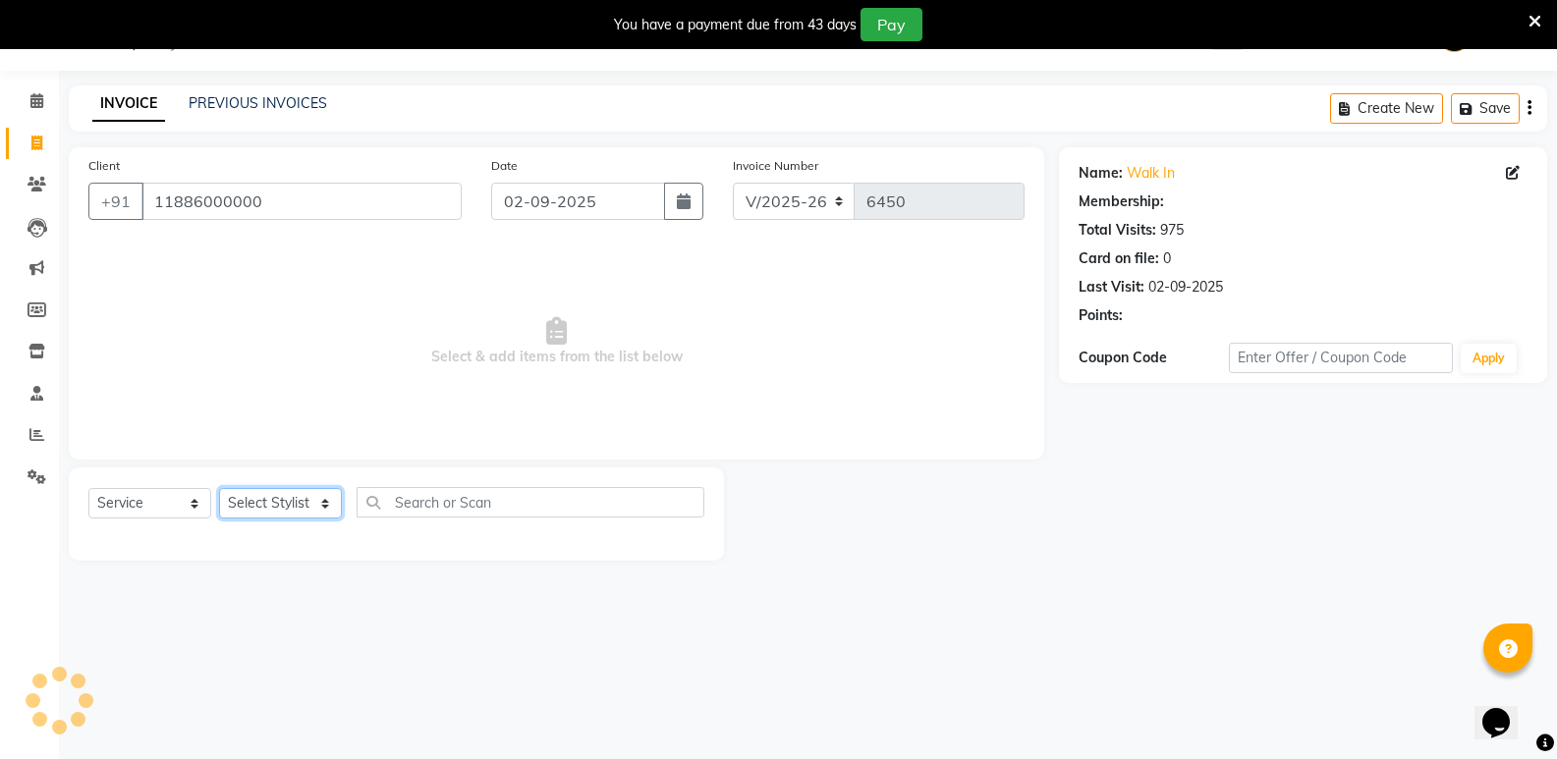
click at [276, 514] on select "Select Stylist [PERSON_NAME] [PERSON_NAME] [PERSON_NAME] Mallu [PERSON_NAME] [P…" at bounding box center [280, 503] width 123 height 30
select select "1: Object"
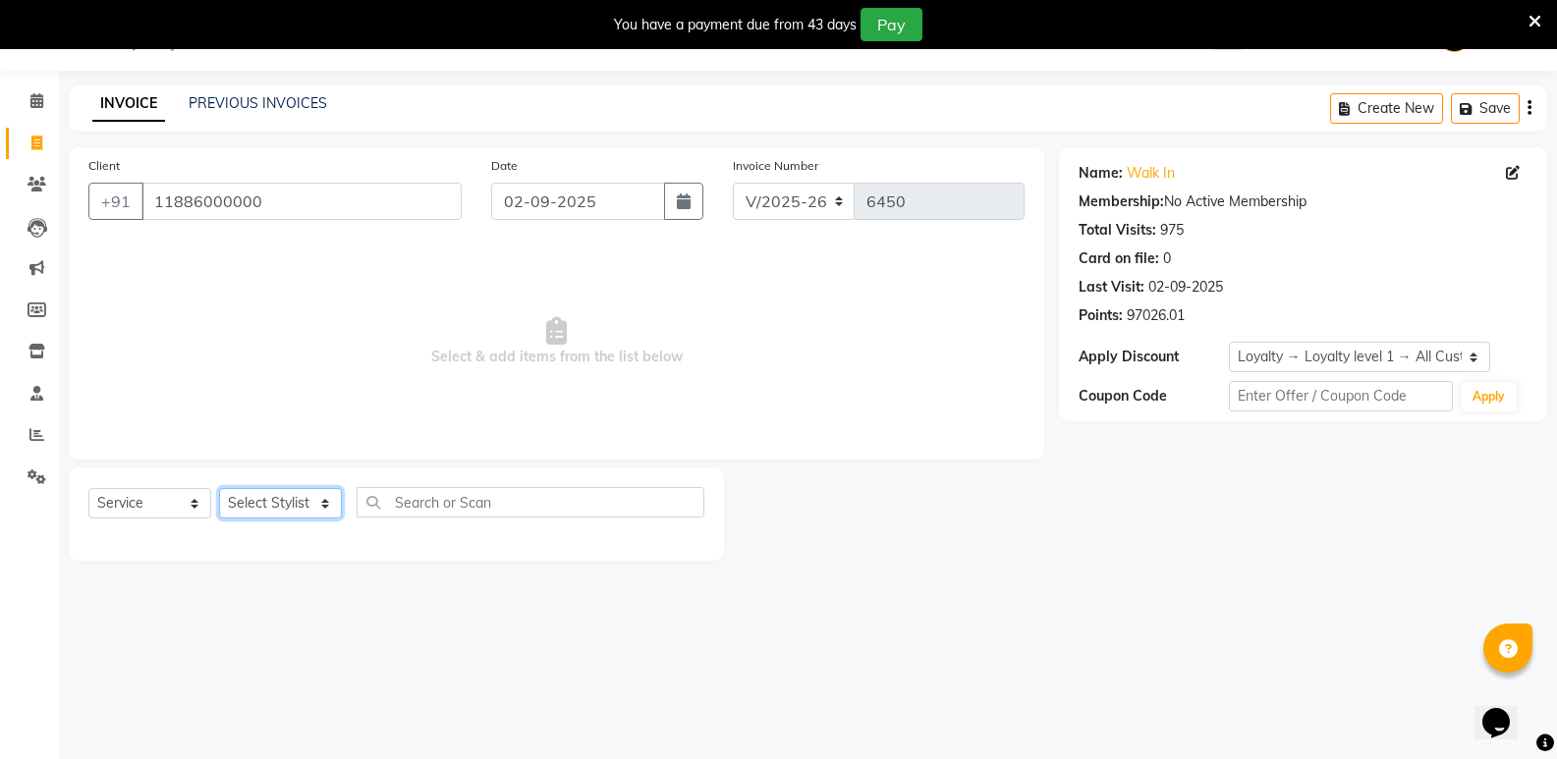
select select "50243"
click at [219, 488] on select "Select Stylist [PERSON_NAME] [PERSON_NAME] [PERSON_NAME] Mallu [PERSON_NAME] [P…" at bounding box center [280, 503] width 123 height 30
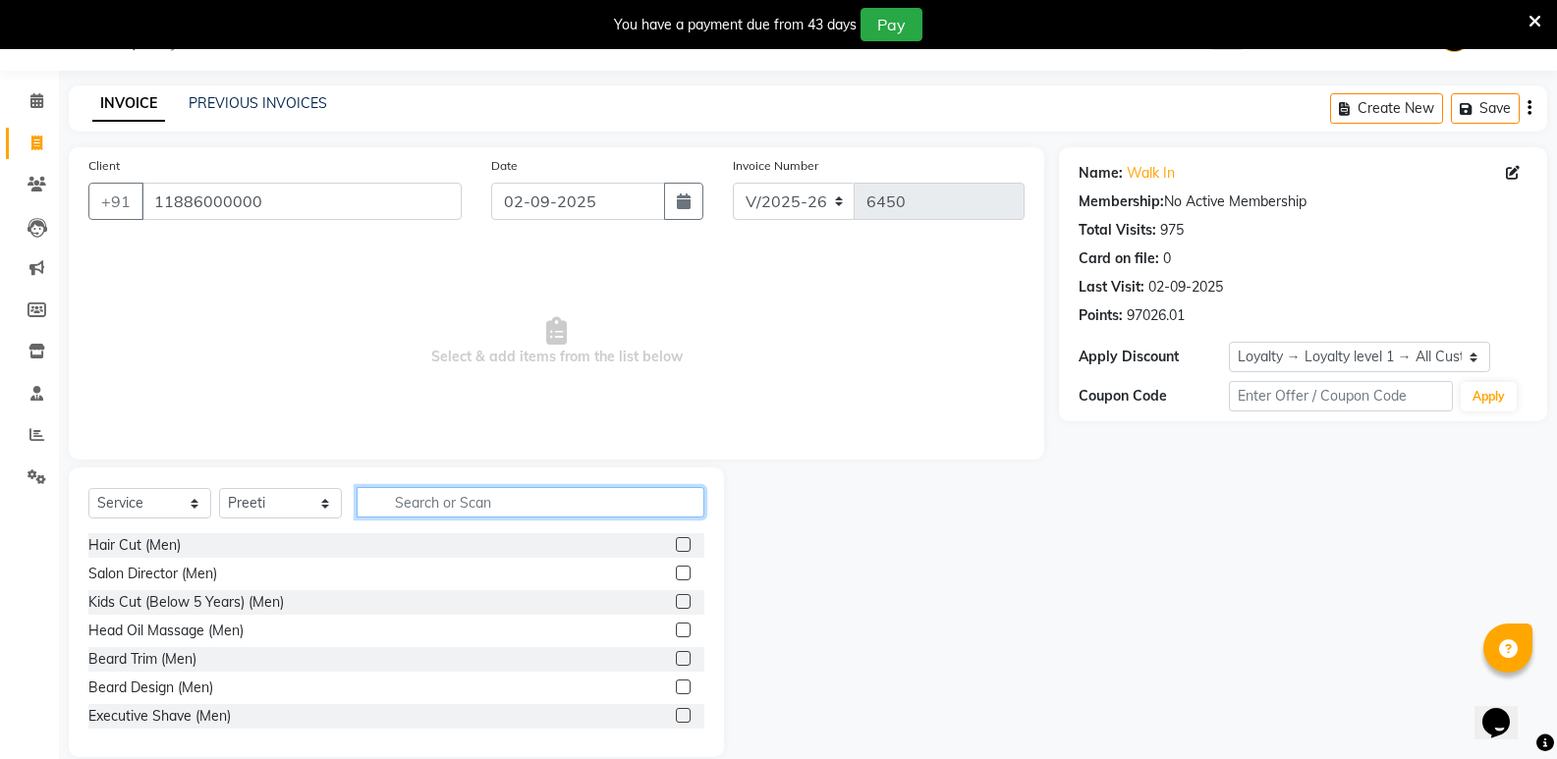
click at [466, 500] on input "text" at bounding box center [530, 502] width 348 height 30
type input "wom"
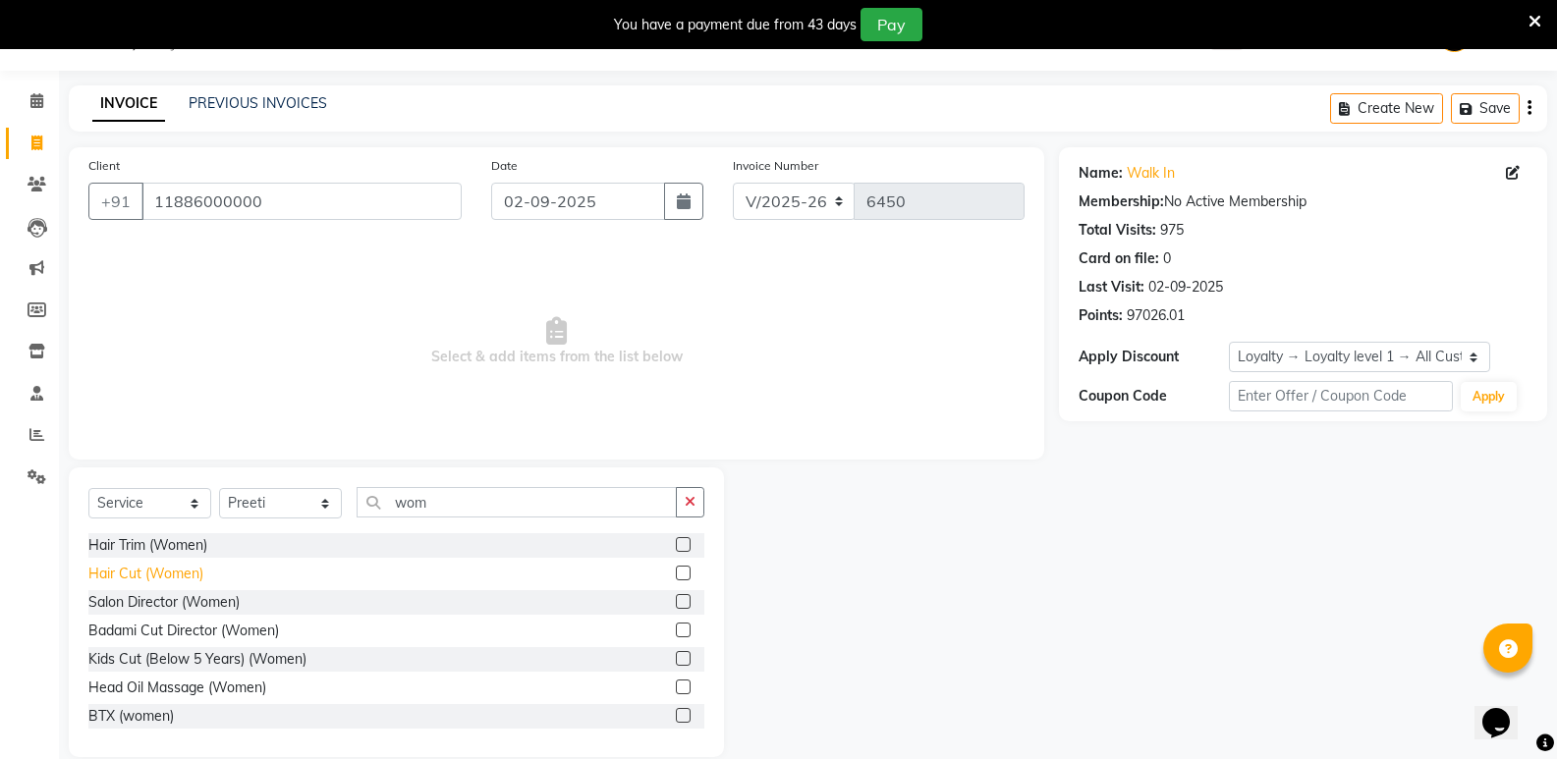
click at [156, 579] on div "Hair Cut (Women)" at bounding box center [145, 574] width 115 height 21
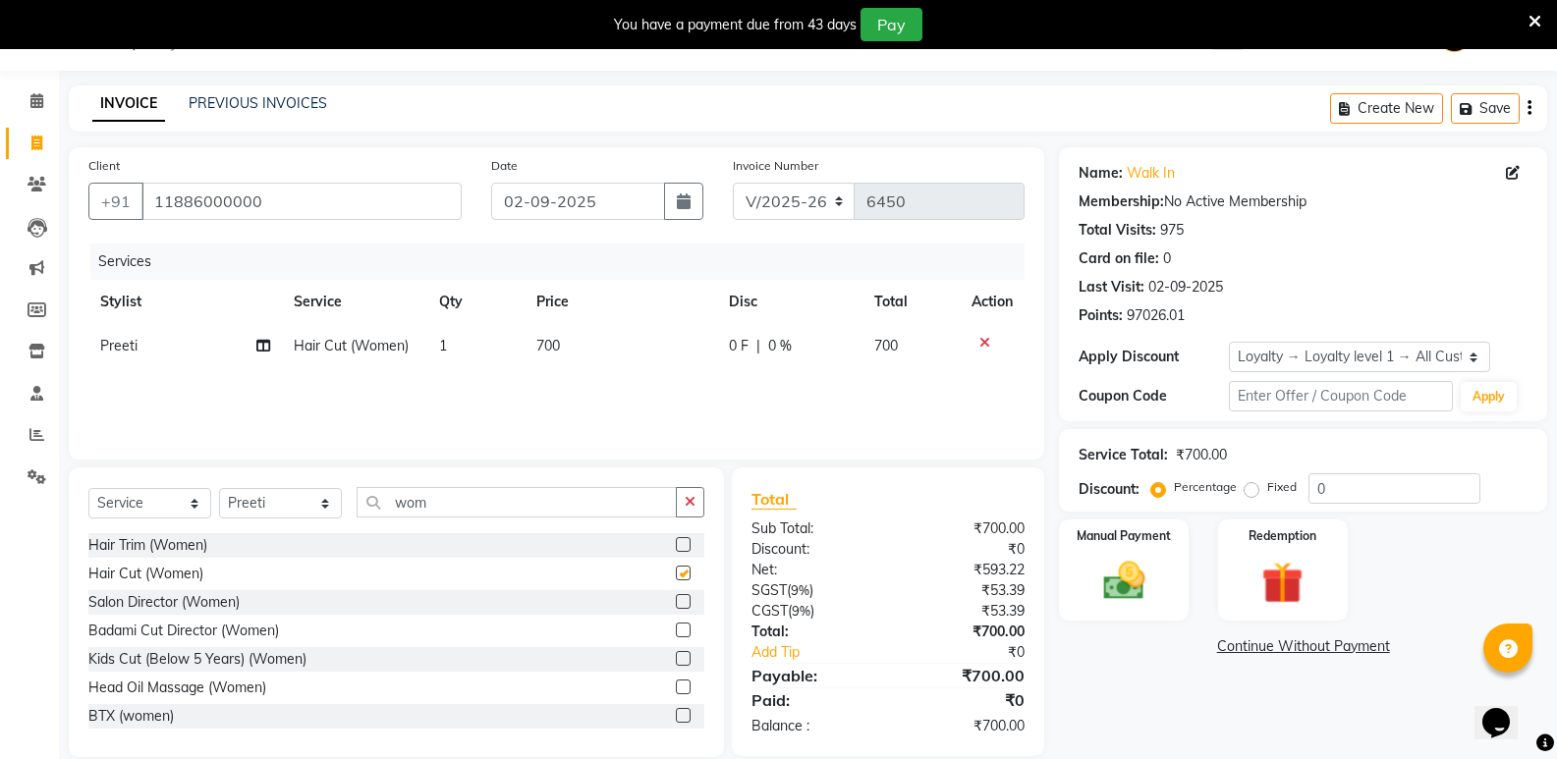
checkbox input "false"
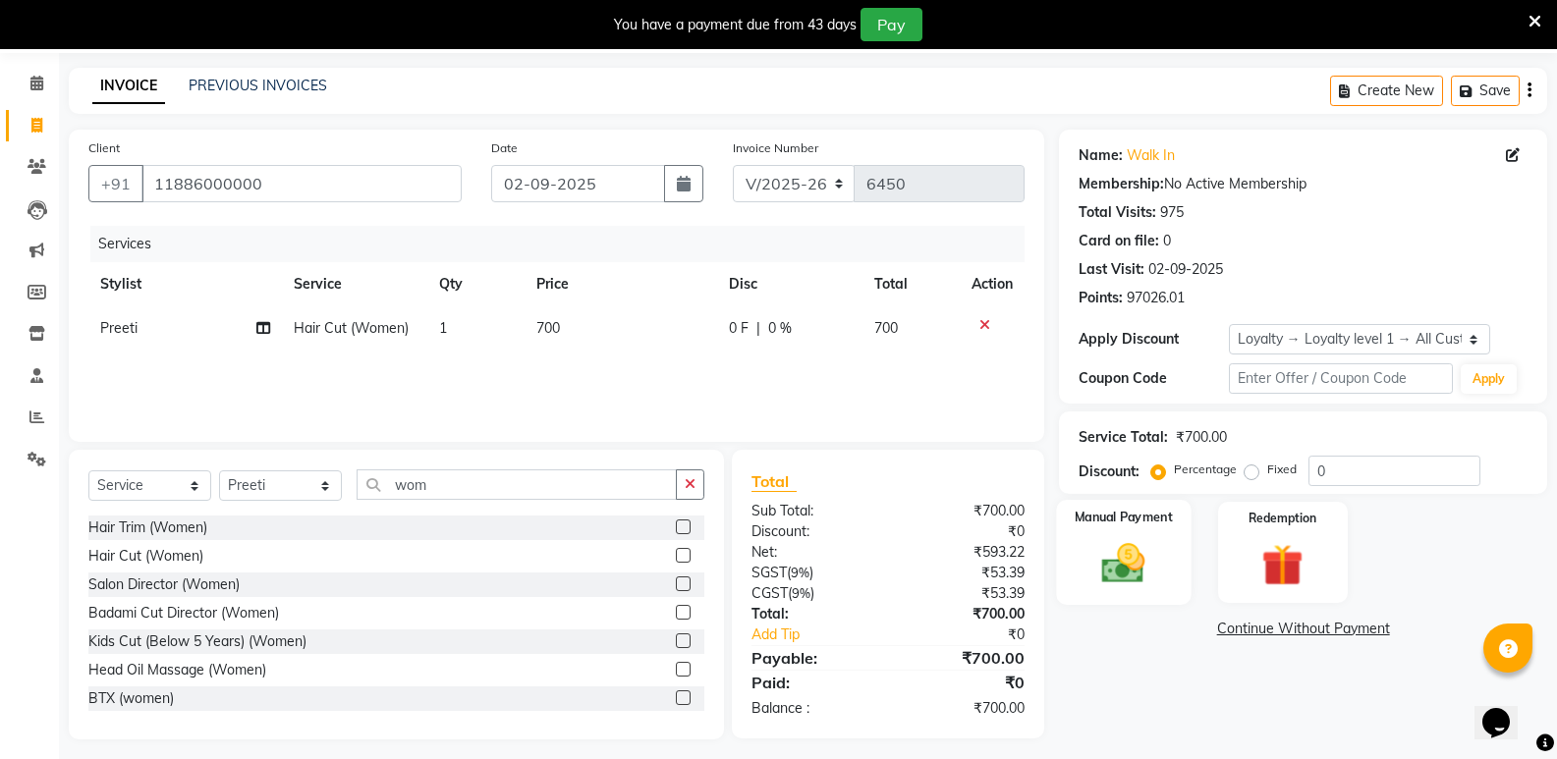
scroll to position [77, 0]
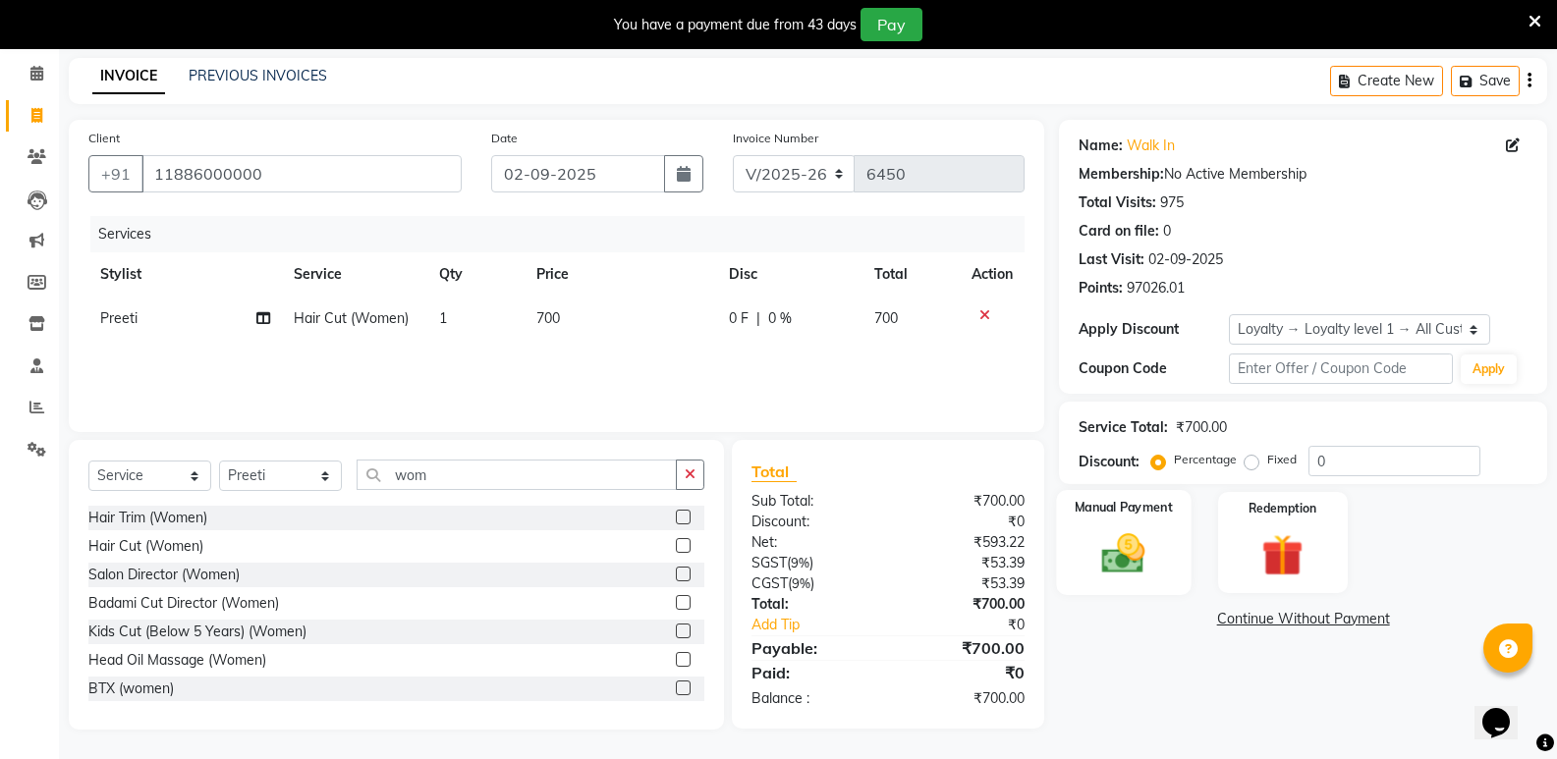
click at [1127, 567] on img at bounding box center [1123, 553] width 70 height 50
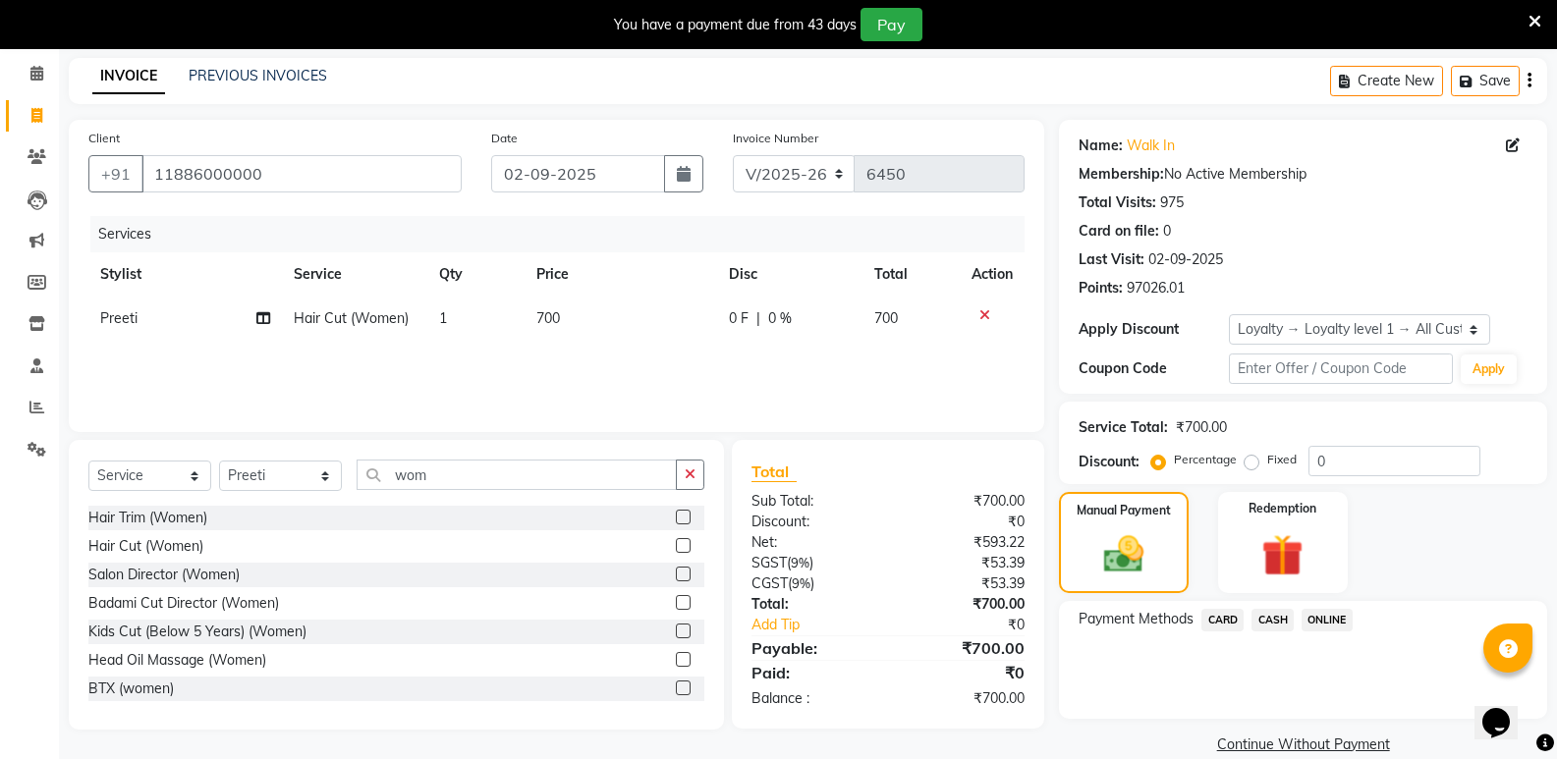
click at [1272, 614] on span "CASH" at bounding box center [1272, 620] width 42 height 23
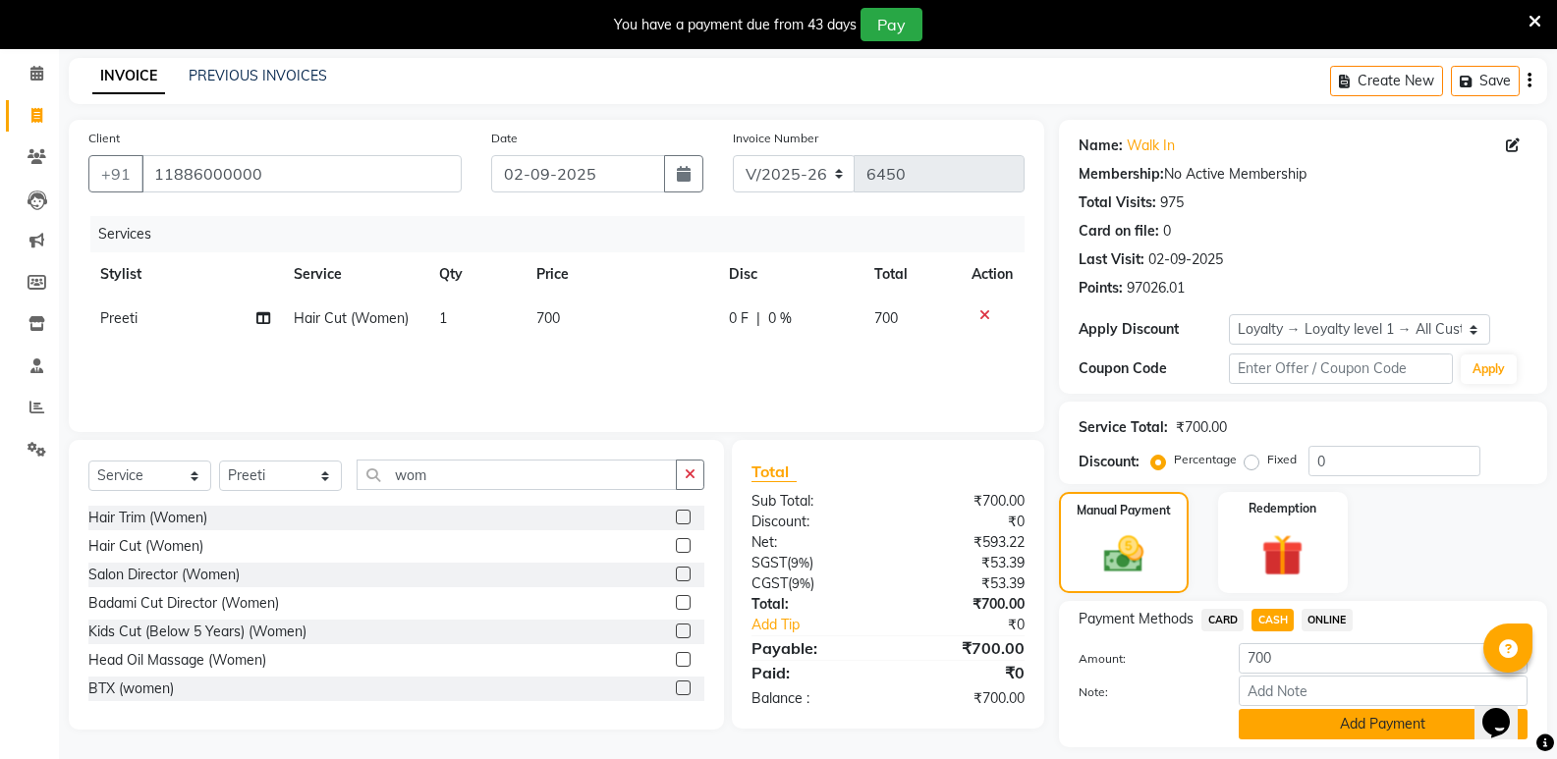
click at [1263, 728] on button "Add Payment" at bounding box center [1382, 724] width 289 height 30
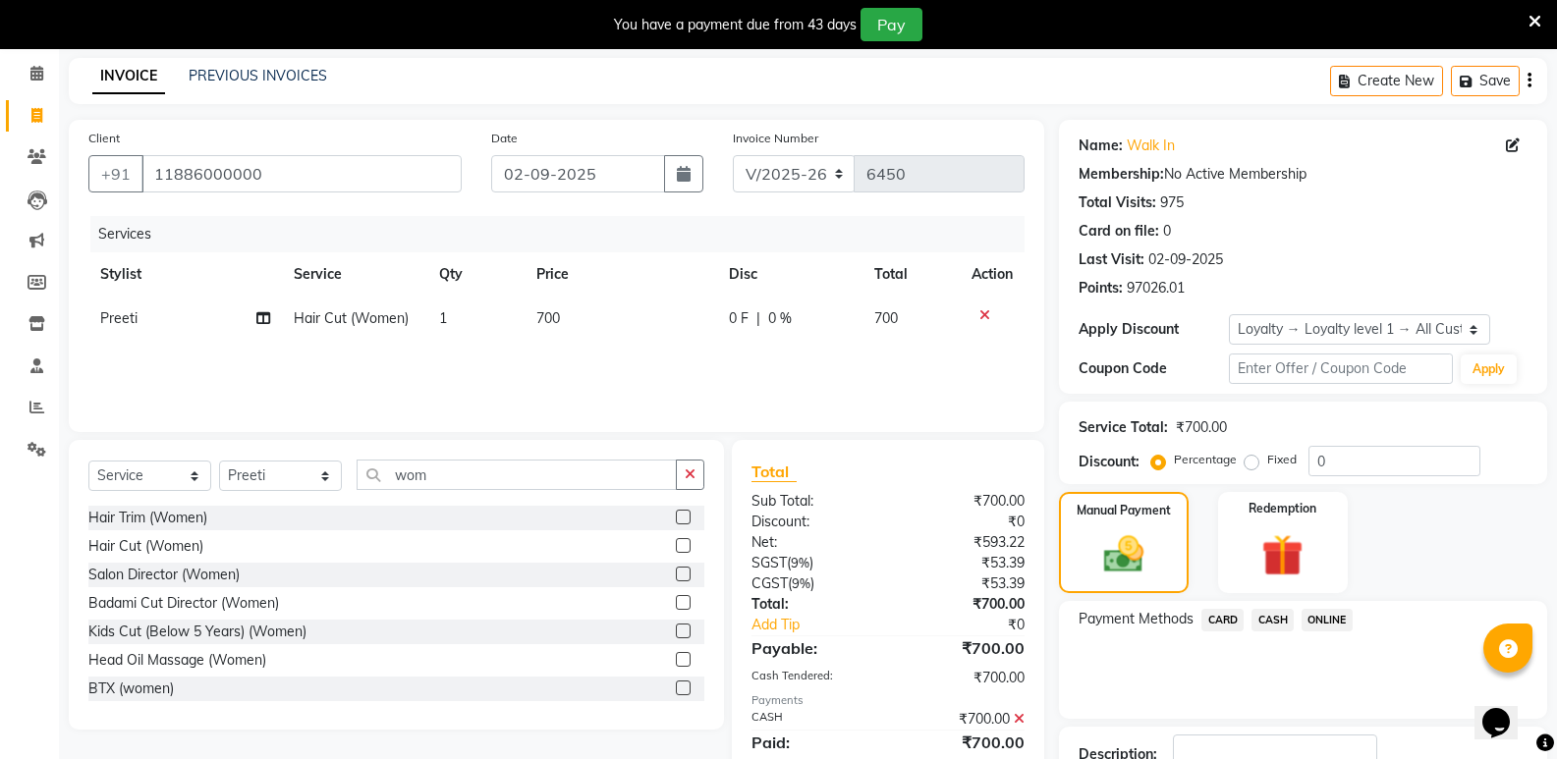
scroll to position [243, 0]
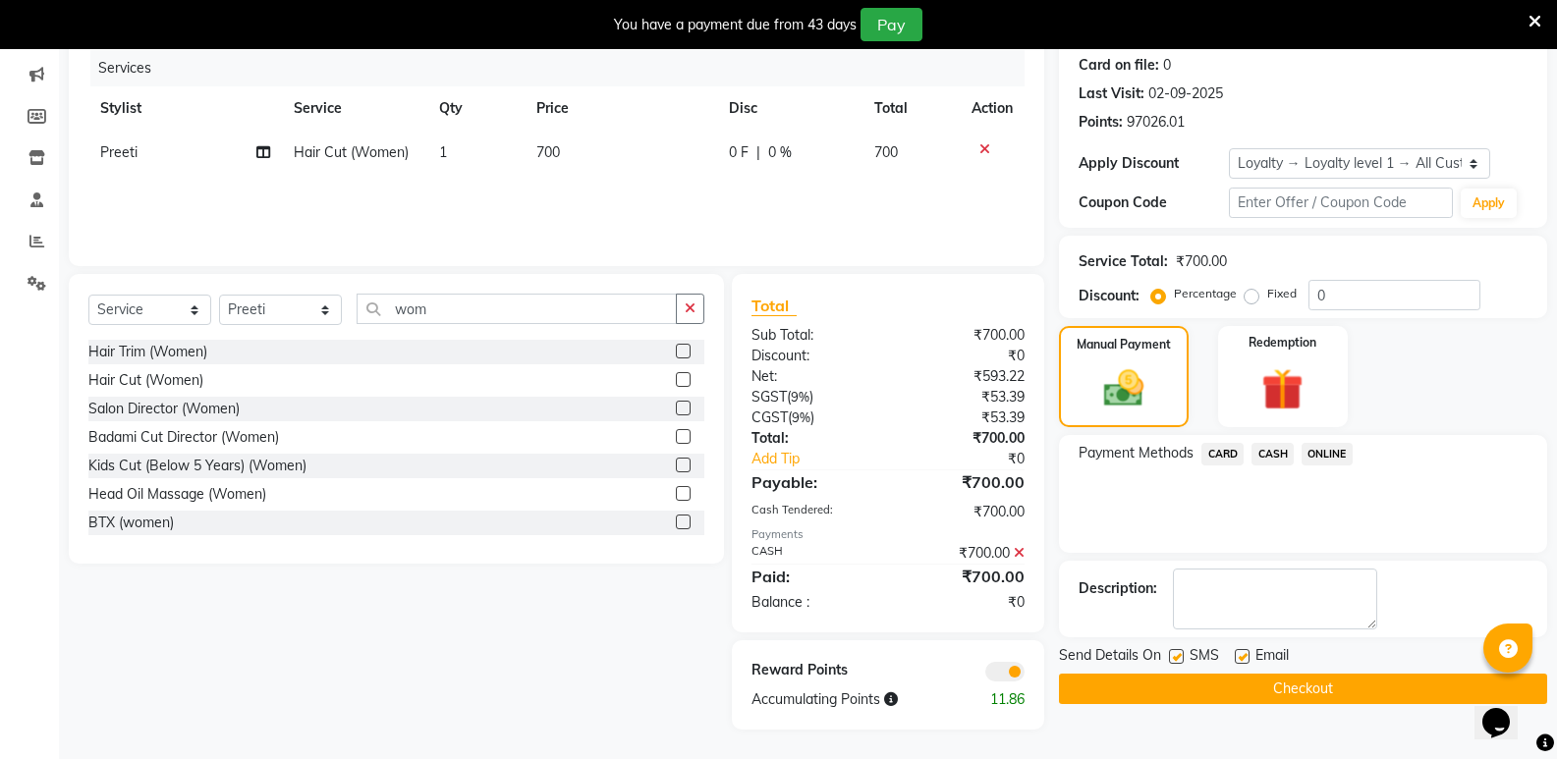
click at [1262, 690] on button "Checkout" at bounding box center [1303, 689] width 488 height 30
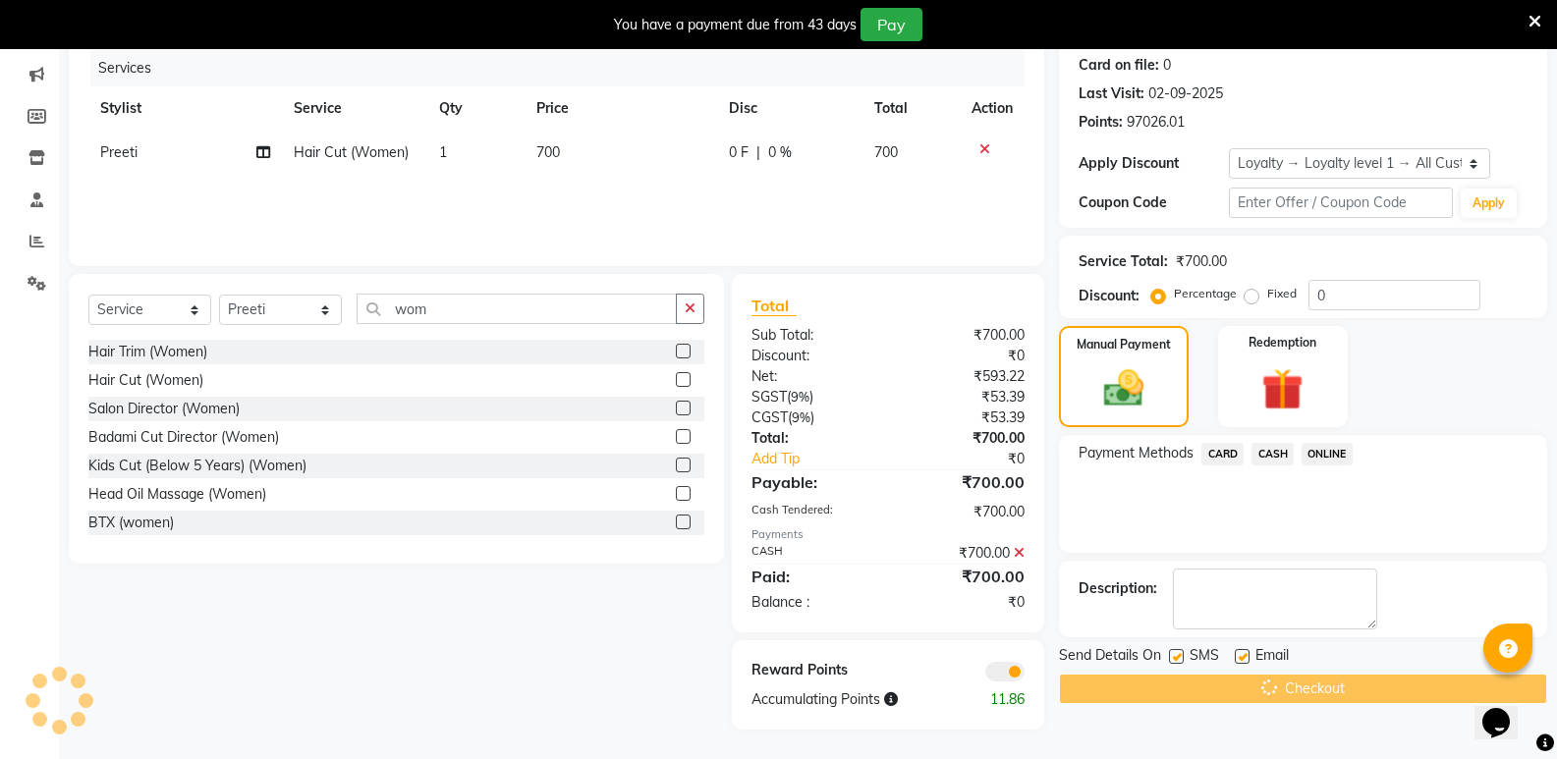
scroll to position [101, 0]
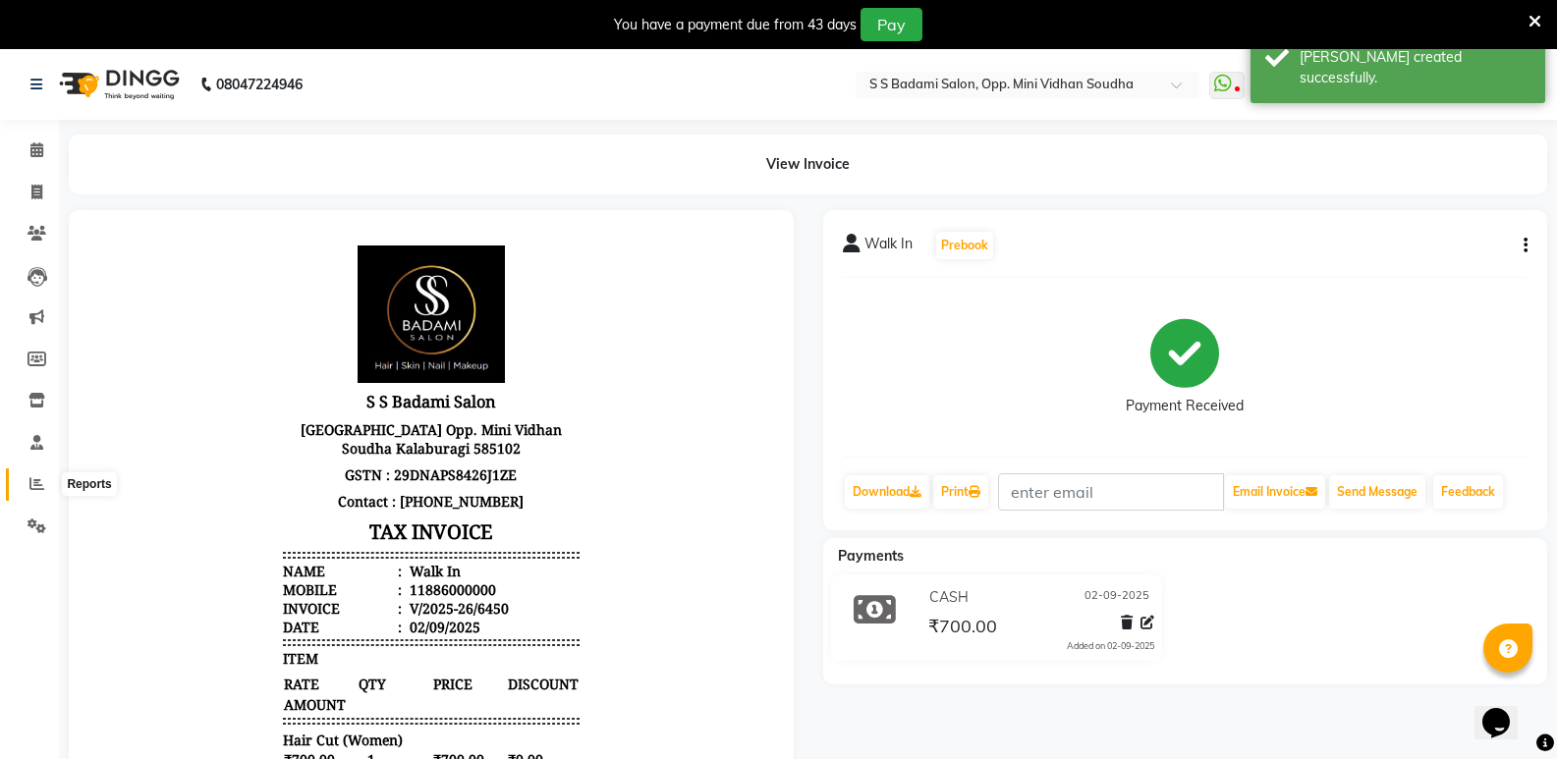
click at [27, 485] on span at bounding box center [37, 484] width 34 height 23
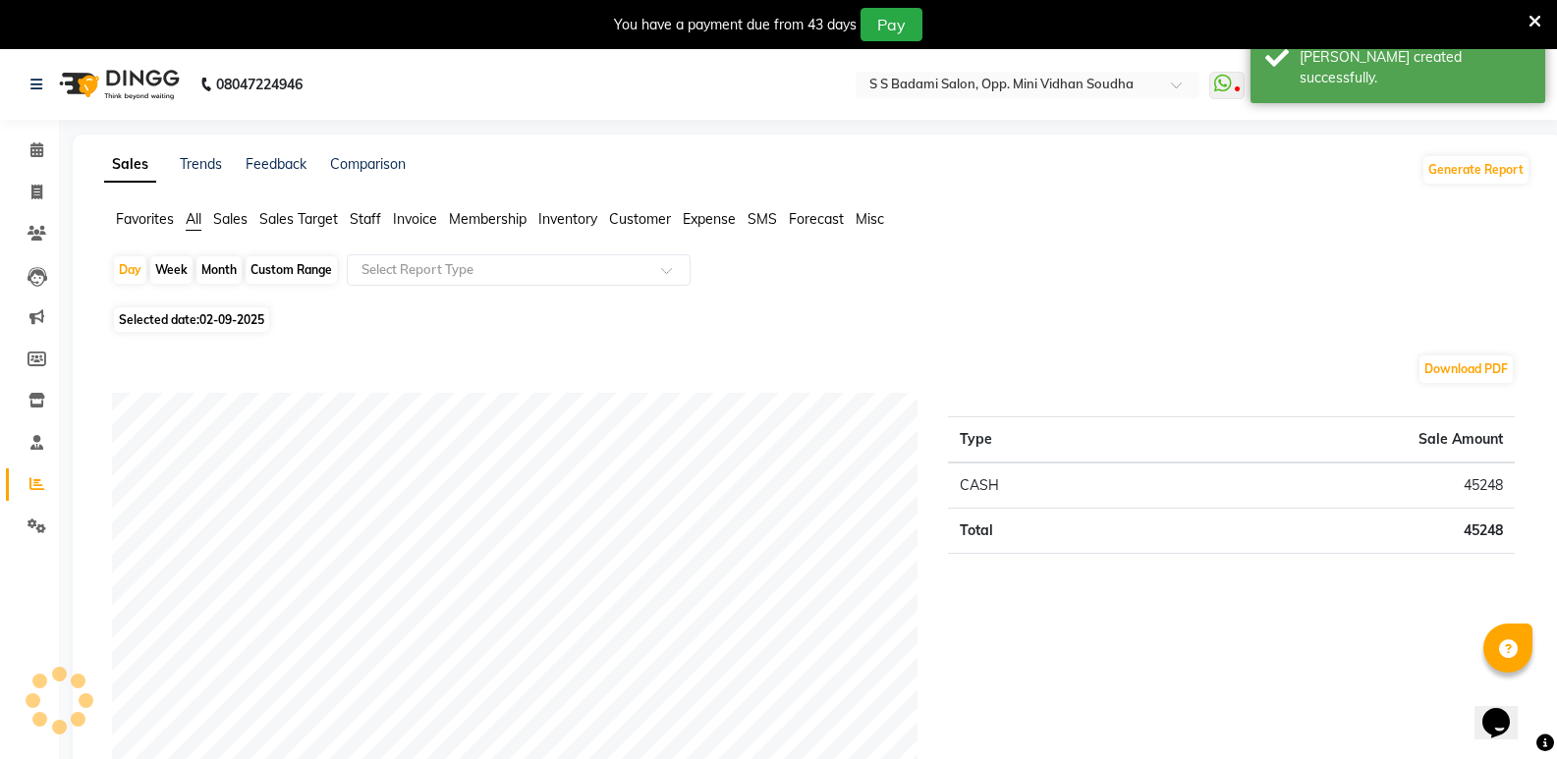
click at [377, 222] on span "Staff" at bounding box center [365, 219] width 31 height 18
